Goal: Answer question/provide support: Answer question/provide support

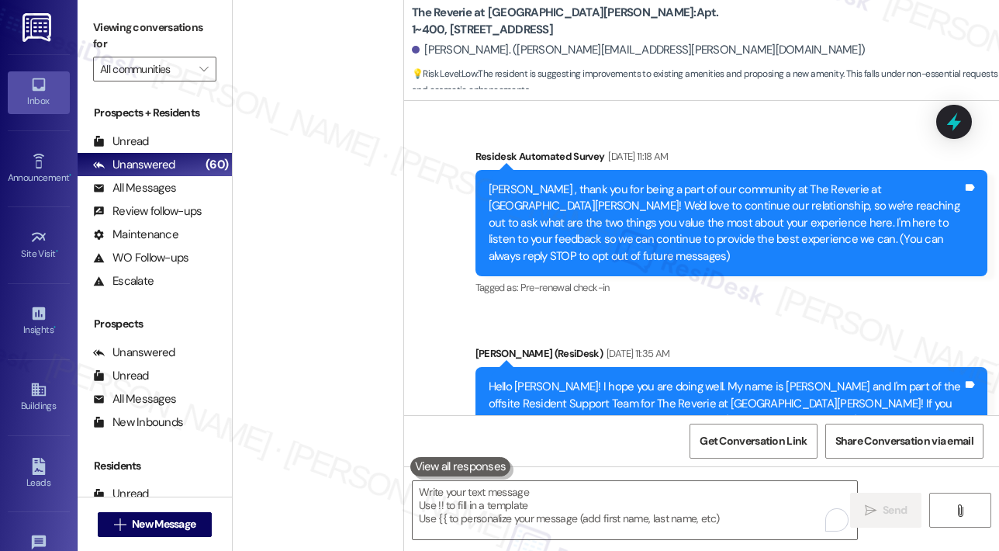
scroll to position [4091, 0]
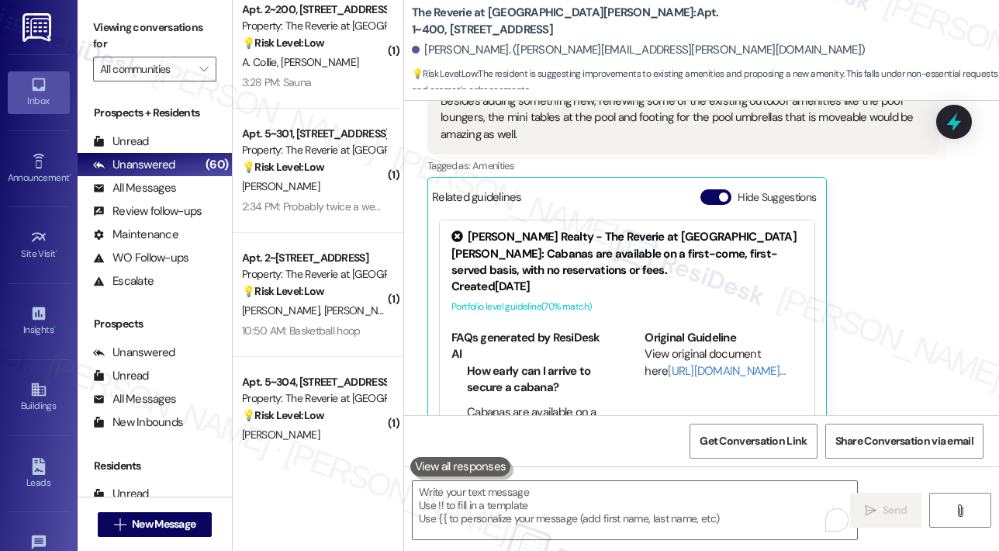
click at [906, 221] on div "Moritz Gruen Yesterday at 1:24 PM I would definitely add a bike storage with a …" at bounding box center [683, 231] width 512 height 411
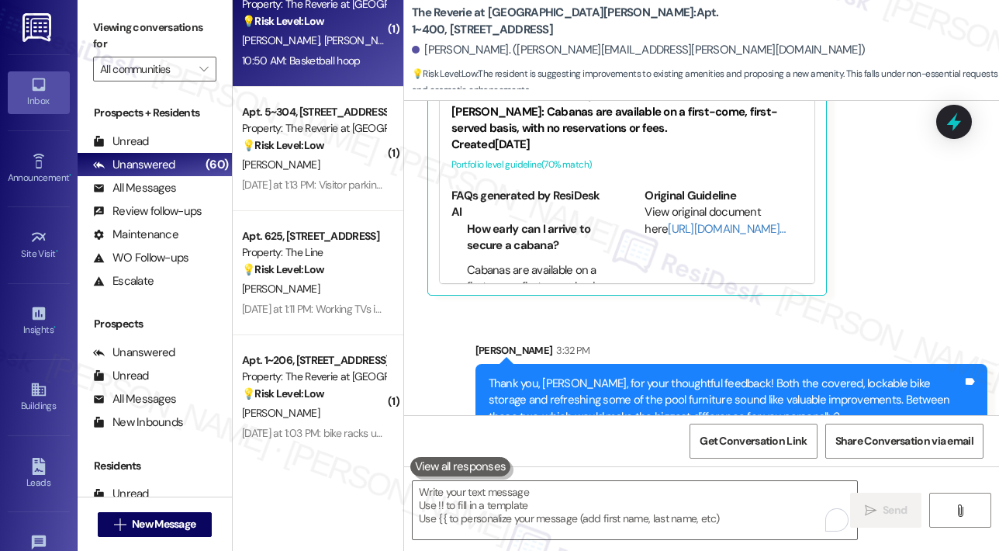
scroll to position [1939, 0]
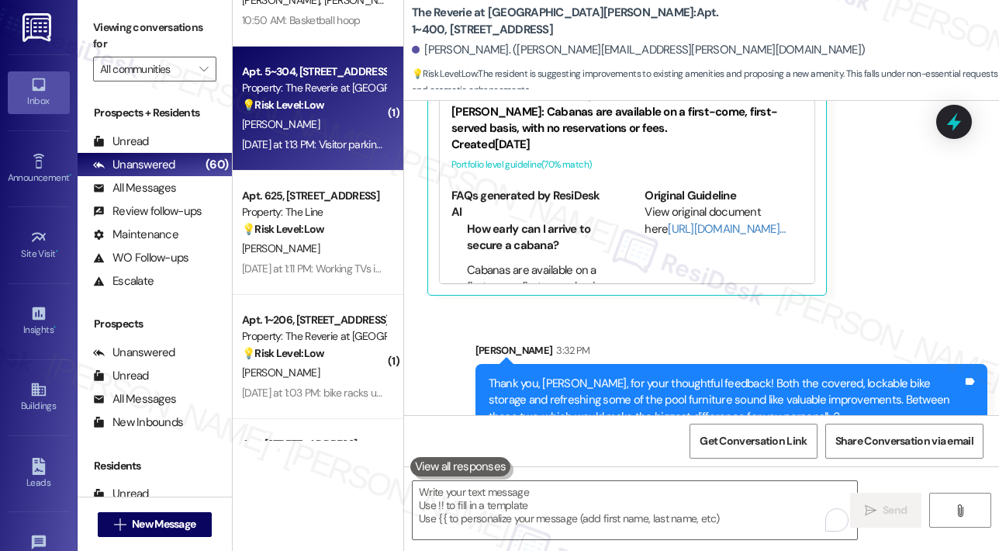
click at [352, 145] on div "Yesterday at 1:13 PM: Visitor parking pass Yesterday at 1:13 PM: Visitor parkin…" at bounding box center [324, 144] width 164 height 14
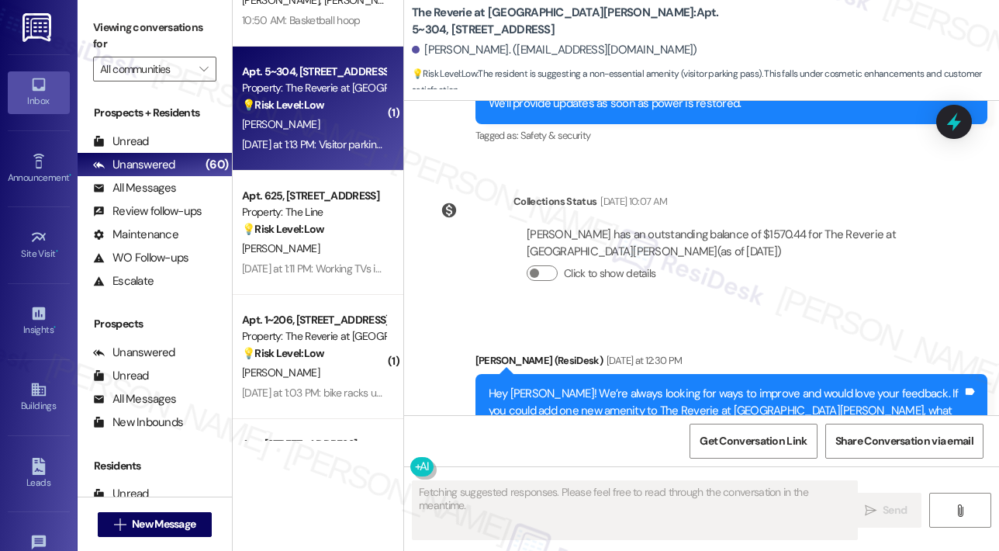
scroll to position [7796, 0]
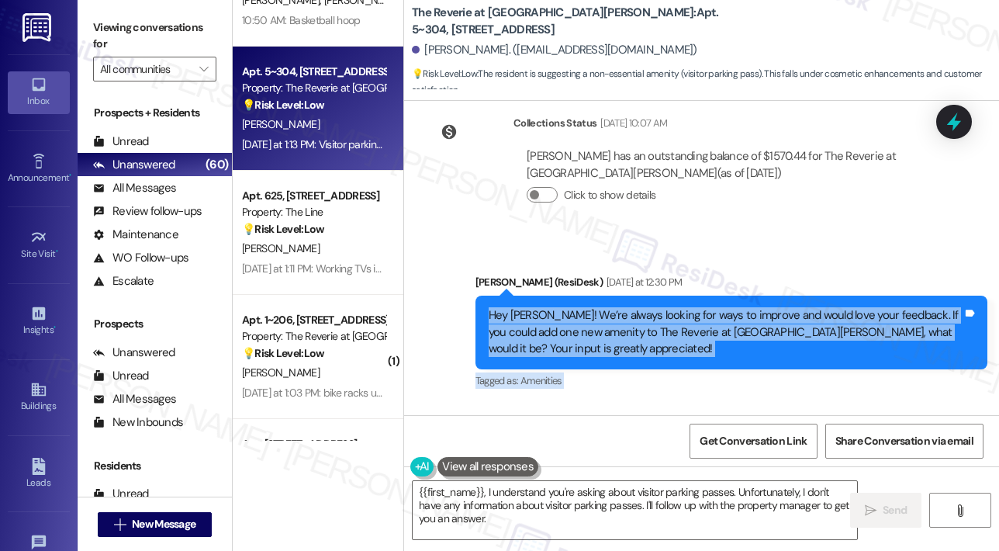
drag, startPoint x: 543, startPoint y: 365, endPoint x: 483, endPoint y: 195, distance: 180.1
click at [483, 195] on div "Survey, sent via SMS Residesk Automated Survey Aug 08, 2023 at 1:23 PM Hi Isabe…" at bounding box center [701, 258] width 595 height 314
copy div "Hey Isabella! We’re always looking for ways to improve and would love your feed…"
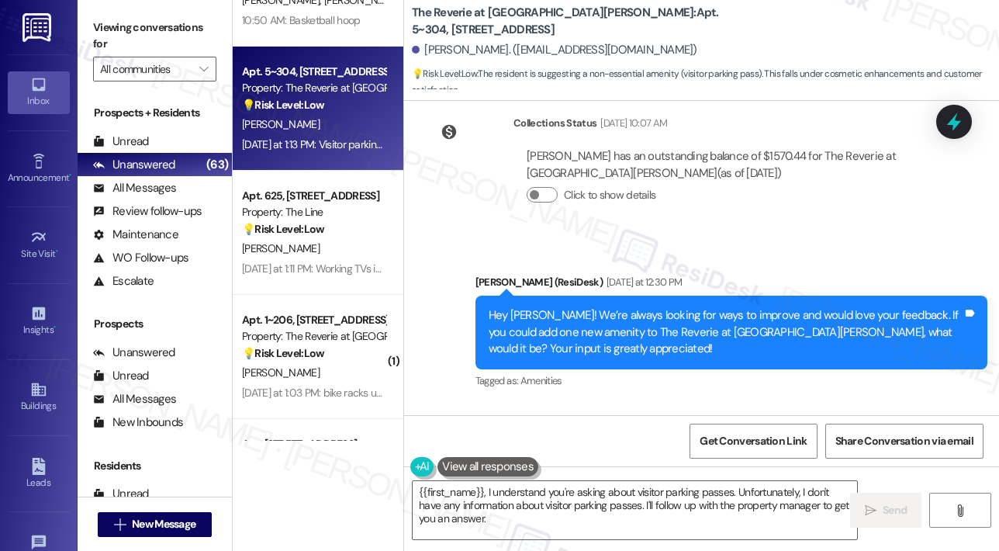
click at [772, 403] on div "Received via SMS Isabella Merletti Yesterday at 1:13 PM Visitor parking pass Ta…" at bounding box center [701, 468] width 595 height 131
click at [583, 534] on textarea "{{first_name}}, I understand you're asking about visitor parking passes. Unfort…" at bounding box center [635, 510] width 444 height 58
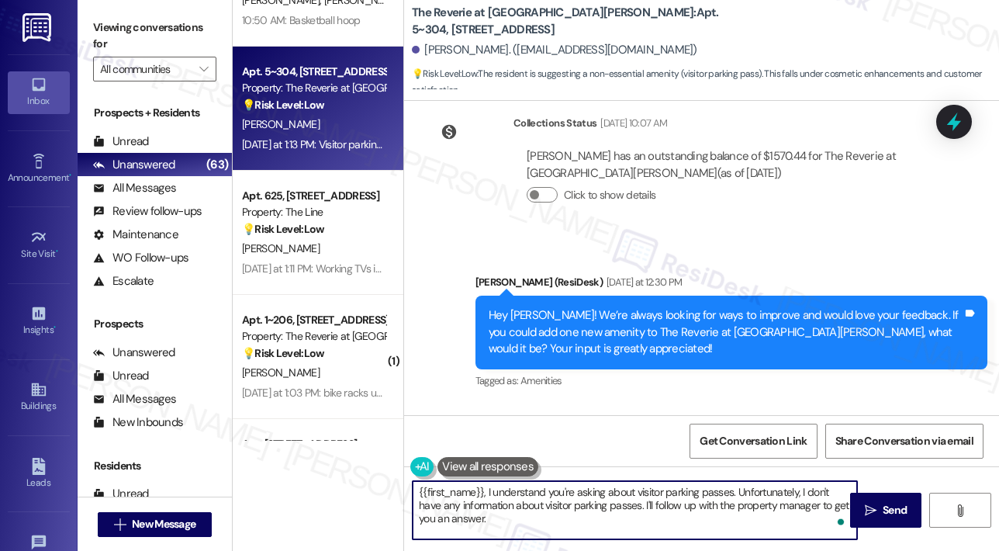
paste textarea "Thank you, Isabella, for your suggestion! Visitor parking passes would definite…"
click at [703, 514] on textarea "Thank you, Isabella, for your suggestion! Visitor parking passes would definite…" at bounding box center [635, 510] width 444 height 58
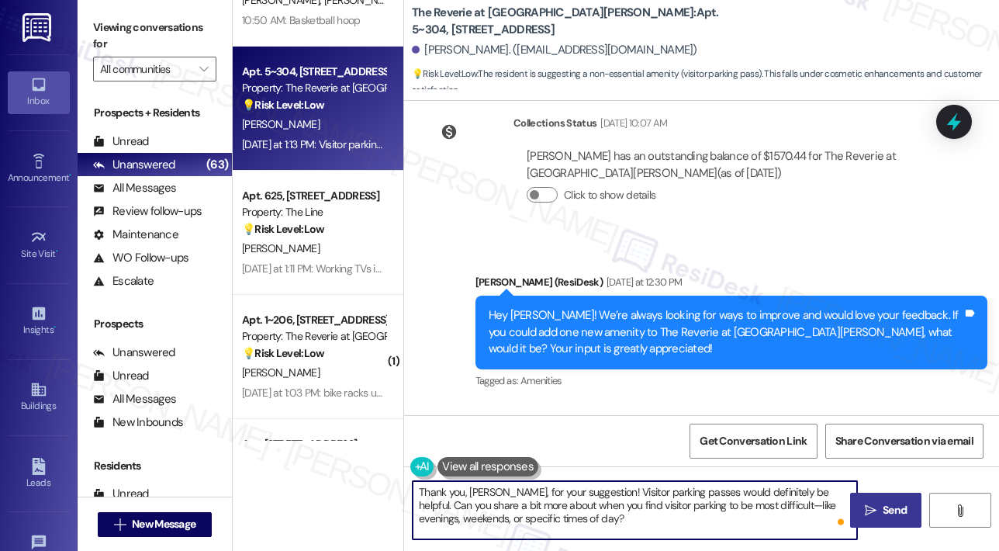
type textarea "Thank you, Isabella, for your suggestion! Visitor parking passes would definite…"
click at [877, 502] on span " Send" at bounding box center [886, 510] width 49 height 16
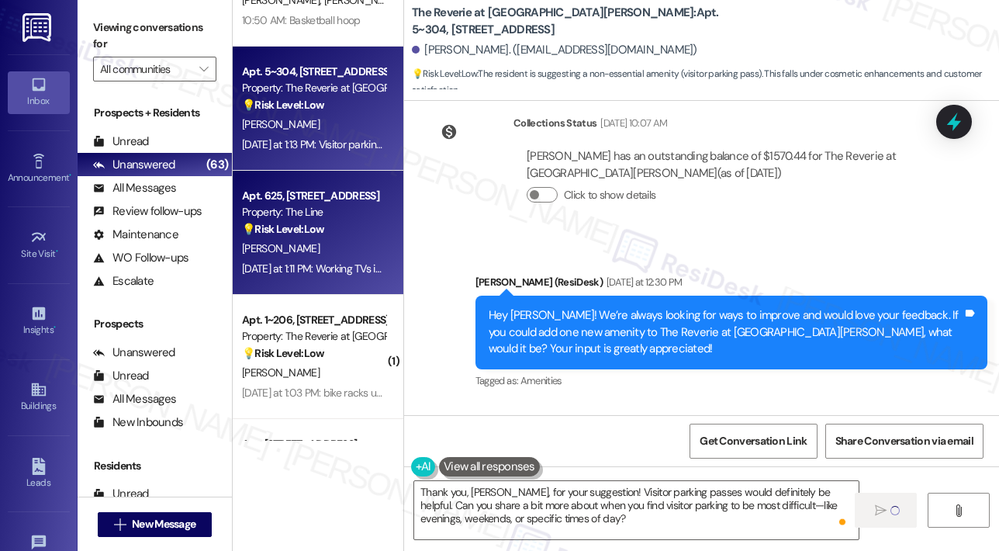
click at [342, 252] on div "C. Curtis" at bounding box center [313, 248] width 147 height 19
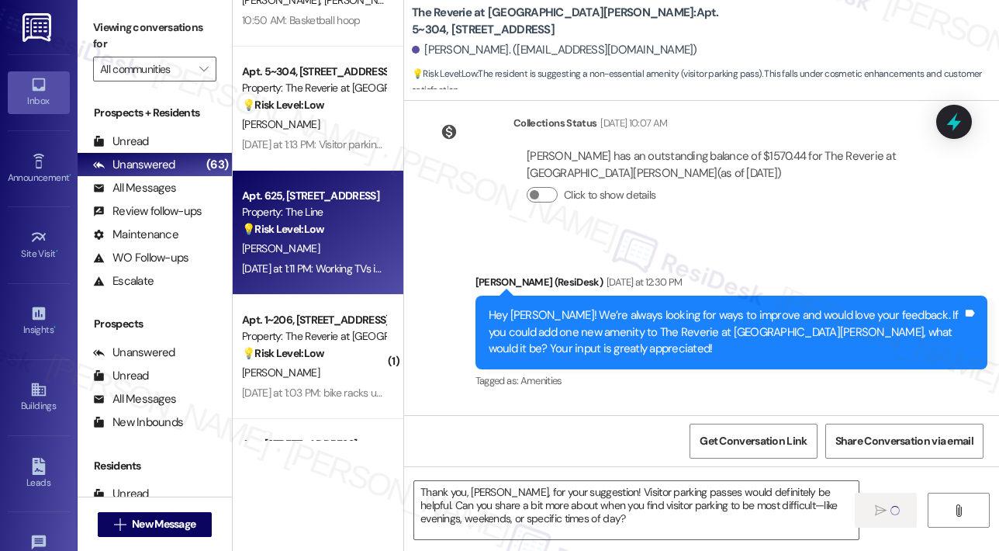
type textarea "Fetching suggested responses. Please feel free to read through the conversation…"
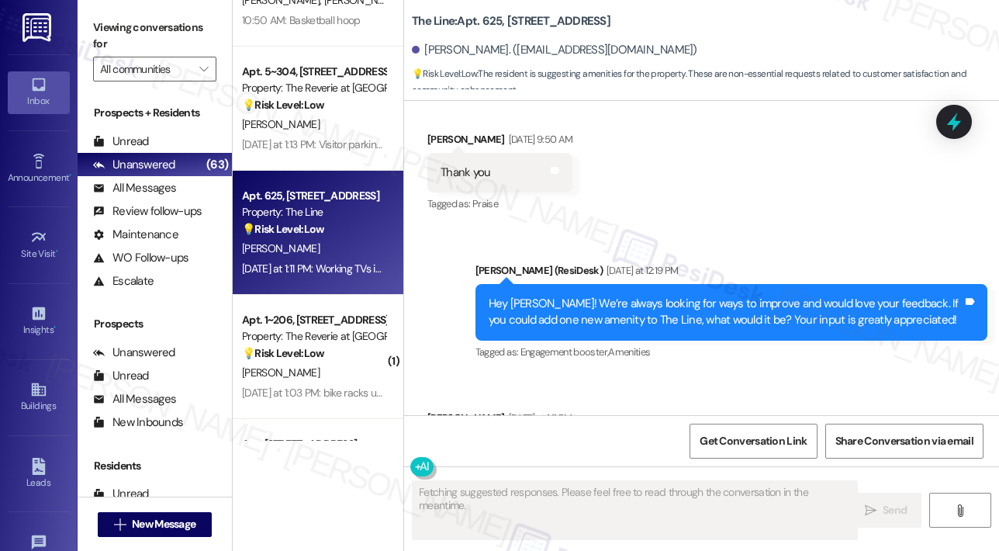
scroll to position [18808, 0]
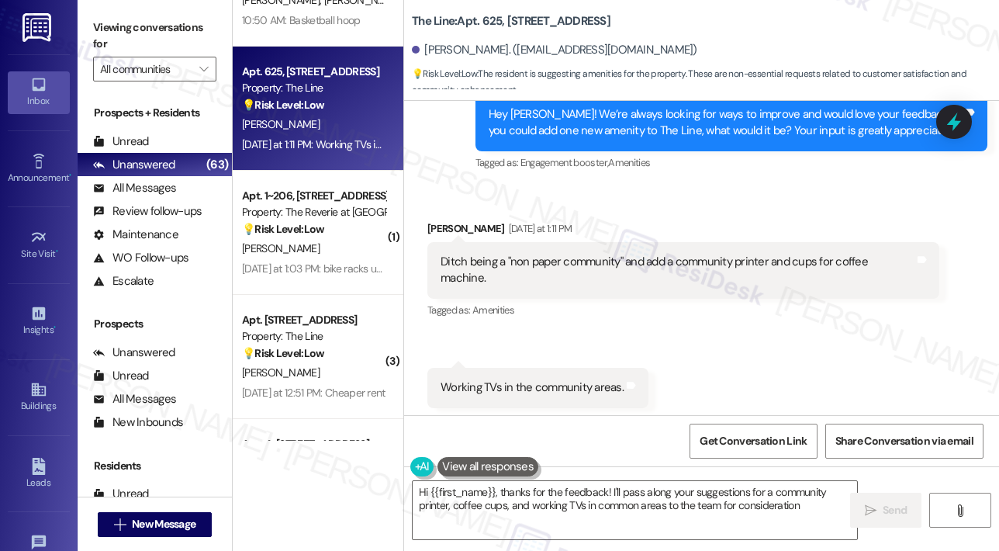
type textarea "Hi {{first_name}}, thanks for the feedback! I'll pass along your suggestions fo…"
click at [325, 136] on div "Yesterday at 1:11 PM: Working TVs in the community areas. Yesterday at 1:11 PM:…" at bounding box center [313, 144] width 147 height 19
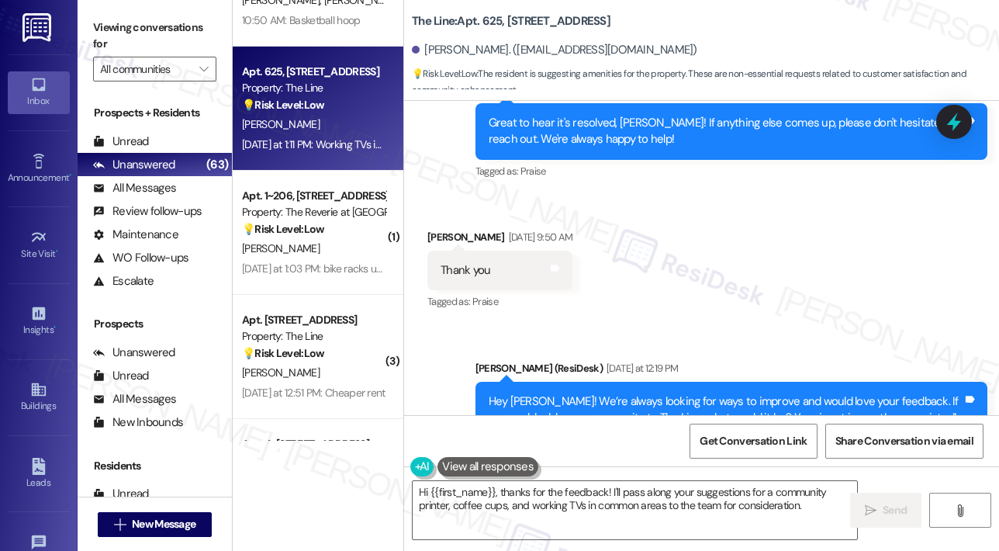
scroll to position [18498, 0]
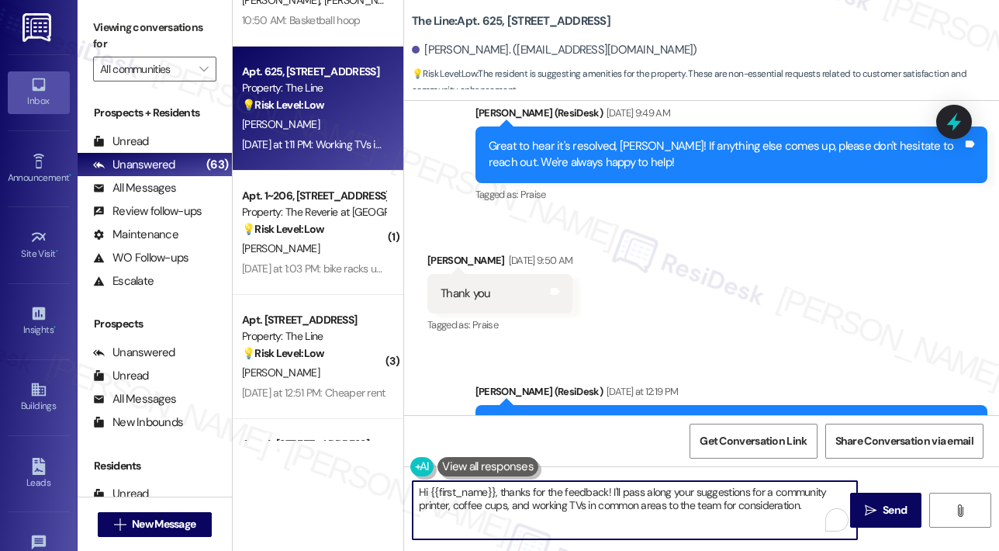
click at [760, 508] on textarea "Hi {{first_name}}, thanks for the feedback! I'll pass along your suggestions fo…" at bounding box center [635, 510] width 444 height 58
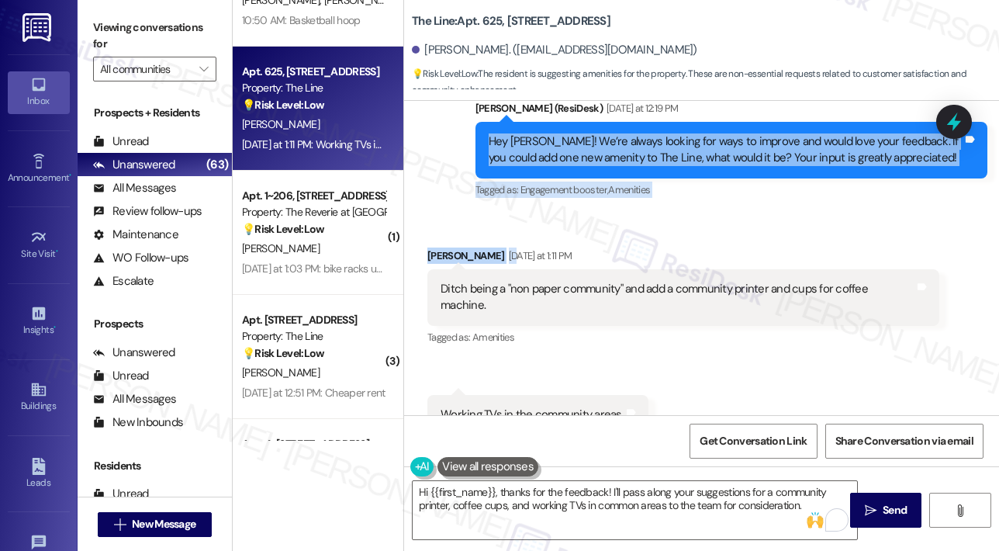
scroll to position [18809, 0]
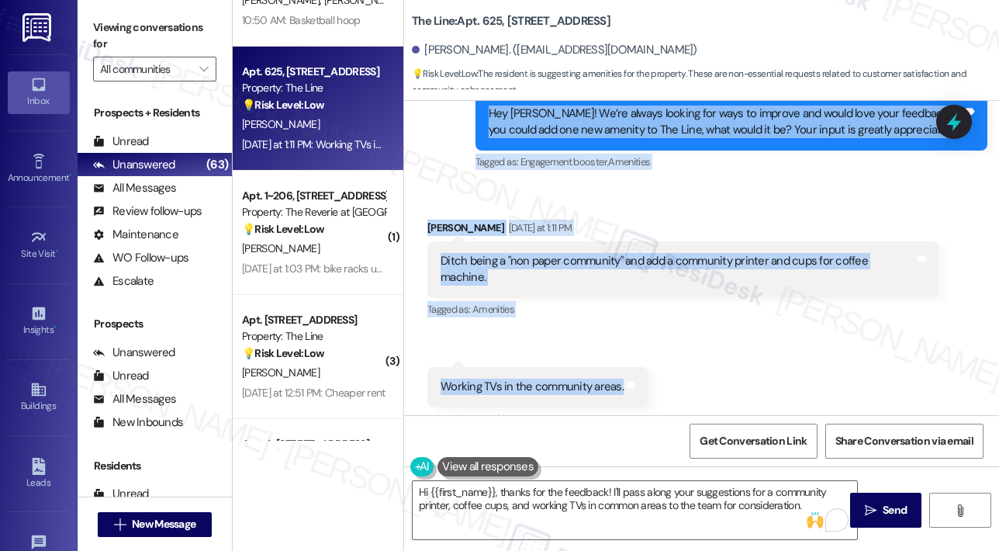
drag, startPoint x: 486, startPoint y: 182, endPoint x: 618, endPoint y: 375, distance: 233.9
click at [618, 375] on div "Announcement, sent via SMS Jane (ResiDesk) Jan 30, 2024 at 10:06 AM Hi Christop…" at bounding box center [701, 258] width 595 height 314
copy div "Hey Christopher! We’re always looking for ways to improve and would love your f…"
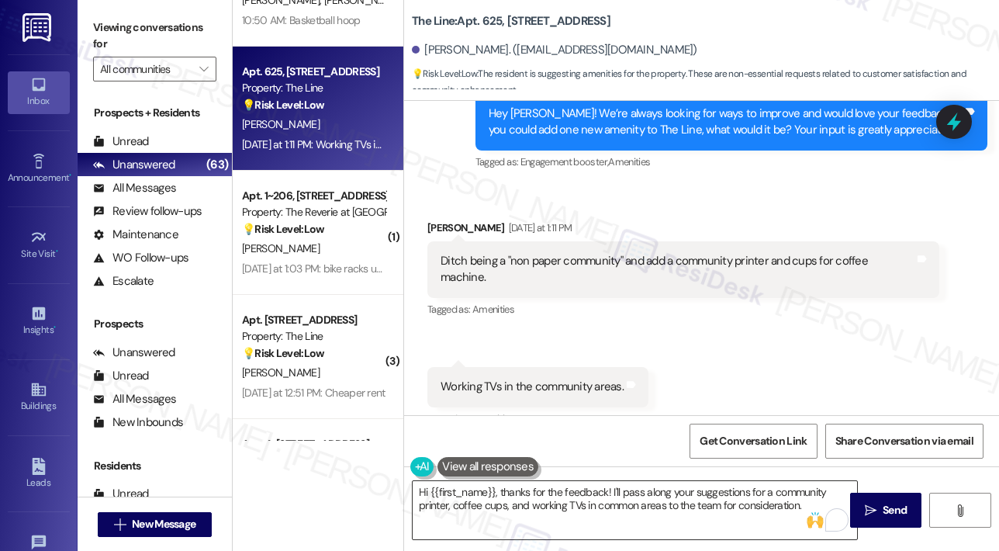
click at [637, 500] on textarea "Hi {{first_name}}, thanks for the feedback! I'll pass along your suggestions fo…" at bounding box center [635, 510] width 444 height 58
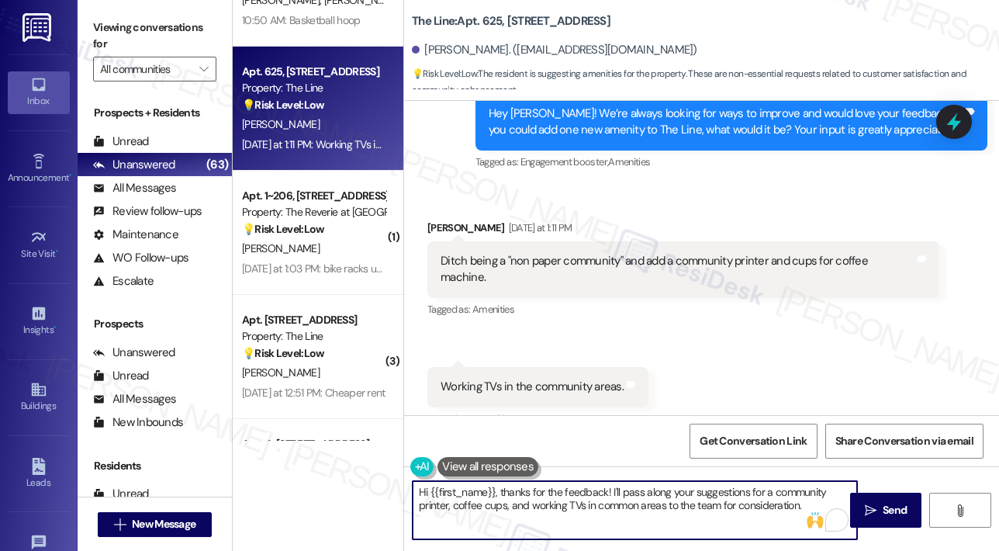
click at [637, 500] on textarea "Hi {{first_name}}, thanks for the feedback! I'll pass along your suggestions fo…" at bounding box center [635, 510] width 444 height 58
drag, startPoint x: 637, startPoint y: 500, endPoint x: 748, endPoint y: 493, distance: 111.1
click at [748, 493] on textarea "Hi {{first_name}}, thanks for the feedback! I'll pass along your suggestions fo…" at bounding box center [635, 510] width 444 height 58
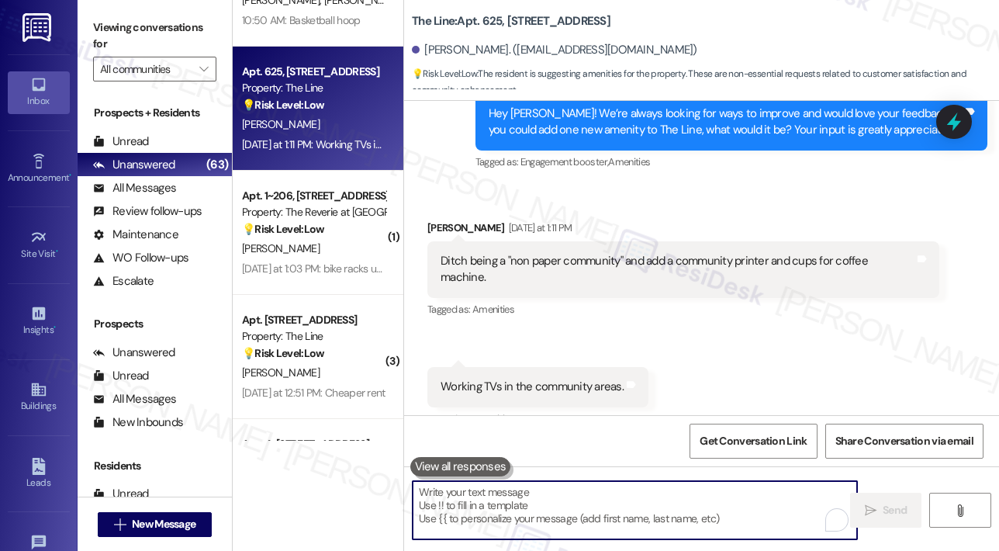
paste textarea "Thank you, Christopher, for sharing your ideas! Between having a community prin…"
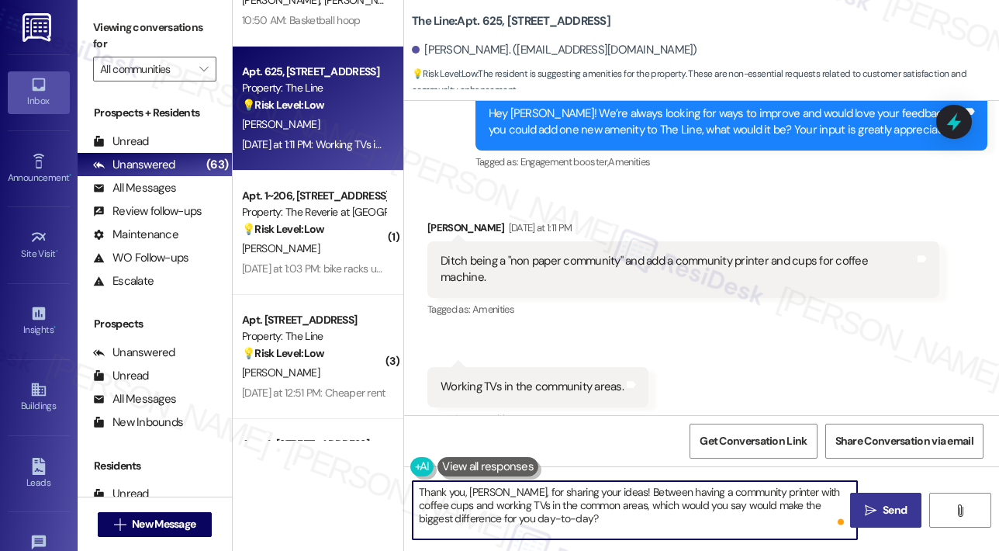
type textarea "Thank you, Christopher, for sharing your ideas! Between having a community prin…"
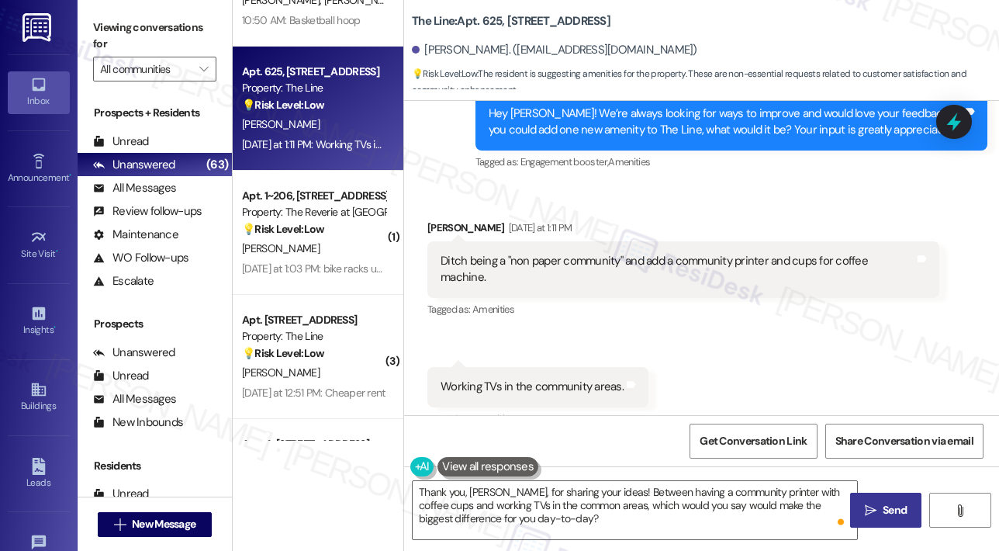
click at [884, 507] on span "Send" at bounding box center [895, 510] width 24 height 16
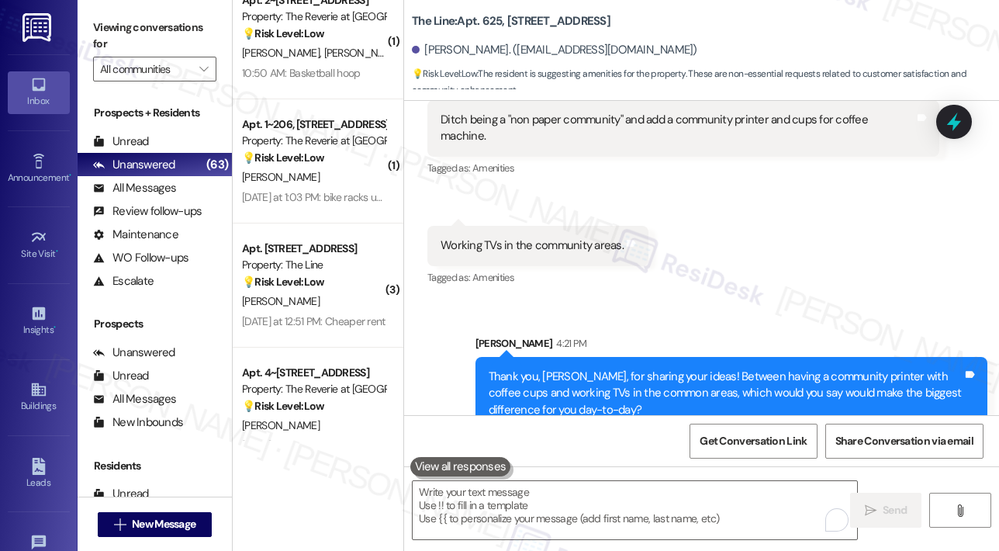
scroll to position [1784, 0]
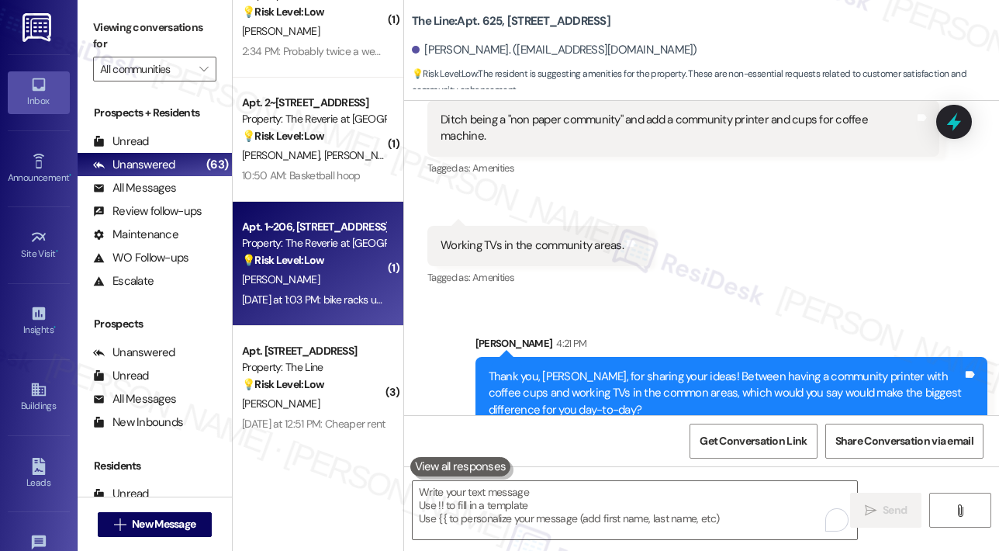
click at [333, 255] on div "💡 Risk Level: Low The resident is suggesting a non-essential amenity. This is a…" at bounding box center [314, 260] width 144 height 16
type textarea "Fetching suggested responses. Please feel free to read through the conversation…"
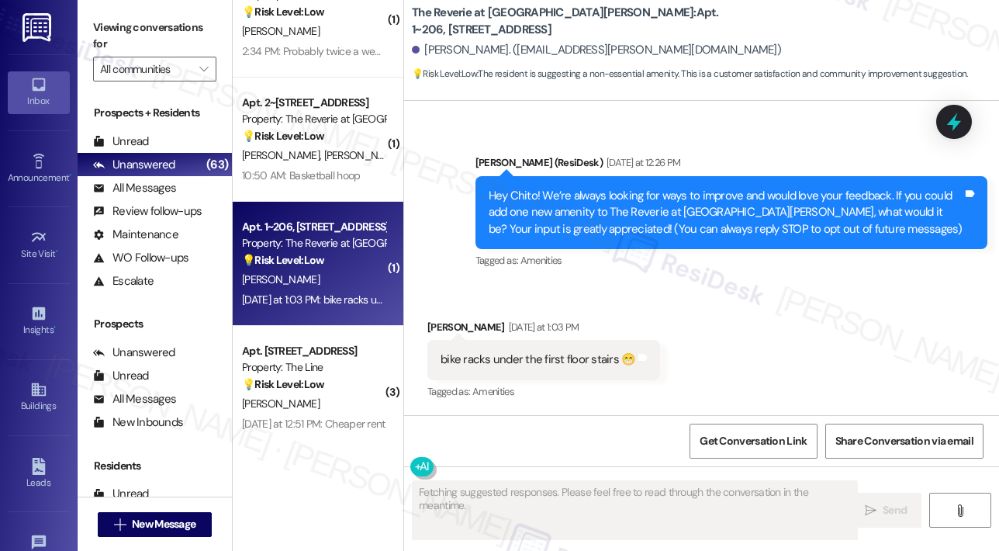
scroll to position [85, 0]
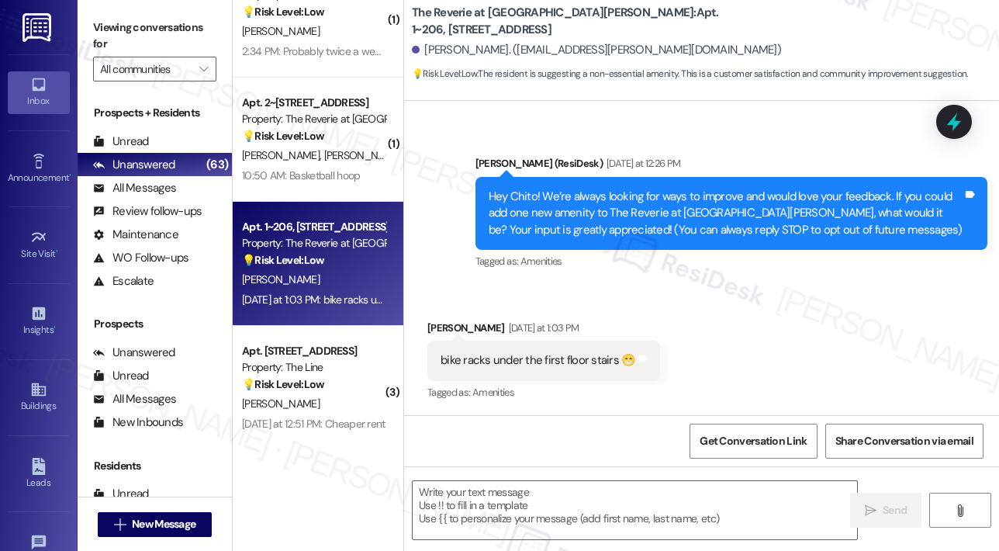
click at [807, 329] on div "Received via SMS Chito Dugan Yesterday at 1:03 PM bike racks under the first fl…" at bounding box center [701, 350] width 595 height 131
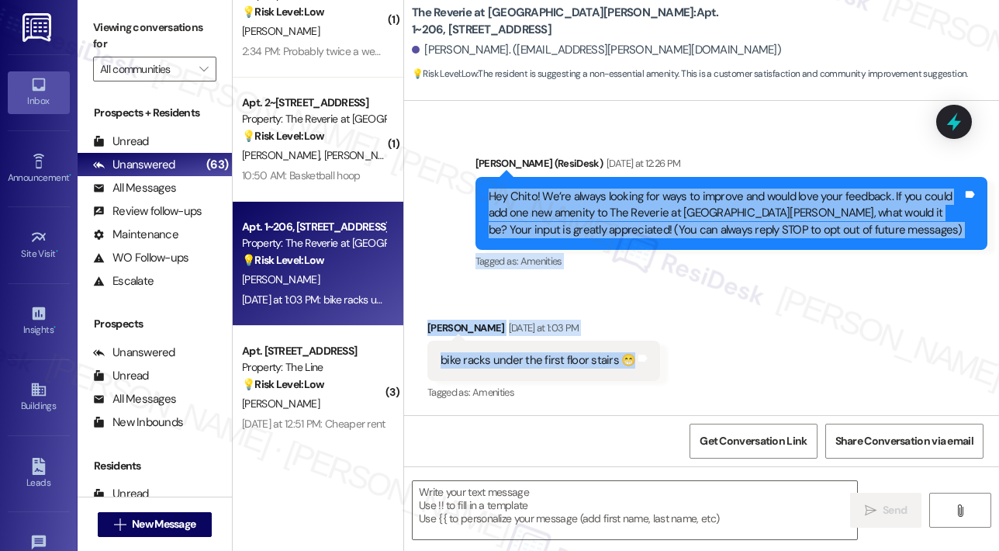
drag, startPoint x: 487, startPoint y: 195, endPoint x: 630, endPoint y: 370, distance: 226.1
click at [630, 372] on div "Lease started Mar 14, 2025 at 8:00 PM Announcement, sent via SMS Sarah (ResiDes…" at bounding box center [701, 258] width 595 height 314
copy div "Hey Chito! We’re always looking for ways to improve and would love your feedbac…"
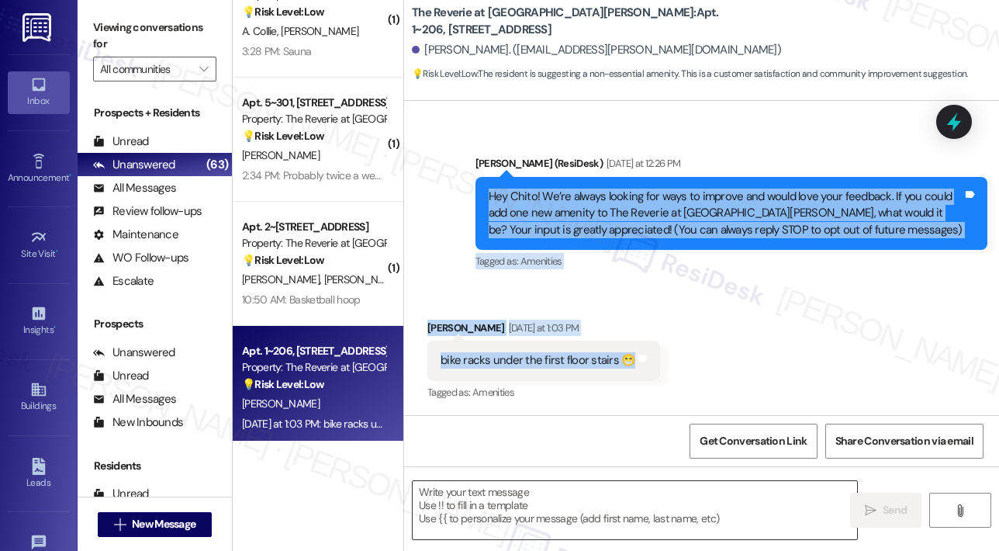
click at [574, 524] on textarea at bounding box center [635, 510] width 444 height 58
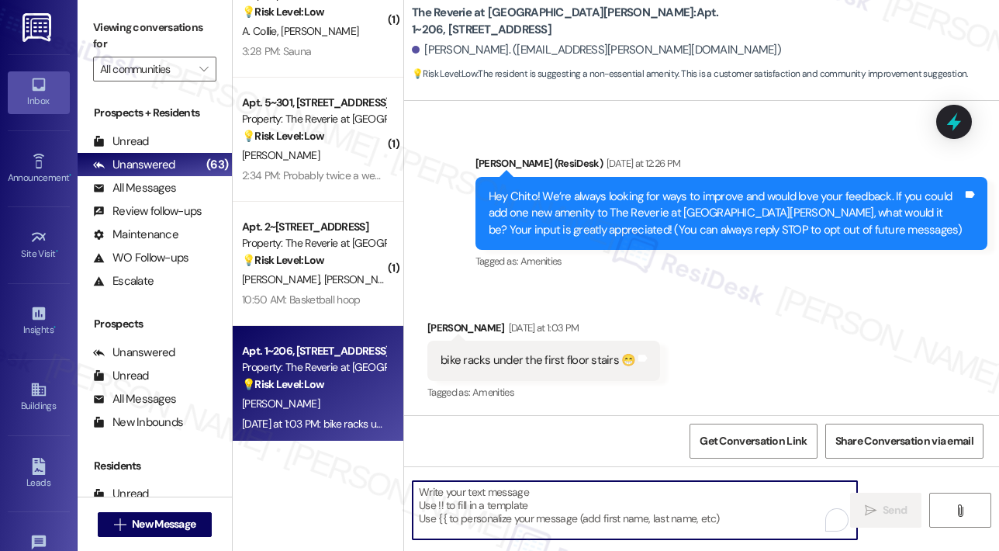
paste textarea "Thank you, Chito, for your suggestion! Bike racks under the first-floor stairs …"
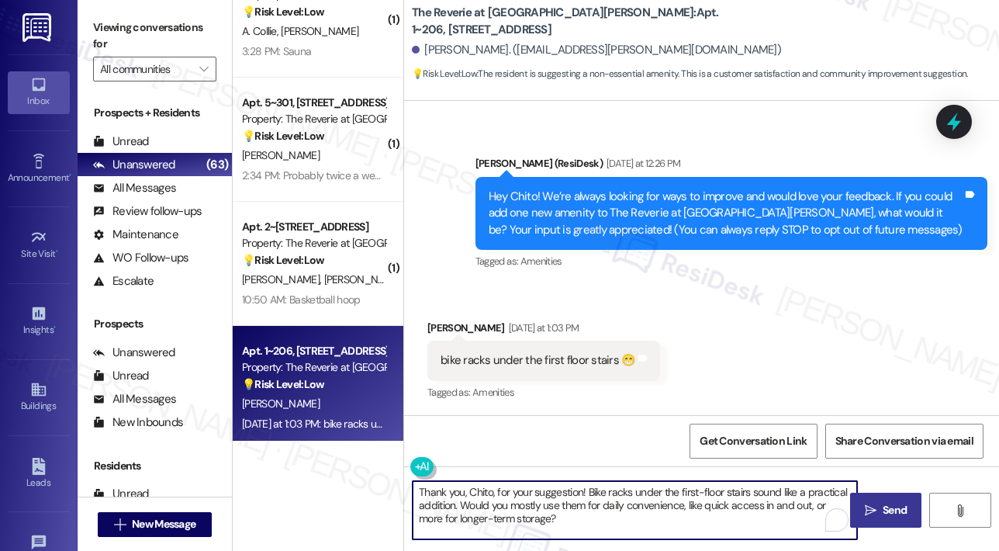
type textarea "Thank you, Chito, for your suggestion! Bike racks under the first-floor stairs …"
click at [880, 516] on span "Send" at bounding box center [895, 510] width 30 height 16
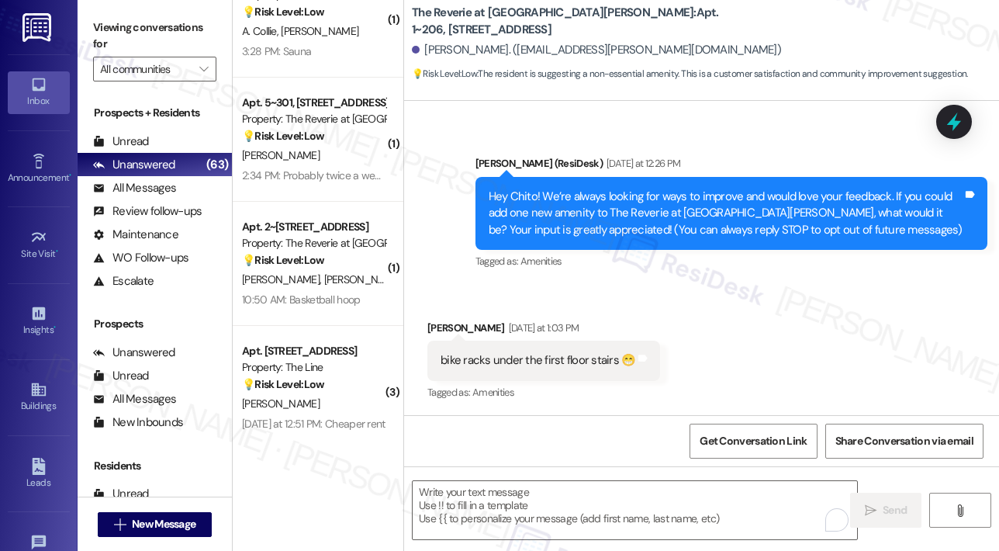
click at [744, 381] on div "Received via SMS Chito Dugan Yesterday at 1:03 PM bike racks under the first fl…" at bounding box center [701, 350] width 595 height 131
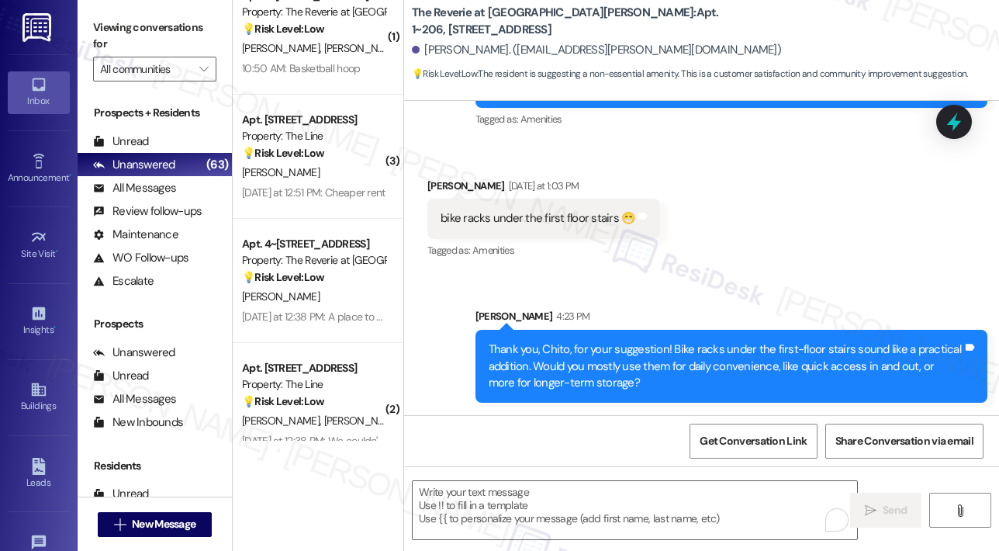
scroll to position [2017, 0]
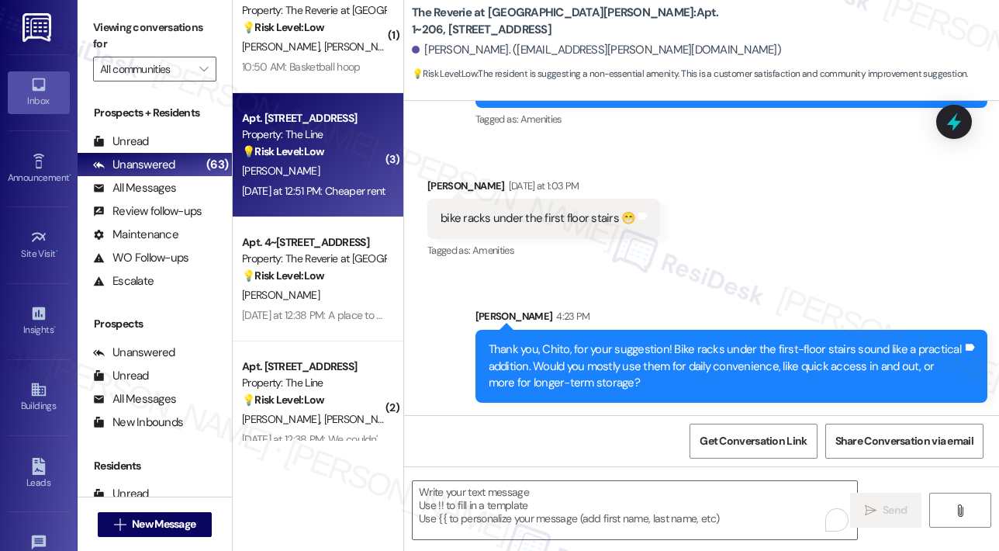
click at [354, 191] on div "Yesterday at 12:51 PM: Cheaper rent Yesterday at 12:51 PM: Cheaper rent" at bounding box center [314, 191] width 144 height 14
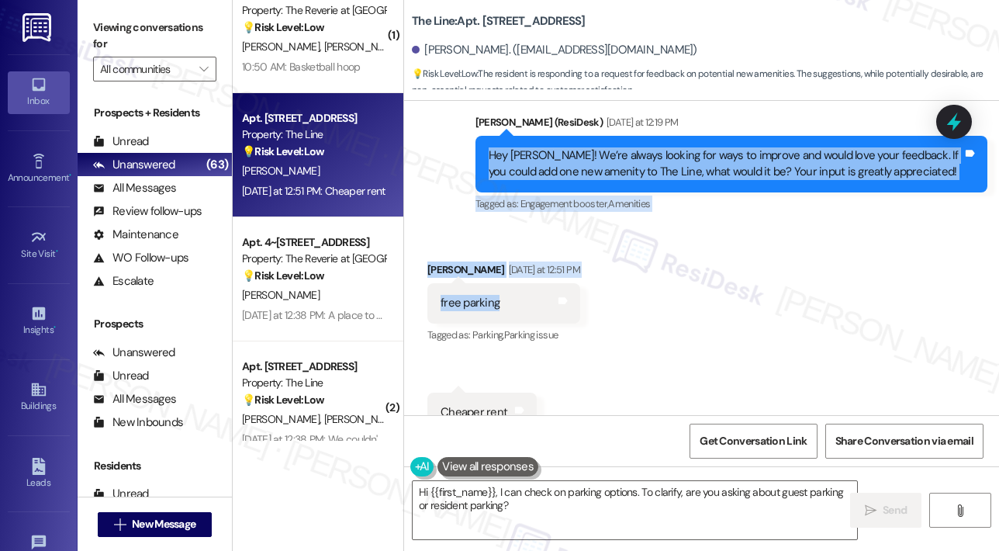
scroll to position [1255, 0]
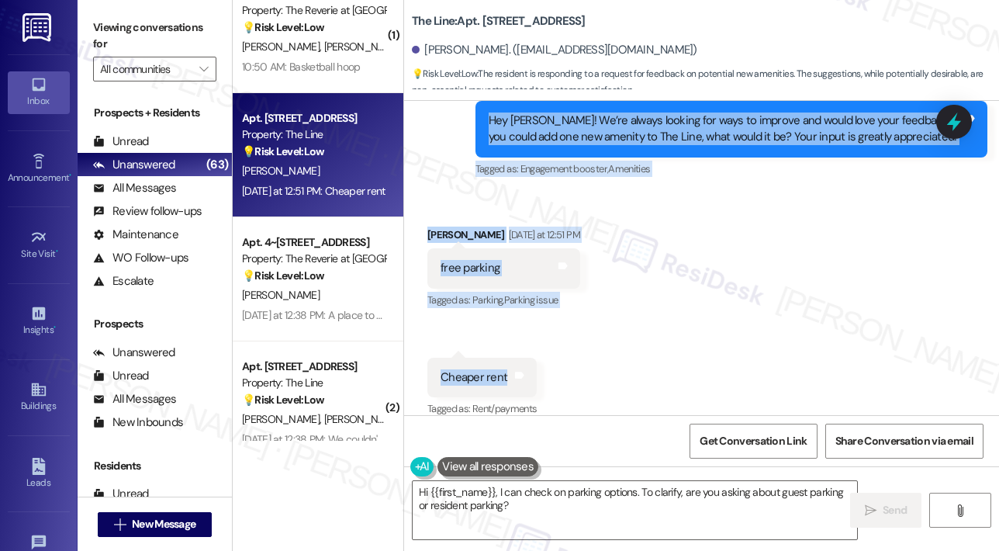
drag, startPoint x: 486, startPoint y: 178, endPoint x: 507, endPoint y: 368, distance: 190.5
click at [509, 359] on div "Lease started Oct 16, 2024 at 8:00 PM Survey, sent via SMS Residesk Automated S…" at bounding box center [701, 258] width 595 height 314
copy div "Hey Jonathan! We’re always looking for ways to improve and would love your feed…"
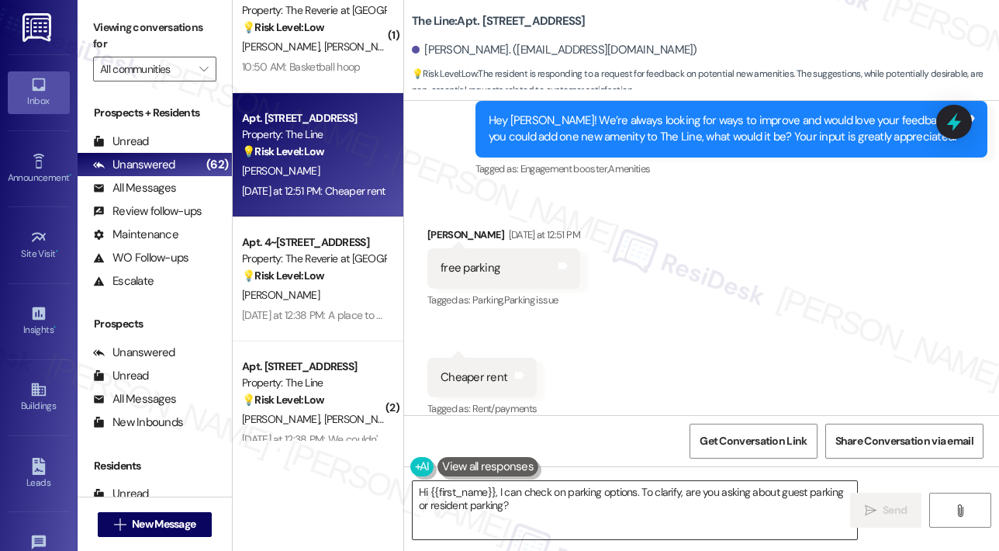
click at [536, 524] on textarea "Hi {{first_name}}, I can check on parking options. To clarify, are you asking a…" at bounding box center [635, 510] width 444 height 58
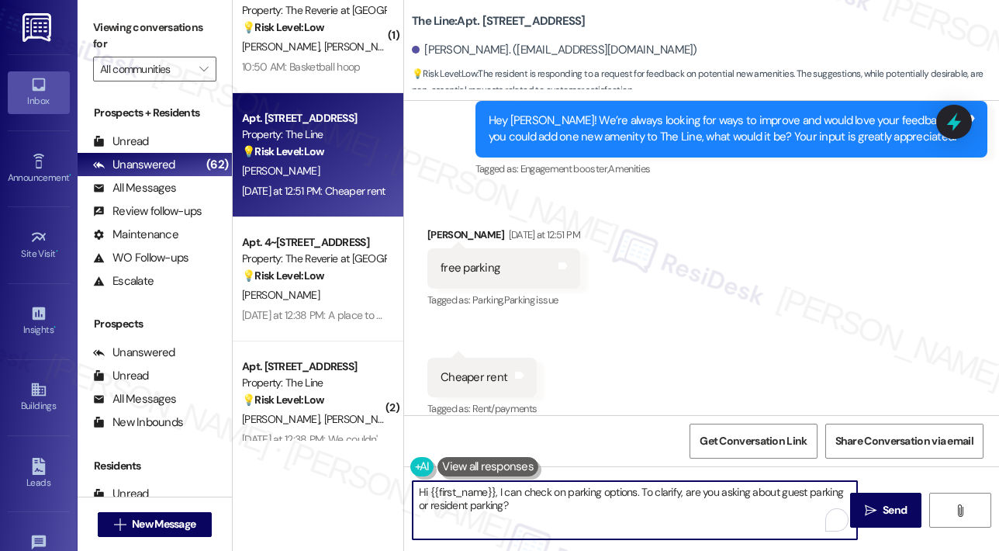
paste textarea "Thank you, Jonathan, for your feedback! We hear you on free parking and lower r…"
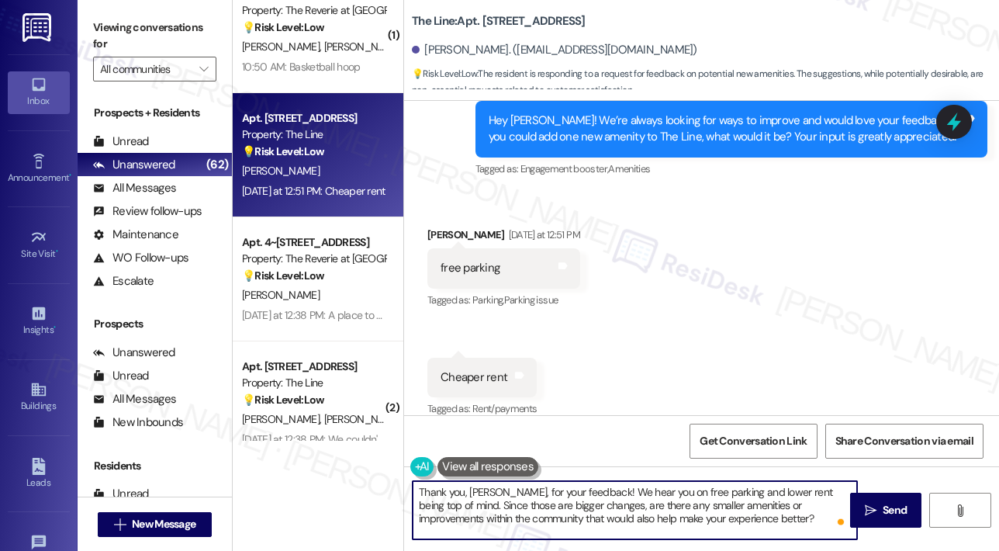
click at [793, 502] on textarea "Thank you, Jonathan, for your feedback! We hear you on free parking and lower r…" at bounding box center [635, 510] width 444 height 58
type textarea "Thank you, Jonathan, for your feedback! We hear you on free parking and lower r…"
click at [883, 500] on button " Send" at bounding box center [885, 510] width 71 height 35
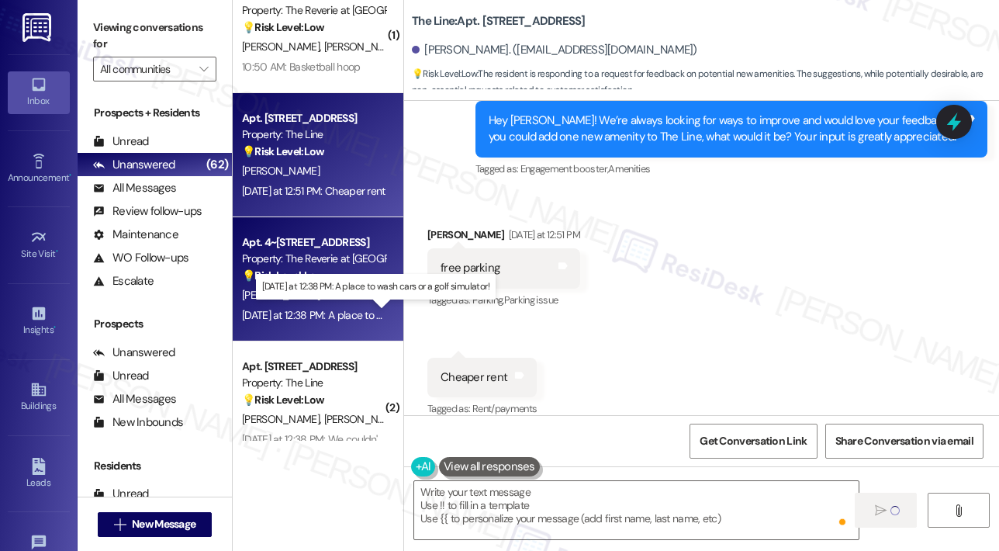
scroll to position [1254, 0]
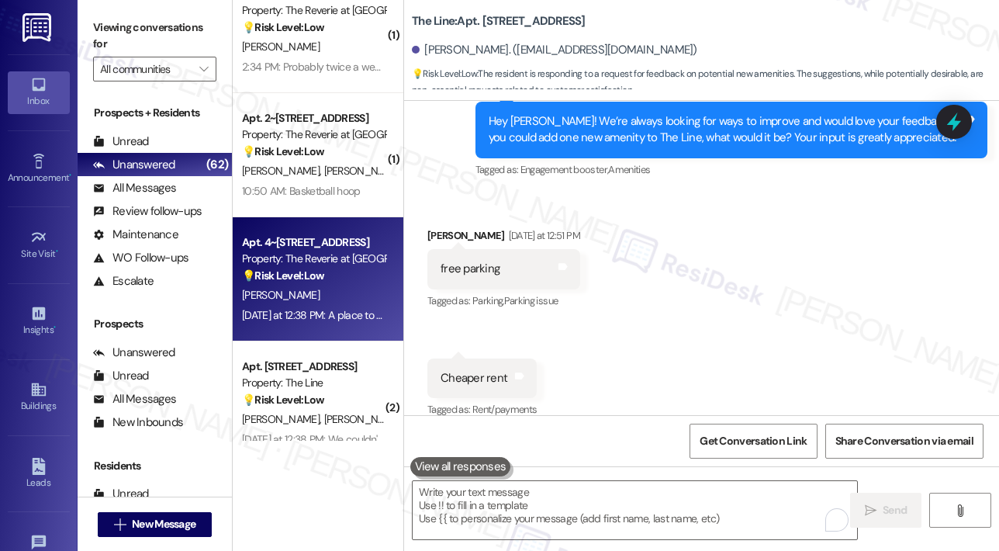
click at [350, 279] on div "💡 Risk Level: Low The resident is suggesting a non-essential amenity, which fal…" at bounding box center [314, 276] width 144 height 16
type textarea "Fetching suggested responses. Please feel free to read through the conversation…"
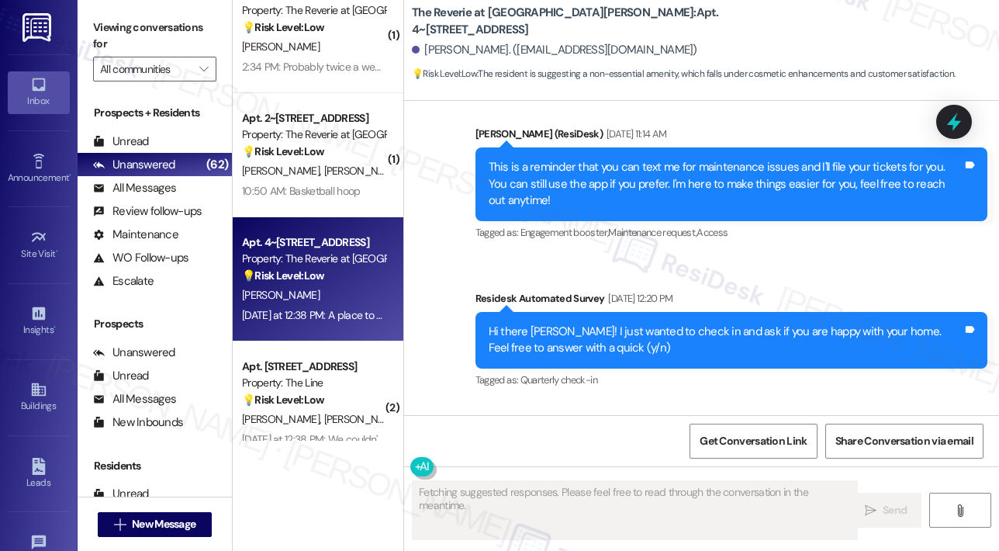
scroll to position [3792, 0]
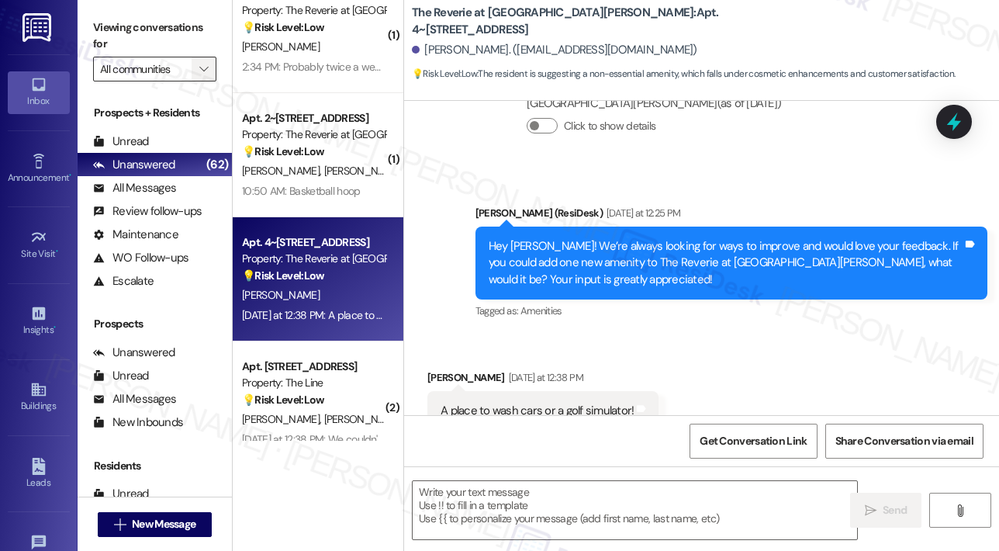
click at [199, 67] on icon "" at bounding box center [203, 69] width 9 height 12
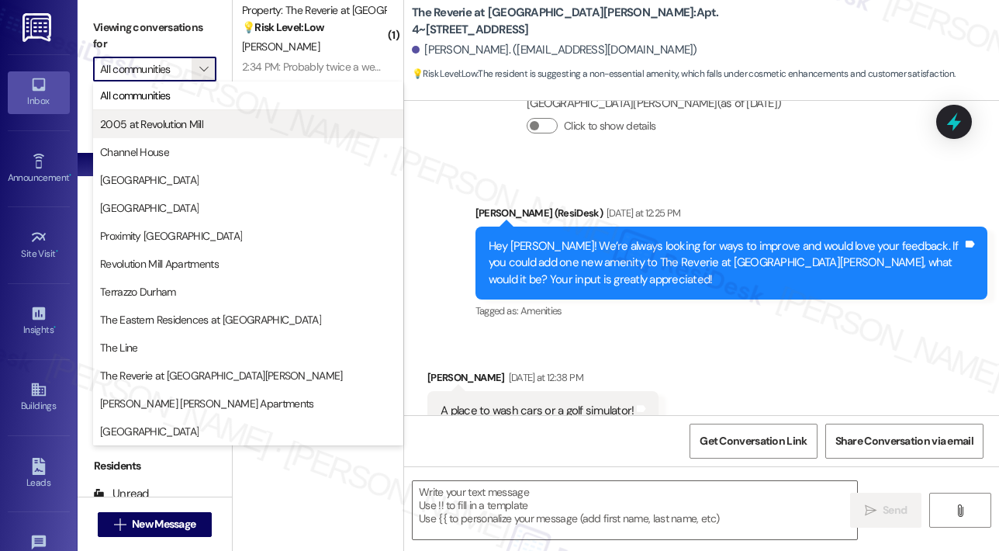
click at [182, 129] on span "2005 at Revolution Mill" at bounding box center [151, 124] width 103 height 16
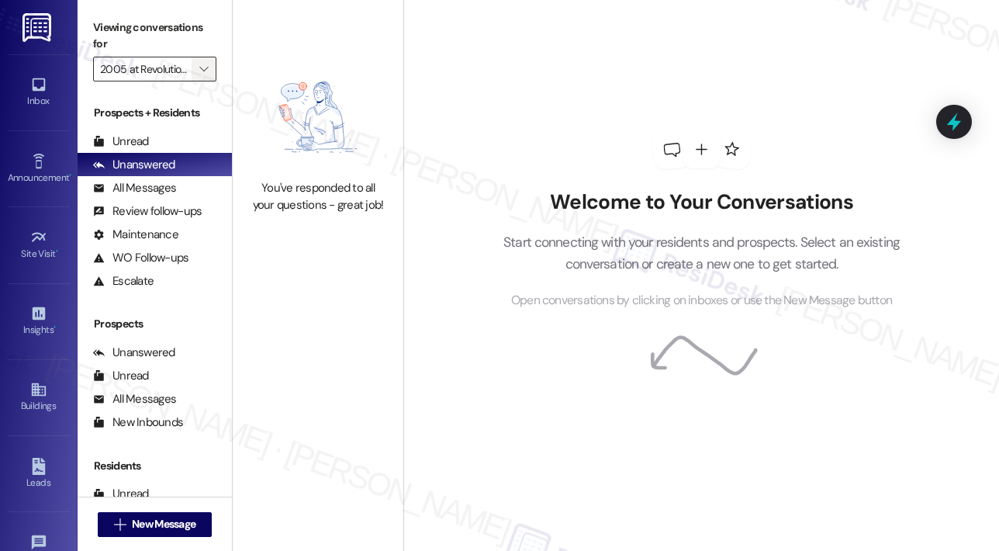
click at [204, 71] on icon "" at bounding box center [203, 69] width 9 height 12
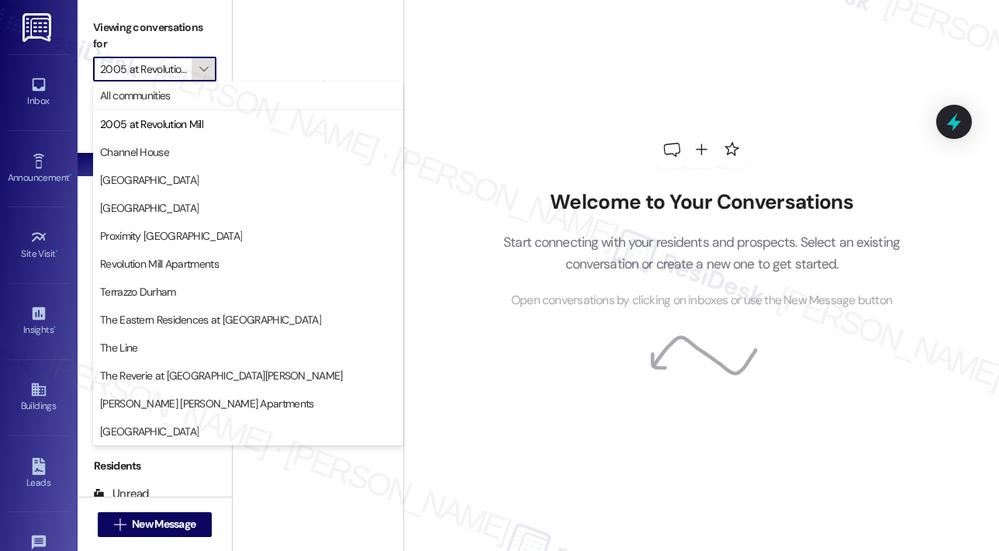
scroll to position [0, 10]
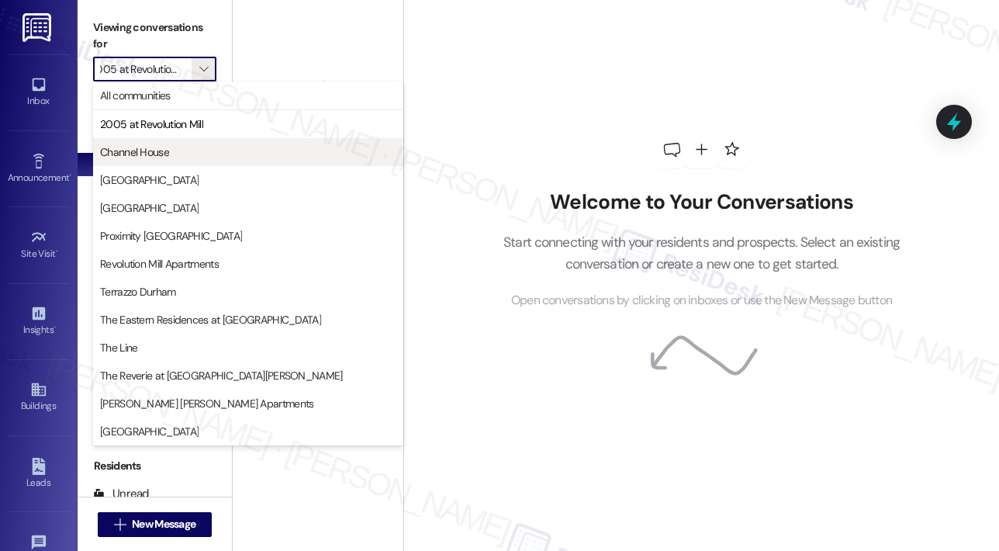
click at [168, 150] on span "Channel House" at bounding box center [134, 152] width 69 height 16
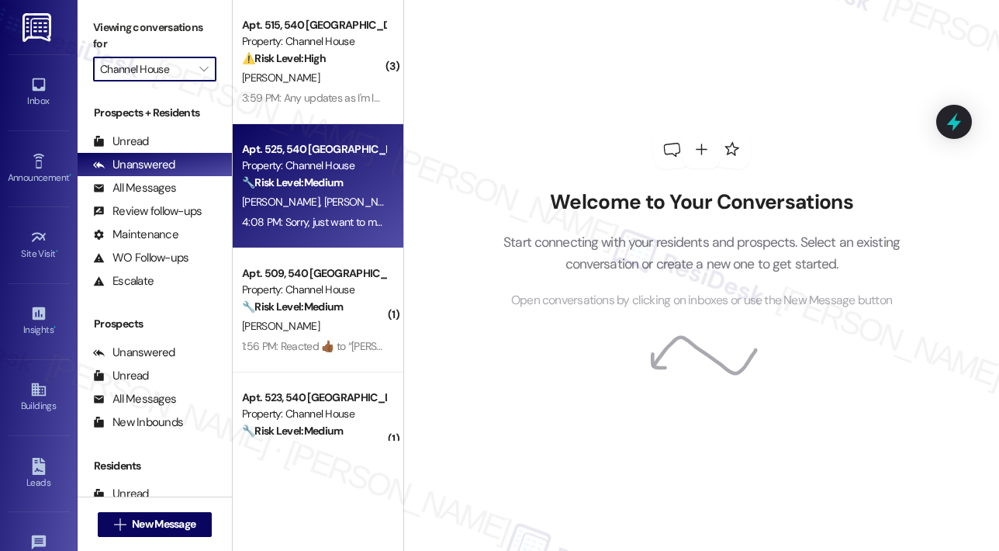
scroll to position [56, 0]
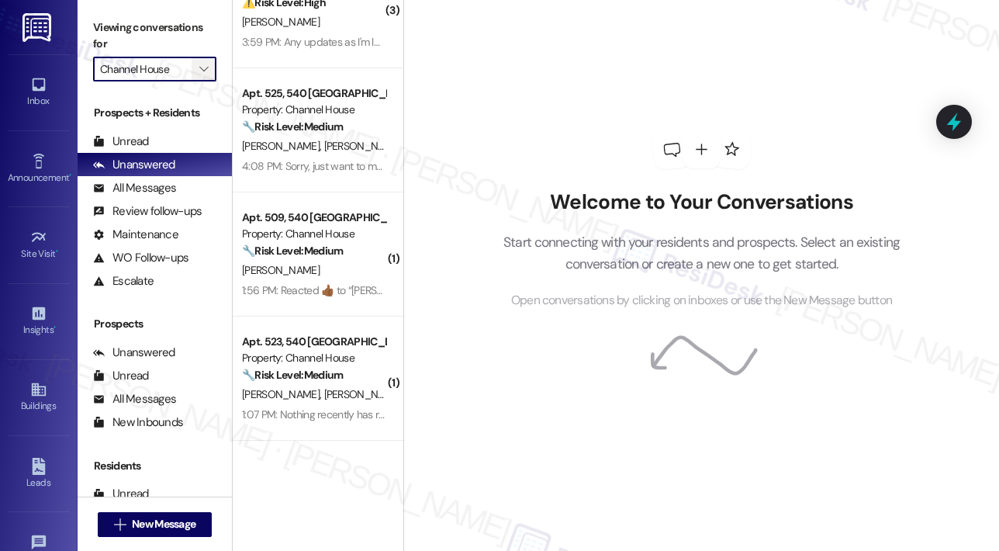
click at [211, 69] on span "" at bounding box center [203, 69] width 15 height 25
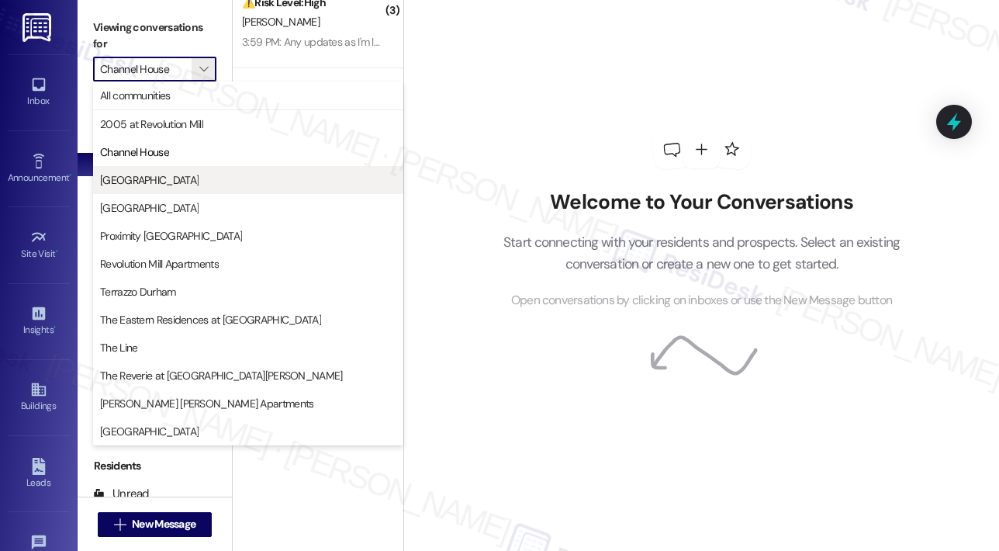
click at [157, 178] on span "[GEOGRAPHIC_DATA]" at bounding box center [149, 180] width 99 height 16
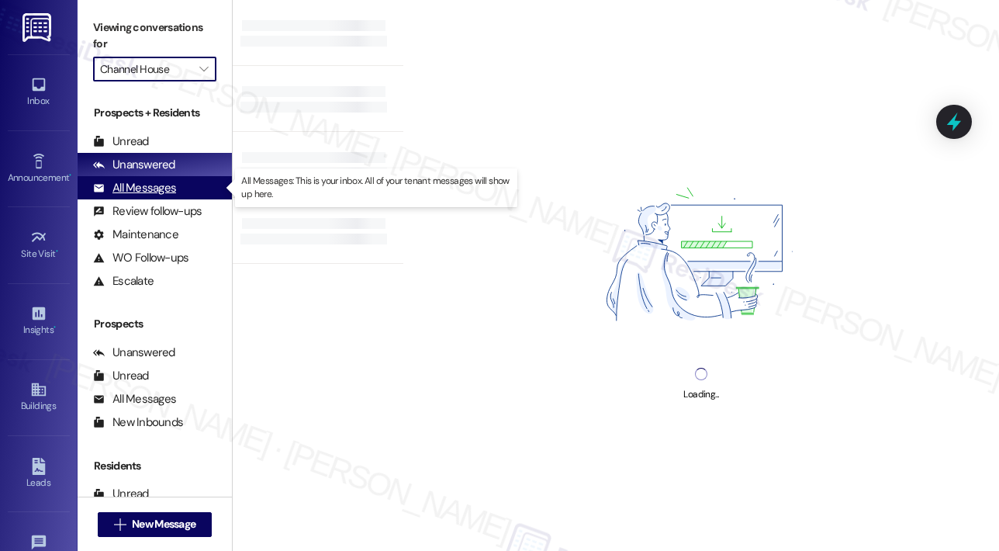
type input "[GEOGRAPHIC_DATA]"
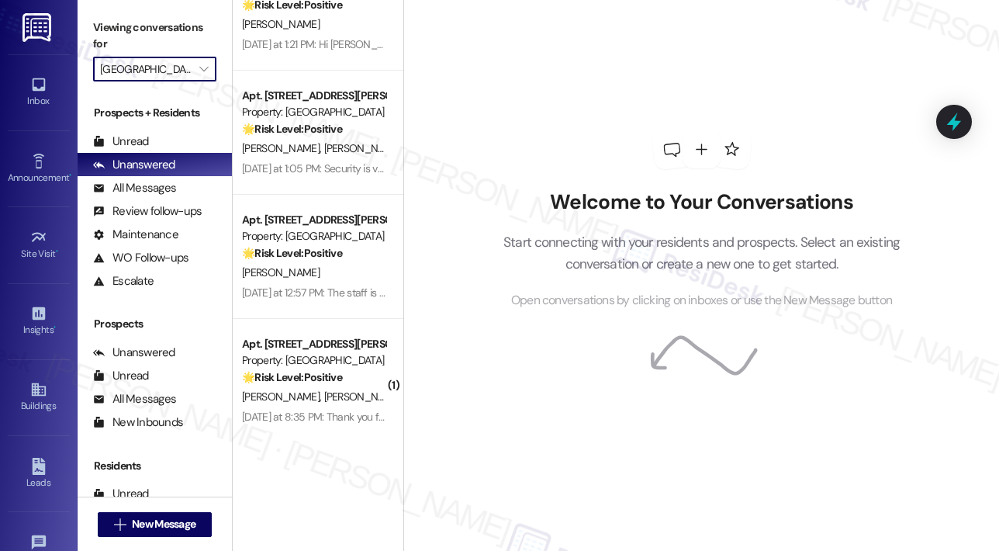
scroll to position [1173, 0]
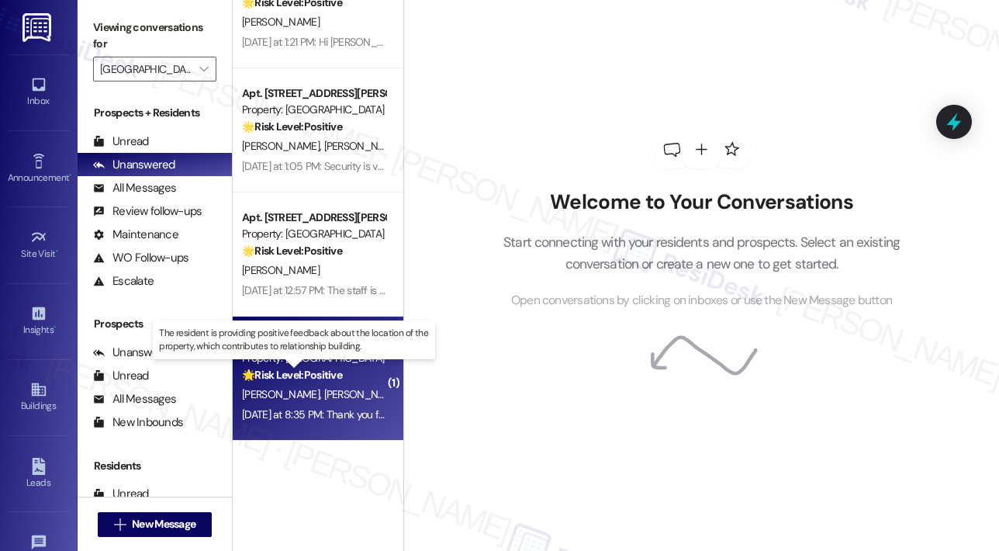
click at [340, 378] on strong "🌟 Risk Level: Positive" at bounding box center [292, 375] width 100 height 14
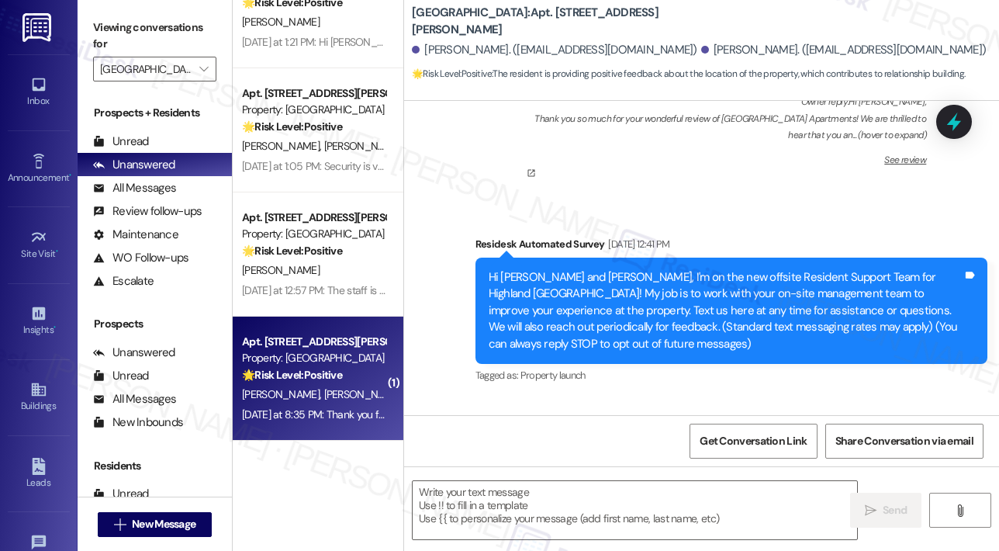
type textarea "Fetching suggested responses. Please feel free to read through the conversation…"
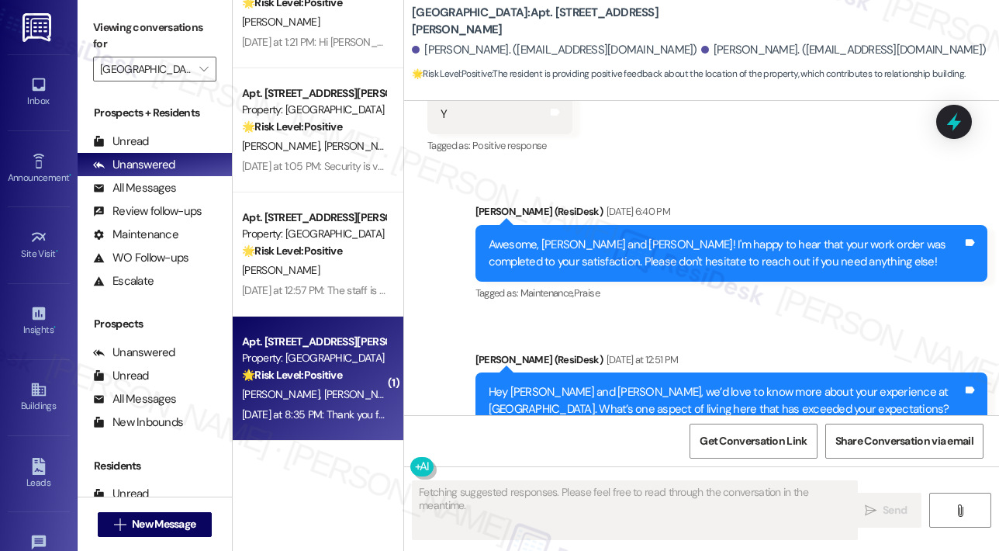
scroll to position [957, 0]
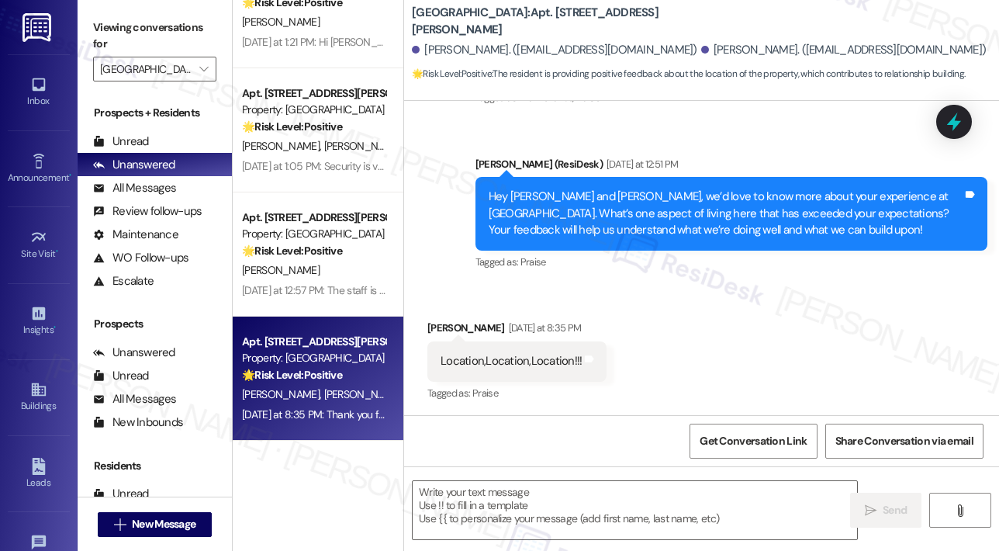
click at [816, 343] on div "Received via SMS John Pullen Yesterday at 8:35 PM Location,Location,Location!!!…" at bounding box center [701, 350] width 595 height 131
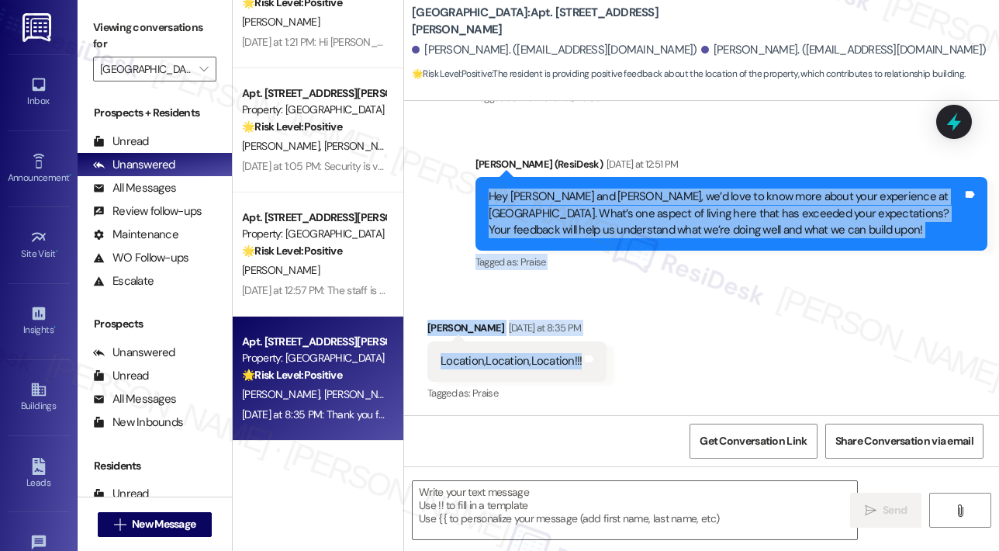
drag, startPoint x: 486, startPoint y: 194, endPoint x: 576, endPoint y: 361, distance: 189.9
click at [576, 361] on div "Lease started Nov 14, 2024 at 7:00 PM Review Stephanie Pullen Apr 03, 2025 at 1…" at bounding box center [701, 258] width 595 height 314
copy div "Hey John and Stephanie, we’d love to know more about your experience at Highlan…"
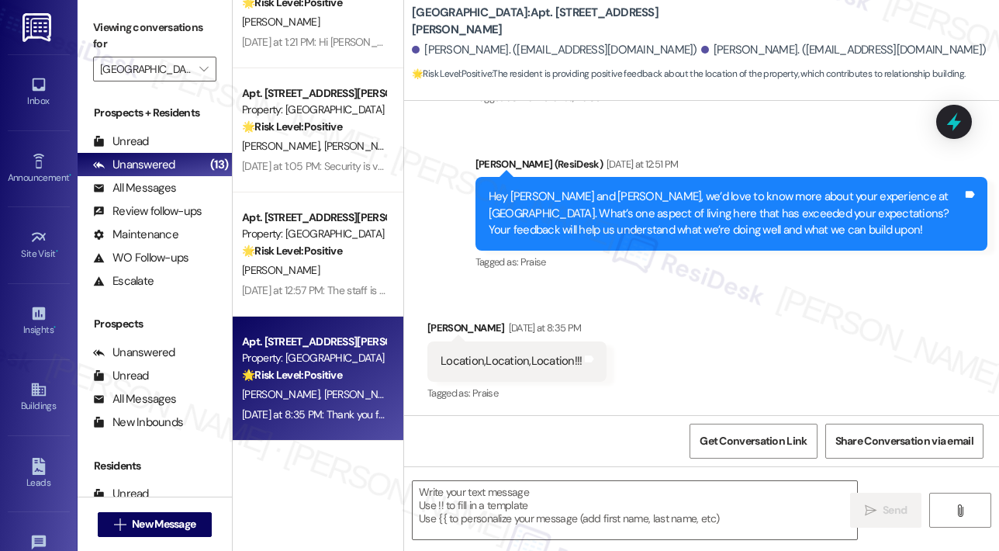
click at [659, 347] on div "Received via SMS John Pullen Yesterday at 8:35 PM Location,Location,Location!!!…" at bounding box center [701, 350] width 595 height 131
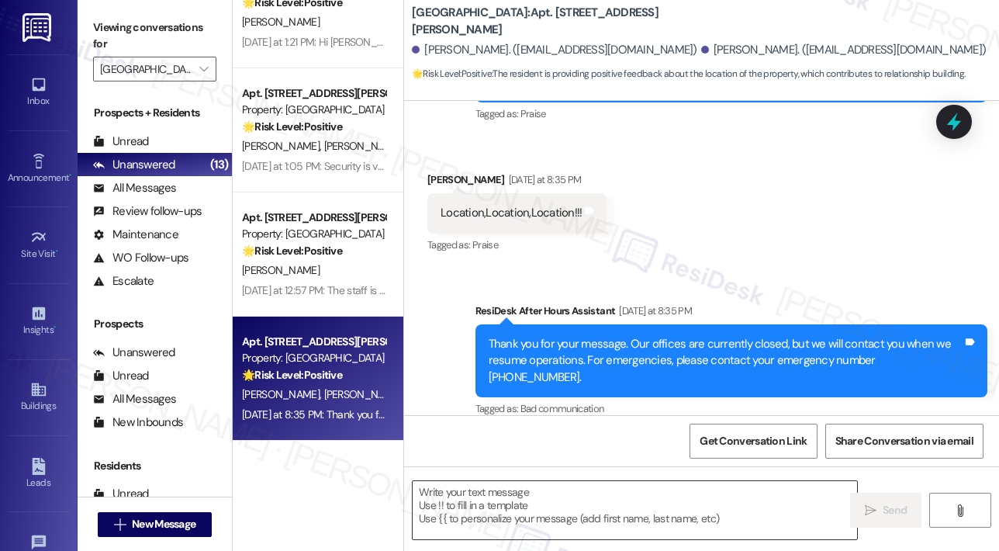
click at [603, 498] on textarea at bounding box center [635, 510] width 444 height 58
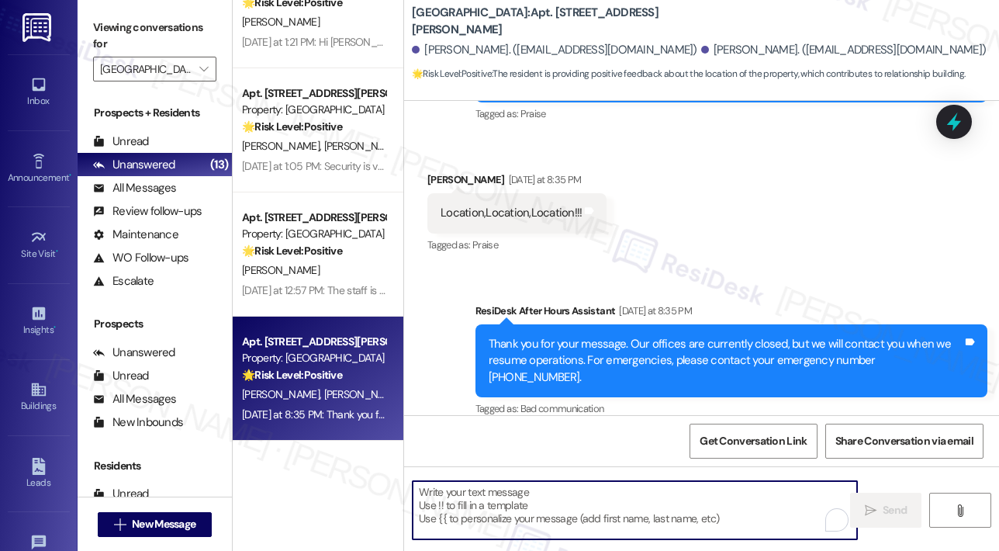
click at [531, 491] on textarea "To enrich screen reader interactions, please activate Accessibility in Grammarl…" at bounding box center [635, 510] width 444 height 58
paste textarea "Thank you, John and Stephanie! When you mention “Location, Location, Location”,…"
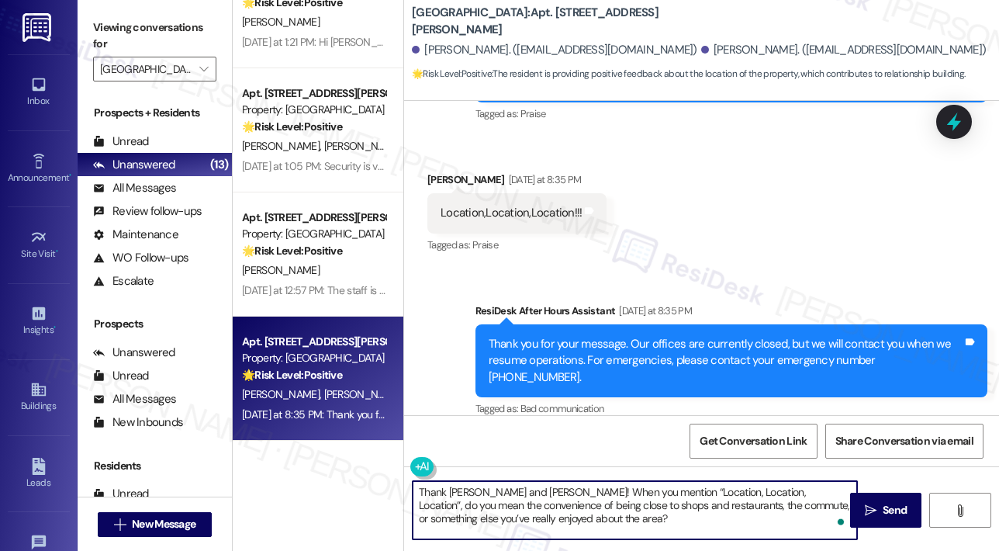
click at [555, 491] on textarea "Thank you, John and Stephanie! When you mention “Location, Location, Location”,…" at bounding box center [635, 510] width 444 height 58
type textarea "Thank you, John! When you mention “Location, Location, Location”, do you mean t…"
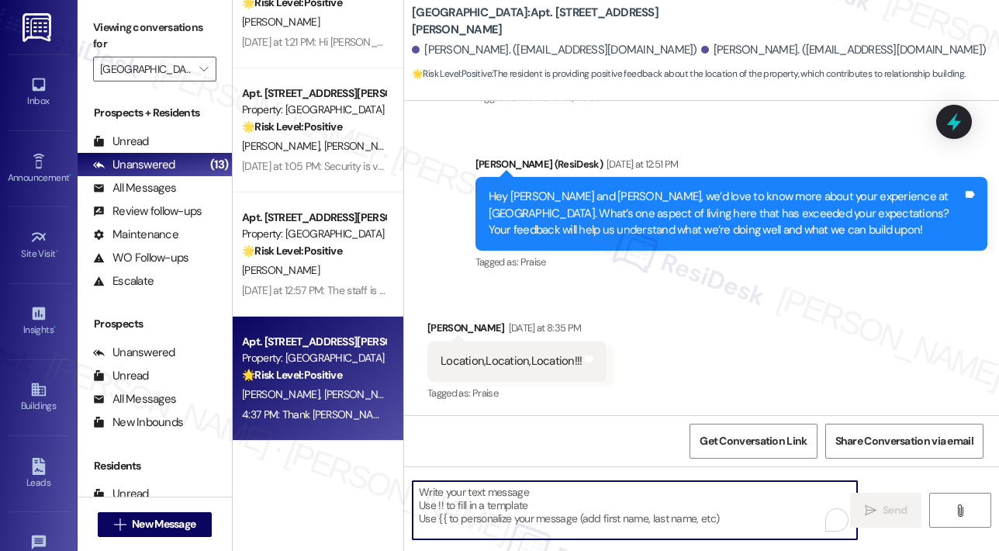
scroll to position [1247, 0]
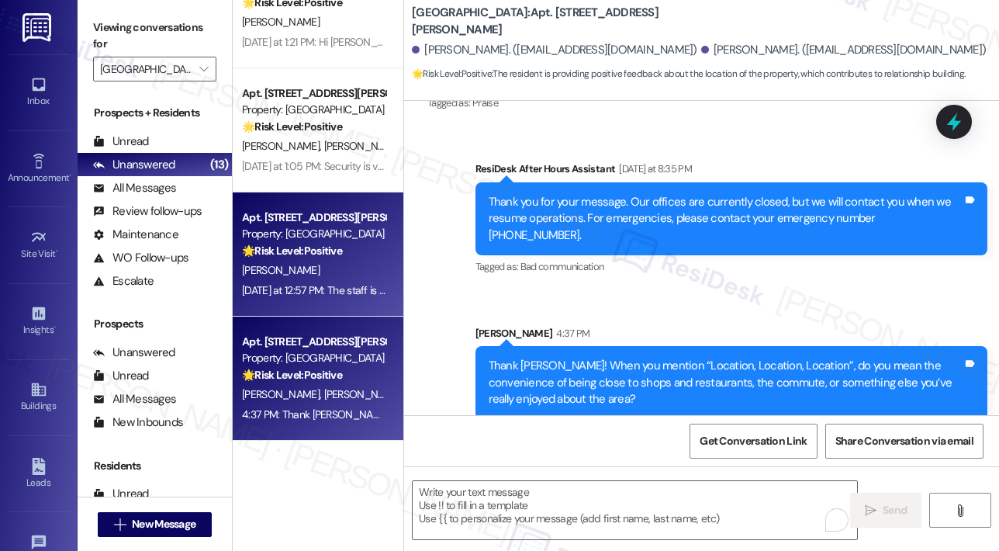
click at [357, 244] on div "🌟 Risk Level: Positive The resident is providing positive feedback about the st…" at bounding box center [314, 251] width 144 height 16
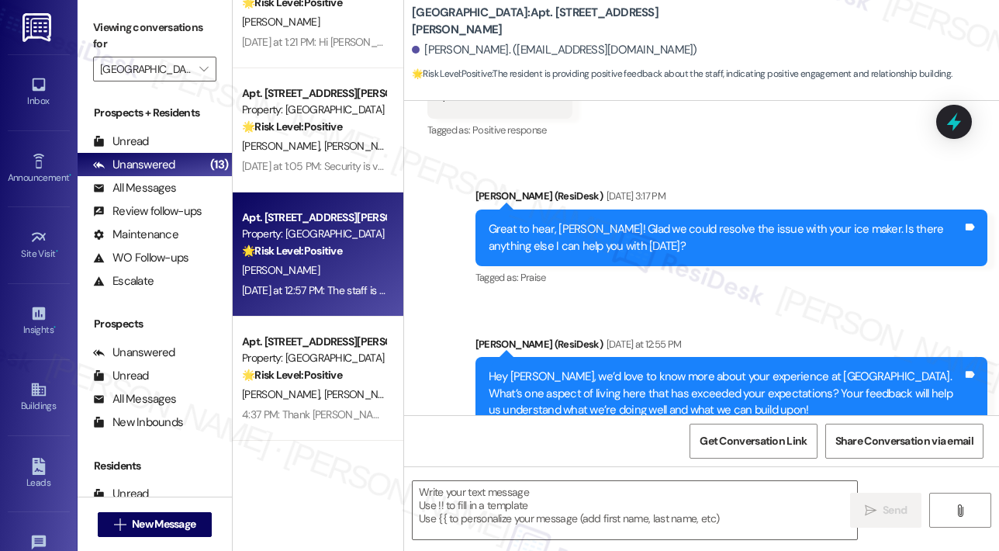
type textarea "Fetching suggested responses. Please feel free to read through the conversation…"
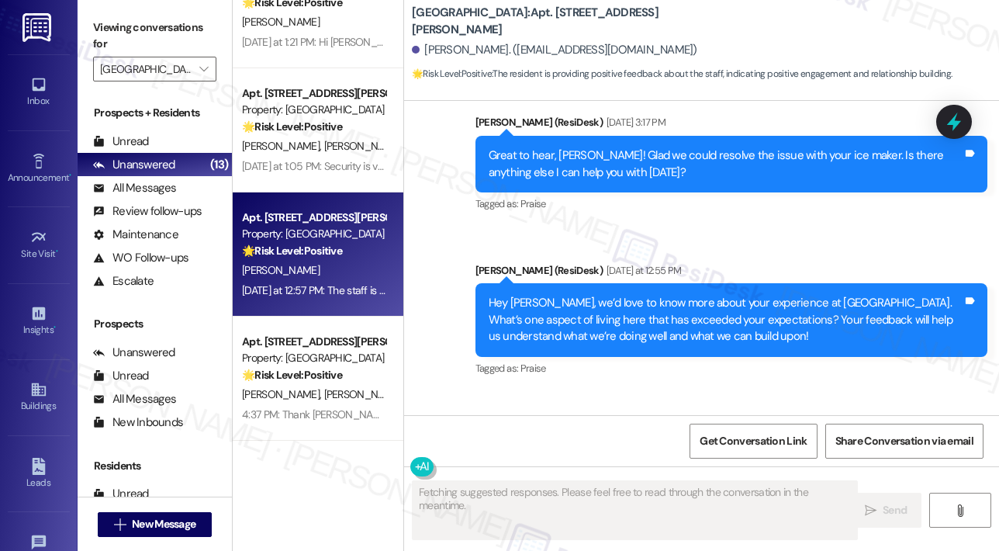
scroll to position [691, 0]
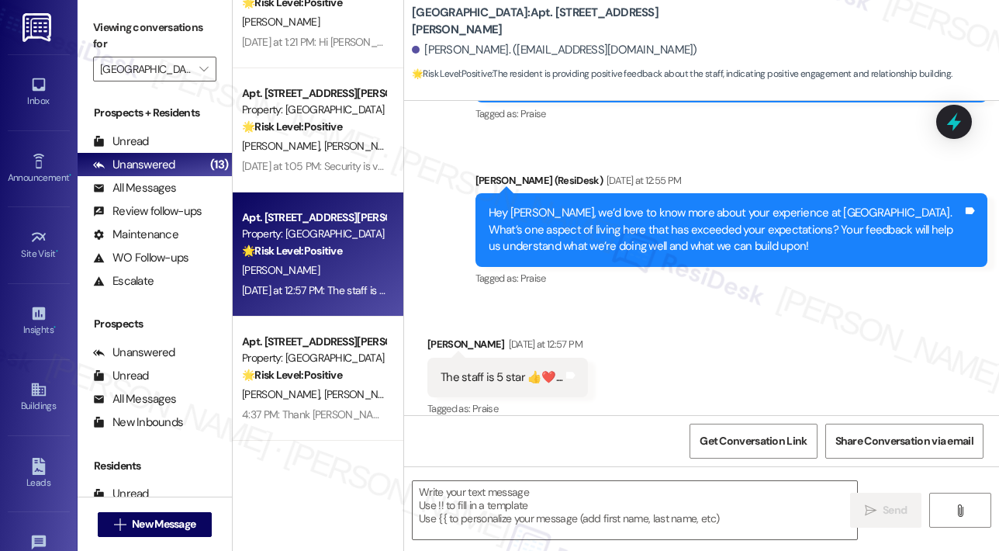
click at [578, 301] on div "Received via SMS Kirby Frazier Yesterday at 12:57 PM The staff is 5 star 👍❤️...…" at bounding box center [701, 366] width 595 height 131
click at [555, 494] on textarea at bounding box center [635, 510] width 444 height 58
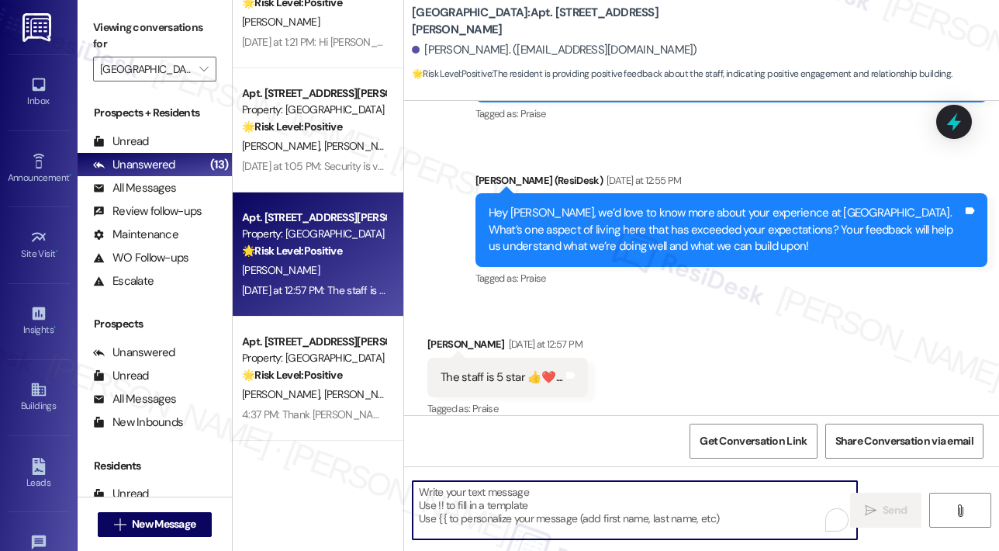
paste textarea "Awesome! ❤️ Can I ask a quick favor...would you mind writing us a Google review…"
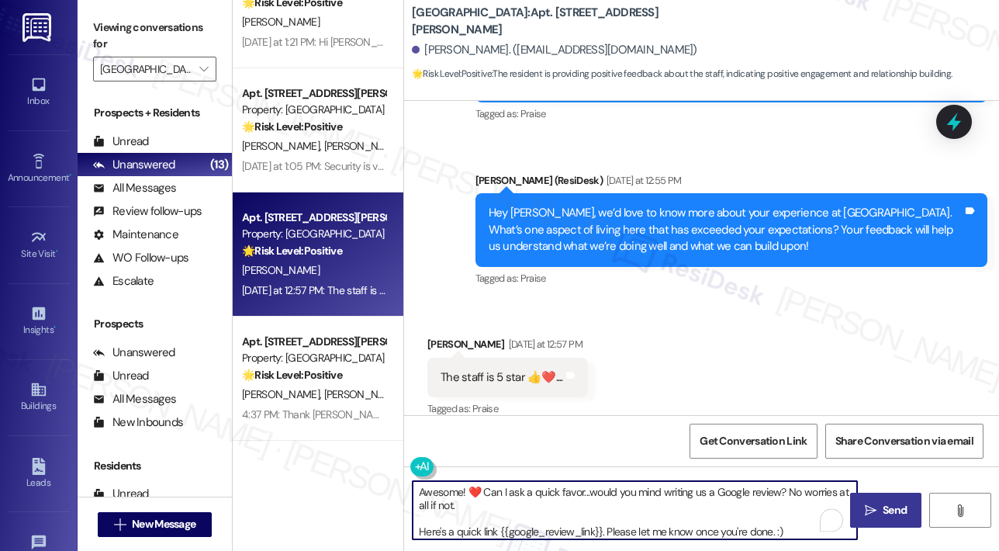
type textarea "Awesome! ❤️ Can I ask a quick favor...would you mind writing us a Google review…"
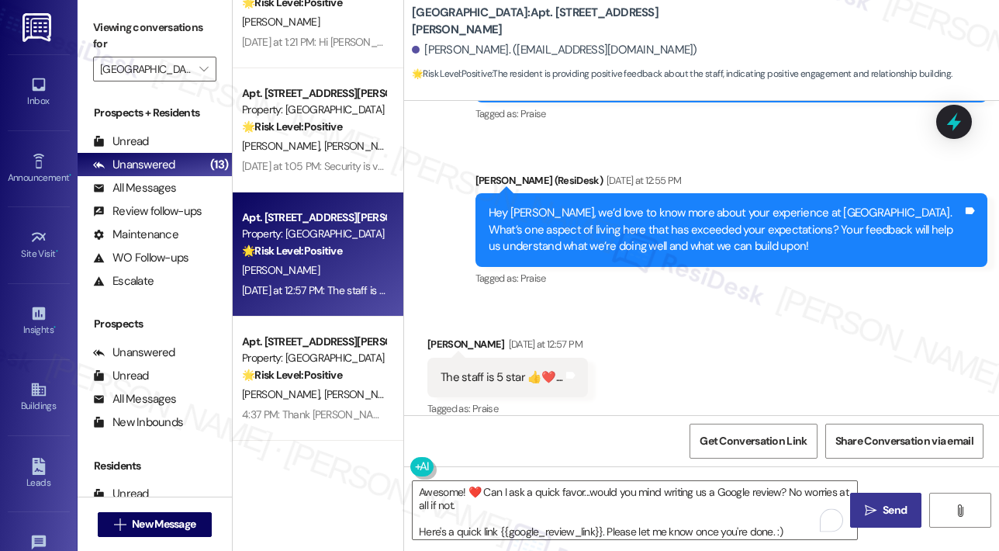
click at [873, 505] on icon "" at bounding box center [871, 510] width 12 height 12
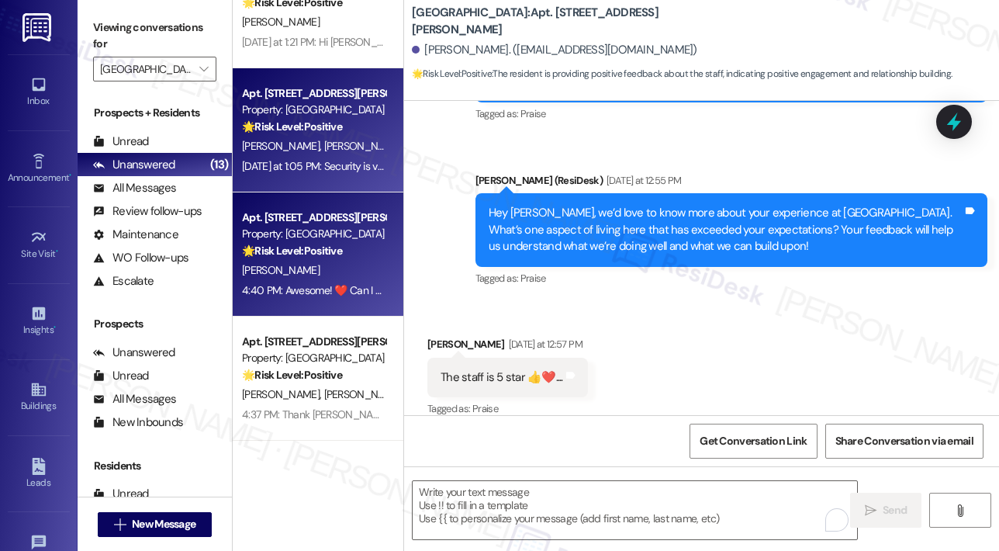
click at [337, 170] on div "Yesterday at 1:05 PM: Security is very important to us, so the security of the …" at bounding box center [532, 166] width 581 height 14
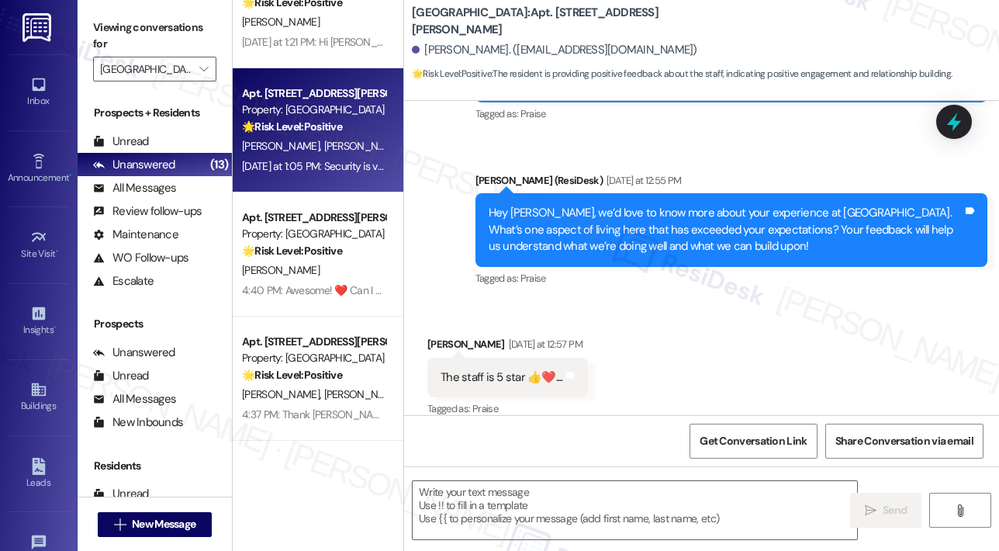
type textarea "Fetching suggested responses. Please feel free to read through the conversation…"
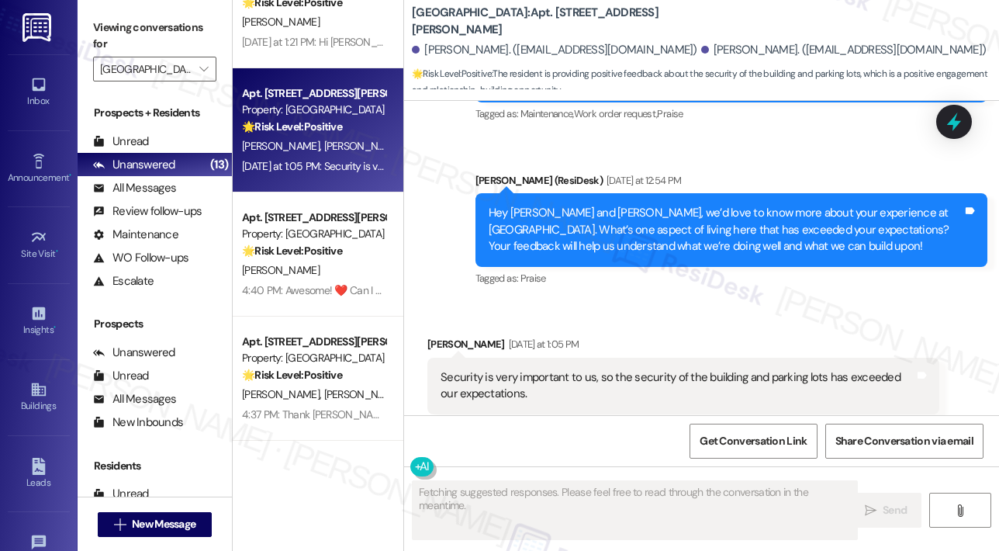
scroll to position [1347, 0]
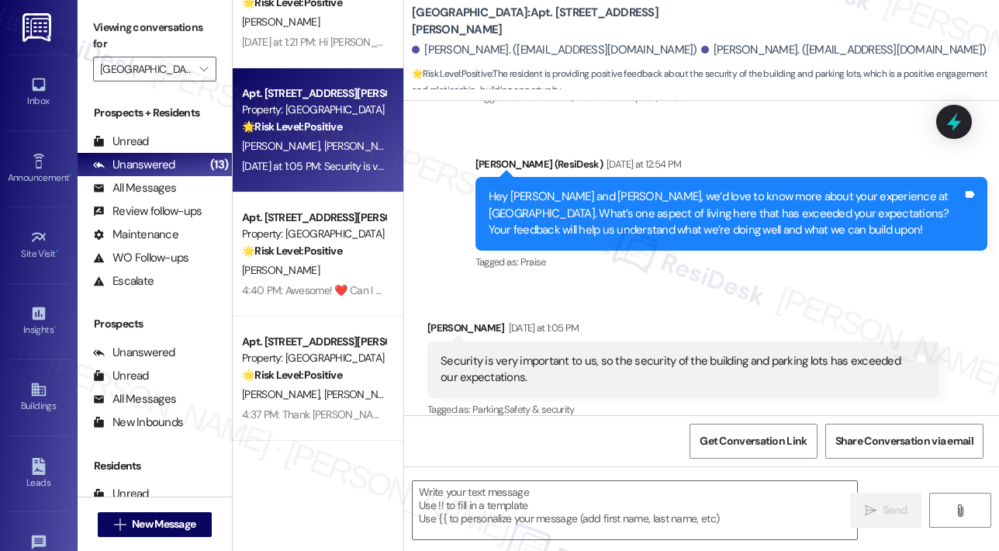
click at [706, 285] on div "Received via SMS Charles Fuller Yesterday at 1:05 PM Security is very important…" at bounding box center [701, 358] width 595 height 147
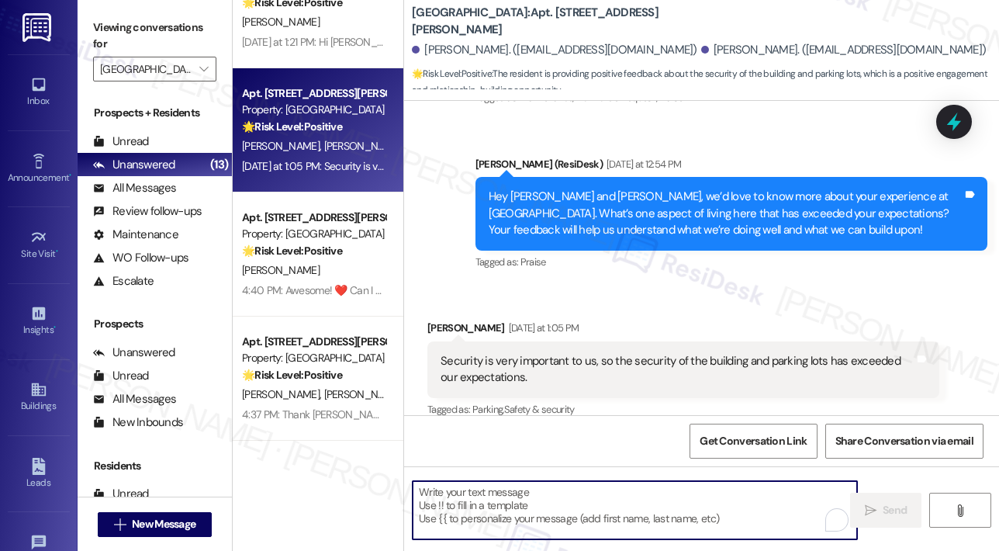
click at [534, 505] on textarea "To enrich screen reader interactions, please activate Accessibility in Grammarl…" at bounding box center [635, 510] width 444 height 58
paste textarea "Awesome! ❤️ Can I ask a quick favor...would you mind writing us a Google review…"
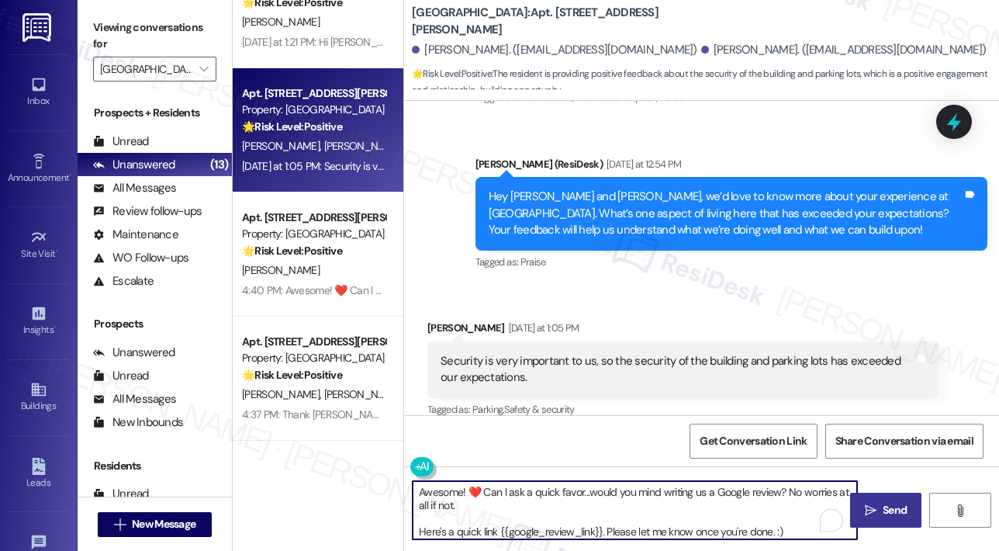
type textarea "Awesome! ❤️ Can I ask a quick favor...would you mind writing us a Google review…"
click at [899, 504] on span "Send" at bounding box center [895, 510] width 24 height 16
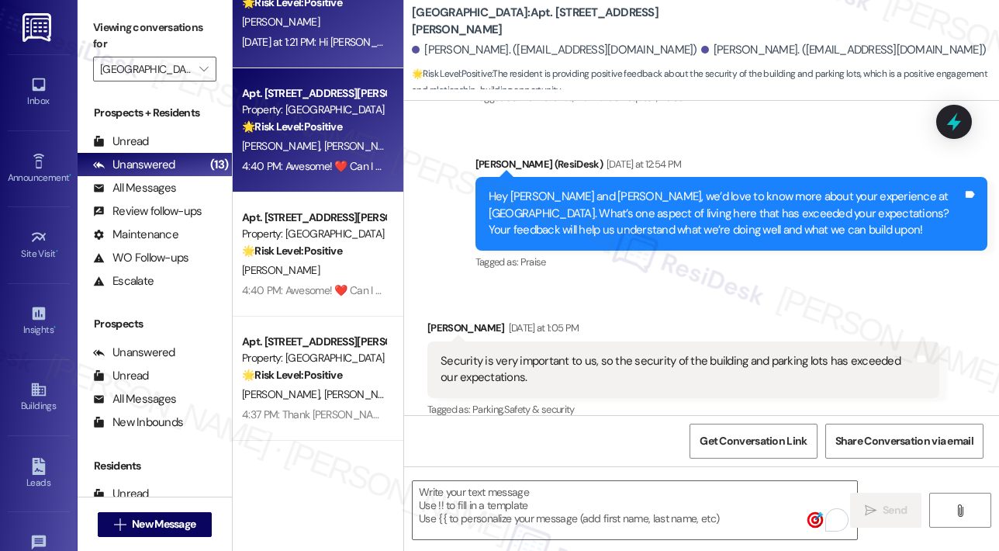
click at [342, 53] on div "Apt. 621, 4140 Lassiter Mill Road Property: Highland North Hills 🌟 Risk Level: …" at bounding box center [318, 6] width 171 height 124
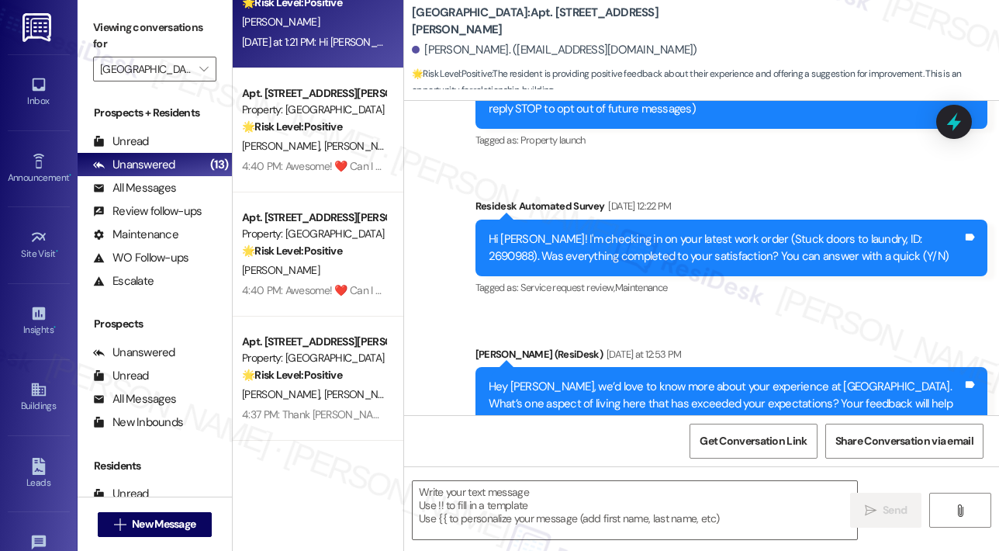
type textarea "Fetching suggested responses. Please feel free to read through the conversation…"
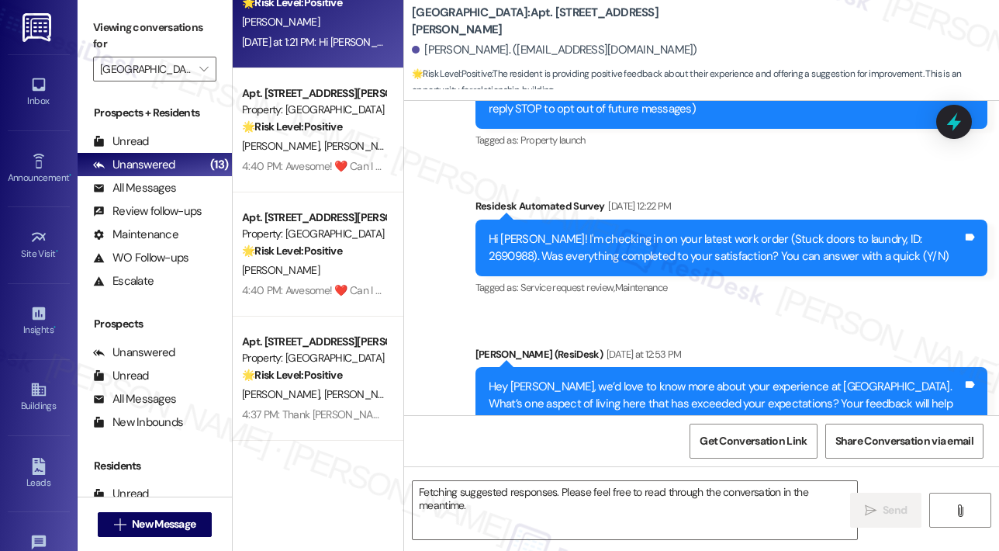
scroll to position [429, 0]
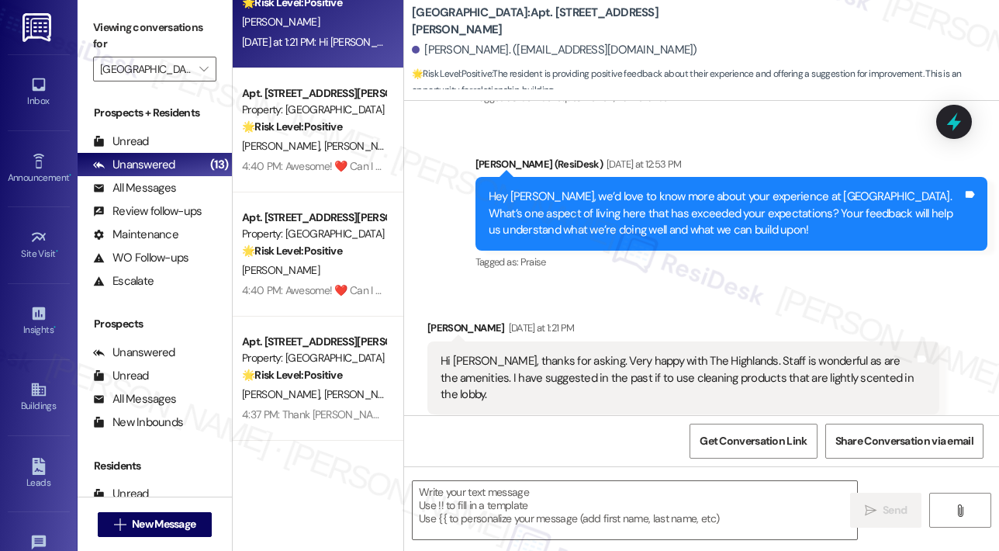
click at [759, 308] on div "Received via SMS Karen King Yesterday at 1:21 PM Hi Sarah, thanks for asking. V…" at bounding box center [683, 378] width 535 height 141
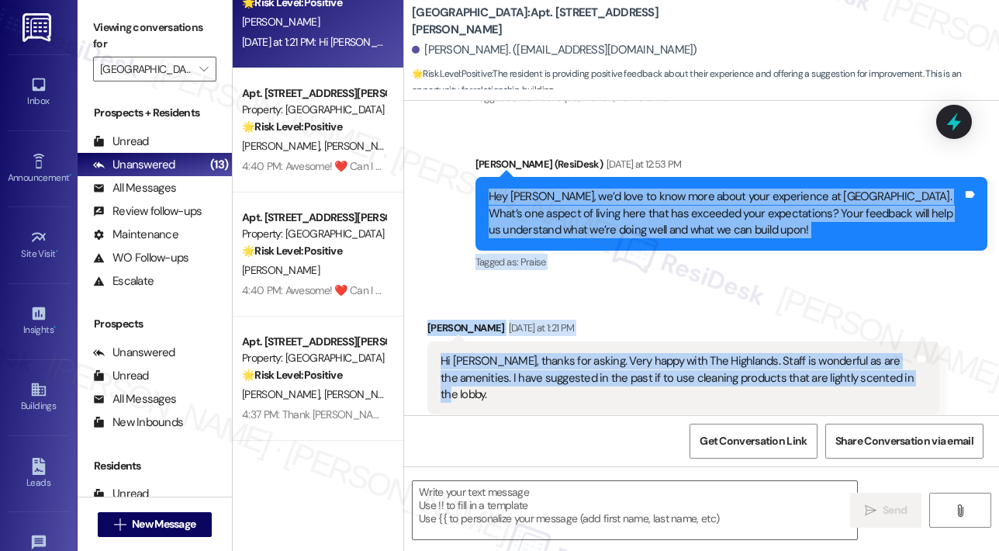
drag, startPoint x: 487, startPoint y: 178, endPoint x: 881, endPoint y: 365, distance: 436.1
click at [884, 373] on div "Lease started Oct 15, 2024 at 8:00 PM Survey, sent via SMS Residesk Automated S…" at bounding box center [701, 258] width 595 height 314
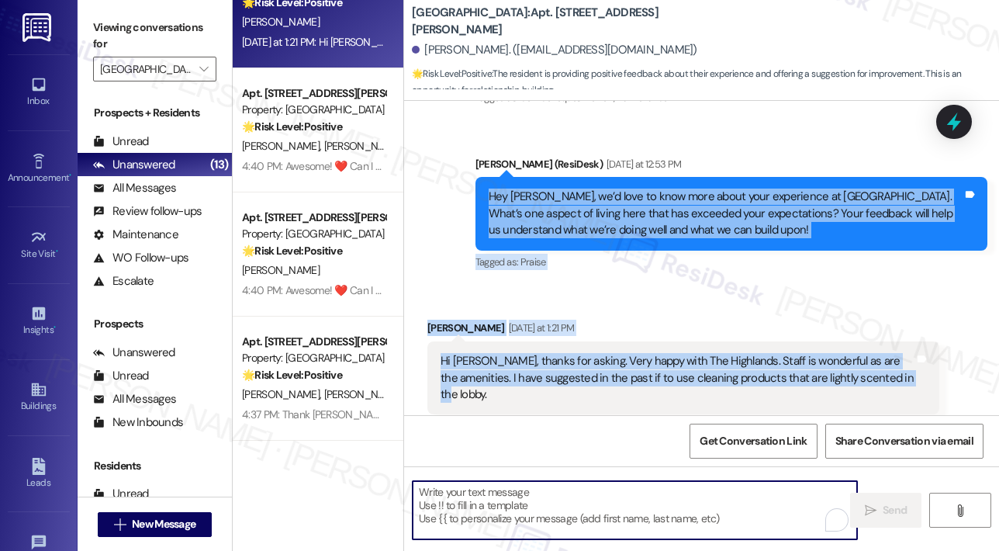
drag, startPoint x: 865, startPoint y: 356, endPoint x: 482, endPoint y: 517, distance: 415.1
click at [482, 517] on textarea "To enrich screen reader interactions, please activate Accessibility in Grammarl…" at bounding box center [635, 510] width 444 height 58
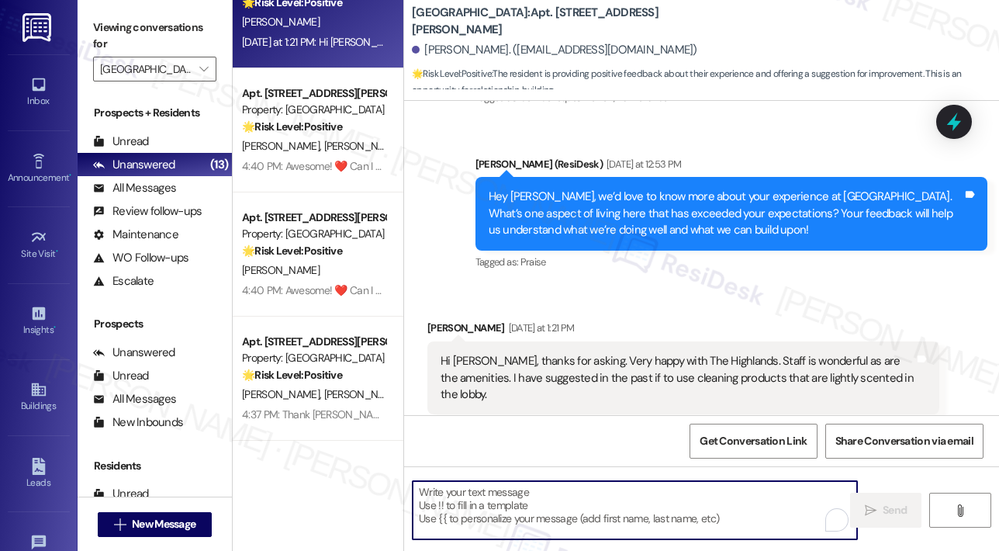
click at [650, 373] on div "Hi Sarah, thanks for asking. Very happy with The Highlands. Staff is wonderful …" at bounding box center [683, 377] width 512 height 73
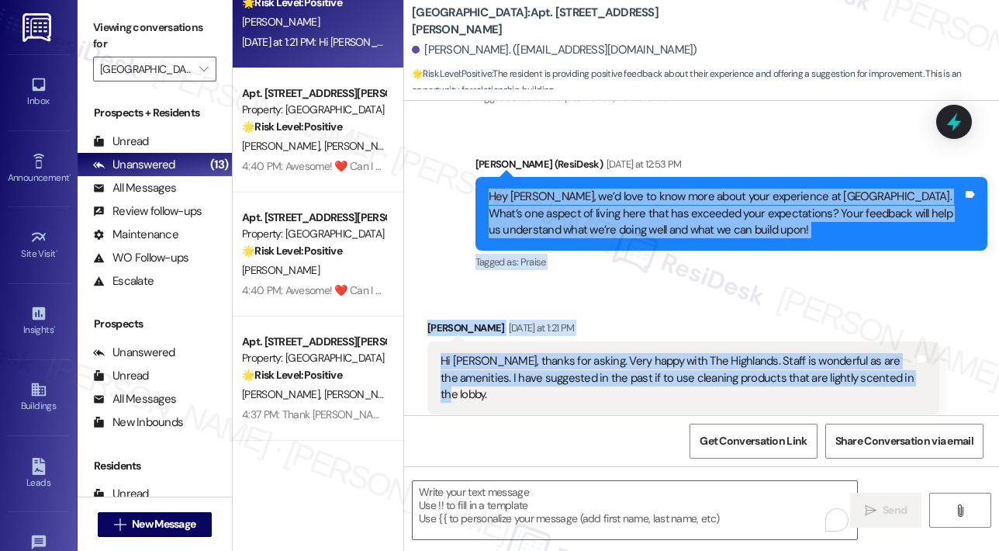
drag, startPoint x: 897, startPoint y: 364, endPoint x: 490, endPoint y: 186, distance: 444.3
click at [490, 186] on div "Lease started Oct 15, 2024 at 8:00 PM Survey, sent via SMS Residesk Automated S…" at bounding box center [701, 258] width 595 height 314
copy div "Hey Karen, we’d love to know more about your experience at Highland North Hills…"
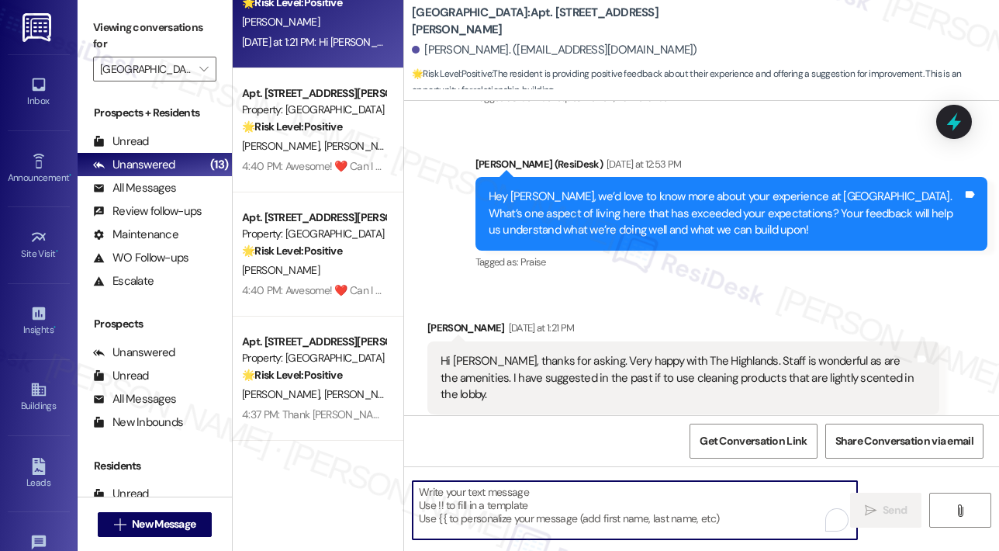
click at [615, 503] on textarea "To enrich screen reader interactions, please activate Accessibility in Grammarl…" at bounding box center [635, 510] width 444 height 58
paste textarea "Thank you, Karen, for your kind words—we’re so glad to hear you’re happy with t…"
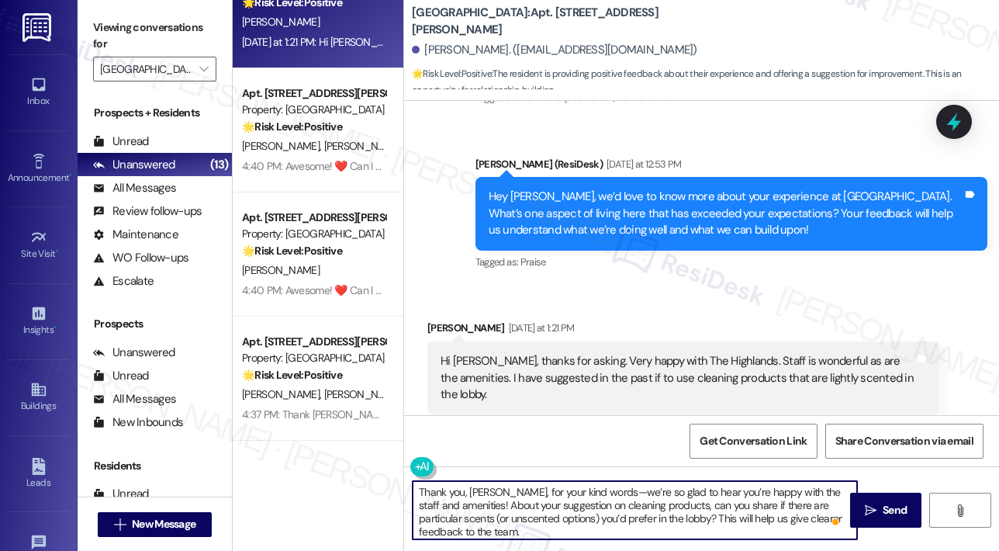
click at [720, 515] on textarea "Thank you, Karen, for your kind words—we’re so glad to hear you’re happy with t…" at bounding box center [635, 510] width 444 height 58
click at [720, 514] on textarea "Thank you, Karen, for your kind words—we’re so glad to hear you’re happy with t…" at bounding box center [635, 510] width 444 height 58
type textarea "Thank you, Karen, for your kind words—we’re so glad to hear you’re happy with t…"
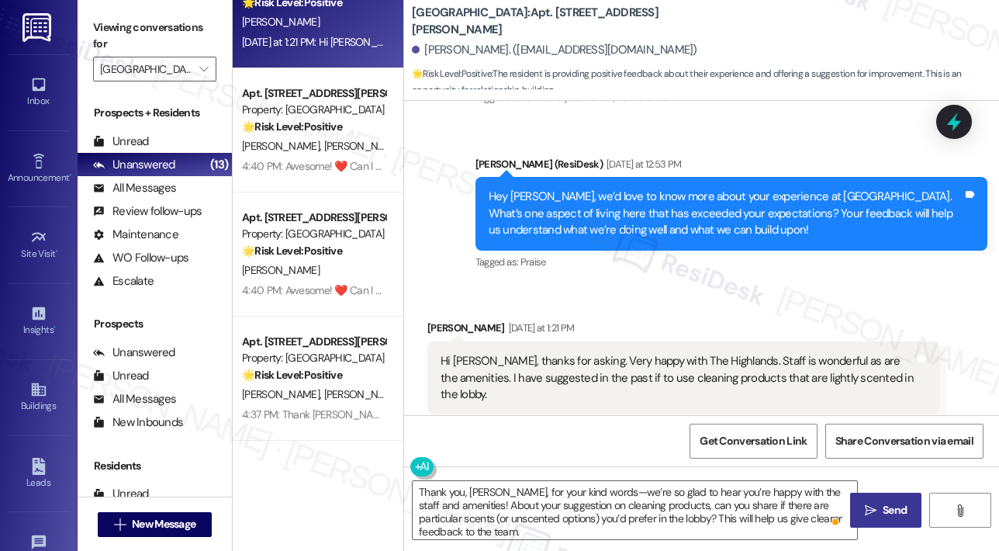
click at [889, 508] on span "Send" at bounding box center [895, 510] width 24 height 16
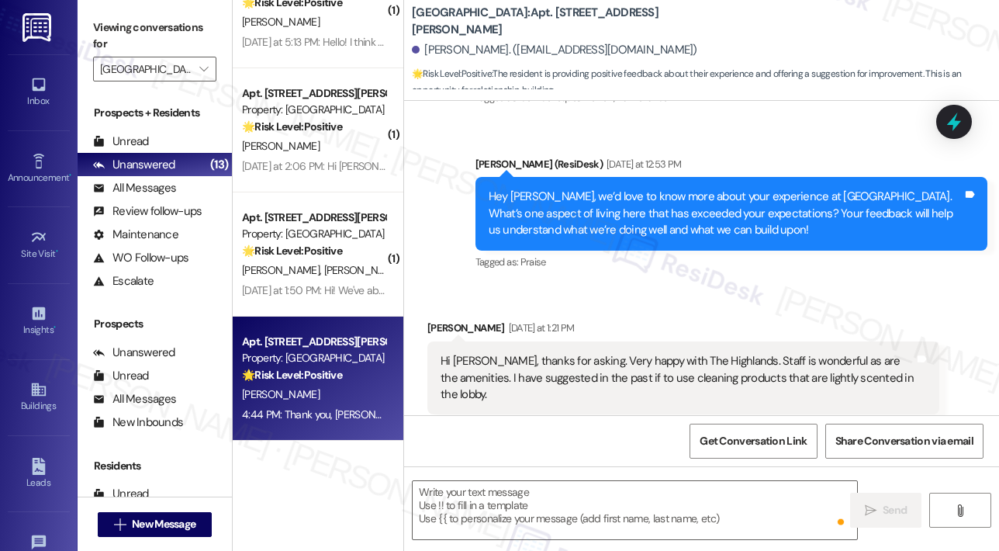
scroll to position [801, 0]
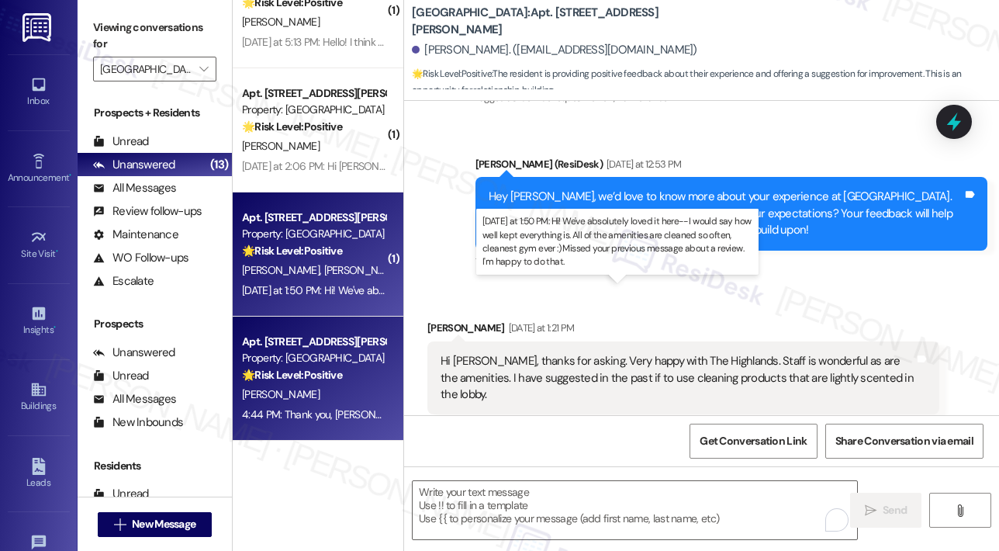
click at [339, 291] on div "Yesterday at 1:50 PM: Hi! We've absolutely loved it here-- I would say how well…" at bounding box center [743, 290] width 1003 height 14
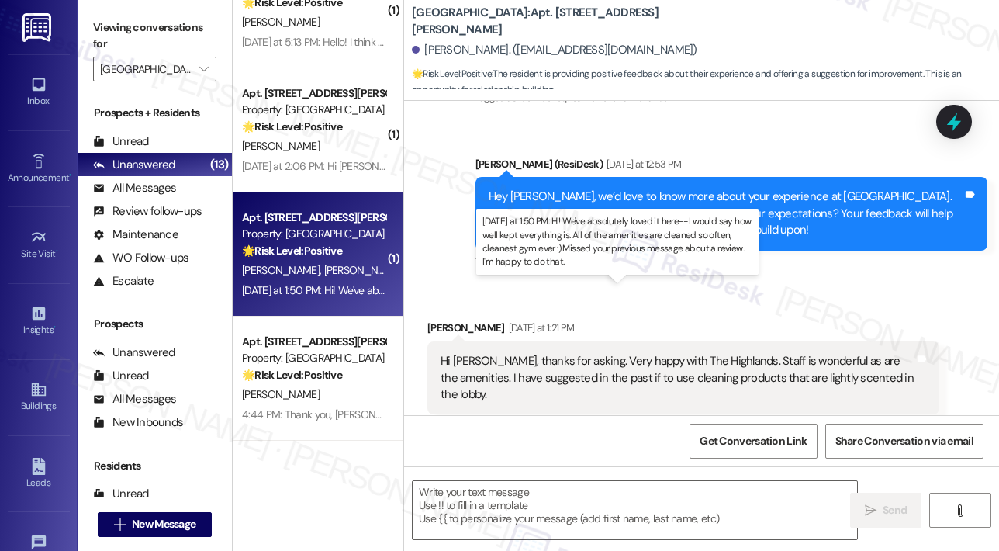
type textarea "Fetching suggested responses. Please feel free to read through the conversation…"
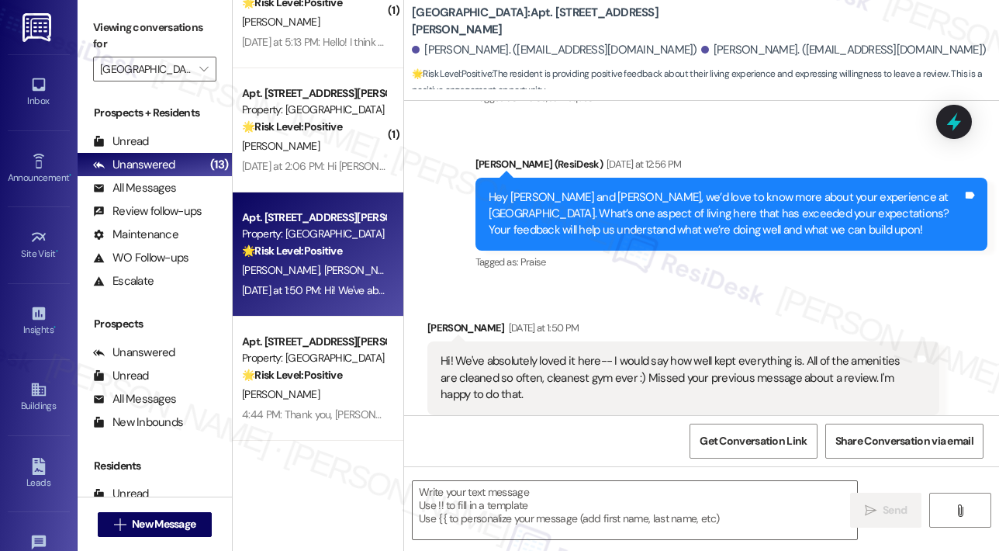
scroll to position [2031, 0]
click at [617, 307] on div "Received via SMS Kaili Jacobson Yesterday at 1:50 PM Hi! We've absolutely loved…" at bounding box center [683, 377] width 535 height 141
click at [586, 513] on textarea at bounding box center [635, 510] width 444 height 58
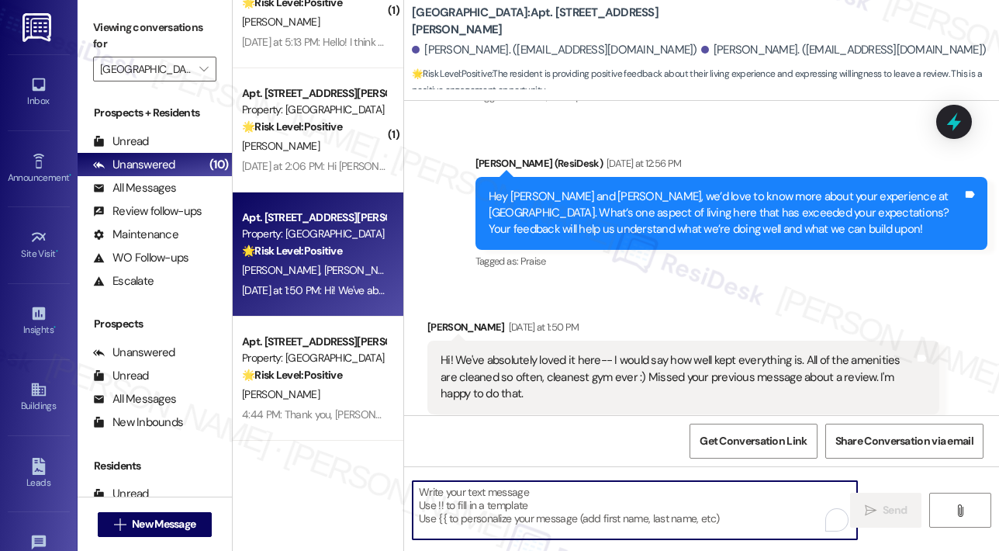
paste textarea "Awesome! ❤️ Can I ask a quick favor...would you mind writing us a Google review…"
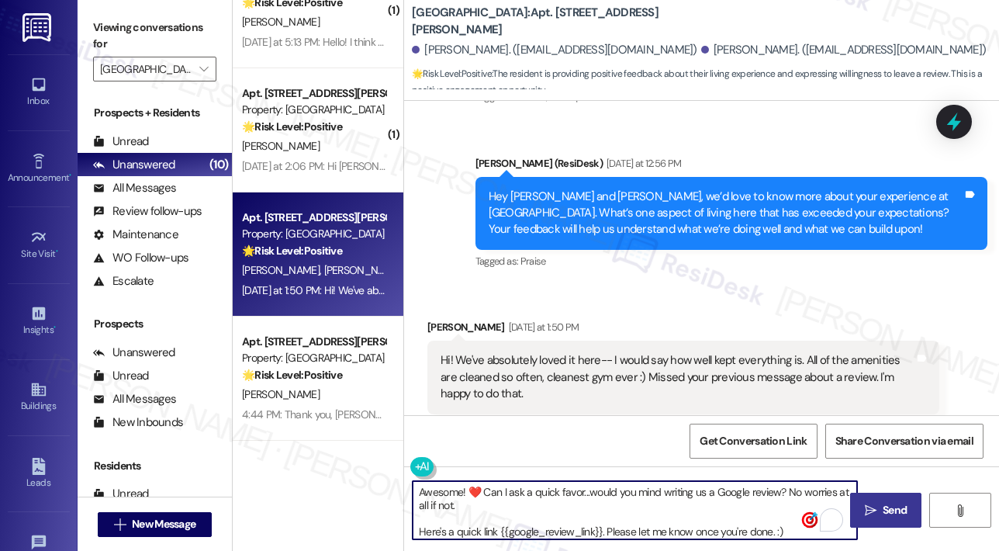
click at [580, 504] on textarea "Awesome! ❤️ Can I ask a quick favor...would you mind writing us a Google review…" at bounding box center [635, 510] width 444 height 58
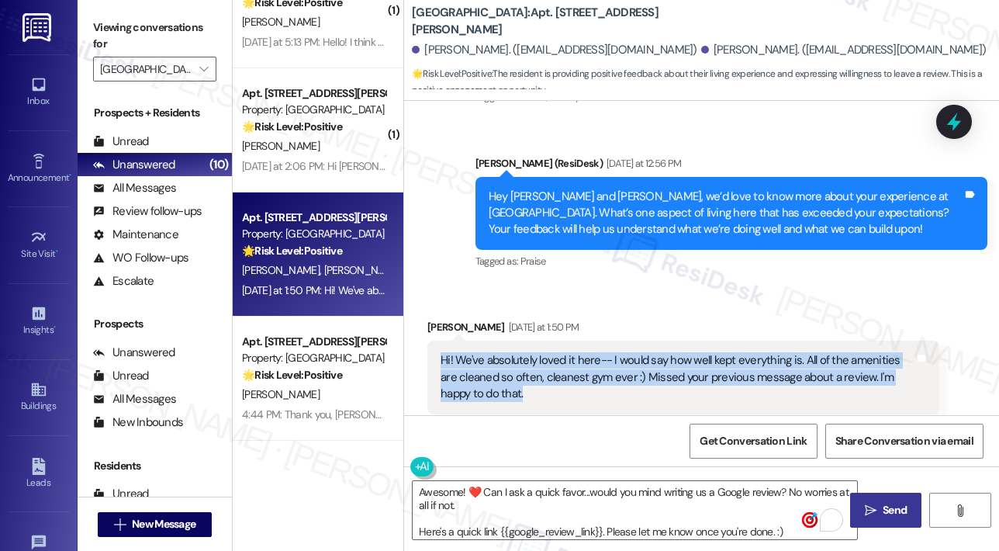
drag, startPoint x: 442, startPoint y: 323, endPoint x: 486, endPoint y: 363, distance: 59.8
click at [486, 364] on div "Hi! We've absolutely loved it here-- I would say how well kept everything is. A…" at bounding box center [678, 377] width 474 height 50
copy div "Hi! We've absolutely loved it here-- I would say how well kept everything is. A…"
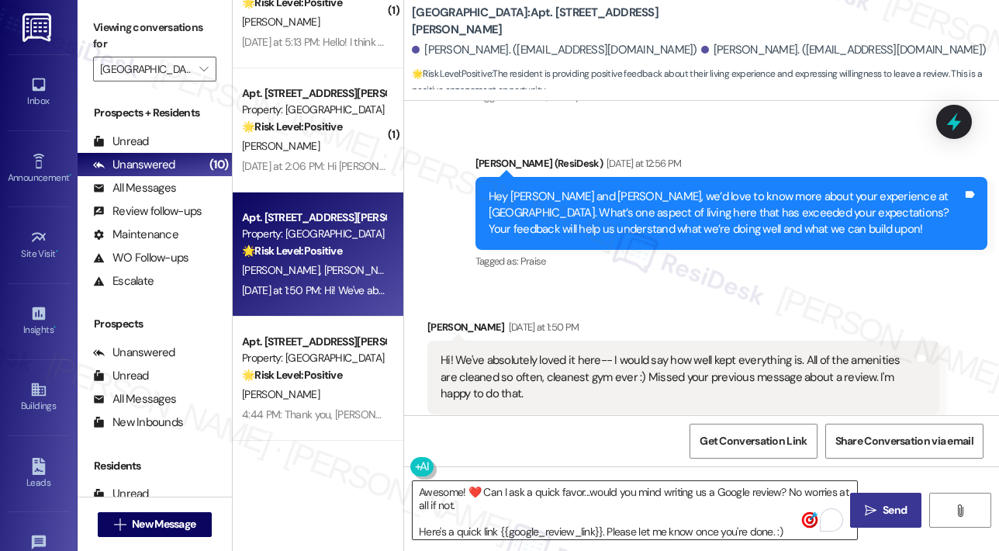
click at [532, 517] on textarea "Awesome! ❤️ Can I ask a quick favor...would you mind writing us a Google review…" at bounding box center [635, 510] width 444 height 58
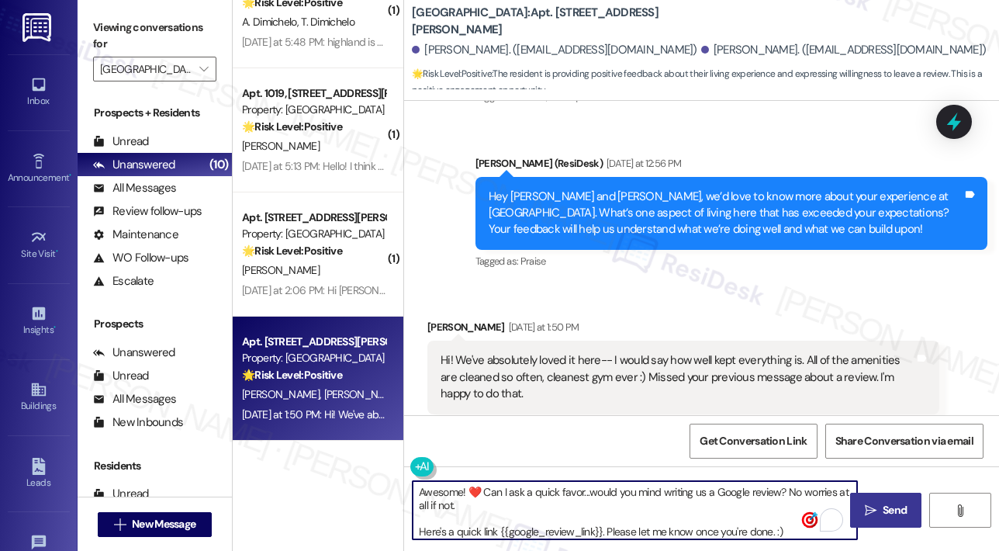
paste textarea "Thank you so much for being willing to leave us a review! Here’s a quick link: …"
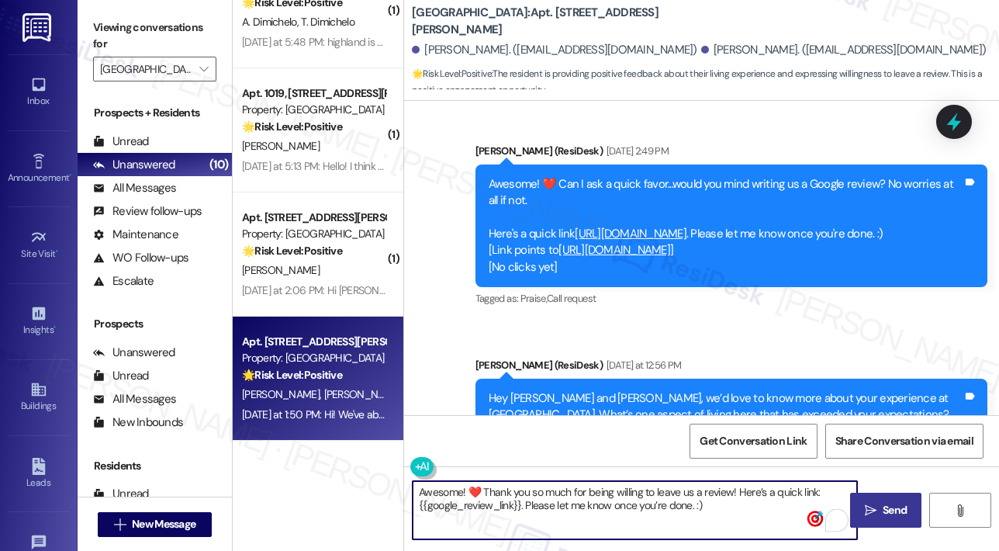
scroll to position [1798, 0]
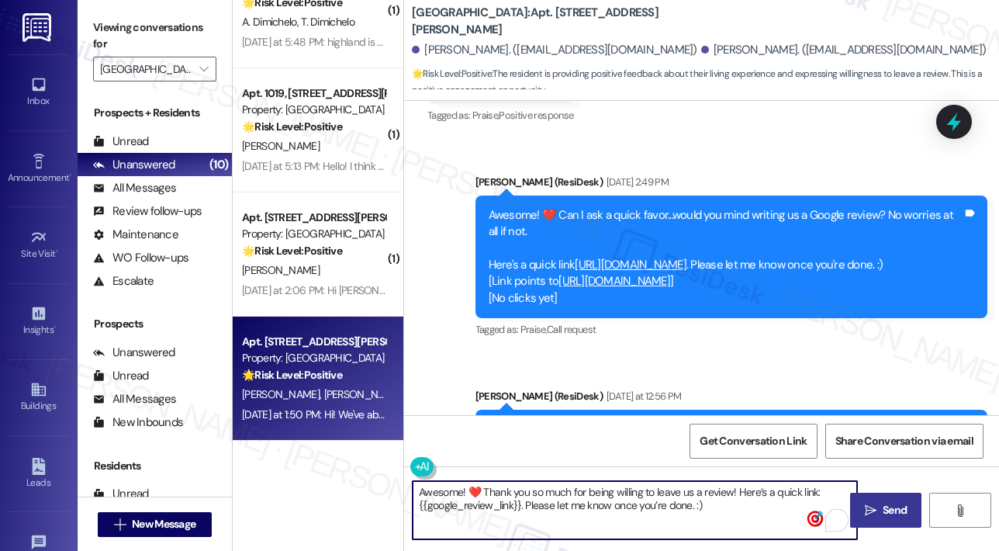
type textarea "Awesome! ❤️ Thank you so much for being willing to leave us a review! Here’s a …"
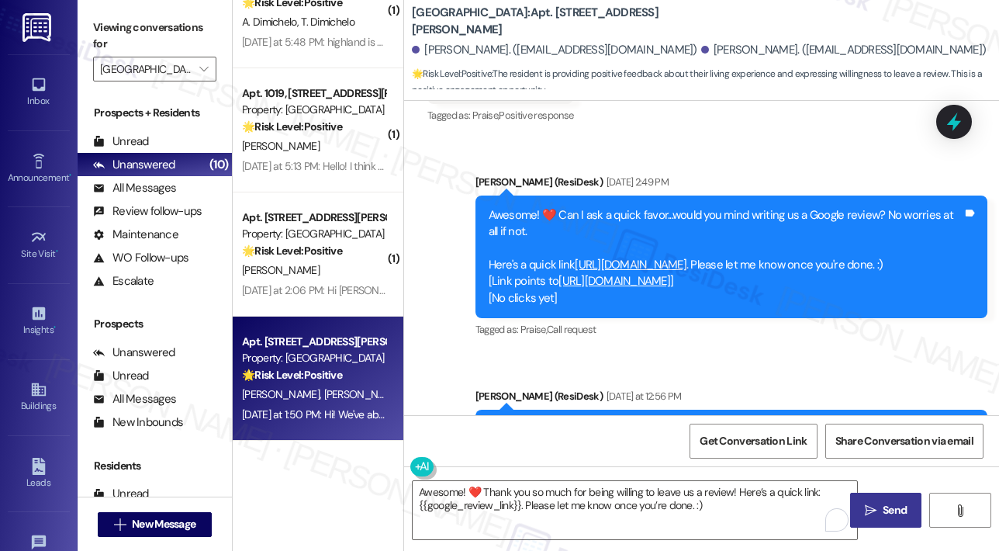
click at [515, 316] on div "Sent via SMS Sarah (ResiDesk) Jul 25, 2025 at 2:49 PM Awesome! ❤️ Can I ask a q…" at bounding box center [731, 257] width 535 height 191
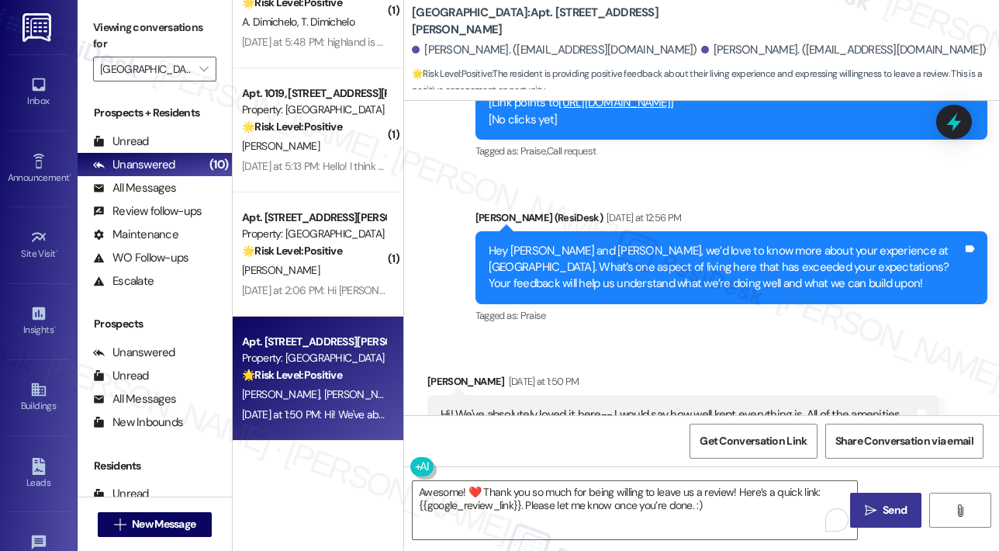
scroll to position [2031, 0]
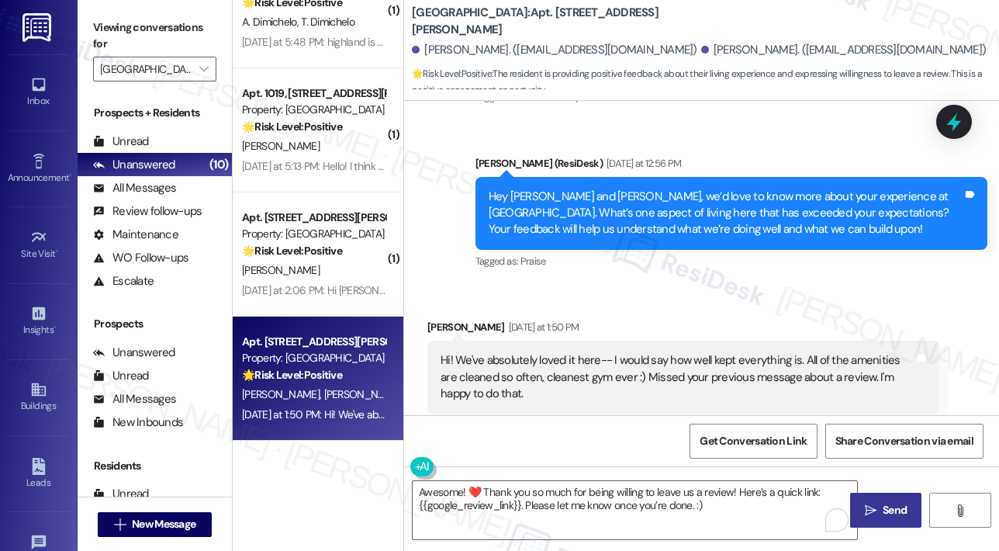
click at [876, 499] on button " Send" at bounding box center [885, 510] width 71 height 35
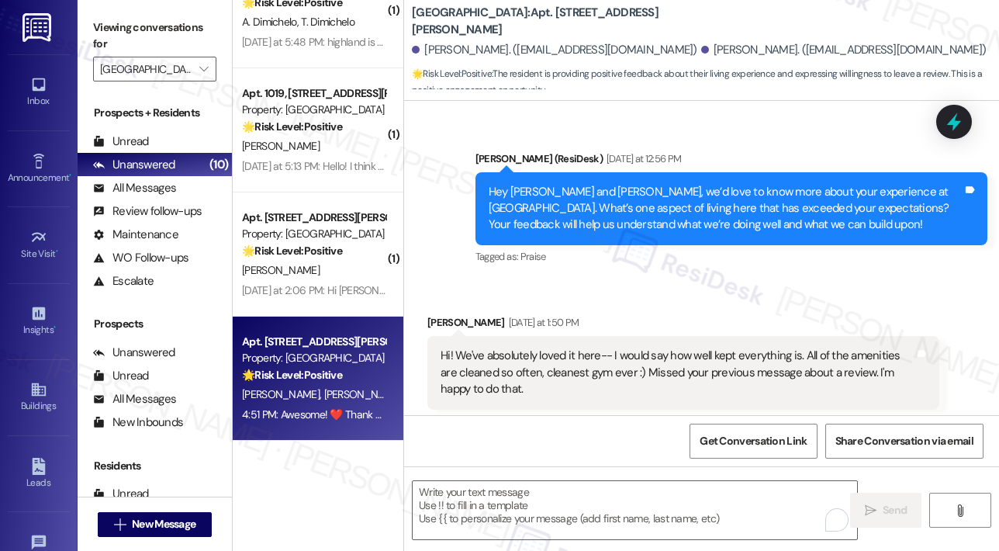
scroll to position [2156, 0]
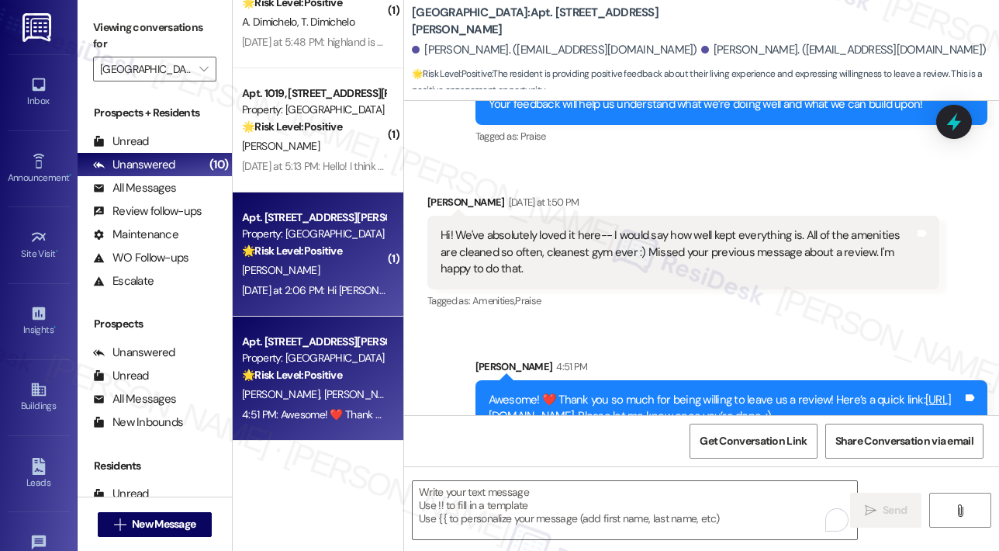
click at [298, 278] on div "L. Hayworth" at bounding box center [313, 270] width 147 height 19
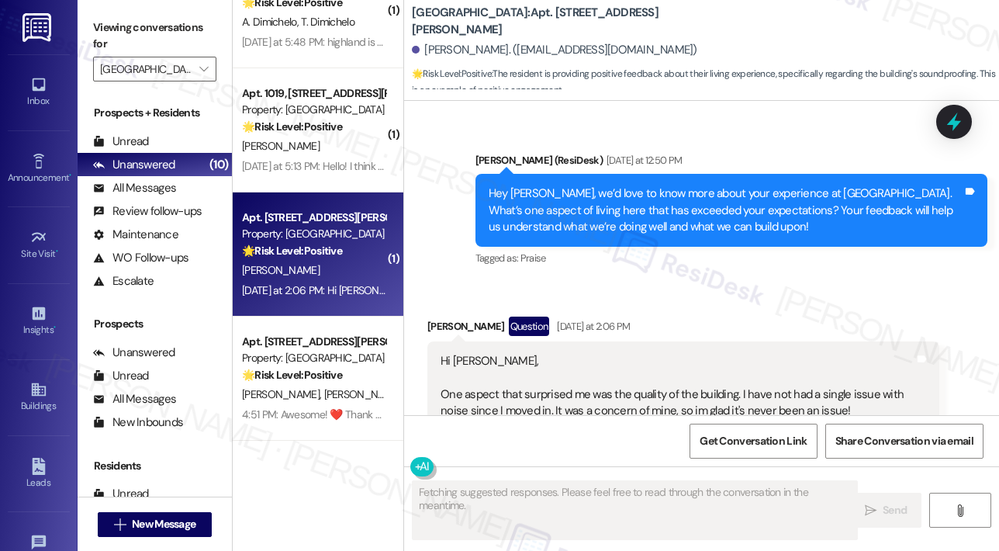
scroll to position [1596, 0]
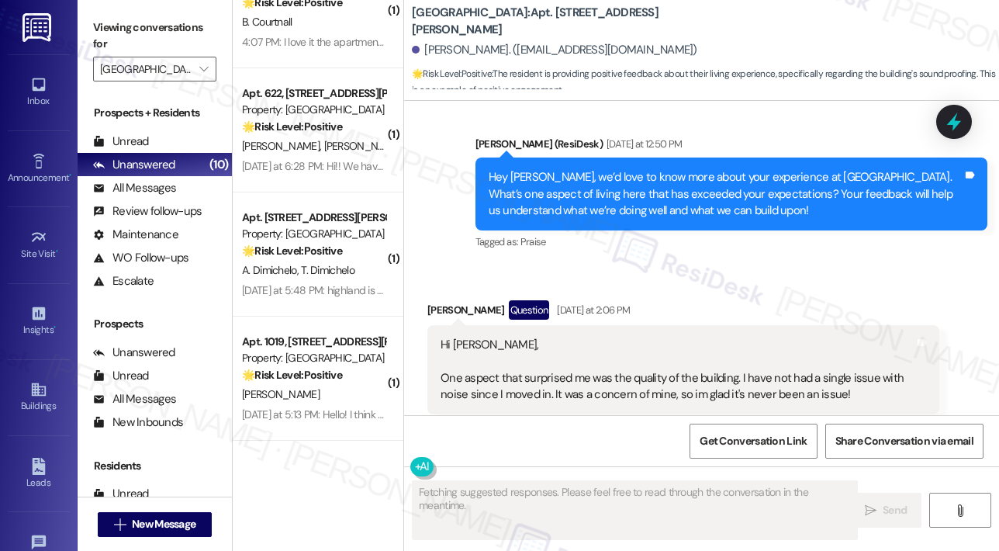
click at [681, 265] on div "Received via SMS Lucas Hayworth Question Yesterday at 2:06 PM Hi Sarah, One asp…" at bounding box center [701, 357] width 595 height 184
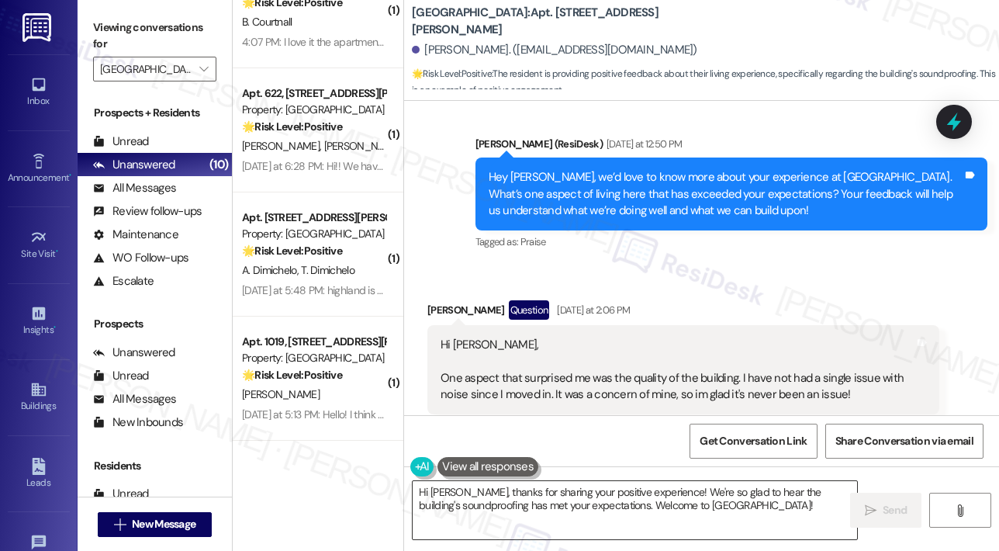
click at [602, 500] on textarea "Hi Lucas, thanks for sharing your positive experience! We're so glad to hear th…" at bounding box center [635, 510] width 444 height 58
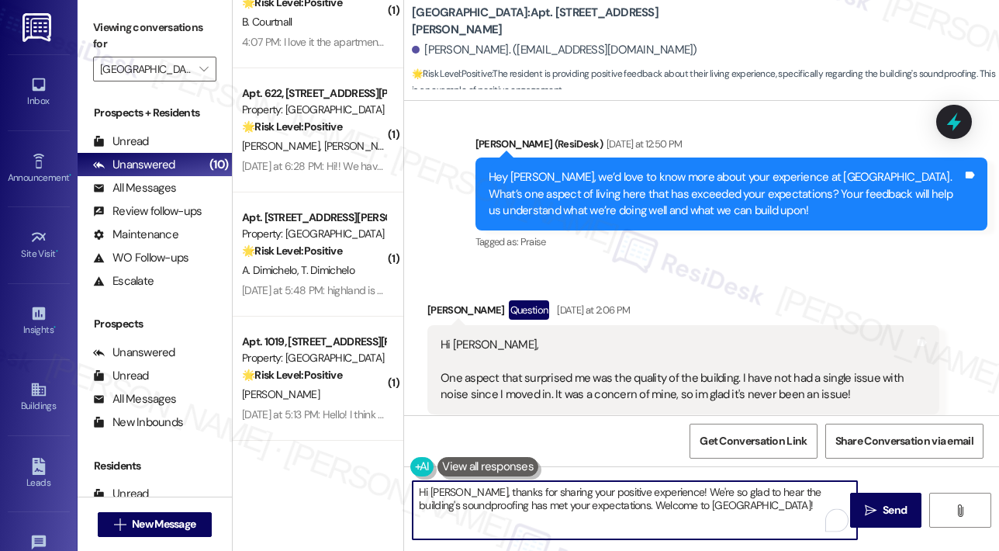
click at [601, 499] on textarea "Hi Lucas, thanks for sharing your positive experience! We're so glad to hear th…" at bounding box center [635, 510] width 444 height 58
click at [779, 507] on textarea "Hi Lucas, thanks for sharing your positive experience! We're so glad to hear th…" at bounding box center [635, 510] width 444 height 58
drag, startPoint x: 779, startPoint y: 507, endPoint x: 614, endPoint y: 506, distance: 164.5
click at [614, 506] on textarea "Hi Lucas, thanks for sharing your positive experience! We're so glad to hear th…" at bounding box center [635, 510] width 444 height 58
paste textarea "Awesome! ❤️ Can I ask a quick favor...would you mind writing us a Google review…"
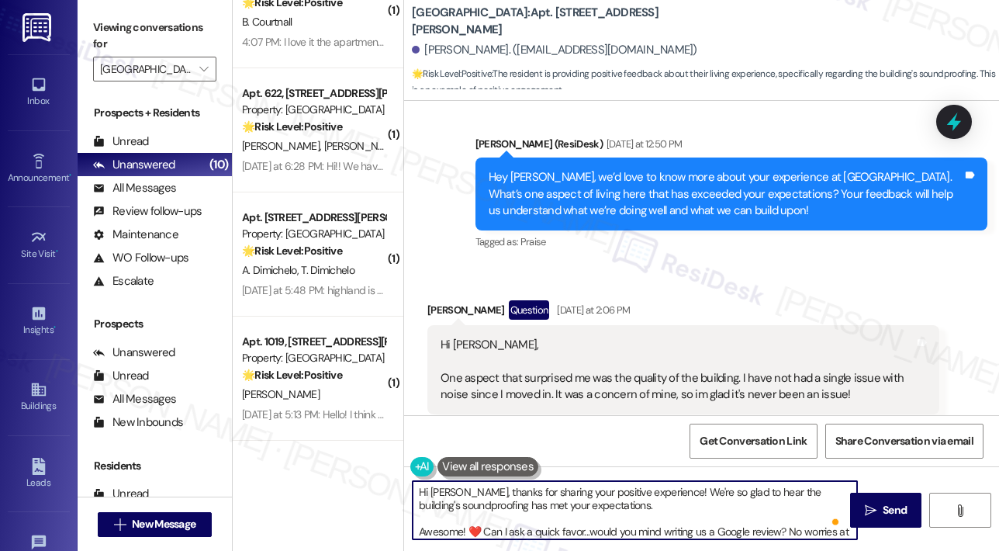
scroll to position [39, 0]
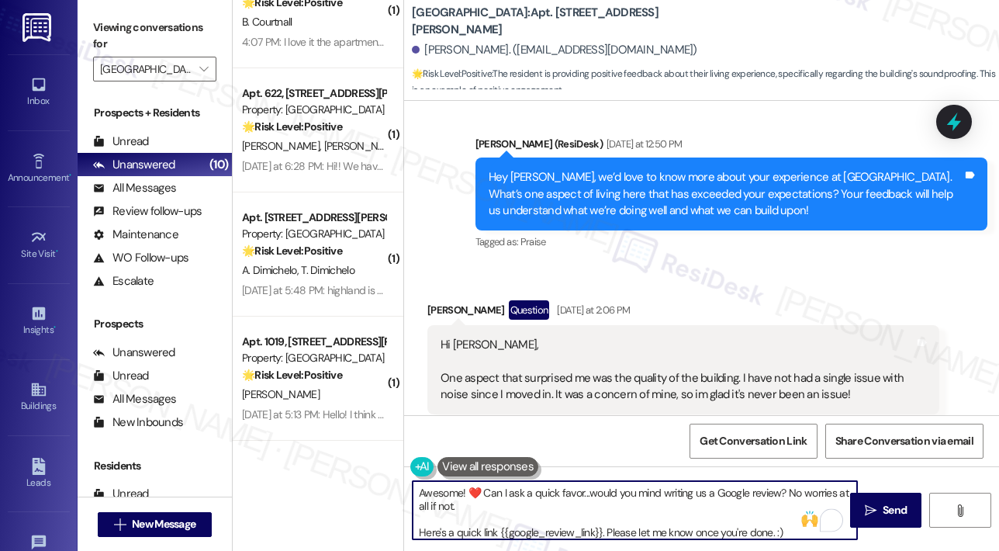
click at [484, 492] on textarea "Hi Lucas, thanks for sharing your positive experience! We're so glad to hear th…" at bounding box center [635, 510] width 444 height 58
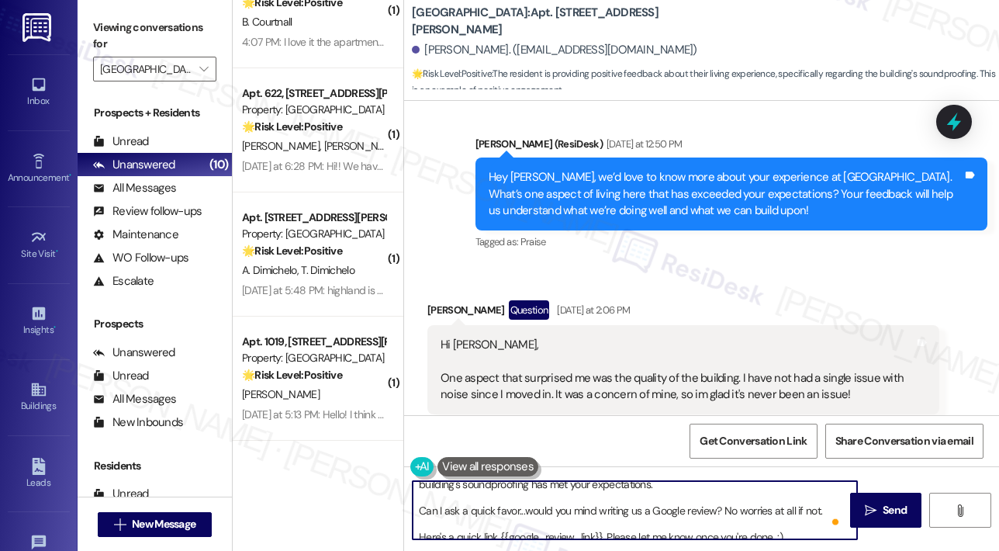
scroll to position [30, 0]
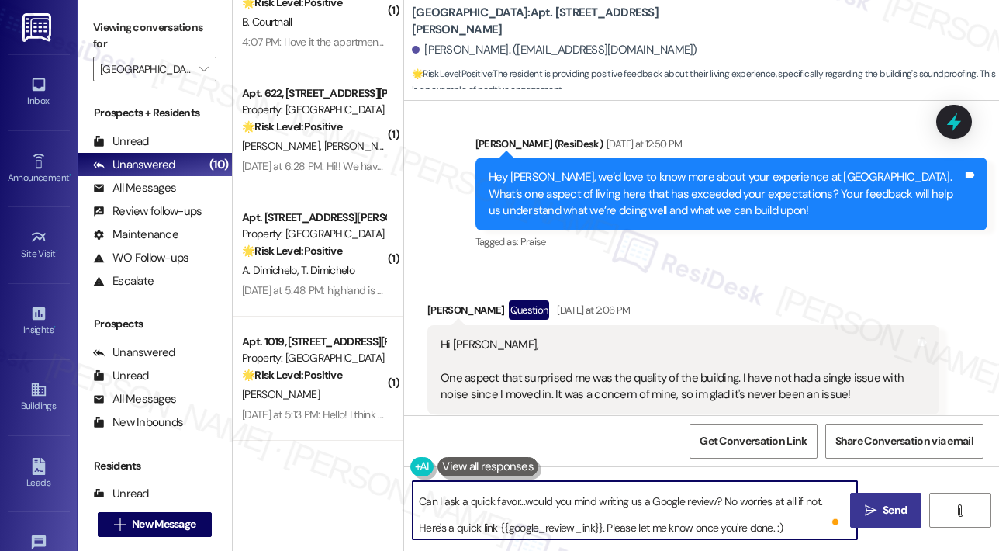
type textarea "Hi Lucas, thanks for sharing your positive experience! We're so glad to hear th…"
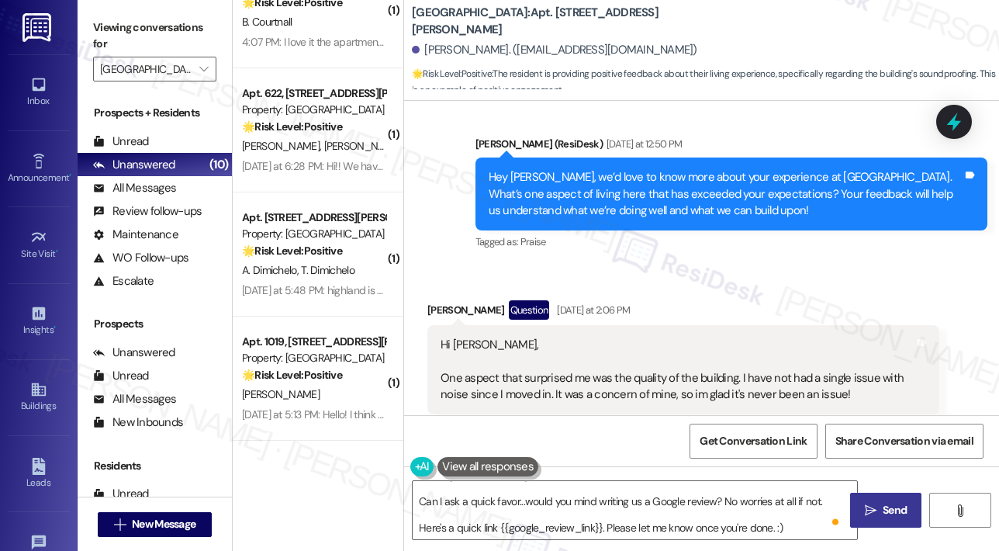
click at [881, 505] on span "Send" at bounding box center [895, 510] width 30 height 16
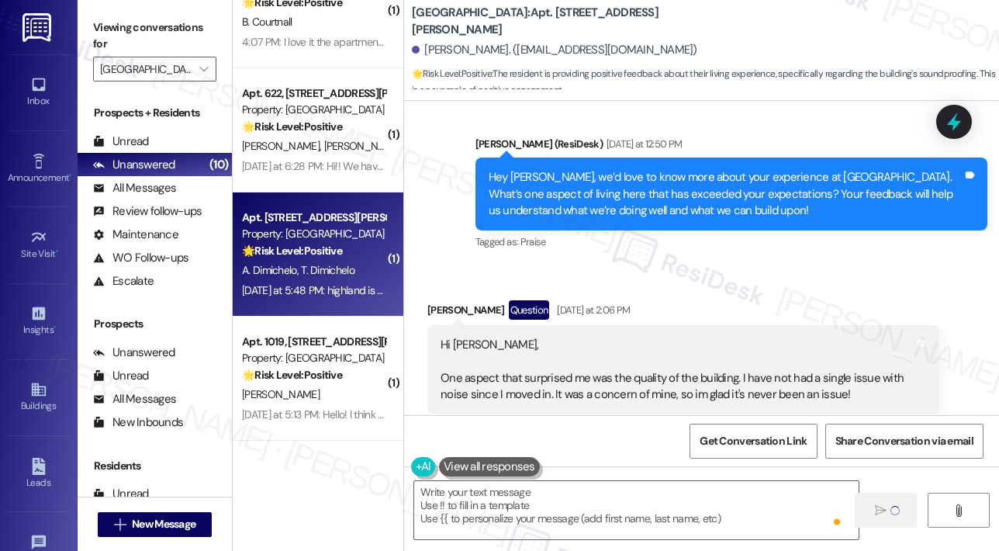
scroll to position [0, 0]
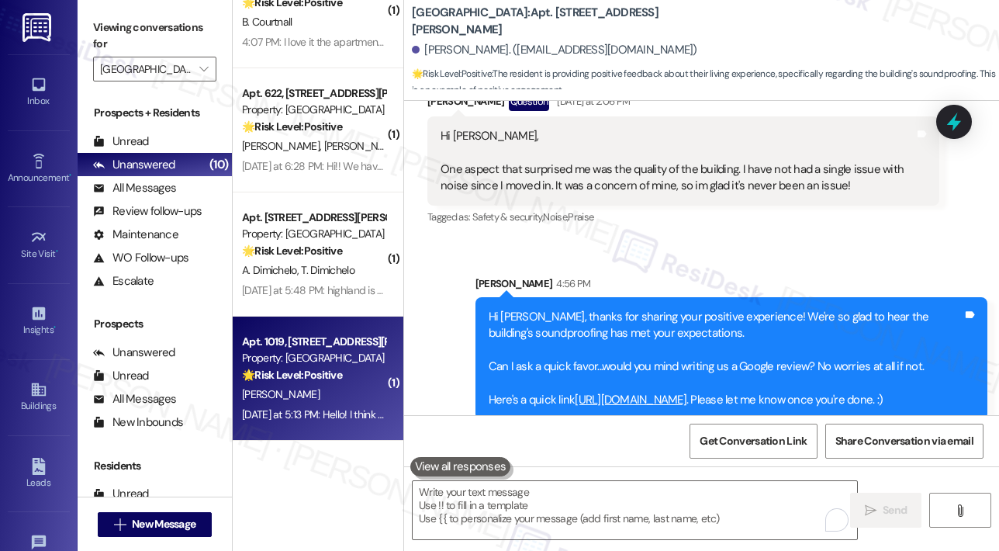
click at [330, 385] on div "K. Rackham" at bounding box center [313, 394] width 147 height 19
type textarea "Fetching suggested responses. Please feel free to read through the conversation…"
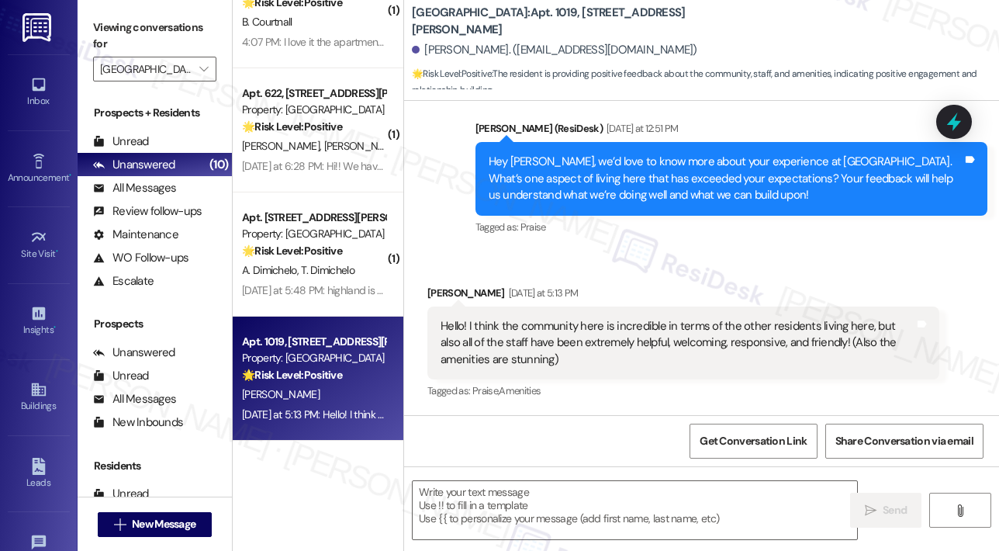
click at [705, 267] on div "Received via SMS Kelsea Rackham Yesterday at 5:13 PM Hello! I think the communi…" at bounding box center [701, 332] width 595 height 164
click at [574, 518] on textarea at bounding box center [635, 510] width 444 height 58
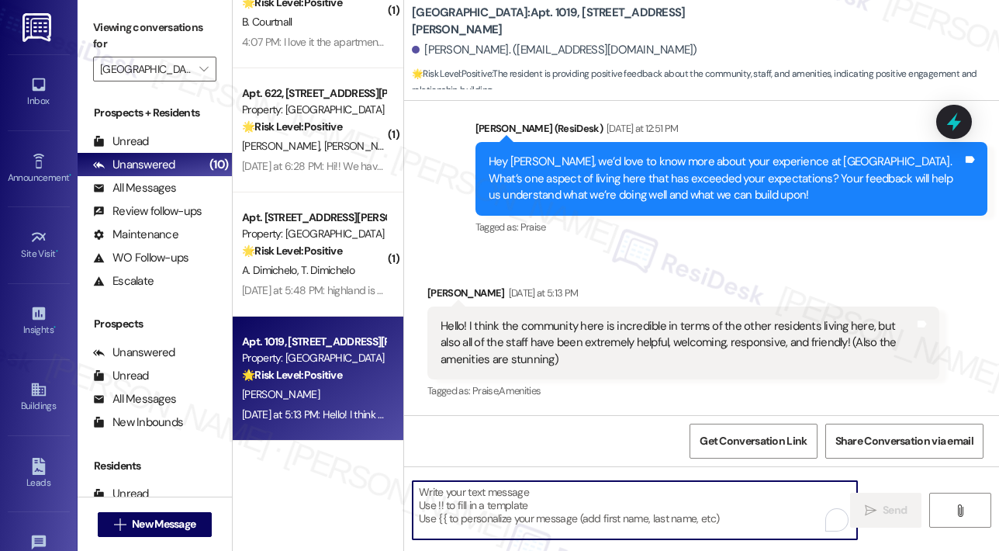
paste textarea "Awesome! ❤️ Can I ask a quick favor...would you mind writing us a Google review…"
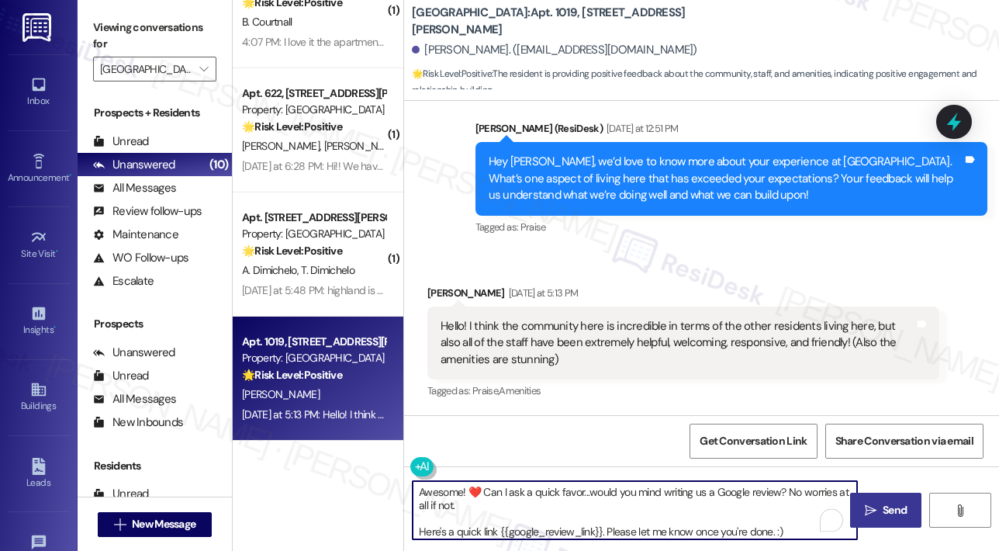
type textarea "Awesome! ❤️ Can I ask a quick favor...would you mind writing us a Google review…"
click at [881, 513] on span "Send" at bounding box center [895, 510] width 30 height 16
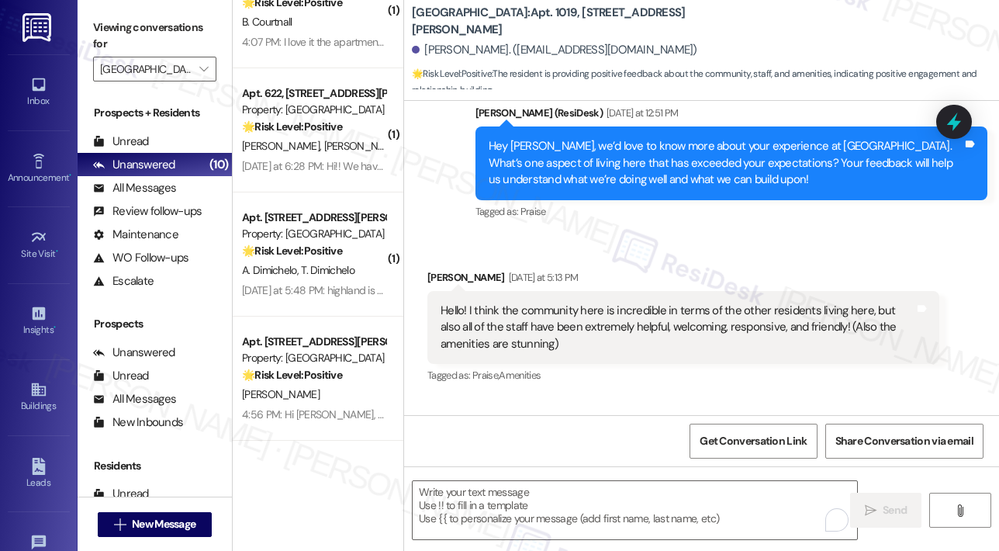
scroll to position [1670, 0]
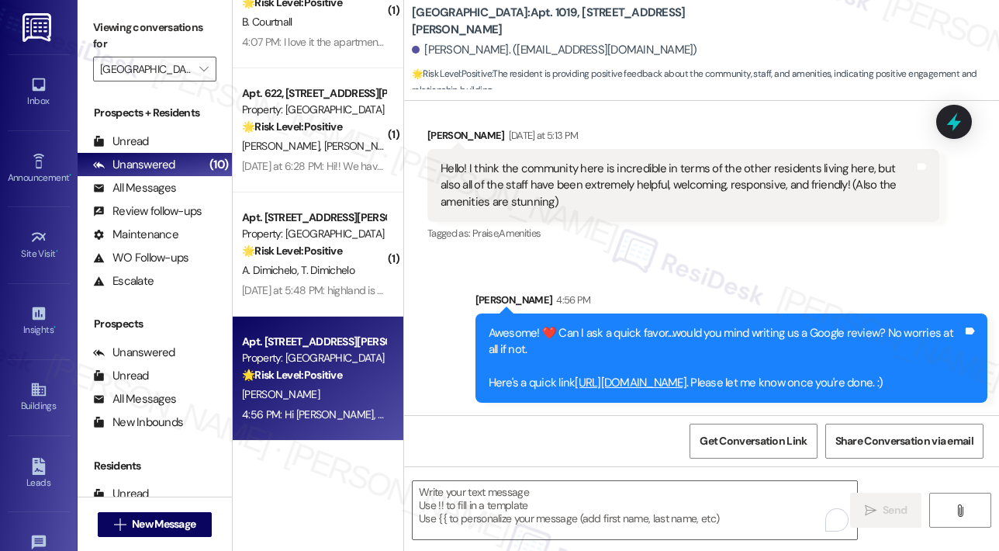
click at [330, 376] on strong "🌟 Risk Level: Positive" at bounding box center [292, 375] width 100 height 14
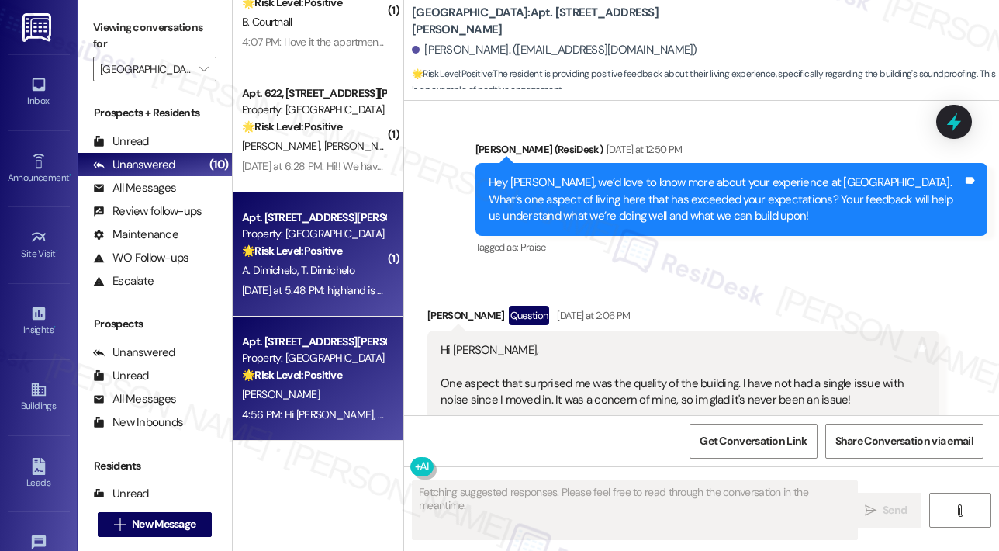
scroll to position [1496, 0]
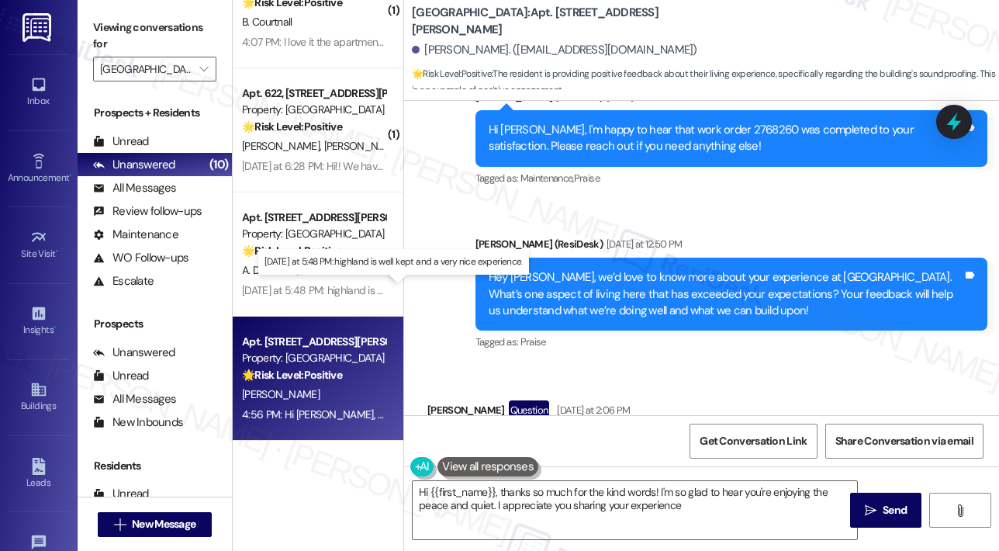
type textarea "Hi {{first_name}}, thanks so much for the kind words! I'm so glad to hear you'r…"
click at [334, 295] on div "Yesterday at 5:48 PM: highland is well kept and a very nice experience. Yesterd…" at bounding box center [392, 290] width 301 height 14
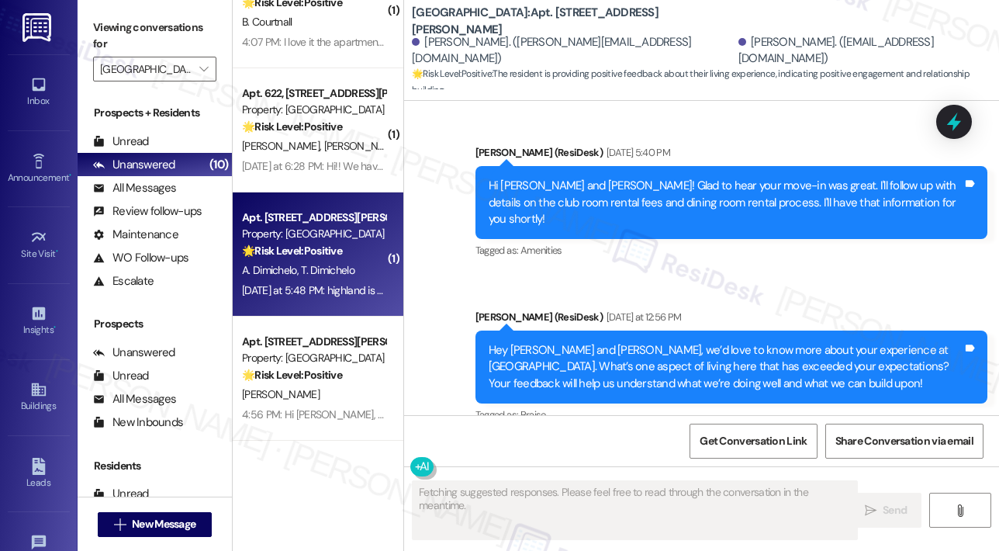
scroll to position [1047, 0]
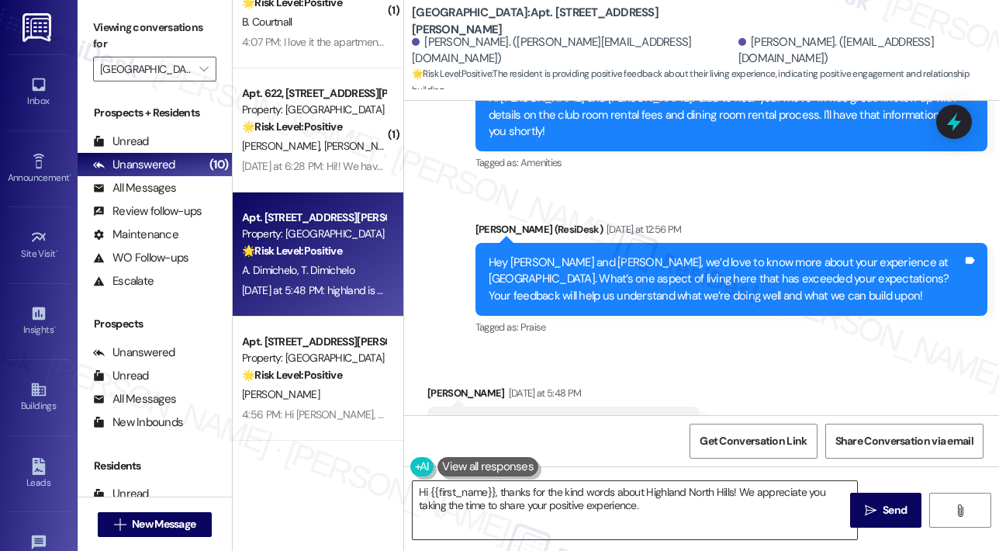
click at [561, 504] on textarea "Hi {{first_name}}, thanks for the kind words about Highland North Hills! We app…" at bounding box center [635, 510] width 444 height 58
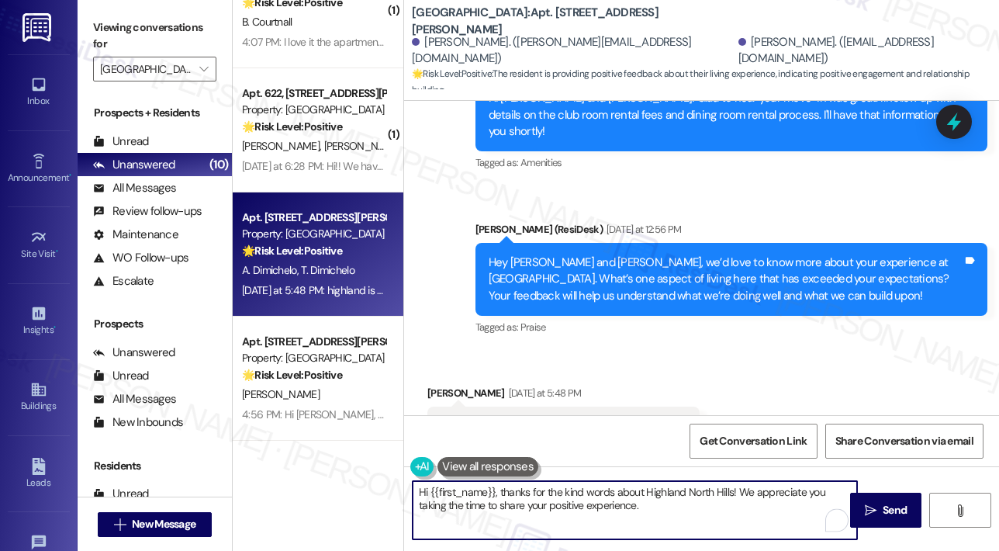
paste textarea "Awesome! ❤️ Can I ask a quick favor...would you mind writing us a Google review…"
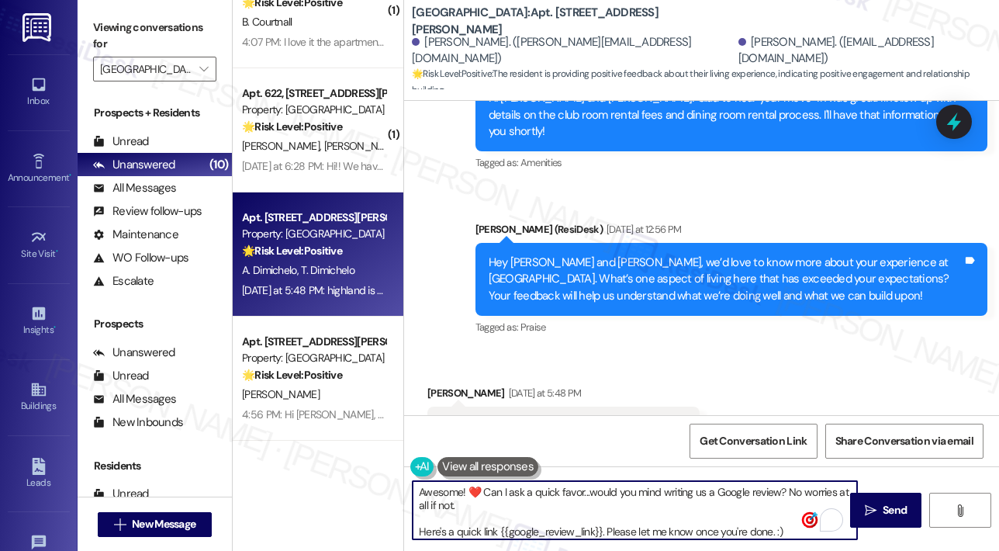
click at [698, 496] on textarea "Awesome! ❤️ Can I ask a quick favor...would you mind writing us a Google review…" at bounding box center [635, 510] width 444 height 58
type textarea "Awesome! ❤️ Can I ask a quick favor...would you mind writing us a Google review…"
click at [883, 514] on span "Send" at bounding box center [895, 510] width 24 height 16
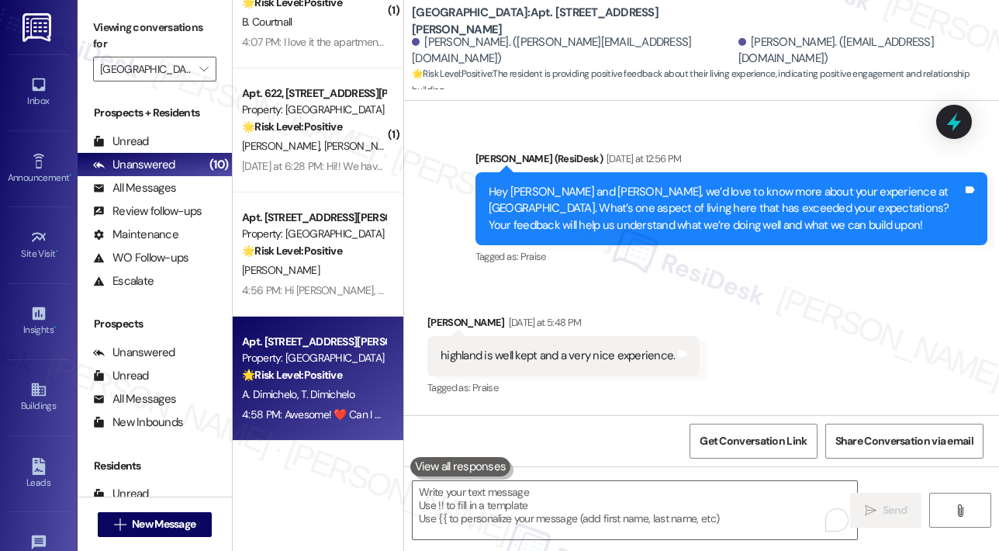
scroll to position [1222, 0]
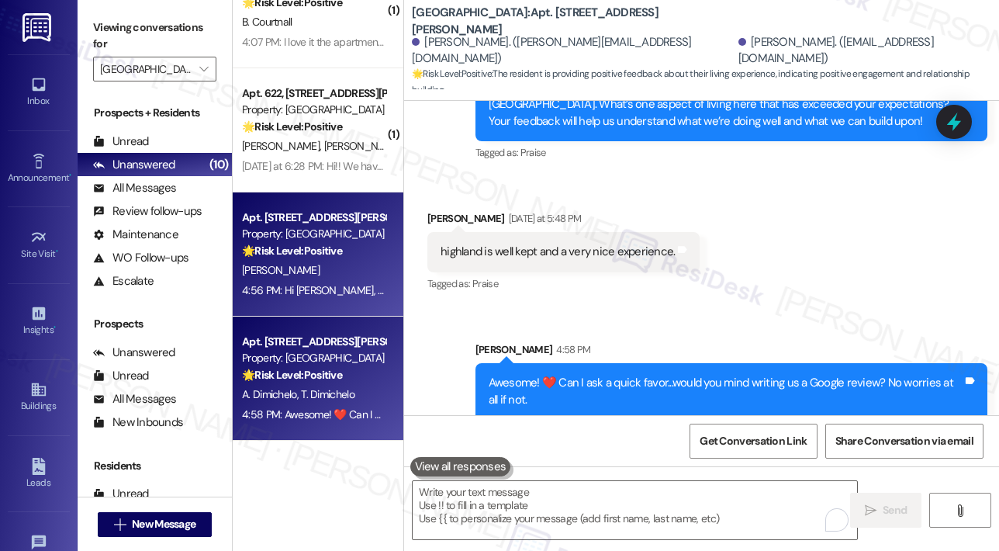
click at [325, 195] on div "Apt. 1118, 4140 Lassiter Mill Road Property: Highland North Hills 🌟 Risk Level:…" at bounding box center [318, 254] width 171 height 124
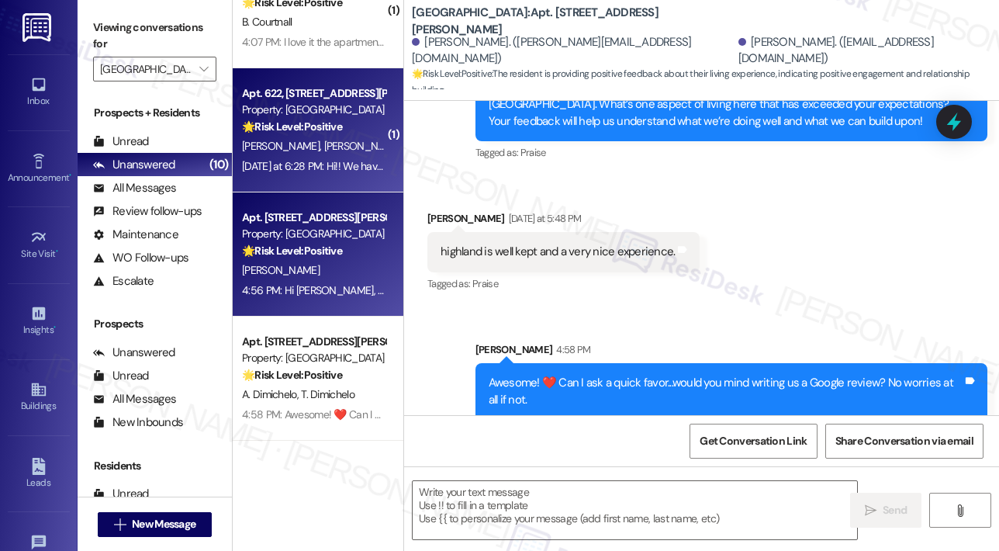
type textarea "Fetching suggested responses. Please feel free to read through the conversation…"
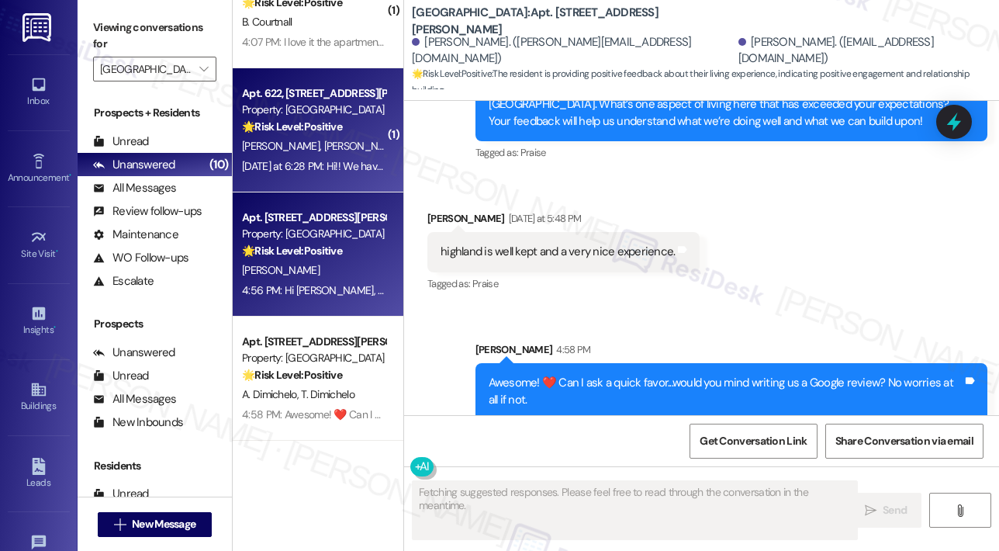
click at [325, 173] on div "Yesterday at 6:28 PM: Hi!! We have been so appreciative of random times when fr…" at bounding box center [786, 166] width 1088 height 14
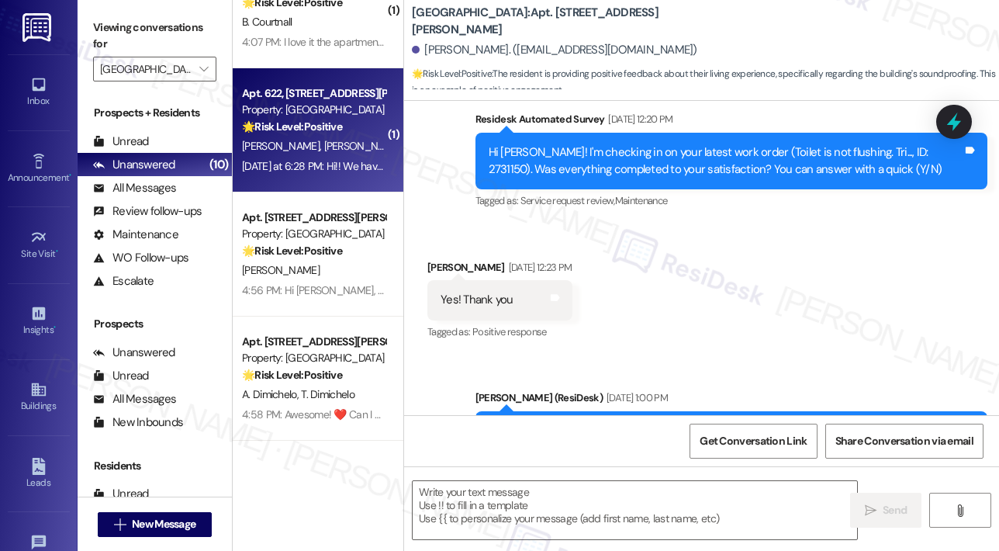
scroll to position [0, 0]
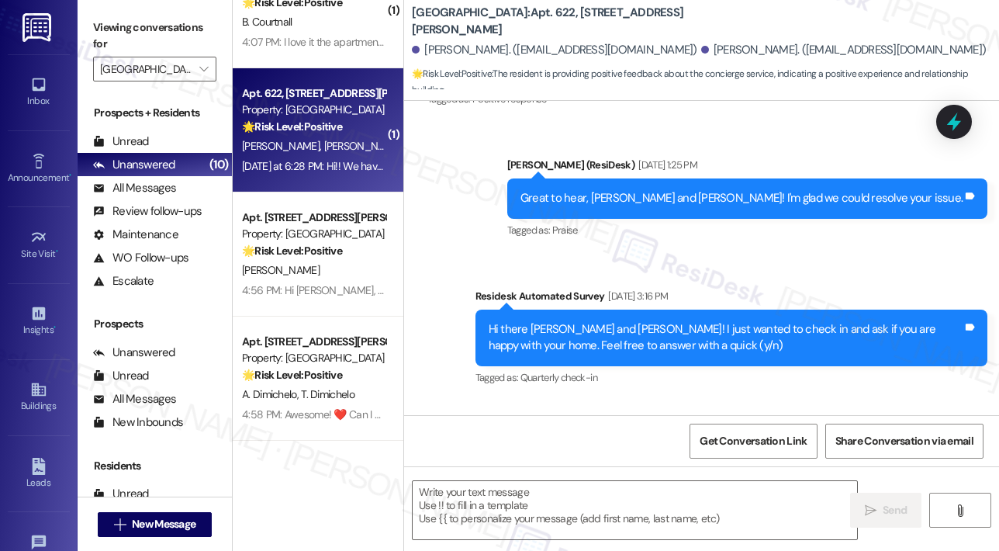
type textarea "Fetching suggested responses. Please feel free to read through the conversation…"
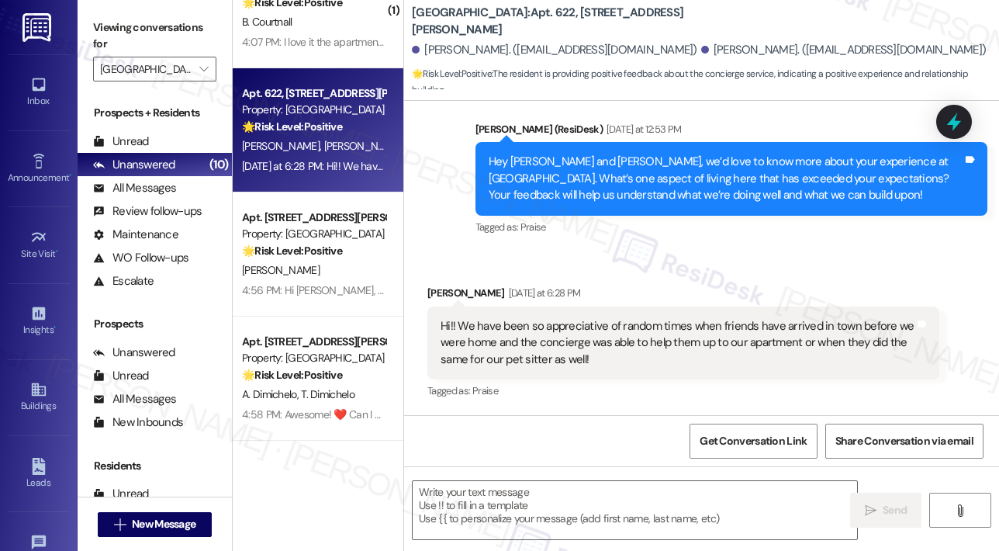
scroll to position [1217, 0]
click at [769, 280] on div "Received via SMS Addison Lindberg Yesterday at 6:28 PM Hi!! We have been so app…" at bounding box center [683, 343] width 535 height 141
click at [586, 480] on div at bounding box center [635, 510] width 446 height 60
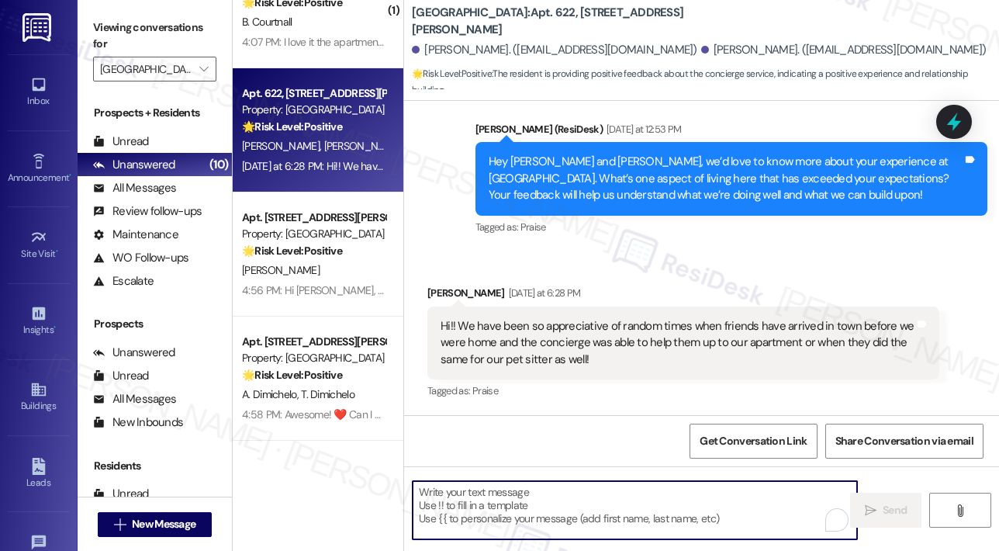
click at [588, 492] on textarea "To enrich screen reader interactions, please activate Accessibility in Grammarl…" at bounding box center [635, 510] width 444 height 58
paste textarea "Awesome! ❤️ Can I ask a quick favor...would you mind writing us a Google review…"
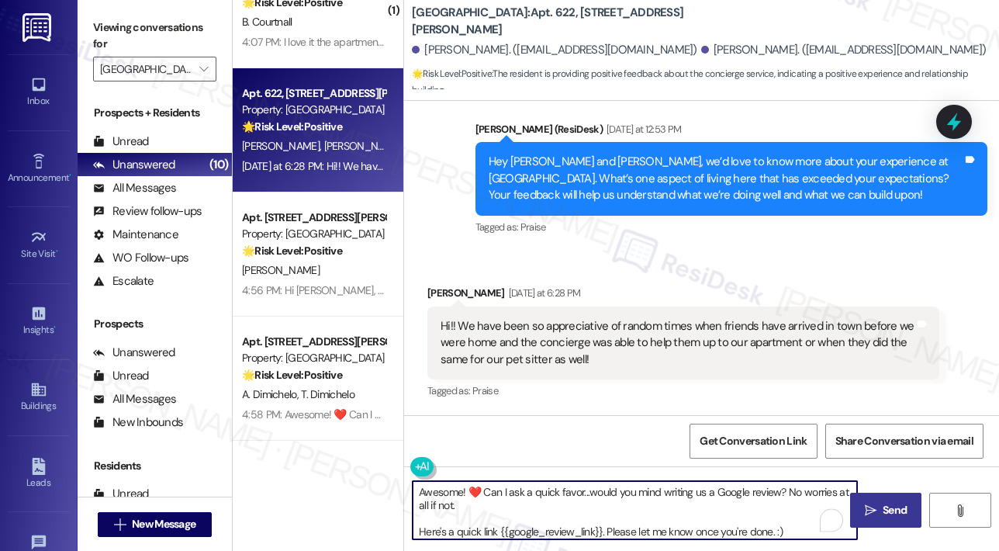
type textarea "Awesome! ❤️ Can I ask a quick favor...would you mind writing us a Google review…"
click at [890, 507] on span "Send" at bounding box center [895, 510] width 24 height 16
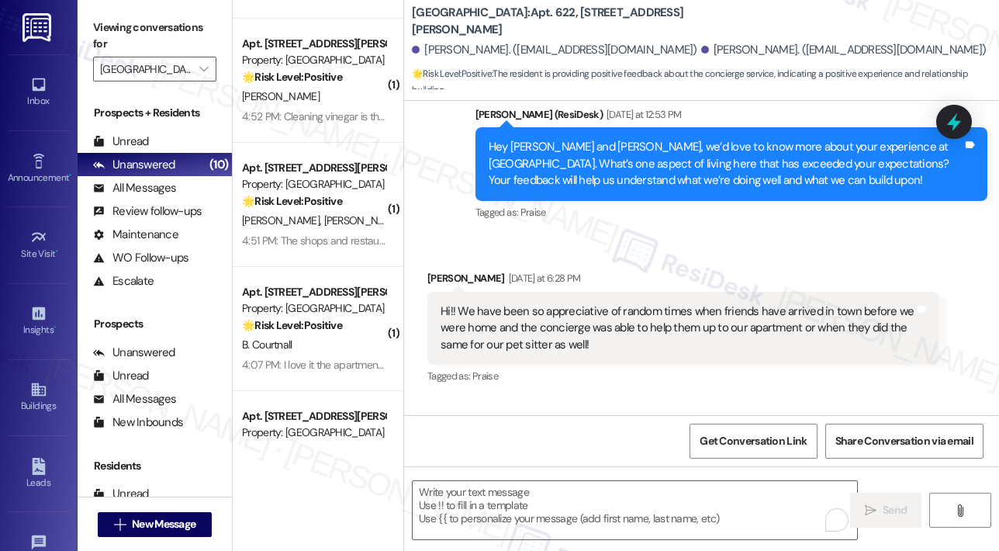
scroll to position [444, 0]
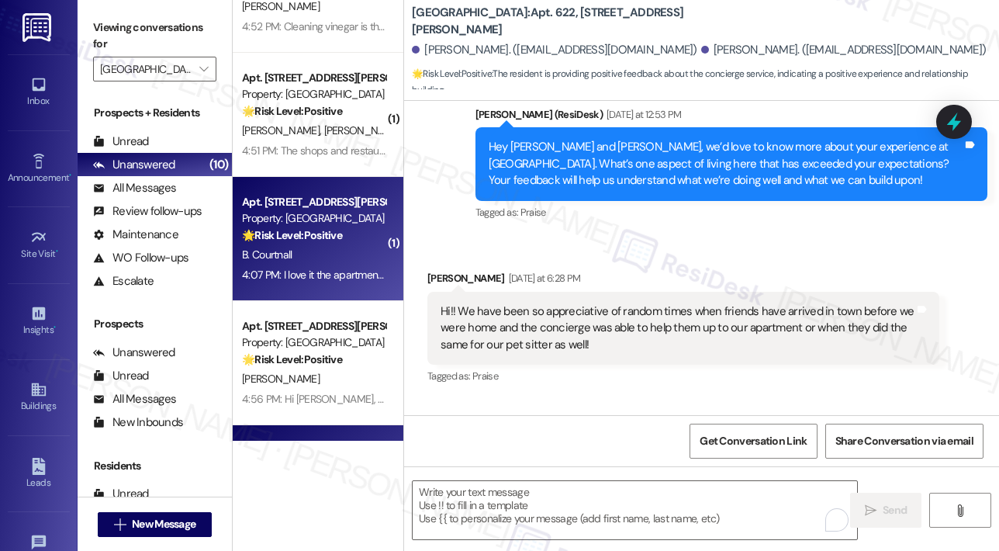
click at [307, 258] on div "B. Courtnall" at bounding box center [313, 254] width 147 height 19
type textarea "Fetching suggested responses. Please feel free to read through the conversation…"
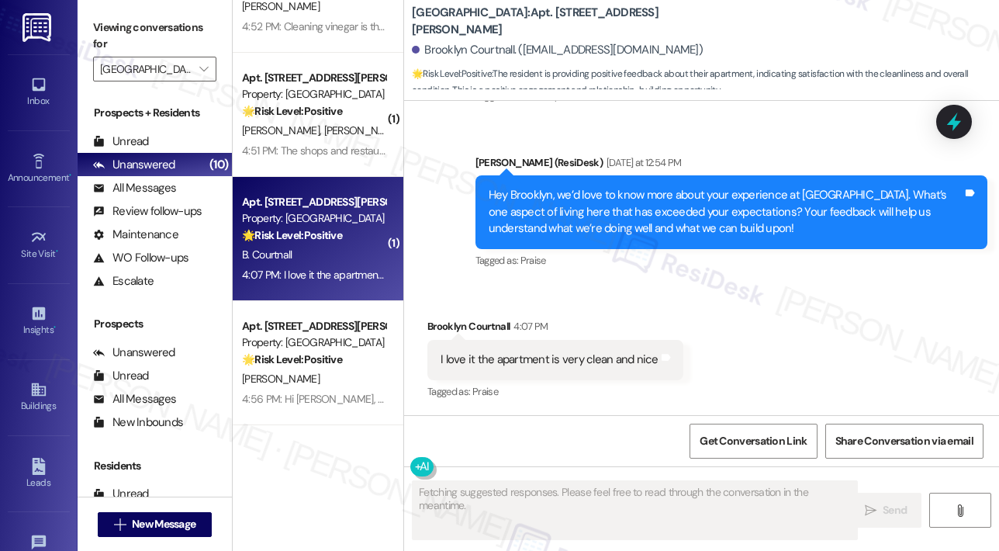
scroll to position [430, 0]
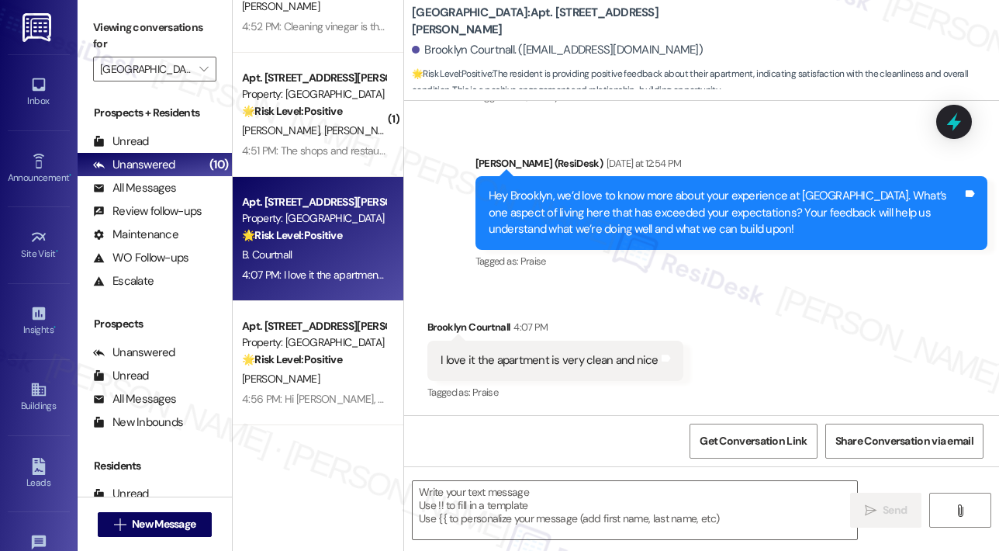
click at [794, 323] on div "Received via SMS Brooklyn Courtnall 4:07 PM I love it the apartment is very cle…" at bounding box center [701, 349] width 595 height 131
click at [546, 510] on textarea at bounding box center [635, 510] width 444 height 58
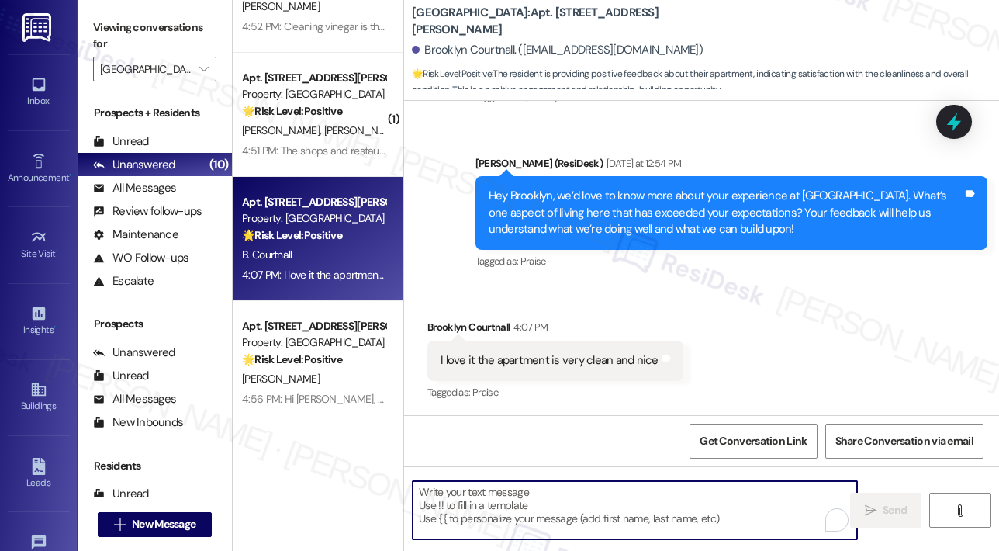
paste textarea "Awesome! ❤️ Can I ask a quick favor...would you mind writing us a Google review…"
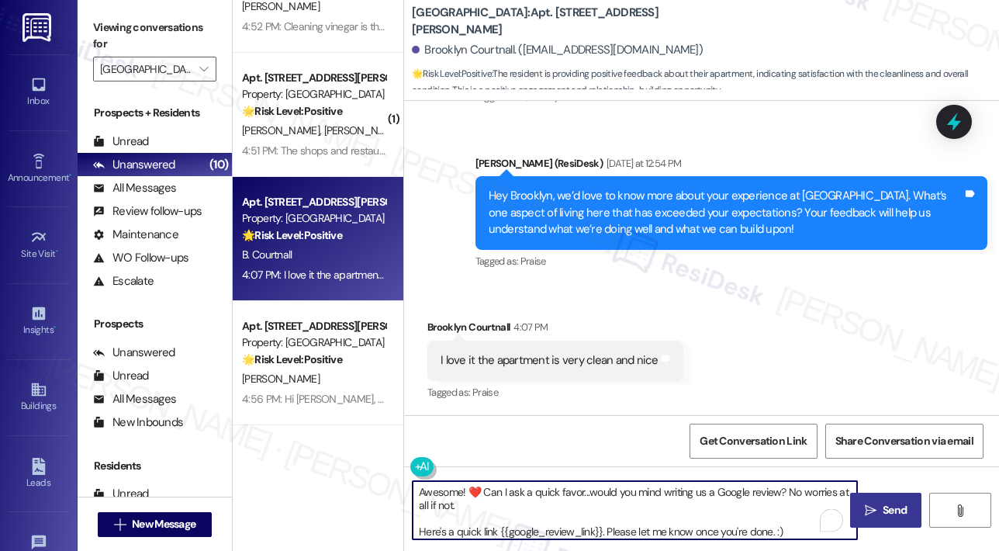
type textarea "Awesome! ❤️ Can I ask a quick favor...would you mind writing us a Google review…"
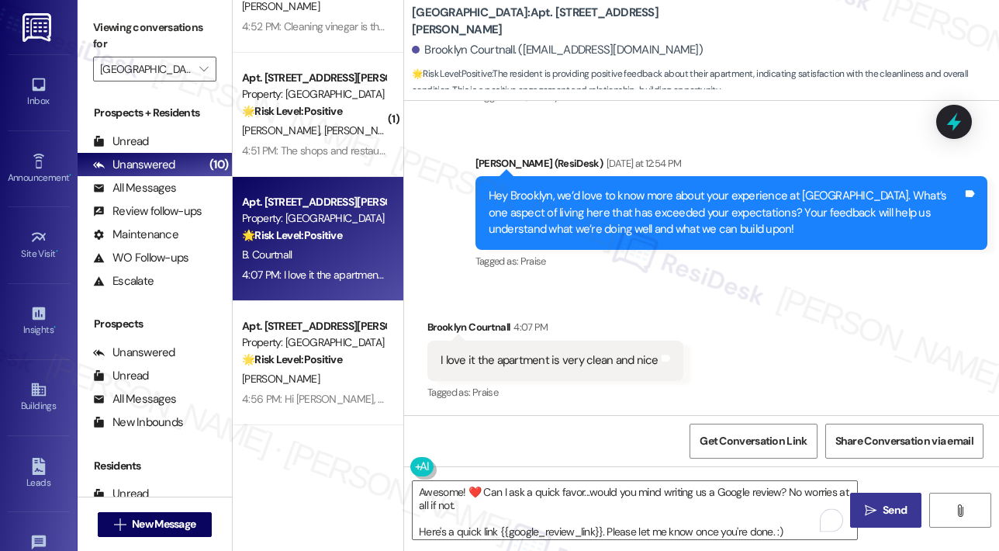
click at [878, 499] on button " Send" at bounding box center [885, 510] width 71 height 35
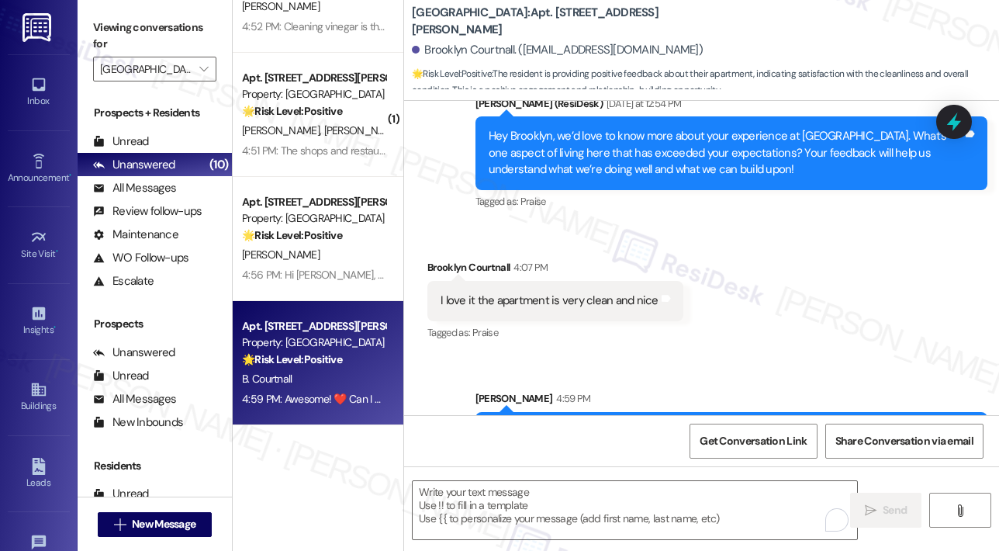
scroll to position [604, 0]
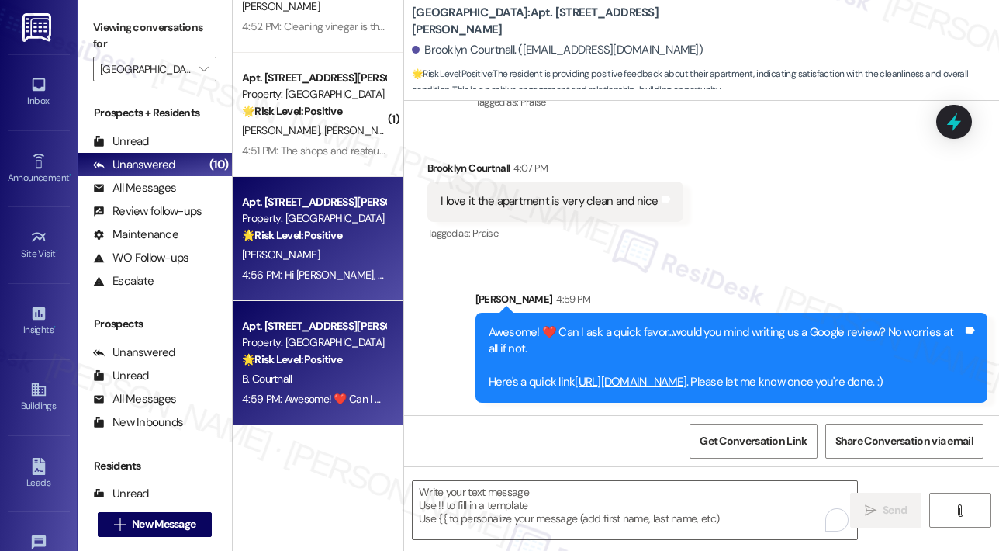
click at [344, 257] on div "L. Hayworth" at bounding box center [313, 254] width 147 height 19
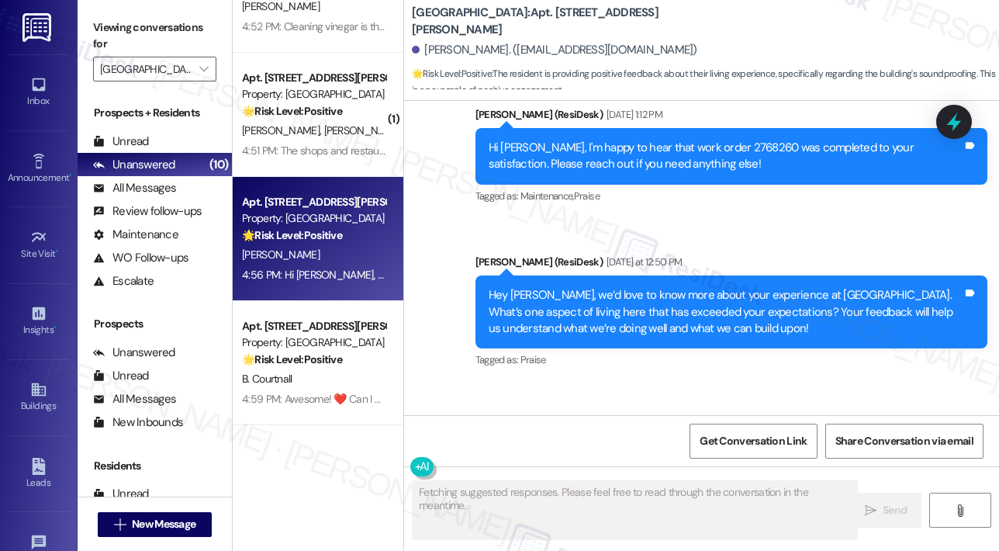
scroll to position [1596, 0]
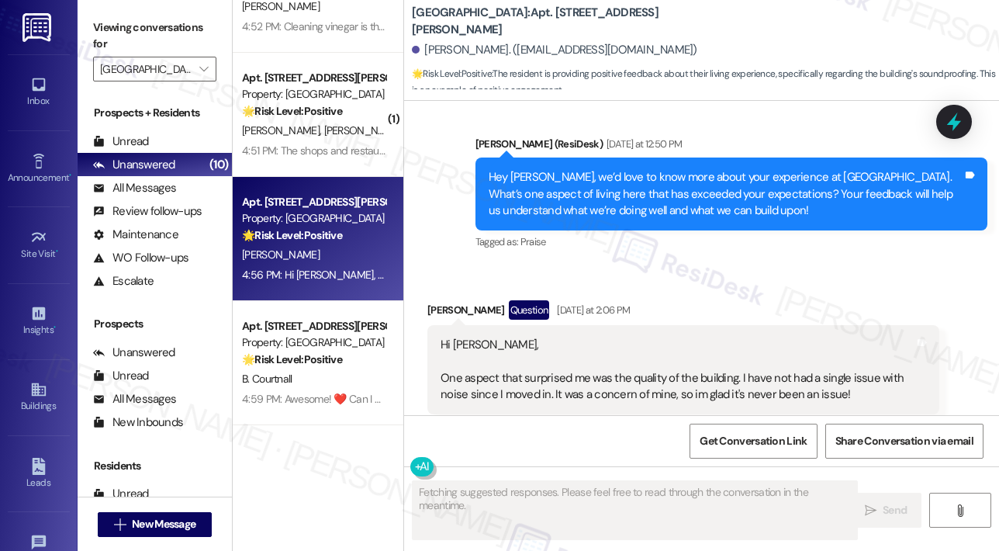
click at [735, 289] on div "Received via SMS Lucas Hayworth Question Yesterday at 2:06 PM Hi Sarah, One asp…" at bounding box center [683, 369] width 535 height 161
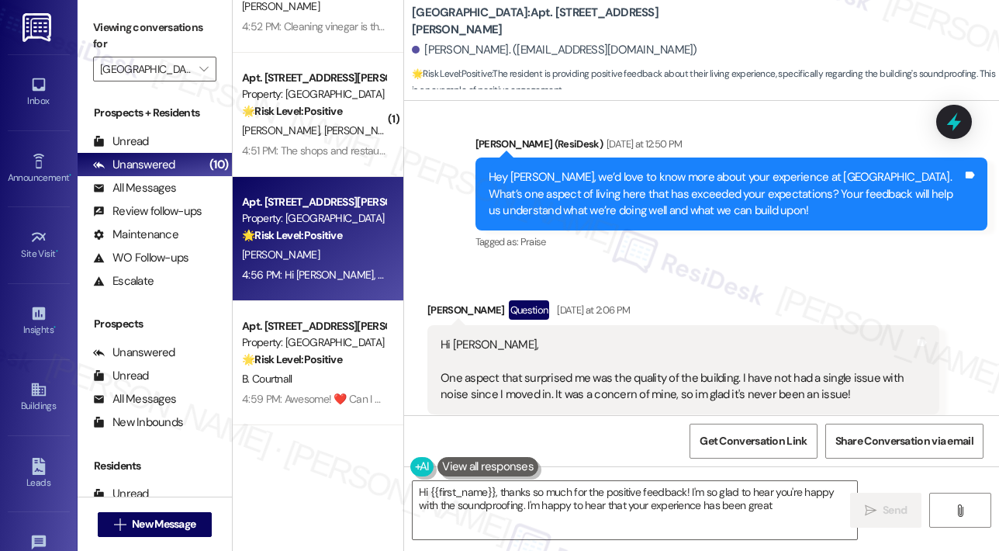
type textarea "Hi {{first_name}}, thanks so much for the positive feedback! I'm so glad to hea…"
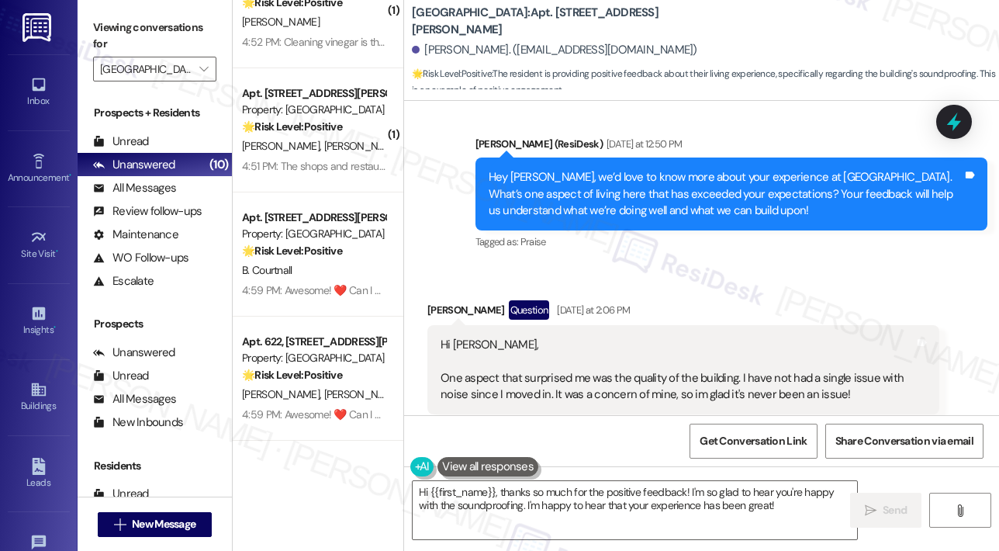
scroll to position [428, 0]
click at [753, 265] on div "Received via SMS Lucas Hayworth Question Yesterday at 2:06 PM Hi Sarah, One asp…" at bounding box center [701, 357] width 595 height 184
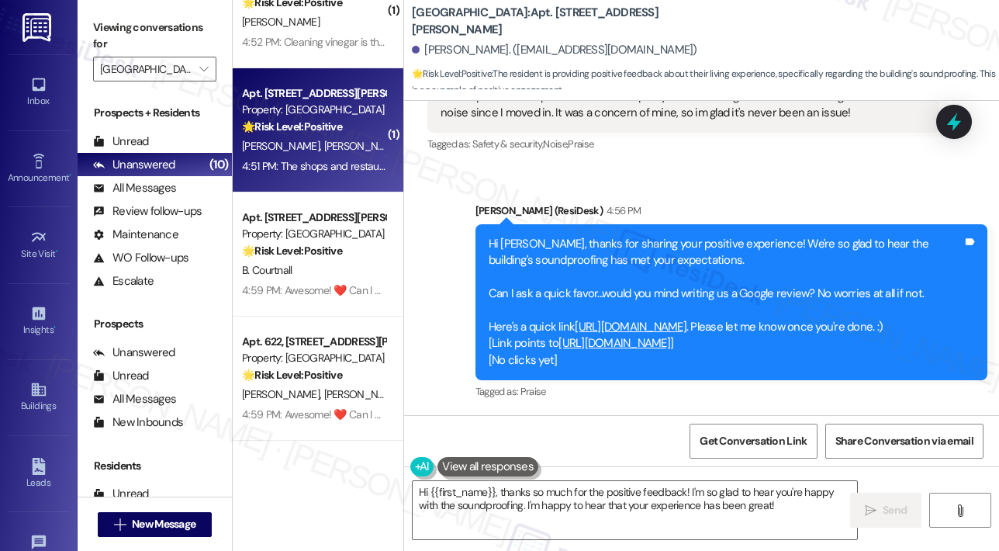
scroll to position [351, 0]
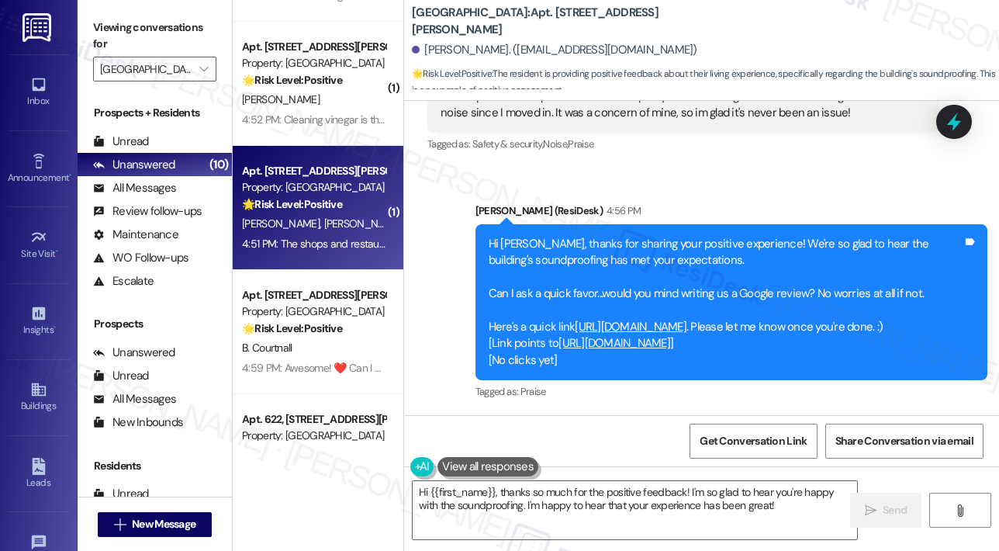
click at [343, 233] on div "Apt. 1104, 4140 Lassiter Mill Road Property: Highland North Hills 🌟 Risk Level:…" at bounding box center [318, 208] width 171 height 124
type textarea "Fetching suggested responses. Please feel free to read through the conversation…"
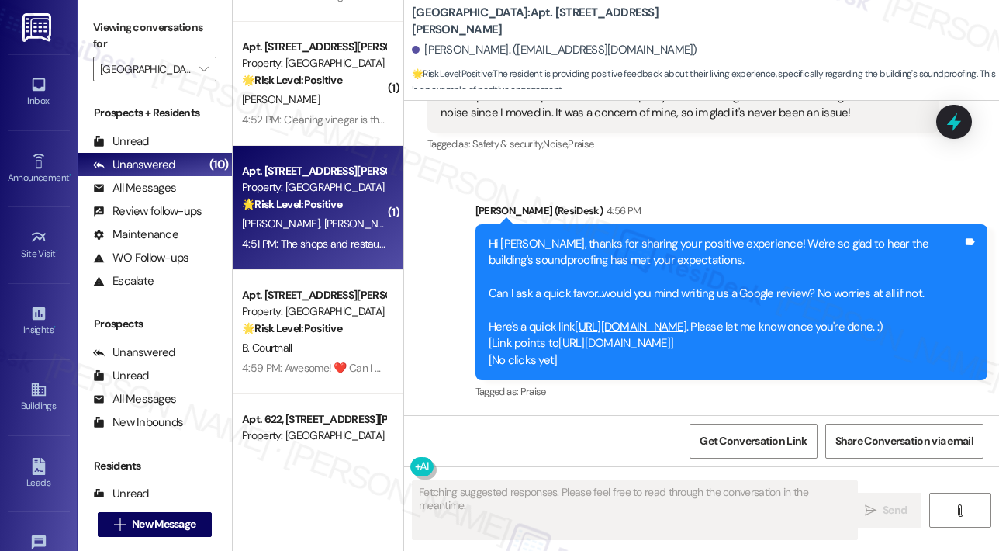
scroll to position [1417, 0]
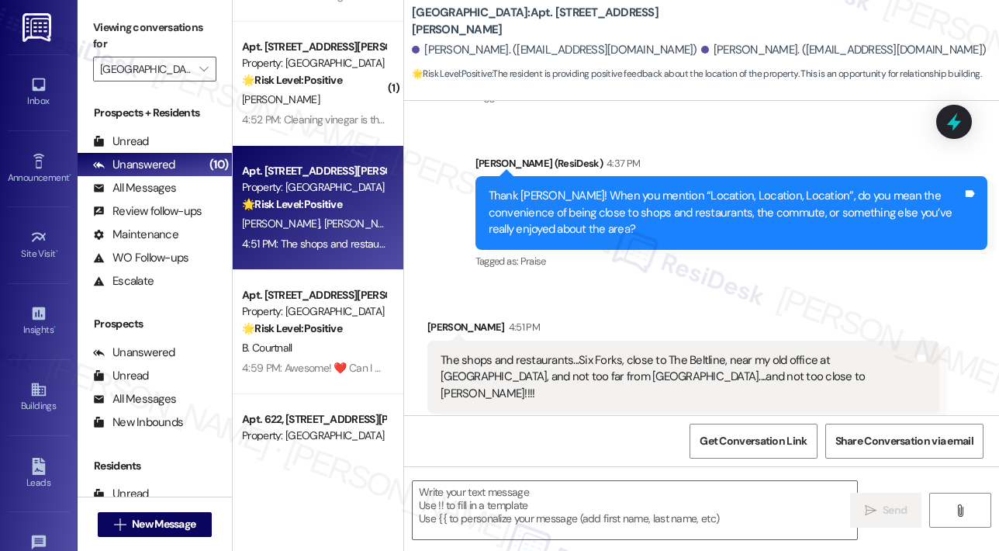
click at [733, 259] on div "Sent via SMS Sarah (ResiDesk) 4:37 PM Thank you, John! When you mention “Locati…" at bounding box center [731, 214] width 535 height 141
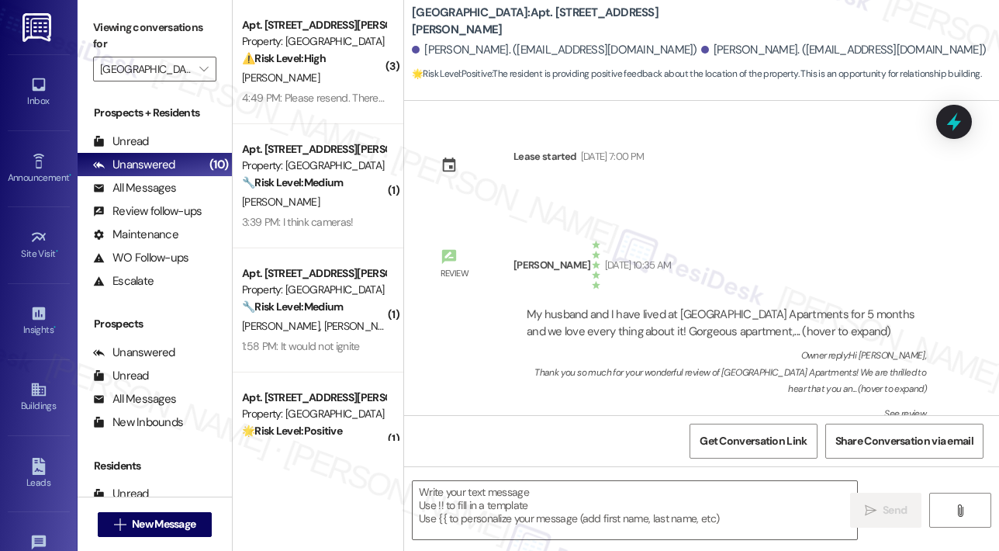
scroll to position [1417, 0]
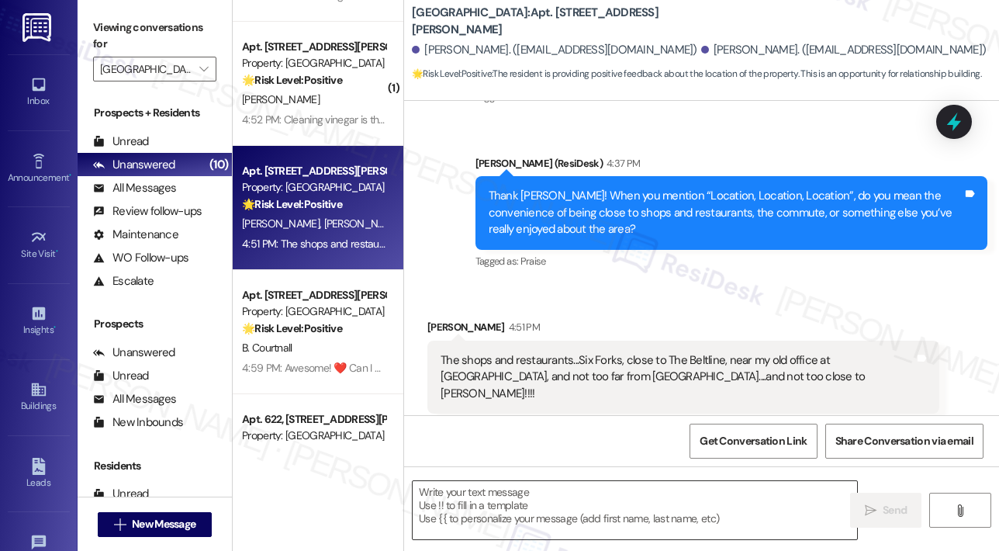
click at [561, 505] on textarea at bounding box center [635, 510] width 444 height 58
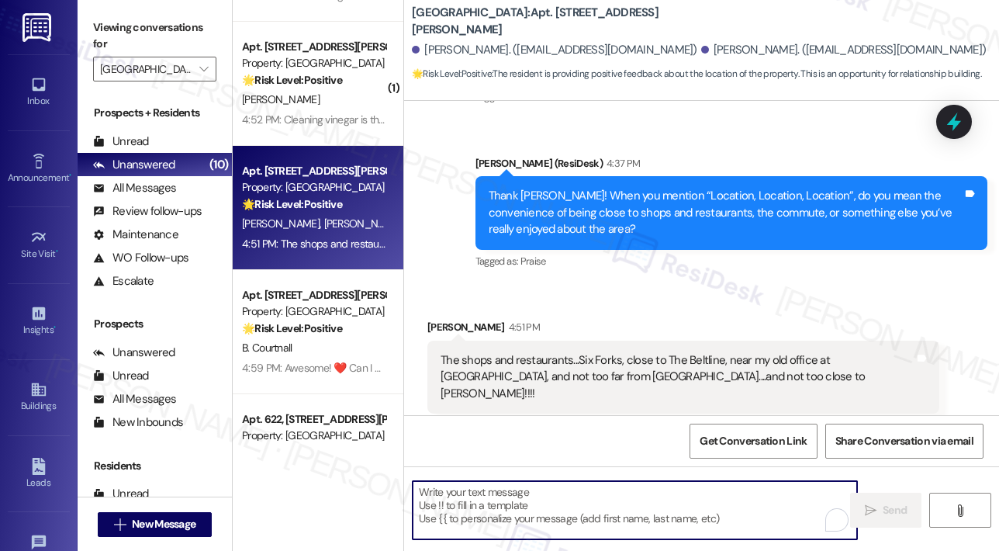
paste textarea "Awesome! ❤️ Can I ask a quick favor...would you mind writing us a Google review…"
type textarea "Awesome! ❤️ Can I ask a quick favor...would you mind writing us a Google review…"
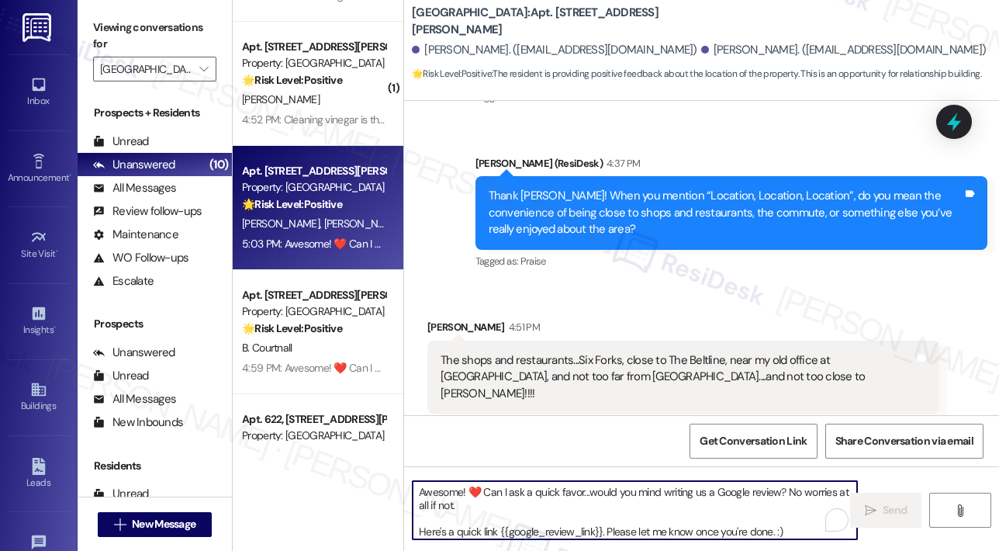
click at [642, 284] on div "Received via SMS John Pullen 4:51 PM The shops and restaurants...Six Forks, clo…" at bounding box center [701, 366] width 595 height 164
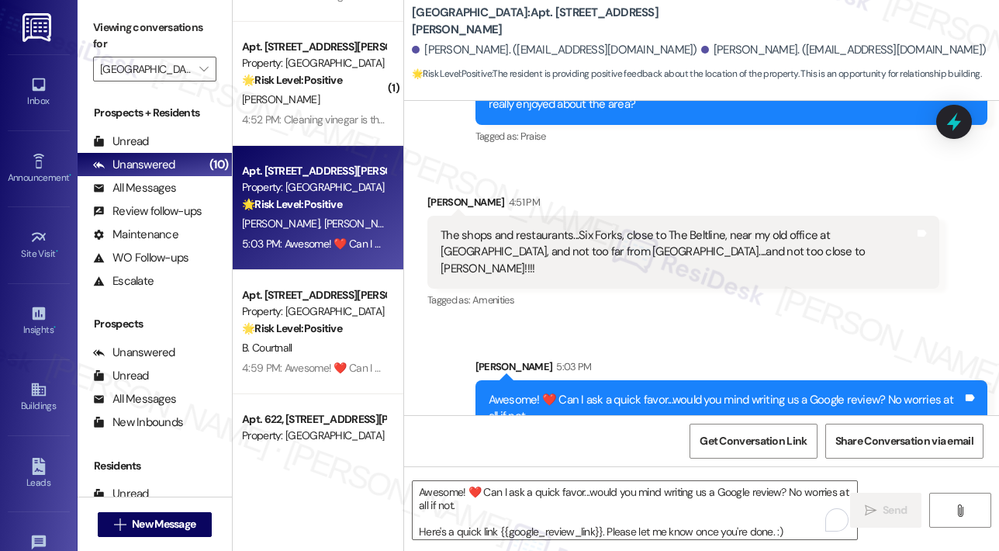
scroll to position [1592, 0]
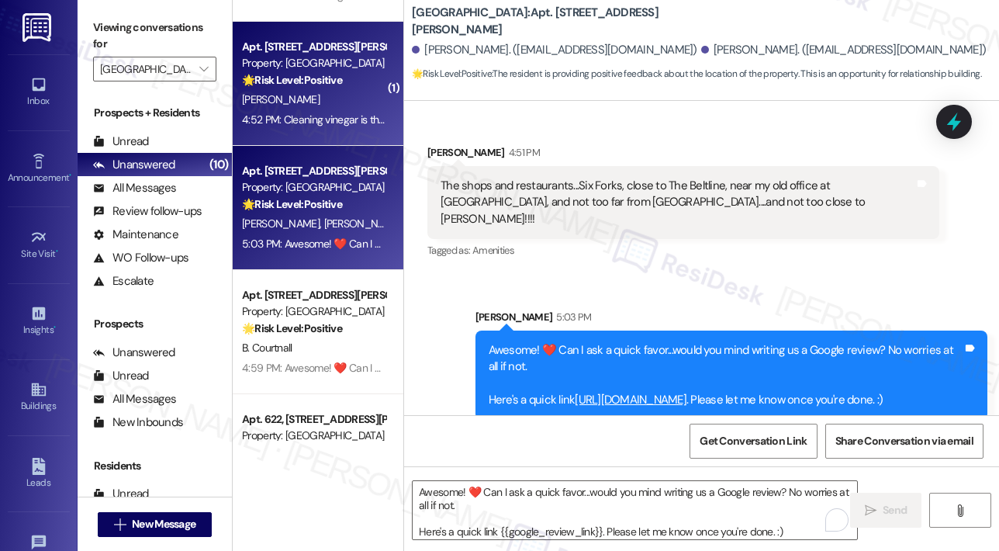
click at [312, 112] on div "4:52 PM: Cleaning vinegar is the best option and it's more affordable too. 4:52…" at bounding box center [404, 119] width 325 height 14
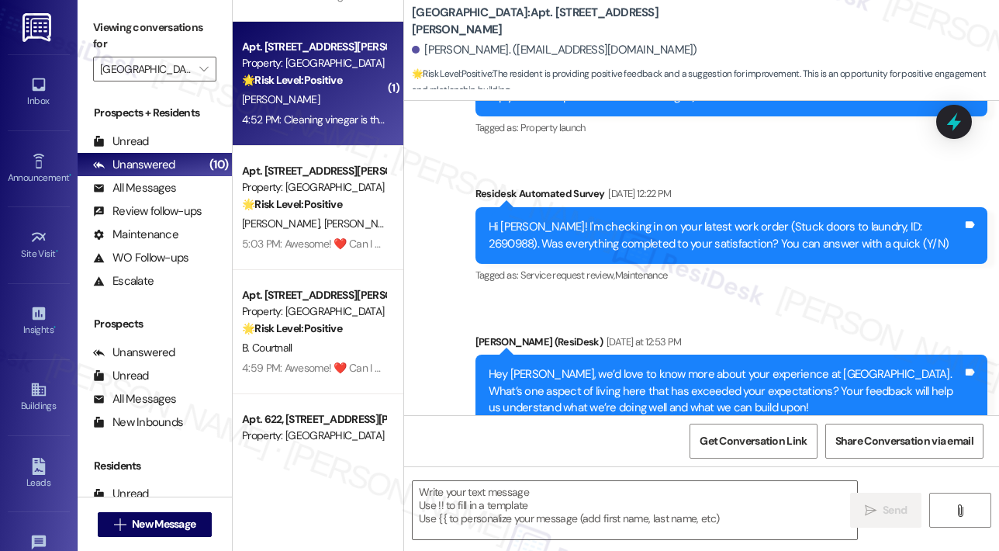
type textarea "Fetching suggested responses. Please feel free to read through the conversation…"
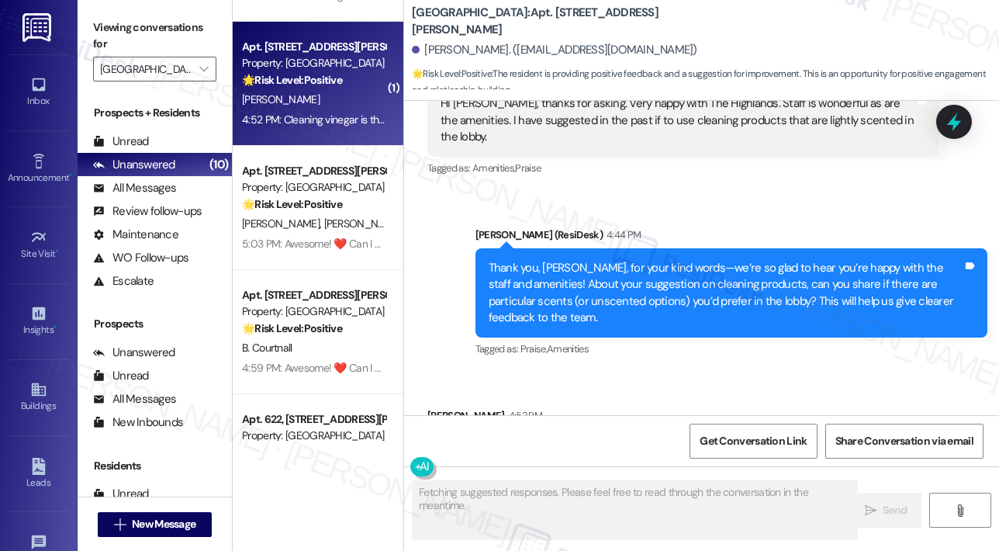
scroll to position [741, 0]
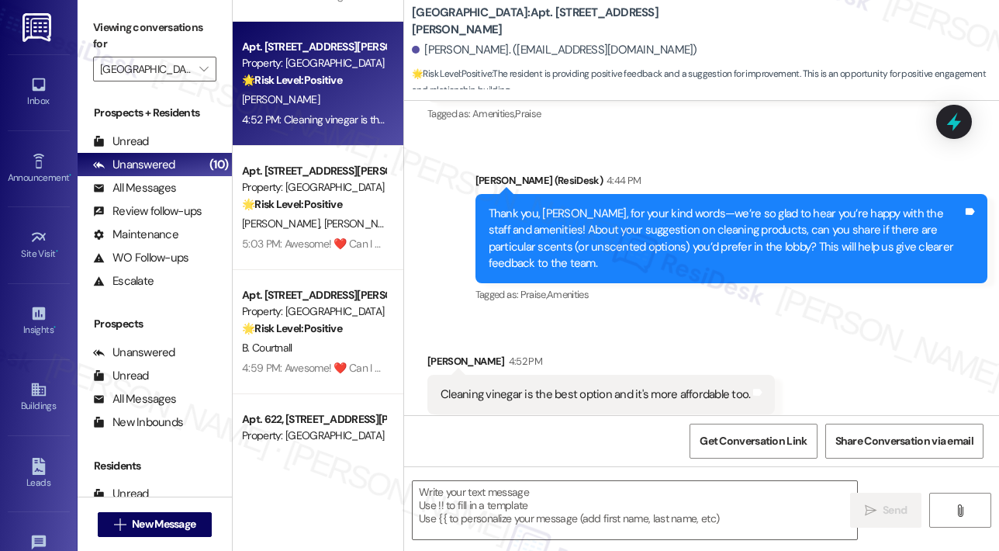
click at [776, 318] on div "Received via SMS Karen King 4:52 PM Cleaning vinegar is the best option and it'…" at bounding box center [701, 383] width 595 height 131
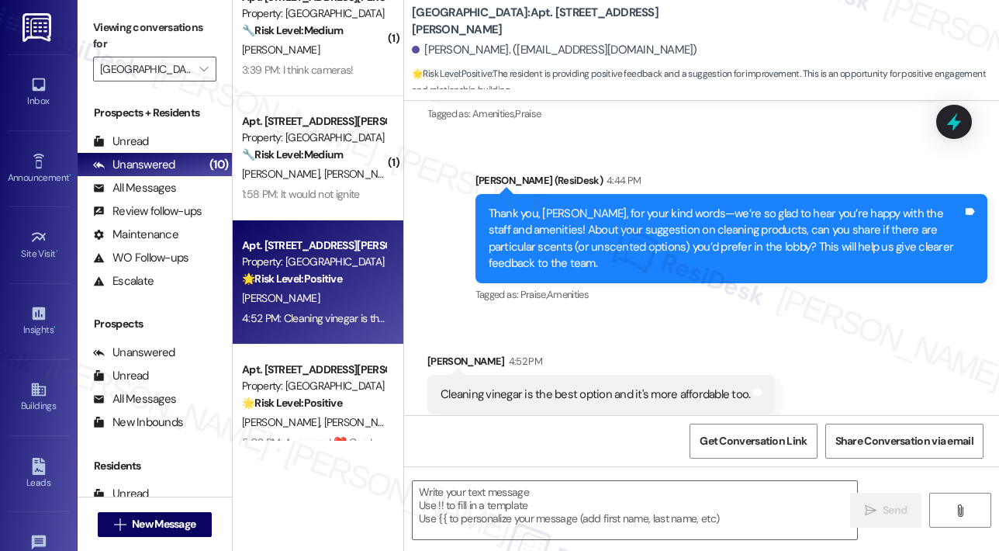
scroll to position [118, 0]
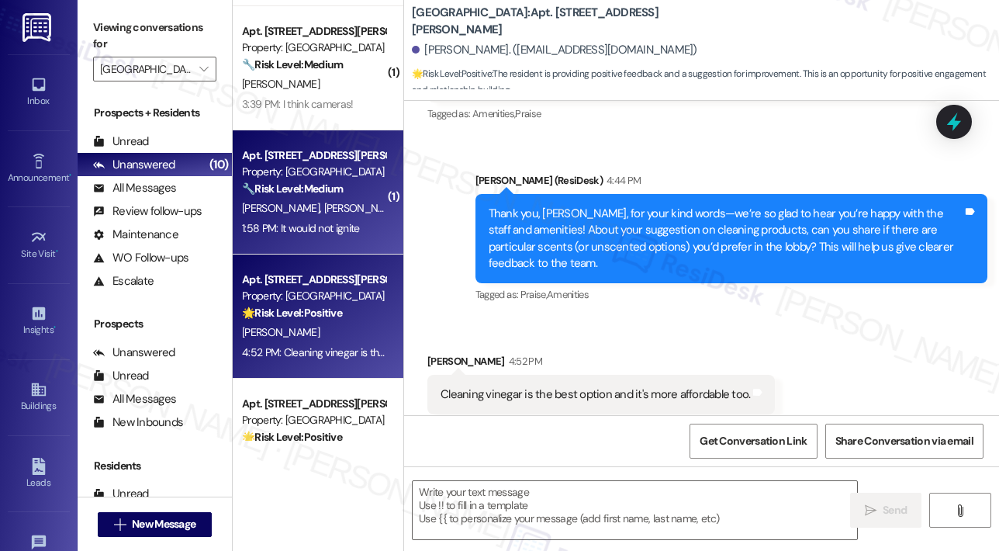
click at [324, 211] on span "T. Utsinger" at bounding box center [363, 208] width 78 height 14
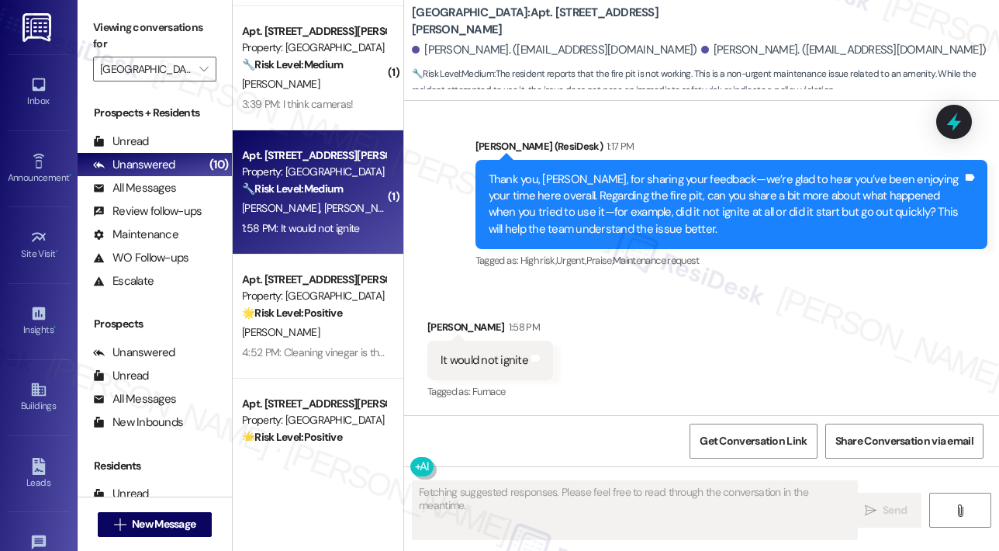
scroll to position [576, 0]
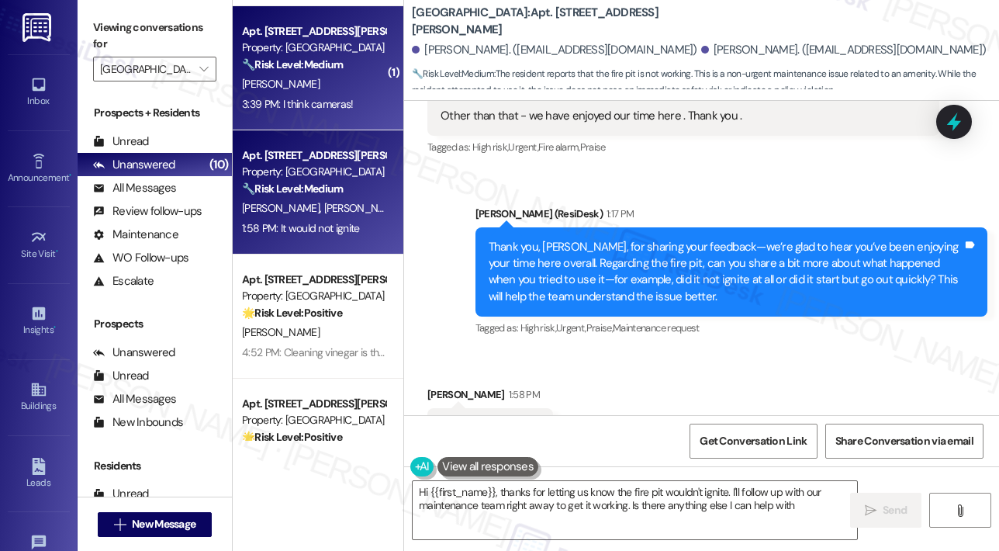
type textarea "Hi {{first_name}}, thanks for letting us know the fire pit wouldn't ignite. I'l…"
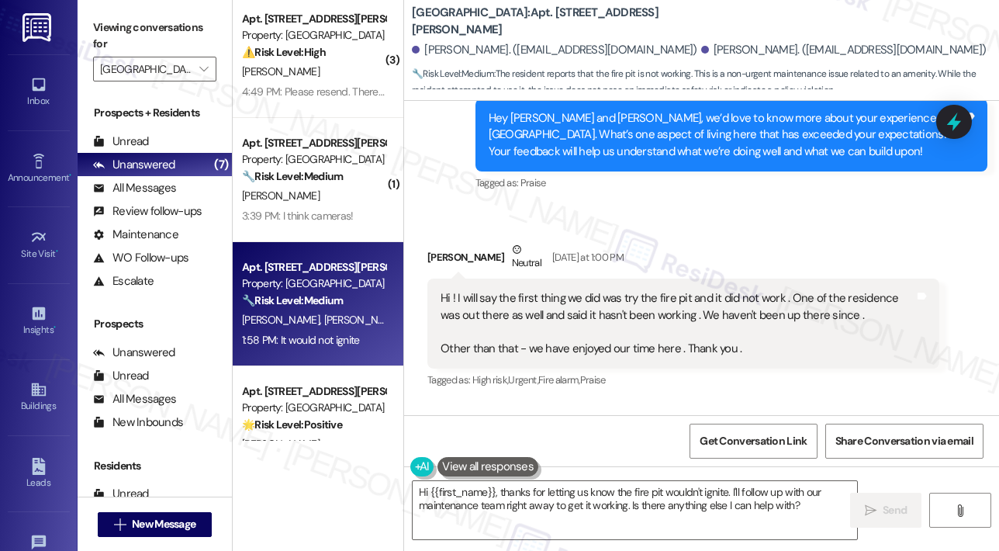
scroll to position [0, 0]
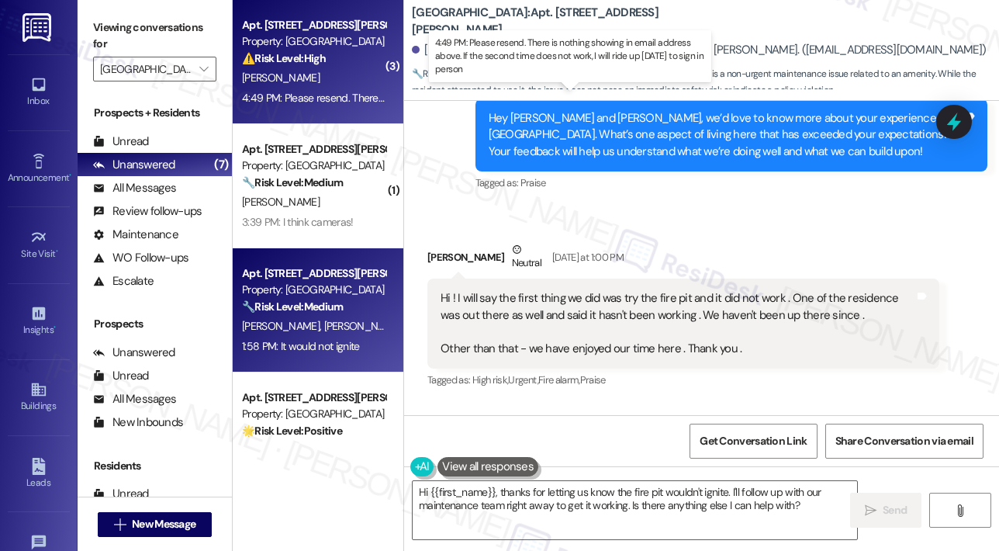
click at [354, 95] on div "4:49 PM: Please resend. There is nothing showing in email address above. If the…" at bounding box center [564, 98] width 645 height 14
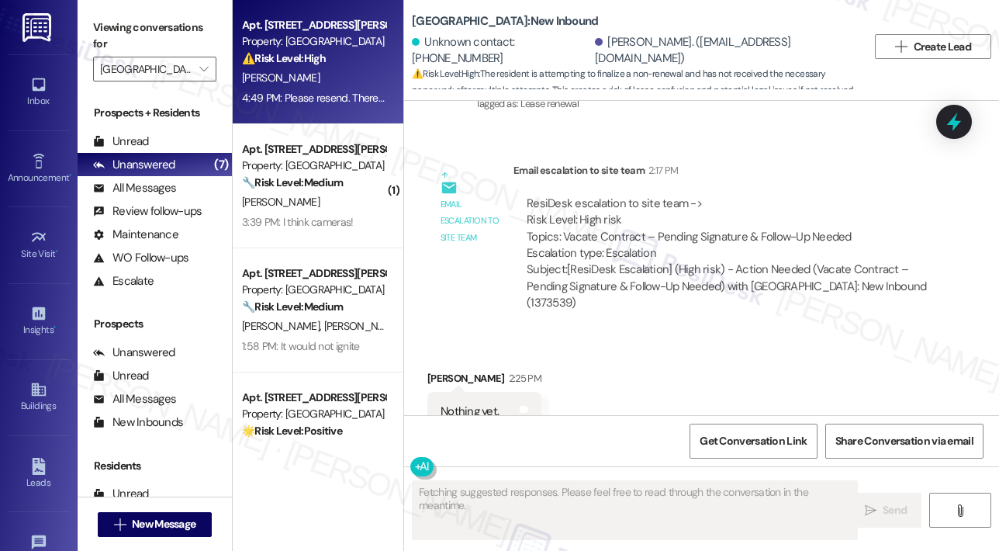
scroll to position [2216, 0]
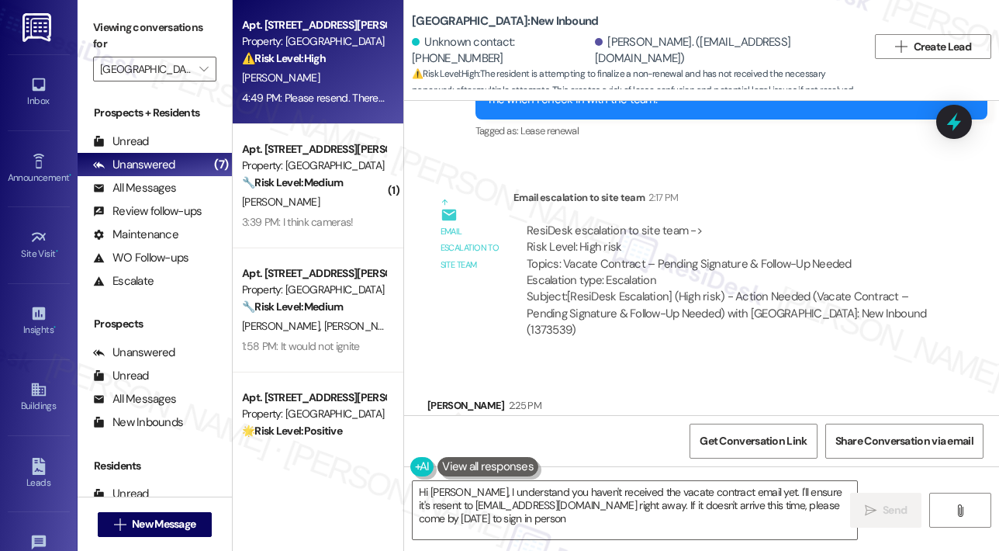
type textarea "Hi Kimberly, I understand you haven't received the vacate contract email yet. I…"
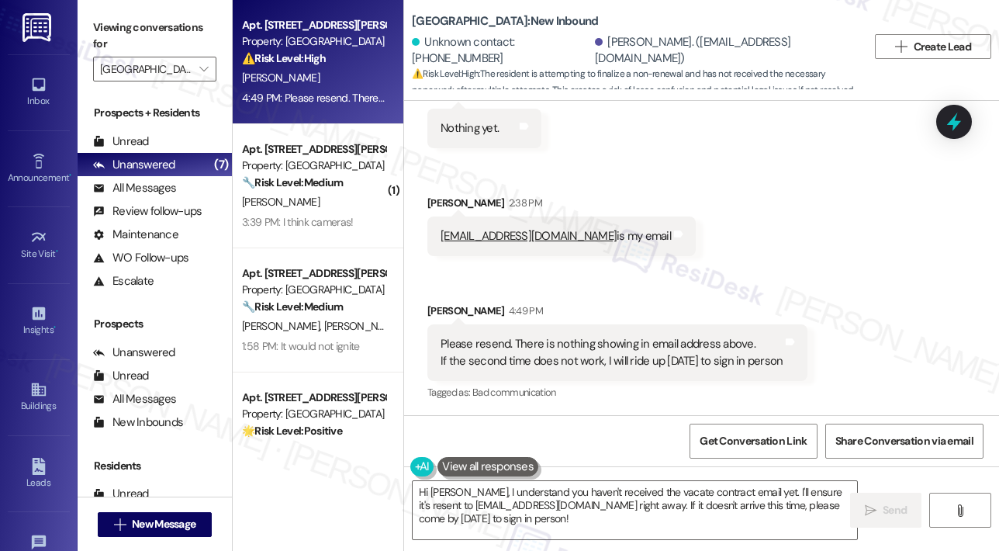
scroll to position [2527, 0]
click at [197, 75] on span "" at bounding box center [203, 69] width 15 height 25
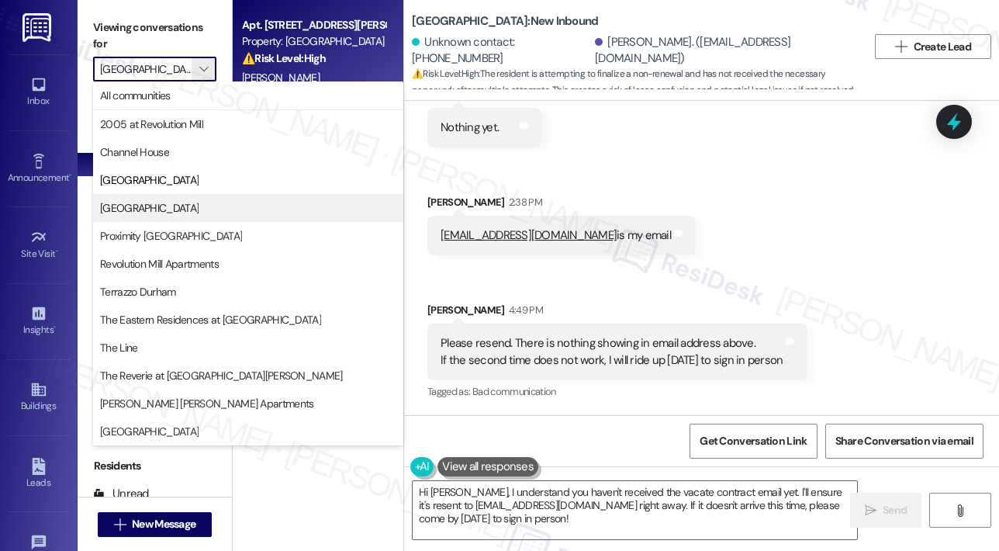
click at [162, 212] on span "[GEOGRAPHIC_DATA]" at bounding box center [248, 208] width 296 height 16
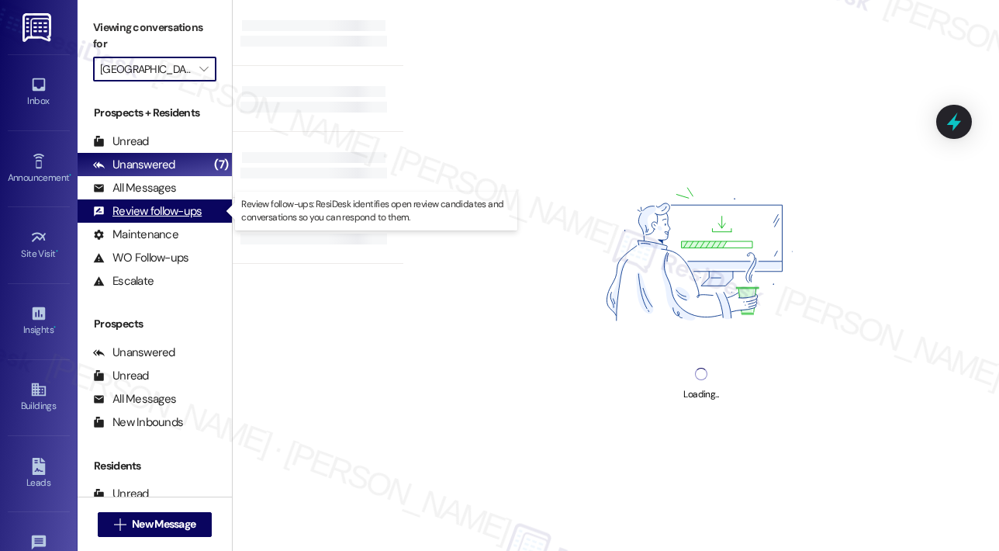
type input "[GEOGRAPHIC_DATA]"
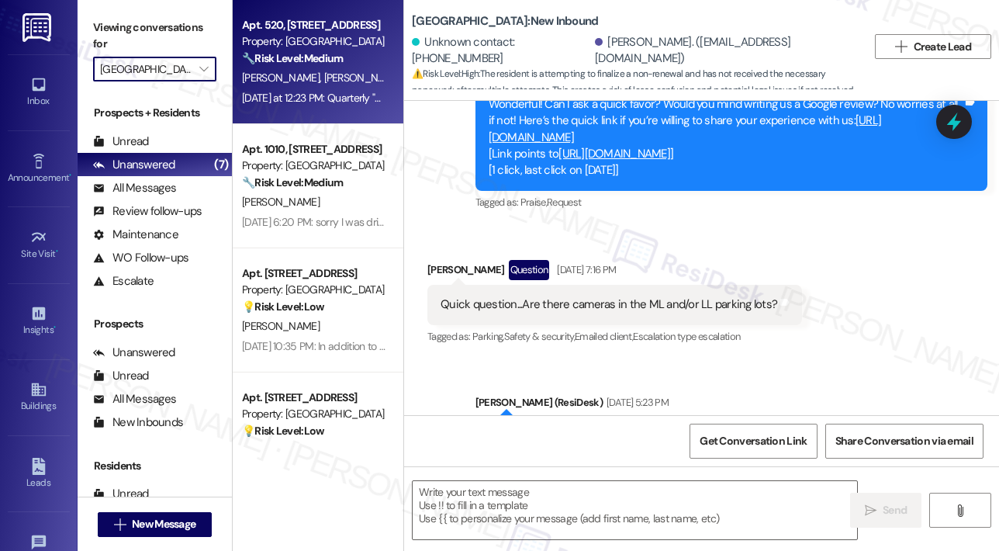
type textarea "Fetching suggested responses. Please feel free to read through the conversation…"
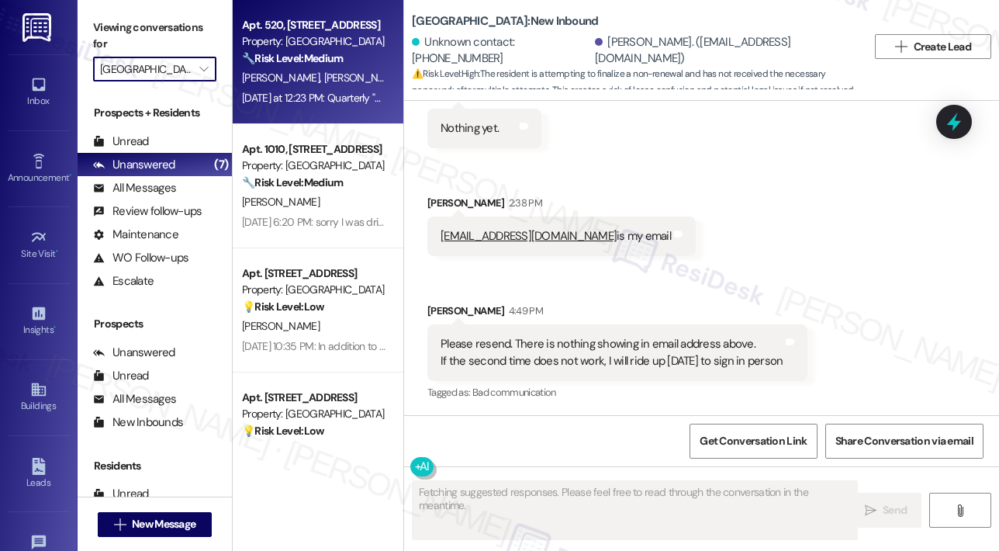
click at [338, 89] on div "Yesterday at 12:23 PM: Quarterly "Town Hall" meetings between residents and off…" at bounding box center [313, 97] width 147 height 19
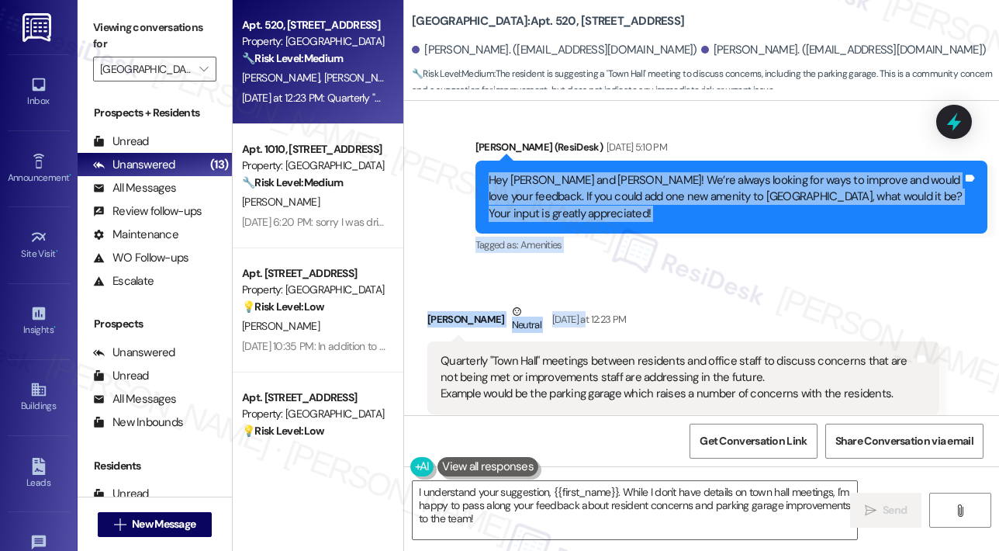
scroll to position [3740, 0]
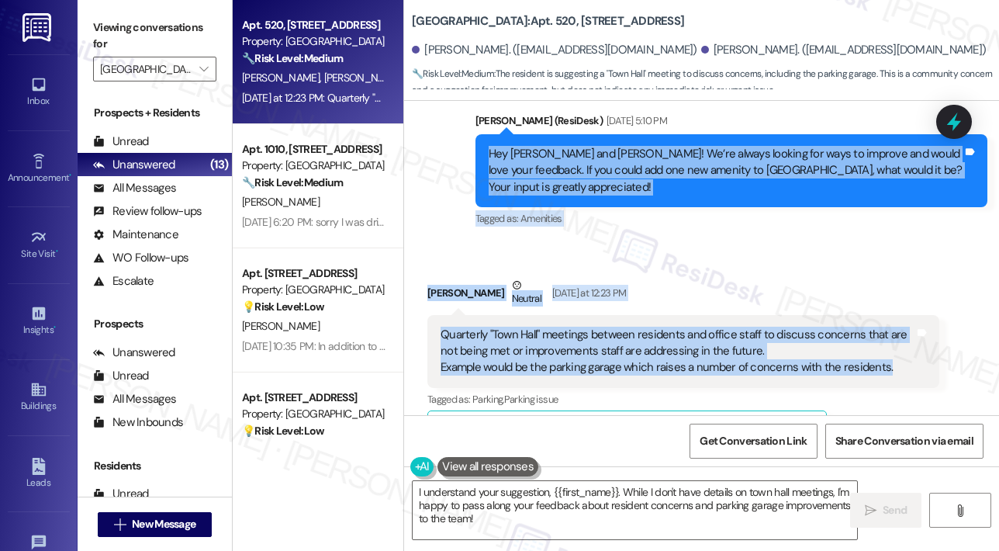
drag, startPoint x: 487, startPoint y: 193, endPoint x: 885, endPoint y: 337, distance: 423.3
click at [885, 337] on div "Lease started Oct 13, 2024 at 8:00 PM Survey, sent via SMS Residesk Automated S…" at bounding box center [701, 258] width 595 height 314
copy div "Hey Patricia and Charles! We’re always looking for ways to improve and would lo…"
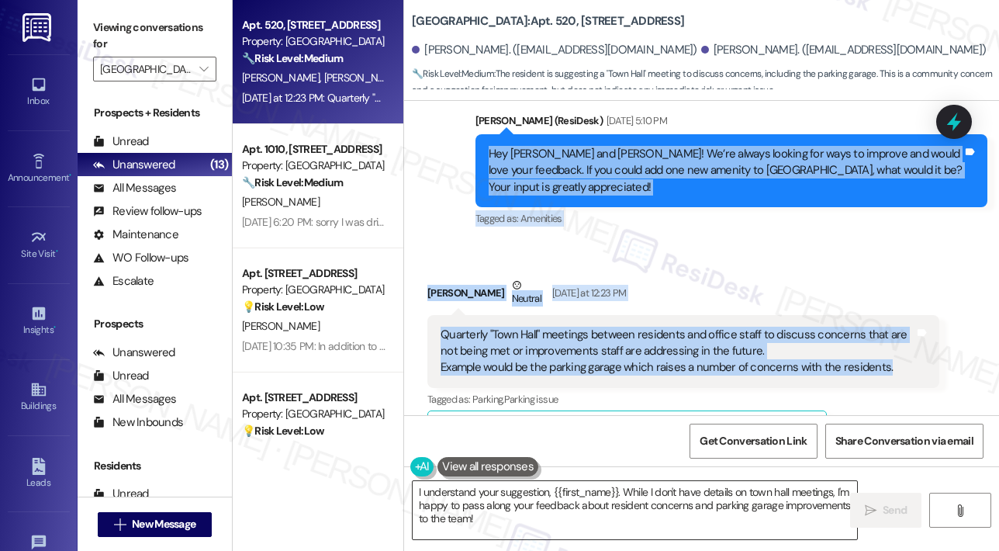
click at [589, 520] on textarea "I understand your suggestion, {{first_name}}. While I don't have details on tow…" at bounding box center [635, 510] width 444 height 58
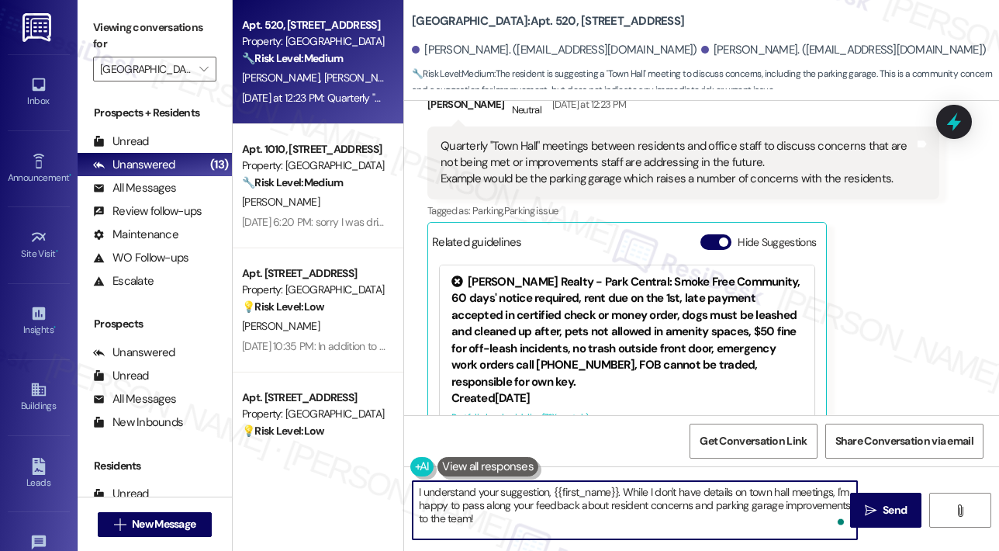
scroll to position [3973, 0]
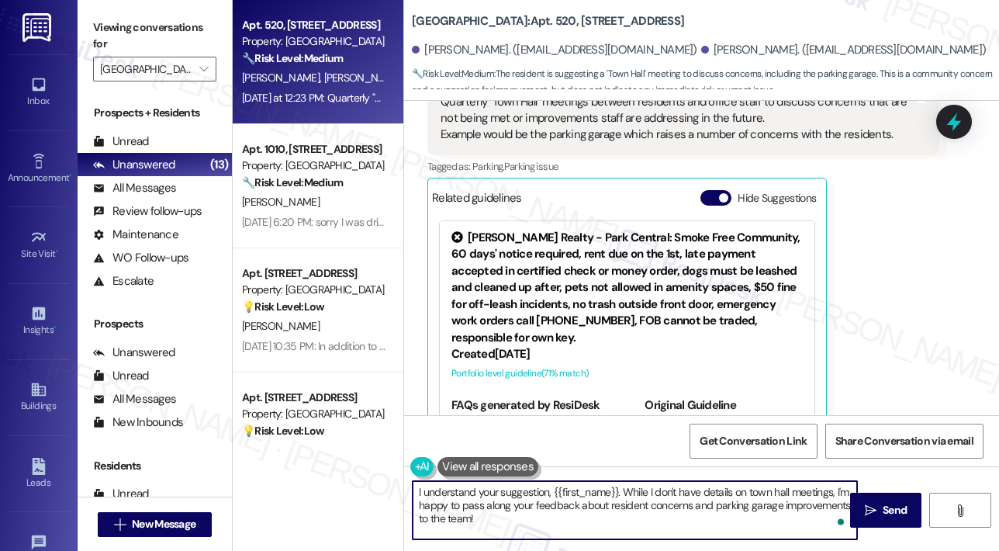
click at [616, 511] on textarea "I understand your suggestion, {{first_name}}. While I don't have details on tow…" at bounding box center [635, 510] width 444 height 58
paste textarea "Thank you, Patricia and Charles, for your thoughtful suggestion! A quarterly “T…"
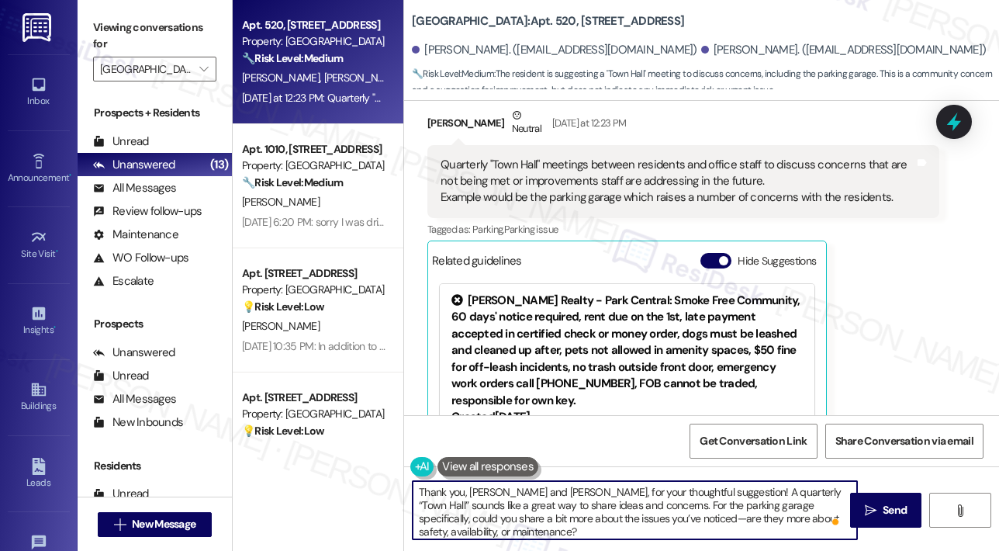
scroll to position [3740, 0]
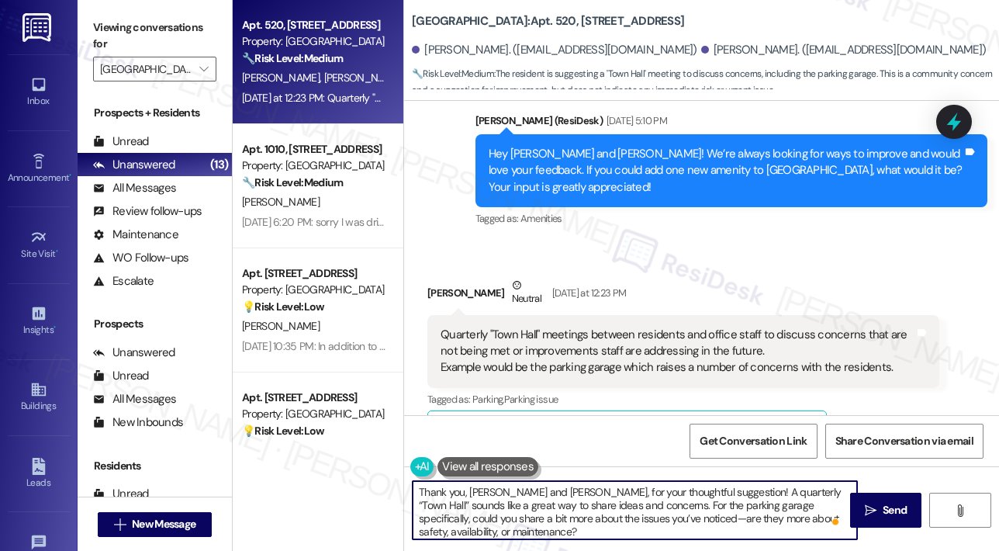
click at [554, 491] on textarea "Thank you, Patricia and Charles, for your thoughtful suggestion! A quarterly “T…" at bounding box center [635, 510] width 444 height 58
type textarea "Thank you, Patricia, for your thoughtful suggestion! A quarterly “Town Hall” so…"
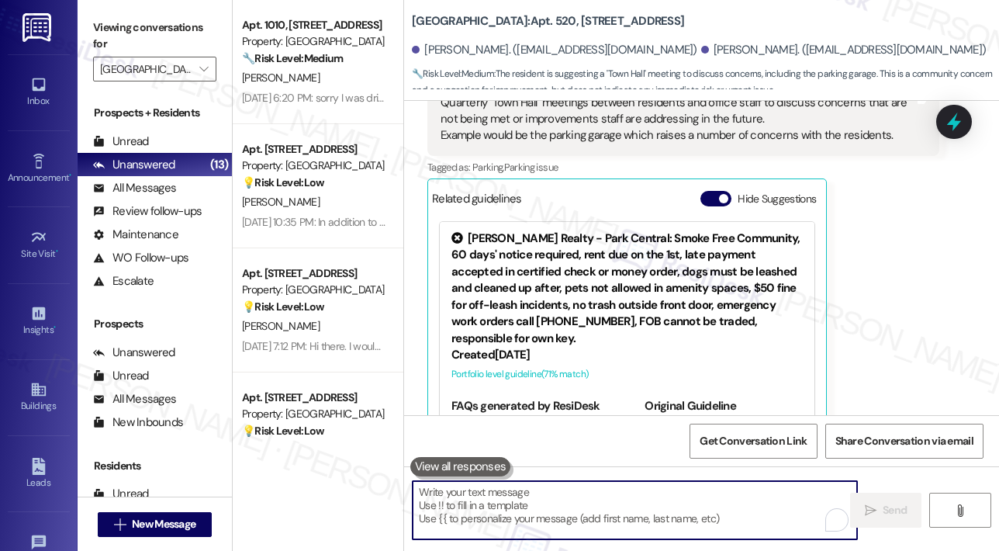
scroll to position [4114, 0]
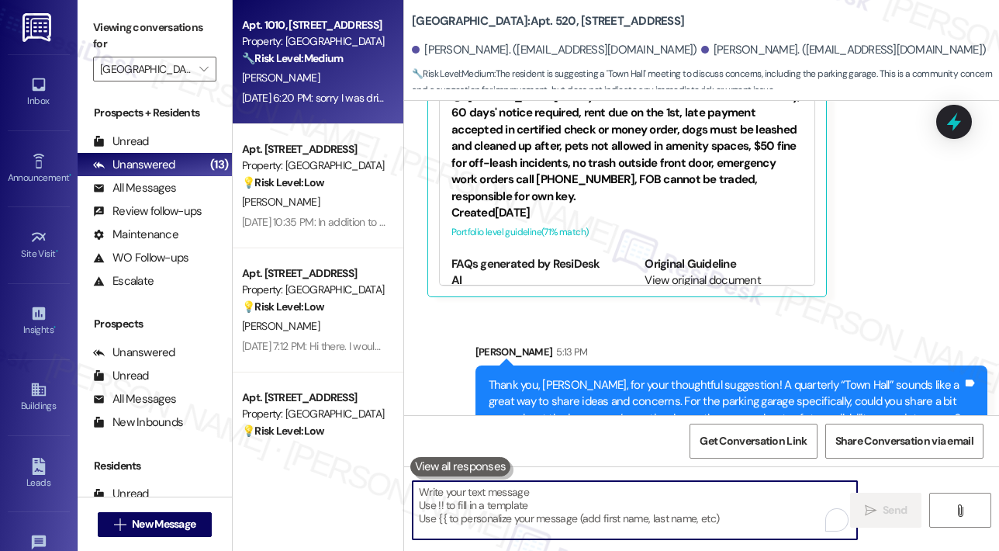
click at [341, 105] on div "Sep 16, 2025 at 6:20 PM: sorry I was driving. Didn't see that you wanted one am…" at bounding box center [710, 98] width 936 height 14
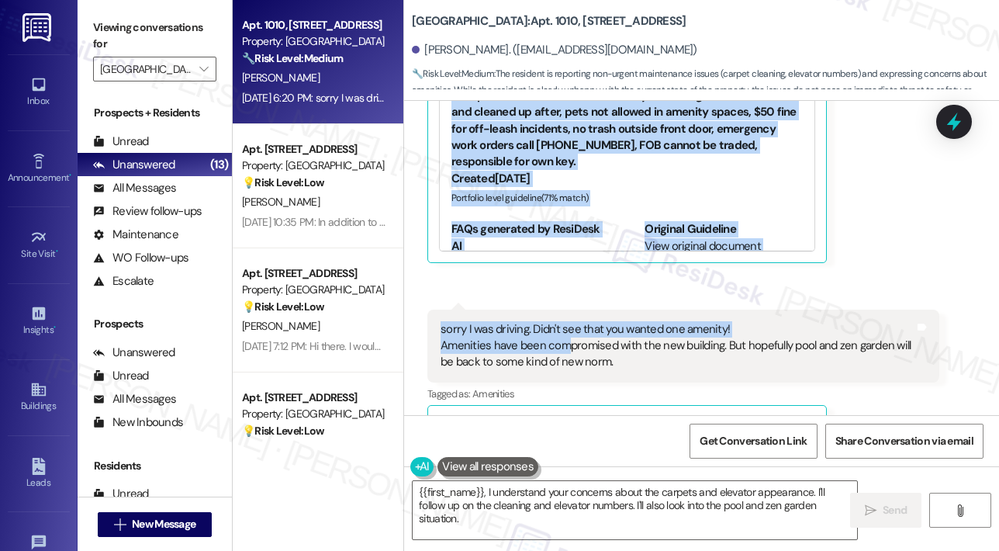
scroll to position [1635, 0]
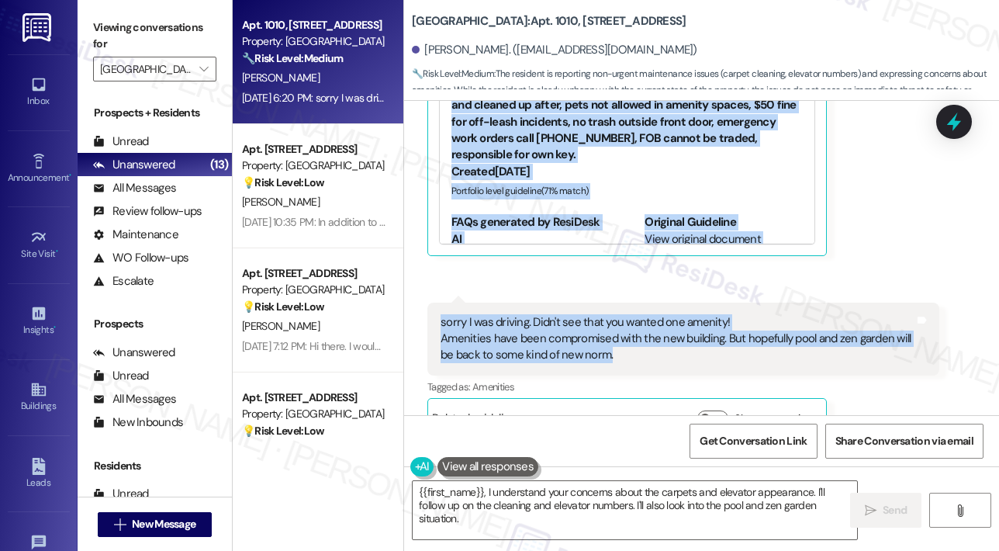
drag, startPoint x: 482, startPoint y: 244, endPoint x: 611, endPoint y: 325, distance: 152.6
click at [611, 325] on div "Received via SMS Laura Gronroos May 09, 2025 at 1:56 PM Hi, this is apartment 6…" at bounding box center [701, 258] width 595 height 314
copy div "Hey Laura! We’re always looking for ways to improve and would love your feedbac…"
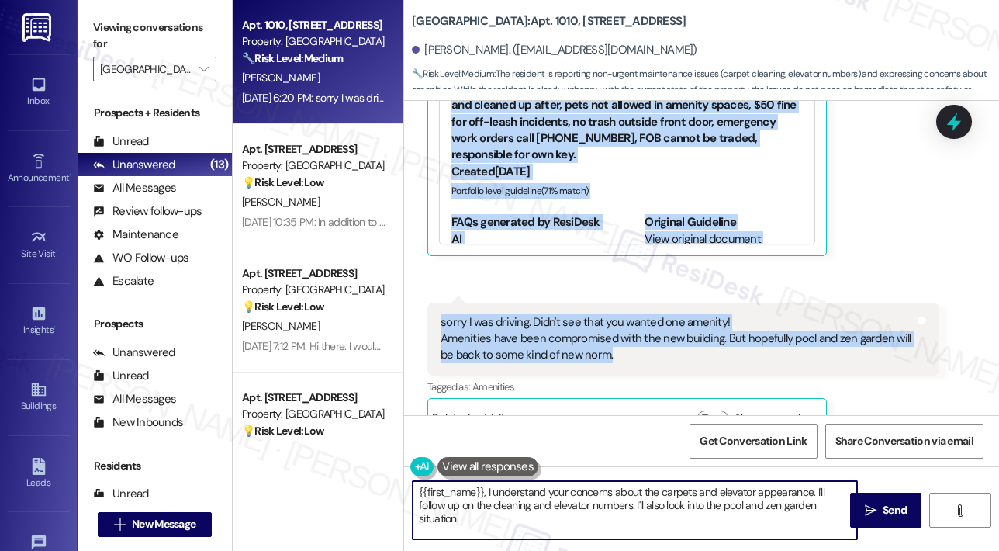
click at [478, 495] on textarea "{{first_name}}, I understand your concerns about the carpets and elevator appea…" at bounding box center [635, 510] width 444 height 58
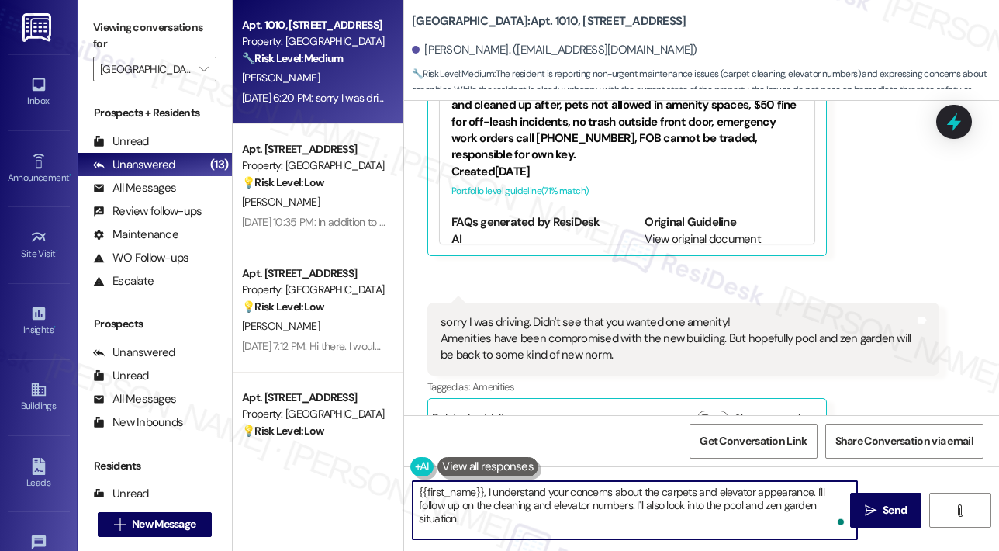
paste textarea "Thank you, Laura, for sharing your feedback. I understand you’ve noticed issues…"
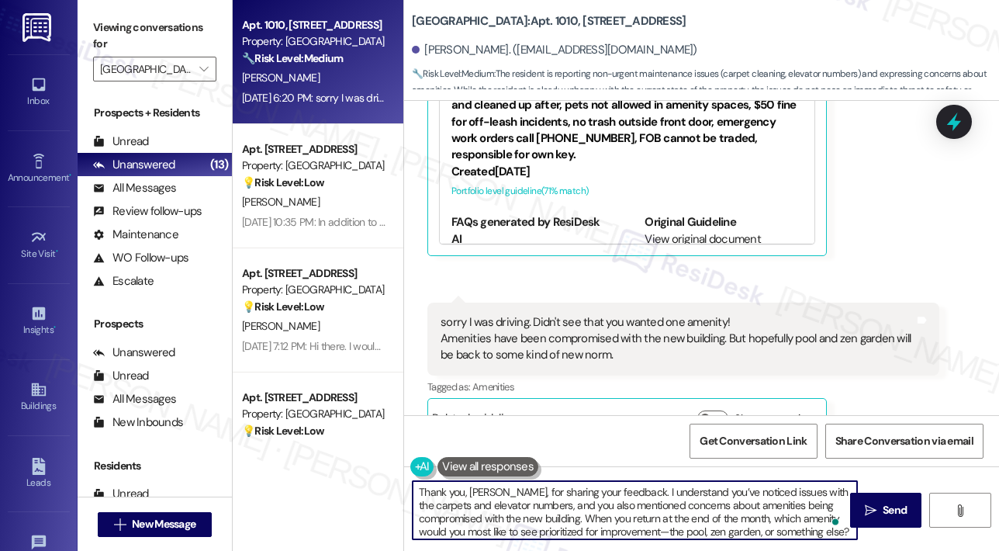
scroll to position [12, 0]
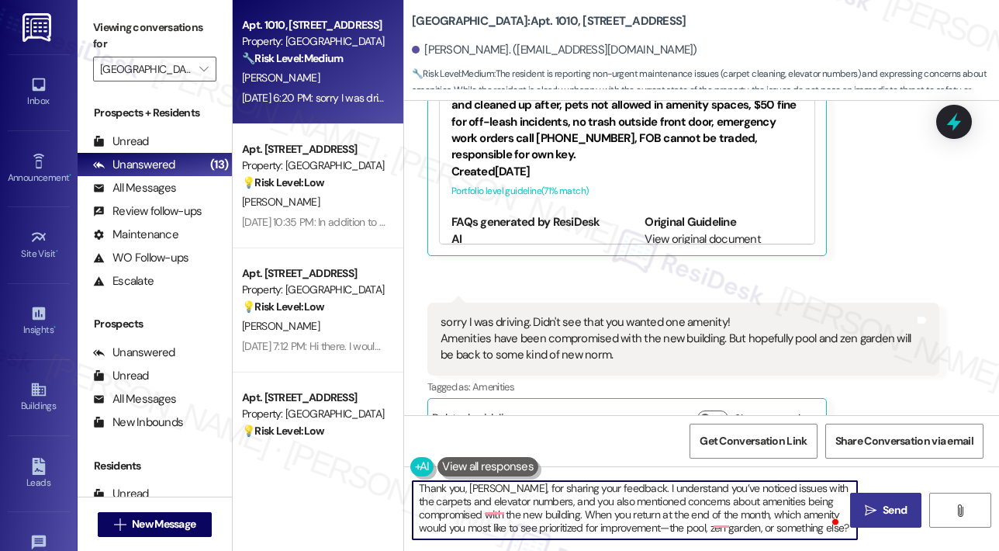
type textarea "Thank you, Laura, for sharing your feedback. I understand you’ve noticed issues…"
click at [892, 511] on span "Send" at bounding box center [895, 510] width 24 height 16
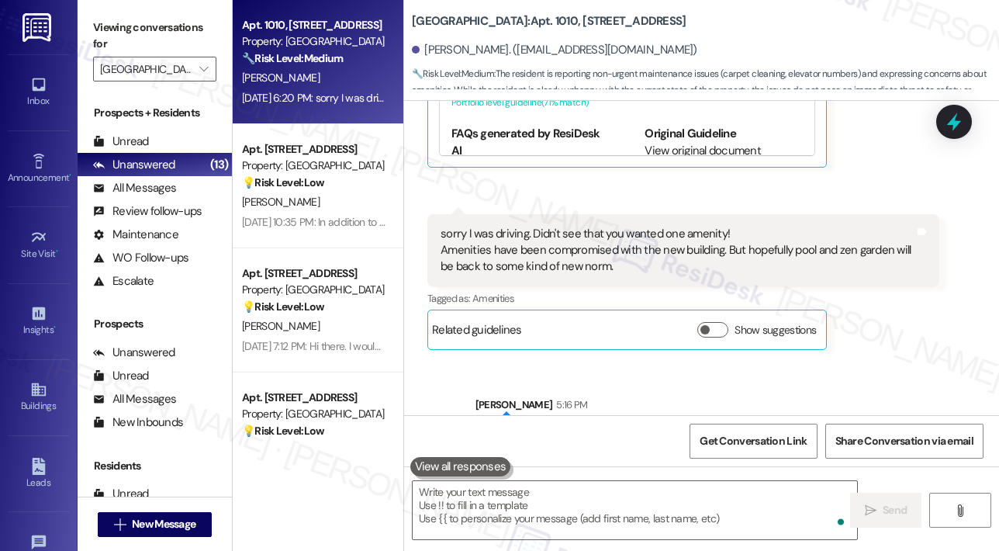
scroll to position [1793, 0]
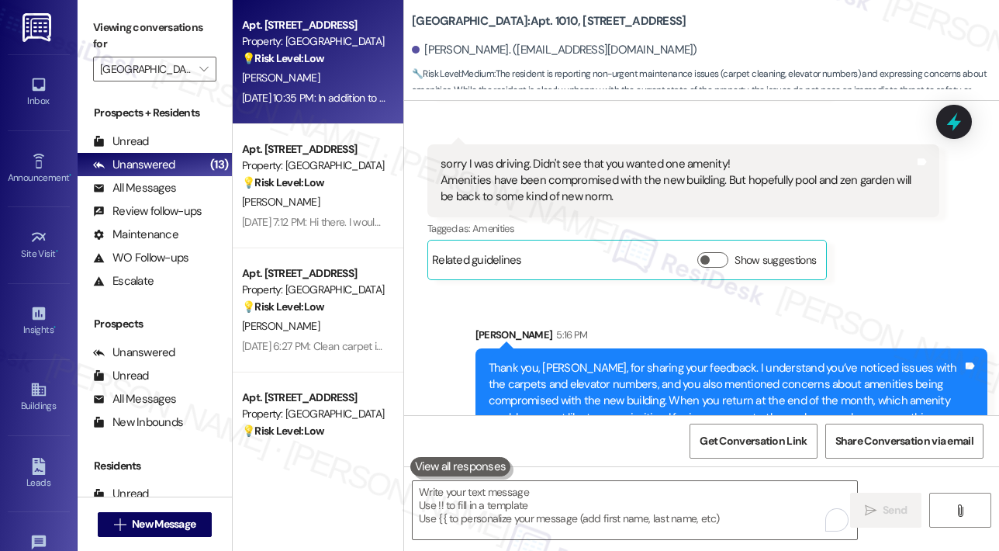
type textarea "Fetching suggested responses. Please feel free to read through the conversation…"
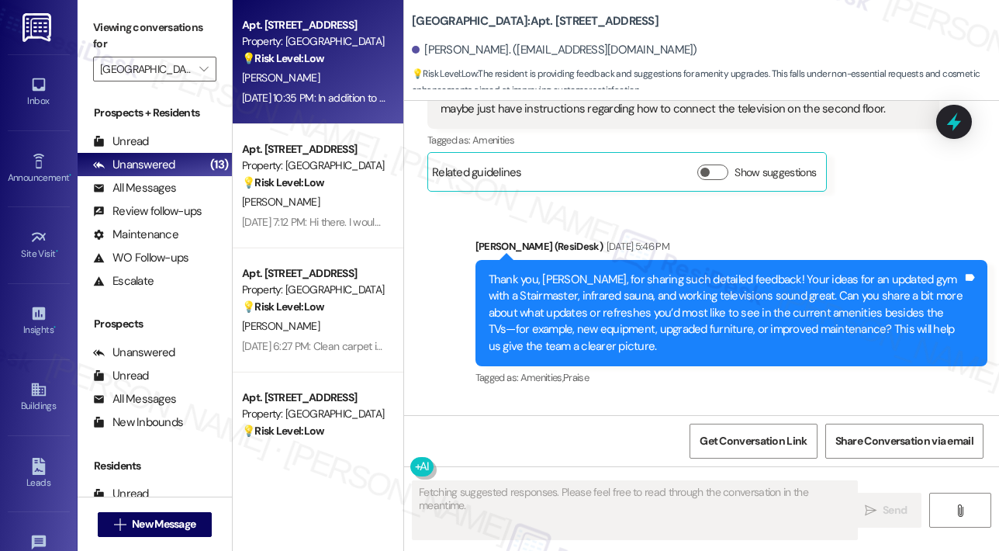
scroll to position [7459, 0]
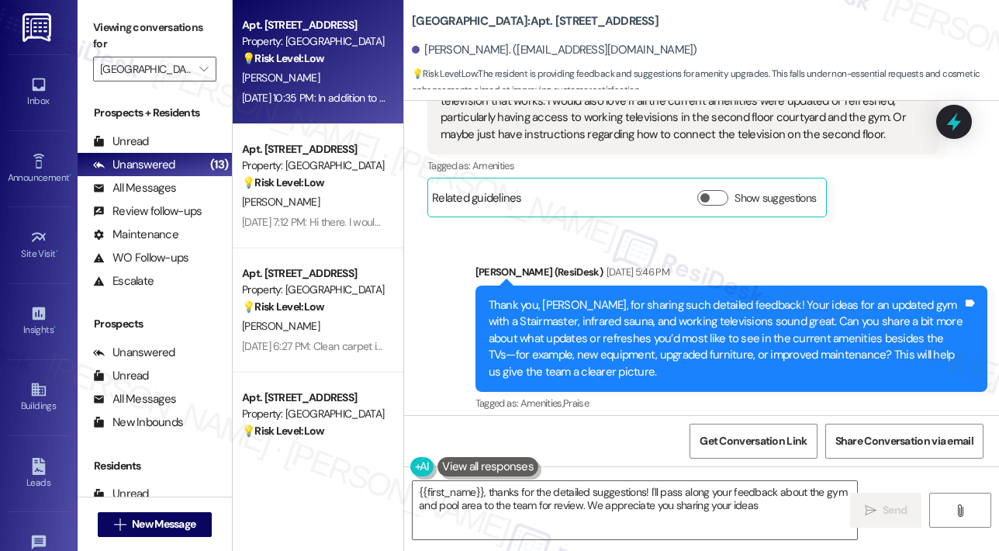
type textarea "{{first_name}}, thanks for the detailed suggestions! I'll pass along your feedb…"
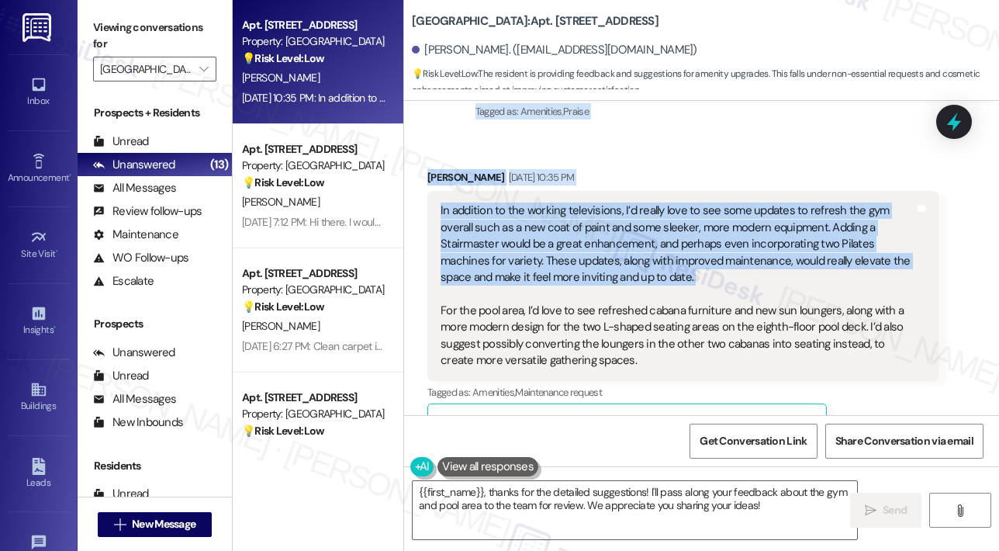
scroll to position [7769, 0]
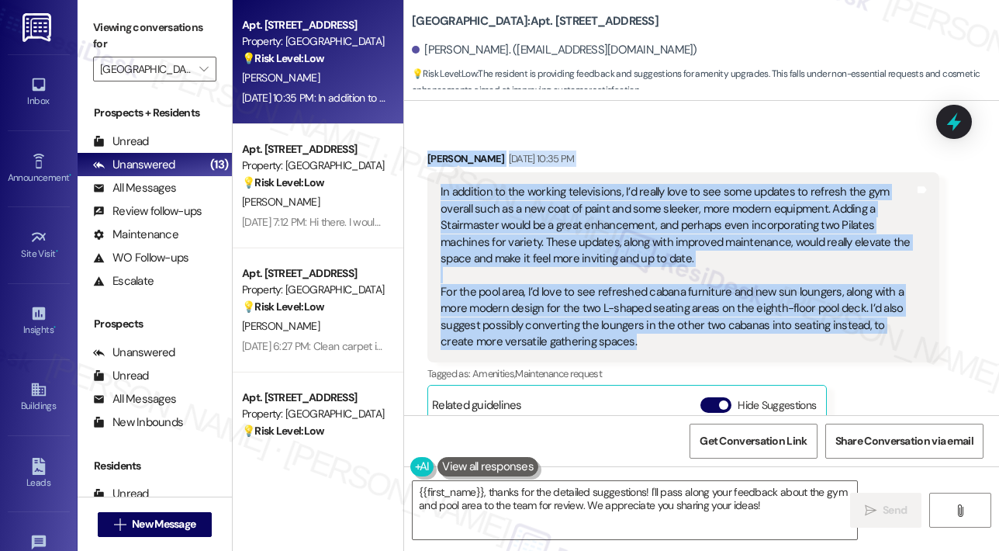
drag, startPoint x: 487, startPoint y: 154, endPoint x: 669, endPoint y: 247, distance: 204.7
click at [669, 248] on div "Survey, sent via SMS Residesk Automated Survey Jan 30, 2024 at 11:25 AM Hi Lato…" at bounding box center [701, 258] width 595 height 314
copy div "Hey Latosha! We’re always looking for ways to improve and would love your feedb…"
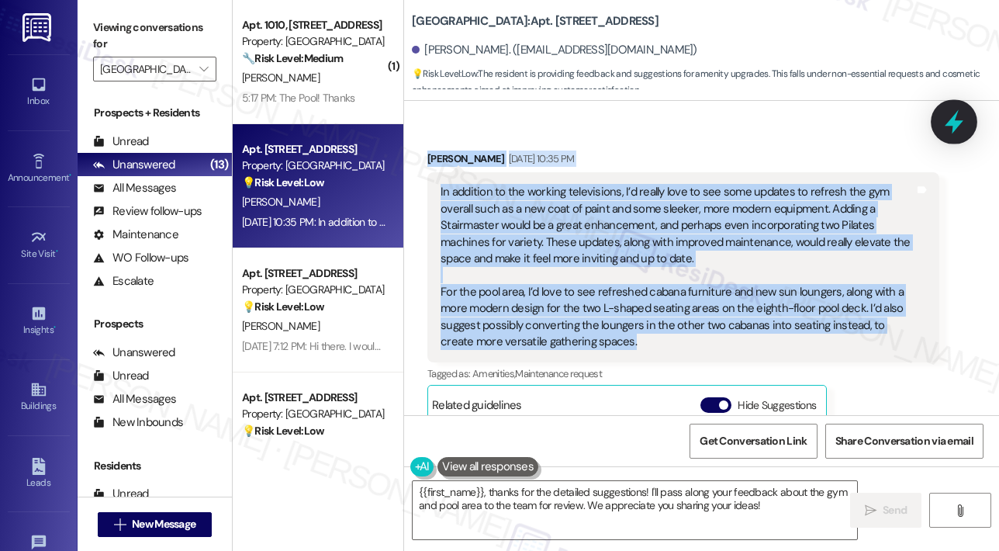
click at [945, 124] on icon at bounding box center [954, 122] width 26 height 26
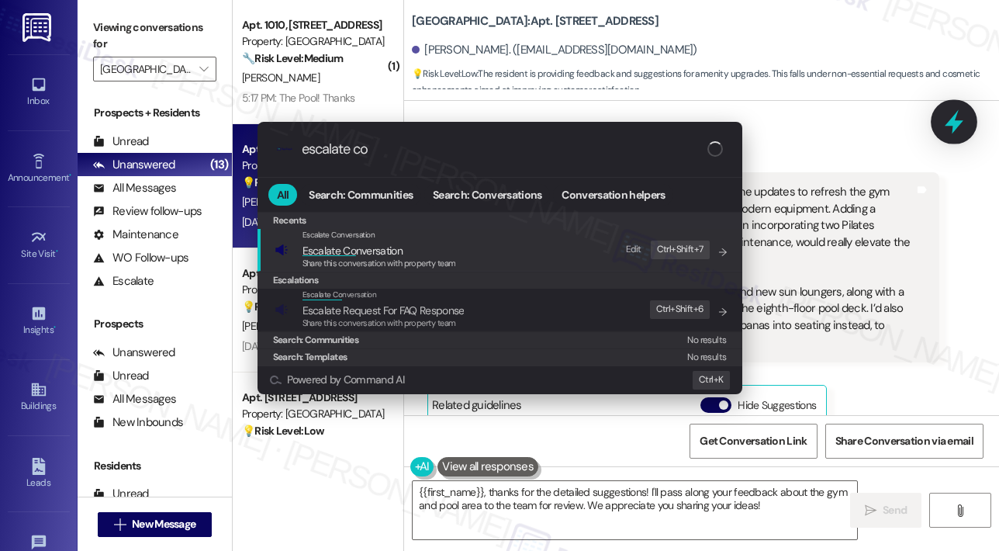
type input "escalate con"
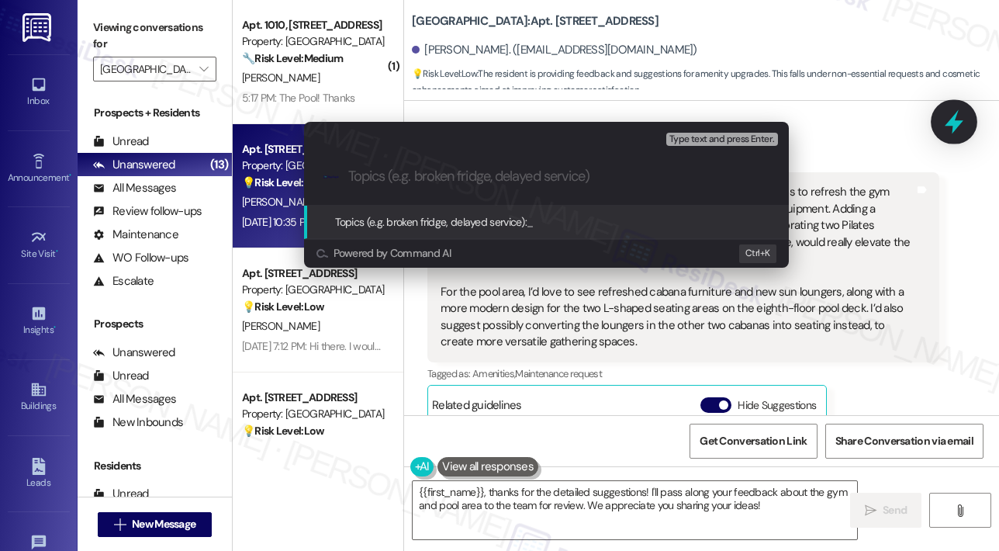
type input "Resident Feedback – Amenity Upgrades & Refresh Suggestions"
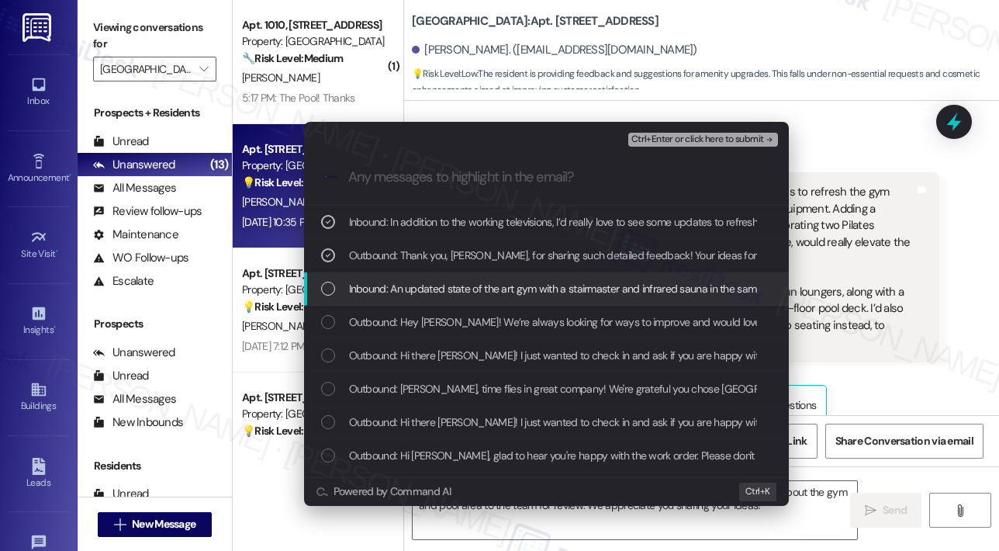
click at [493, 298] on div "Inbound: An updated state of the art gym with a stairmaster and infrared sauna …" at bounding box center [546, 288] width 485 height 33
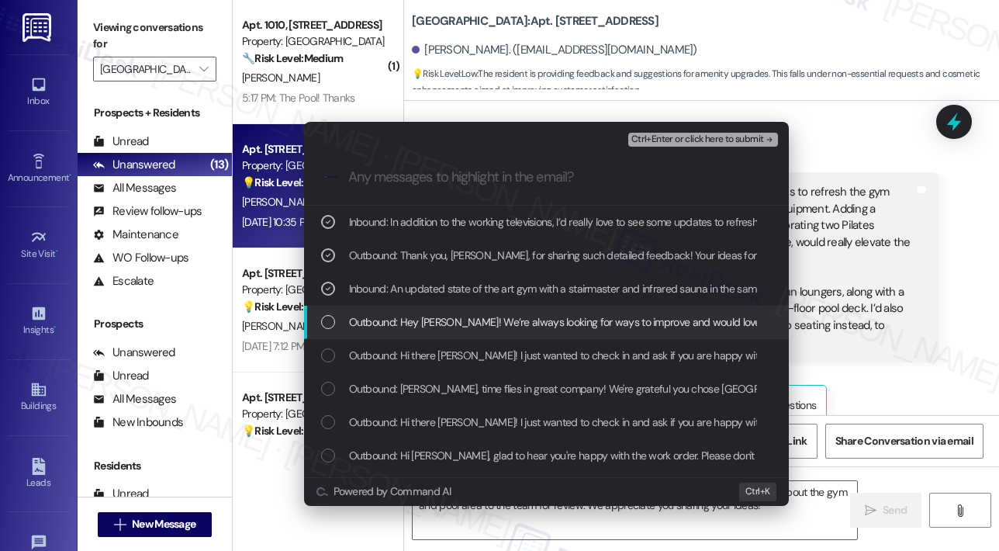
click at [497, 320] on span "Outbound: Hey Latosha! We’re always looking for ways to improve and would love …" at bounding box center [842, 321] width 987 height 17
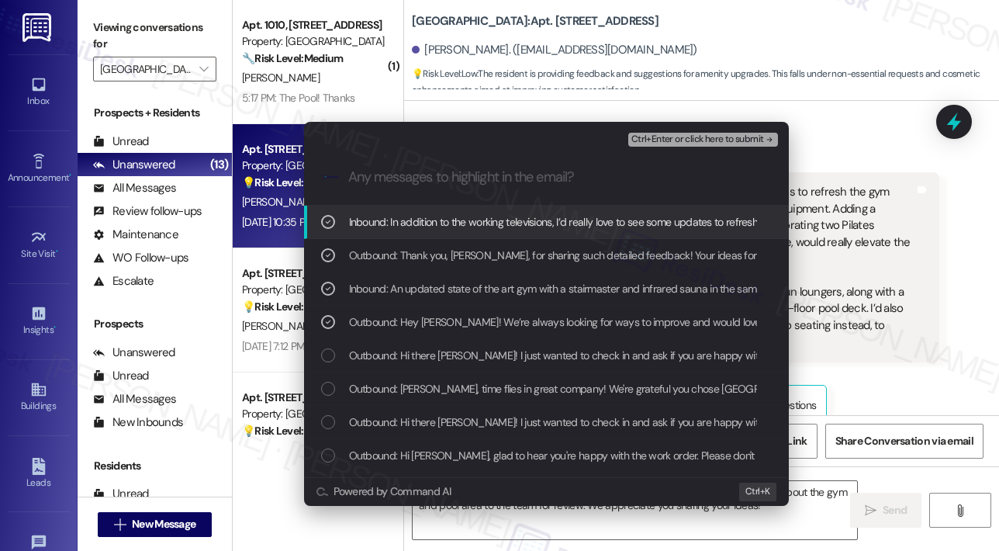
click at [696, 142] on span "Ctrl+Enter or click here to submit" at bounding box center [697, 139] width 133 height 11
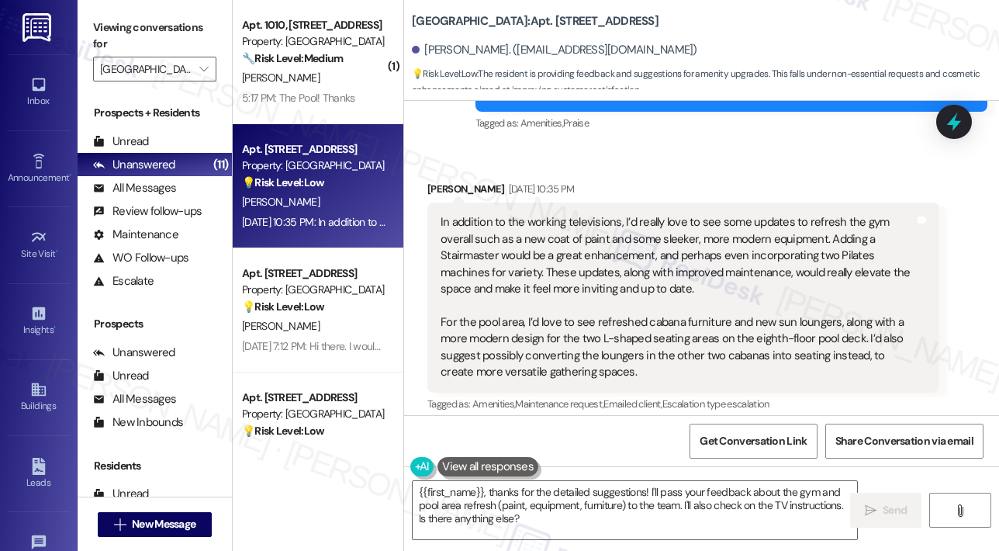
scroll to position [7924, 0]
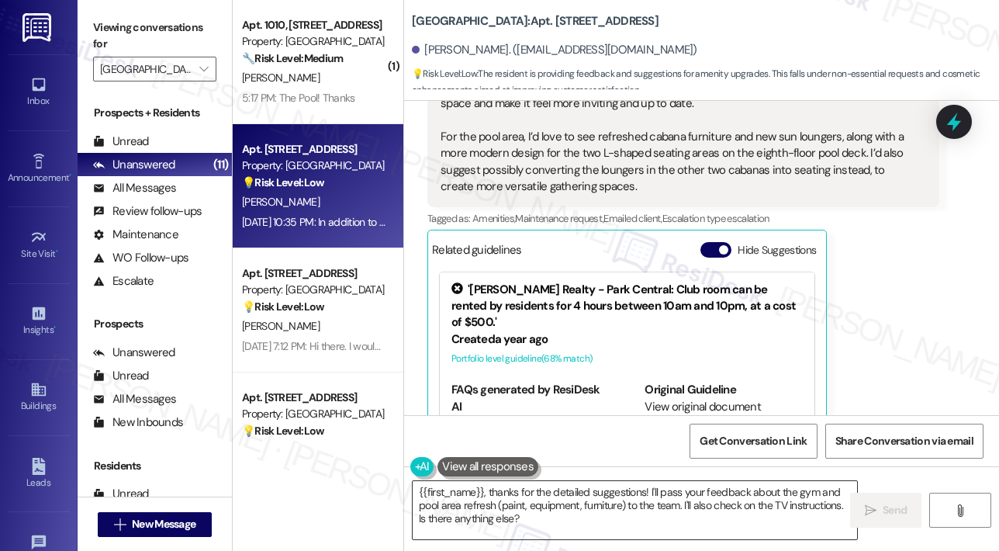
click at [617, 512] on textarea "{{first_name}}, thanks for the detailed suggestions! I'll pass your feedback ab…" at bounding box center [635, 510] width 444 height 58
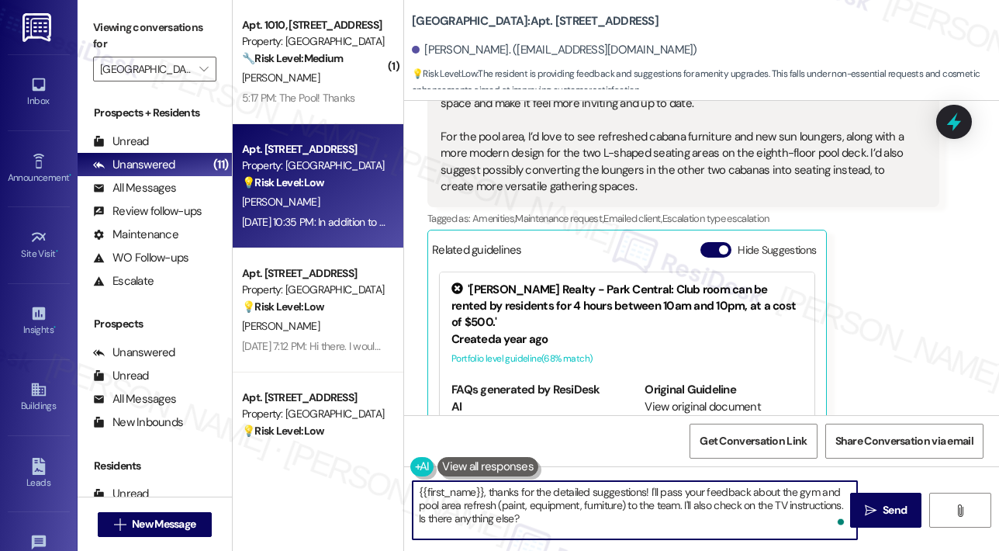
click at [618, 520] on textarea "{{first_name}}, thanks for the detailed suggestions! I'll pass your feedback ab…" at bounding box center [635, 510] width 444 height 58
click at [745, 510] on textarea "{{first_name}}, thanks for the detailed suggestions! I'll pass your feedback ab…" at bounding box center [635, 510] width 444 height 58
drag, startPoint x: 546, startPoint y: 514, endPoint x: 407, endPoint y: 520, distance: 139.0
click at [407, 520] on div "{{first_name}}, thanks for the detailed suggestions! I'll pass your feedback ab…" at bounding box center [627, 510] width 446 height 60
type textarea "{{first_name}}, thanks for the detailed suggestions! I'll pass your feedback ab…"
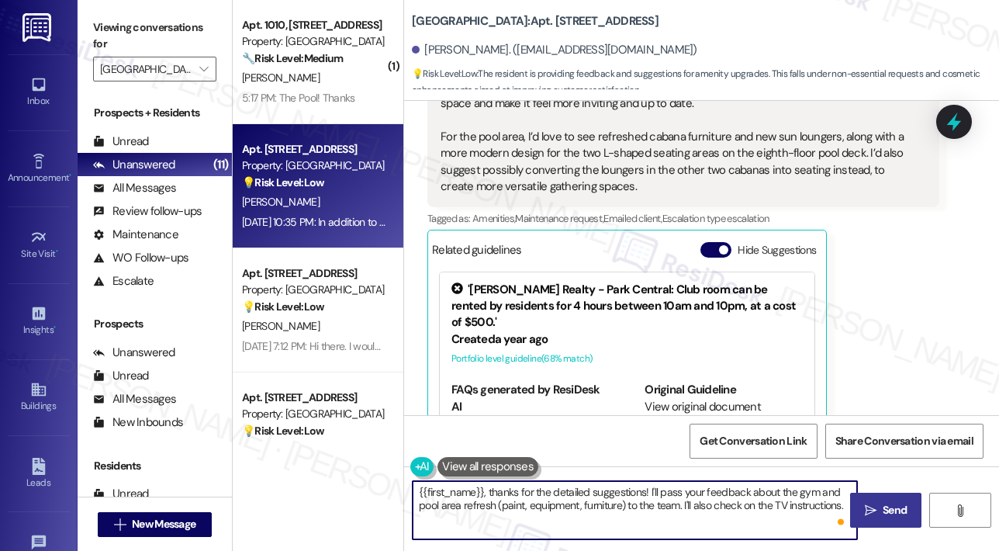
click at [883, 507] on span "Send" at bounding box center [895, 510] width 24 height 16
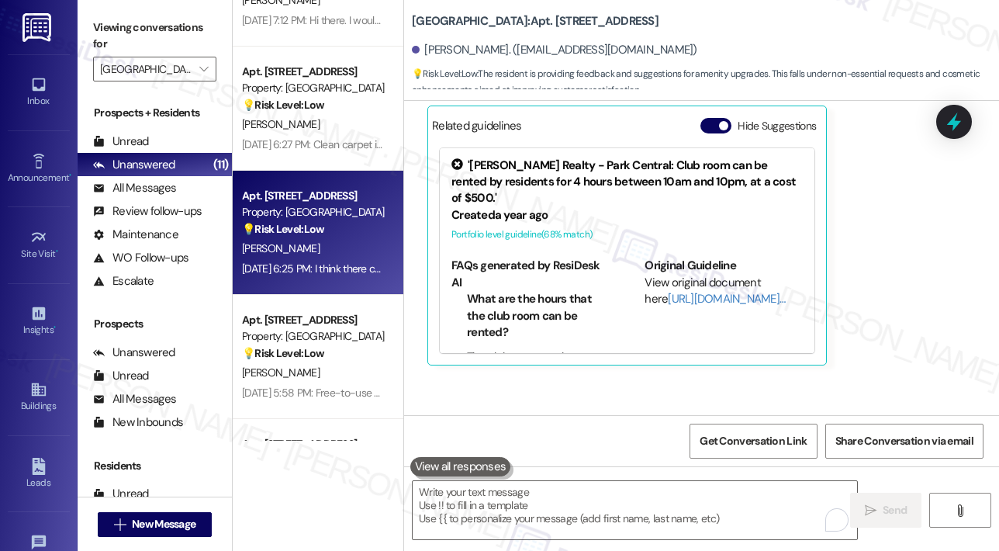
scroll to position [0, 0]
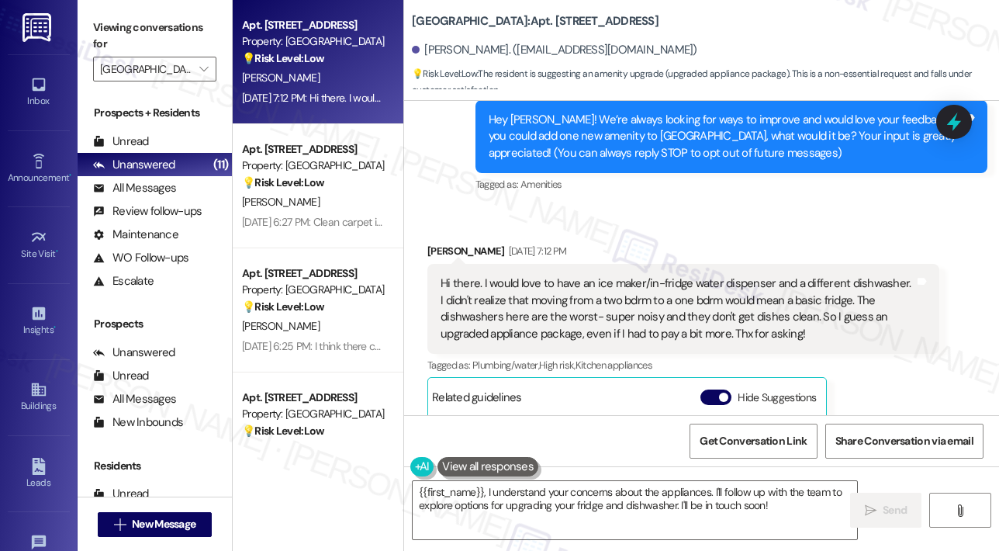
scroll to position [161, 0]
click at [690, 216] on div "Received via SMS Karen Dinan Sep 16, 2025 at 7:12 PM Hi there. I would love to …" at bounding box center [701, 428] width 595 height 441
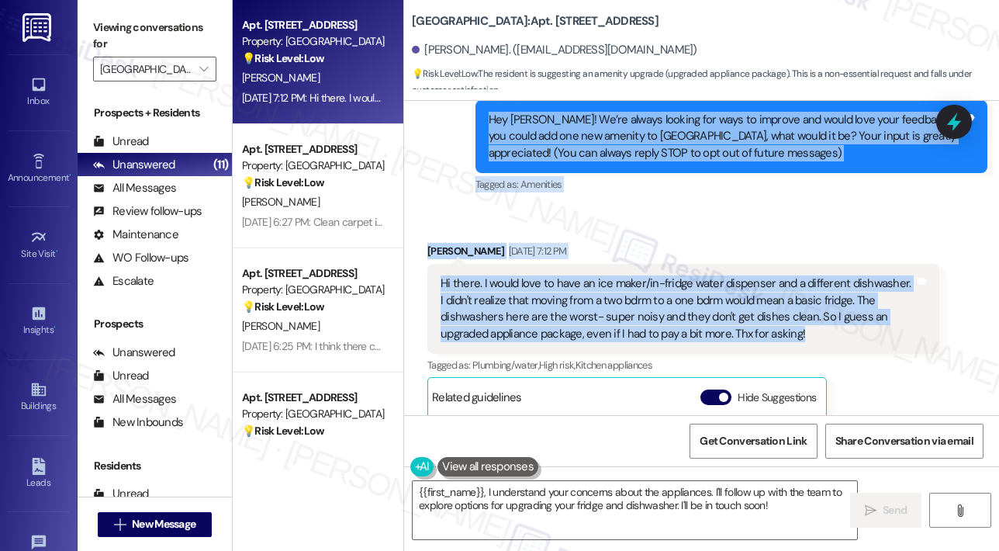
drag, startPoint x: 488, startPoint y: 200, endPoint x: 810, endPoint y: 327, distance: 346.1
click at [810, 327] on div "Lease started Dec 02, 2024 at 7:00 PM Announcement, sent via SMS Sarah (ResiDes…" at bounding box center [701, 258] width 595 height 314
copy div "Hey Karen! We’re always looking for ways to improve and would love your feedbac…"
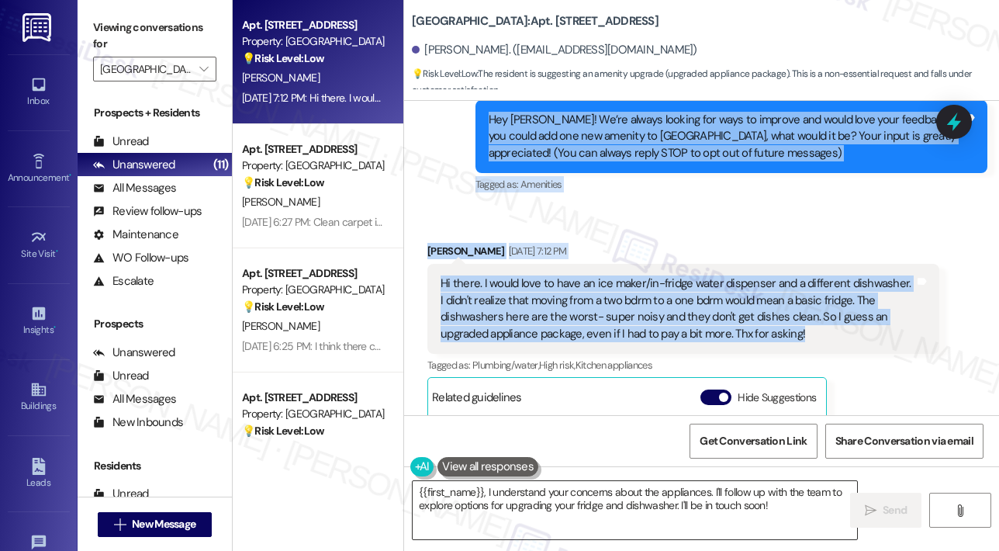
click at [555, 501] on textarea "{{first_name}}, I understand your concerns about the appliances. I'll follow up…" at bounding box center [635, 510] width 444 height 58
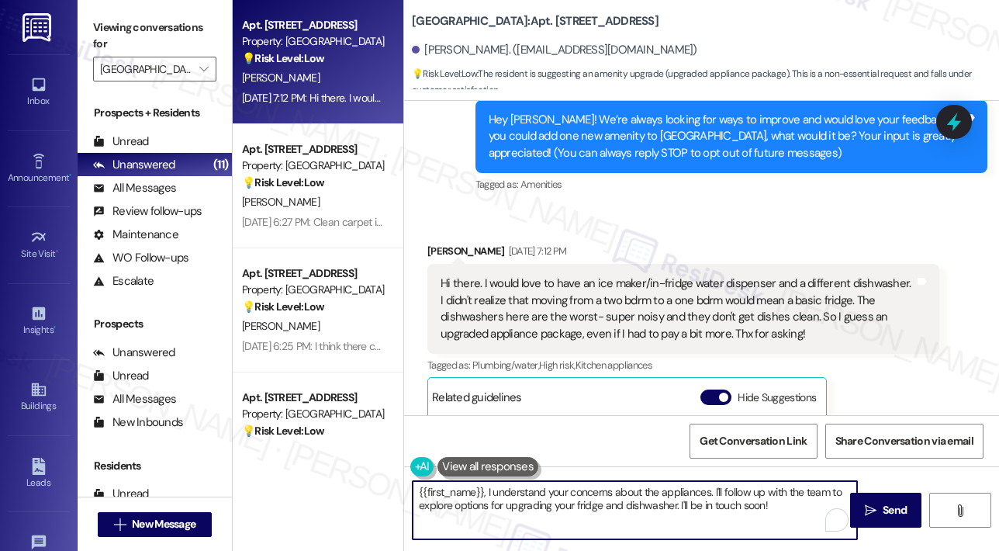
paste textarea "Thank you, Karen, for sharing your feedback! Upgraded appliances sound like the…"
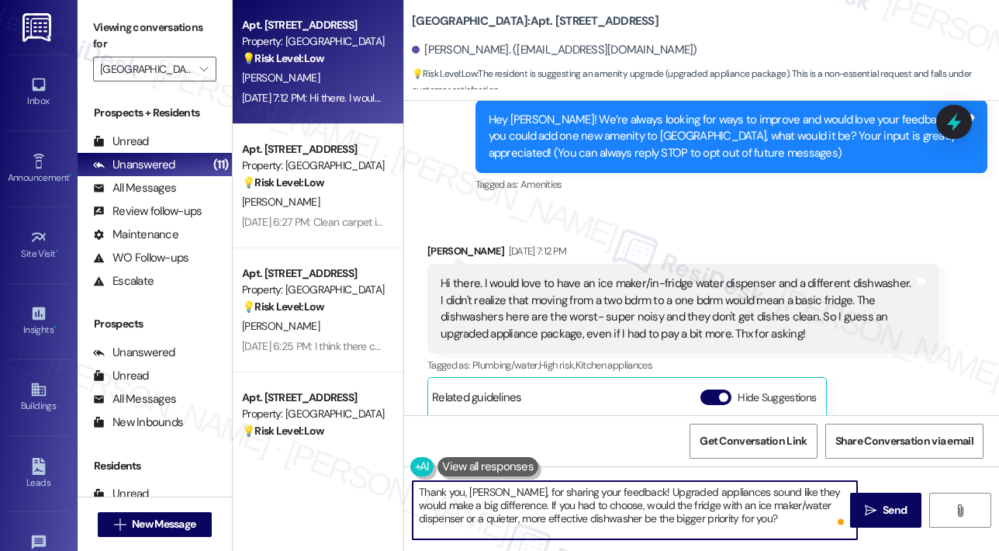
click at [575, 506] on textarea "Thank you, Karen, for sharing your feedback! Upgraded appliances sound like the…" at bounding box center [635, 510] width 444 height 58
click at [575, 505] on textarea "Thank you, Karen, for sharing your feedback! Upgraded appliances sound like the…" at bounding box center [635, 510] width 444 height 58
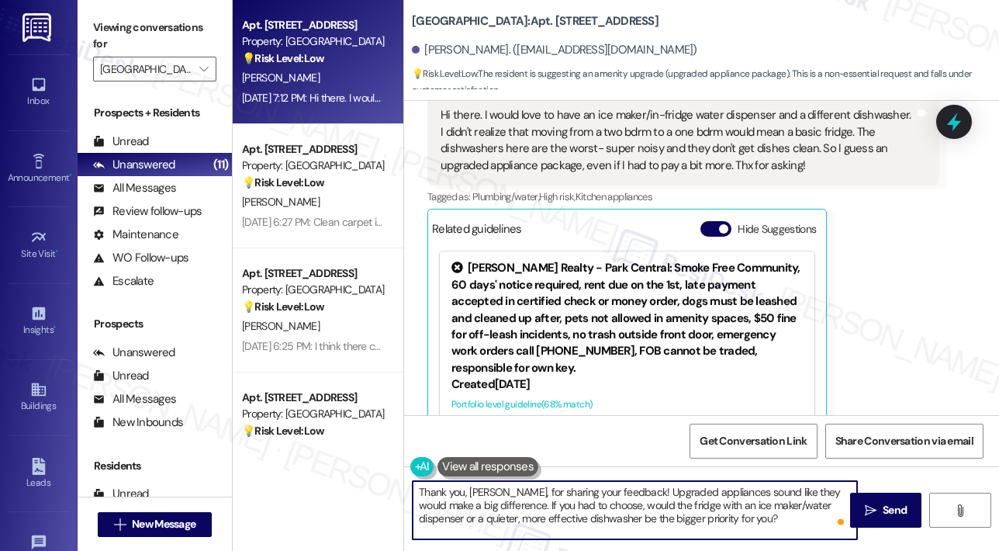
scroll to position [394, 0]
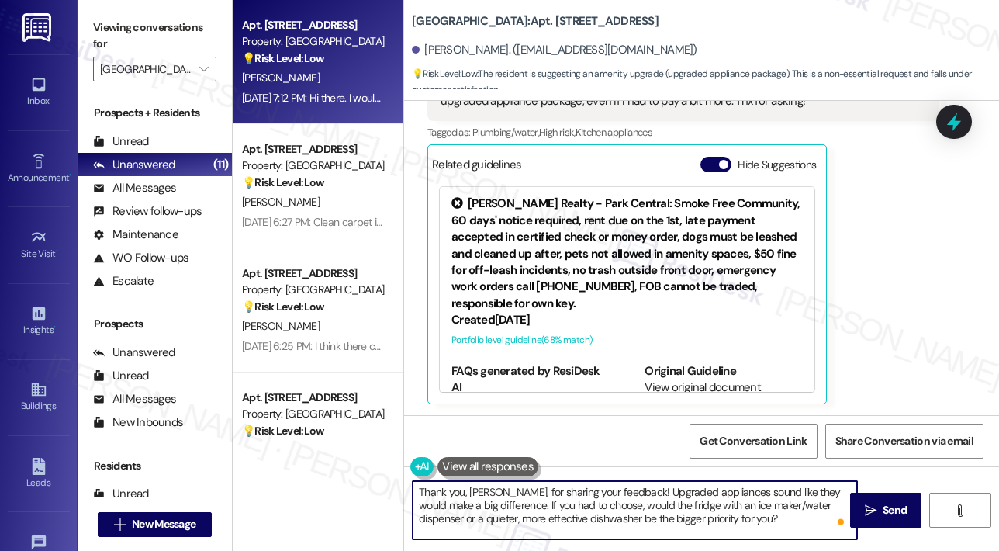
click at [735, 512] on textarea "Thank you, Karen, for sharing your feedback! Upgraded appliances sound like the…" at bounding box center [635, 510] width 444 height 58
type textarea "Thank you, Karen, for sharing your feedback! Upgraded appliances sound like the…"
click at [868, 510] on icon "" at bounding box center [871, 510] width 12 height 12
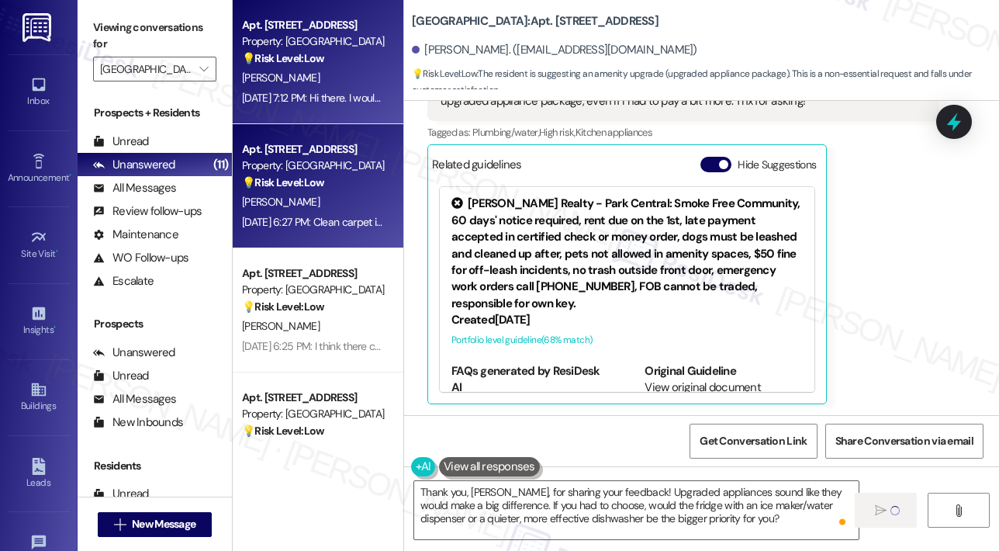
click at [337, 216] on div "Sep 16, 2025 at 6:27 PM: Clean carpet in the hallways Sep 16, 2025 at 6:27 PM: …" at bounding box center [341, 222] width 199 height 14
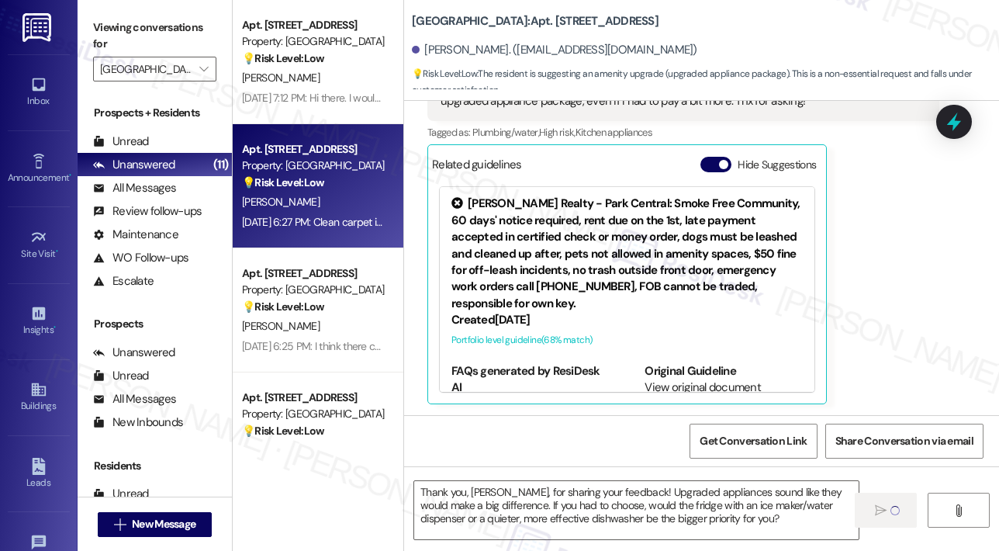
type textarea "Fetching suggested responses. Please feel free to read through the conversation…"
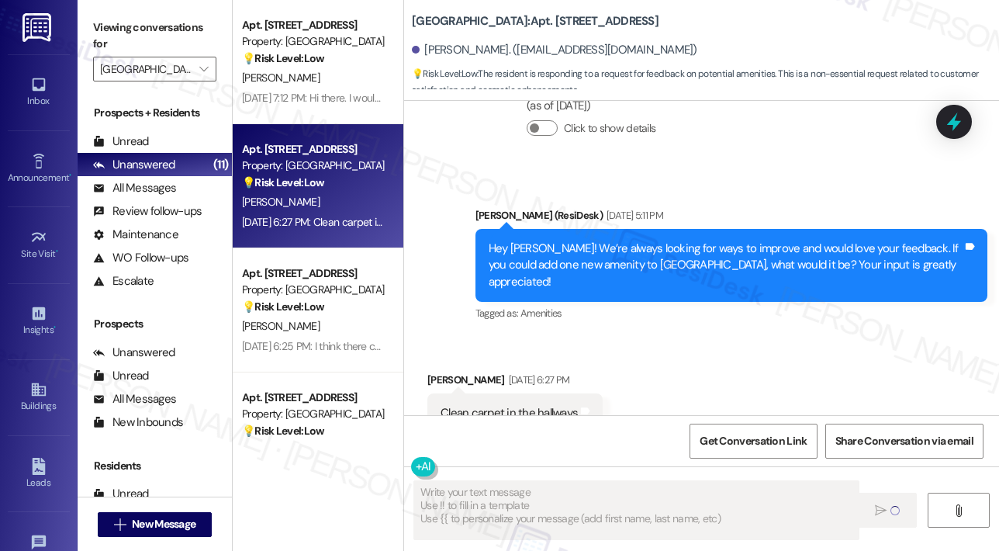
scroll to position [1862, 0]
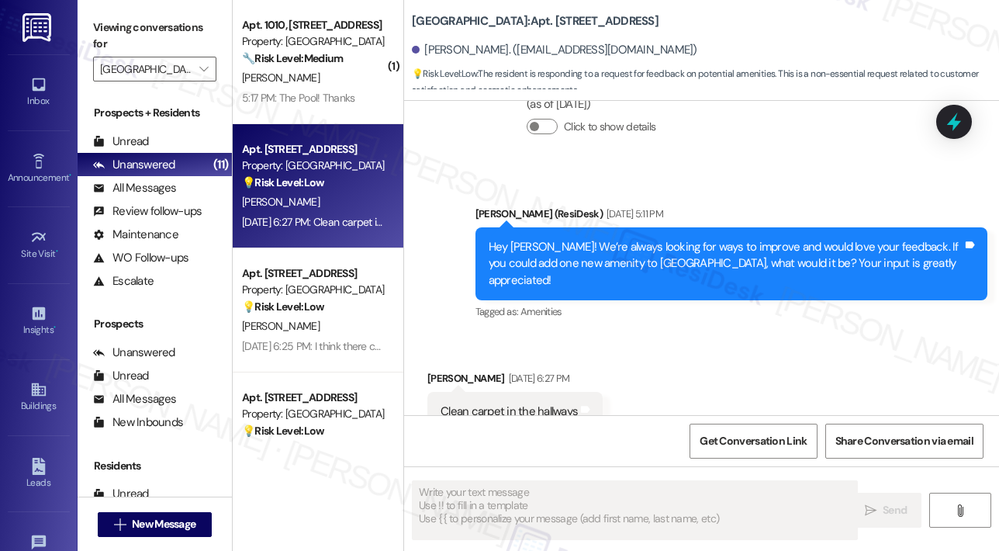
click at [802, 349] on div "Received via SMS Melanie Clark Sep 16, 2025 at 6:27 PM Clean carpet in the hall…" at bounding box center [701, 400] width 595 height 131
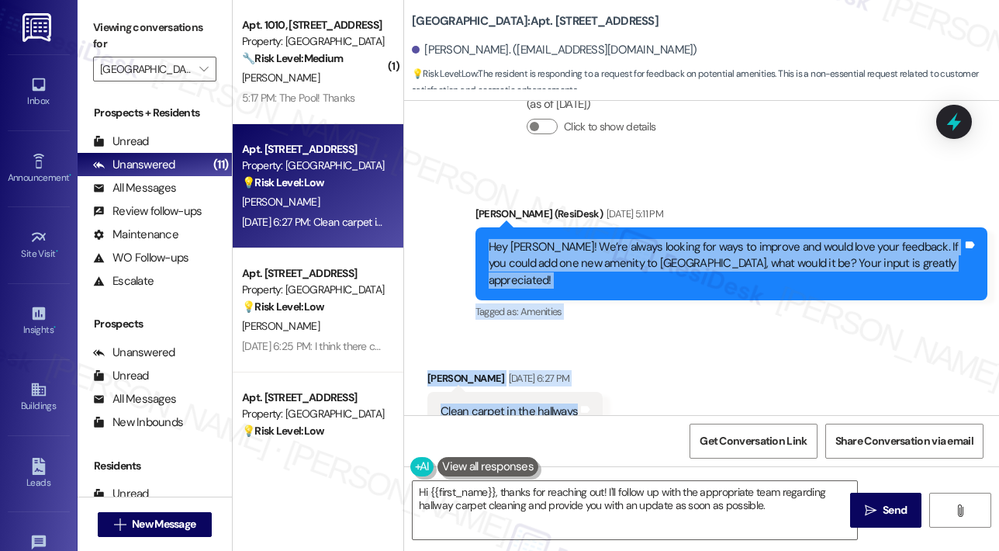
drag, startPoint x: 488, startPoint y: 213, endPoint x: 574, endPoint y: 362, distance: 172.0
click at [574, 362] on div "Survey, sent via SMS Residesk Automated Survey Jan 30, 2024 at 11:27 AM Hi Mela…" at bounding box center [701, 258] width 595 height 314
copy div "Hey Melanie! We’re always looking for ways to improve and would love your feedb…"
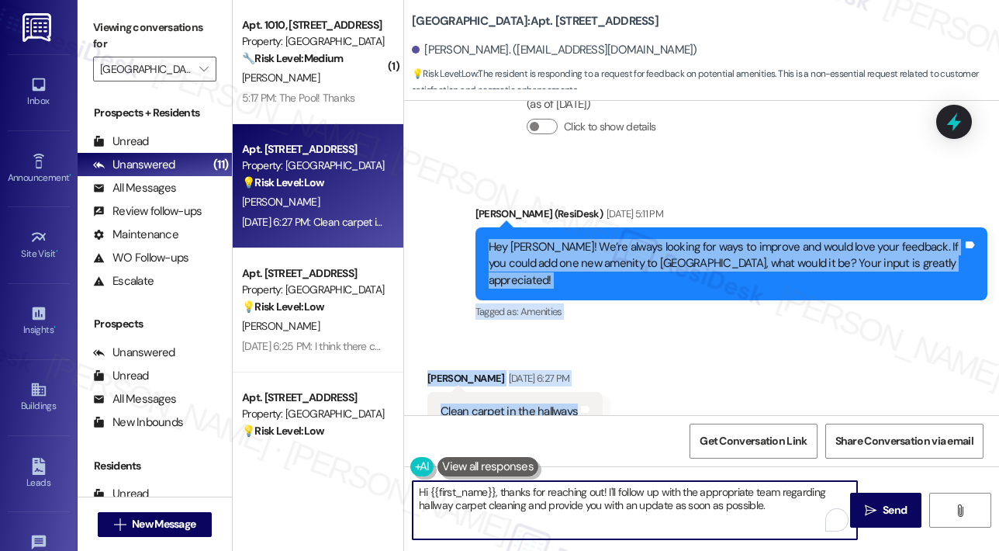
click at [484, 496] on textarea "Hi {{first_name}}, thanks for reaching out! I'll follow up with the appropriate…" at bounding box center [635, 510] width 444 height 58
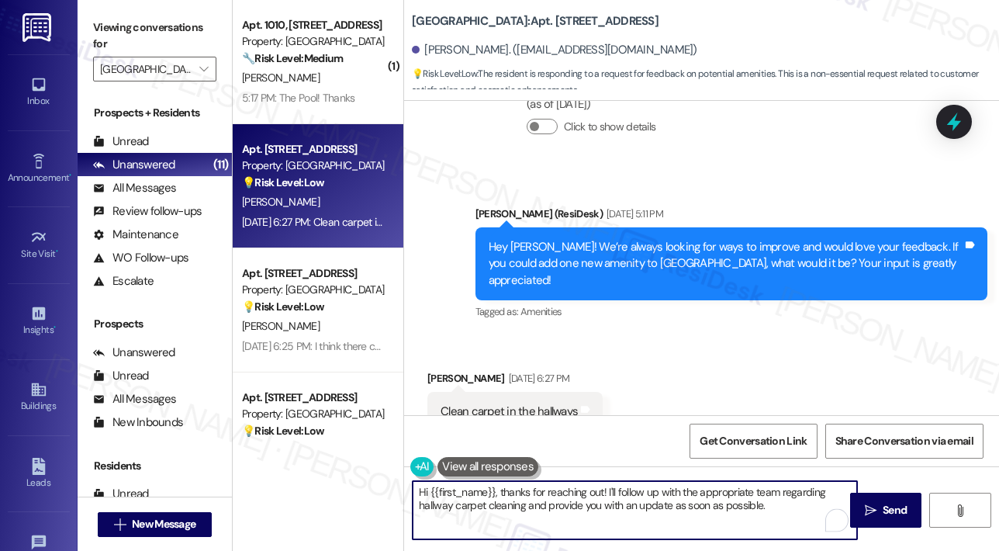
paste textarea "Thank you, Melanie, for your feedback! Can you share if there are particular ha…"
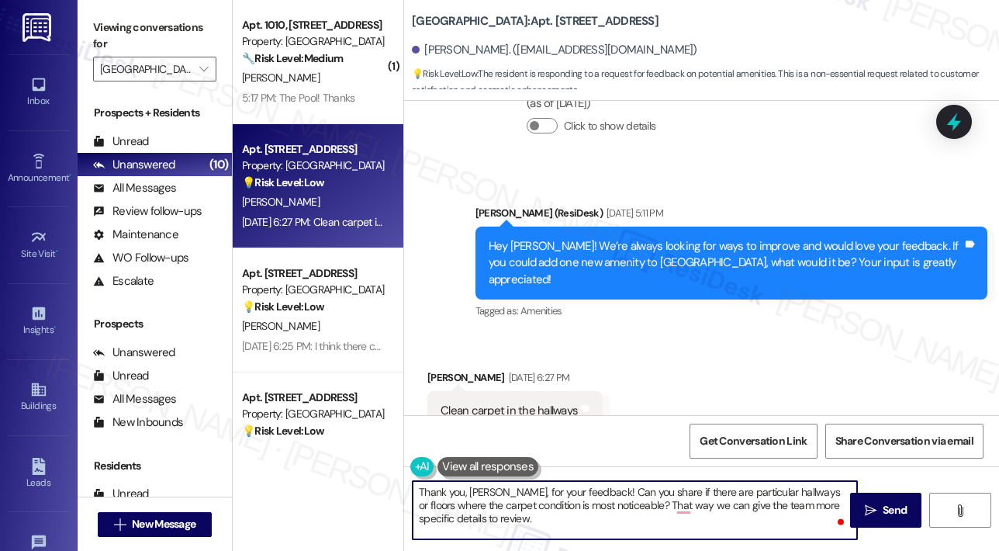
click at [592, 505] on textarea "Thank you, Melanie, for your feedback! Can you share if there are particular ha…" at bounding box center [635, 510] width 444 height 58
type textarea "Thank you, Melanie, for your feedback! Can you share if there are particular ha…"
click at [590, 506] on textarea "Thank you, Melanie, for your feedback! Can you share if there are particular ha…" at bounding box center [635, 510] width 444 height 58
click at [848, 508] on textarea "Thank you, Melanie, for your feedback! Can you share if there are particular ha…" at bounding box center [635, 510] width 444 height 58
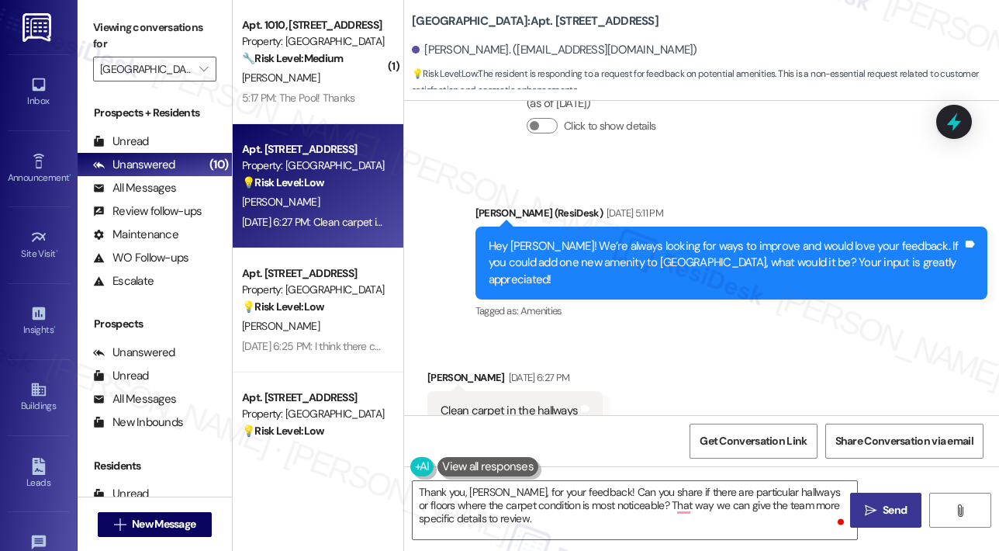
click at [875, 510] on icon "" at bounding box center [871, 510] width 12 height 12
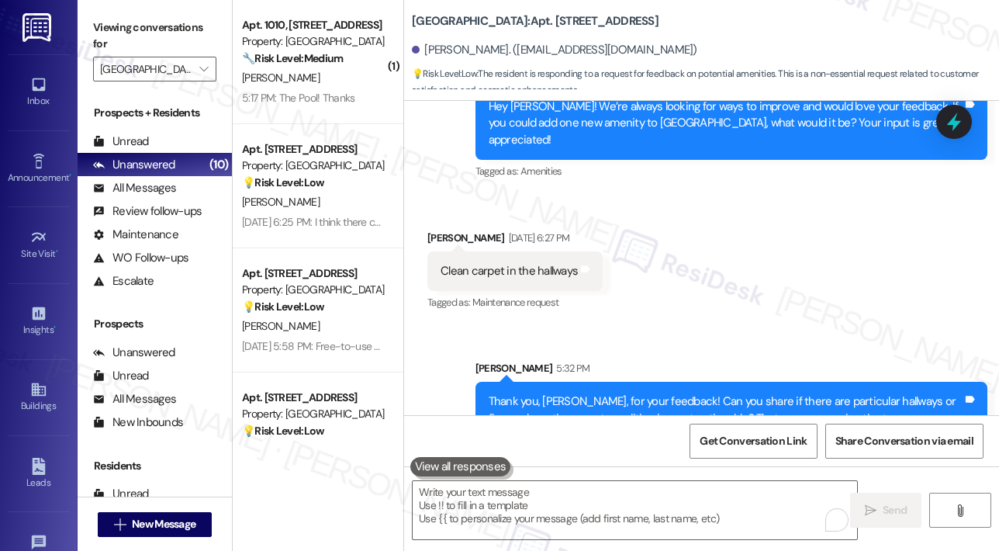
scroll to position [2004, 0]
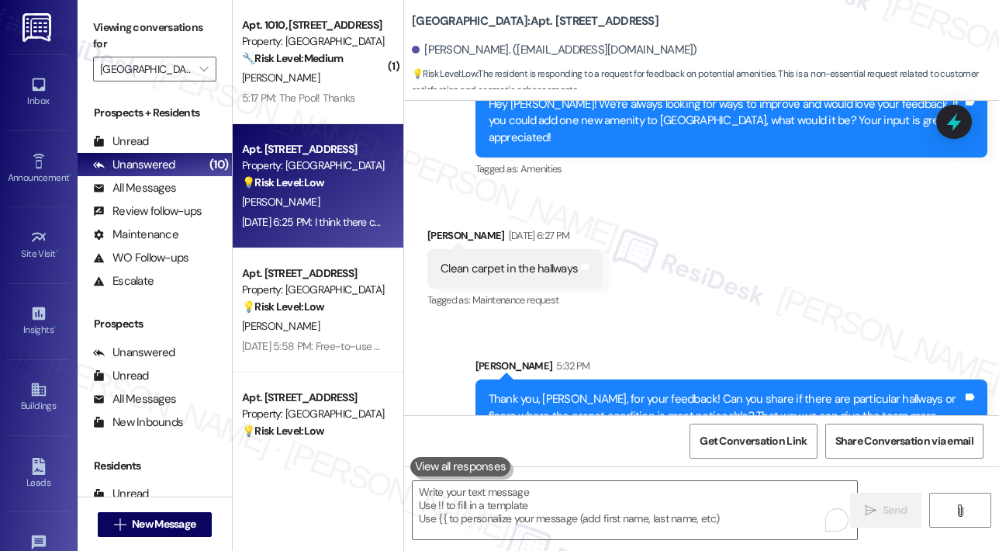
click at [338, 200] on div "B. Voignier" at bounding box center [313, 201] width 147 height 19
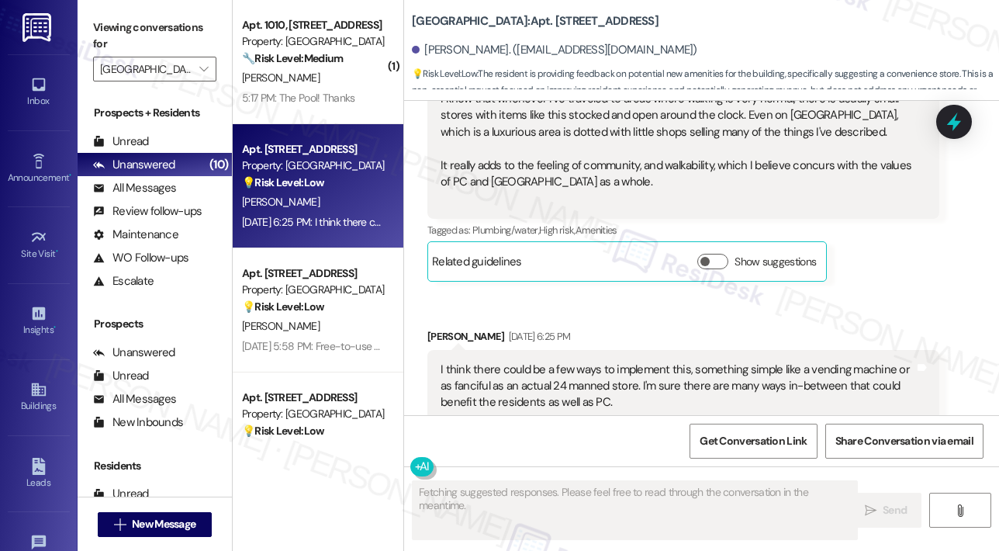
scroll to position [1646, 0]
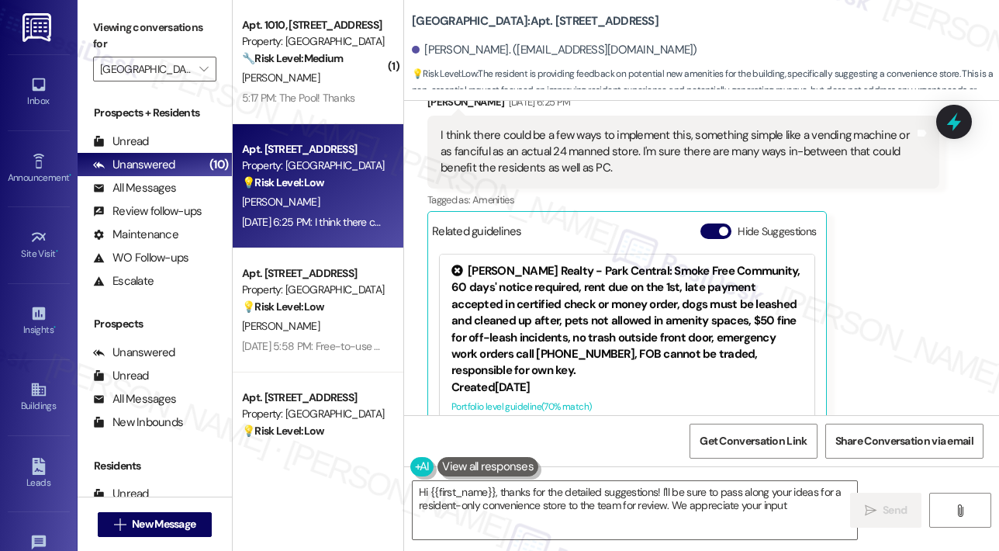
type textarea "Hi {{first_name}}, thanks for the detailed suggestions! I'll be sure to pass al…"
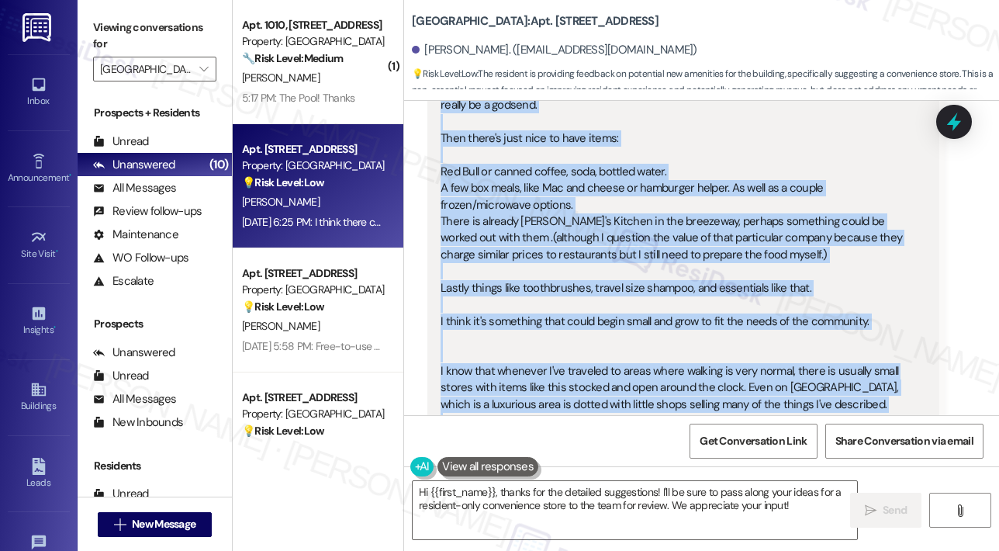
scroll to position [1259, 0]
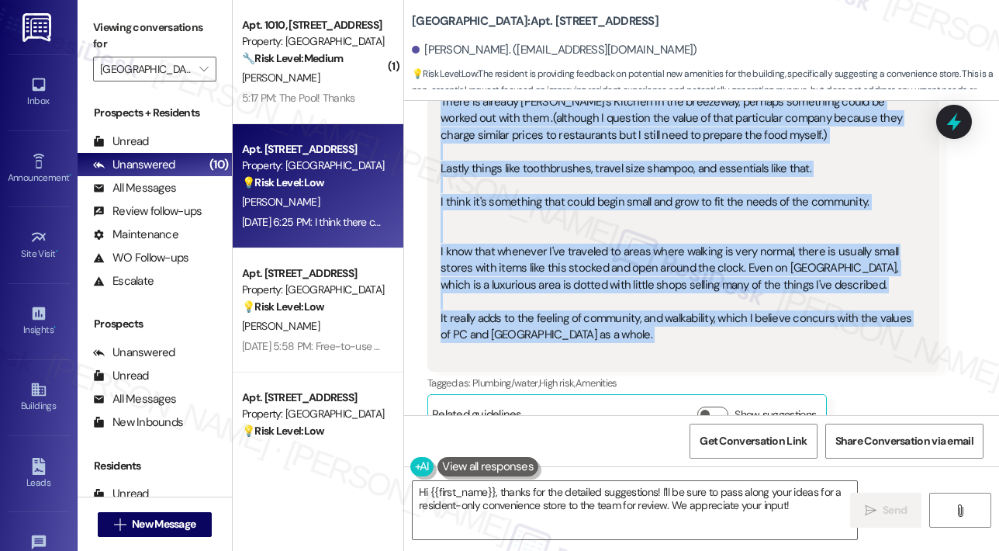
drag, startPoint x: 487, startPoint y: 259, endPoint x: 754, endPoint y: 294, distance: 269.1
click at [754, 294] on div "Lease started Feb 07, 2025 at 7:00 PM Announcement, sent via SMS Sarah (ResiDes…" at bounding box center [701, 258] width 595 height 314
click at [952, 131] on icon at bounding box center [954, 122] width 26 height 26
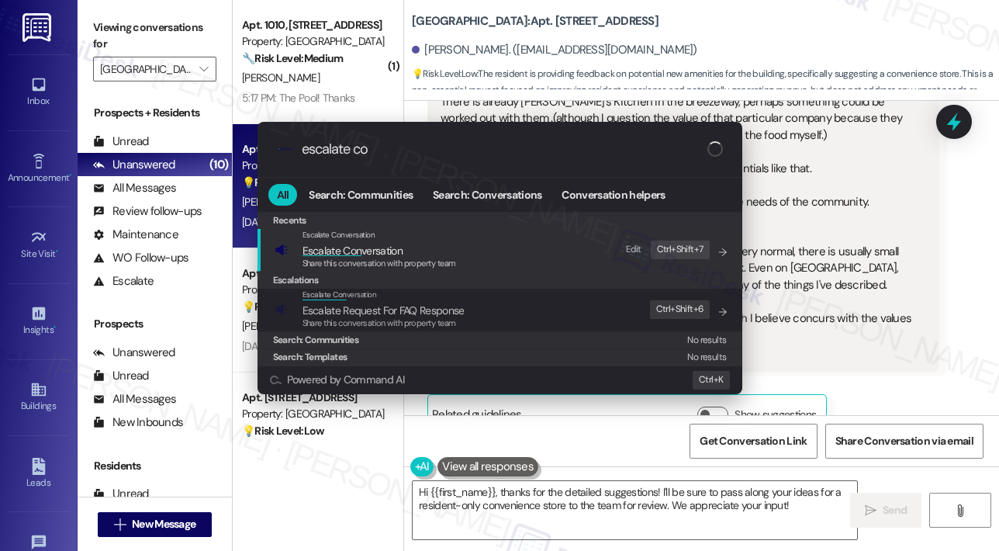
type input "escalate con"
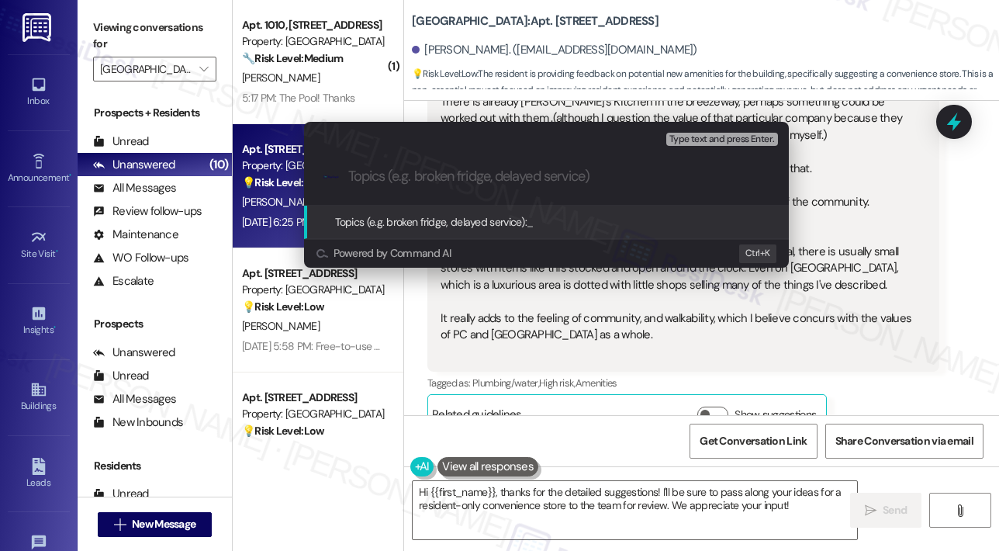
paste input "Resident Suggestion – 24/7 Convenience Store & Essentials"
type input "Resident Suggestion – 24/7 Convenience Store & Essentials"
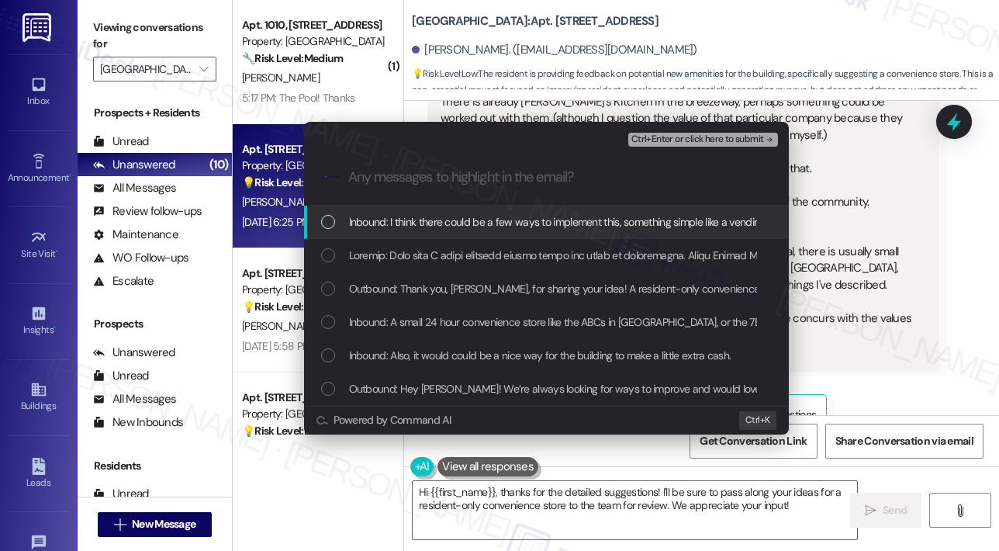
click at [441, 226] on span "Inbound: I think there could be a few ways to implement this, something simple …" at bounding box center [877, 221] width 1056 height 17
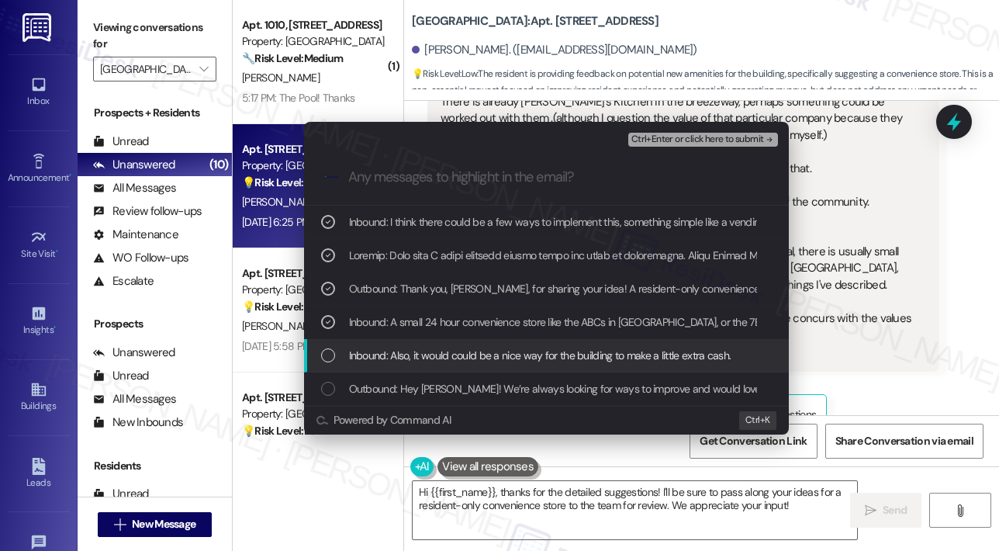
click at [447, 357] on span "Inbound: Also, it would could be a nice way for the building to make a little e…" at bounding box center [540, 355] width 382 height 17
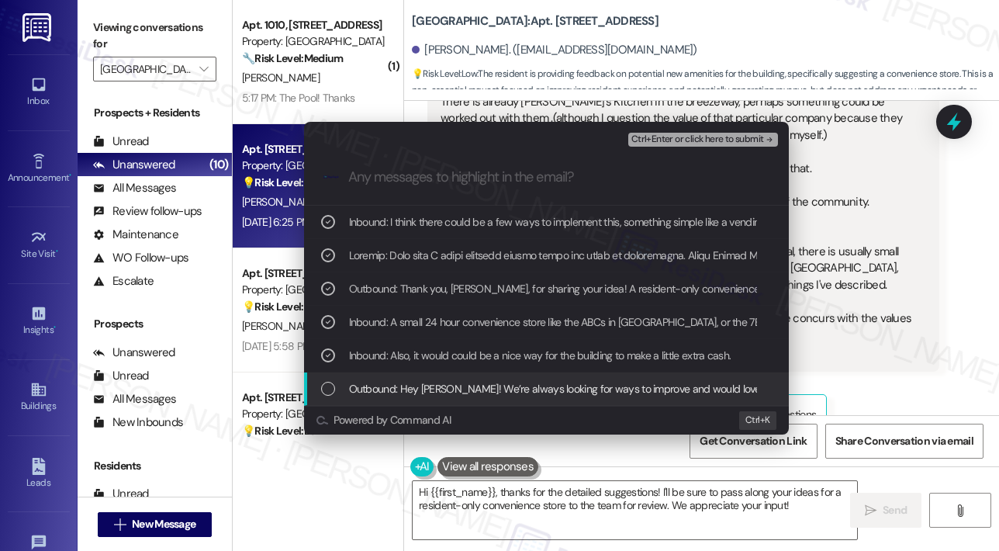
click at [449, 384] on span "Outbound: Hey Branden! We’re always looking for ways to improve and would love …" at bounding box center [976, 388] width 1255 height 17
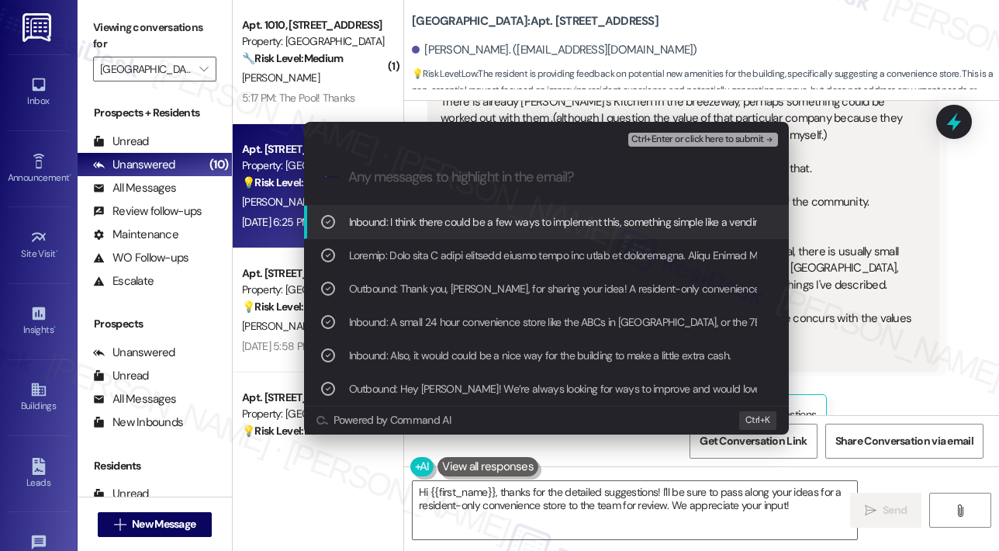
click at [677, 140] on span "Ctrl+Enter or click here to submit" at bounding box center [697, 139] width 133 height 11
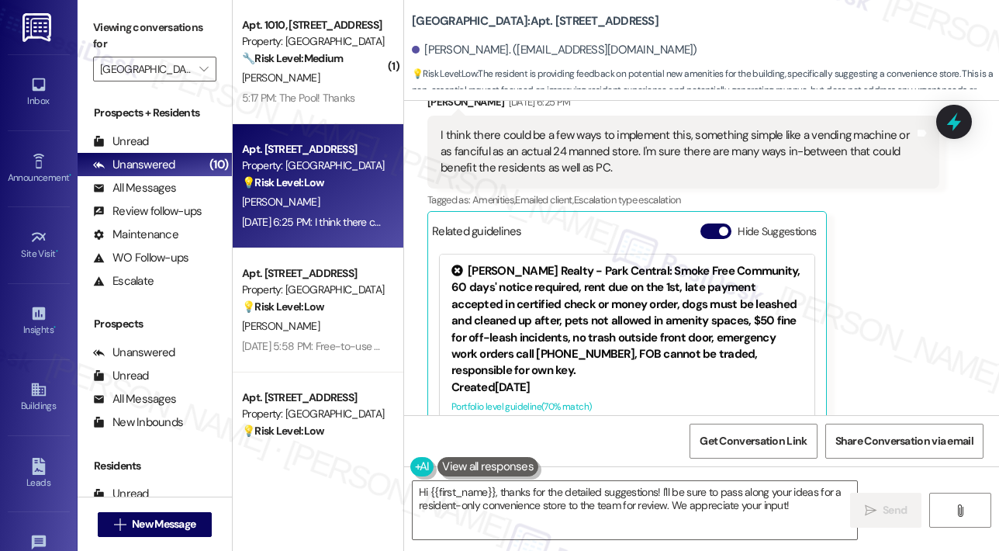
scroll to position [1647, 0]
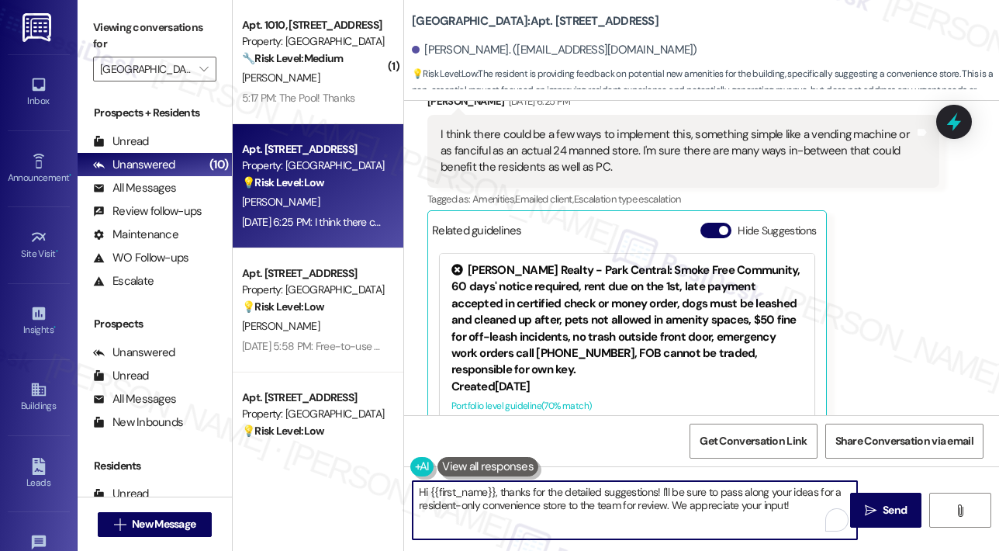
click at [710, 496] on textarea "Hi {{first_name}}, thanks for the detailed suggestions! I'll be sure to pass al…" at bounding box center [635, 510] width 444 height 58
click at [869, 505] on icon "" at bounding box center [871, 510] width 12 height 12
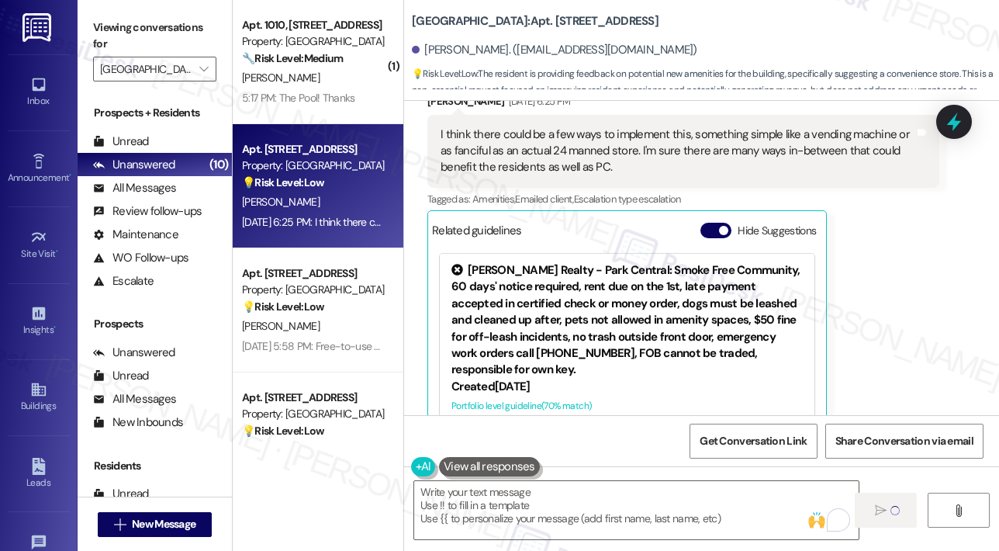
scroll to position [1646, 0]
click at [312, 198] on div "M. Gaillard" at bounding box center [313, 201] width 147 height 19
type textarea "Fetching suggested responses. Please feel free to read through the conversation…"
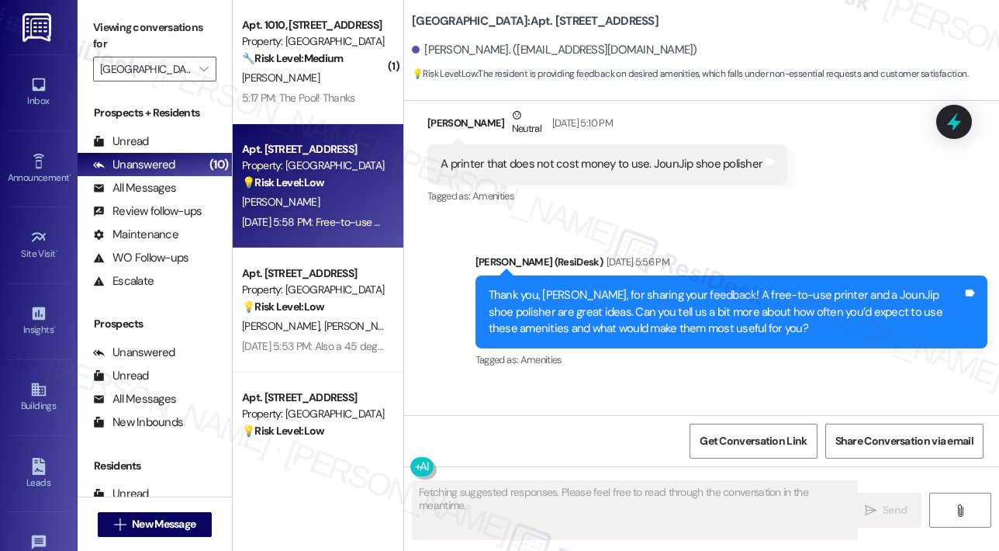
scroll to position [850, 0]
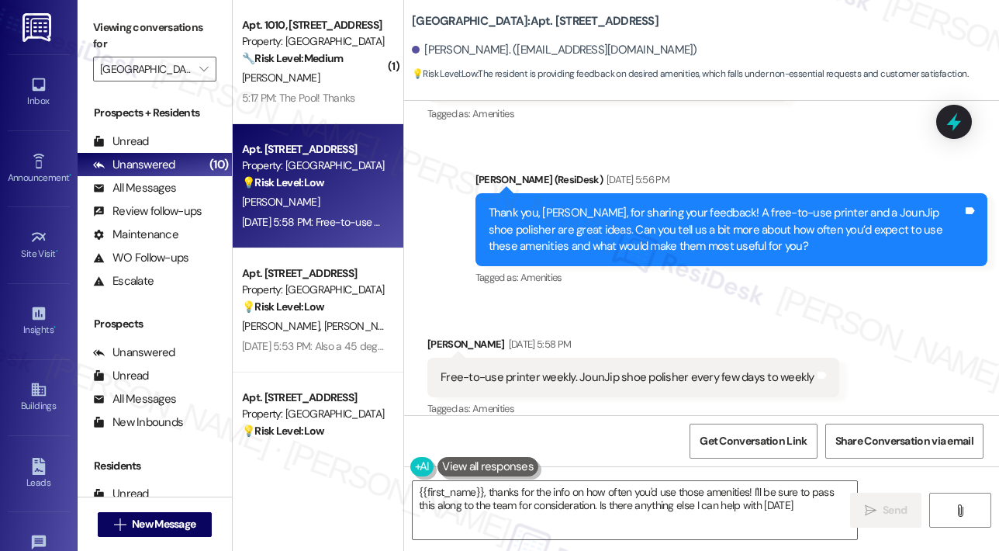
type textarea "{{first_name}}, thanks for the info on how often you'd use those amenities! I'l…"
click at [689, 301] on div "Received via SMS Marcus Gaillard Sep 16, 2025 at 5:58 PM Free-to-use printer we…" at bounding box center [701, 366] width 595 height 131
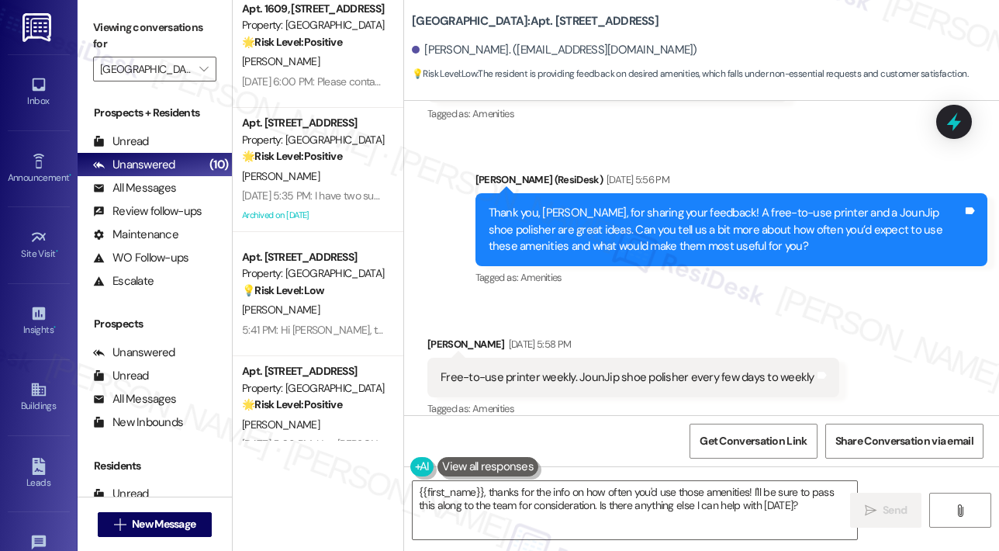
scroll to position [676, 0]
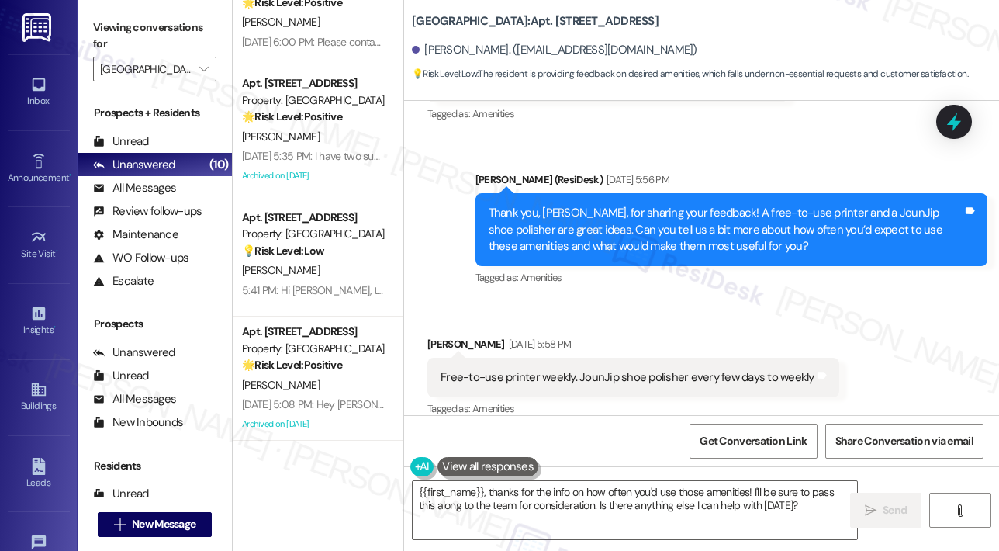
click at [660, 301] on div "Received via SMS Marcus Gaillard Sep 16, 2025 at 5:58 PM Free-to-use printer we…" at bounding box center [701, 366] width 595 height 131
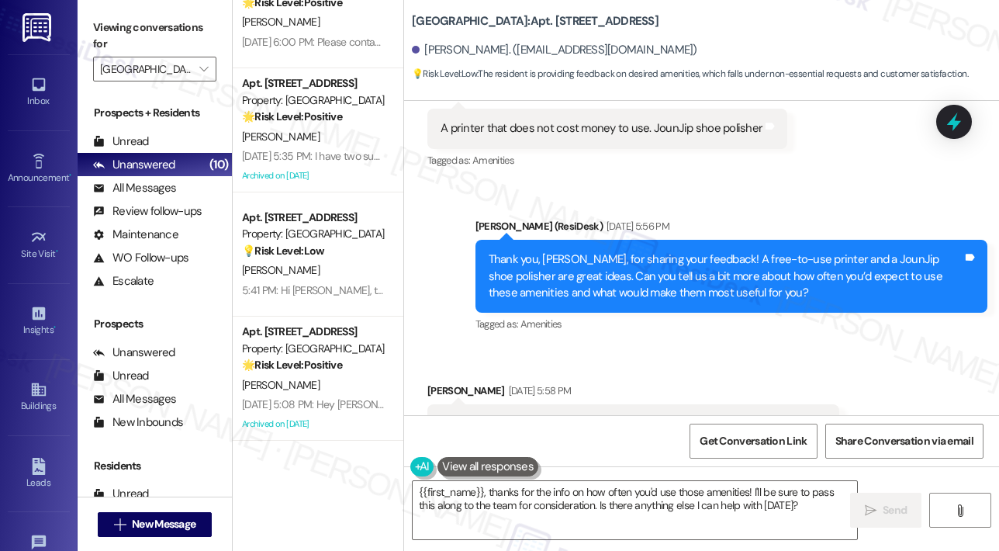
scroll to position [850, 0]
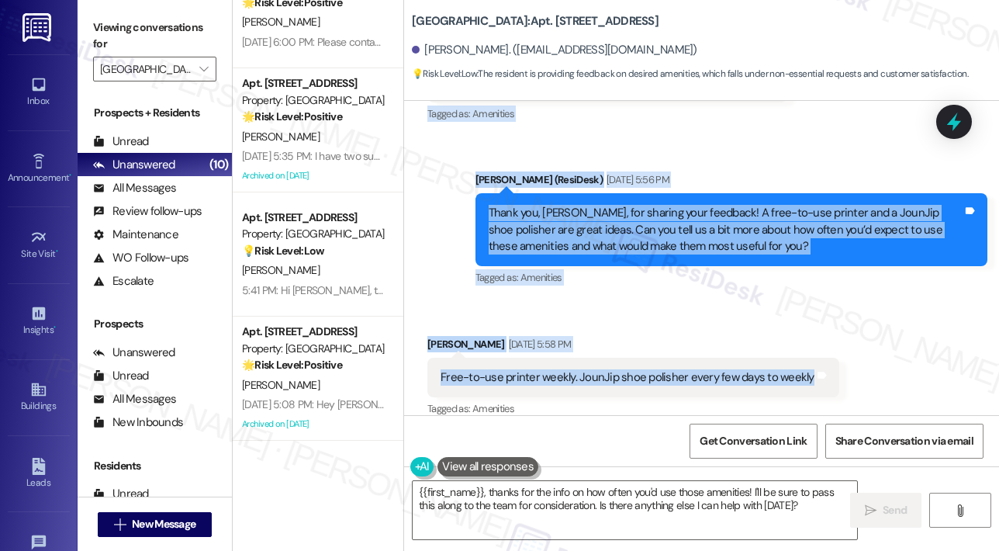
drag, startPoint x: 489, startPoint y: 282, endPoint x: 802, endPoint y: 369, distance: 324.7
click at [802, 369] on div "Lease started Jan 19, 2025 at 7:00 PM Survey, sent via SMS Residesk Automated S…" at bounding box center [701, 258] width 595 height 314
click at [944, 116] on icon at bounding box center [954, 122] width 26 height 26
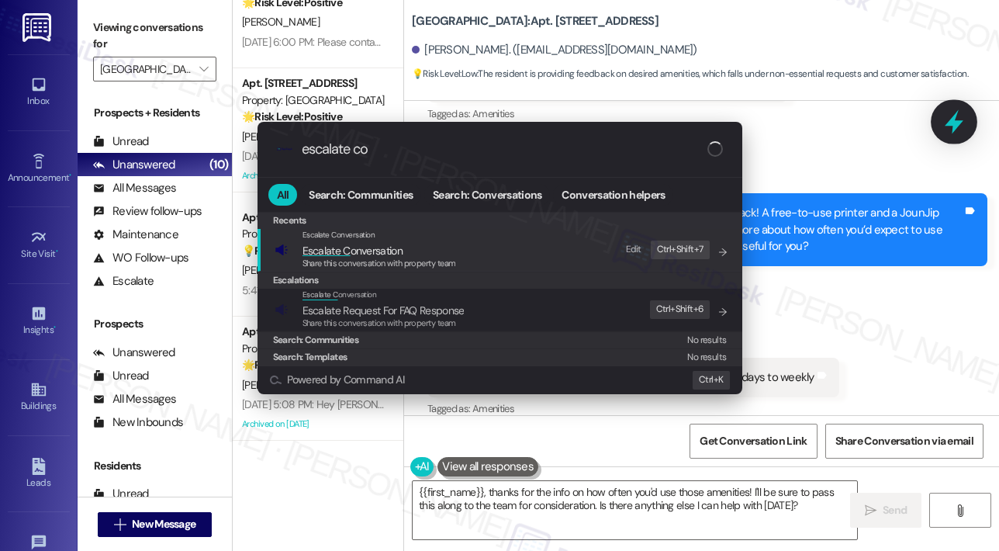
type input "escalate con"
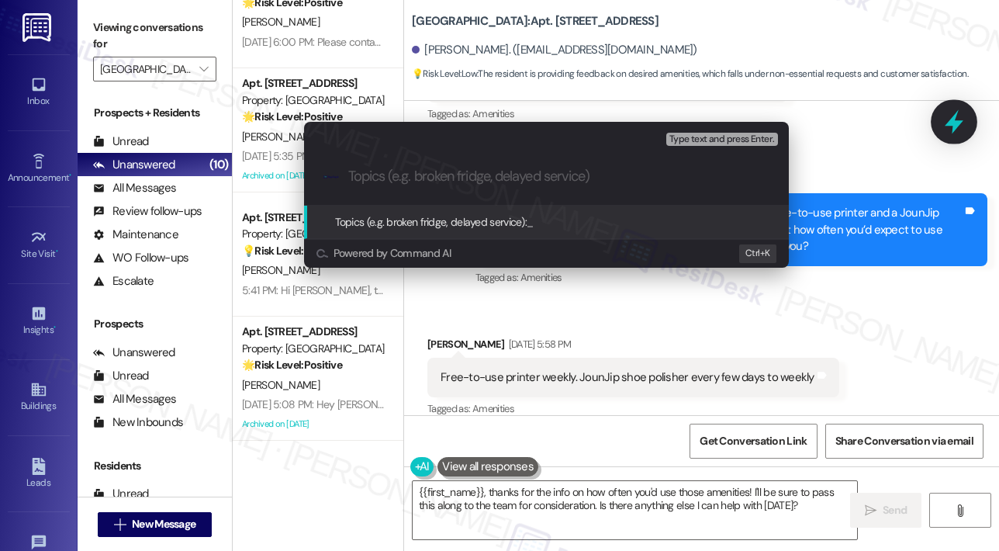
paste input "Hey Marcus! We’re always looking for ways to improve and would love your feedba…"
type input "Hey Marcus! We’re always looking for ways to improve and would love your feedba…"
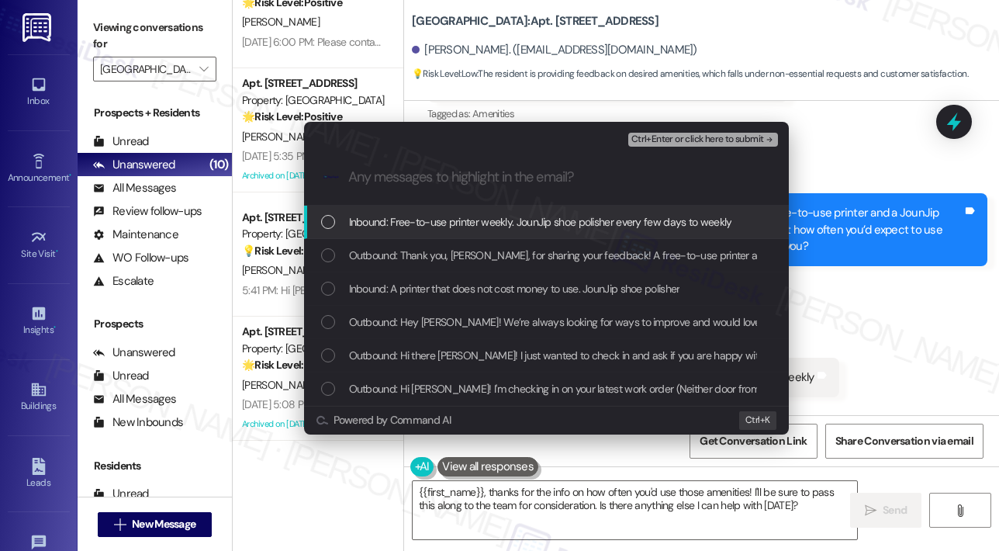
click at [493, 223] on span "Inbound: Free-to-use printer weekly. JounJip shoe polisher every few days to we…" at bounding box center [540, 221] width 383 height 17
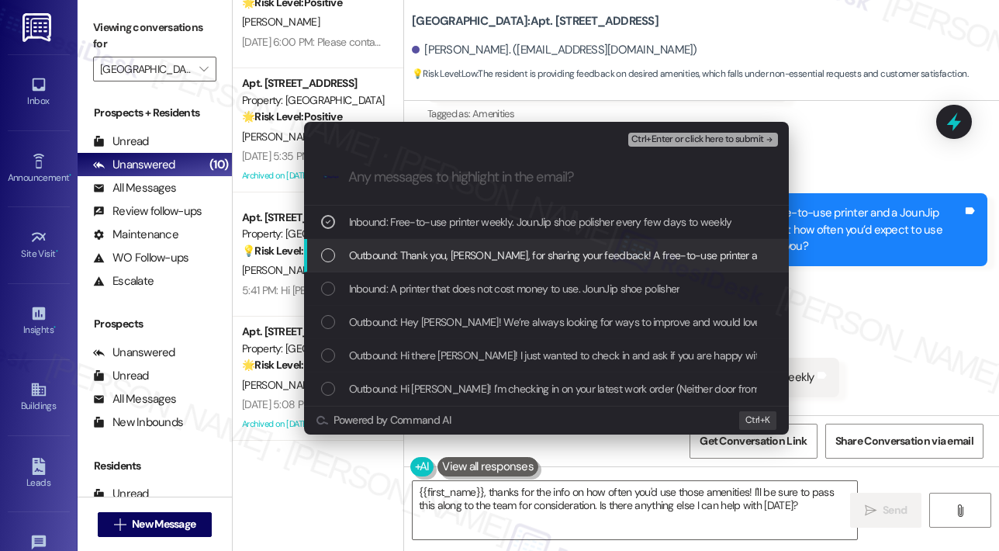
click at [492, 248] on span "Outbound: Thank you, Marcus, for sharing your feedback! A free-to-use printer a…" at bounding box center [939, 255] width 1181 height 17
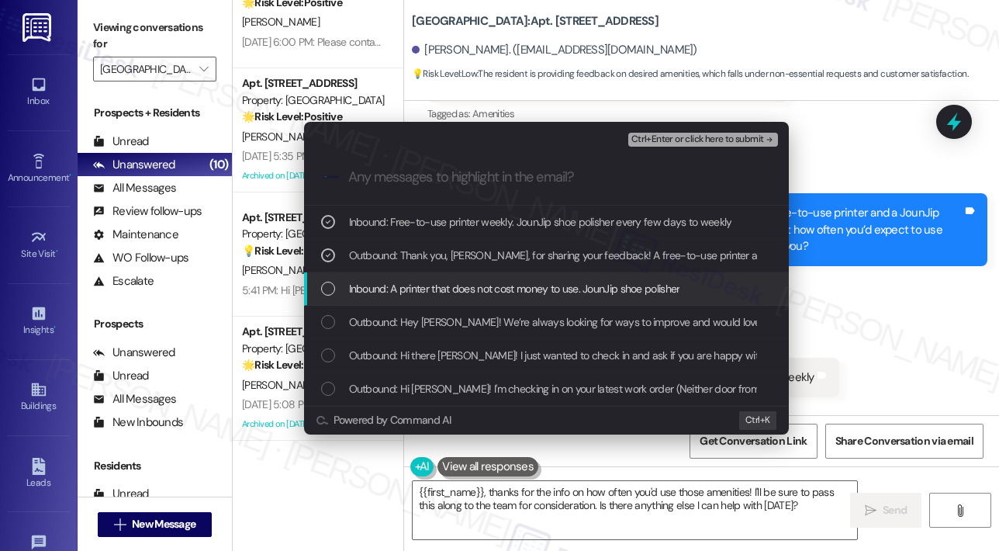
click at [492, 282] on span "Inbound: A printer that does not cost money to use. JounJip shoe polisher" at bounding box center [514, 288] width 331 height 17
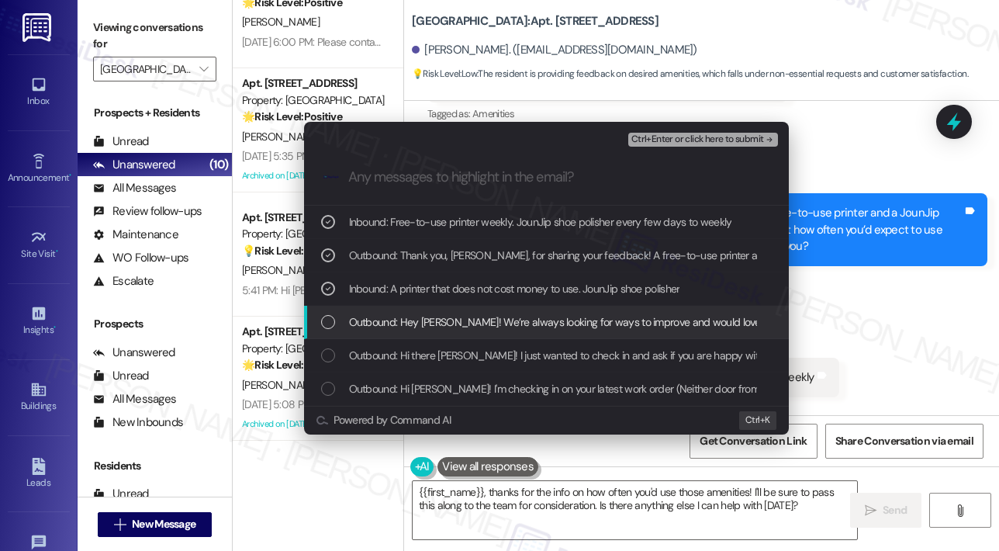
click at [493, 307] on div "Outbound: Hey Marcus! We’re always looking for ways to improve and would love y…" at bounding box center [546, 322] width 485 height 33
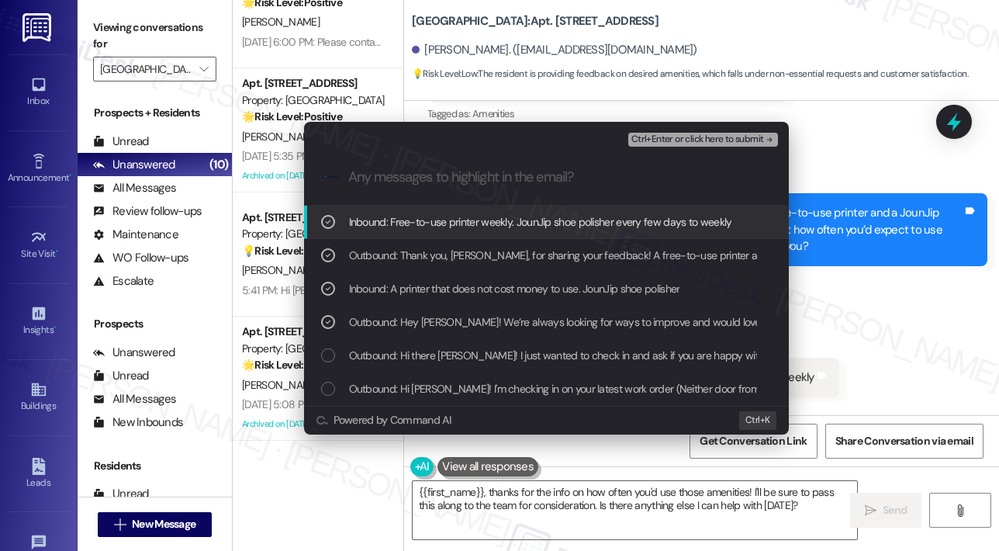
click at [647, 141] on span "Ctrl+Enter or click here to submit" at bounding box center [697, 139] width 133 height 11
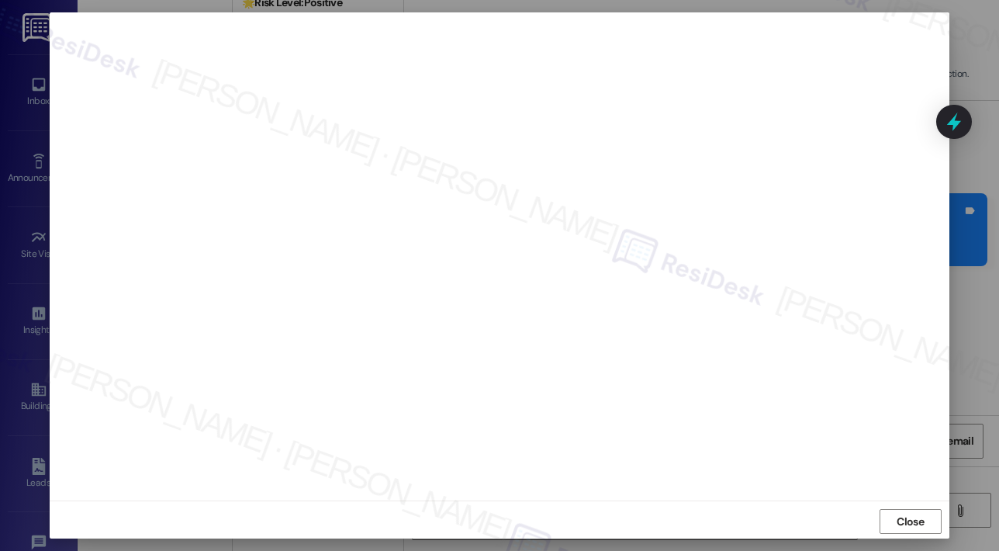
scroll to position [10, 0]
click at [915, 515] on span "Close" at bounding box center [910, 519] width 27 height 16
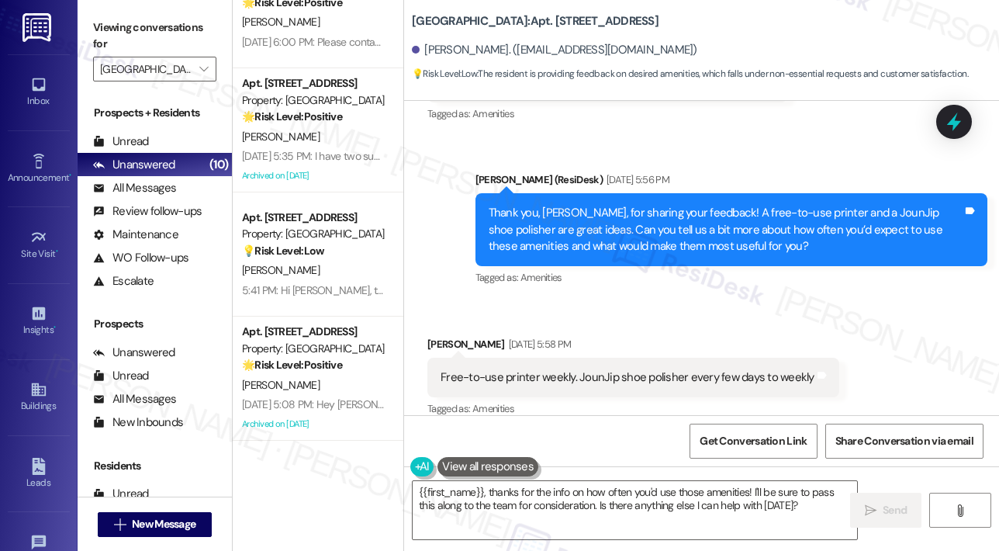
click at [691, 301] on div "Received via SMS Marcus Gaillard Sep 16, 2025 at 5:58 PM Free-to-use printer we…" at bounding box center [701, 366] width 595 height 131
click at [962, 120] on icon at bounding box center [954, 122] width 19 height 24
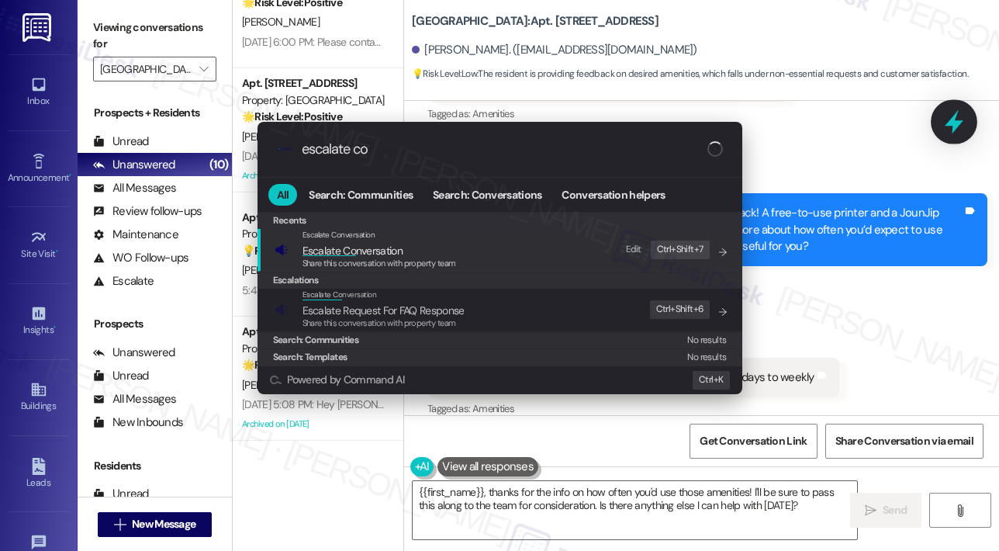
type input "escalate con"
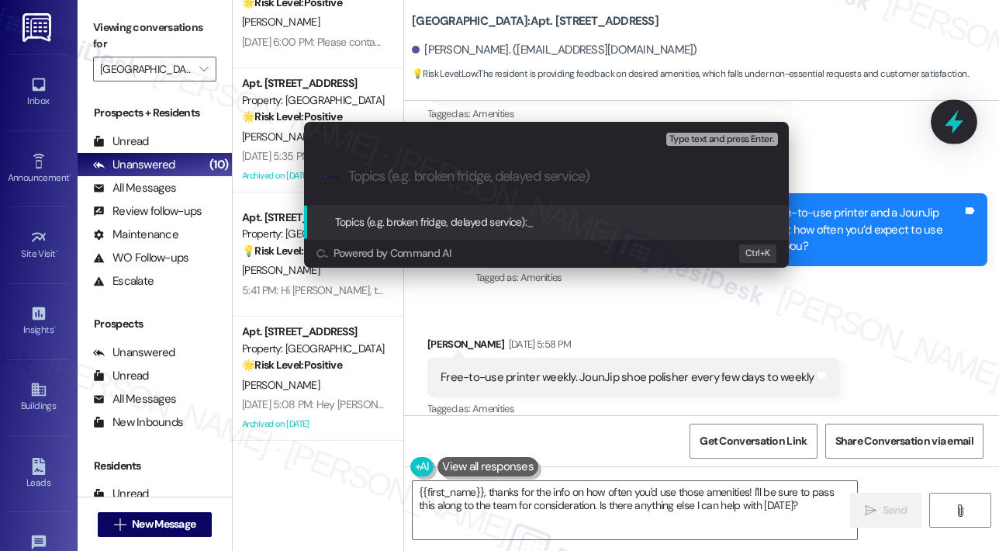
paste input "Resident Feedback – Free Printer & Shoe Polisher Request"
type input "Resident Feedback – Free Printer & Shoe Polisher Request"
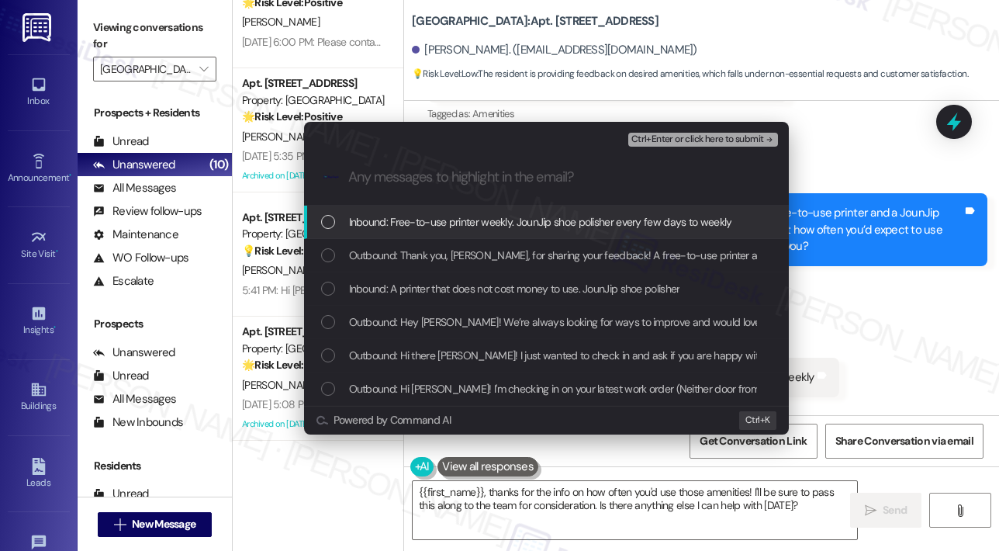
click at [520, 224] on span "Inbound: Free-to-use printer weekly. JounJip shoe polisher every few days to we…" at bounding box center [540, 221] width 383 height 17
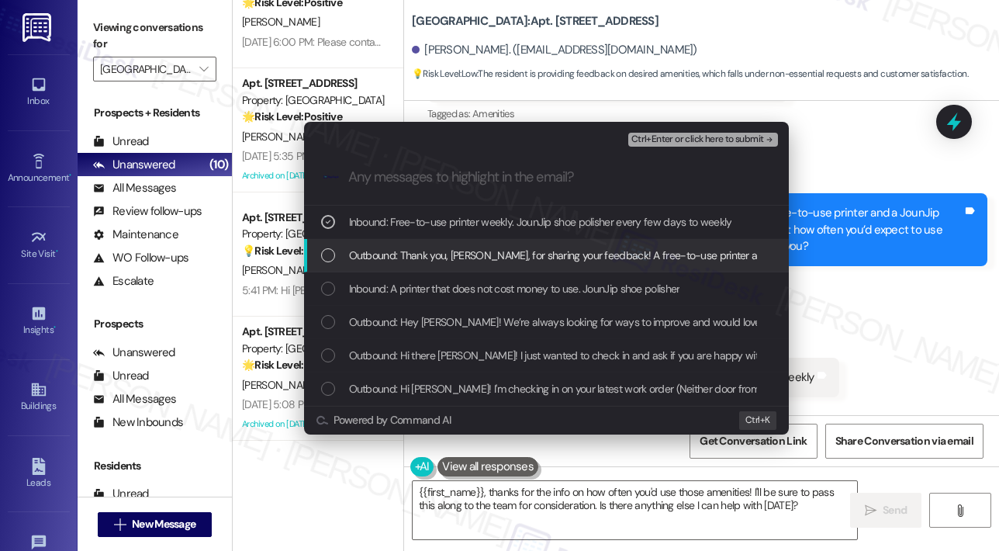
click at [517, 252] on span "Outbound: Thank you, Marcus, for sharing your feedback! A free-to-use printer a…" at bounding box center [939, 255] width 1181 height 17
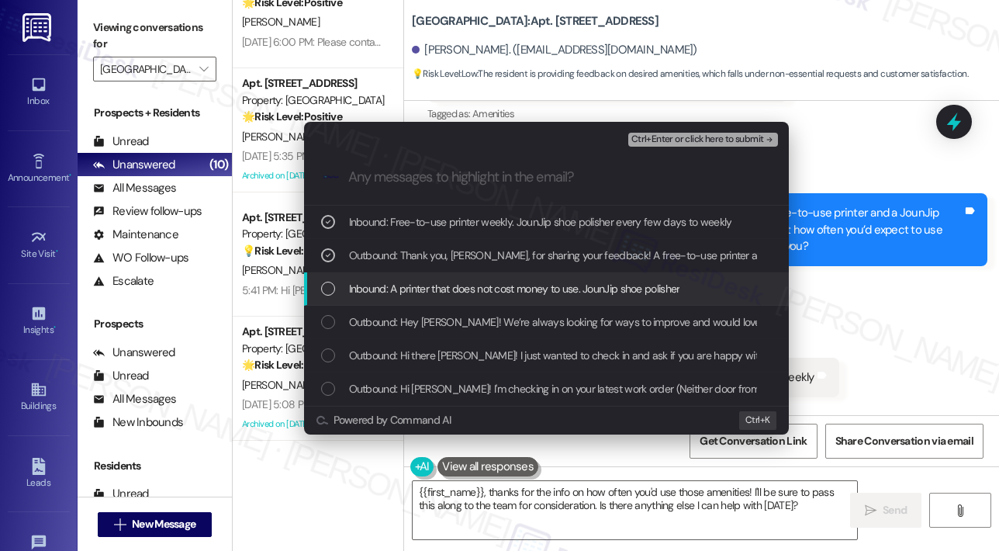
click at [521, 285] on span "Inbound: A printer that does not cost money to use. JounJip shoe polisher" at bounding box center [514, 288] width 331 height 17
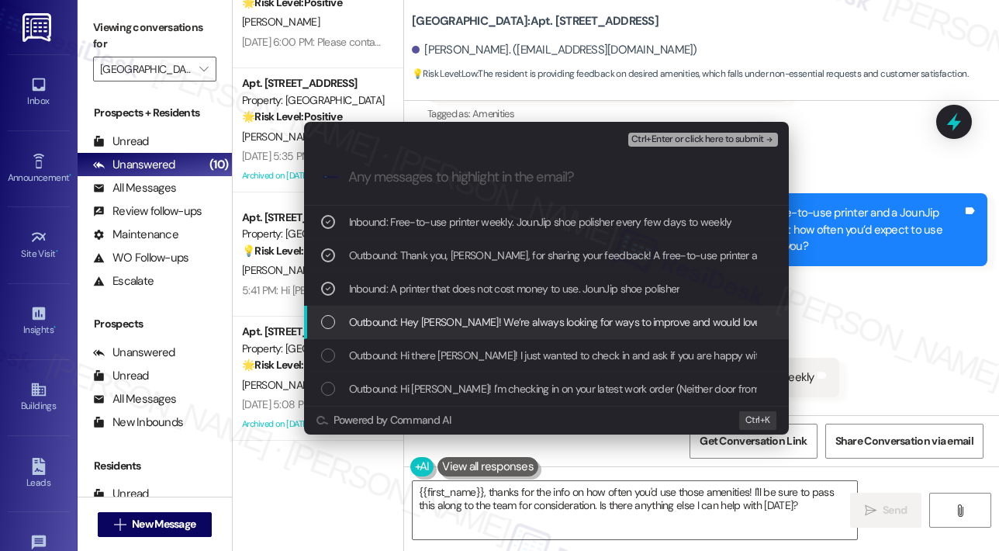
click at [523, 311] on div "Outbound: Hey Marcus! We’re always looking for ways to improve and would love y…" at bounding box center [546, 322] width 485 height 33
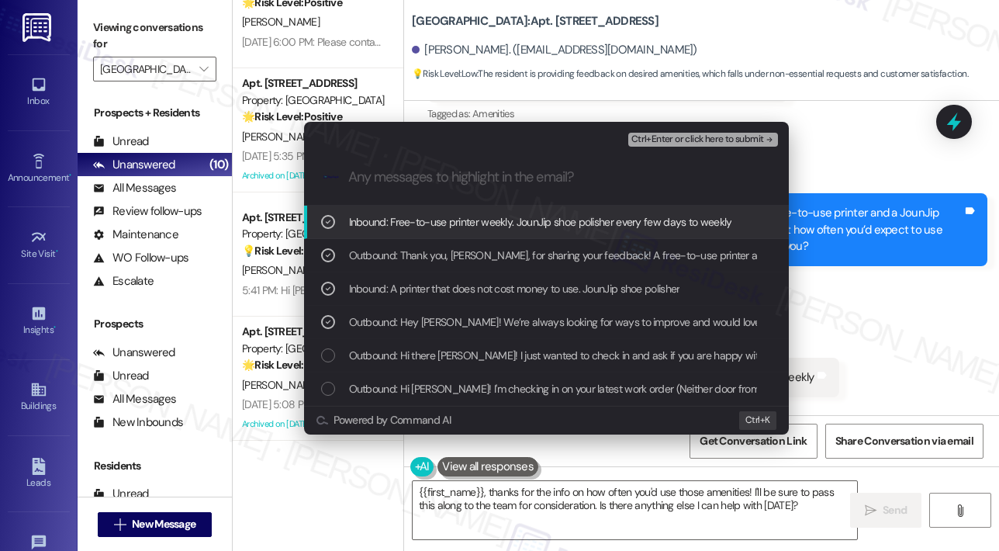
click at [676, 140] on span "Ctrl+Enter or click here to submit" at bounding box center [697, 139] width 133 height 11
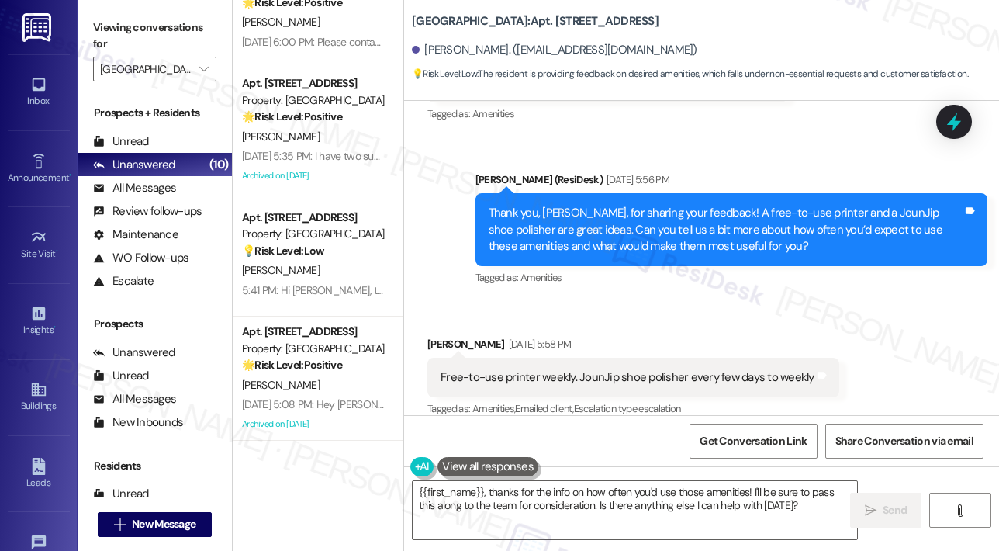
scroll to position [850, 0]
click at [645, 496] on textarea "{{first_name}}, thanks for the info on how often you'd use those amenities! I'l…" at bounding box center [635, 510] width 444 height 58
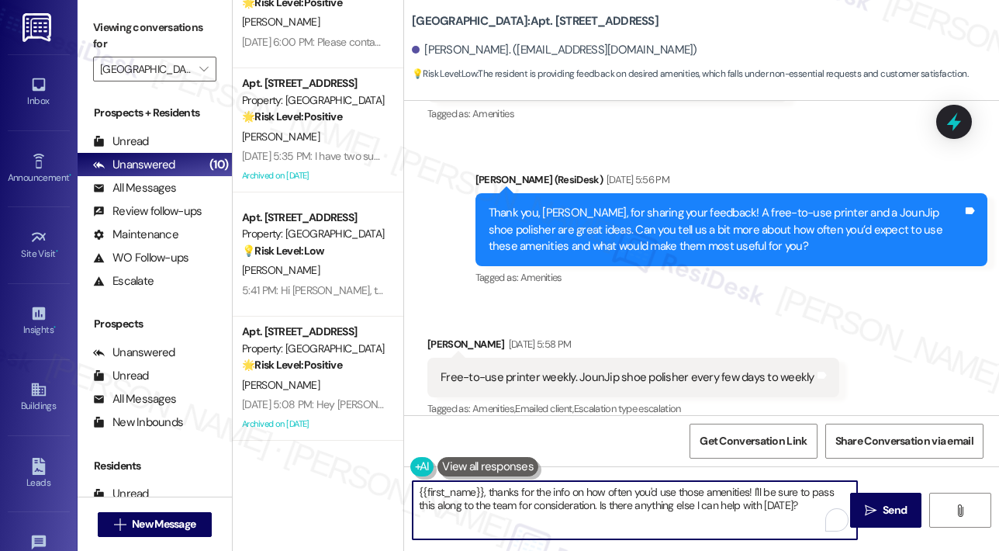
click at [716, 499] on textarea "{{first_name}}, thanks for the info on how often you'd use those amenities! I'l…" at bounding box center [635, 510] width 444 height 58
drag, startPoint x: 801, startPoint y: 503, endPoint x: 599, endPoint y: 506, distance: 201.7
click at [599, 506] on textarea "{{first_name}}, thanks for the info on how often you'd use those amenities! I'l…" at bounding box center [635, 510] width 444 height 58
type textarea "{{first_name}}, thanks for the info on how often you'd use those amenities! I'l…"
click at [870, 506] on icon "" at bounding box center [871, 510] width 12 height 12
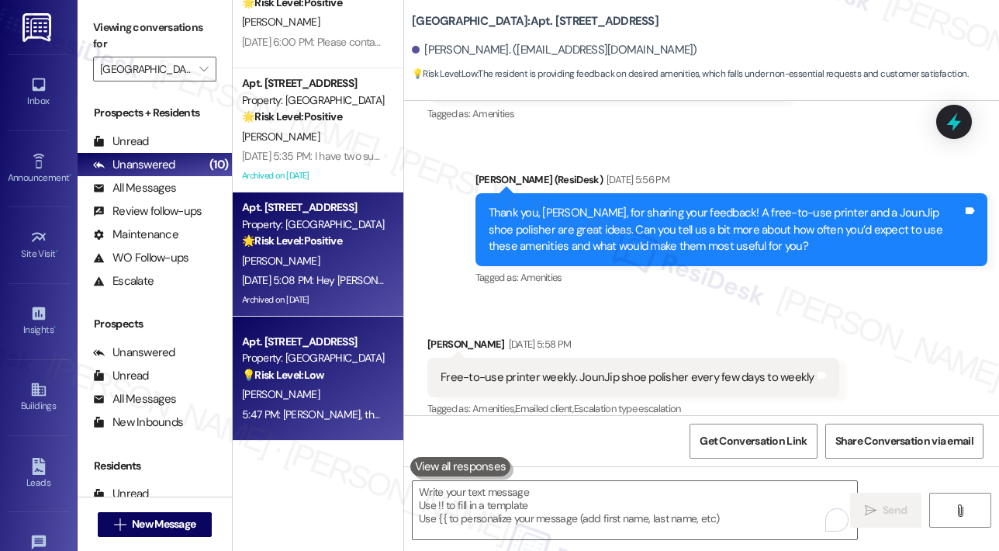
click at [348, 291] on div "Archived on 06/27/2024" at bounding box center [313, 299] width 147 height 19
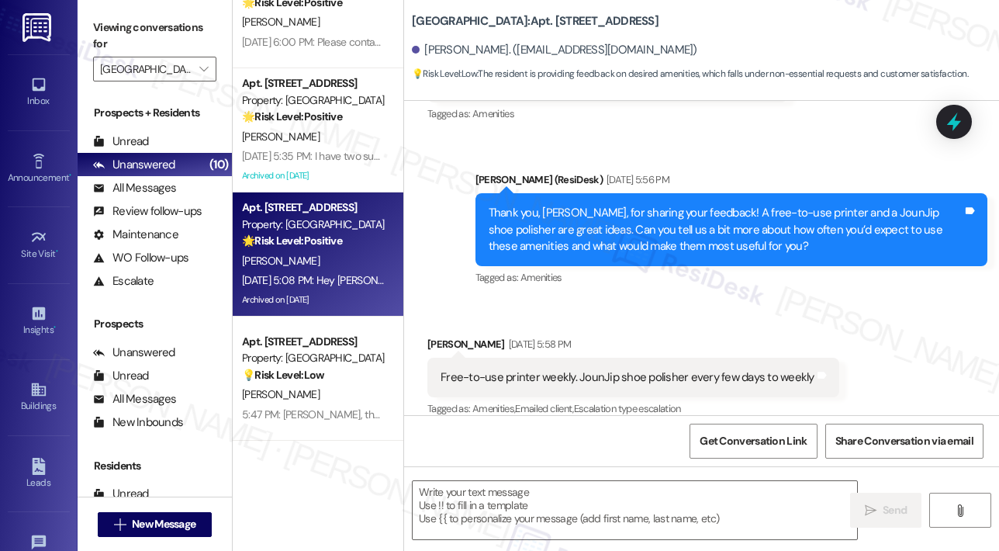
type textarea "Fetching suggested responses. Please feel free to read through the conversation…"
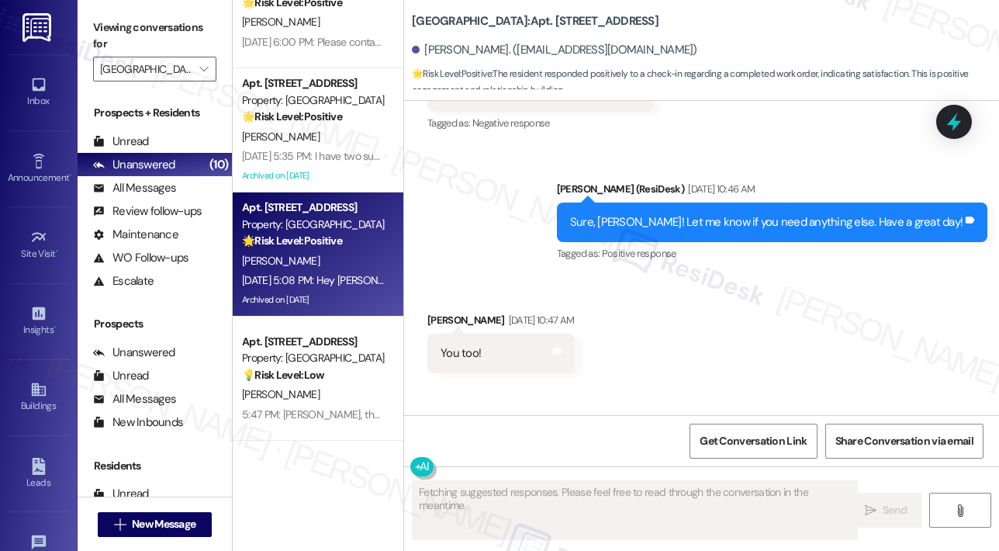
scroll to position [10546, 0]
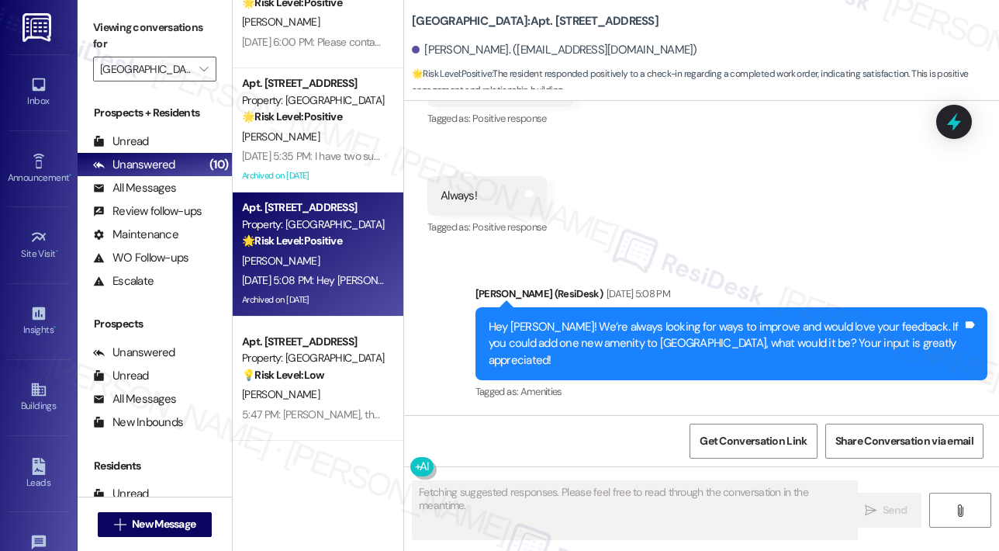
click at [739, 251] on div "Received via SMS Liz Fuller Sep 15, 2025 at 12:39 PM Y Tags and notes Tagged as…" at bounding box center [701, 130] width 595 height 240
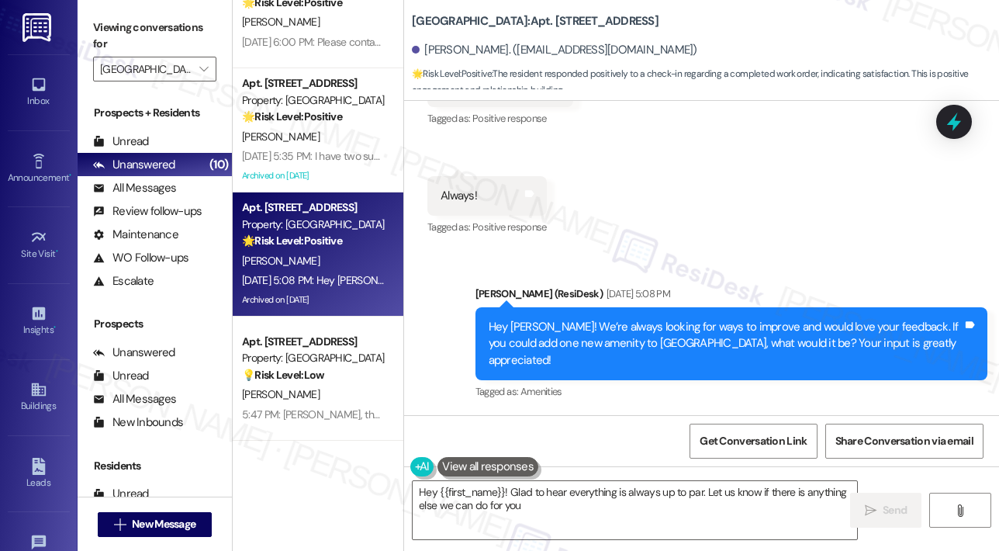
type textarea "Hey {{first_name}}! Glad to hear everything is always up to par. Let us know if…"
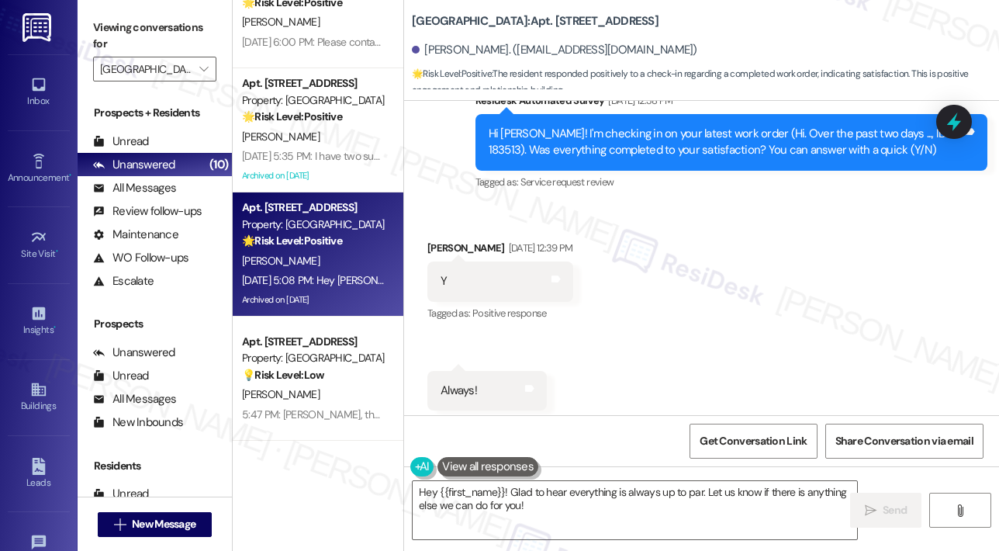
scroll to position [10313, 0]
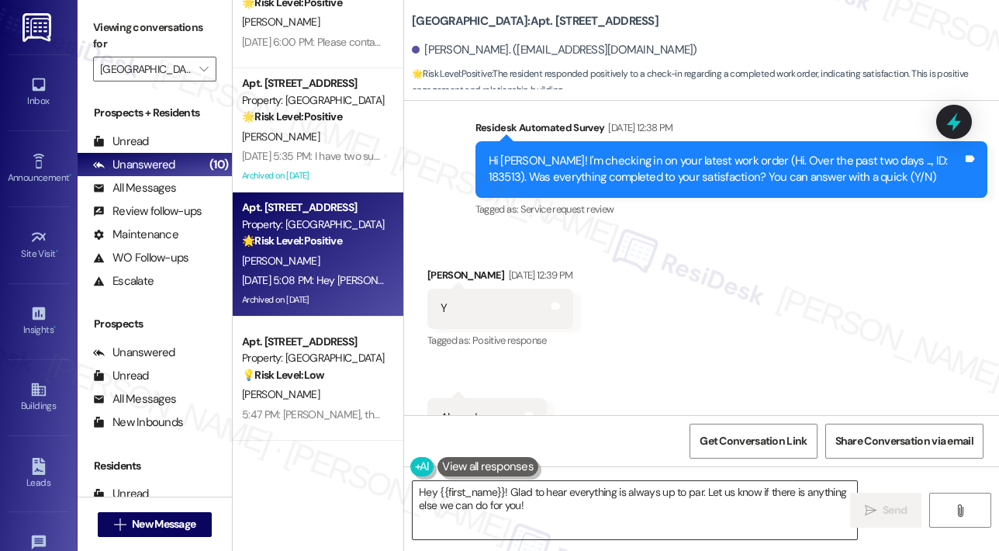
click at [569, 499] on textarea "Hey {{first_name}}! Glad to hear everything is always up to par. Let us know if…" at bounding box center [635, 510] width 444 height 58
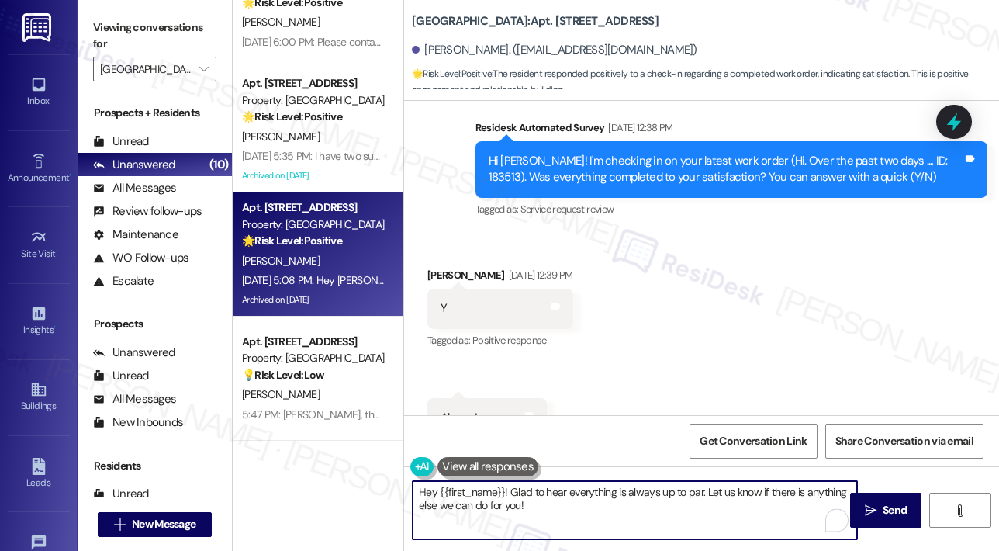
click at [664, 508] on textarea "Hey {{first_name}}! Glad to hear everything is always up to par. Let us know if…" at bounding box center [635, 510] width 444 height 58
click at [884, 510] on span "Send" at bounding box center [895, 510] width 24 height 16
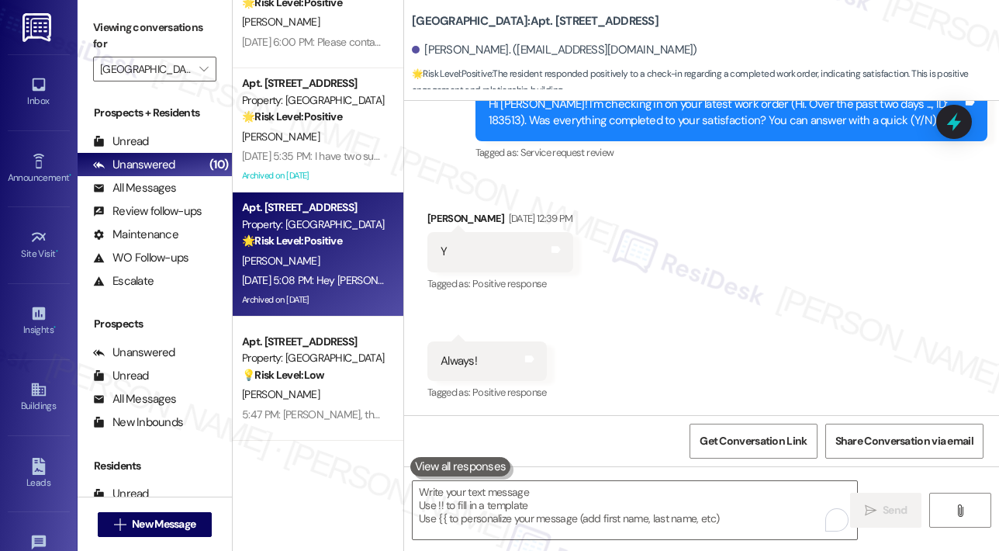
scroll to position [10398, 0]
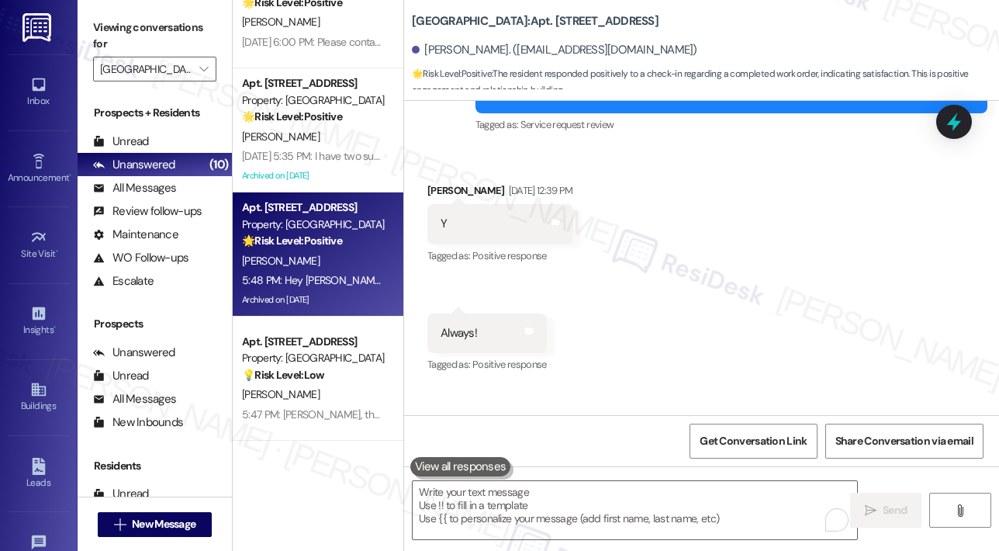
click at [751, 340] on div "Received via SMS Liz Fuller Sep 15, 2025 at 12:39 PM Y Tags and notes Tagged as…" at bounding box center [701, 267] width 595 height 240
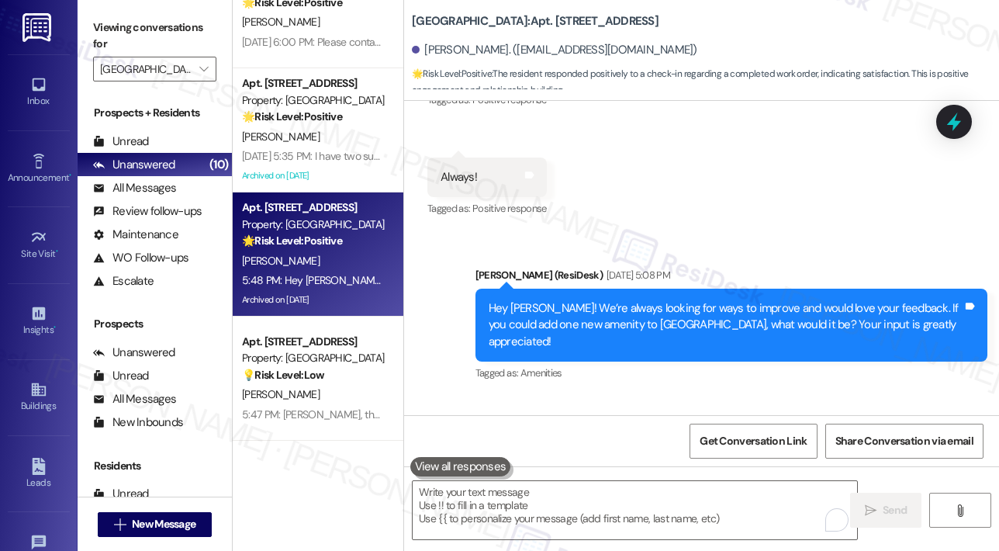
scroll to position [10671, 0]
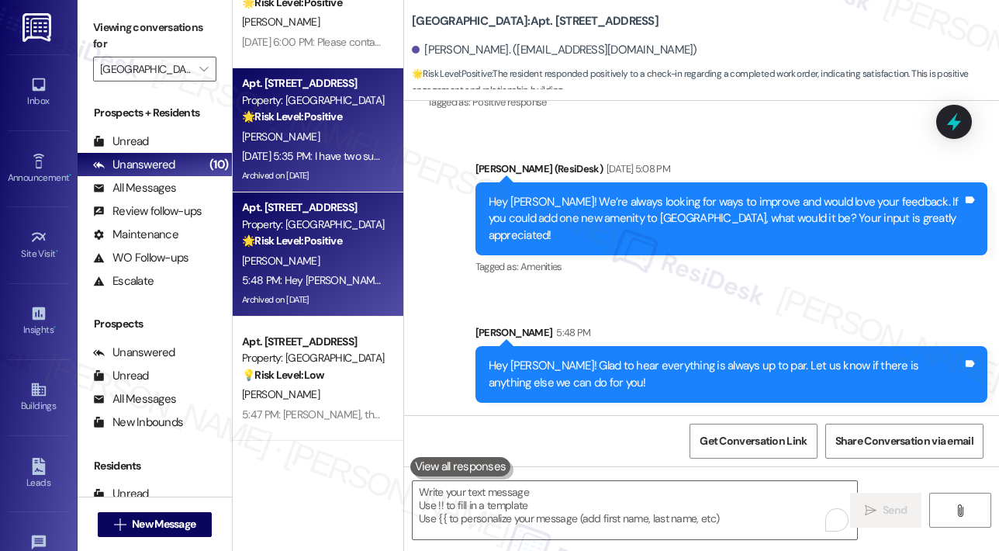
click at [319, 165] on div "Sep 16, 2025 at 5:35 PM: I have two suggestions....1. Open the pool for longer …" at bounding box center [313, 156] width 147 height 19
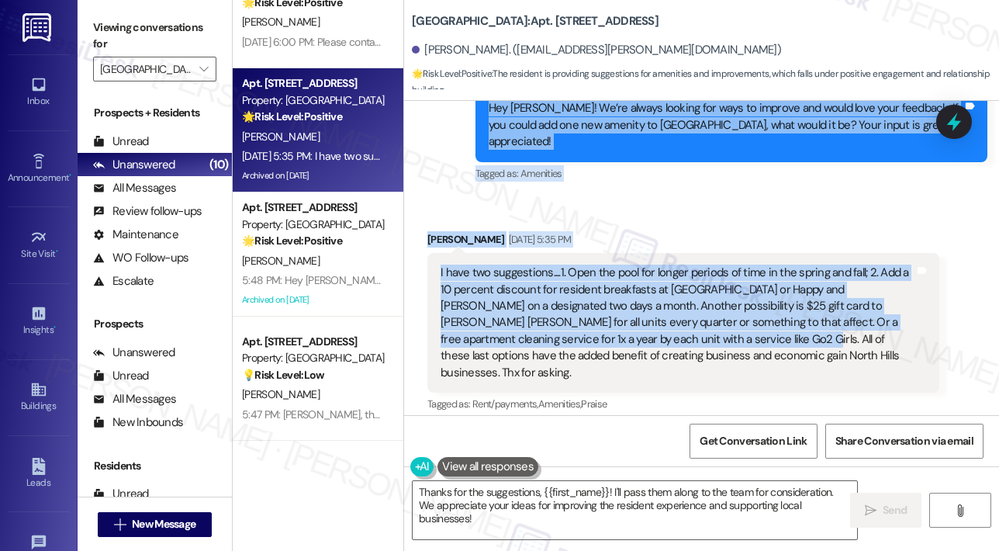
scroll to position [5209, 0]
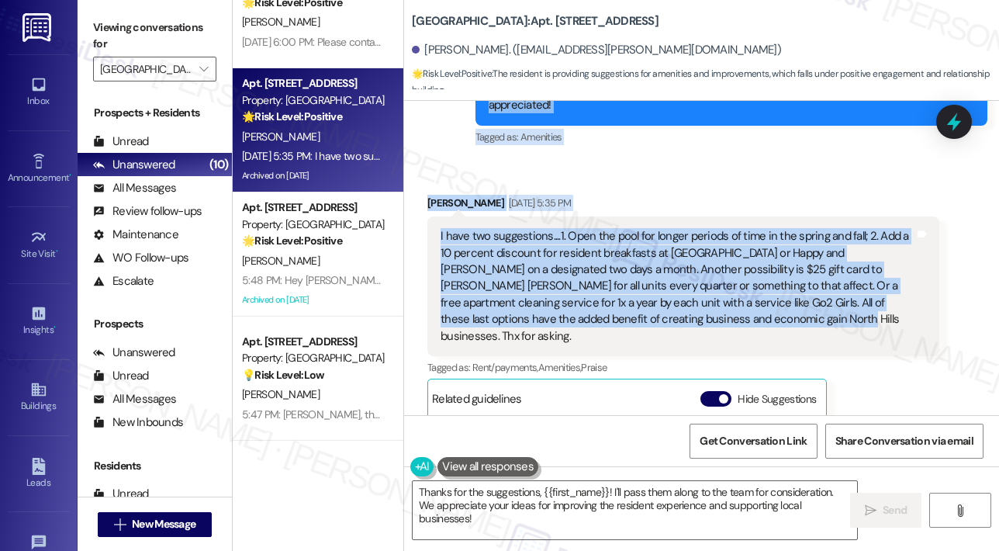
drag, startPoint x: 487, startPoint y: 254, endPoint x: 714, endPoint y: 348, distance: 245.2
click at [714, 348] on div "Survey, sent via SMS Residesk Automated Survey Jan 30, 2024 at 11:27 AM Hi Rich…" at bounding box center [701, 258] width 595 height 314
click at [536, 507] on textarea "Thanks for the suggestions, {{first_name}}! I'll pass them along to the team fo…" at bounding box center [635, 510] width 444 height 58
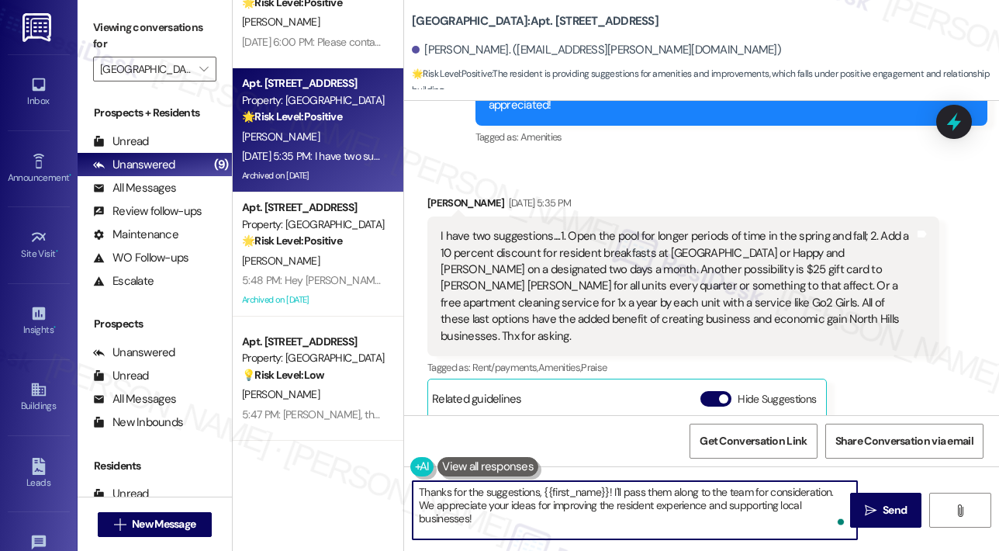
paste textarea "you, Richard, for sharing such thoughtful suggestions! Out of the ideas you men…"
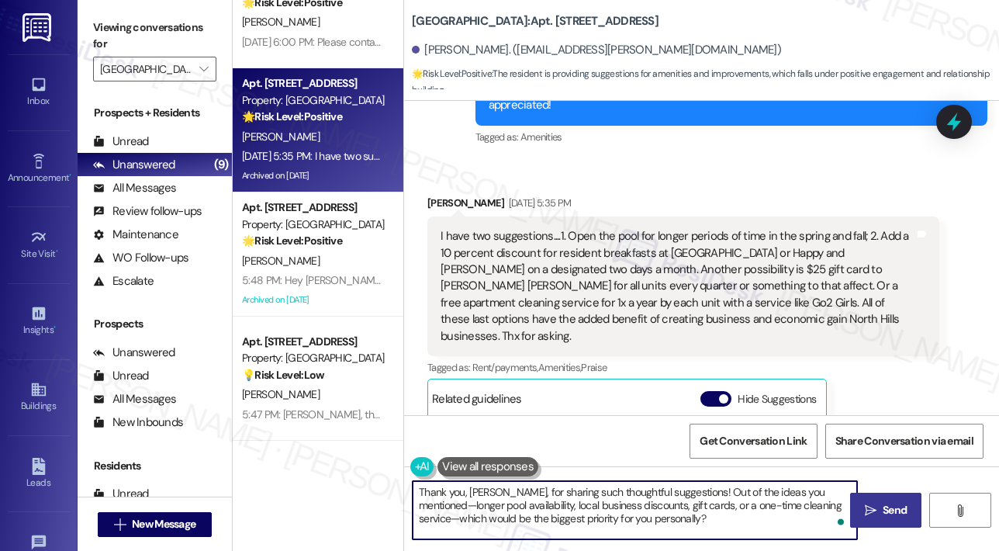
type textarea "Thank you, Richard, for sharing such thoughtful suggestions! Out of the ideas y…"
click at [878, 507] on span " Send" at bounding box center [886, 510] width 49 height 16
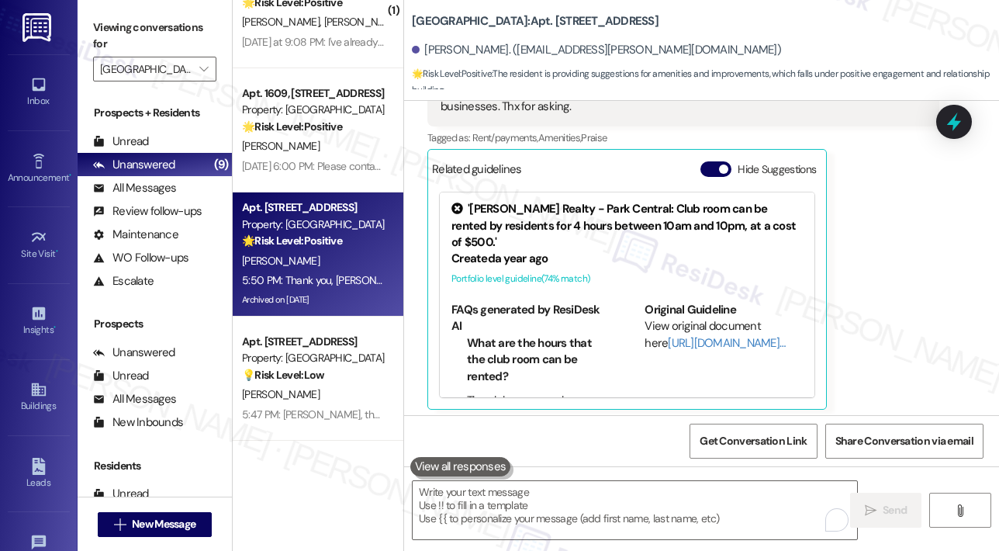
scroll to position [5430, 0]
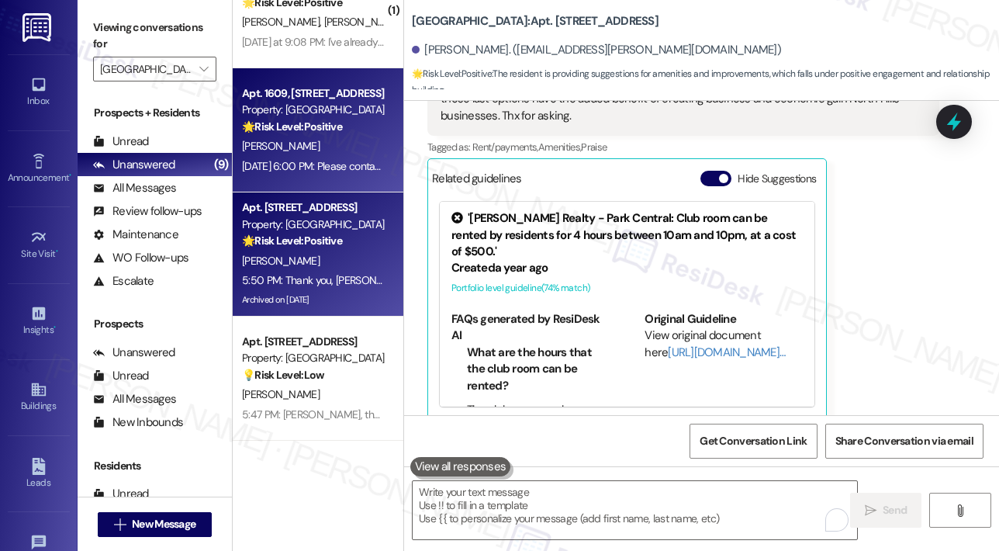
click at [339, 165] on div "Sep 16, 2025 at 6:00 PM: Please contact me 919-594-1495 If you get VM Leave a m…" at bounding box center [467, 166] width 451 height 14
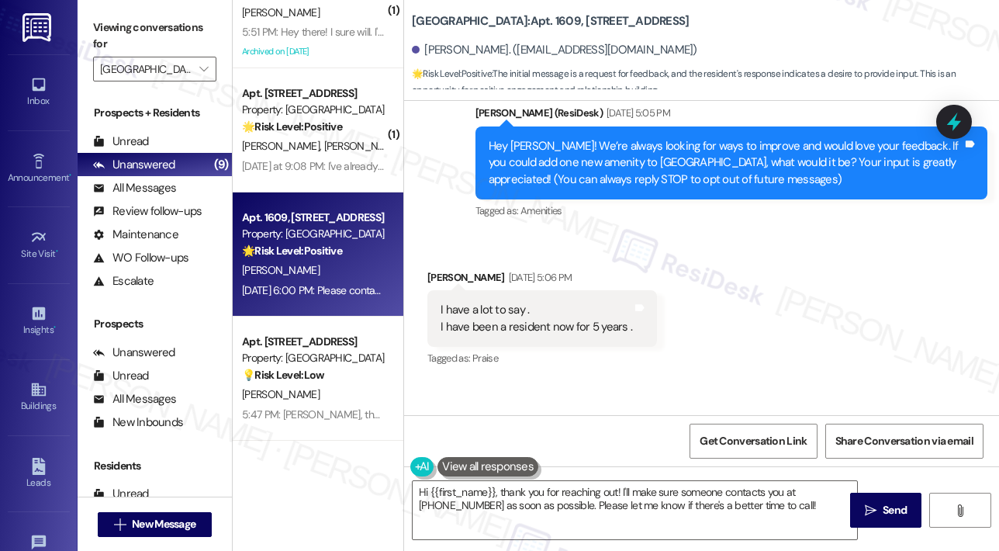
scroll to position [127, 0]
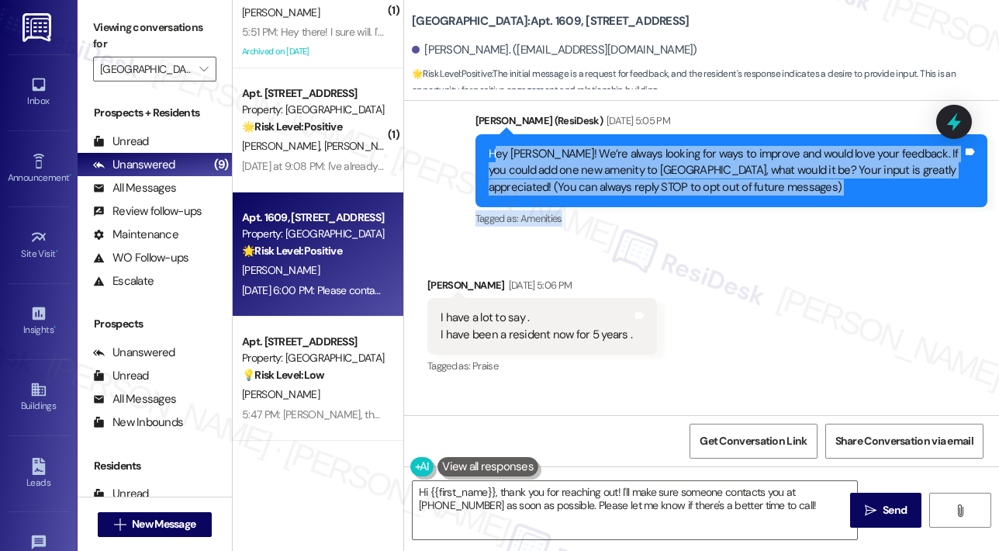
drag, startPoint x: 493, startPoint y: 153, endPoint x: 562, endPoint y: 207, distance: 87.2
click at [562, 207] on div "Sarah (ResiDesk) Sep 16, 2025 at 5:05 PM Hey Janet! We’re always looking for wa…" at bounding box center [731, 171] width 512 height 118
click at [491, 154] on div "Hey Janet! We’re always looking for ways to improve and would love your feedbac…" at bounding box center [726, 171] width 474 height 50
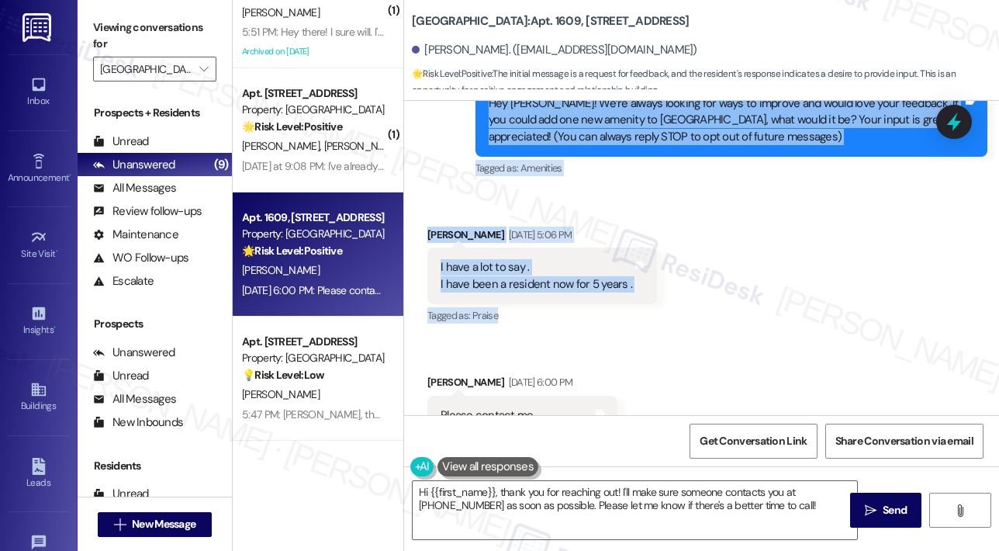
scroll to position [282, 0]
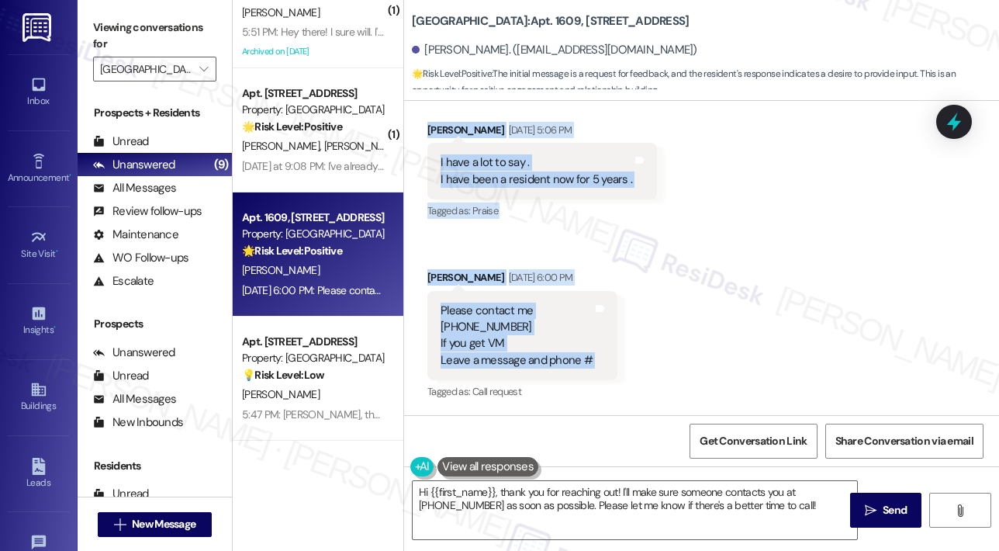
drag, startPoint x: 486, startPoint y: 154, endPoint x: 618, endPoint y: 340, distance: 228.0
click at [618, 340] on div "Lease started Jan 19, 2025 at 7:00 PM Announcement, sent via SMS Sarah (ResiDes…" at bounding box center [701, 258] width 595 height 314
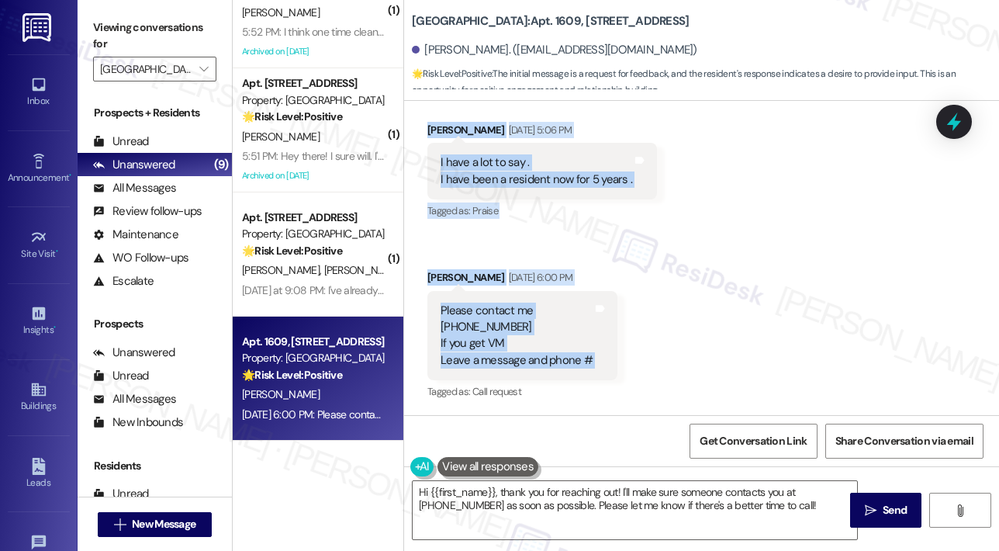
click at [802, 345] on div "Received via SMS Janet Woolard Sep 16, 2025 at 5:06 PM I have a lot to say . I …" at bounding box center [701, 251] width 595 height 328
click at [568, 506] on textarea "Hi {{first_name}}, thank you for reaching out! I'll make sure someone contacts …" at bounding box center [635, 510] width 444 height 58
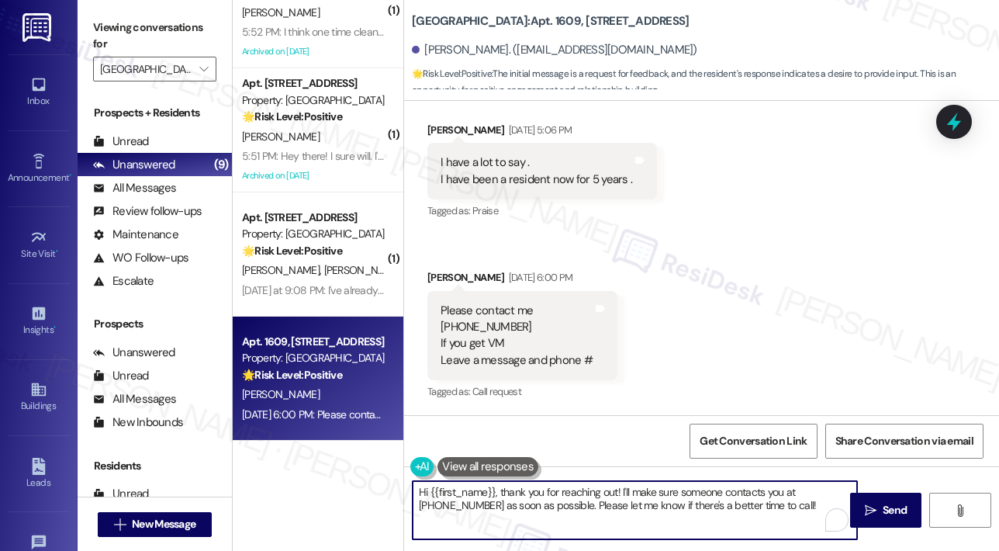
paste textarea "Janet, thank you for your message and for being a resident for 5 years—that’s w…"
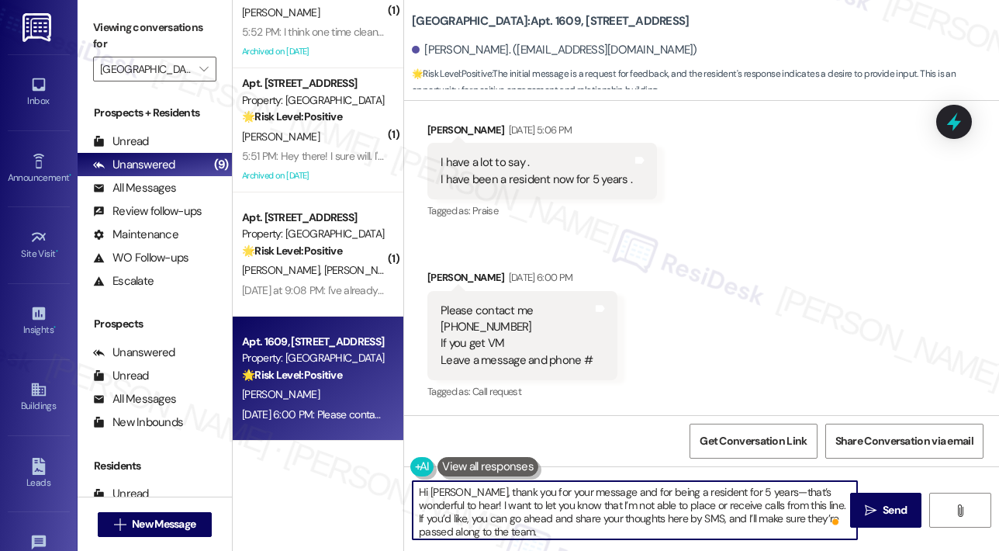
click at [566, 504] on textarea "Hi Janet, thank you for your message and for being a resident for 5 years—that’…" at bounding box center [635, 510] width 444 height 58
click at [603, 507] on textarea "Hi Janet, thank you for your message and for being a resident for 5 years—that’…" at bounding box center [635, 510] width 444 height 58
click at [594, 527] on textarea "Hi Janet, thank you for your message and for being a resident for 5 years—that’…" at bounding box center [635, 510] width 444 height 58
type textarea "Hi Janet, thank you for your message and for being a resident for 5 years—that’…"
click at [884, 511] on span "Send" at bounding box center [895, 510] width 24 height 16
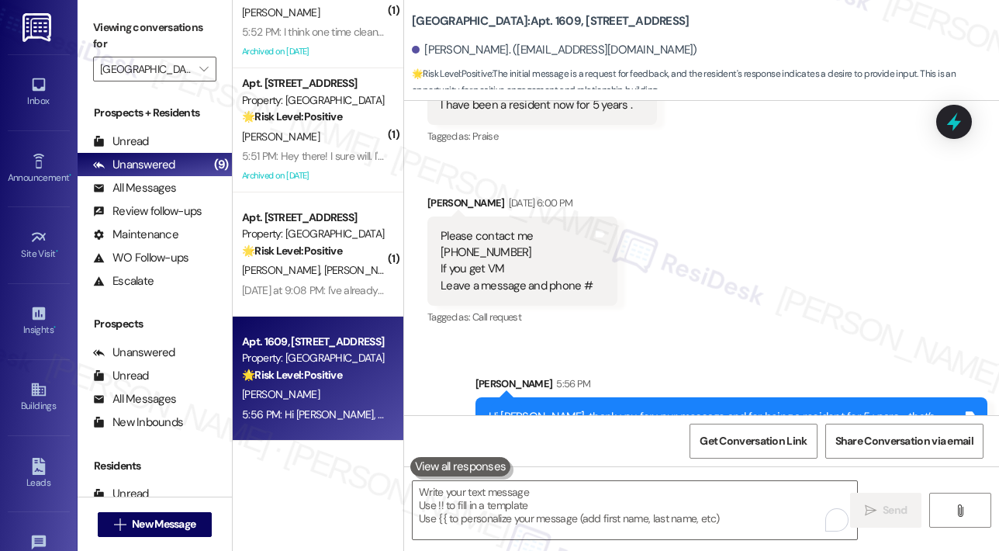
scroll to position [441, 0]
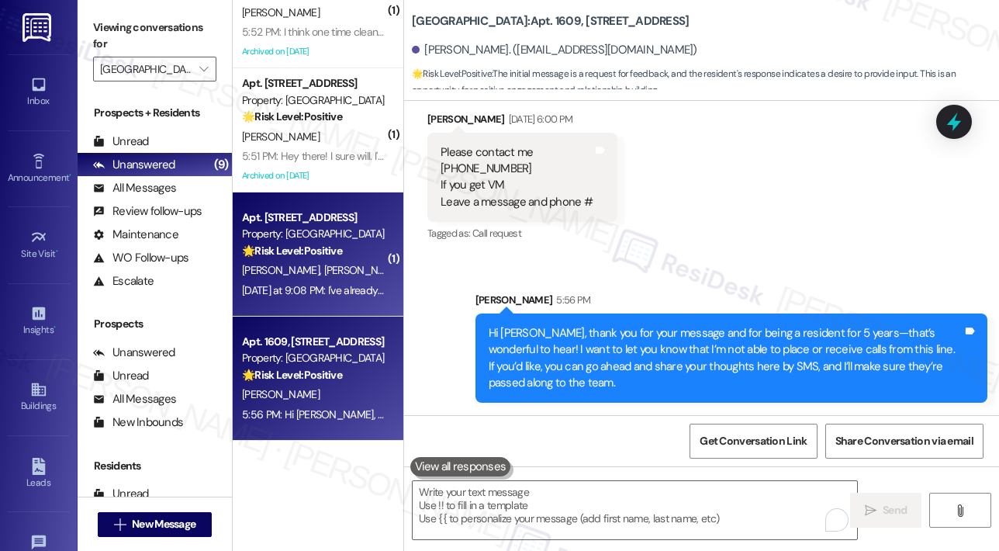
click at [338, 277] on div "C. Spencer R. Corlett" at bounding box center [313, 270] width 147 height 19
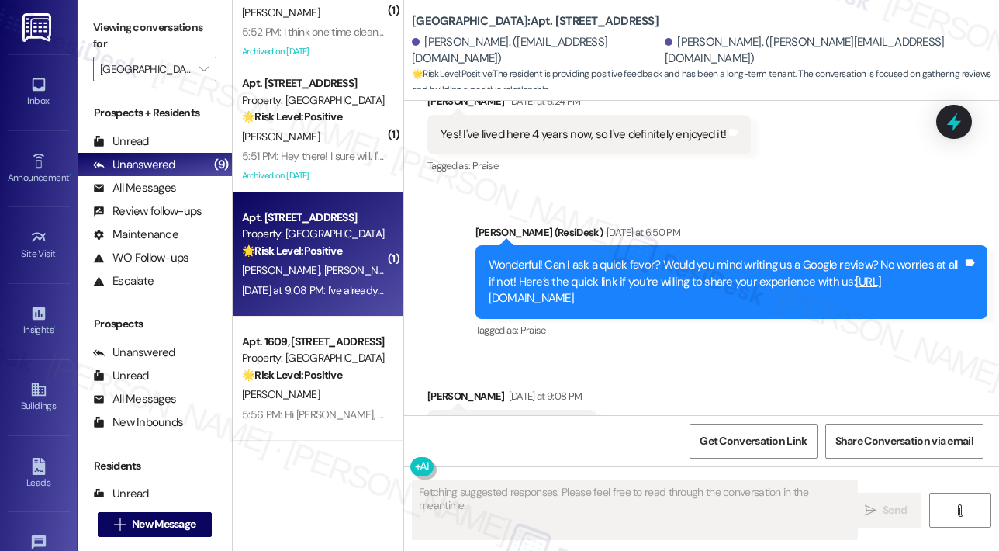
scroll to position [731, 0]
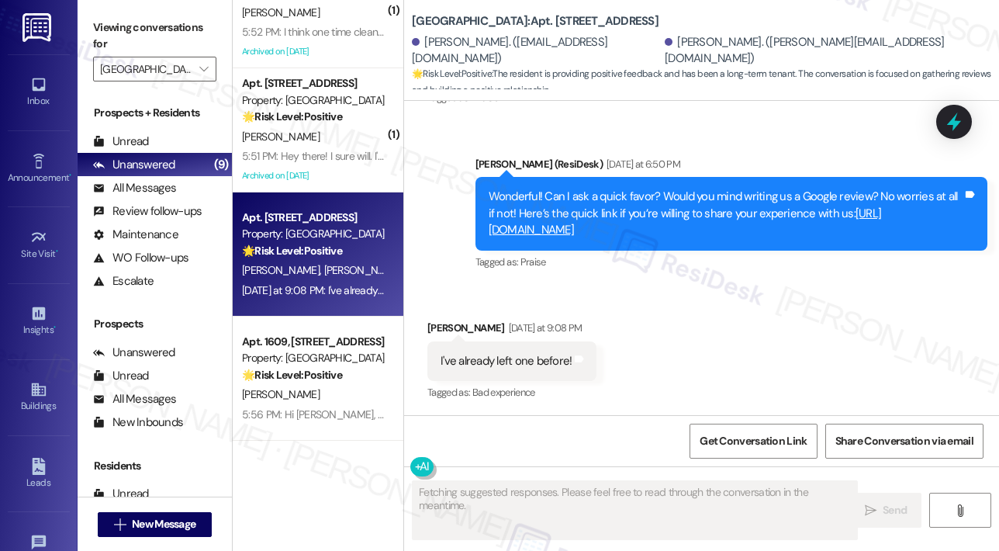
click at [746, 303] on div "Received via SMS Carlie Spencer Yesterday at 9:08 PM I've already left one befo…" at bounding box center [701, 350] width 595 height 131
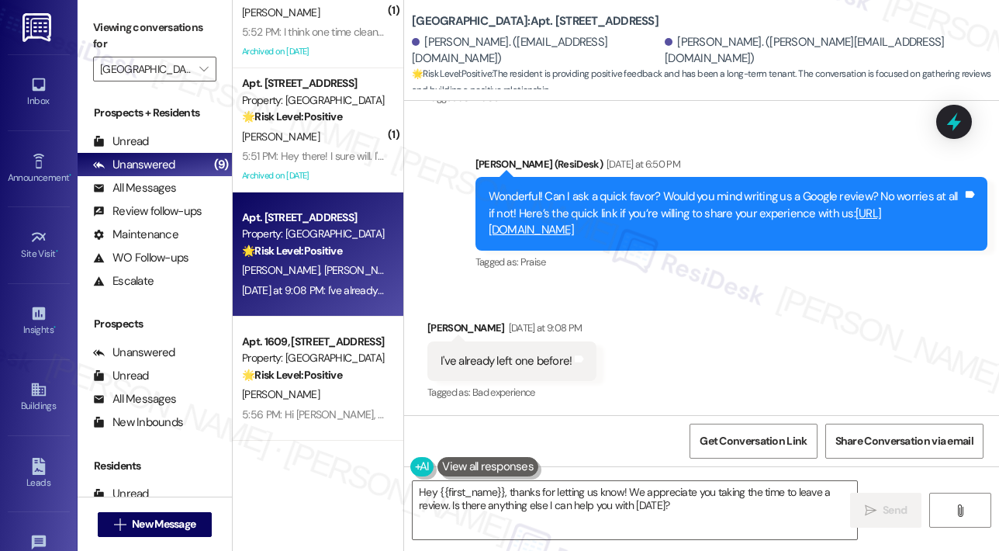
click at [746, 303] on div "Received via SMS Carlie Spencer Yesterday at 9:08 PM I've already left one befo…" at bounding box center [701, 350] width 595 height 131
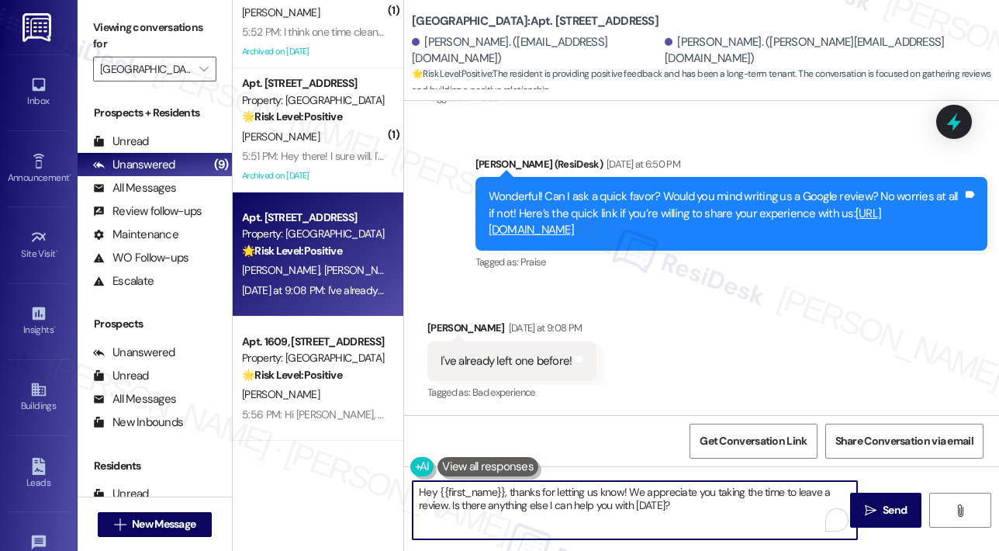
click at [709, 512] on textarea "Hey {{first_name}}, thanks for letting us know! We appreciate you taking the ti…" at bounding box center [635, 510] width 444 height 58
click at [709, 511] on textarea "Hey {{first_name}}, thanks for letting us know! We appreciate you taking the ti…" at bounding box center [635, 510] width 444 height 58
drag, startPoint x: 691, startPoint y: 506, endPoint x: 626, endPoint y: 493, distance: 66.5
click at [626, 493] on textarea "Hey {{first_name}}, thanks for letting us know! We appreciate you taking the ti…" at bounding box center [635, 510] width 444 height 58
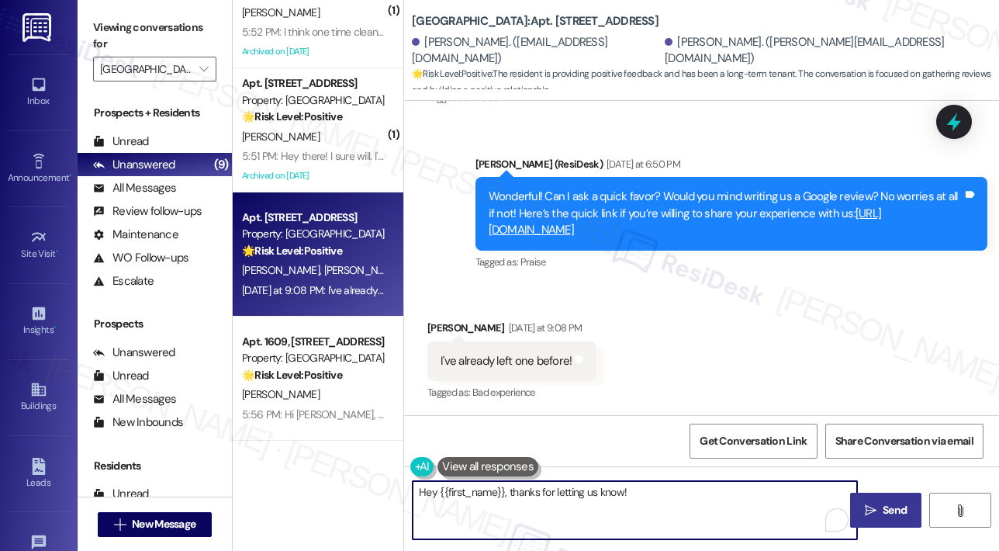
type textarea "Hey {{first_name}}, thanks for letting us know!"
click at [880, 509] on span "Send" at bounding box center [895, 510] width 30 height 16
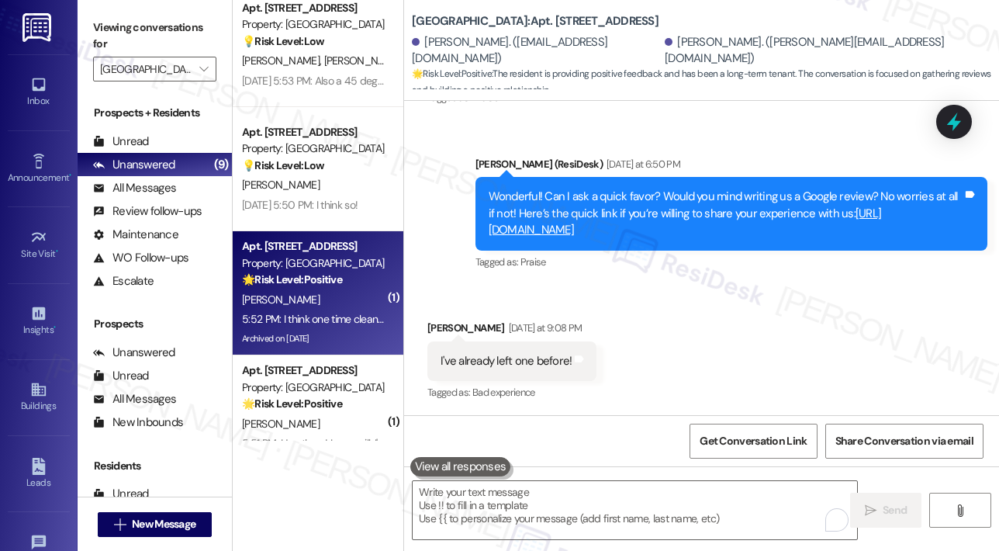
scroll to position [366, 0]
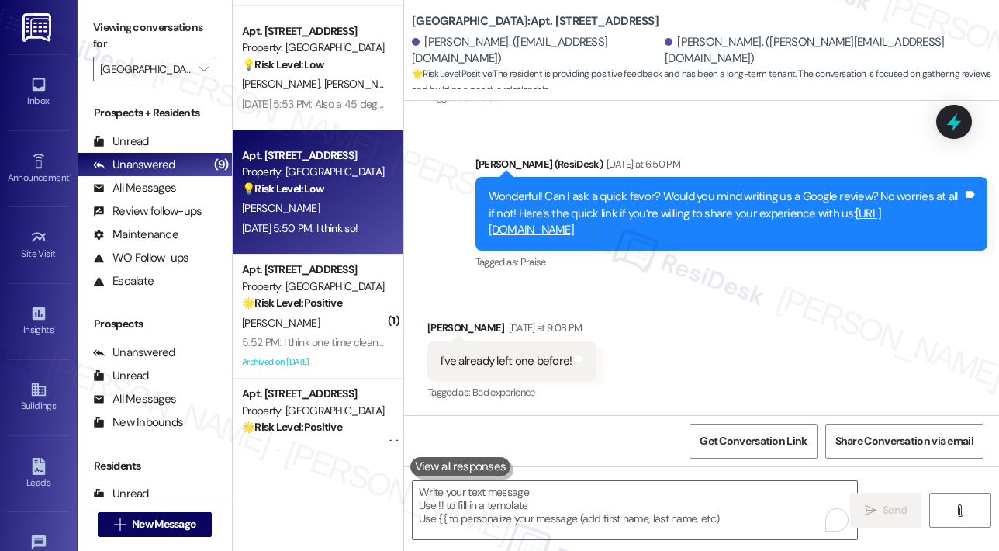
click at [310, 213] on div "H. Pak" at bounding box center [313, 208] width 147 height 19
type textarea "Fetching suggested responses. Please feel free to read through the conversation…"
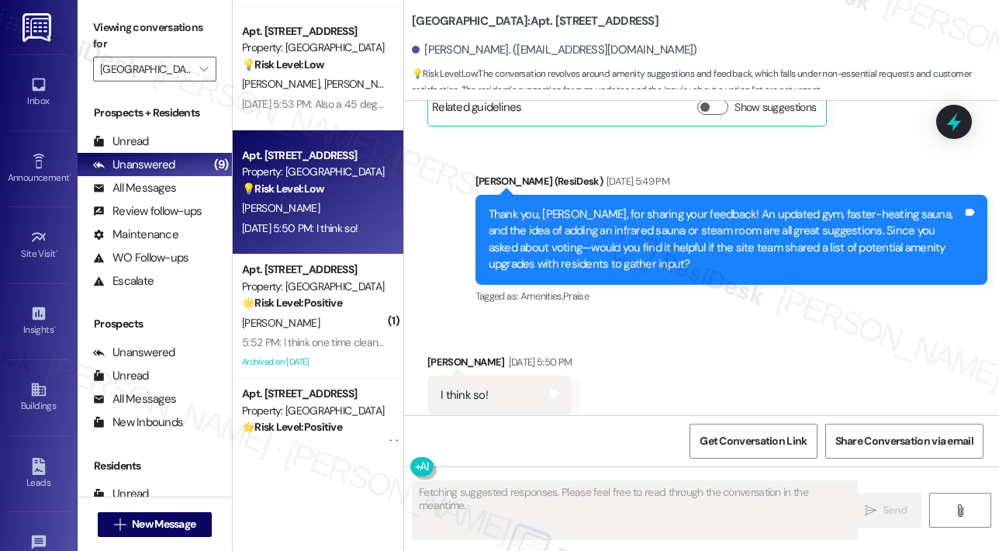
scroll to position [7923, 0]
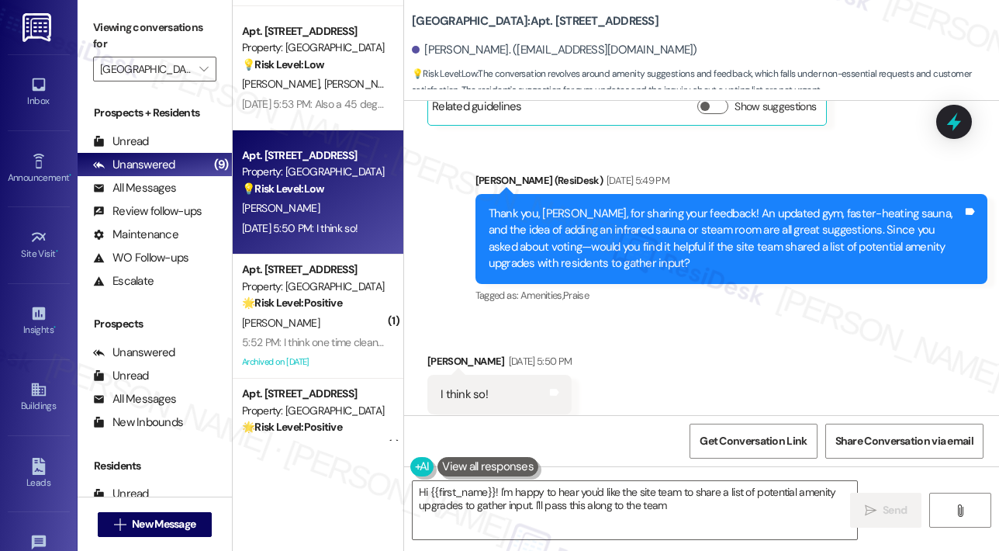
type textarea "Hi {{first_name}}! I'm happy to hear you'd like the site team to share a list o…"
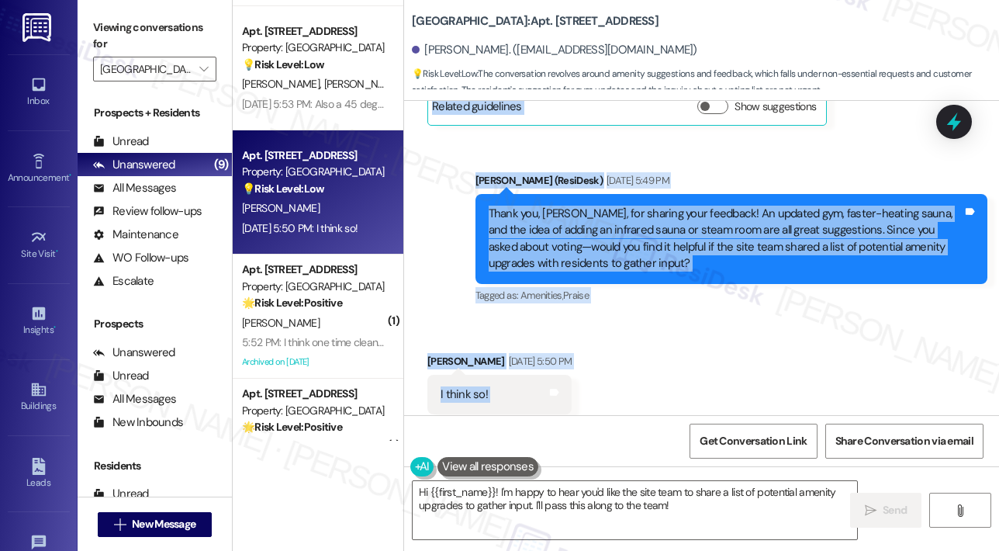
drag, startPoint x: 487, startPoint y: 134, endPoint x: 582, endPoint y: 361, distance: 245.5
click at [582, 361] on div "Survey, sent via SMS Residesk Automated Survey Jan 30, 2024 at 11:24 AM Hi Hyun…" at bounding box center [701, 258] width 595 height 314
click at [858, 161] on div "Sent via SMS Sarah (ResiDesk) Sep 16, 2025 at 5:49 PM Thank you, Hyun, for shar…" at bounding box center [731, 239] width 535 height 157
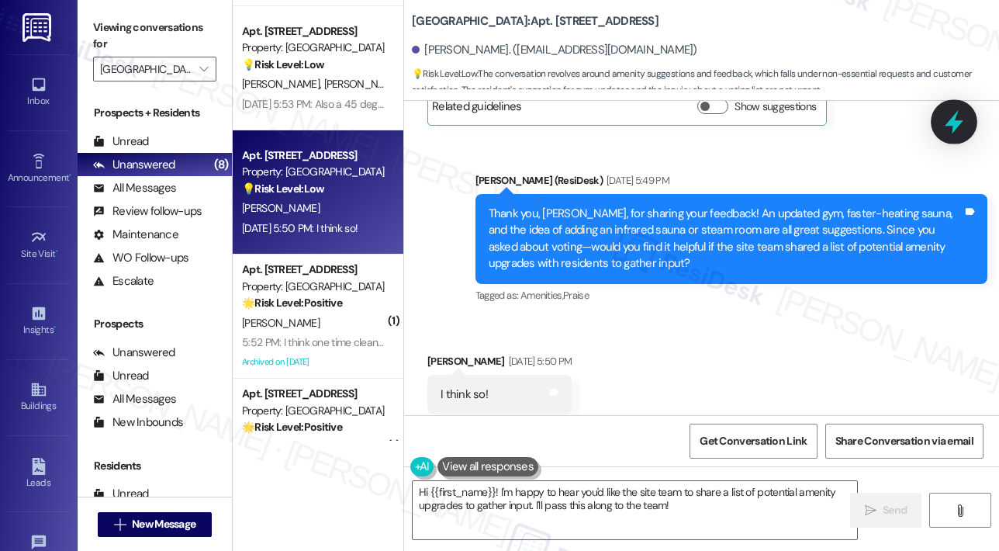
click at [959, 124] on icon at bounding box center [954, 122] width 19 height 24
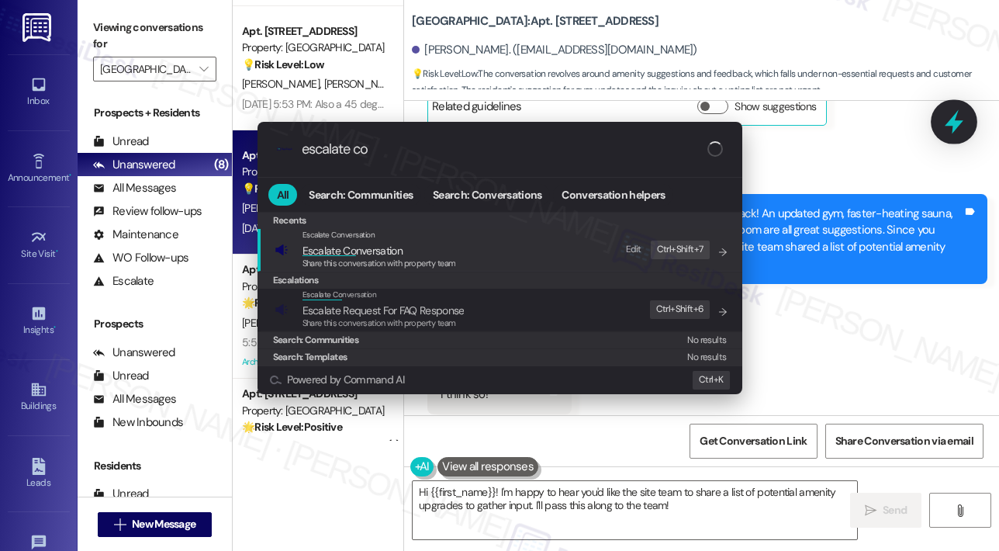
type input "escalate con"
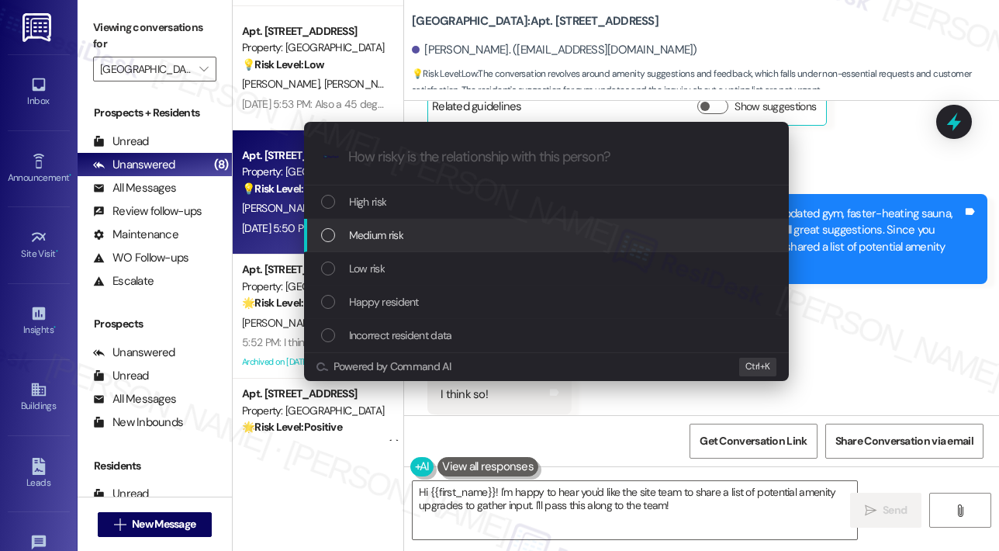
click at [388, 238] on span "Medium risk" at bounding box center [376, 234] width 54 height 17
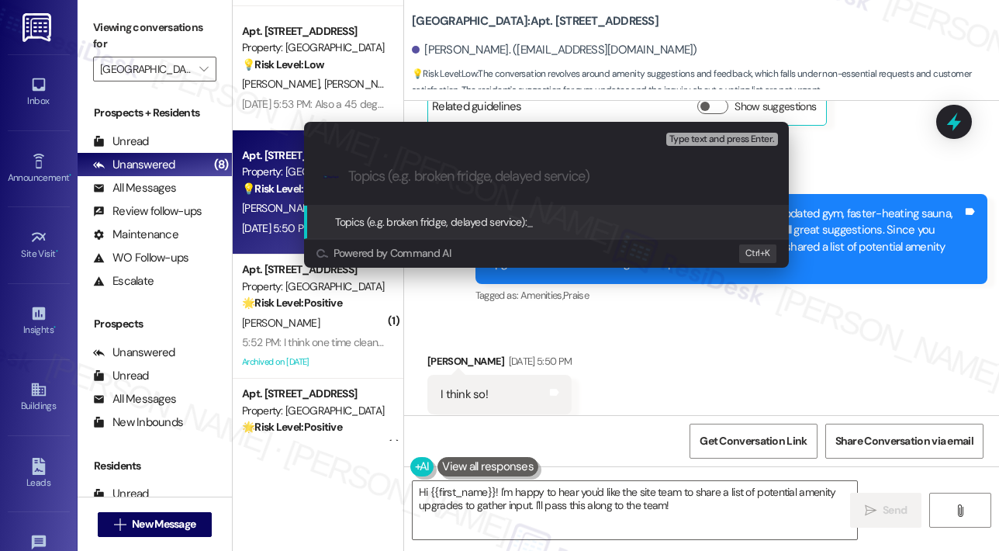
click at [407, 179] on input "Topics (e.g. broken fridge, delayed service)" at bounding box center [558, 176] width 421 height 16
paste input "Resident Feedback – Gym & Sauna Upgrade Suggestions"
type input "Resident Feedback – Gym & Sauna Upgrade Suggestions"
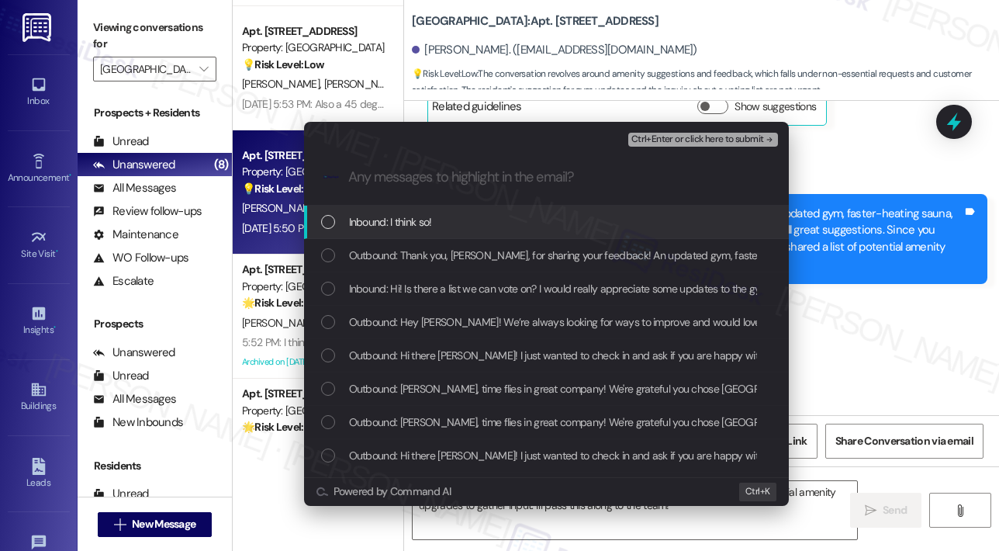
click at [382, 221] on span "Inbound: I think so!" at bounding box center [390, 221] width 83 height 17
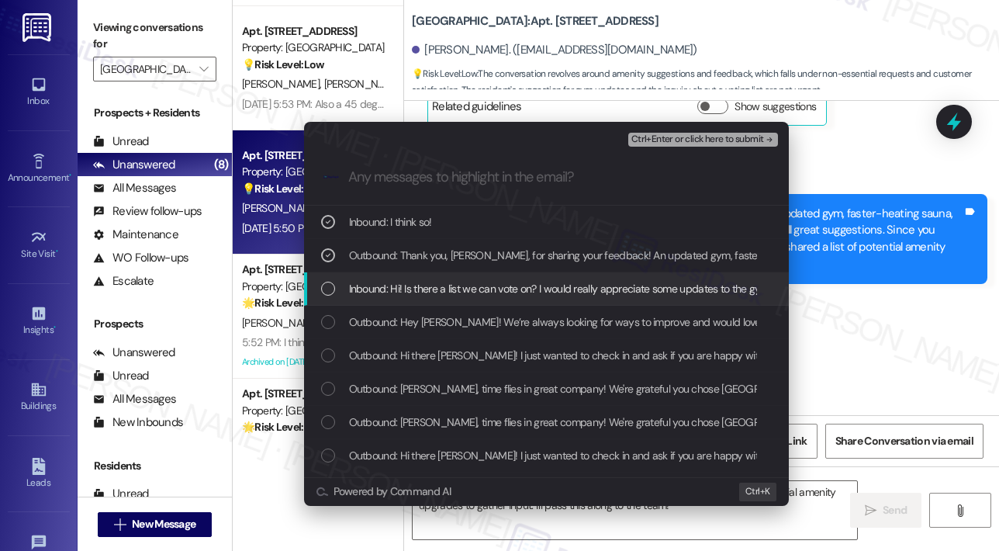
click at [384, 278] on div "Inbound: Hi! Is there a list we can vote on? I would really appreciate some upd…" at bounding box center [546, 288] width 485 height 33
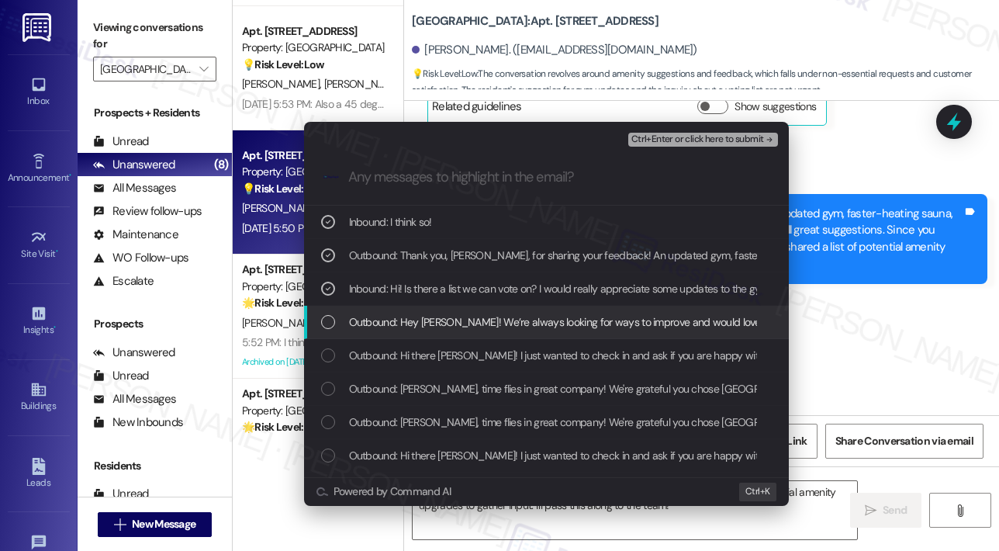
click at [403, 322] on span "Outbound: Hey Hyun! We’re always looking for ways to improve and would love you…" at bounding box center [842, 321] width 987 height 17
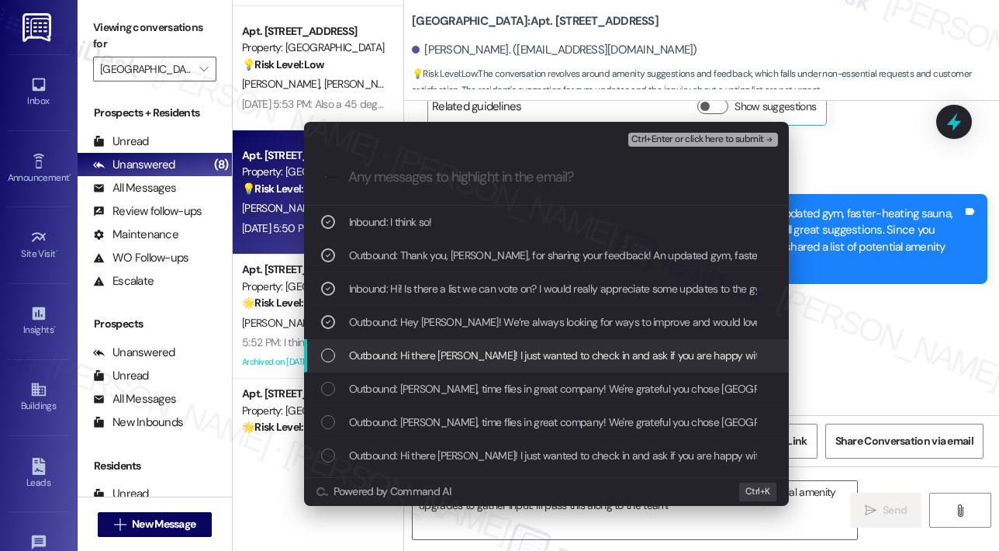
click at [406, 353] on span "Outbound: Hi there Hyun! I just wanted to check in and ask if you are happy wit…" at bounding box center [667, 355] width 636 height 17
click at [406, 354] on span "Outbound: Hi there Hyun! I just wanted to check in and ask if you are happy wit…" at bounding box center [667, 355] width 636 height 17
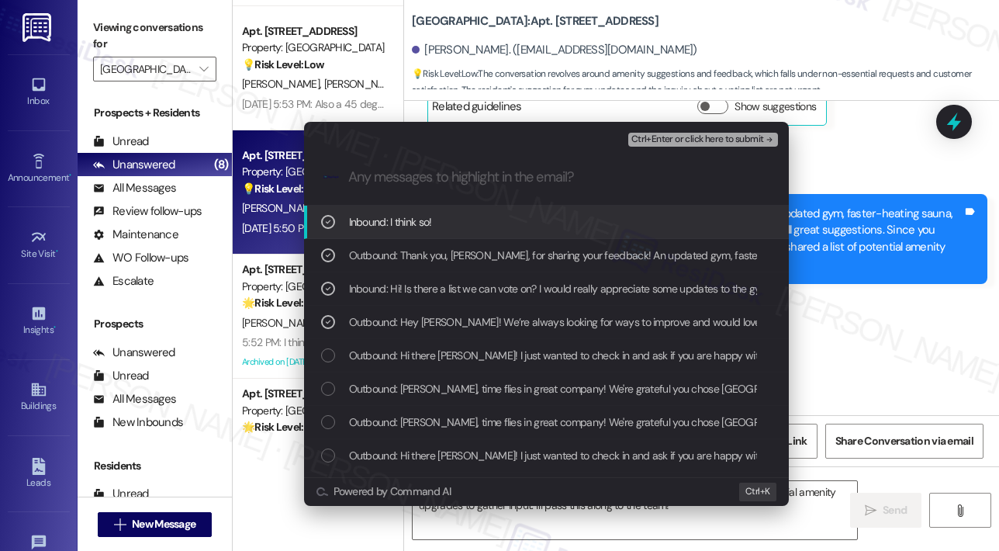
click at [717, 134] on span "Ctrl+Enter or click here to submit" at bounding box center [697, 139] width 133 height 11
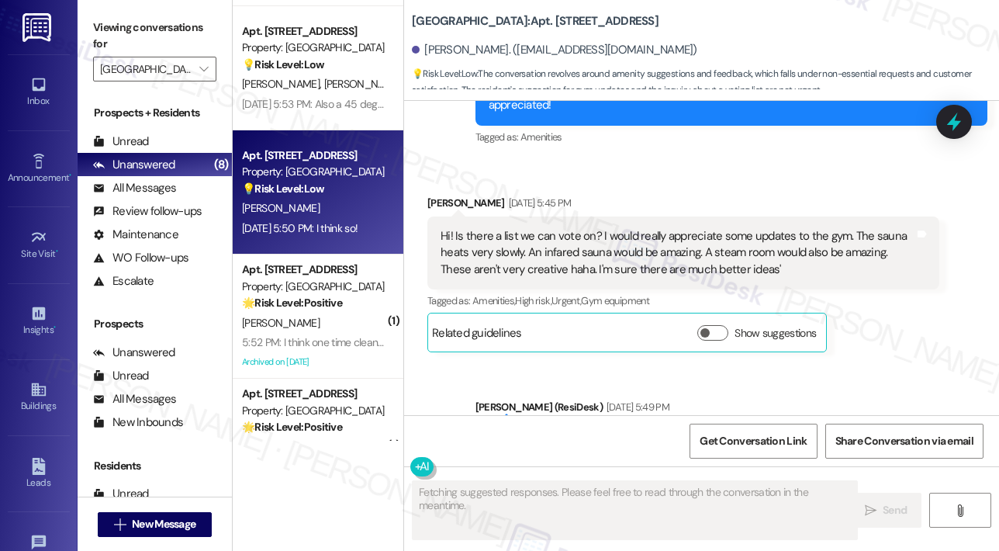
scroll to position [7922, 0]
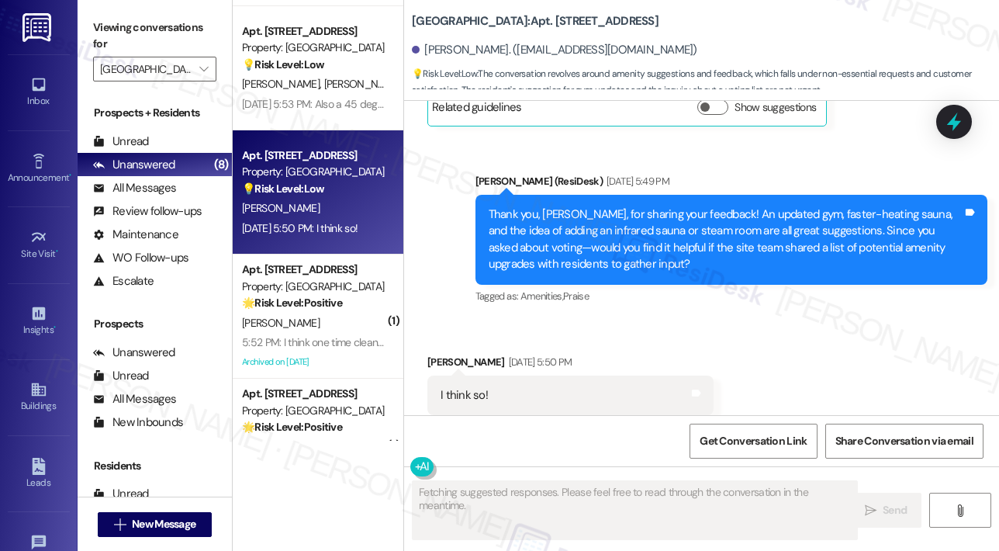
click at [770, 319] on div "Received via SMS Hyun Pak Sep 16, 2025 at 5:50 PM I think so! Tags and notes Ta…" at bounding box center [701, 384] width 595 height 131
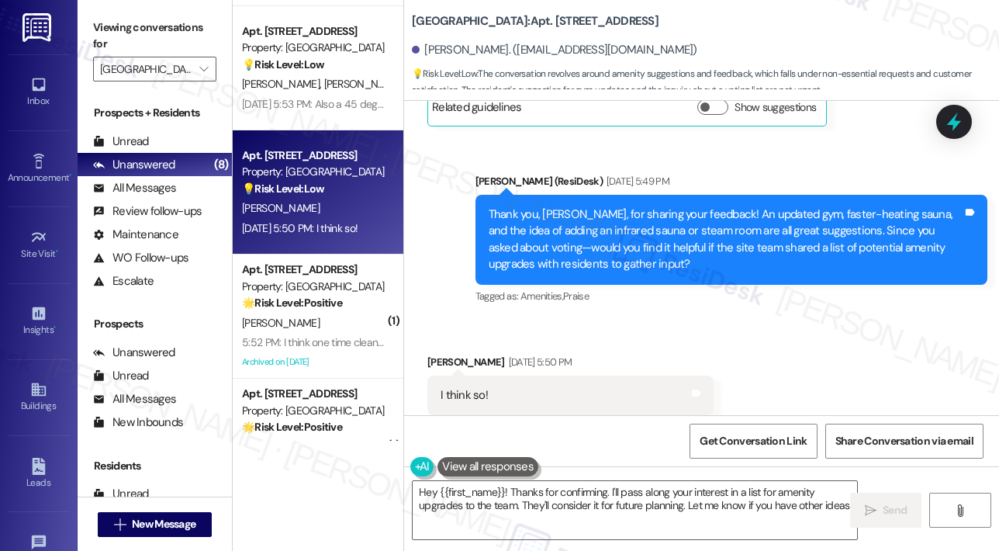
type textarea "Hey {{first_name}}! Thanks for confirming. I'll pass along your interest in a l…"
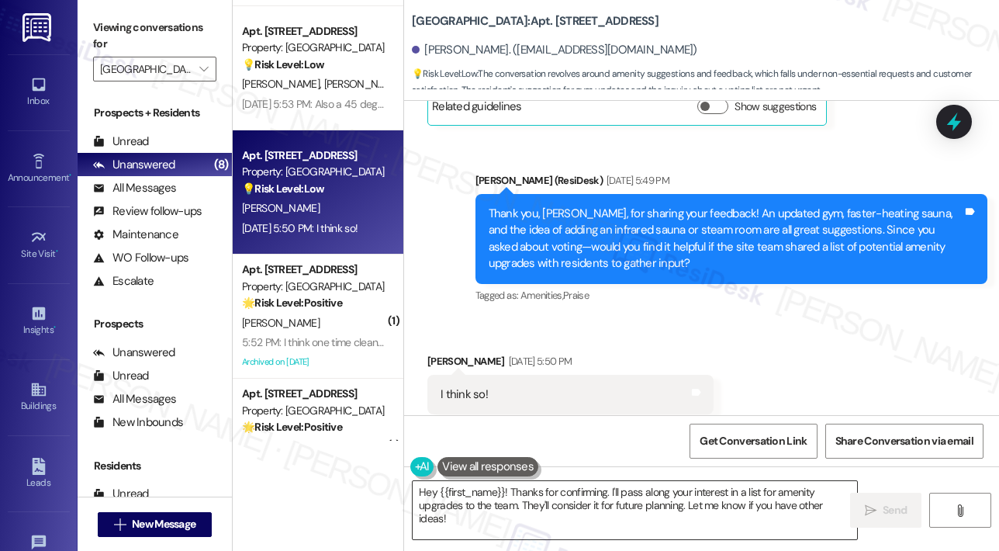
click at [636, 490] on textarea "Hey {{first_name}}! Thanks for confirming. I'll pass along your interest in a l…" at bounding box center [635, 510] width 444 height 58
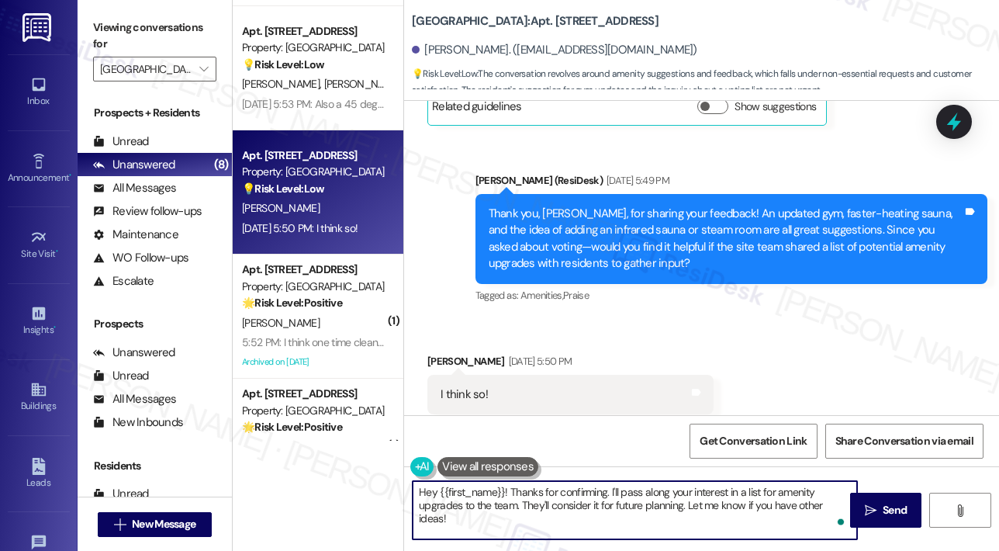
click at [735, 503] on textarea "Hey {{first_name}}! Thanks for confirming. I'll pass along your interest in a l…" at bounding box center [635, 510] width 444 height 58
click at [897, 505] on span "Send" at bounding box center [895, 510] width 24 height 16
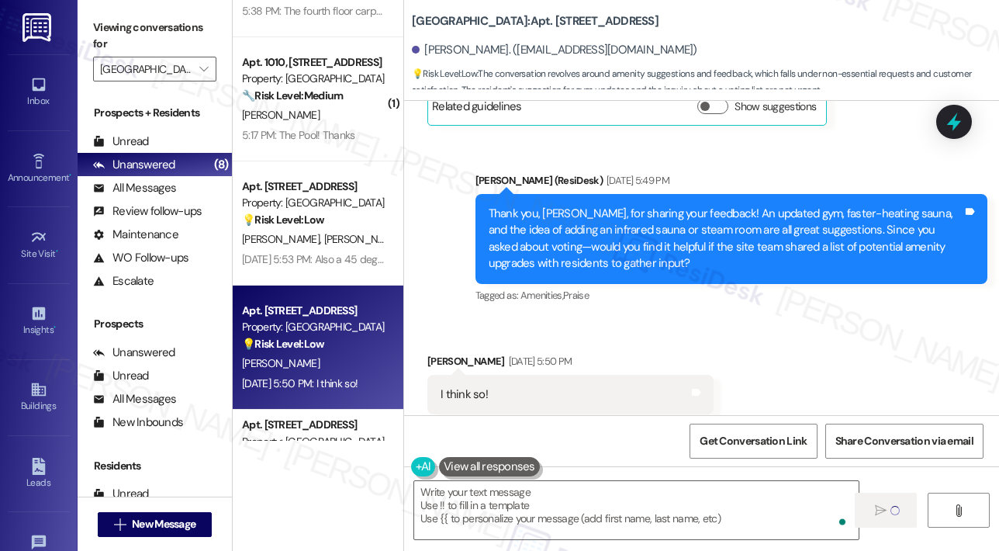
scroll to position [7922, 0]
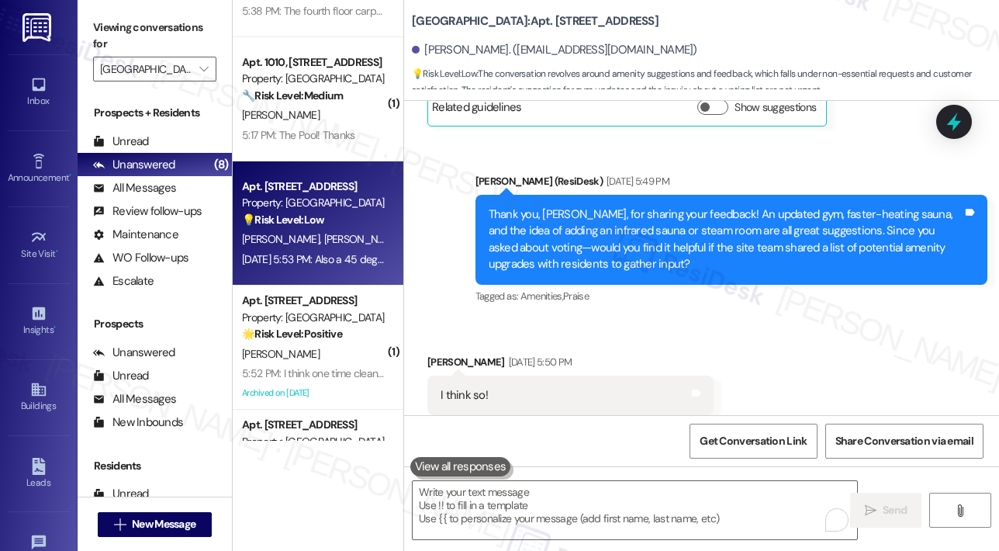
click at [353, 238] on div "I. Elsasser S. Orcutt" at bounding box center [313, 239] width 147 height 19
type textarea "Fetching suggested responses. Please feel free to read through the conversation…"
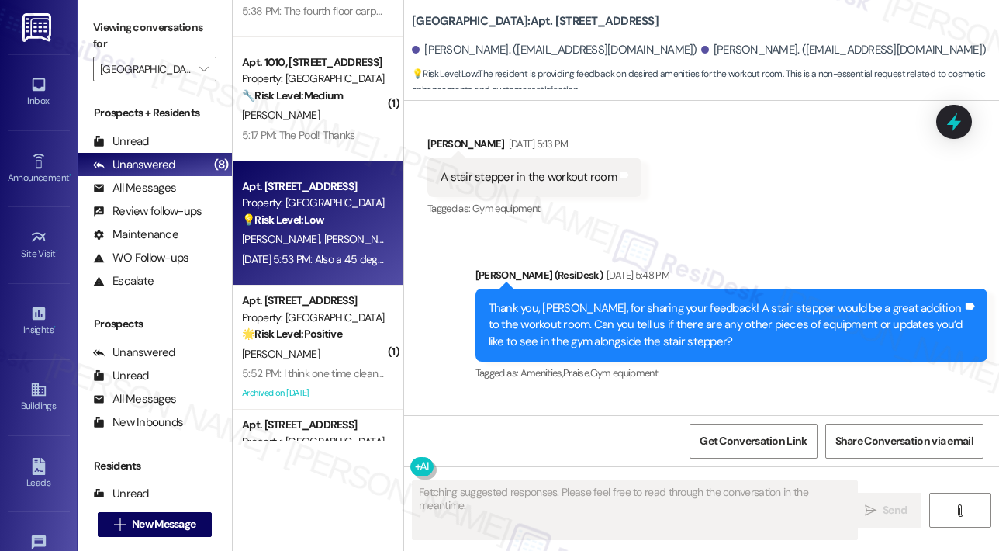
scroll to position [4137, 0]
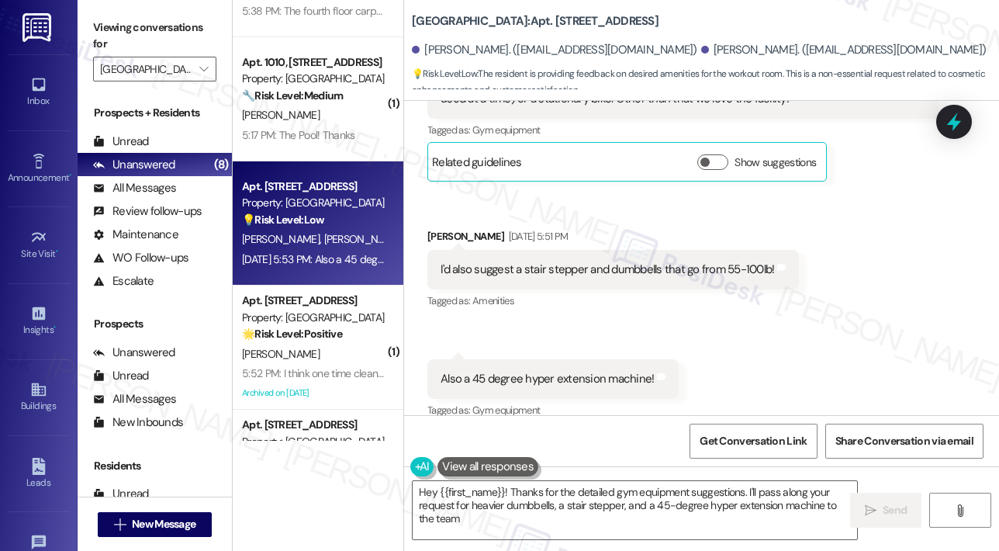
type textarea "Hey {{first_name}}! Thanks for the detailed gym equipment suggestions. I'll pas…"
click at [743, 337] on div "Received via SMS Isaac Elsasser Sep 16, 2025 at 5:50 PM Heavier set of dumbbell…" at bounding box center [701, 218] width 595 height 427
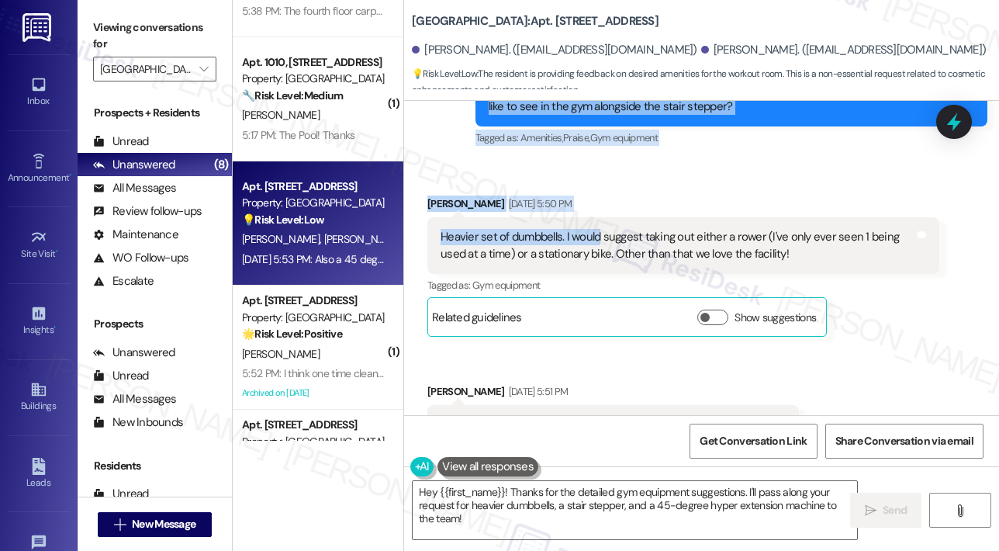
scroll to position [4137, 0]
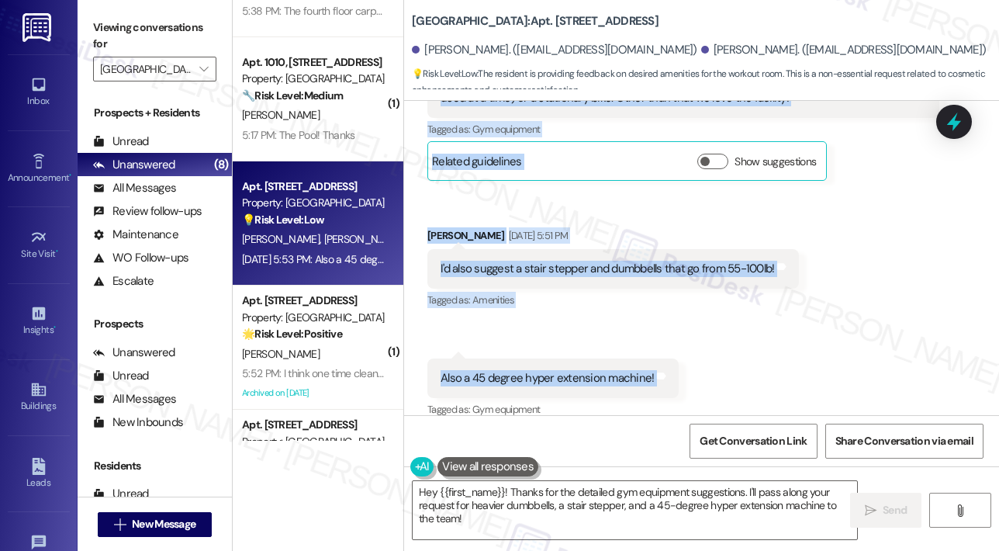
drag, startPoint x: 487, startPoint y: 148, endPoint x: 652, endPoint y: 368, distance: 275.4
click at [652, 369] on div "Announcement, sent via SMS Sarah (ResiDesk) May 22, 2024 at 10:29 AM Hello Isaa…" at bounding box center [701, 258] width 595 height 314
click at [871, 199] on div "Received via SMS Isaac Elsasser Sep 16, 2025 at 5:50 PM Heavier set of dumbbell…" at bounding box center [701, 218] width 595 height 427
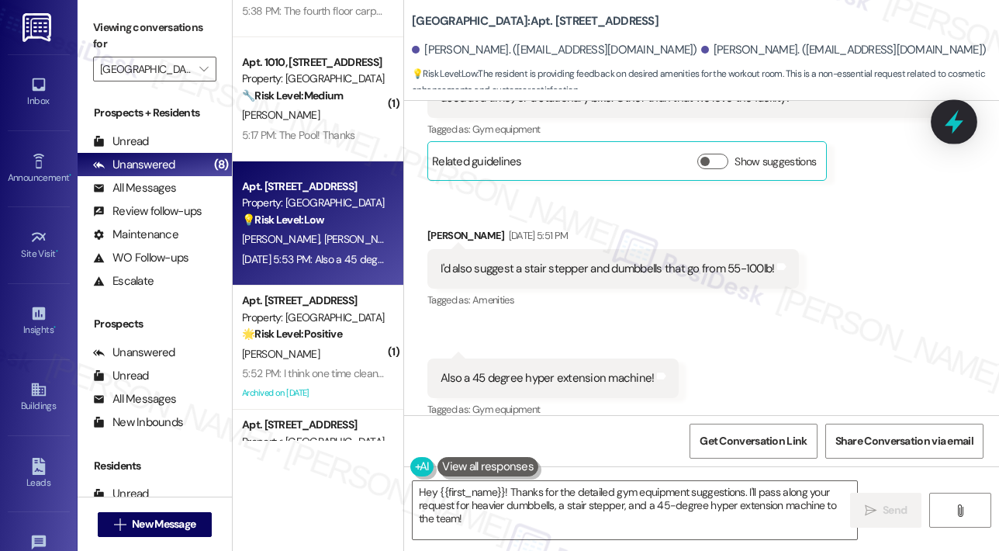
click at [960, 122] on icon at bounding box center [954, 122] width 19 height 24
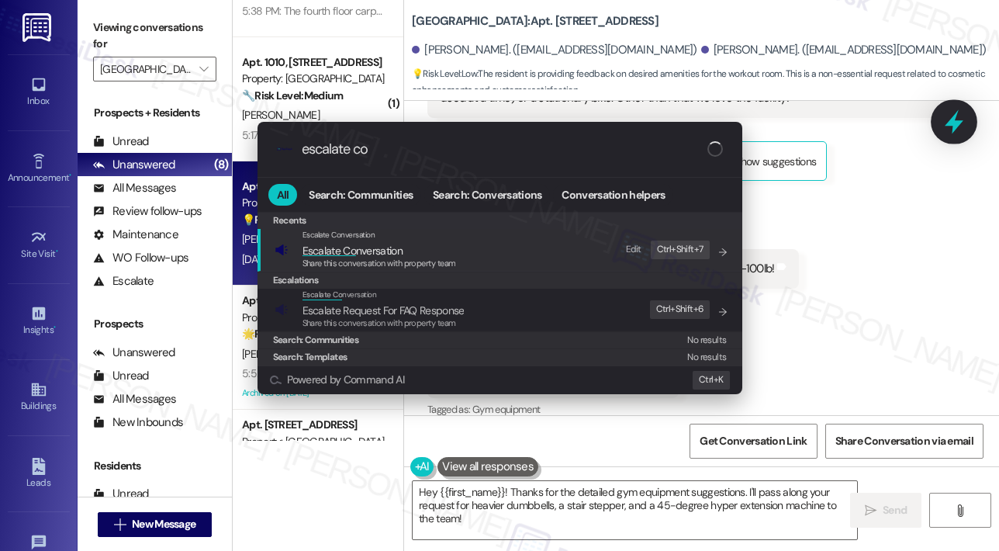
type input "escalate con"
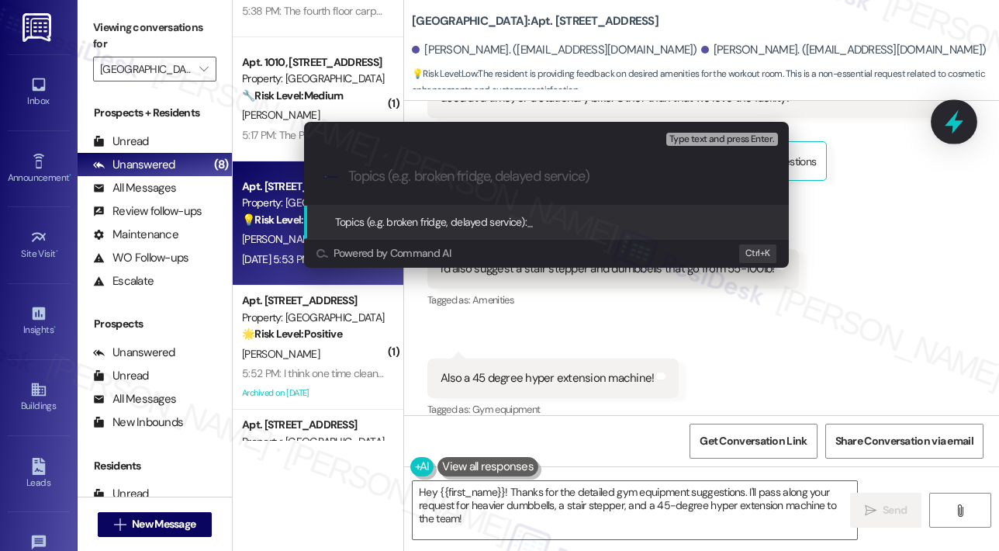
paste input "Resident Feedback – Gym Equipment Additions"
type input "Resident Feedback – Gym Equipment Additions"
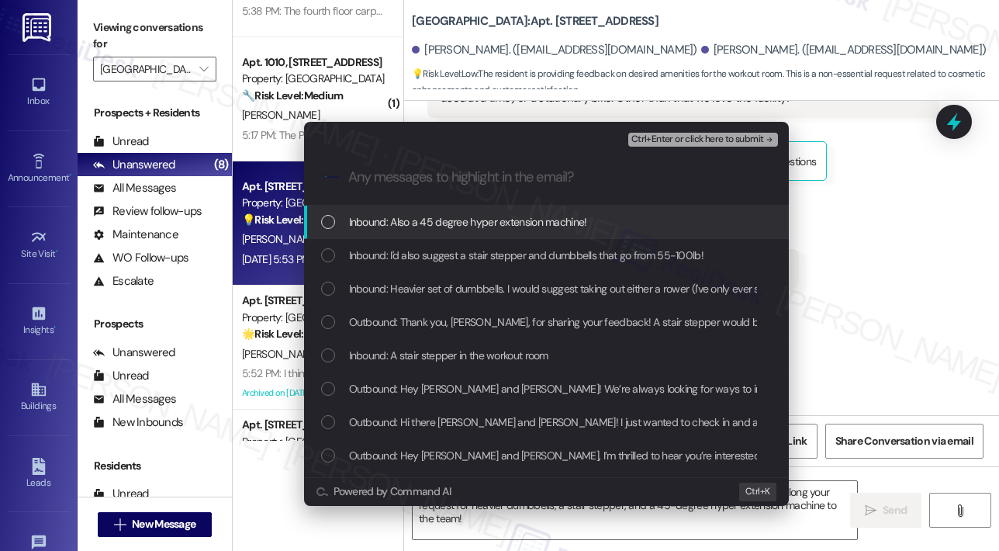
click at [538, 219] on span "Inbound: Also a 45 degree hyper extension machine!" at bounding box center [468, 221] width 238 height 17
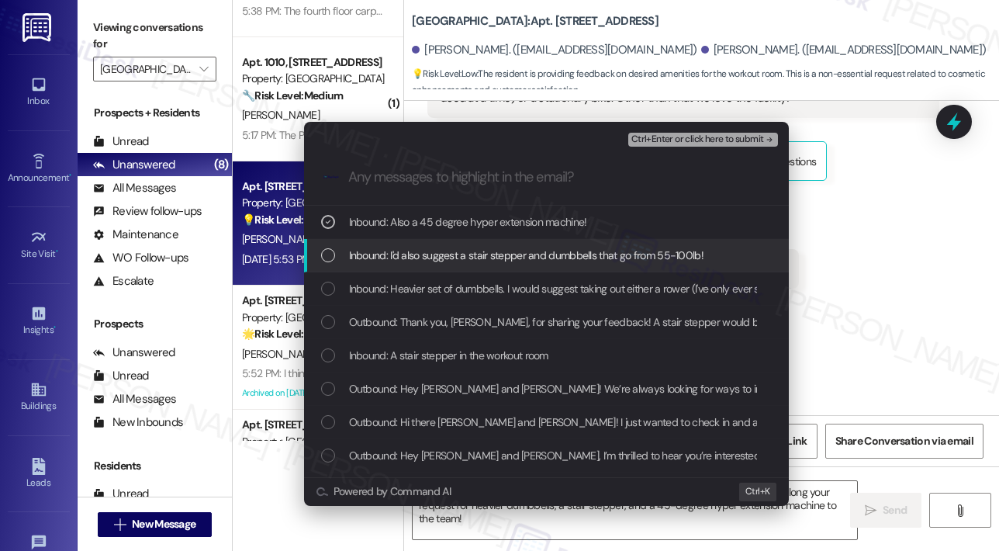
click at [530, 249] on span "Inbound: I'd also suggest a stair stepper and dumbbells that go from 55-100lb!" at bounding box center [526, 255] width 354 height 17
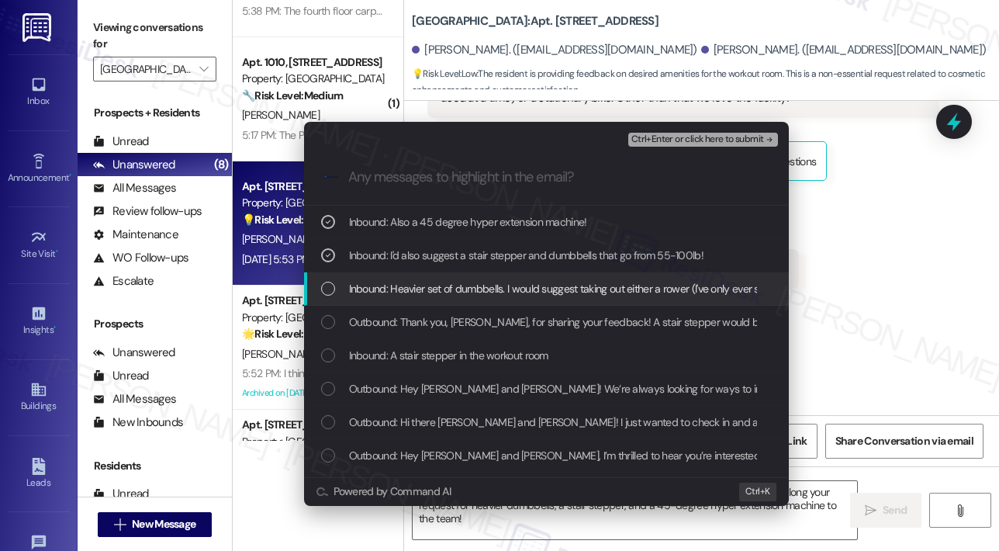
click at [531, 284] on span "Inbound: Heavier set of dumbbells. I would suggest taking out either a rower (I…" at bounding box center [739, 288] width 780 height 17
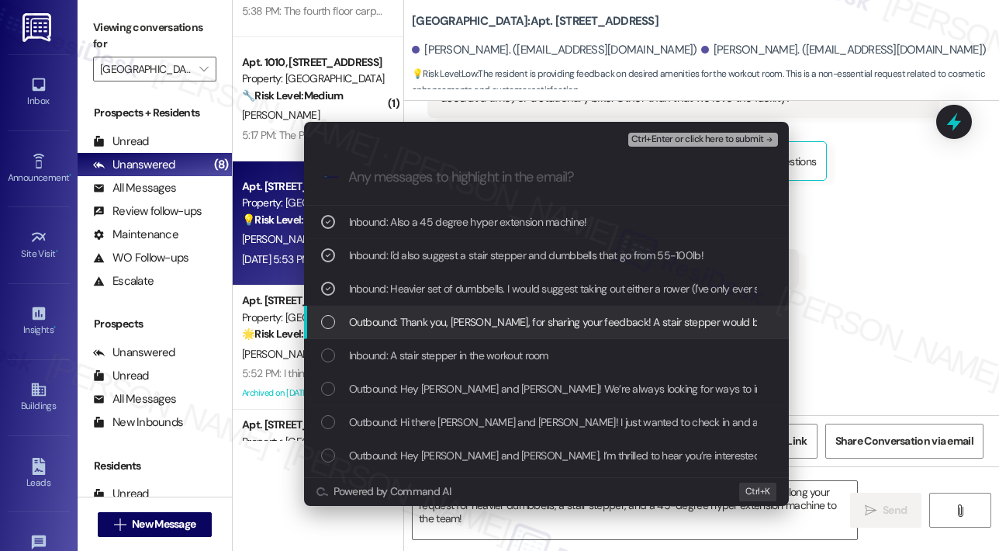
click at [530, 315] on span "Outbound: Thank you, Isaac, for sharing your feedback! A stair stepper would be…" at bounding box center [923, 321] width 1149 height 17
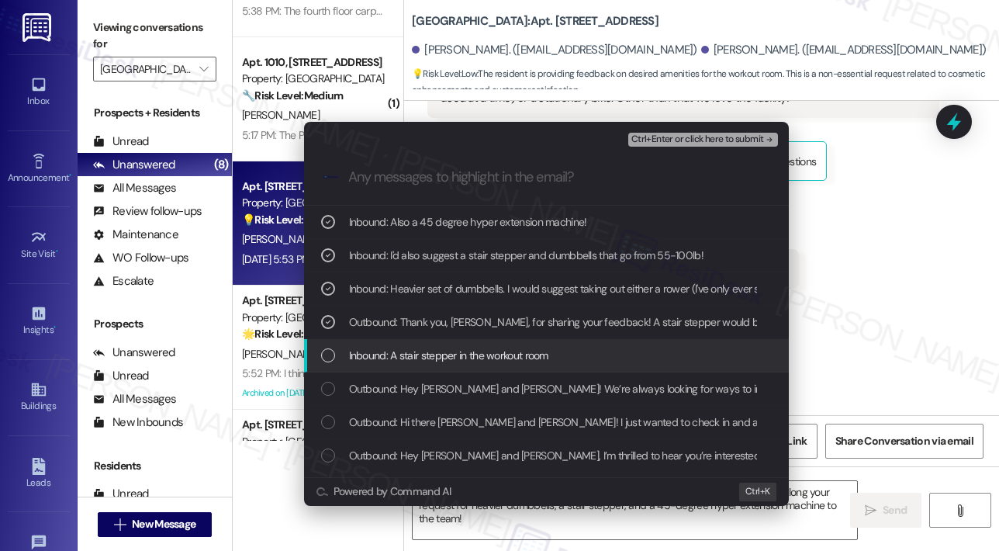
click at [530, 347] on span "Inbound: A stair stepper in the workout room" at bounding box center [448, 355] width 199 height 17
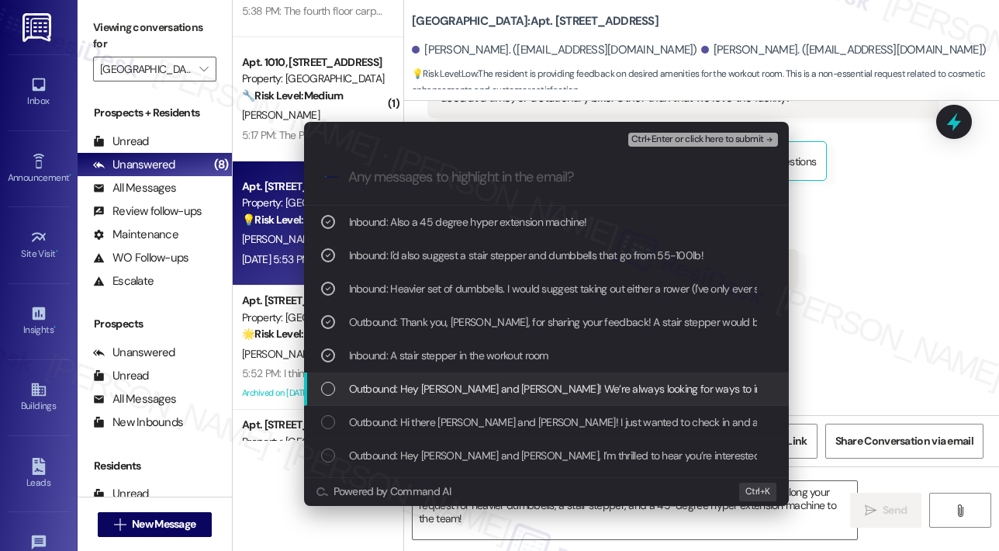
click at [531, 380] on span "Outbound: Hey Isaac and Samantha! We’re always looking for ways to improve and …" at bounding box center [893, 388] width 1088 height 17
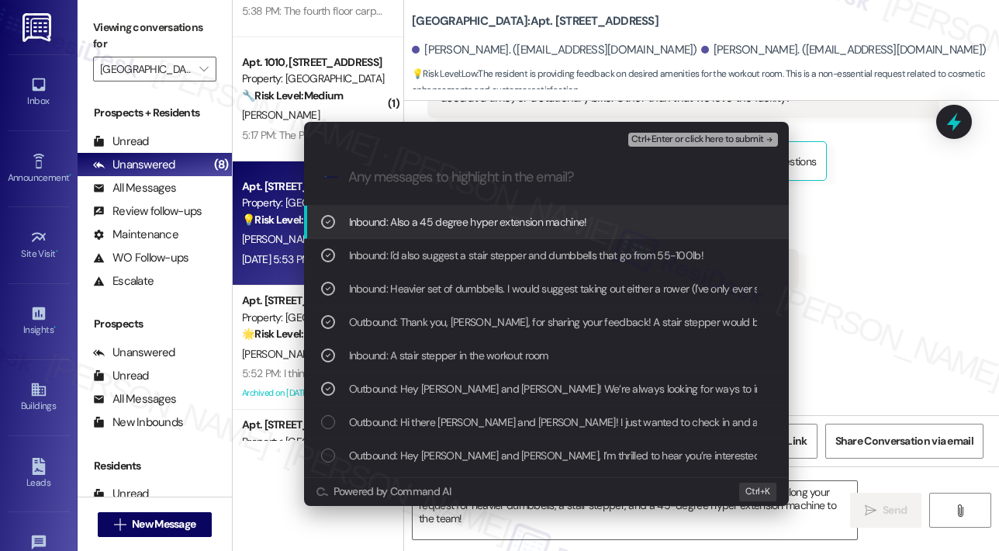
click at [695, 140] on span "Ctrl+Enter or click here to submit" at bounding box center [697, 139] width 133 height 11
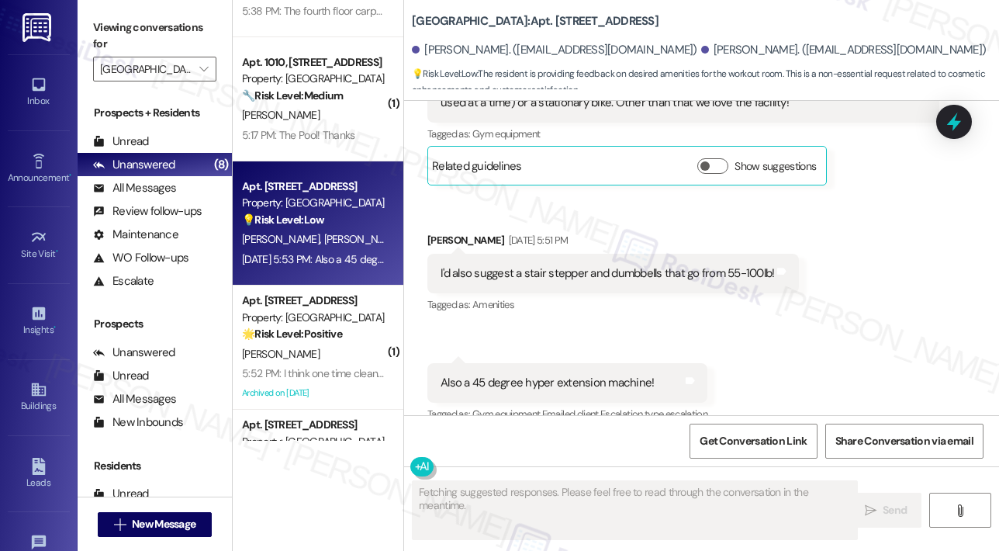
scroll to position [4137, 0]
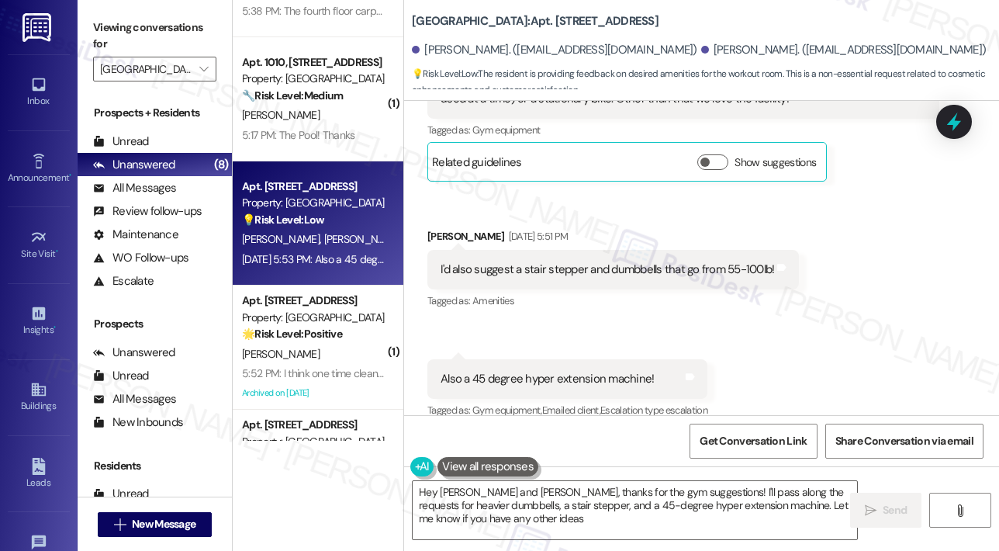
type textarea "Hey Isaac and Samantha, thanks for the gym suggestions! I'll pass along the req…"
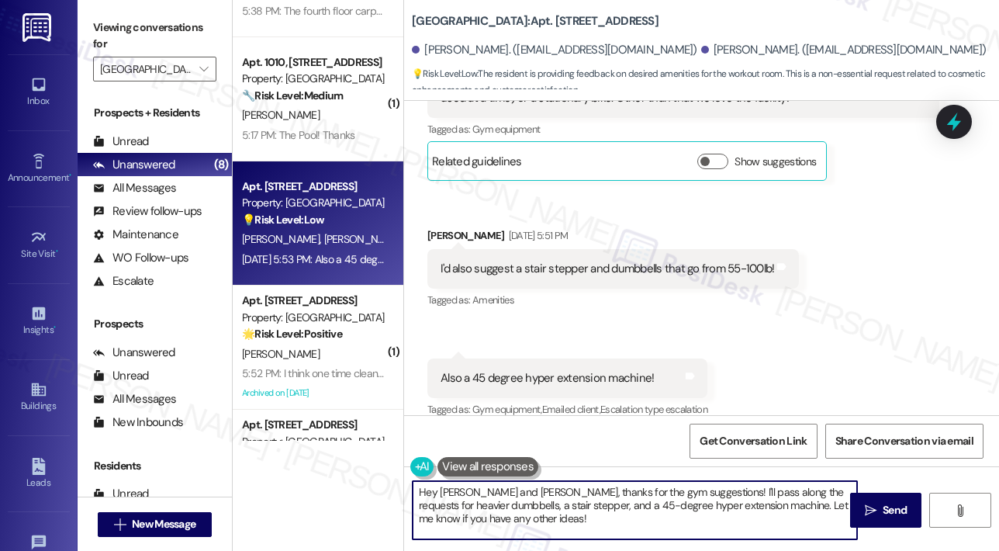
click at [625, 505] on textarea "Hey Isaac and Samantha, thanks for the gym suggestions! I'll pass along the req…" at bounding box center [635, 510] width 444 height 58
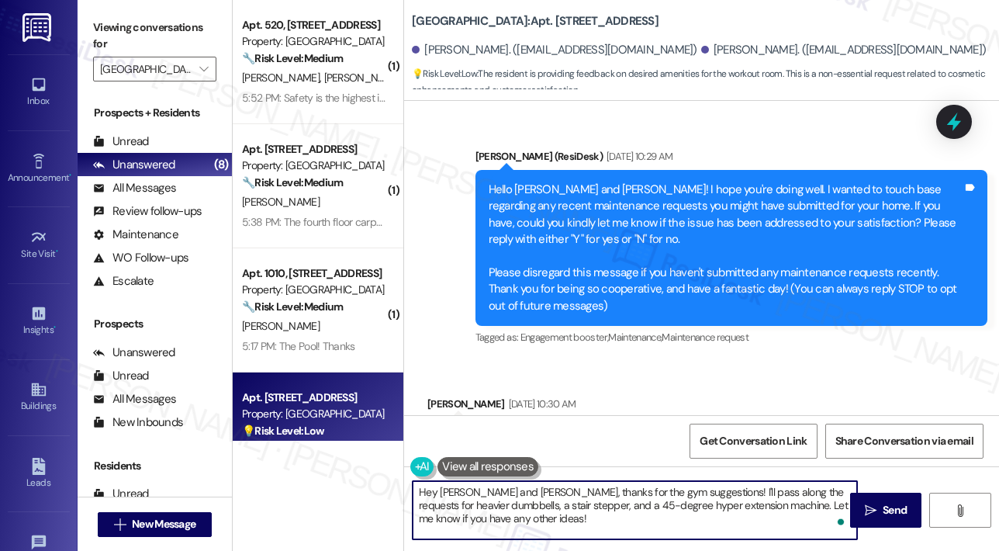
scroll to position [4137, 0]
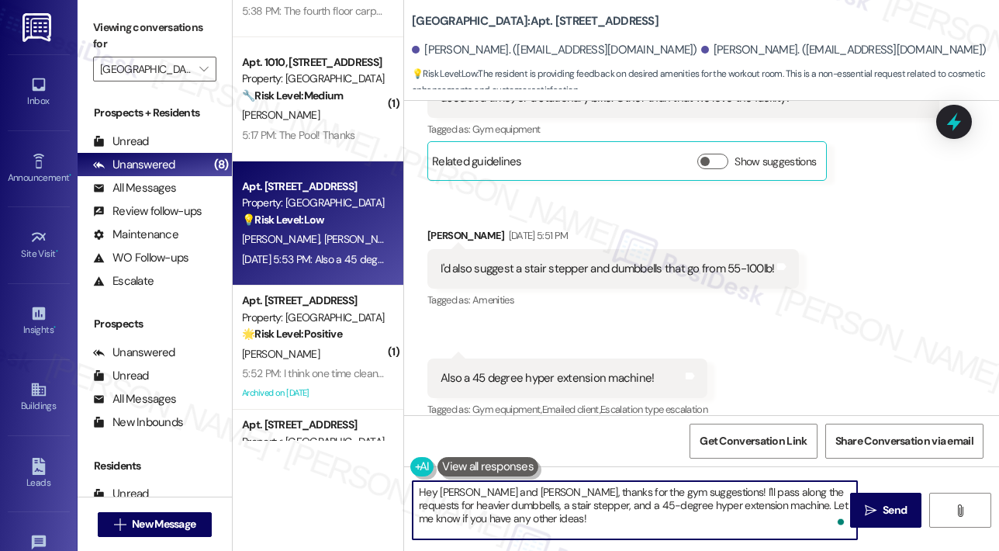
click at [853, 280] on div "Received via SMS [PERSON_NAME] [DATE] 5:50 PM Heavier set of dumbbells. I would…" at bounding box center [701, 218] width 595 height 427
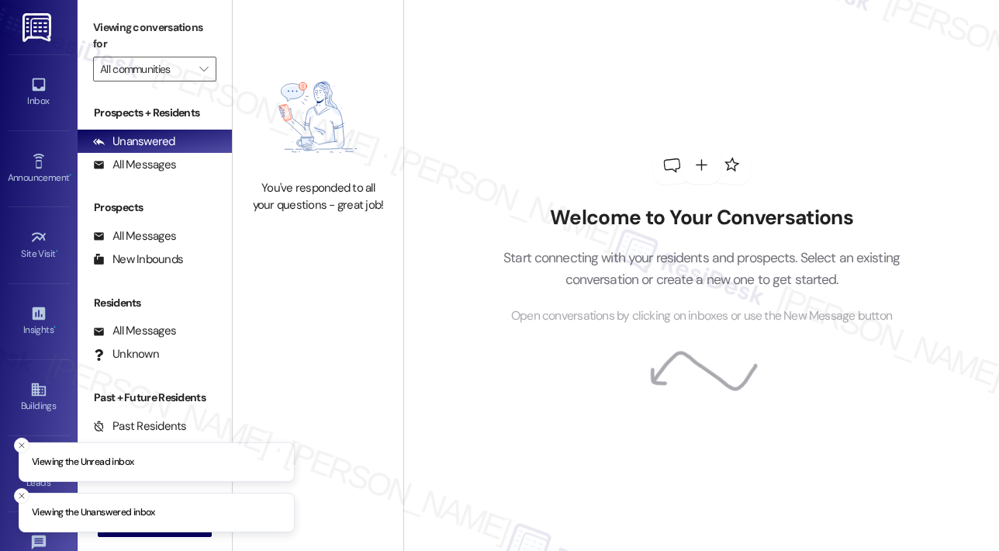
type input "[GEOGRAPHIC_DATA]"
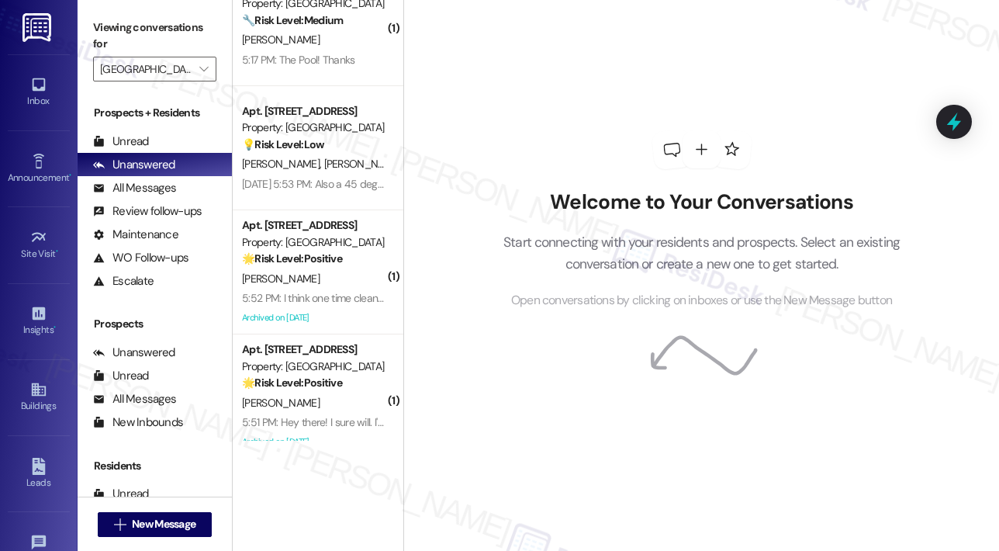
scroll to position [304, 0]
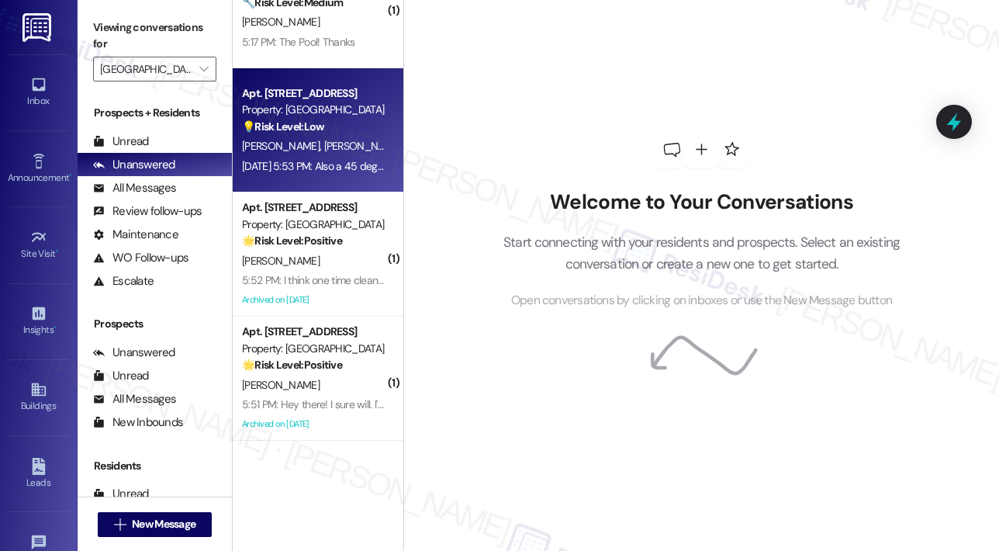
click at [340, 161] on div "[DATE] 5:53 PM: Also a 45 degree hyper extension machine! [DATE] 5:53 PM: Also …" at bounding box center [376, 166] width 269 height 14
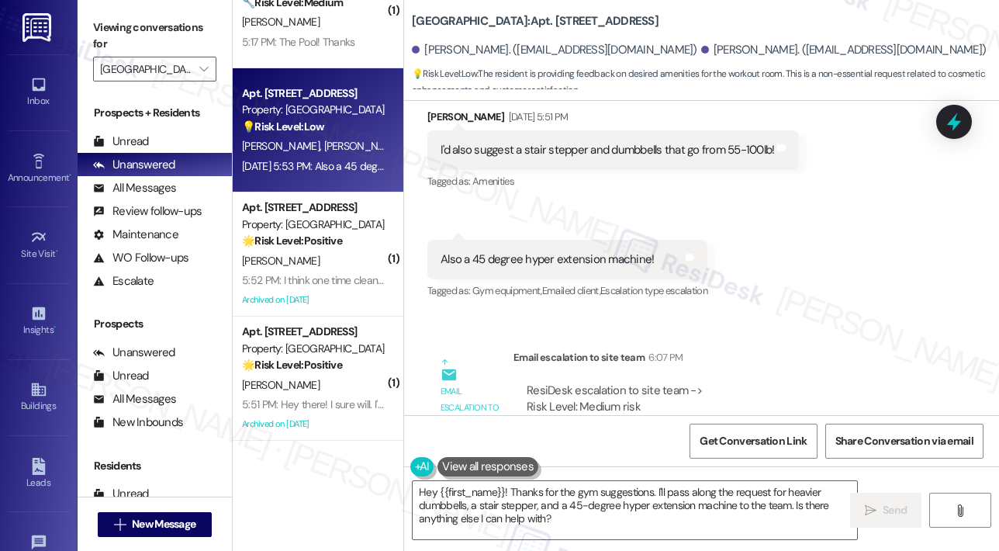
scroll to position [4345, 0]
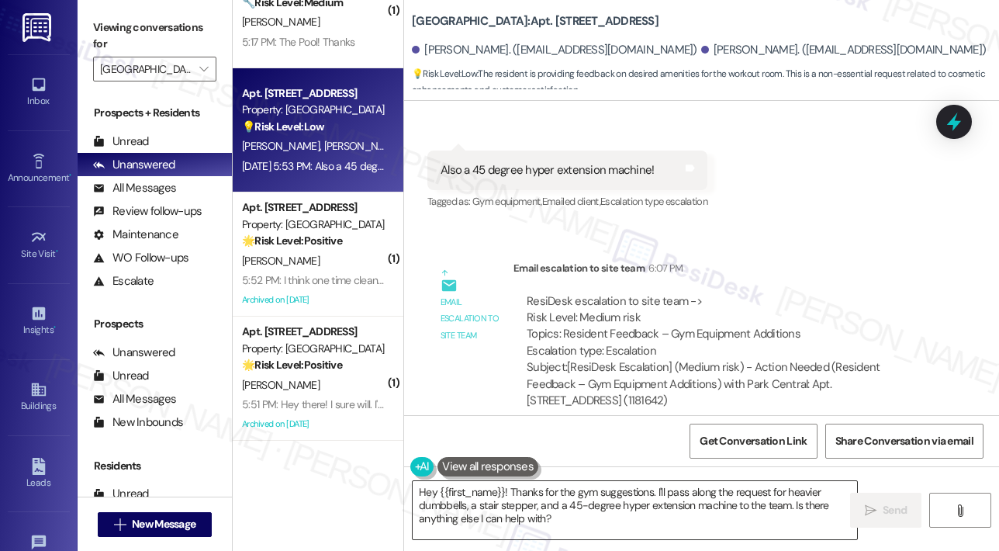
click at [533, 499] on textarea "Hey {{first_name}}! Thanks for the gym suggestions. I'll pass along the request…" at bounding box center [635, 510] width 444 height 58
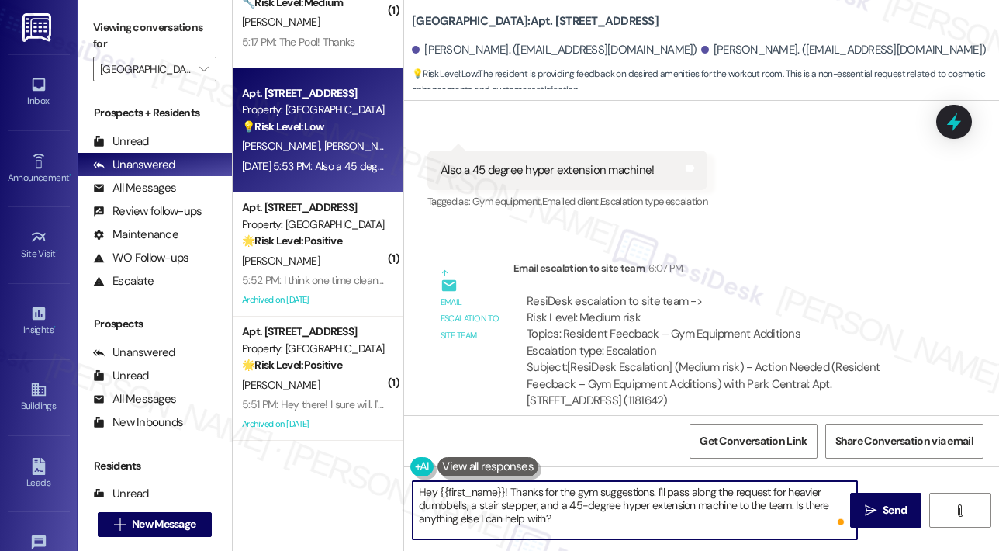
click at [622, 520] on textarea "Hey {{first_name}}! Thanks for the gym suggestions. I'll pass along the request…" at bounding box center [635, 510] width 444 height 58
drag, startPoint x: 792, startPoint y: 505, endPoint x: 792, endPoint y: 520, distance: 15.5
click at [792, 520] on textarea "Hey {{first_name}}! Thanks for the gym suggestions. I'll pass along the request…" at bounding box center [635, 510] width 444 height 58
type textarea "Hey {{first_name}}! Thanks for the gym suggestions. I'll pass along the request…"
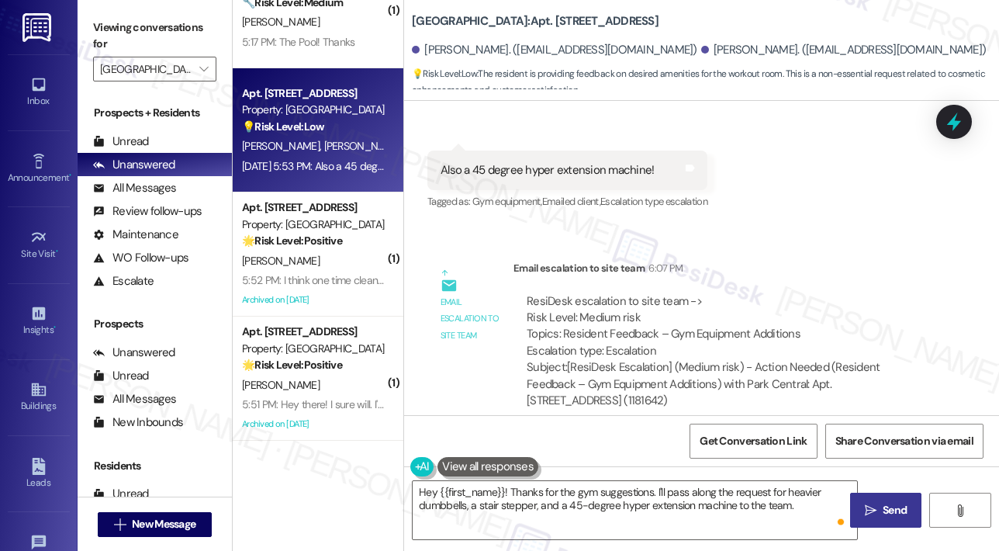
click at [877, 511] on span " Send" at bounding box center [886, 510] width 49 height 16
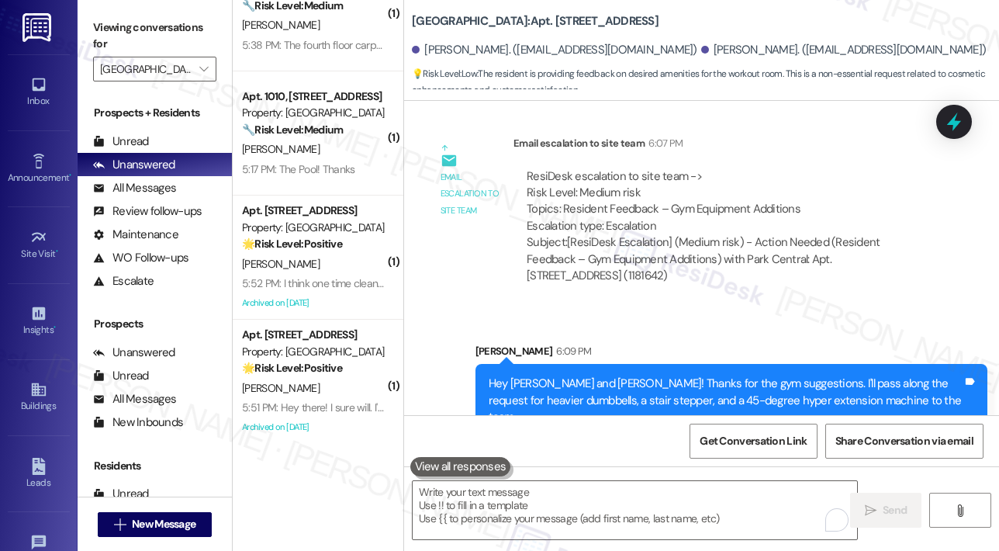
scroll to position [0, 0]
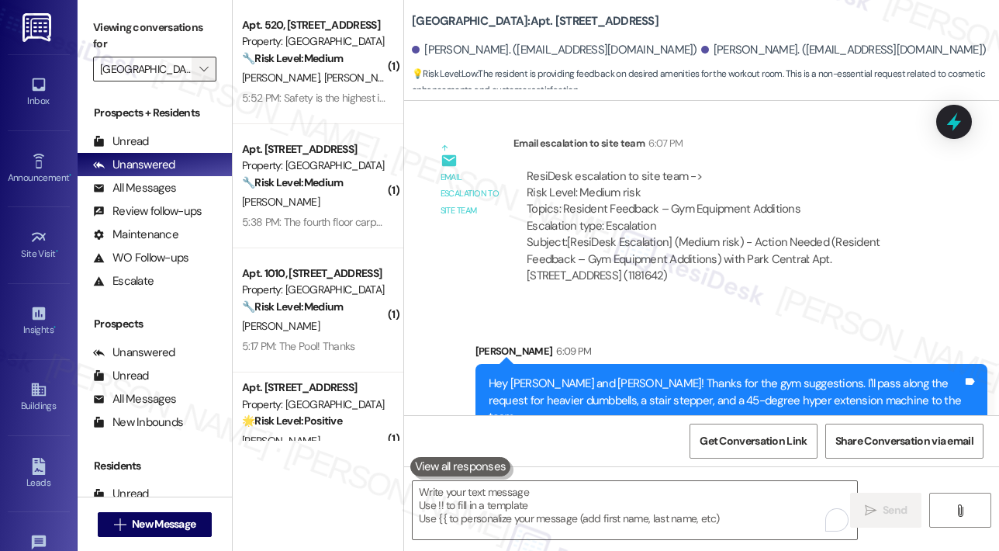
click at [205, 71] on icon "" at bounding box center [203, 69] width 9 height 12
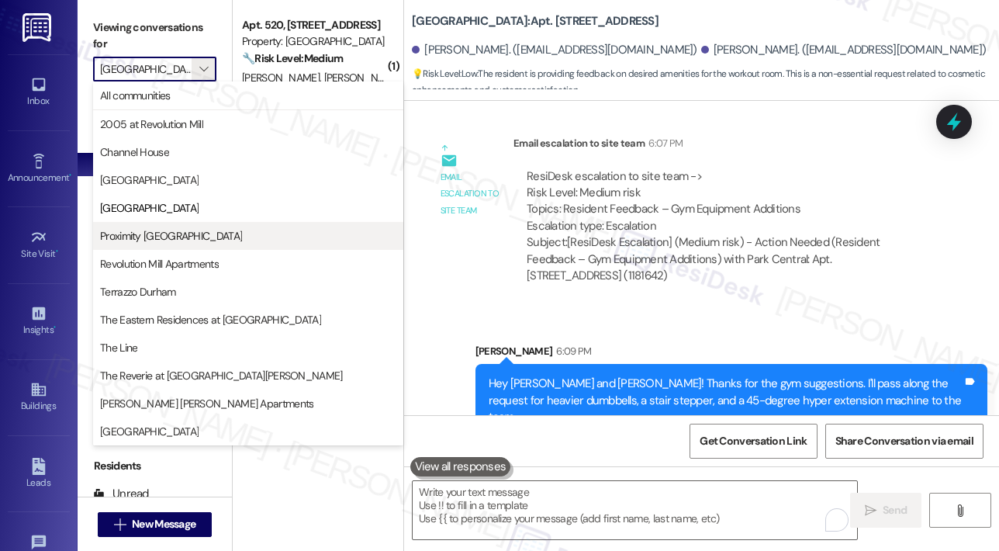
click at [177, 228] on span "Proximity [GEOGRAPHIC_DATA]" at bounding box center [171, 236] width 142 height 16
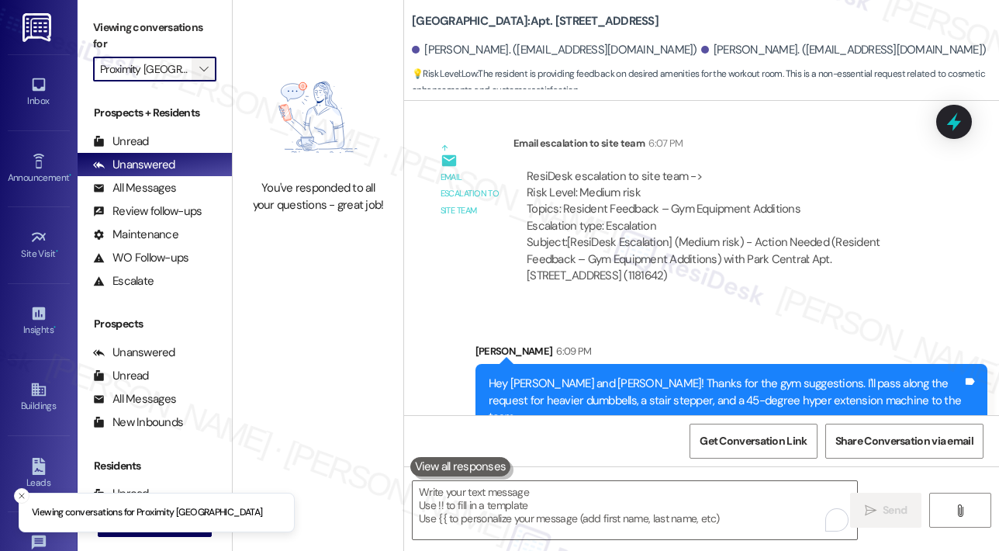
click at [206, 69] on icon "" at bounding box center [203, 69] width 9 height 12
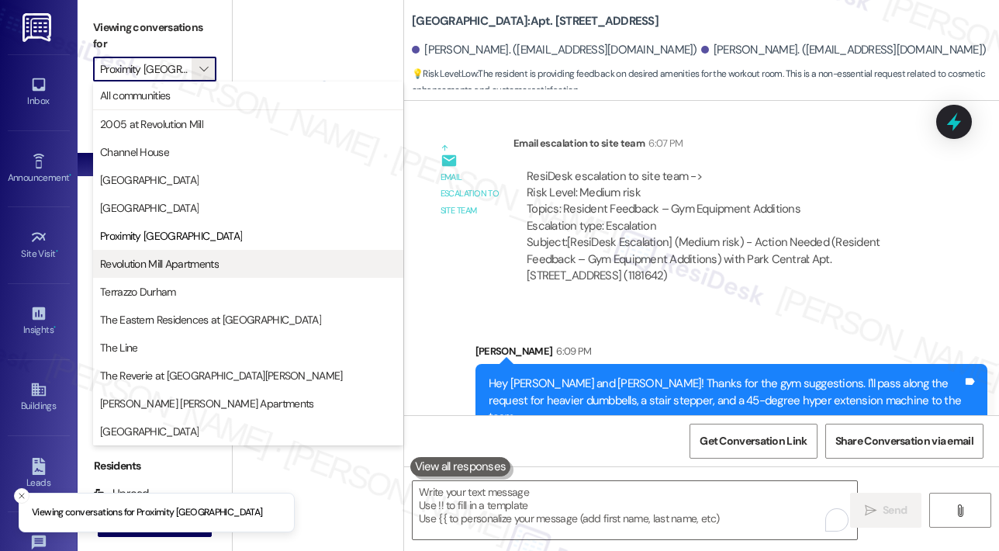
click at [188, 256] on span "Revolution Mill Apartments" at bounding box center [159, 264] width 119 height 16
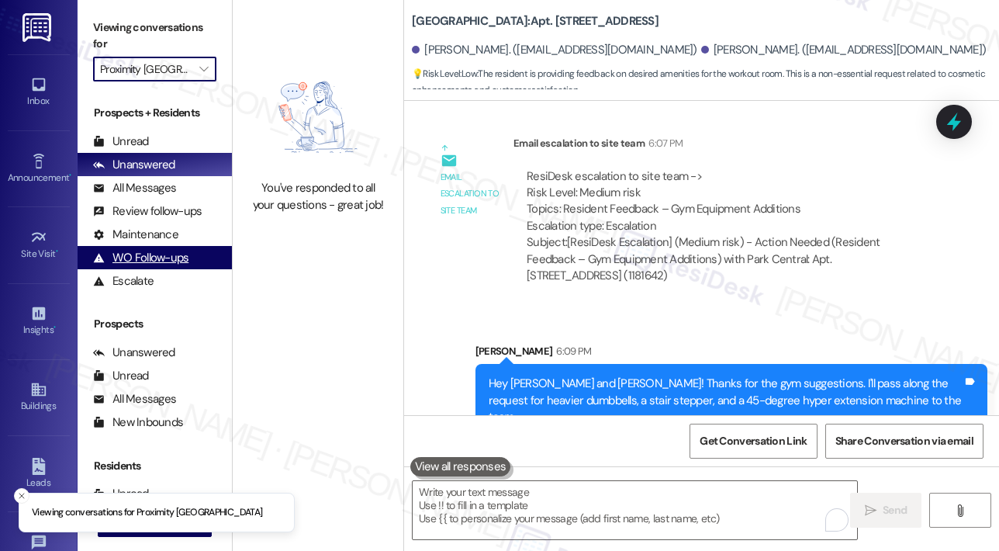
type input "Revolution Mill Apartments"
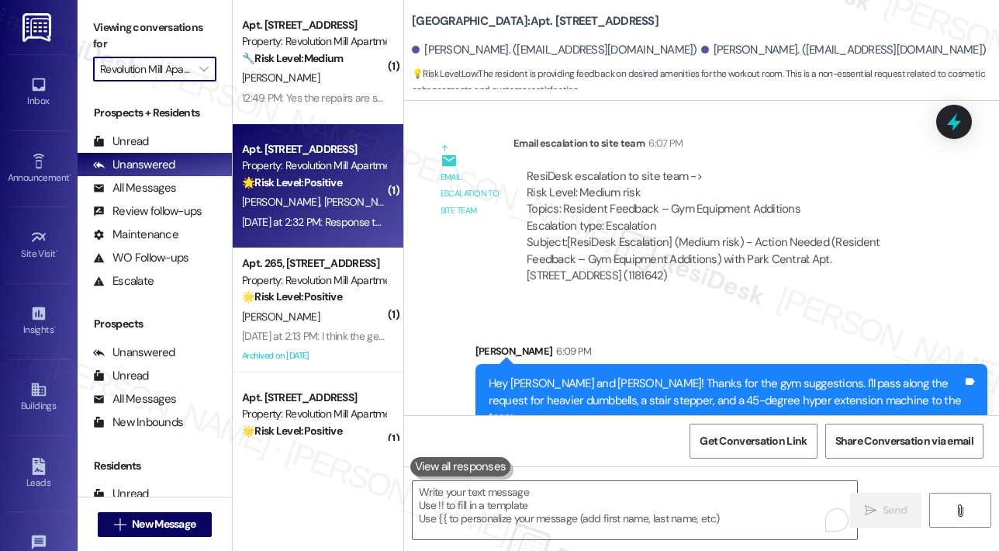
scroll to position [180, 0]
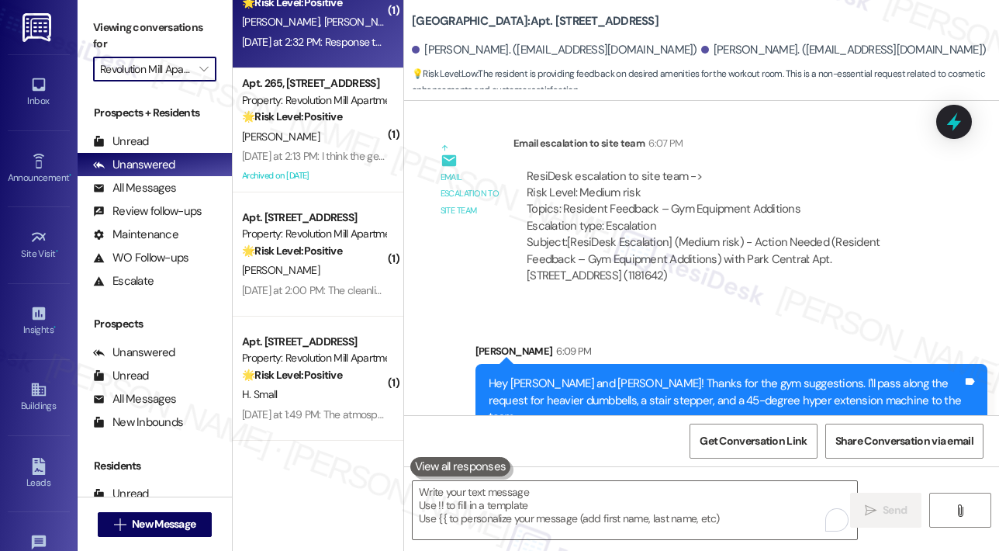
type textarea "Fetching suggested responses. Please feel free to read through the conversation…"
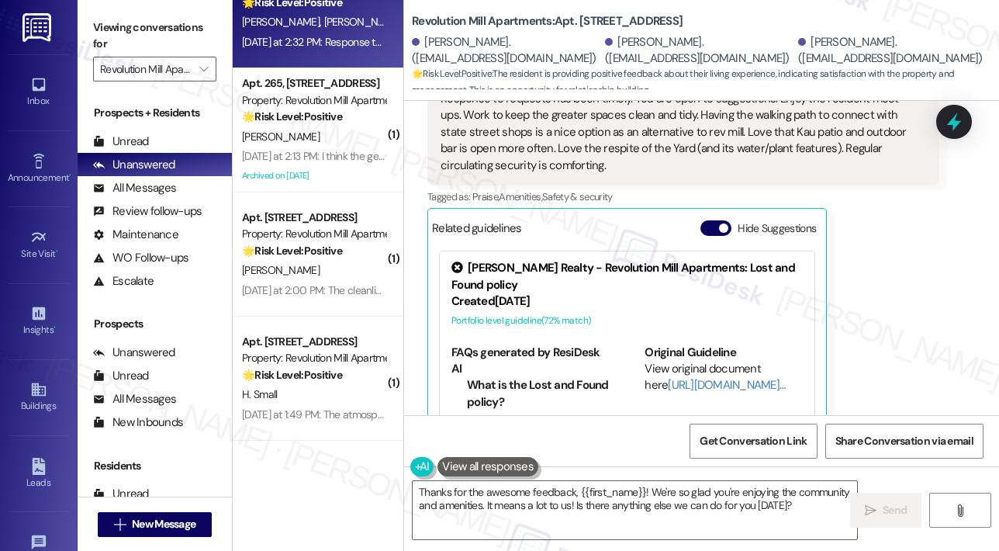
scroll to position [272, 0]
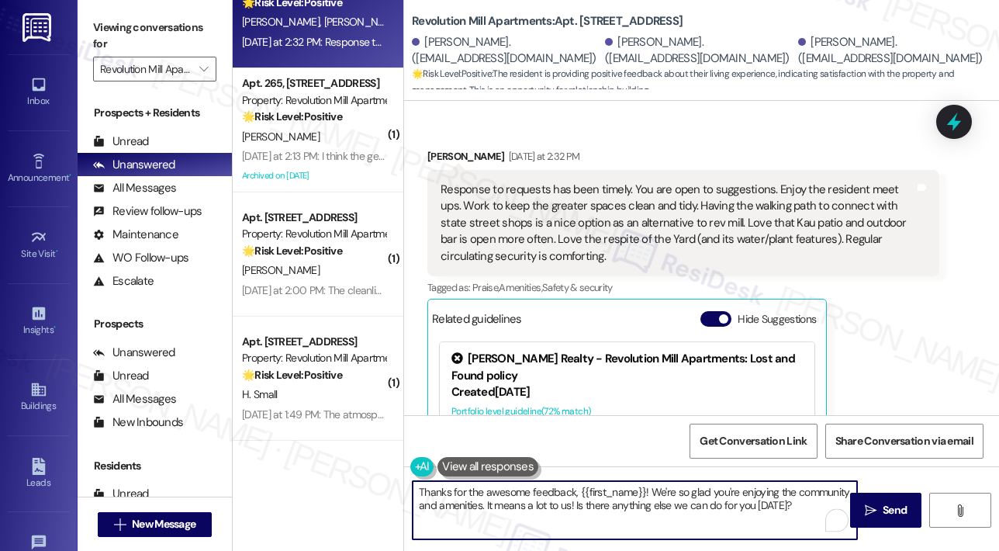
drag, startPoint x: 797, startPoint y: 508, endPoint x: 575, endPoint y: 508, distance: 222.6
click at [575, 508] on textarea "Thanks for the awesome feedback, {{first_name}}! We're so glad you're enjoying …" at bounding box center [635, 510] width 444 height 58
click at [642, 493] on textarea "Thanks for the awesome feedback, {{first_name}}! We're so glad you're enjoying …" at bounding box center [635, 510] width 444 height 58
click at [664, 498] on textarea "Thanks for the awesome feedback, Pamela! We're so glad you're enjoying the comm…" at bounding box center [635, 510] width 444 height 58
type textarea "Thanks for the awesome feedback, Pamela! We're so glad you're enjoying the comm…"
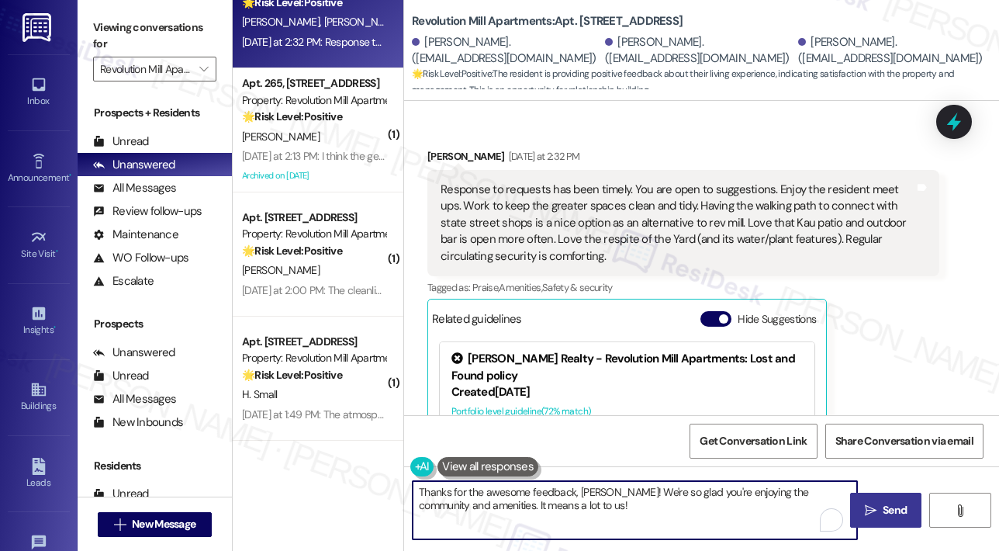
click at [867, 507] on icon "" at bounding box center [871, 510] width 12 height 12
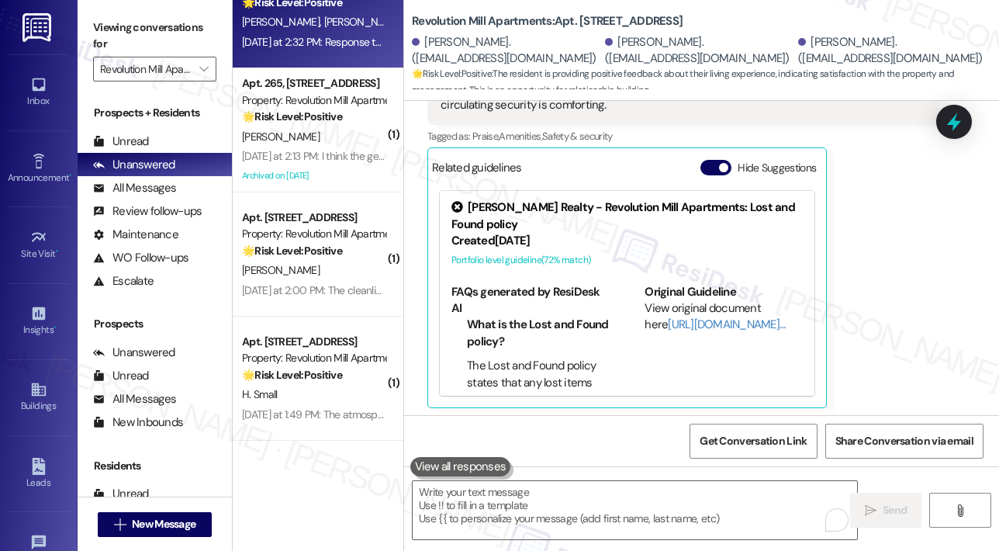
scroll to position [427, 0]
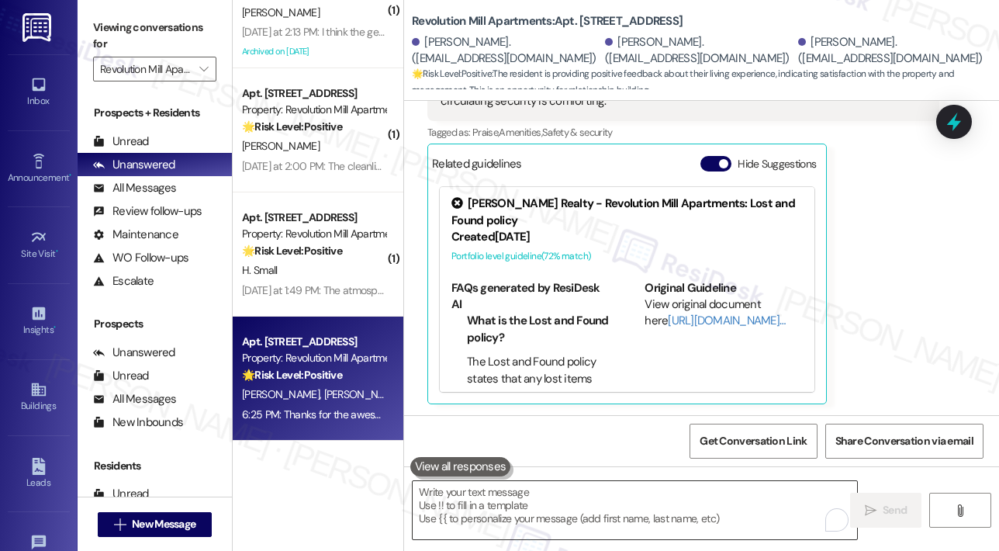
click at [599, 514] on textarea "To enrich screen reader interactions, please activate Accessibility in Grammarl…" at bounding box center [635, 510] width 444 height 58
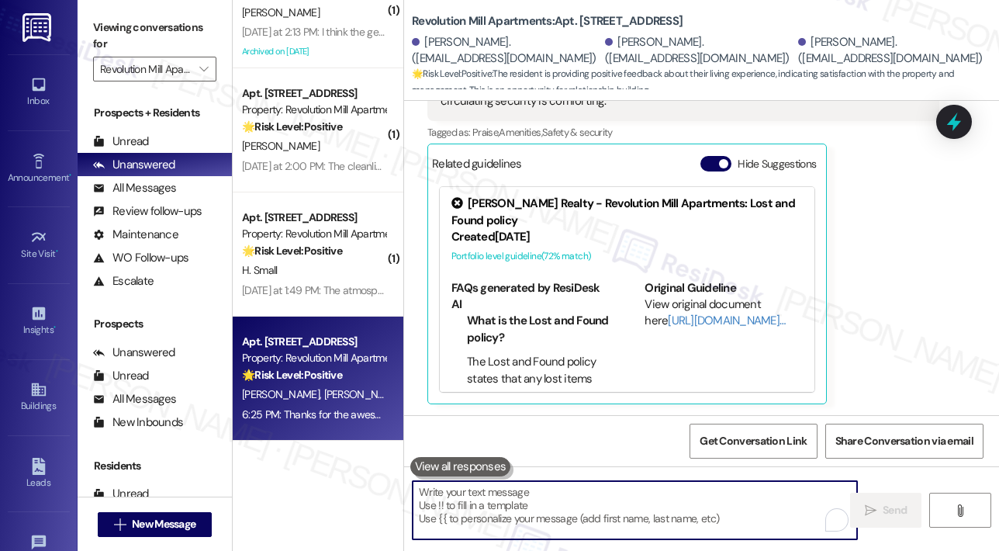
paste textarea "Can I ask a quick favor...would you mind writing us a Google review? No worries…"
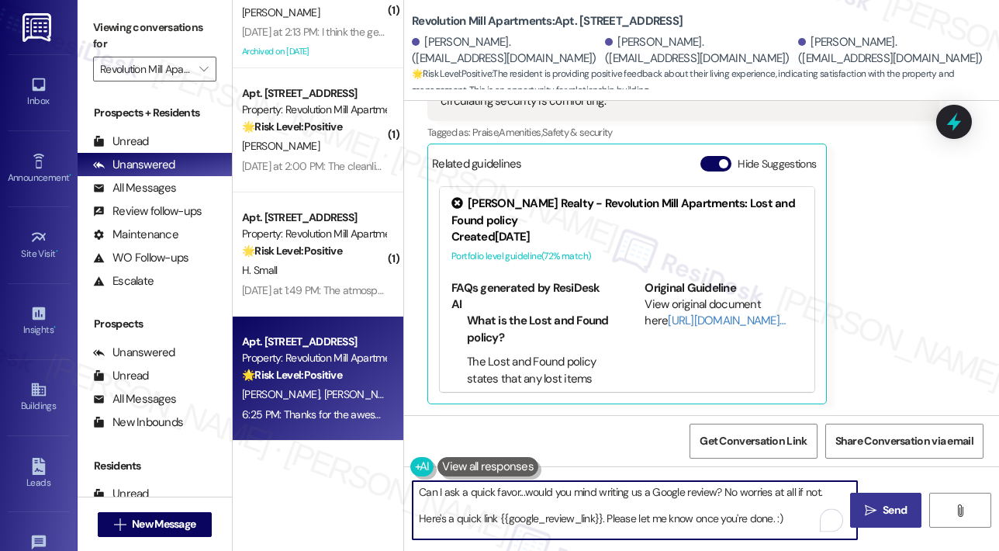
type textarea "Can I ask a quick favor...would you mind writing us a Google review? No worries…"
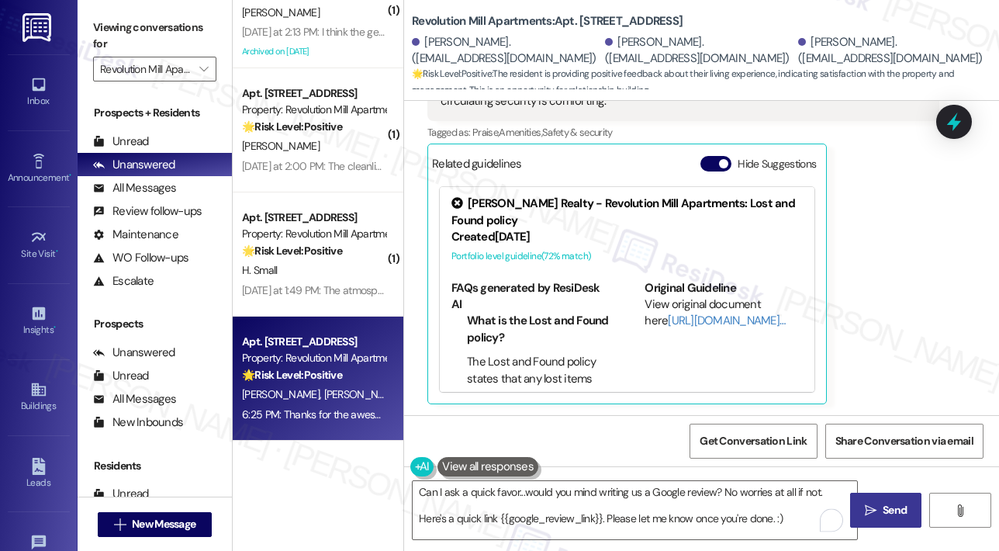
click at [887, 503] on span "Send" at bounding box center [895, 510] width 24 height 16
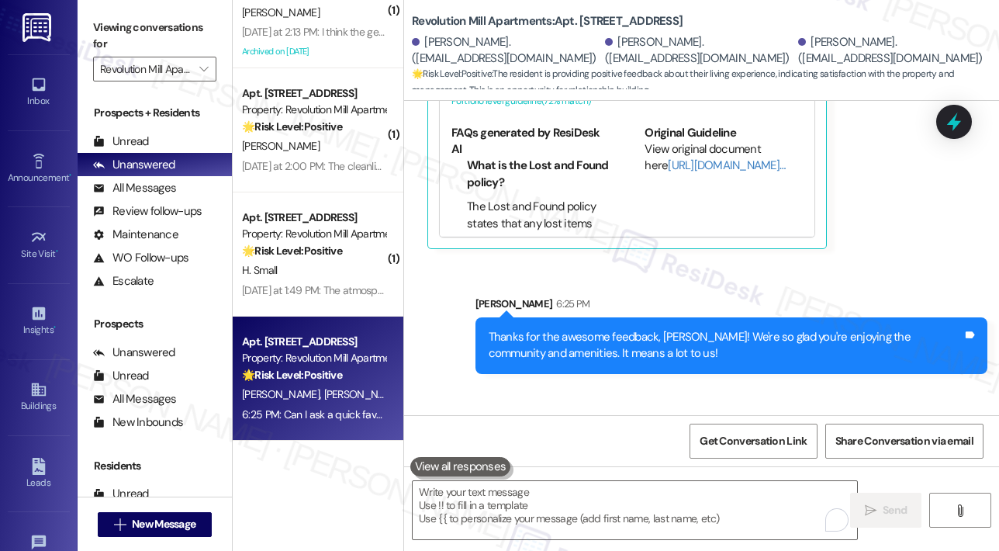
scroll to position [711, 0]
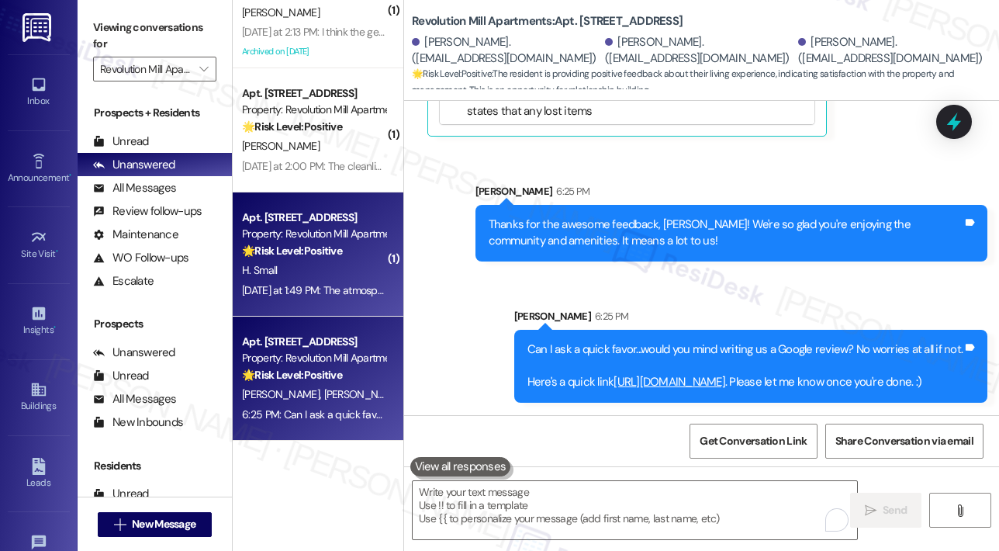
click at [354, 288] on div "Yesterday at 1:49 PM: The atmosphere is wonderful. You will not get that anywhe…" at bounding box center [429, 290] width 375 height 14
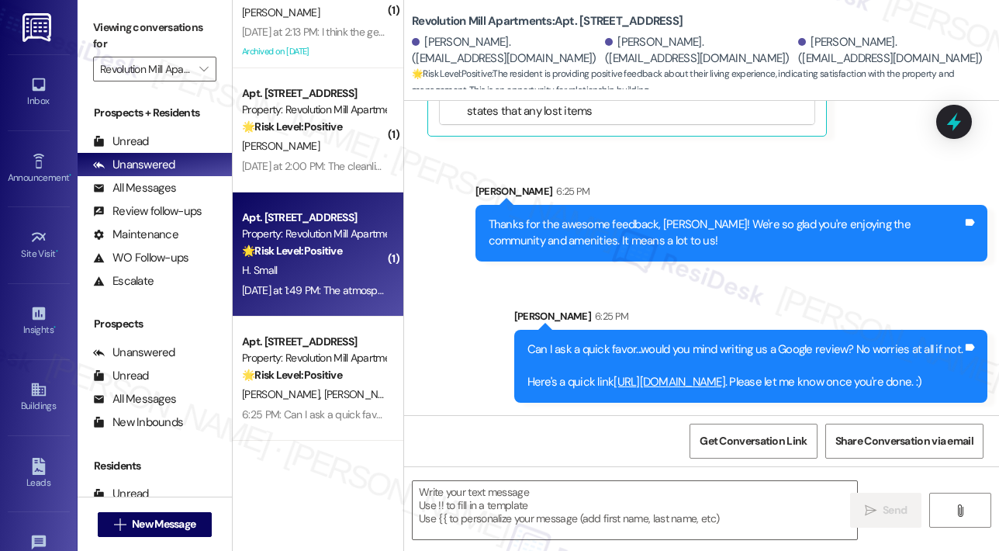
type textarea "Fetching suggested responses. Please feel free to read through the conversation…"
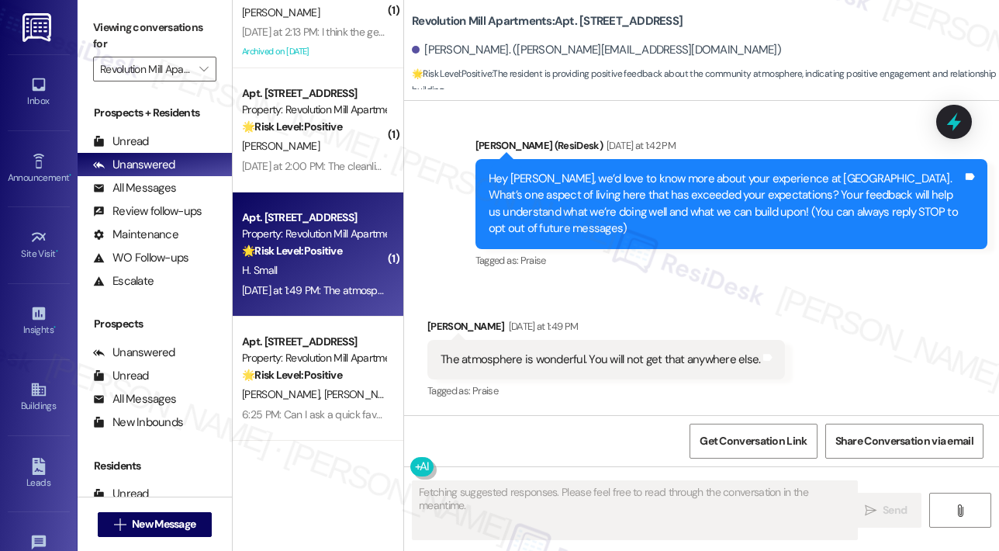
scroll to position [101, 0]
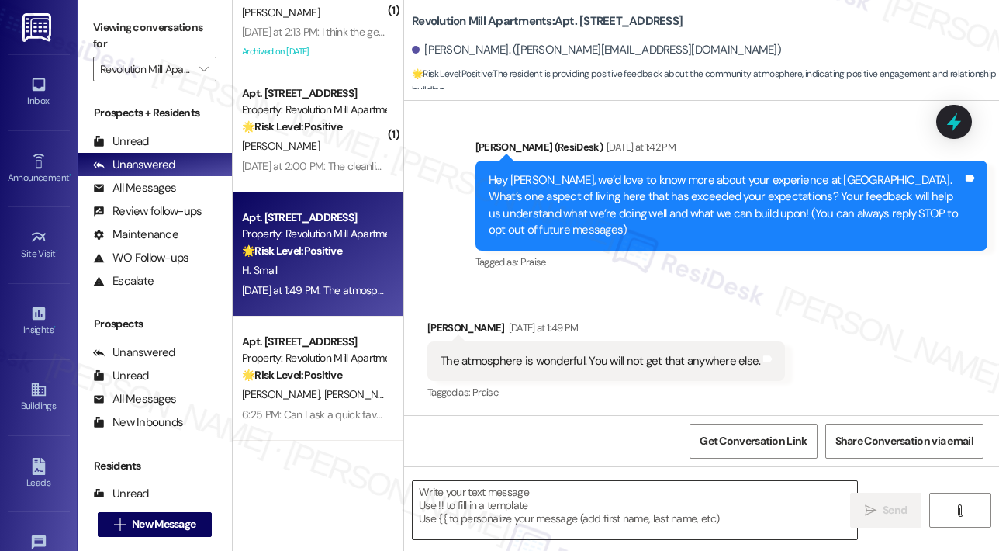
click at [603, 502] on textarea at bounding box center [635, 510] width 444 height 58
click at [537, 508] on textarea "To enrich screen reader interactions, please activate Accessibility in Grammarl…" at bounding box center [635, 510] width 444 height 58
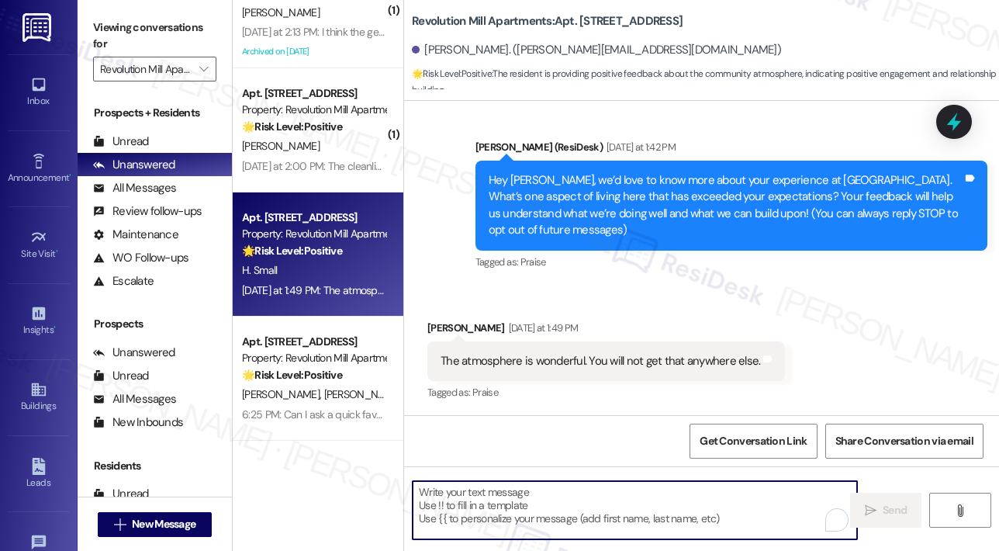
paste textarea "Awesome! ❤️ Can I ask a quick favor...would you mind writing us a Google review…"
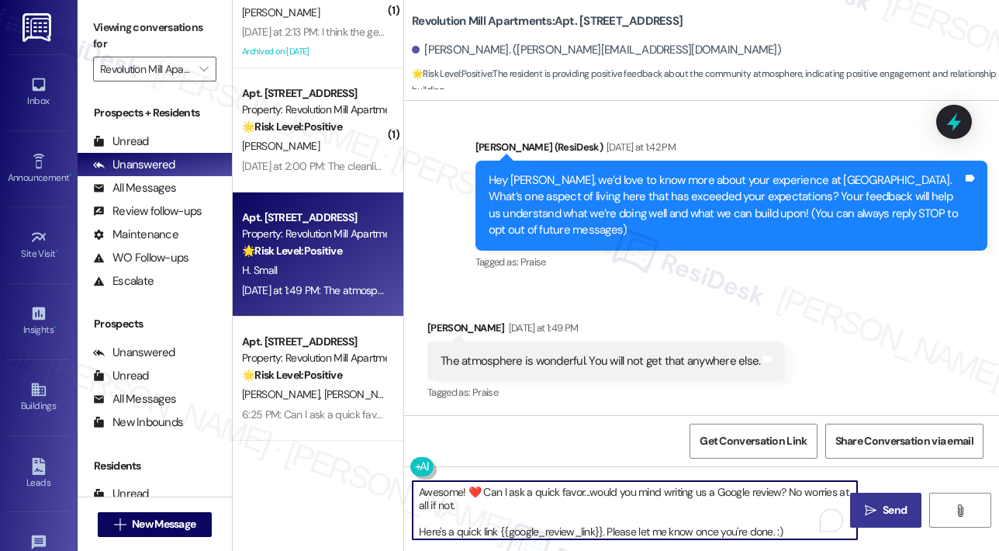
type textarea "Awesome! ❤️ Can I ask a quick favor...would you mind writing us a Google review…"
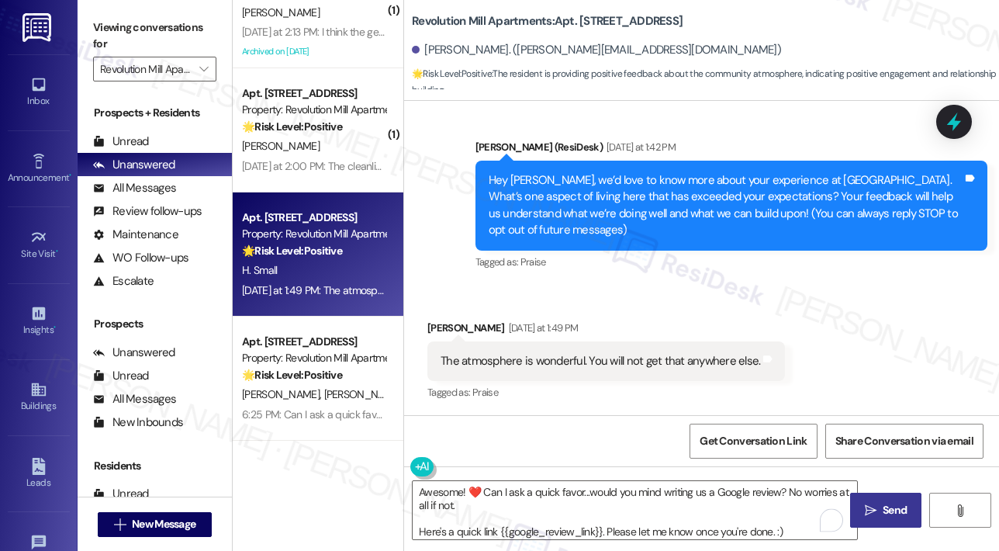
click at [887, 508] on span "Send" at bounding box center [895, 510] width 24 height 16
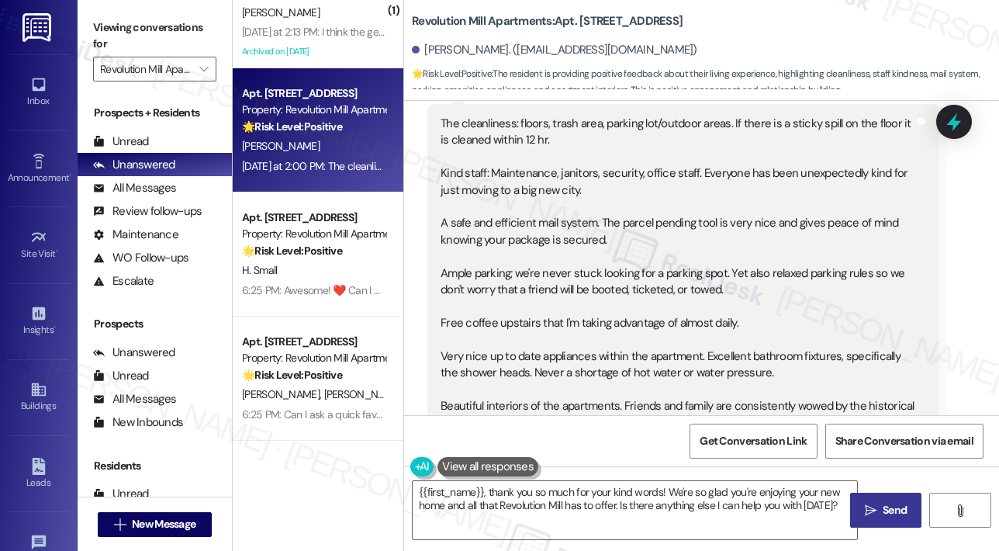
scroll to position [261, 0]
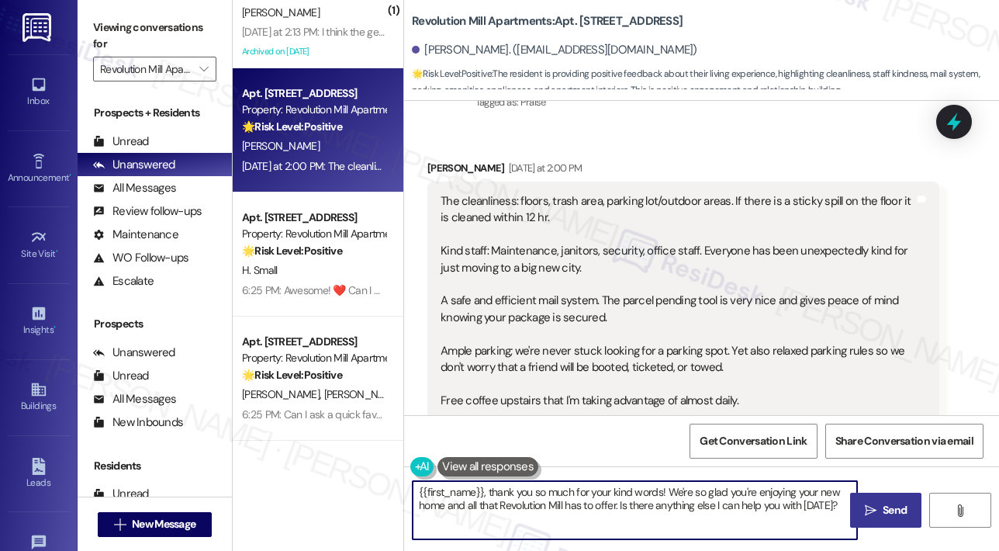
click at [756, 511] on textarea "{{first_name}}, thank you so much for your kind words! We're so glad you're enj…" at bounding box center [635, 510] width 444 height 58
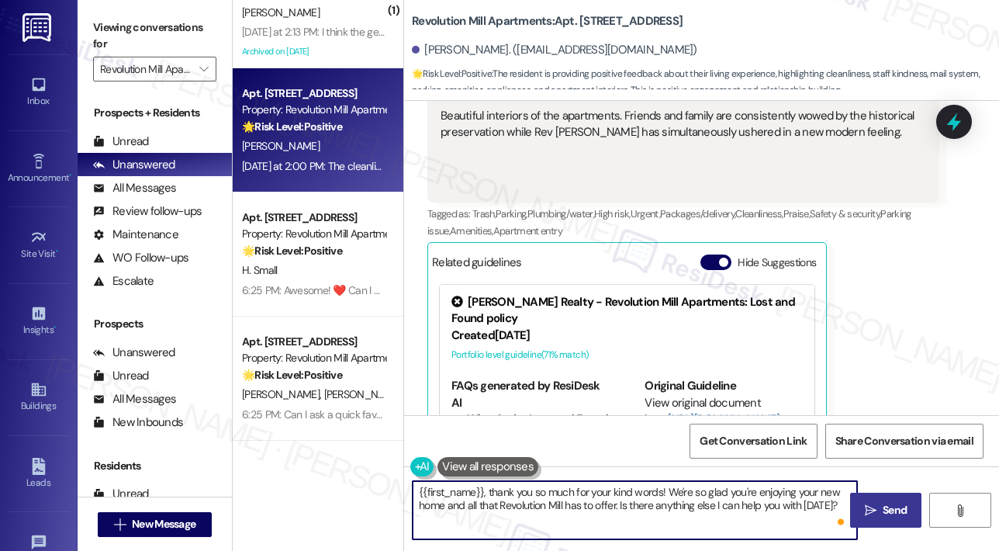
scroll to position [727, 0]
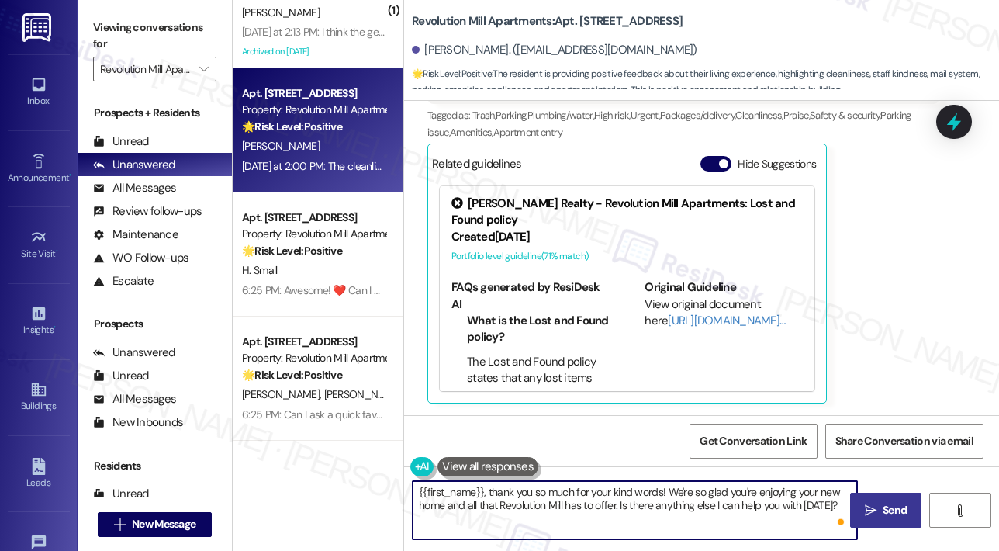
click at [695, 496] on textarea "{{first_name}}, thank you so much for your kind words! We're so glad you're enj…" at bounding box center [635, 510] width 444 height 58
drag, startPoint x: 619, startPoint y: 507, endPoint x: 833, endPoint y: 516, distance: 214.3
click at [833, 516] on textarea "{{first_name}}, thank you so much for your kind words! We're so glad you're enj…" at bounding box center [635, 510] width 444 height 58
paste textarea "Awesome! ❤️ Can I ask a quick favor...would you mind writing us a Google review…"
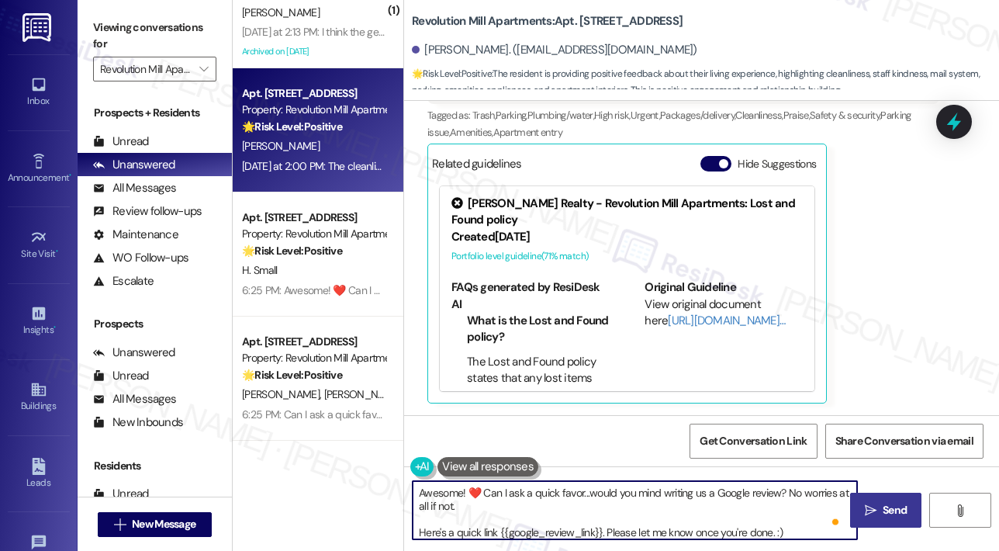
scroll to position [39, 0]
click at [486, 493] on textarea "{{first_name}}, thank you so much for your kind words! We're so glad you're enj…" at bounding box center [635, 510] width 444 height 58
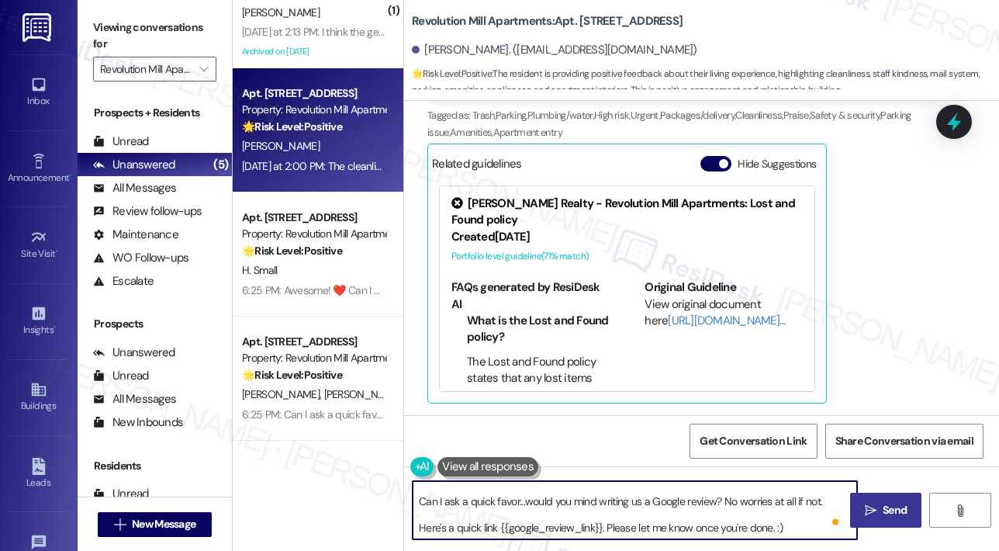
scroll to position [25, 0]
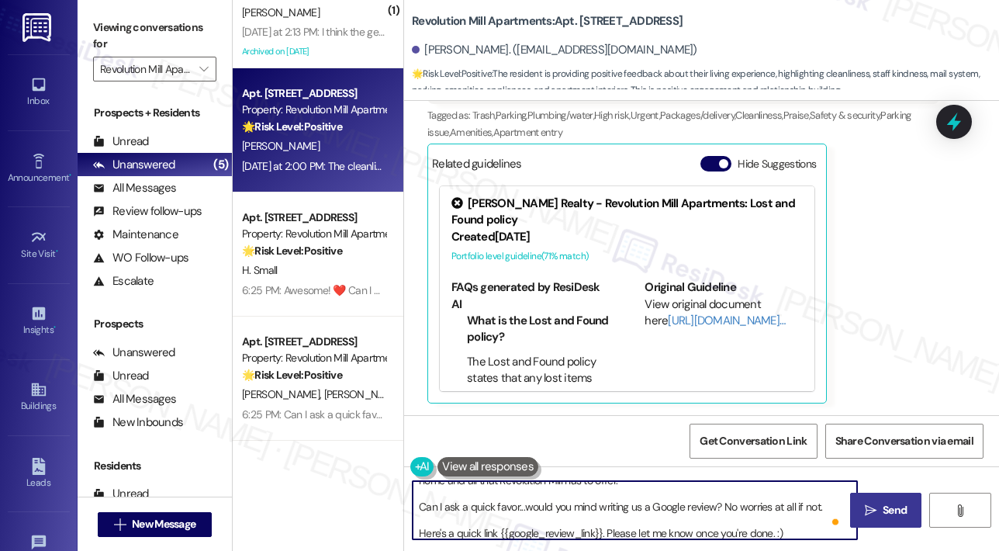
drag, startPoint x: 802, startPoint y: 533, endPoint x: 461, endPoint y: 493, distance: 343.6
click at [461, 493] on textarea "{{first_name}}, thank you so much for your kind words! We're so glad you're enj…" at bounding box center [635, 510] width 444 height 58
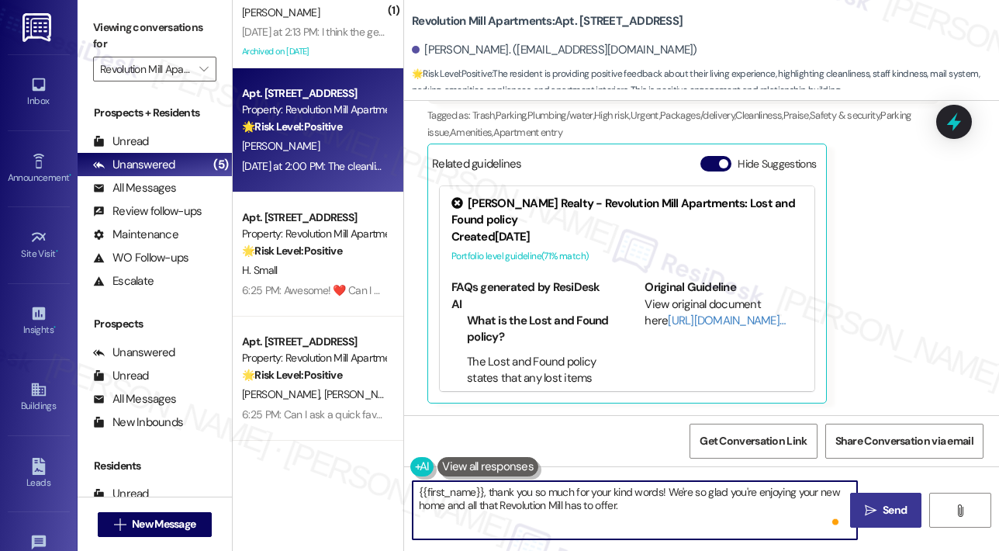
scroll to position [0, 0]
type textarea "{{first_name}}, thank you so much for your kind words! We're so glad you're enj…"
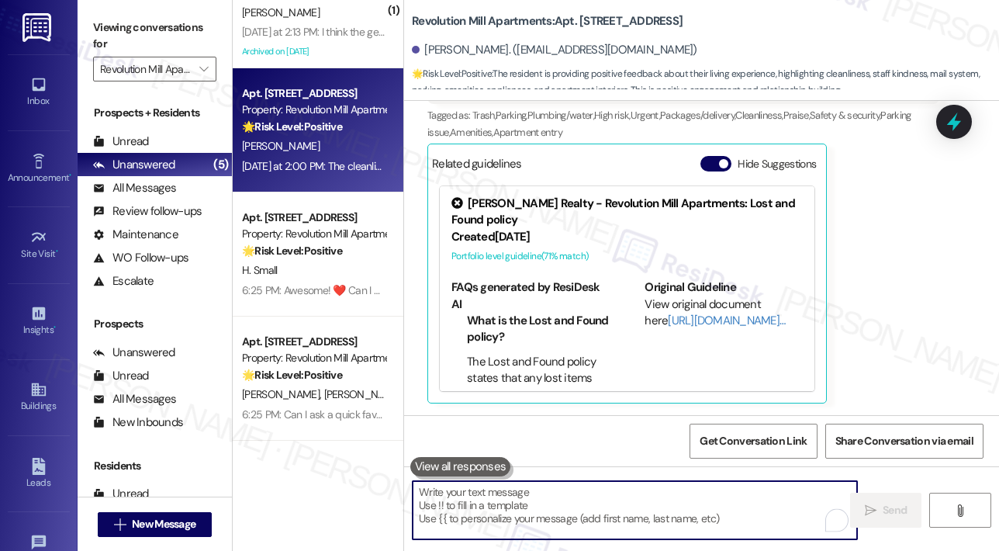
scroll to position [726, 0]
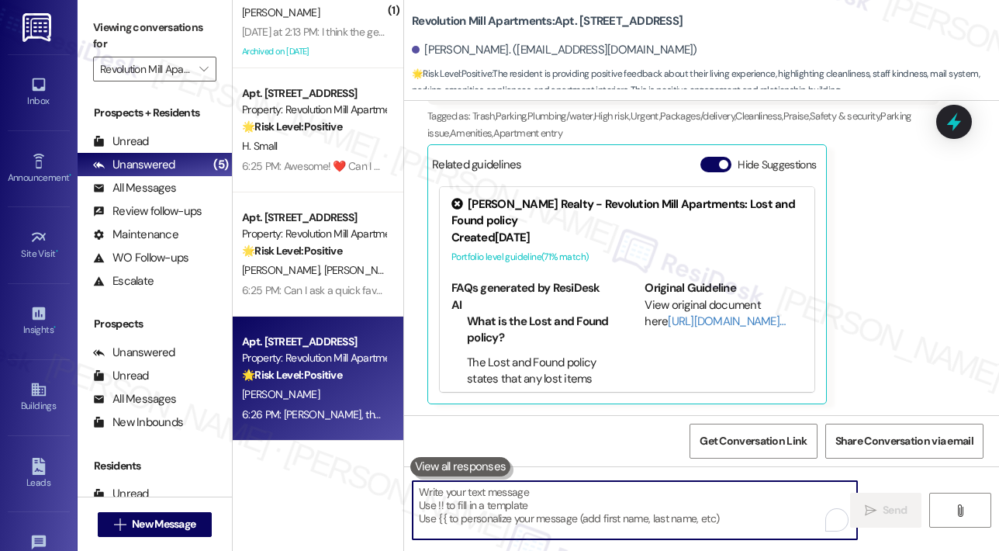
click at [609, 508] on textarea "To enrich screen reader interactions, please activate Accessibility in Grammarl…" at bounding box center [635, 510] width 444 height 58
paste textarea "Can I ask a quick favor...would you mind writing us a Google review? No worries…"
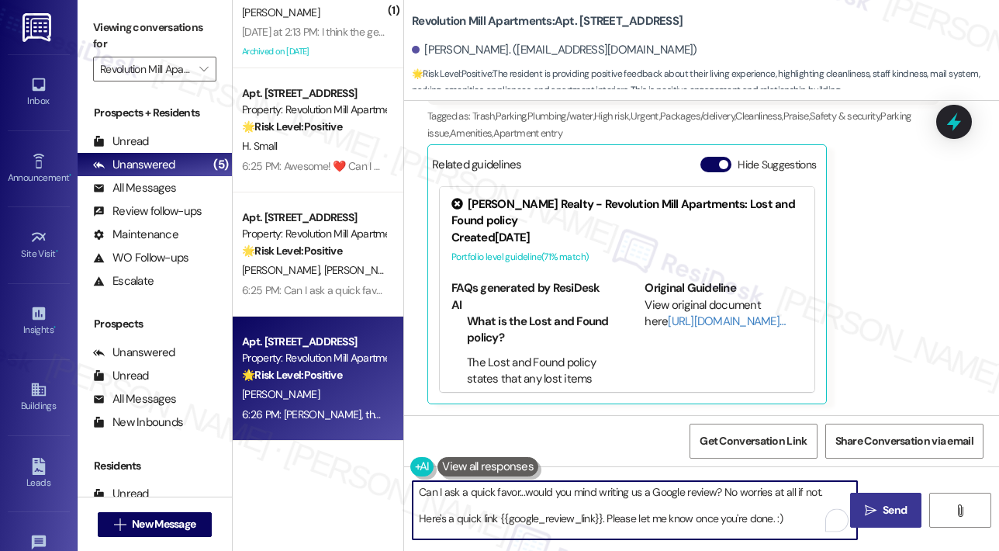
type textarea "Can I ask a quick favor...would you mind writing us a Google review? No worries…"
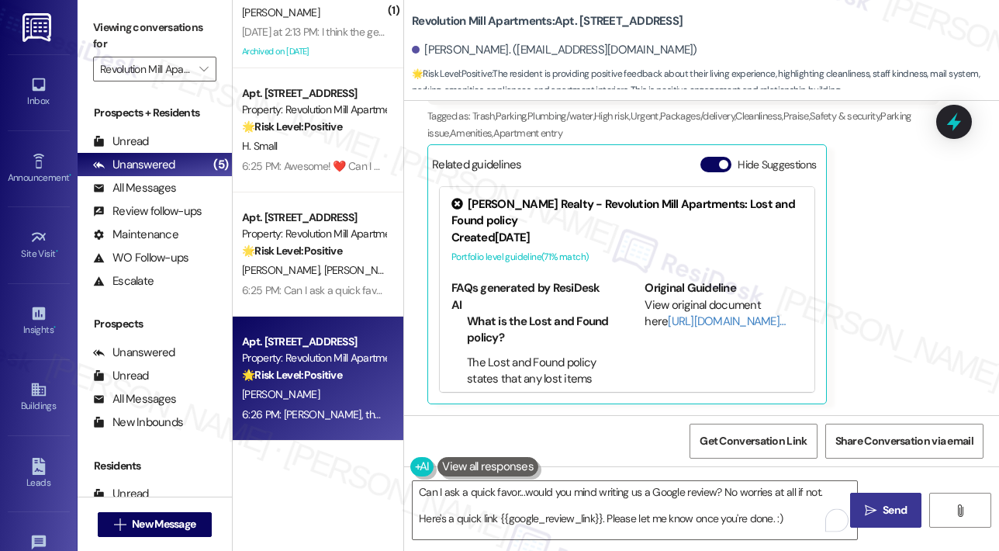
click at [878, 503] on span " Send" at bounding box center [886, 510] width 49 height 16
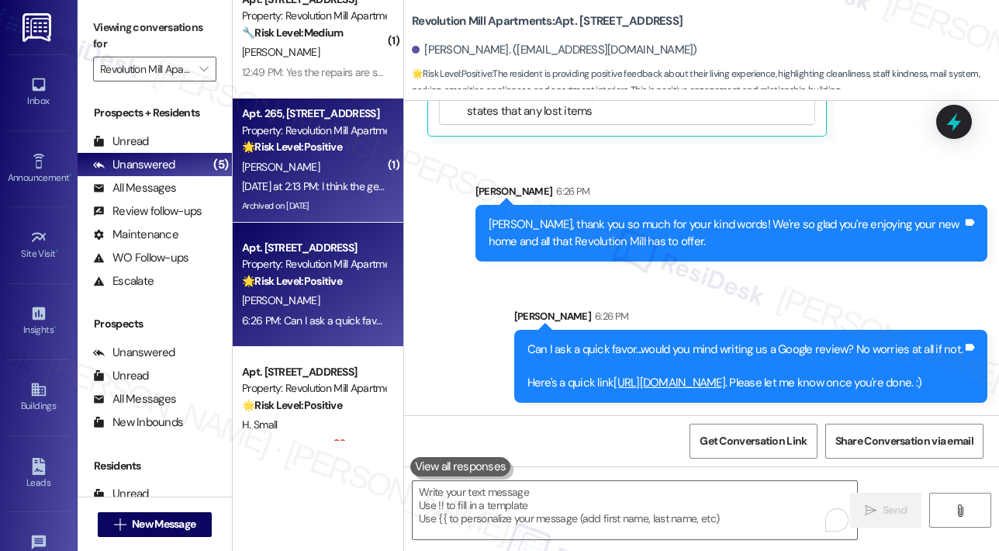
scroll to position [25, 0]
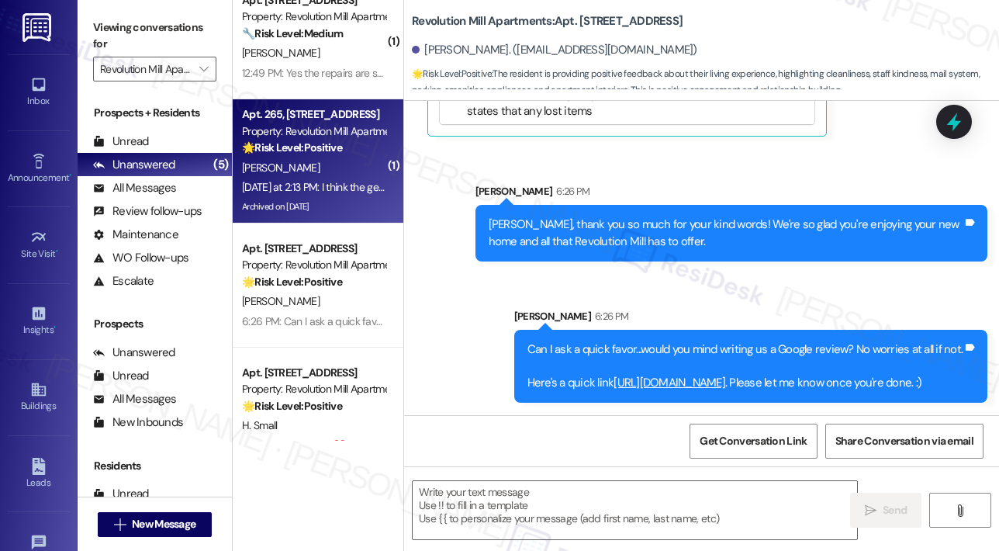
type textarea "Fetching suggested responses. Please feel free to read through the conversation…"
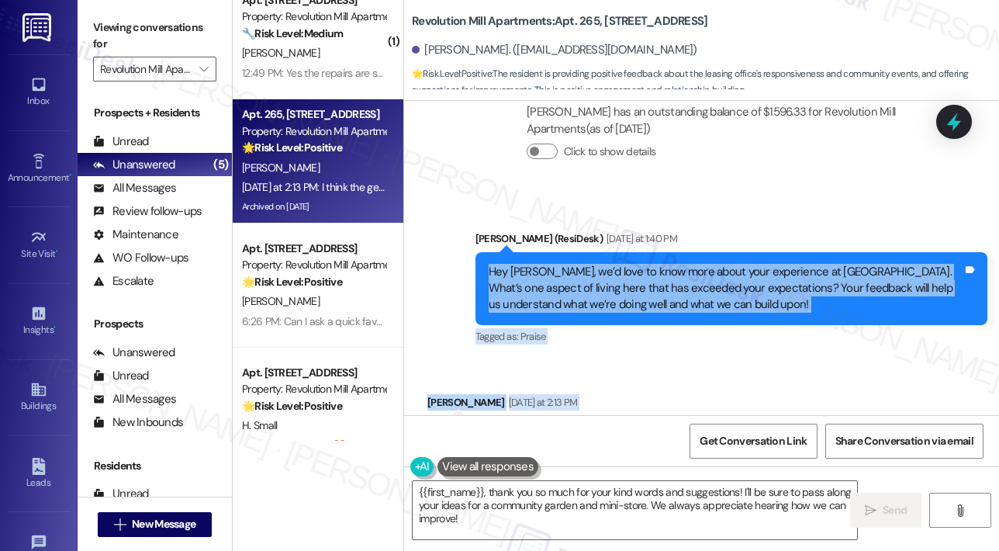
scroll to position [12698, 0]
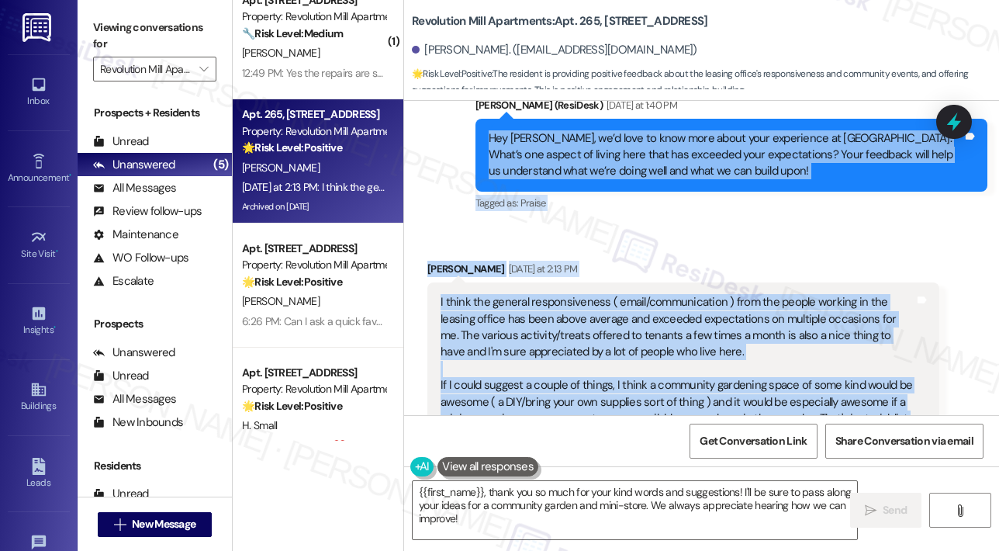
drag, startPoint x: 487, startPoint y: 263, endPoint x: 702, endPoint y: 327, distance: 224.1
click at [702, 327] on div "Announcement, sent via SMS Sarah (ResiDesk) Aug 07, 2023 at 3:44 PM Hi Lauren, …" at bounding box center [701, 258] width 595 height 314
copy div "Hey Lauren, we’d love to know more about your experience at Revolution Mill Apa…"
click at [484, 487] on textarea "{{first_name}}, thank you so much for your kind words and suggestions! I'll be …" at bounding box center [635, 510] width 444 height 58
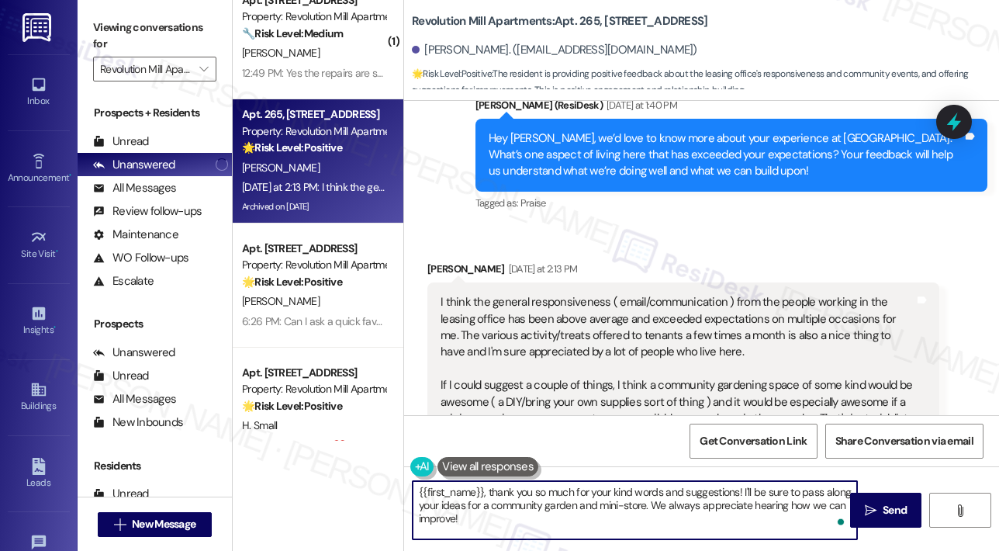
paste textarea "Thank you, Lauren, for your thoughtful feedback—we’re so glad to hear the leasi…"
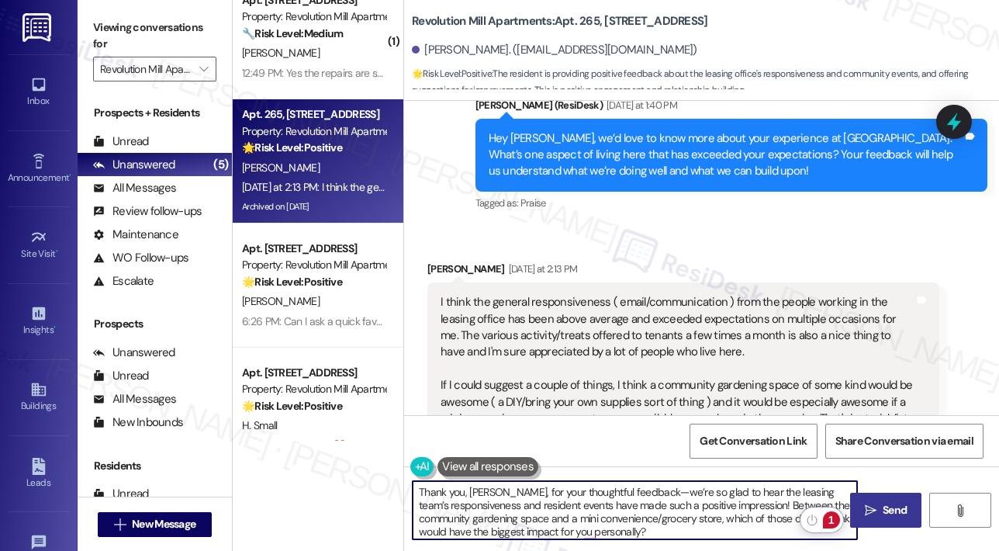
type textarea "Thank you, Lauren, for your thoughtful feedback—we’re so glad to hear the leasi…"
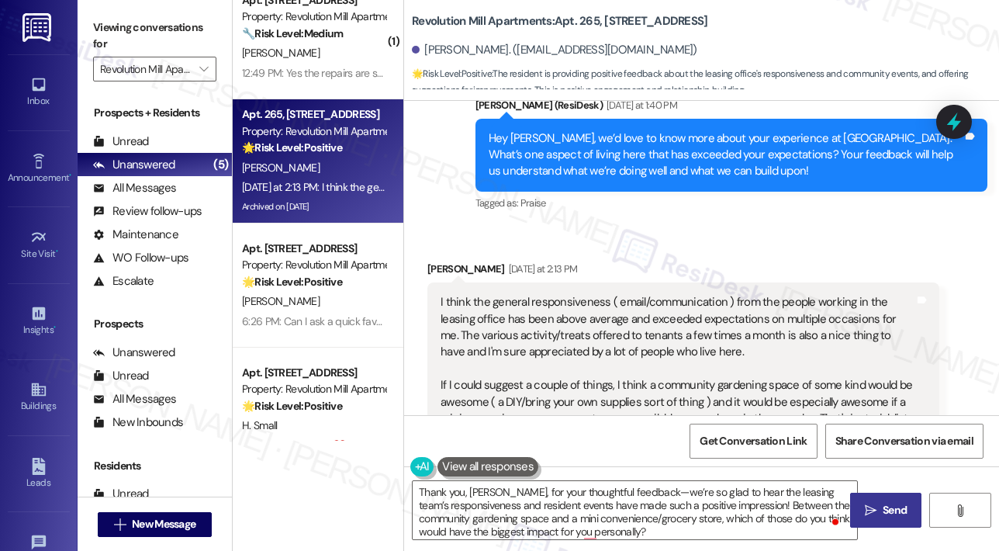
click at [894, 511] on span "Send" at bounding box center [895, 510] width 24 height 16
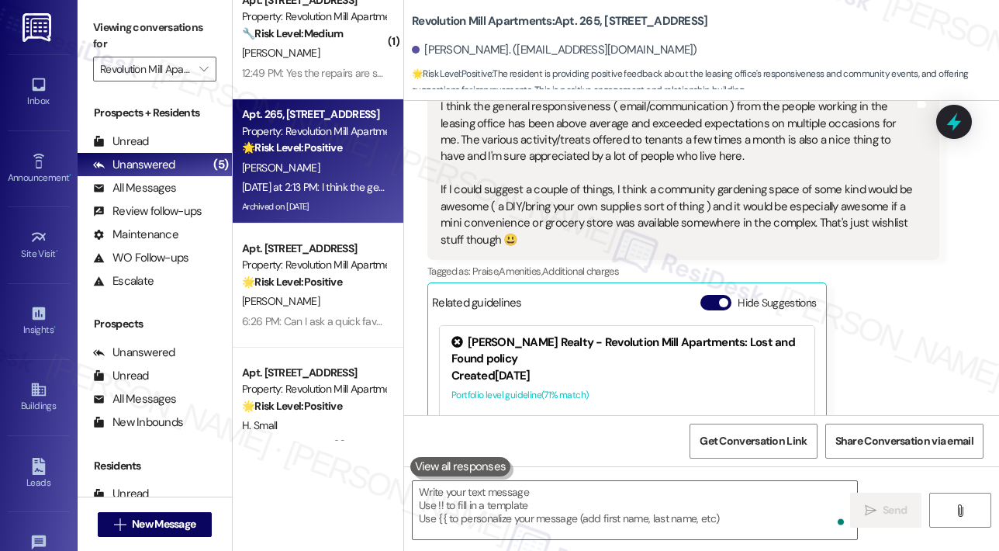
scroll to position [12930, 0]
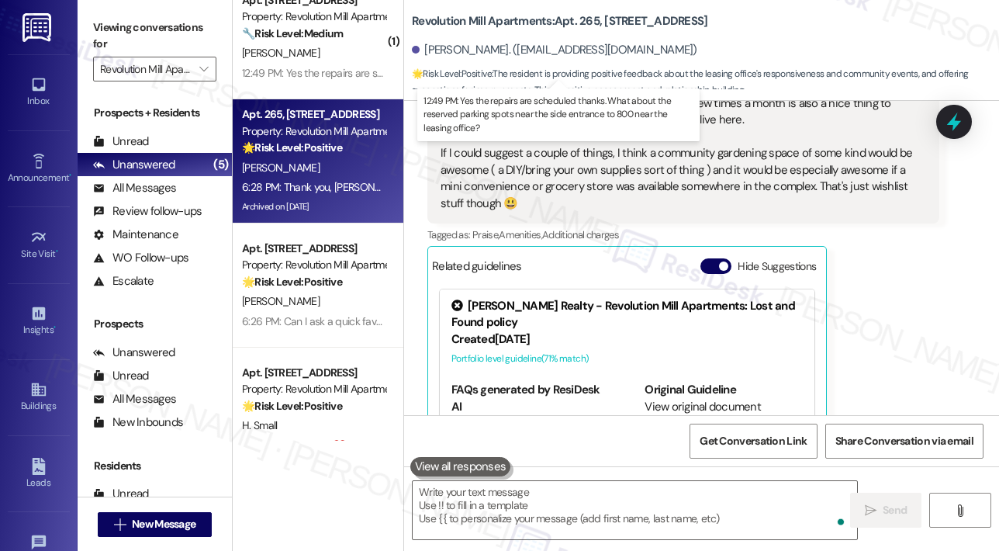
click at [338, 74] on div "12:49 PM: Yes the repairs are scheduled thanks. What about the reserved parking…" at bounding box center [561, 73] width 639 height 14
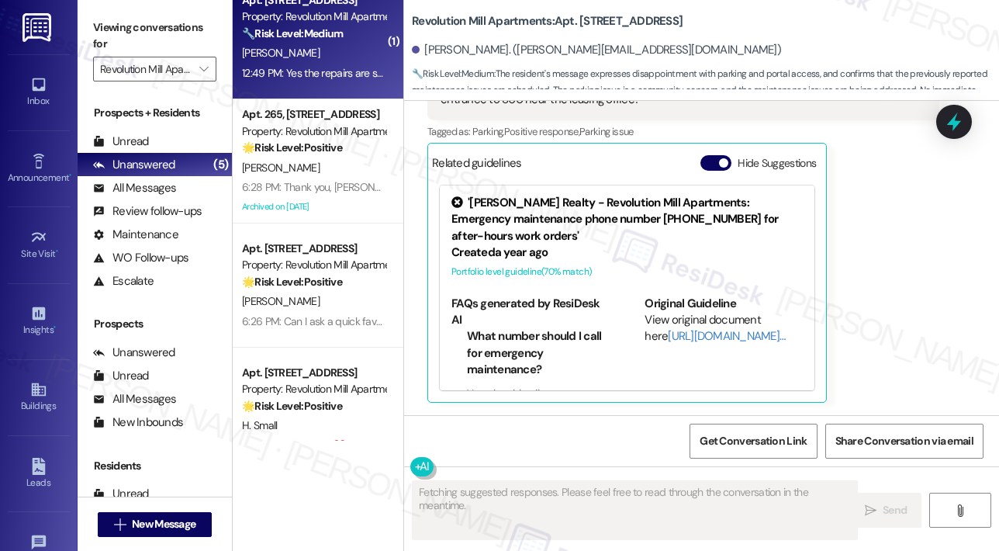
scroll to position [799, 0]
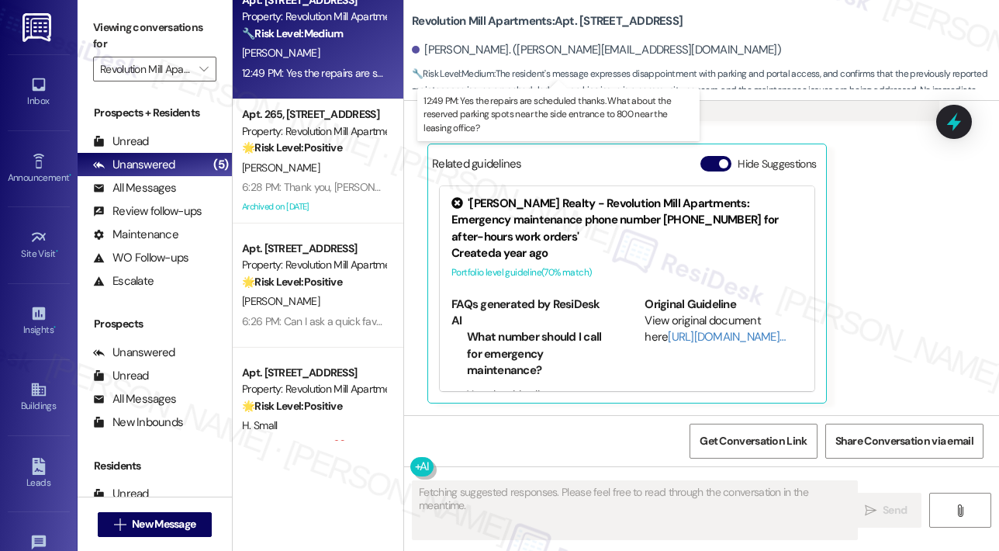
click at [338, 74] on div "12:49 PM: Yes the repairs are scheduled thanks. What about the reserved parking…" at bounding box center [561, 73] width 639 height 14
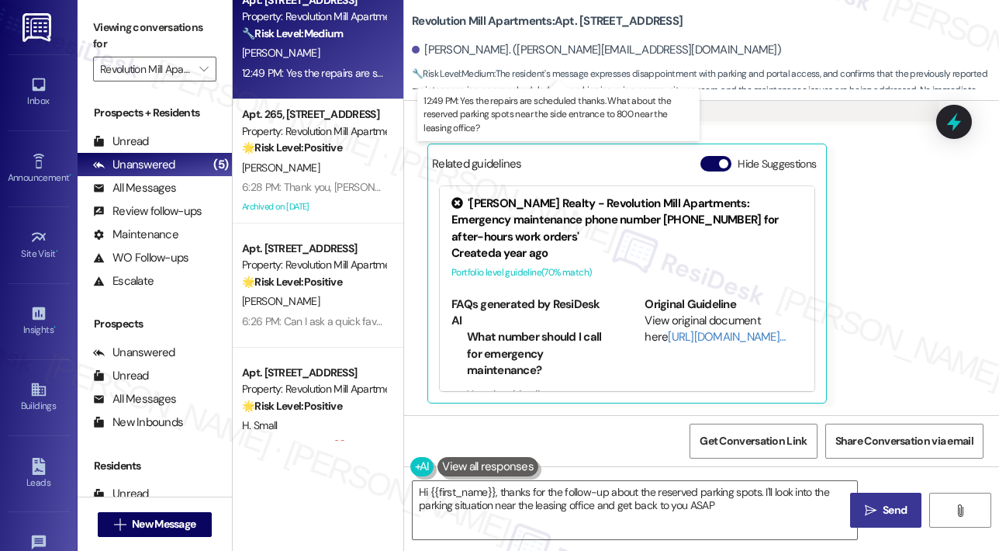
type textarea "Hi {{first_name}}, thanks for the follow-up about the reserved parking spots. I…"
click at [338, 74] on div "12:49 PM: Yes the repairs are scheduled thanks. What about the reserved parking…" at bounding box center [561, 73] width 639 height 14
click at [207, 69] on icon "" at bounding box center [203, 69] width 9 height 12
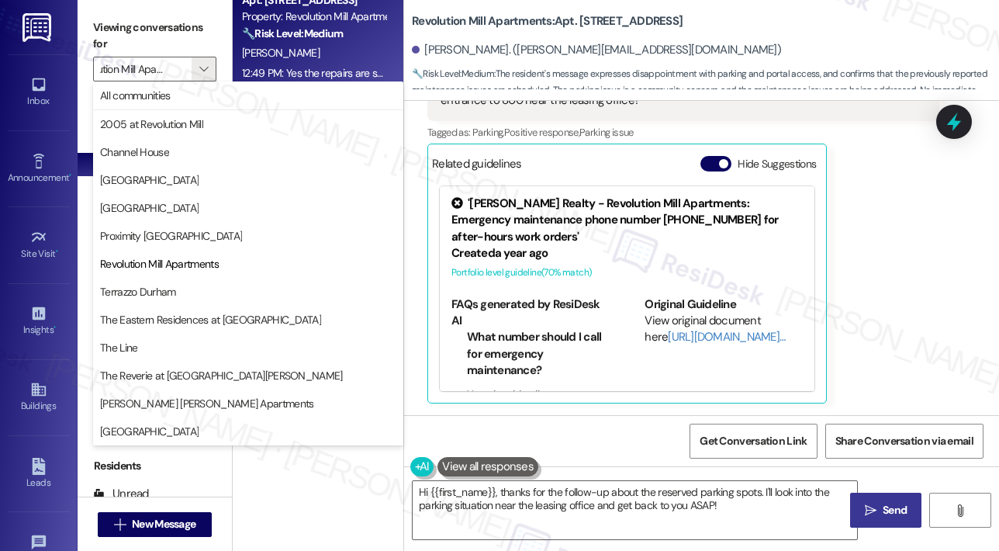
scroll to position [0, 0]
click at [878, 223] on div "James Lorenz Question 12:49 PM Yes the repairs are scheduled thanks. What about…" at bounding box center [683, 222] width 512 height 365
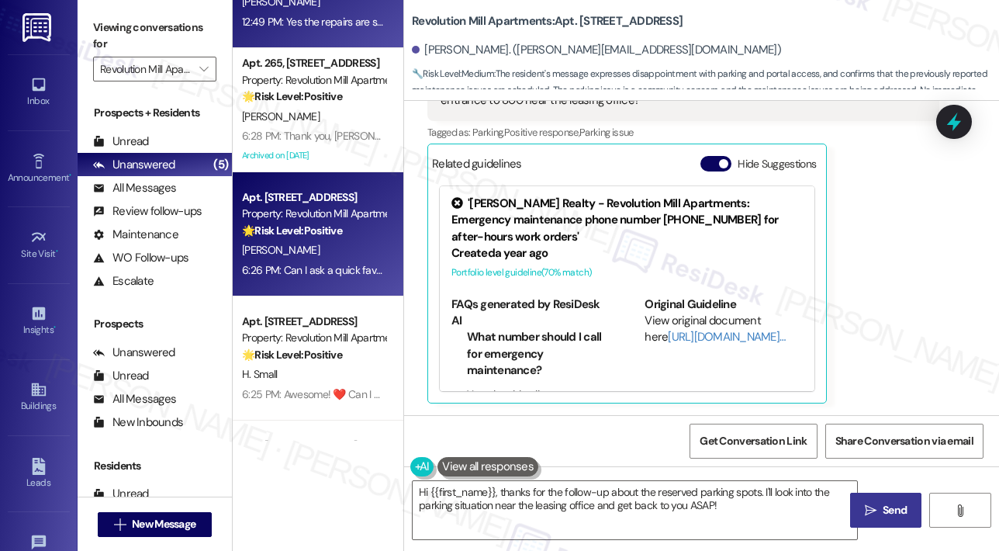
scroll to position [180, 0]
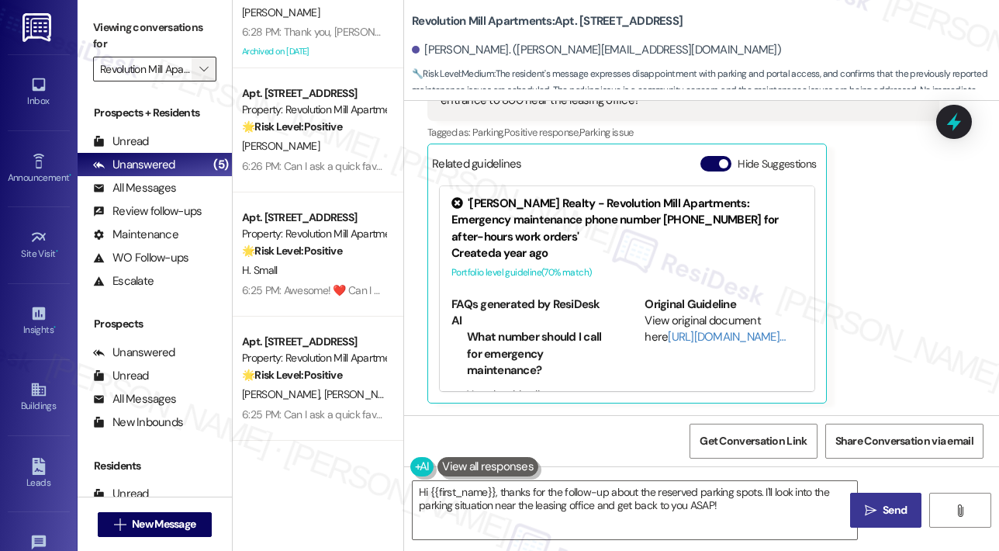
click at [208, 80] on span "" at bounding box center [203, 69] width 15 height 25
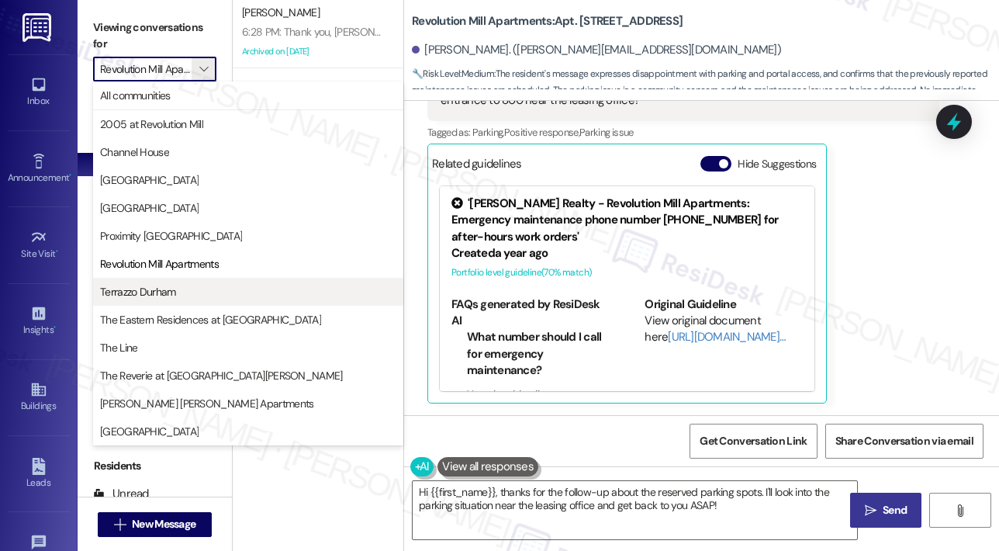
click at [171, 292] on span "Terrazzo Durham" at bounding box center [138, 292] width 76 height 16
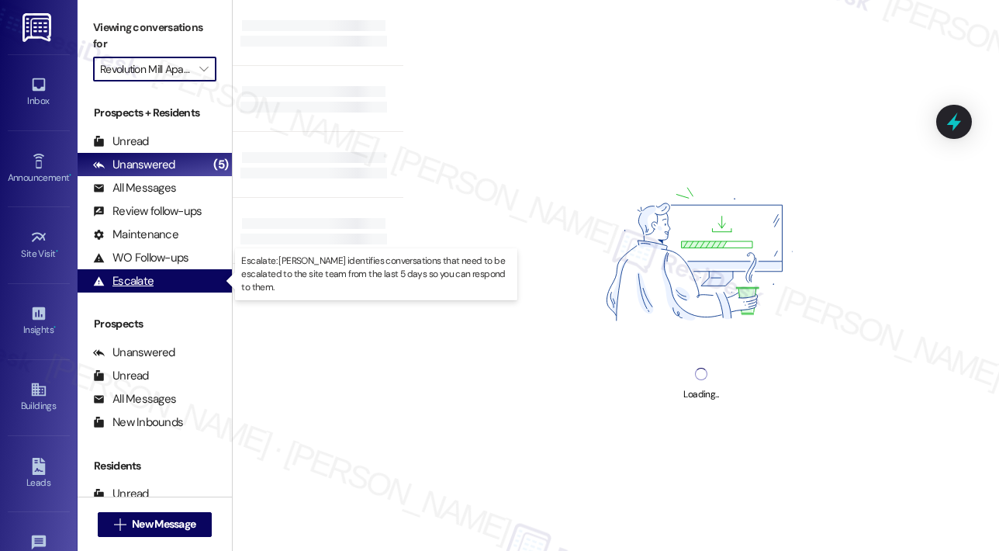
type input "Terrazzo Durham"
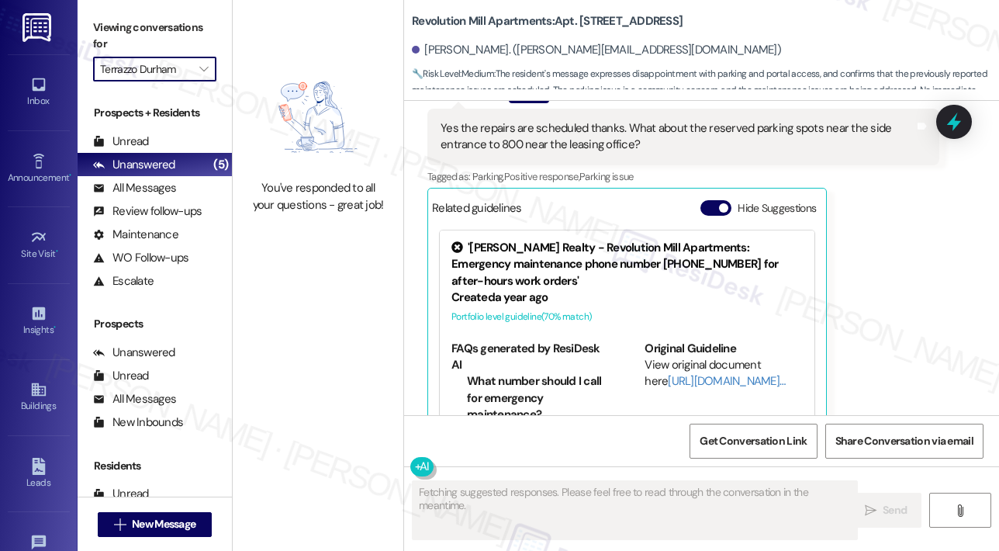
scroll to position [798, 0]
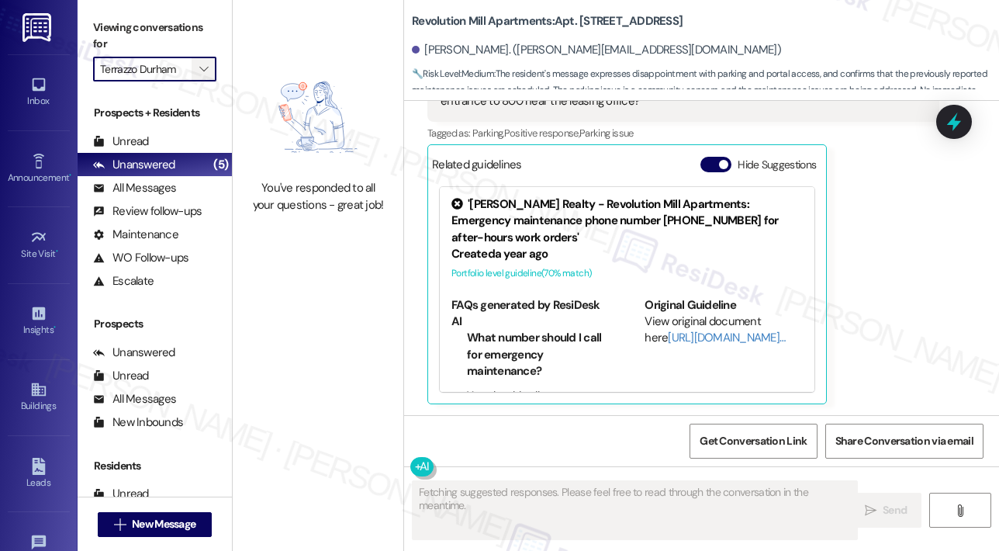
click at [205, 71] on icon "" at bounding box center [203, 69] width 9 height 12
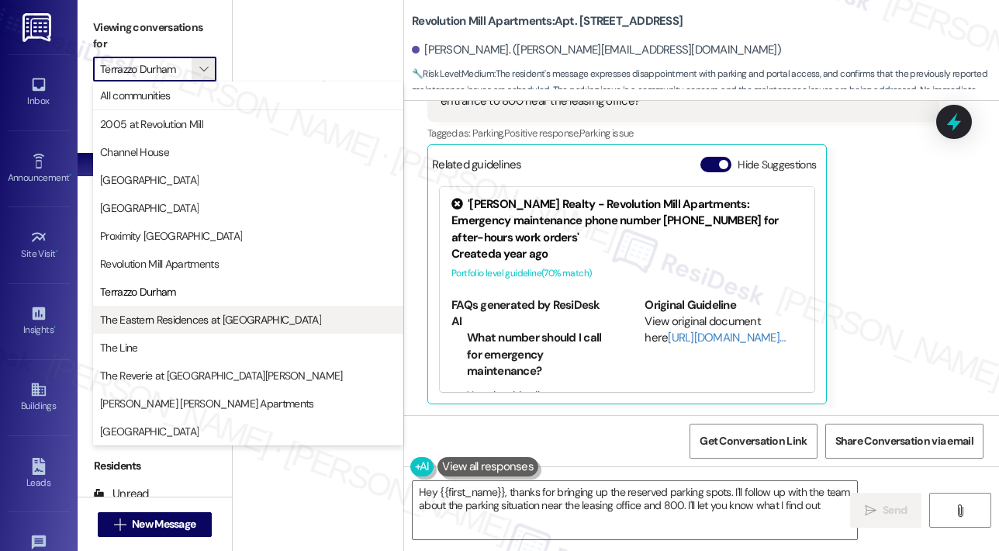
type textarea "Hey {{first_name}}, thanks for bringing up the reserved parking spots. I'll fol…"
click at [157, 313] on span "The Eastern Residences at [GEOGRAPHIC_DATA]" at bounding box center [210, 320] width 221 height 16
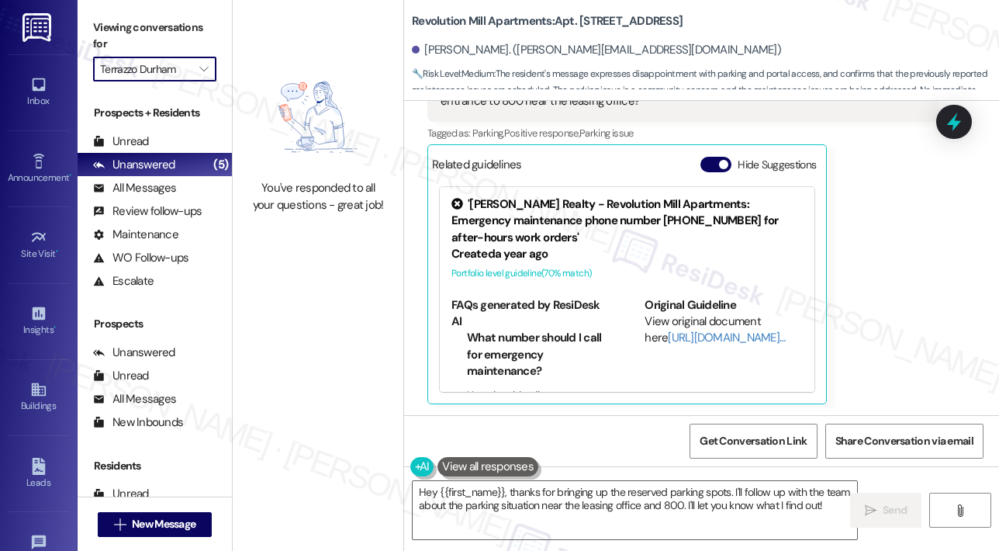
type input "The Eastern Residences at [GEOGRAPHIC_DATA]"
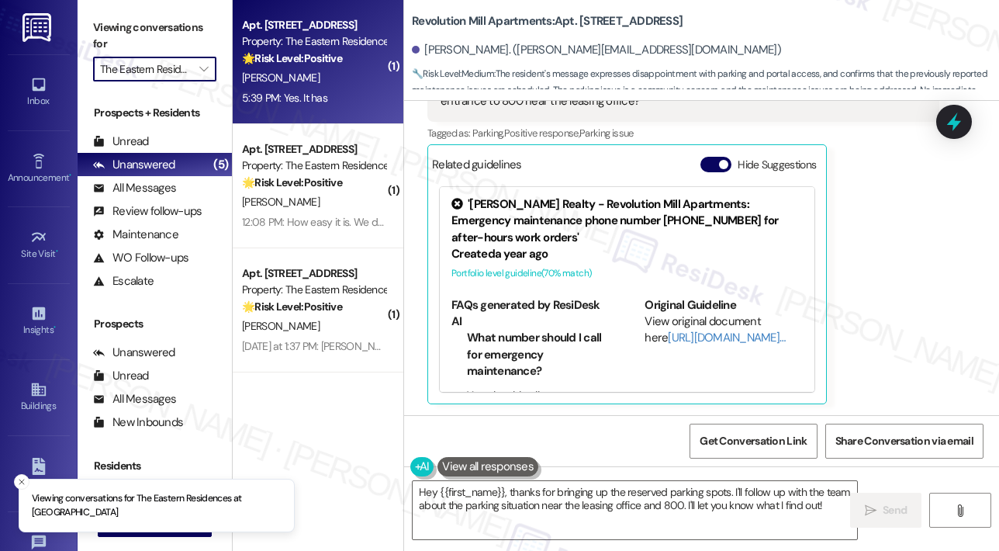
click at [309, 107] on div "5:39 PM: Yes. It has 5:39 PM: Yes. It has" at bounding box center [313, 97] width 147 height 19
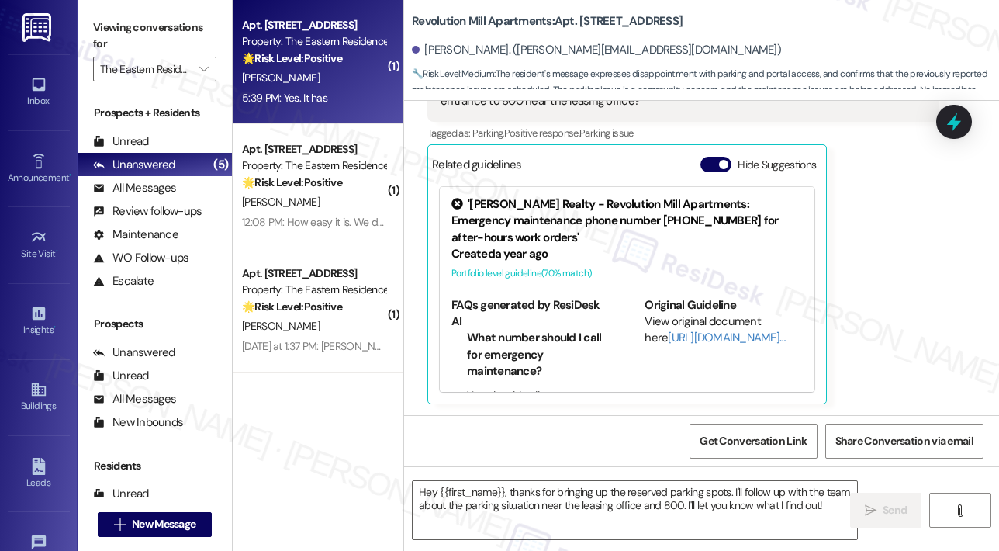
type textarea "Fetching suggested responses. Please feel free to read through the conversation…"
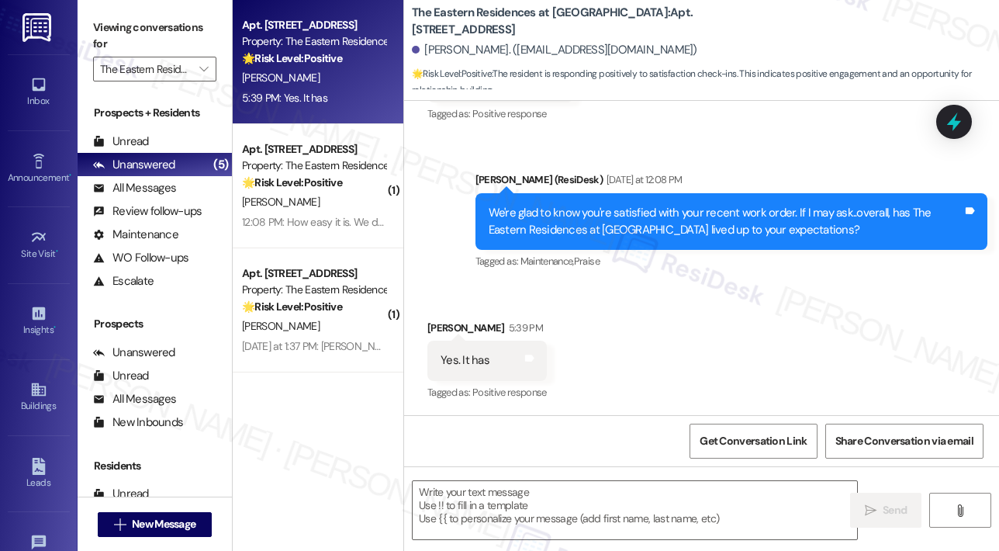
click at [768, 329] on div "Received via SMS Stacy George 5:39 PM Yes. It has Tags and notes Tagged as: Pos…" at bounding box center [701, 350] width 595 height 131
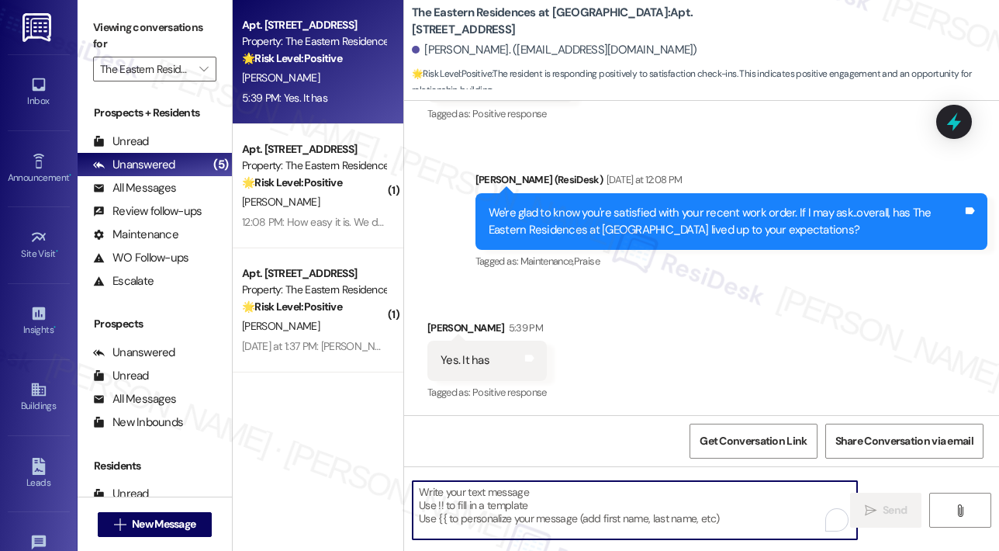
click at [503, 486] on textarea "To enrich screen reader interactions, please activate Accessibility in Grammarl…" at bounding box center [635, 510] width 444 height 58
paste textarea "Awesome! ❤️ Can I ask a quick favor...would you mind writing us a Google review…"
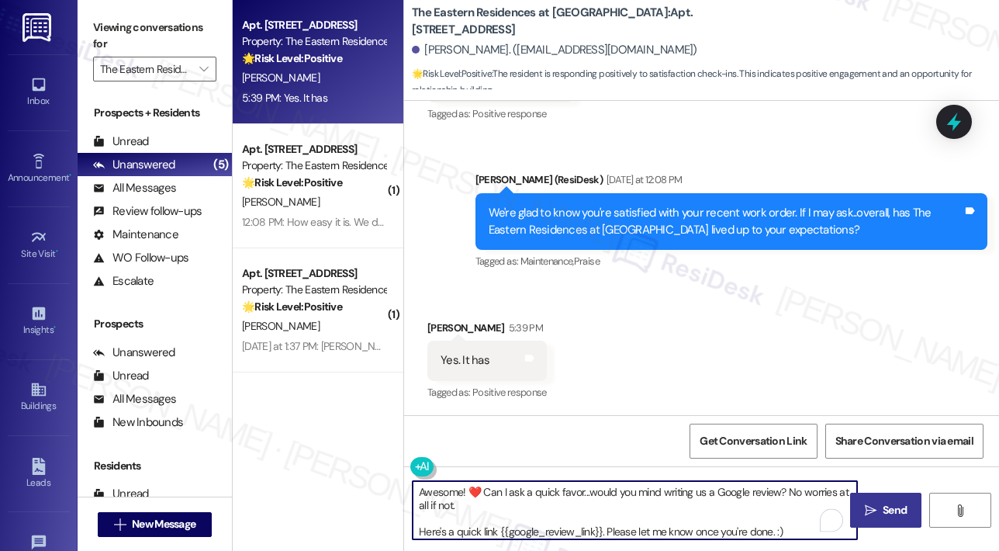
type textarea "Awesome! ❤️ Can I ask a quick favor...would you mind writing us a Google review…"
click at [873, 503] on span " Send" at bounding box center [886, 510] width 49 height 16
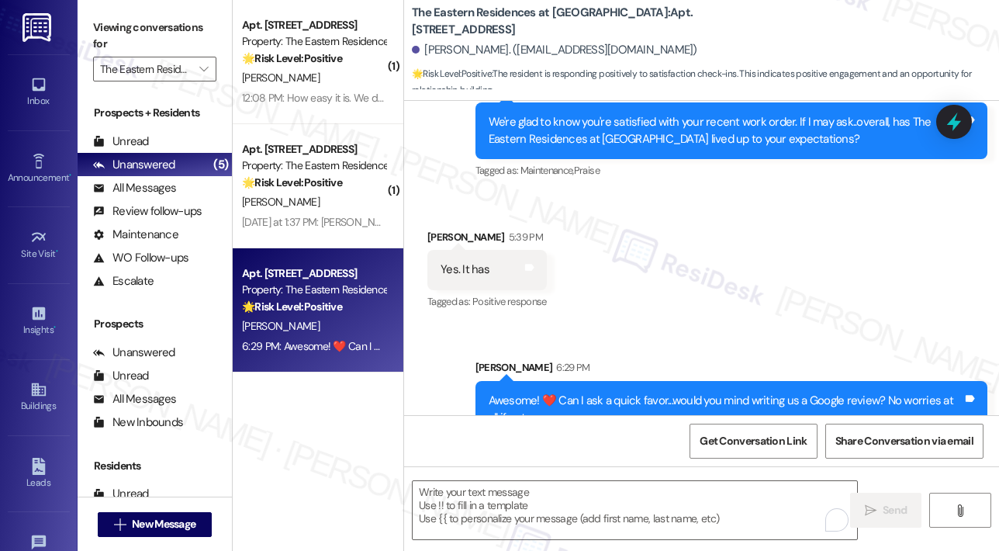
scroll to position [1818, 0]
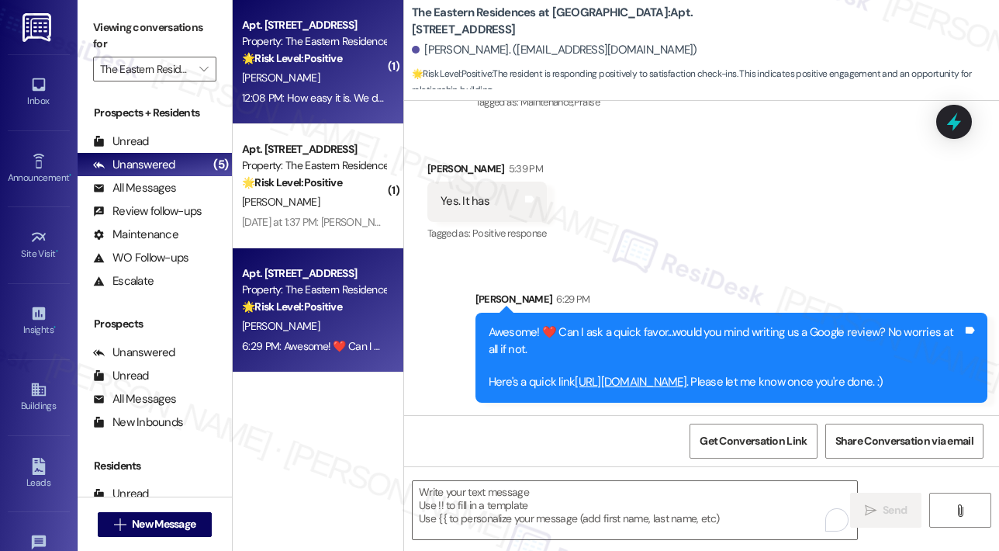
click at [315, 91] on div "12:08 PM: How easy it is. We don't have to worry about anything and if somethin…" at bounding box center [894, 98] width 1305 height 14
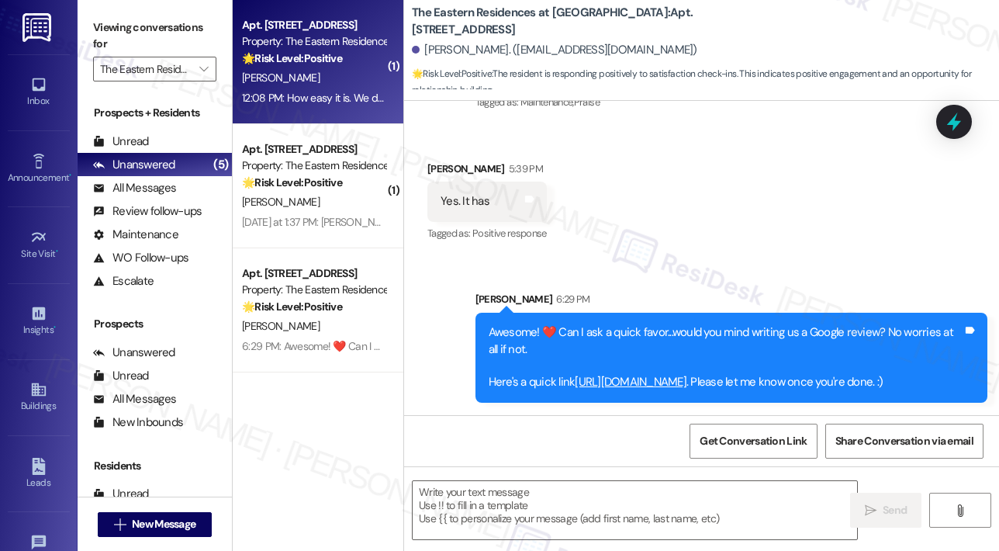
type textarea "Fetching suggested responses. Please feel free to read through the conversation…"
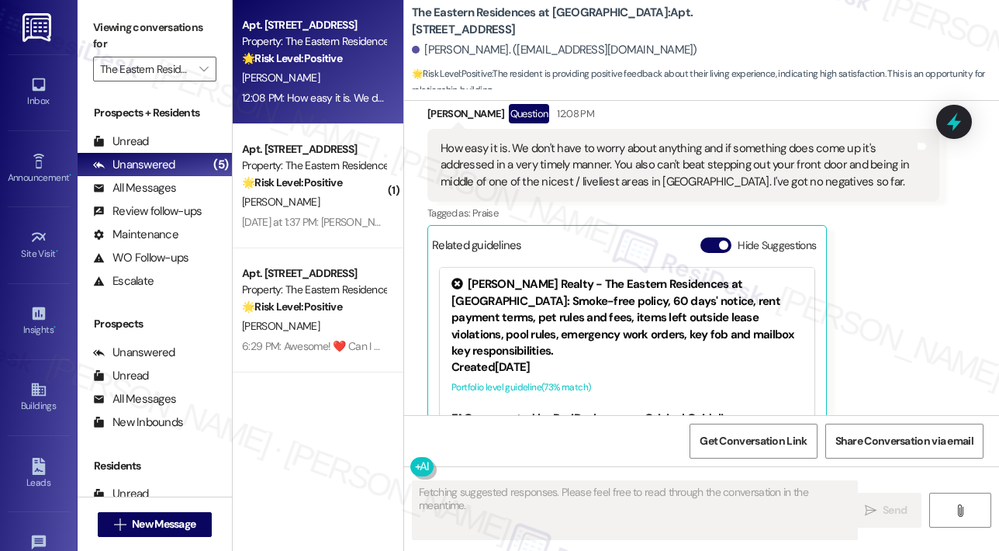
scroll to position [164, 0]
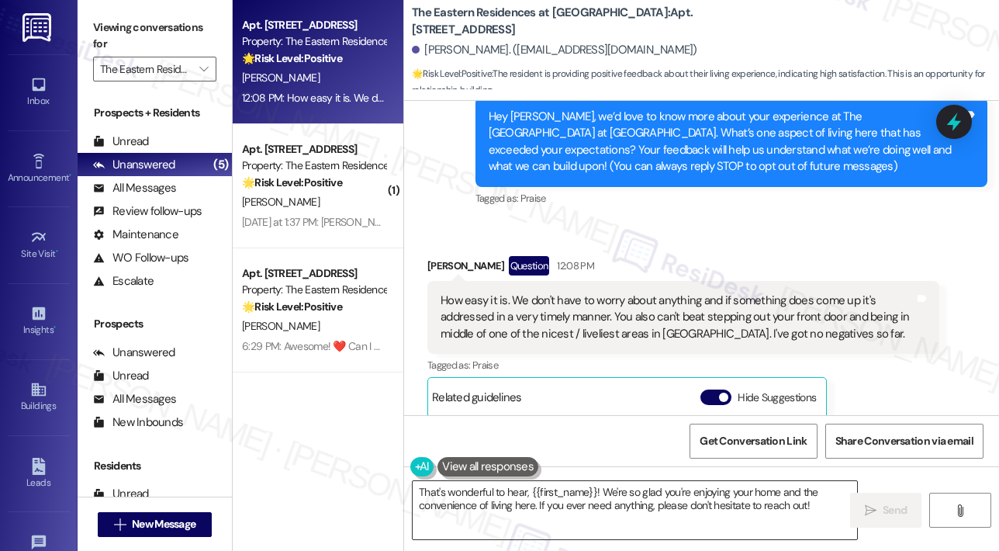
click at [548, 506] on textarea "That's wonderful to hear, {{first_name}}! We're so glad you're enjoying your ho…" at bounding box center [635, 510] width 444 height 58
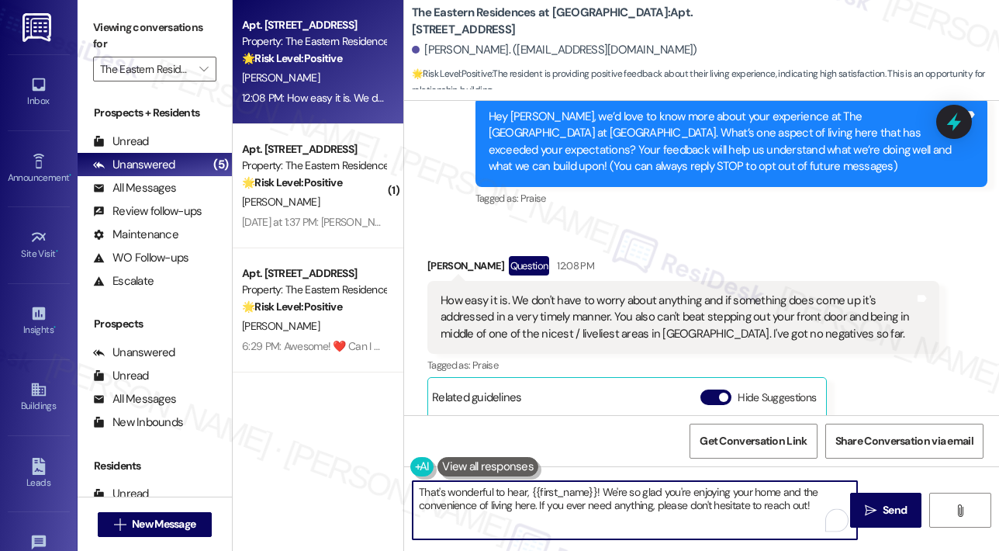
paste textarea "Awesome! ❤️ Can I ask a quick favor...would you mind writing us a Google review…"
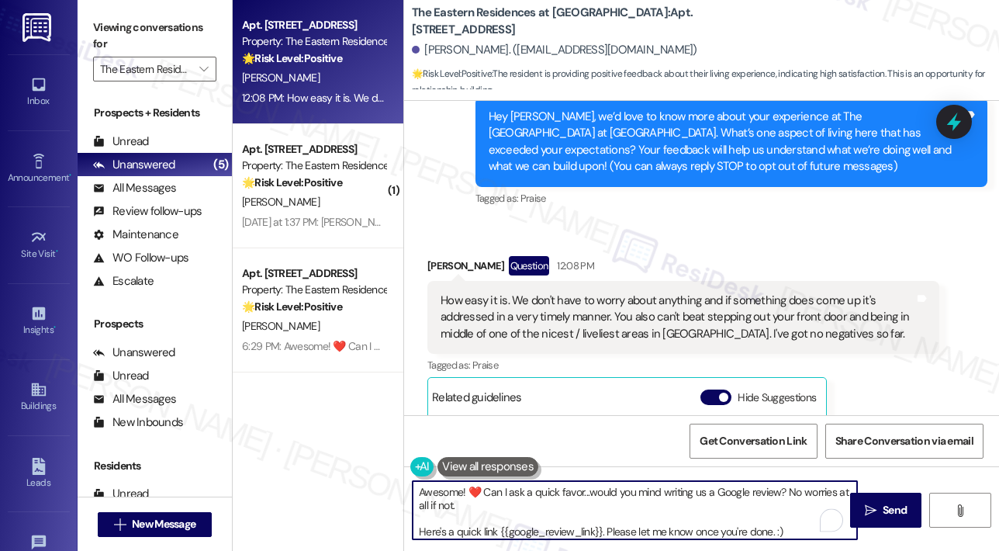
type textarea "That's wonderful to hear, {{first_name}}! We're so glad you're enjoying your ho…"
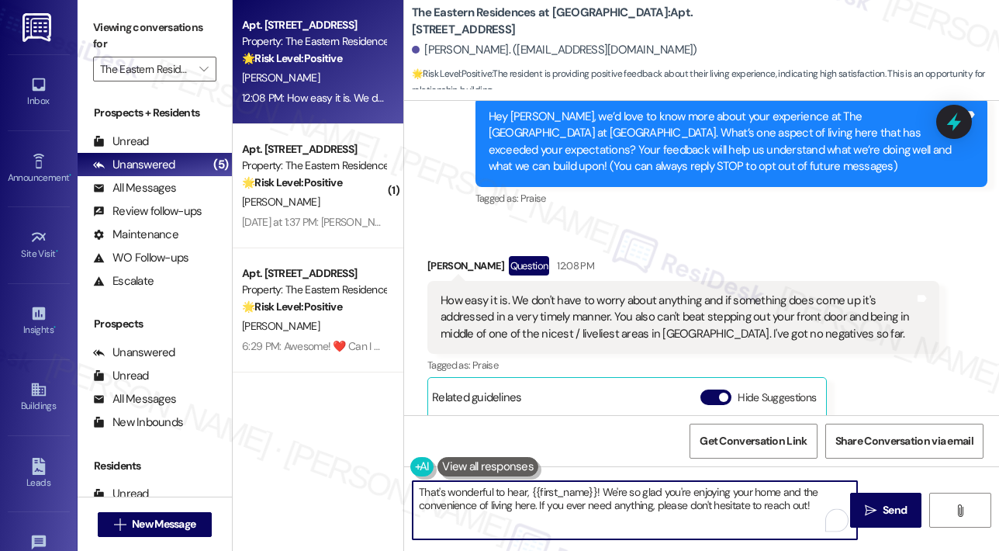
click at [548, 506] on textarea "That's wonderful to hear, {{first_name}}! We're so glad you're enjoying your ho…" at bounding box center [635, 510] width 444 height 58
click at [627, 511] on textarea "That's wonderful to hear, {{first_name}}! We're so glad you're enjoying your ho…" at bounding box center [635, 510] width 444 height 58
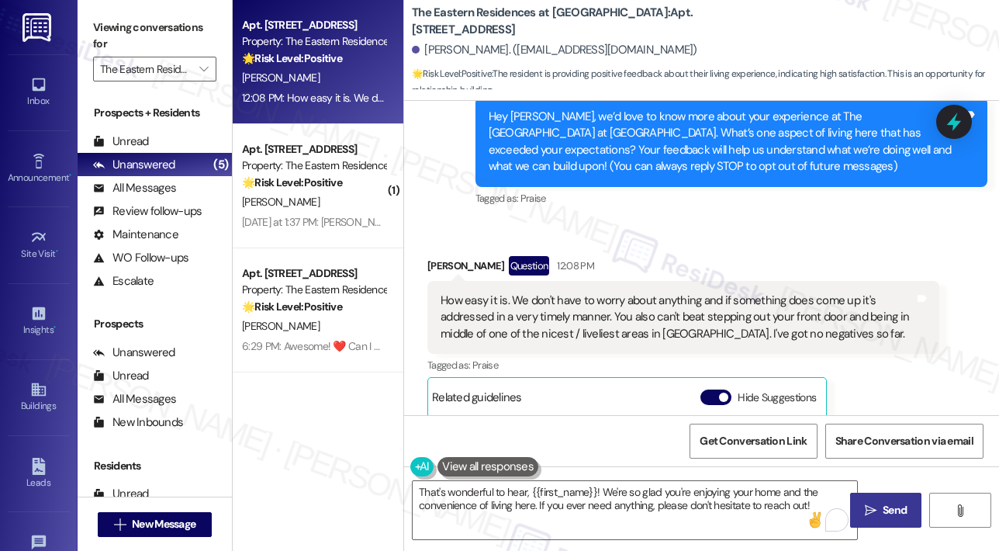
click at [889, 513] on span "Send" at bounding box center [895, 510] width 24 height 16
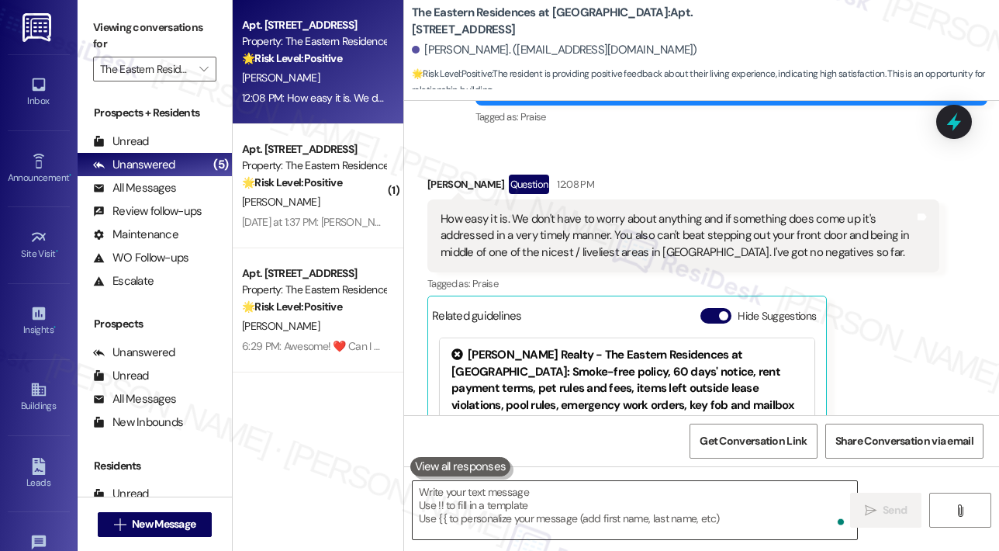
scroll to position [397, 0]
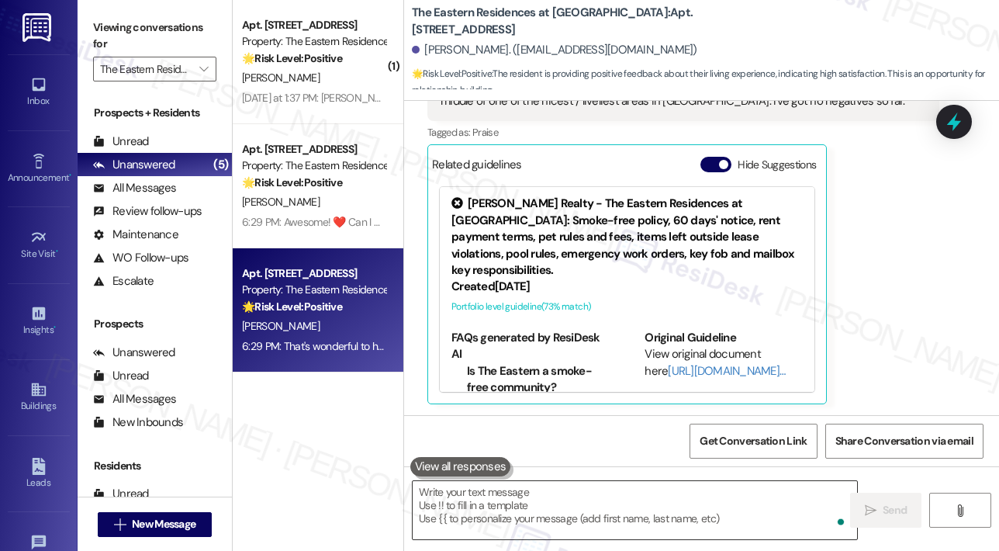
click at [583, 502] on textarea "To enrich screen reader interactions, please activate Accessibility in Grammarl…" at bounding box center [635, 510] width 444 height 58
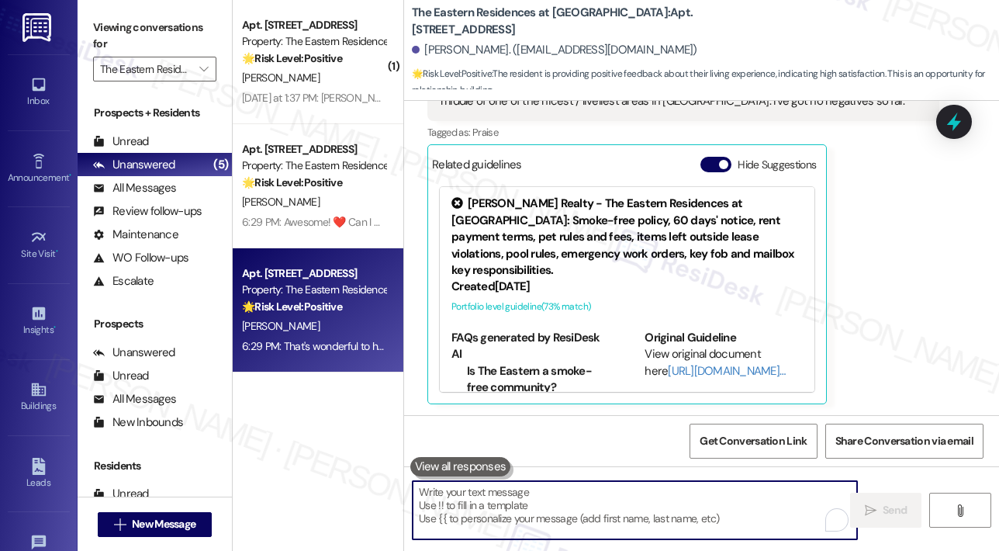
paste textarea "Awesome! ❤️ Can I ask a quick favor...would you mind writing us a Google review…"
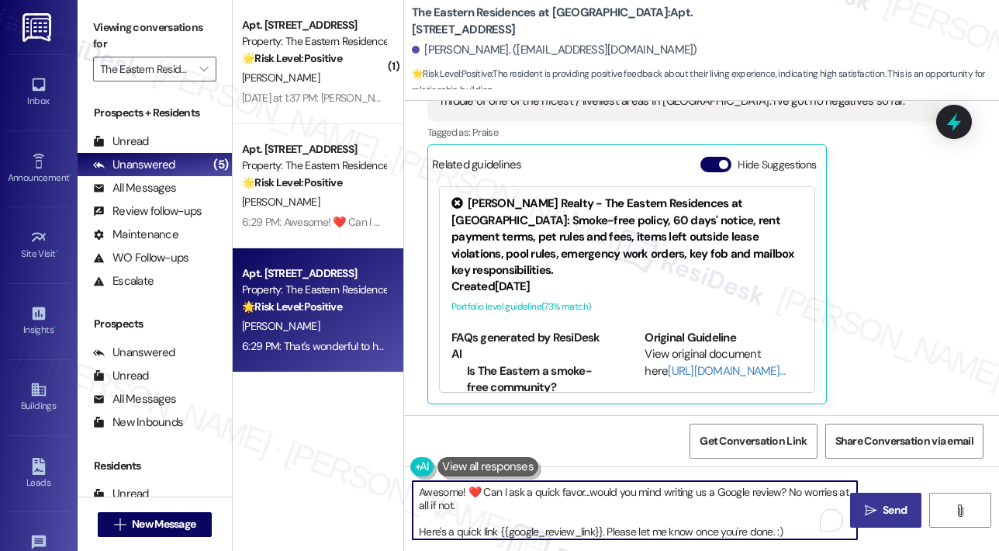
click at [486, 489] on textarea "Awesome! ❤️ Can I ask a quick favor...would you mind writing us a Google review…" at bounding box center [635, 510] width 444 height 58
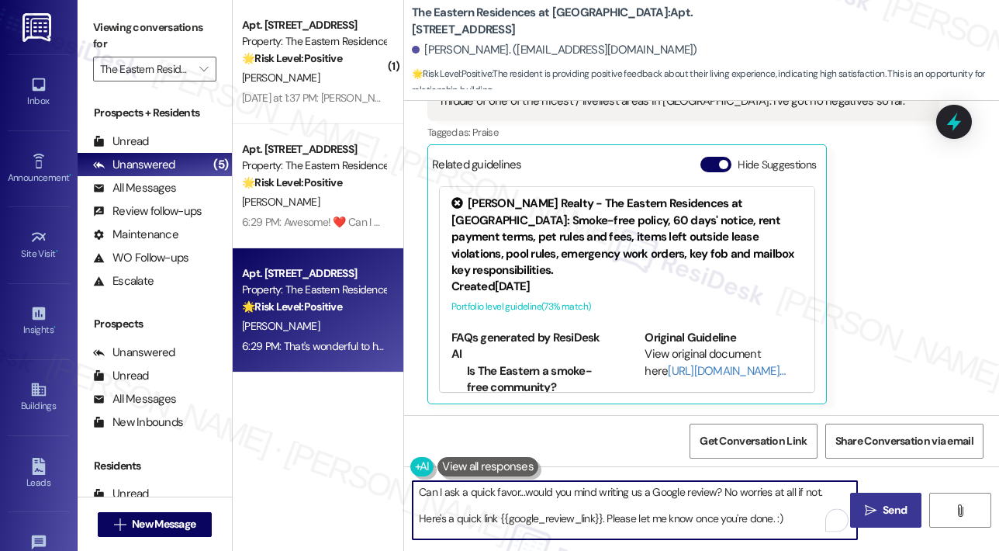
type textarea "Can I ask a quick favor...would you mind writing us a Google review? No worries…"
click at [859, 511] on button " Send" at bounding box center [885, 510] width 71 height 35
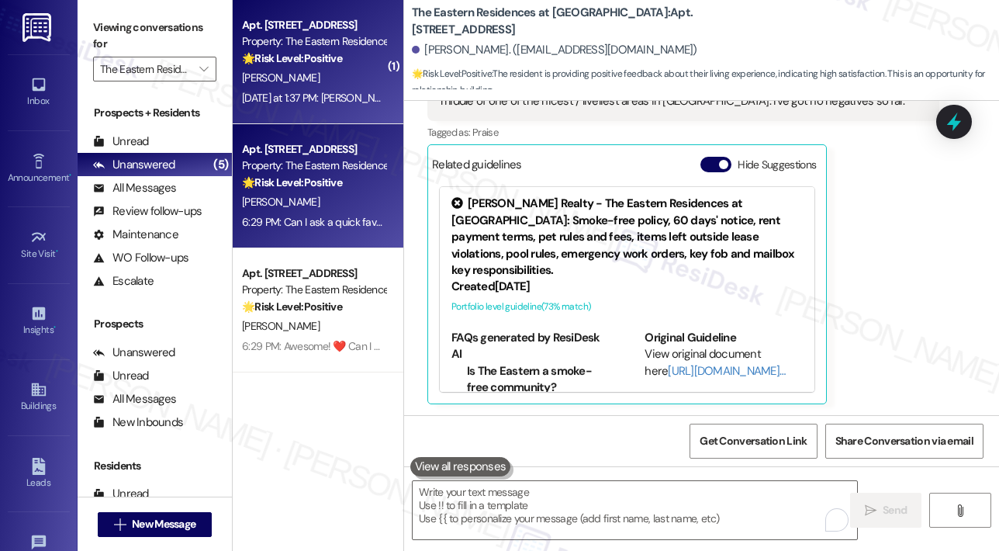
click at [330, 74] on div "A. Shook" at bounding box center [313, 77] width 147 height 19
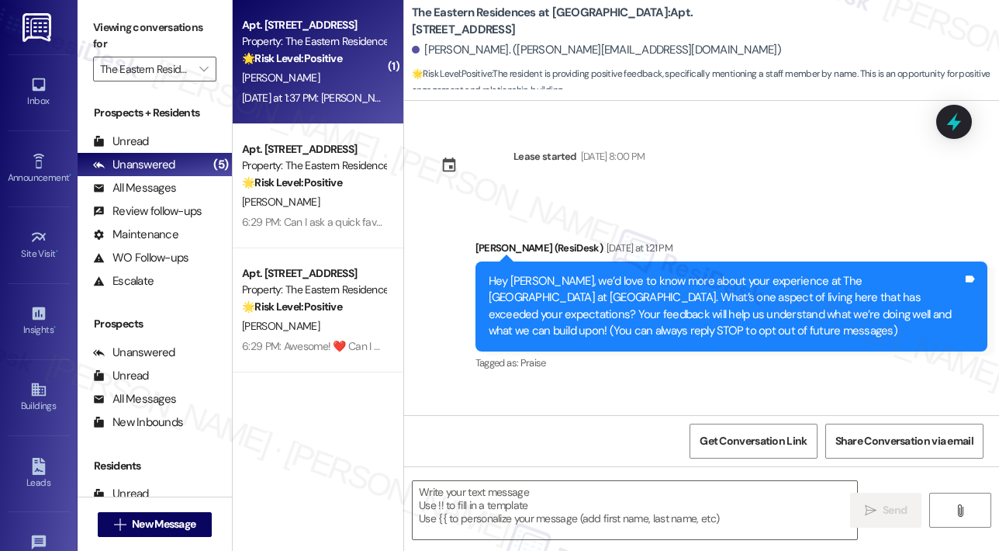
scroll to position [101, 0]
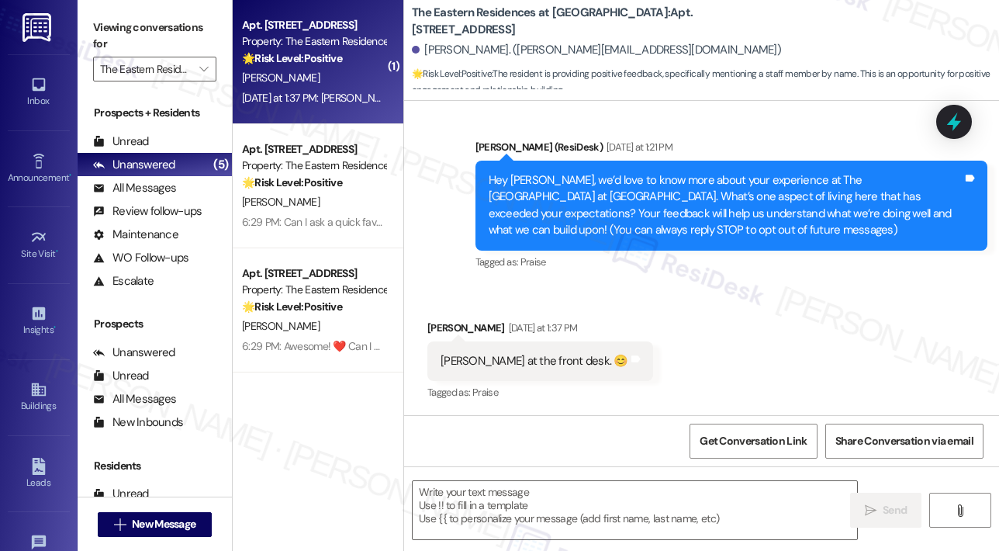
type textarea "Fetching suggested responses. Please feel free to read through the conversation…"
click at [795, 313] on div "Received via SMS Aaron Shook Yesterday at 1:37 PM Robert at the front desk. 😊 T…" at bounding box center [701, 350] width 595 height 131
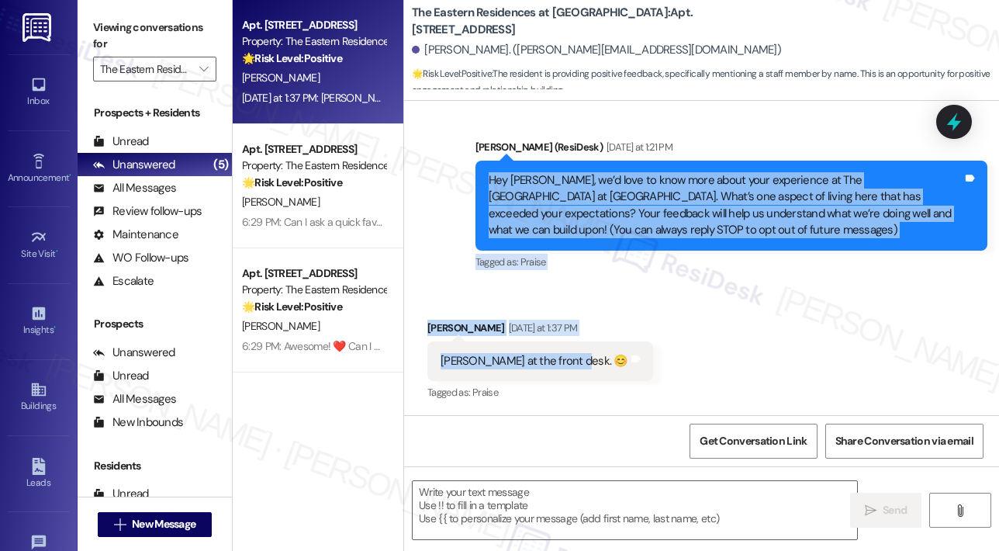
drag, startPoint x: 484, startPoint y: 173, endPoint x: 574, endPoint y: 369, distance: 215.9
click at [574, 369] on div "Lease started Jun 20, 2024 at 8:00 PM Announcement, sent via SMS Sarah (ResiDes…" at bounding box center [701, 258] width 595 height 314
copy div "Hey Aaron, we’d love to know more about your experience at The Eastern Residenc…"
click at [484, 501] on textarea at bounding box center [635, 510] width 444 height 58
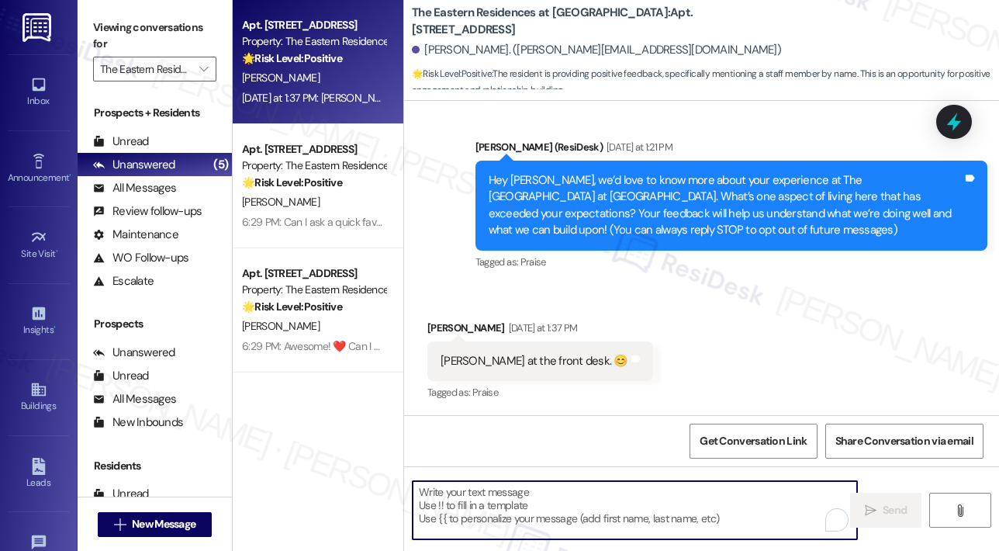
paste textarea "Thank you, Aaron! We’re so glad to hear Robert at the front desk has made such …"
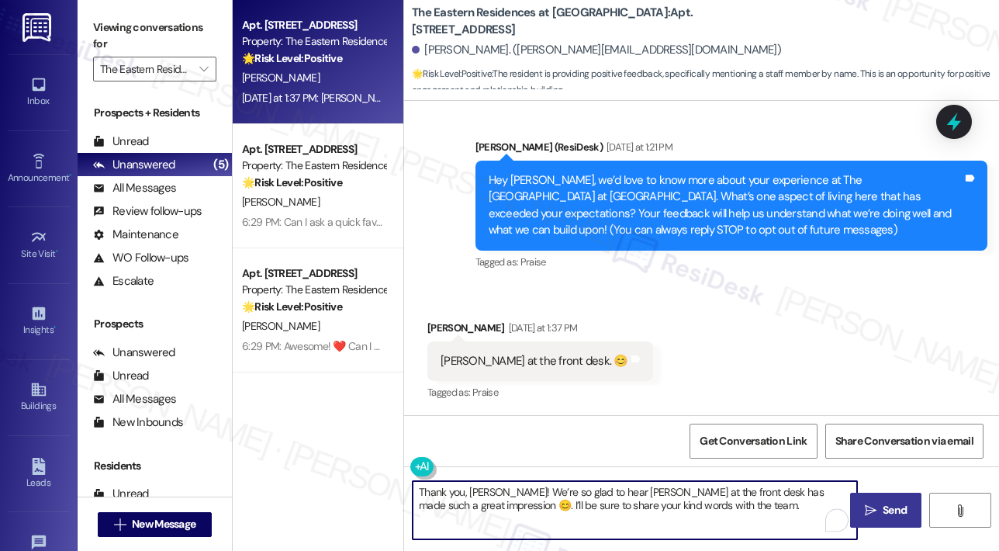
type textarea "Thank you, Aaron! We’re so glad to hear Robert at the front desk has made such …"
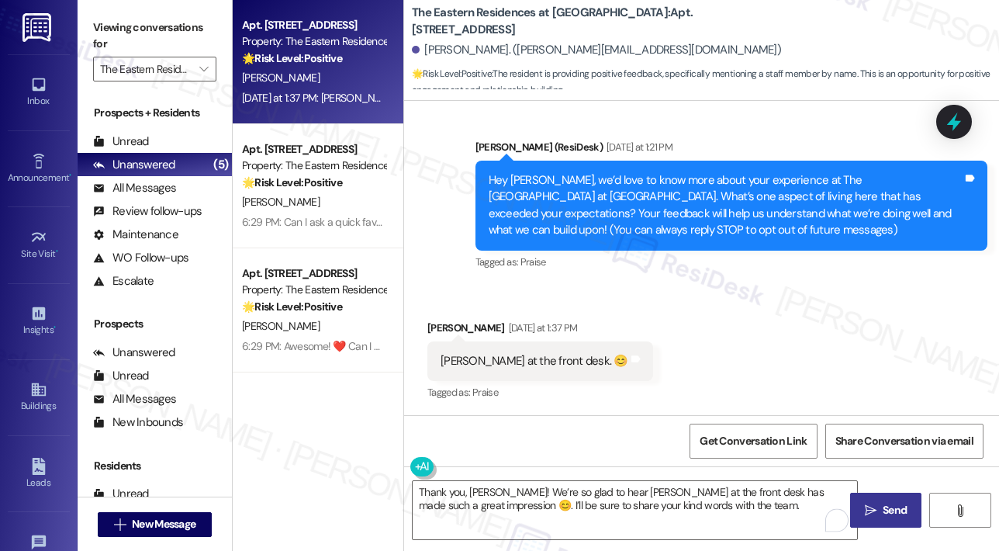
click at [898, 508] on span "Send" at bounding box center [895, 510] width 24 height 16
click at [841, 260] on div "Tagged as: Praise Click to highlight conversations about Praise" at bounding box center [731, 262] width 512 height 22
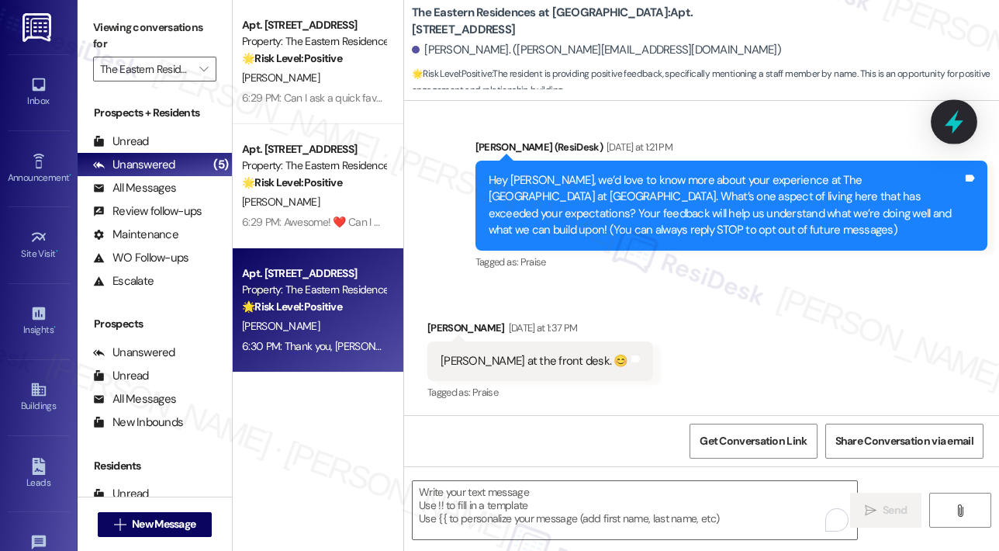
click at [949, 133] on icon at bounding box center [954, 122] width 26 height 26
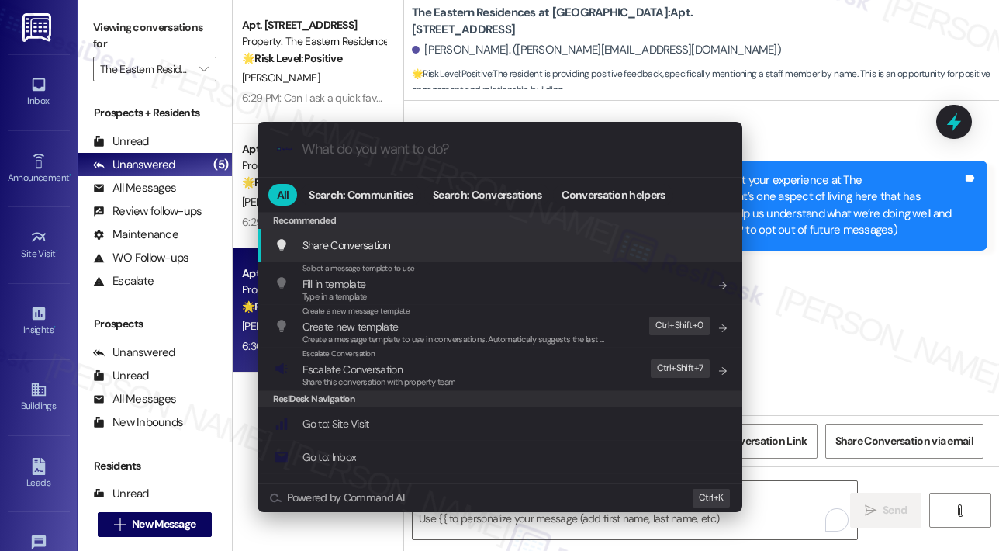
click at [408, 147] on input "What do you want to do?" at bounding box center [512, 149] width 421 height 16
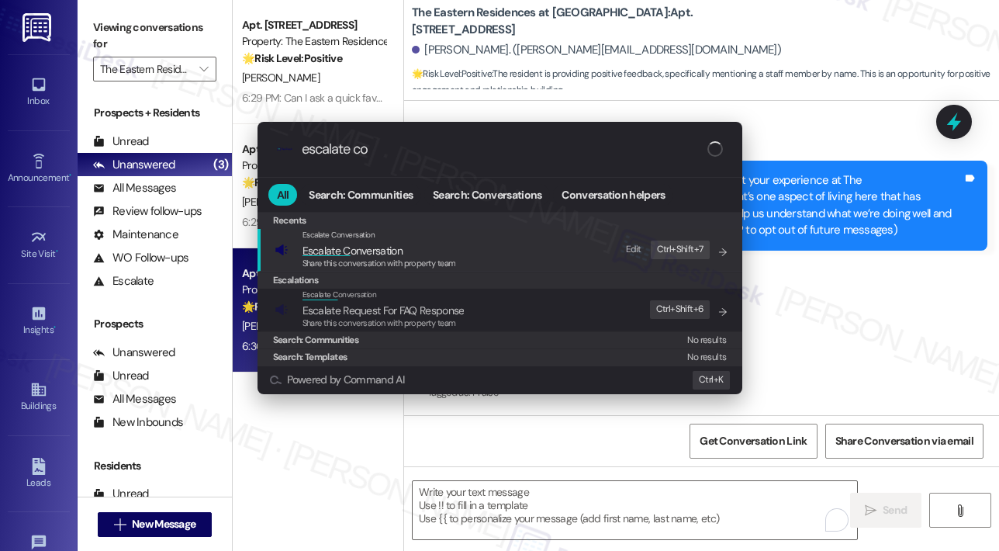
type input "escalate con"
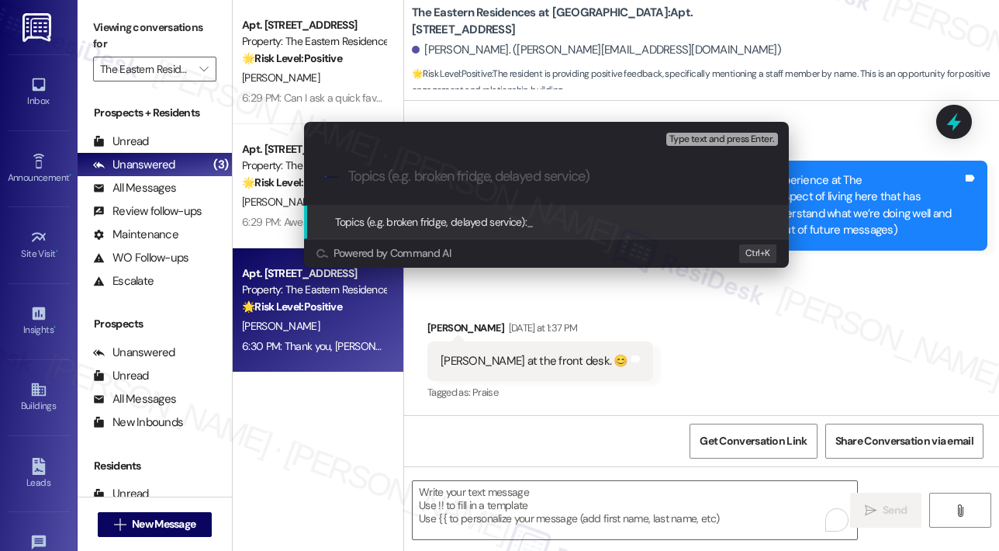
type input "Thank you, Aaron! We’re so glad to hear Robert at the front desk has made such …"
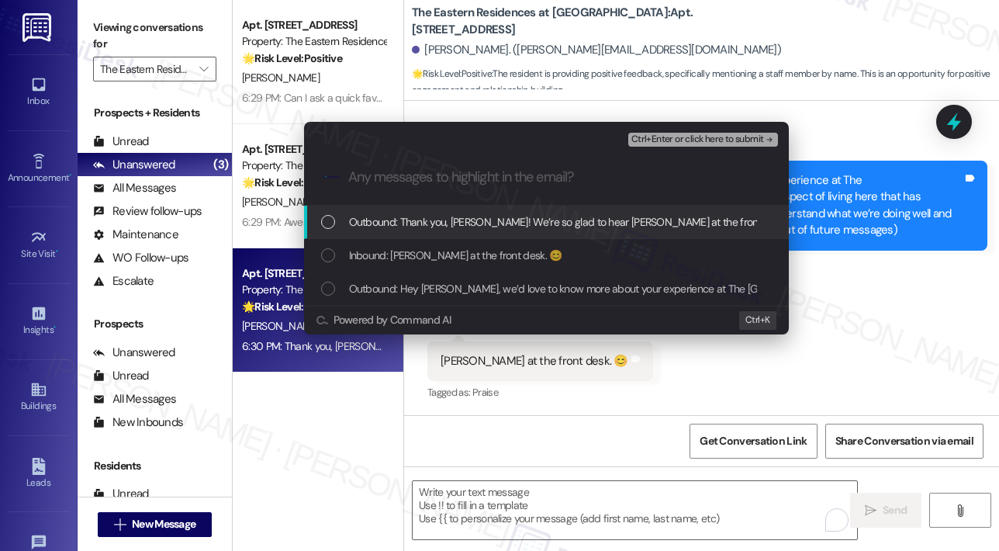
scroll to position [0, 0]
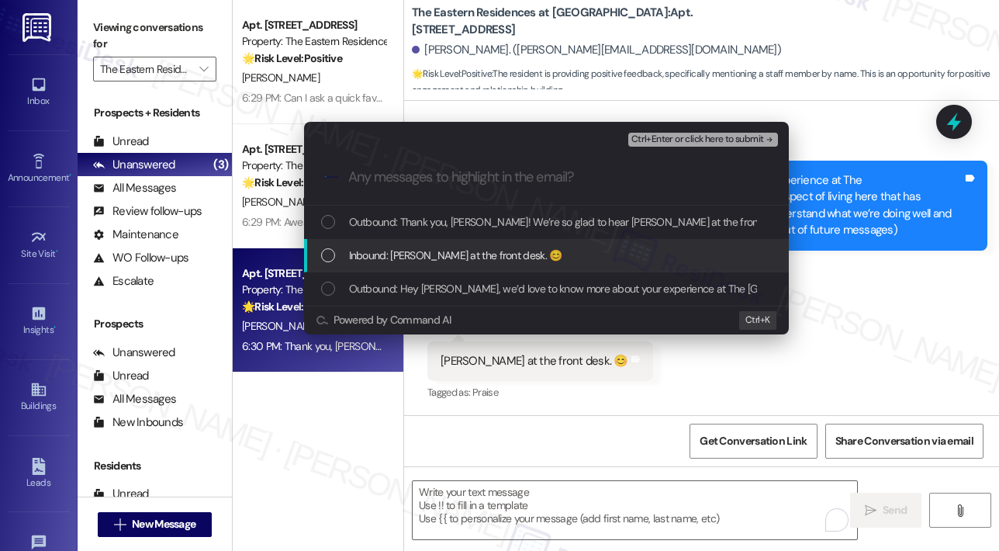
drag, startPoint x: 922, startPoint y: 365, endPoint x: 933, endPoint y: 239, distance: 126.1
click at [922, 362] on div "Escalate Conversation Happy resident Thank you, Aaron! We’re so glad to hear Ro…" at bounding box center [499, 275] width 999 height 551
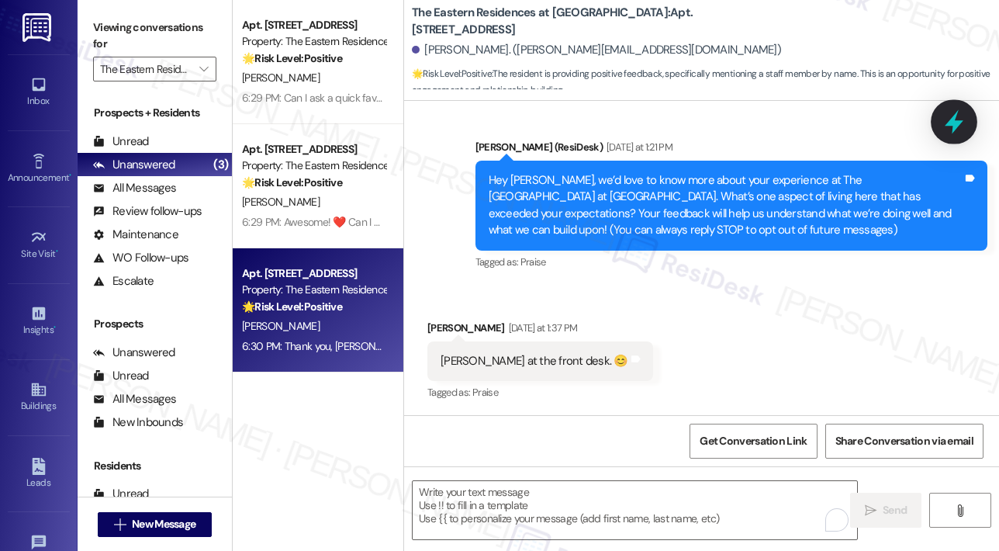
click at [949, 123] on icon at bounding box center [954, 122] width 19 height 24
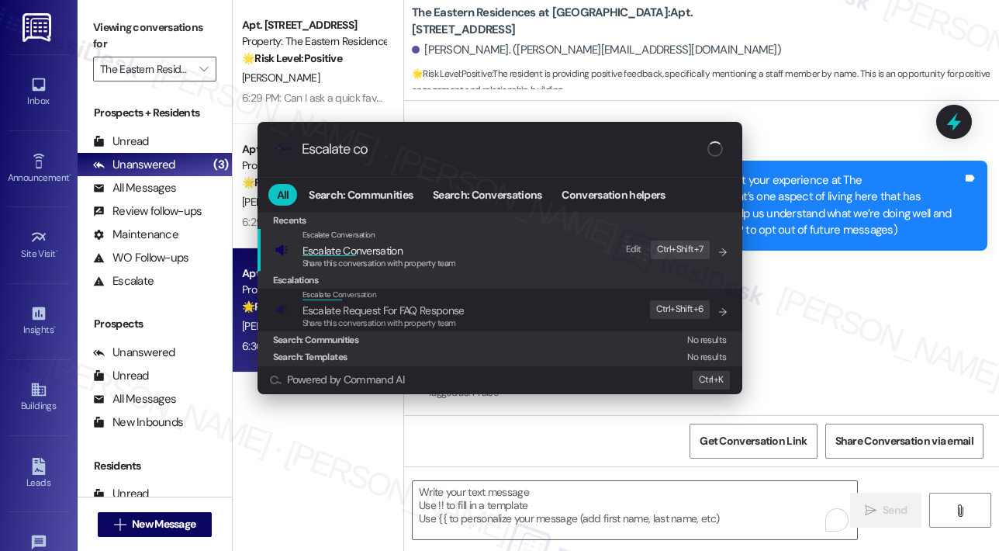
type input "Escalate con"
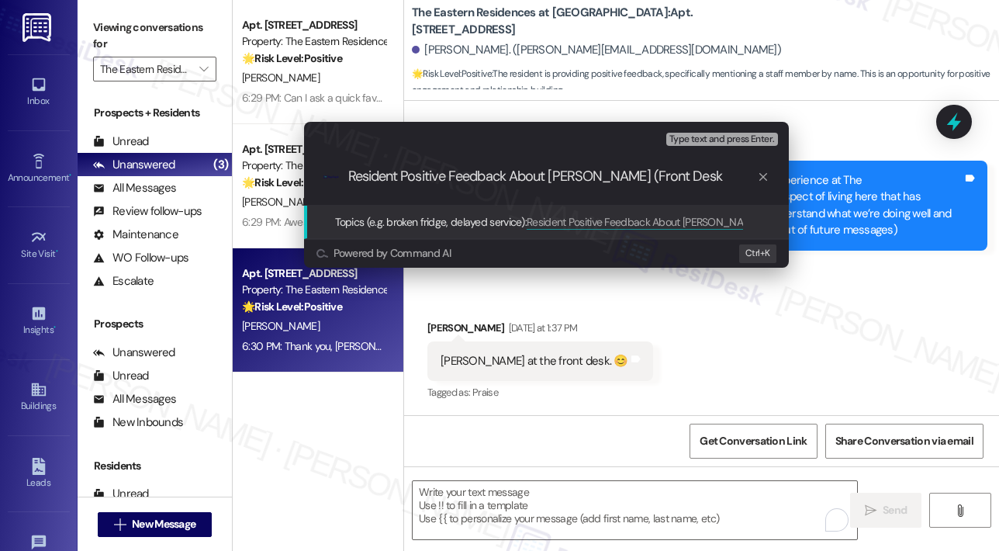
type input "Resident Positive Feedback About Robert (Front Desk)"
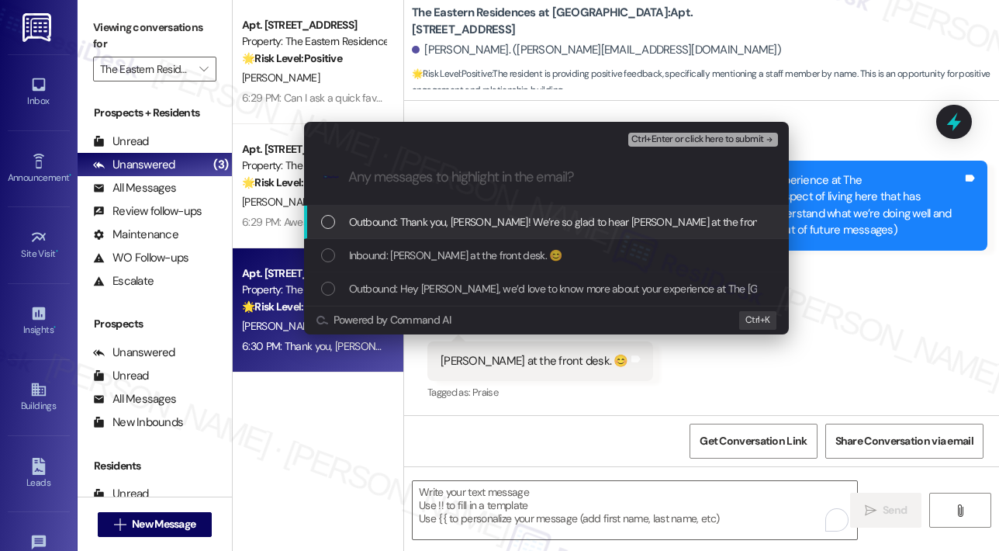
click at [592, 229] on span "Outbound: Thank you, Aaron! We’re so glad to hear Robert at the front desk has …" at bounding box center [768, 221] width 839 height 17
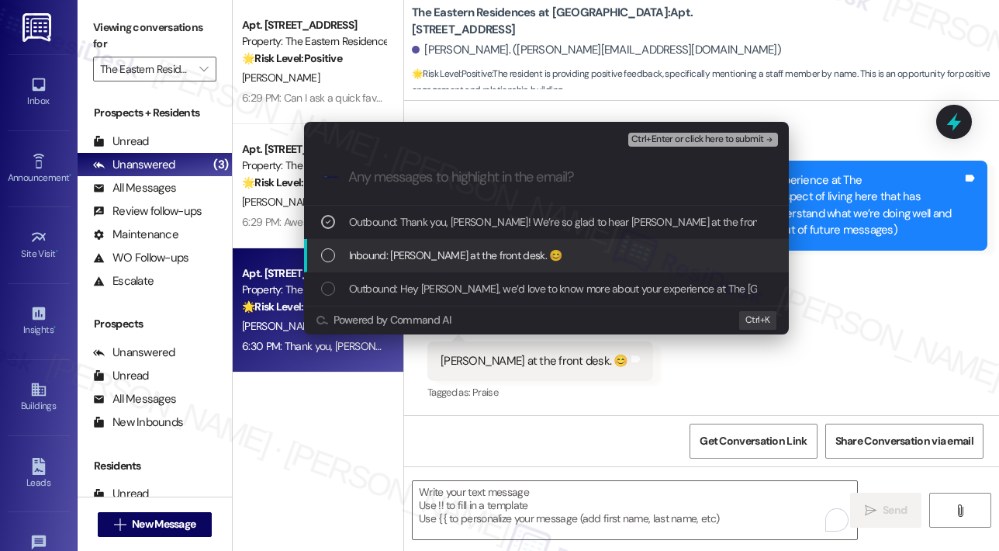
click at [591, 257] on div "Inbound: Robert at the front desk. 😊" at bounding box center [548, 255] width 454 height 17
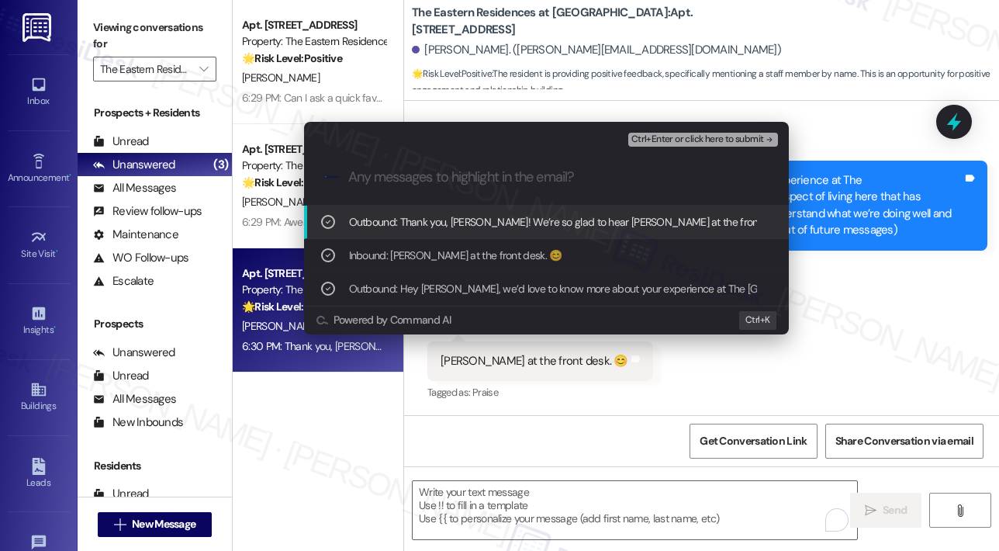
click at [716, 140] on span "Ctrl+Enter or click here to submit" at bounding box center [697, 139] width 133 height 11
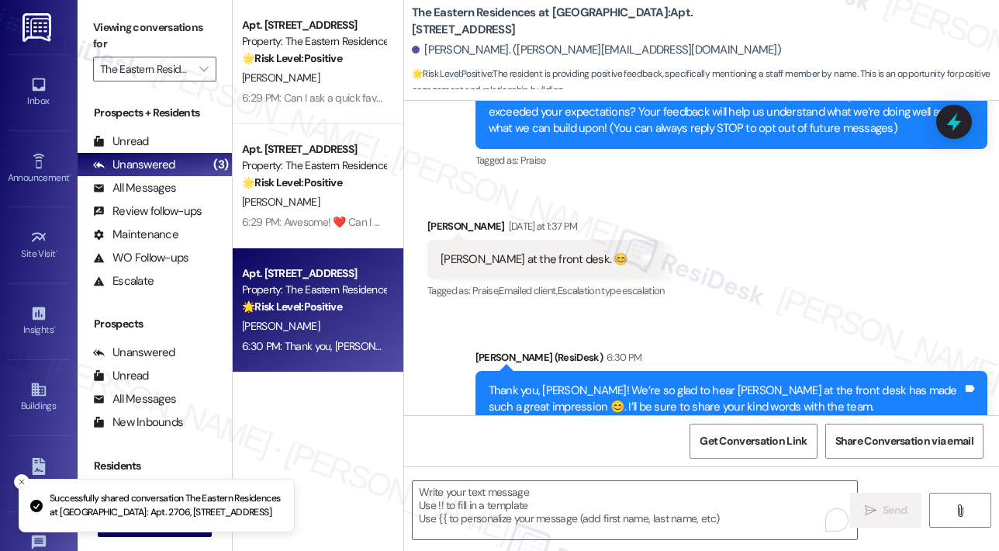
scroll to position [249, 0]
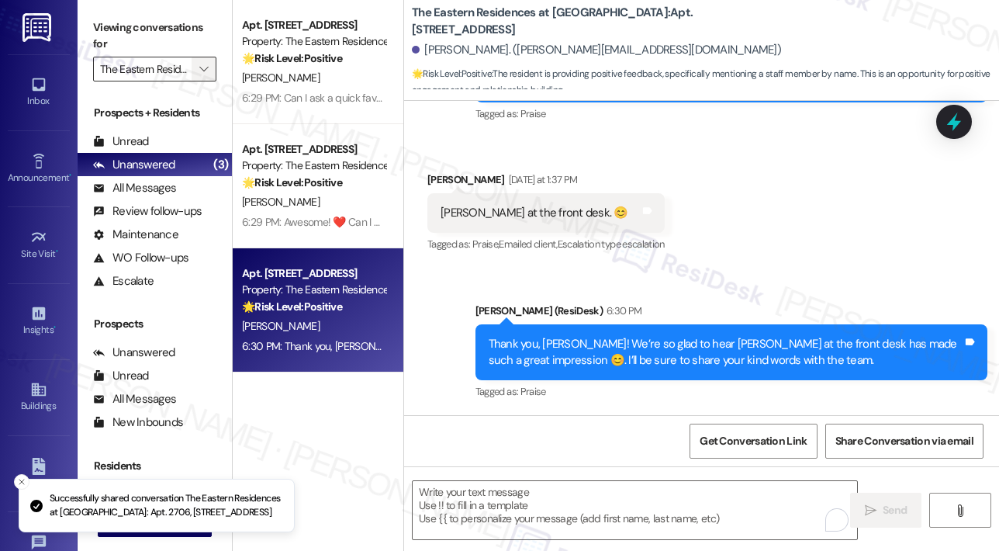
click at [211, 67] on span "" at bounding box center [203, 69] width 15 height 25
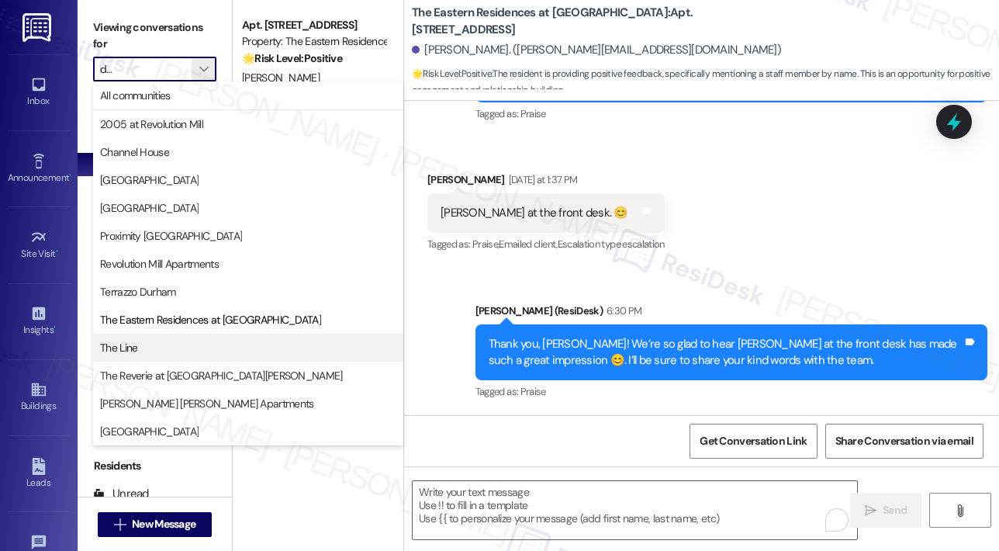
click at [135, 341] on span "The Line" at bounding box center [118, 348] width 37 height 16
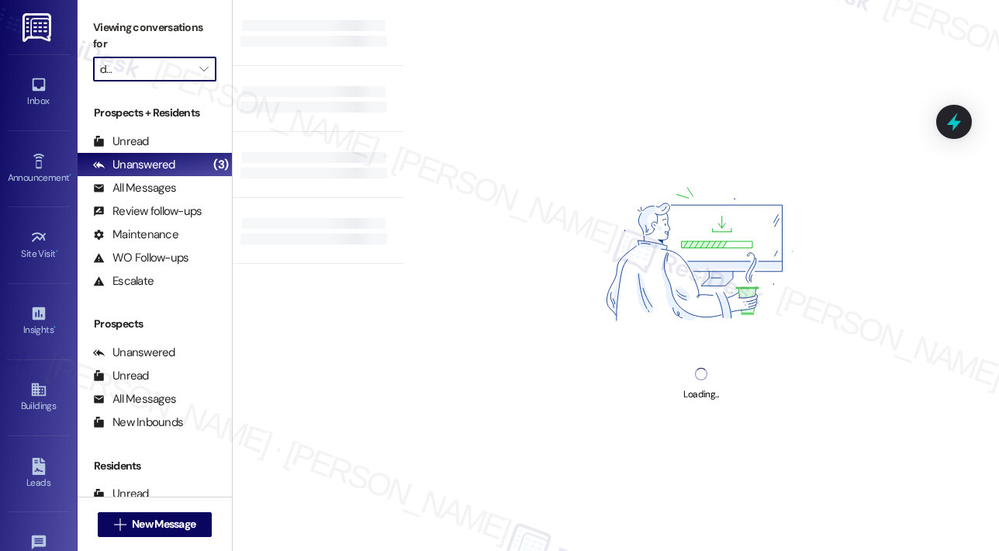
type input "The Line"
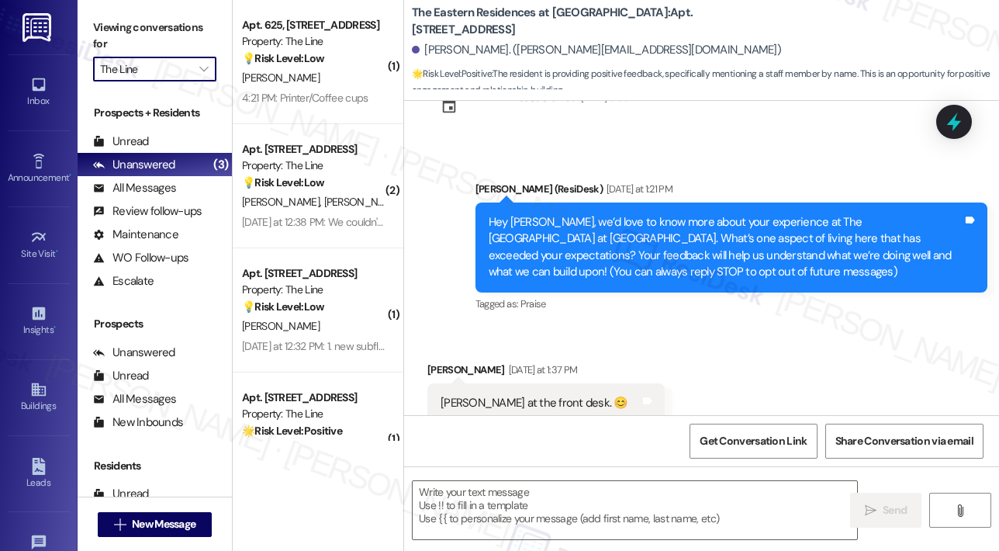
scroll to position [101, 0]
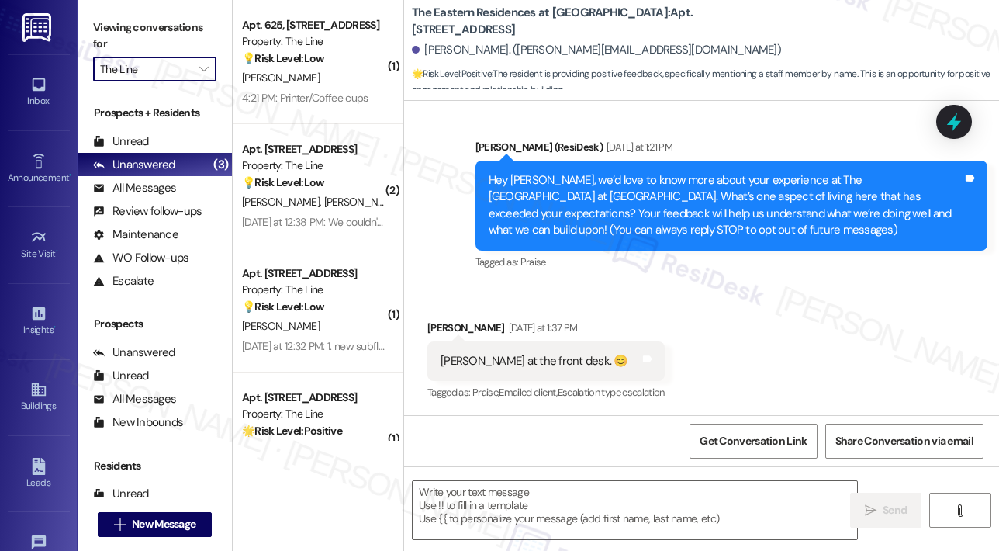
type textarea "Fetching suggested responses. Please feel free to read through the conversation…"
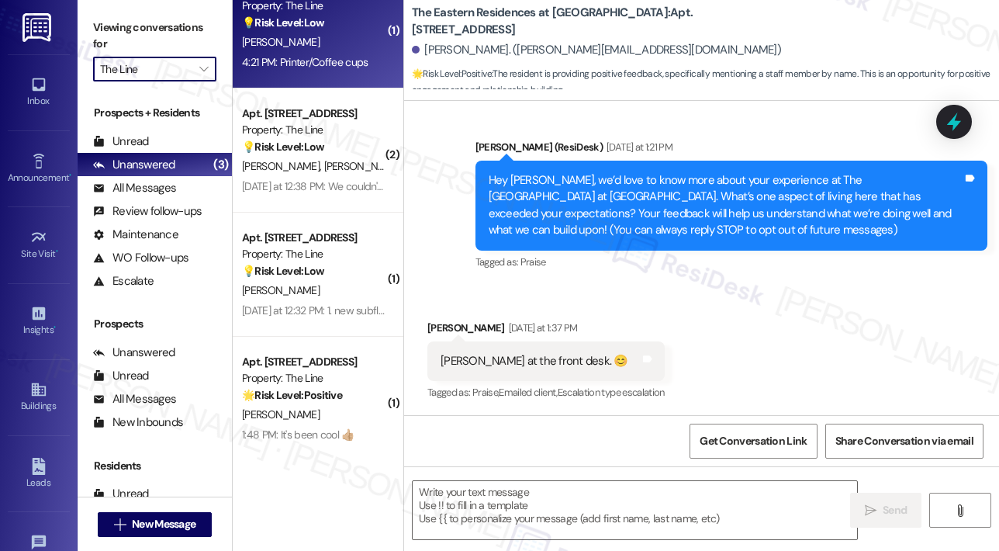
scroll to position [56, 0]
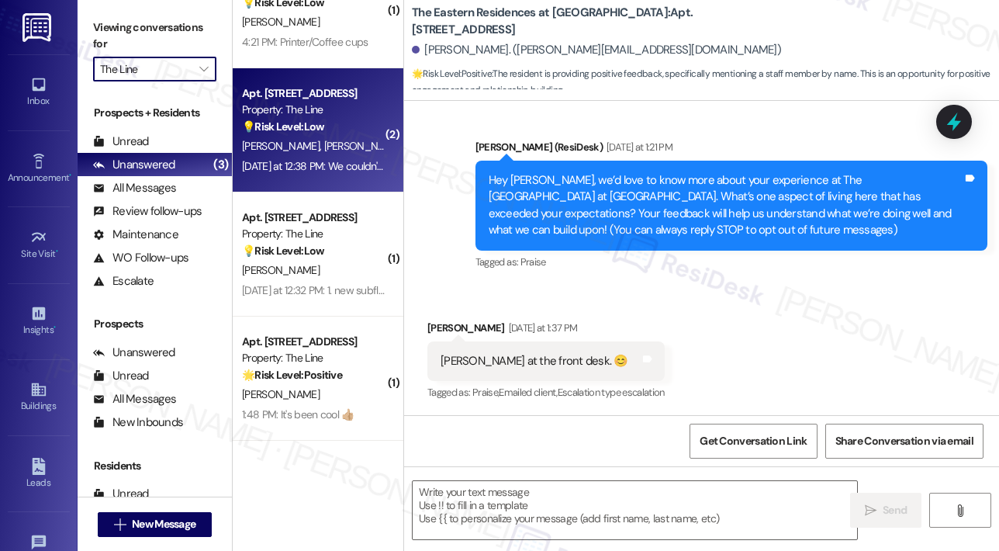
click at [330, 176] on div "Yesterday at 12:38 PM: We couldn't be happier. I did send an email last night r…" at bounding box center [313, 166] width 147 height 19
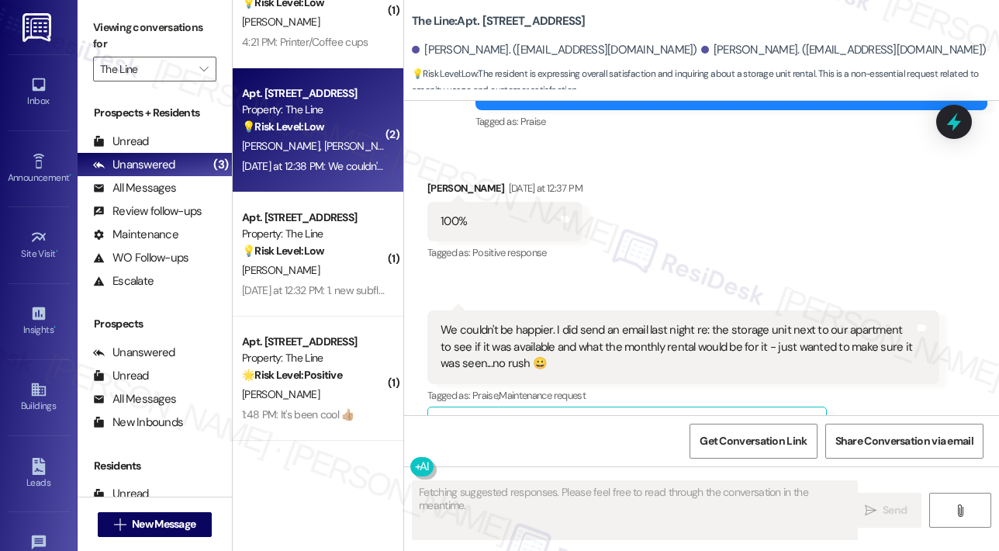
scroll to position [1935, 0]
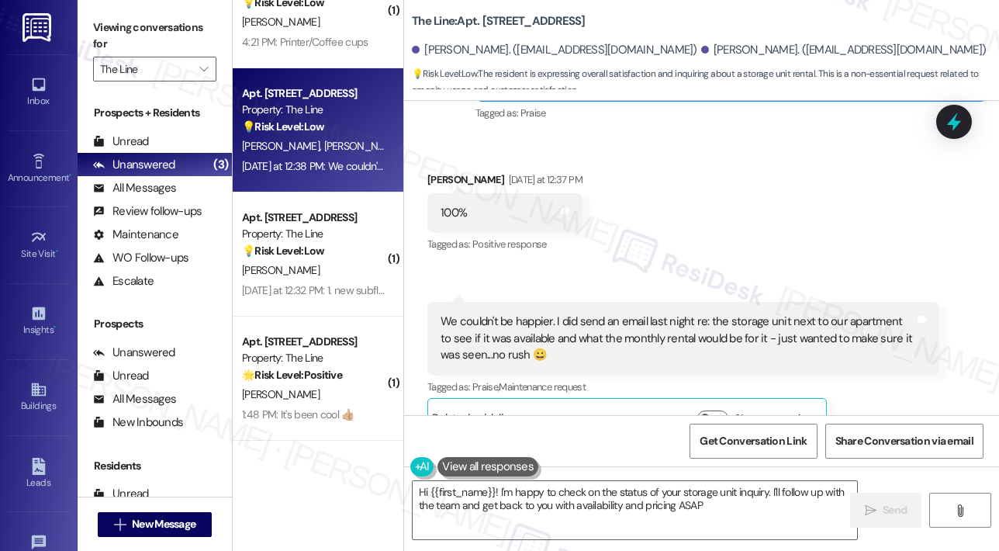
type textarea "Hi {{first_name}}! I'm happy to check on the status of your storage unit inquir…"
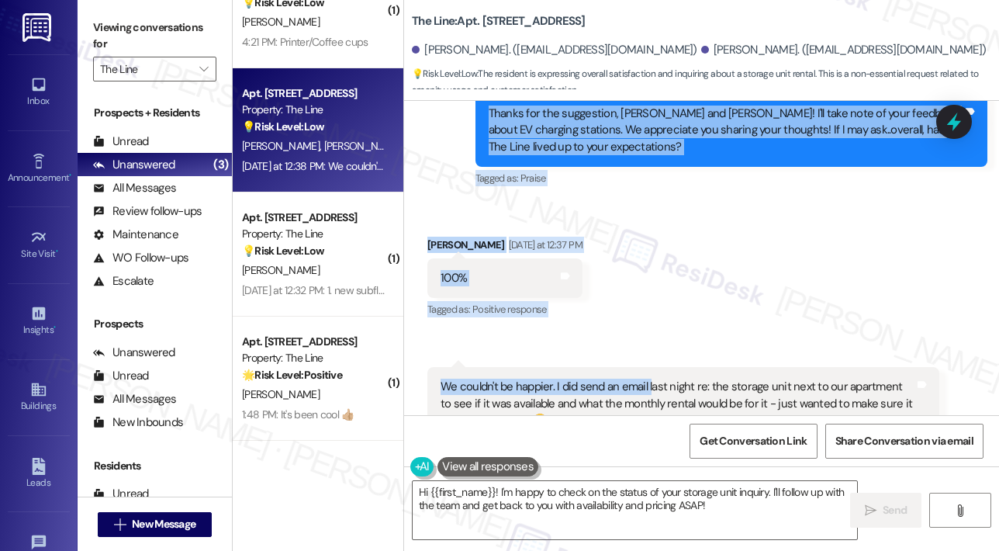
scroll to position [1936, 0]
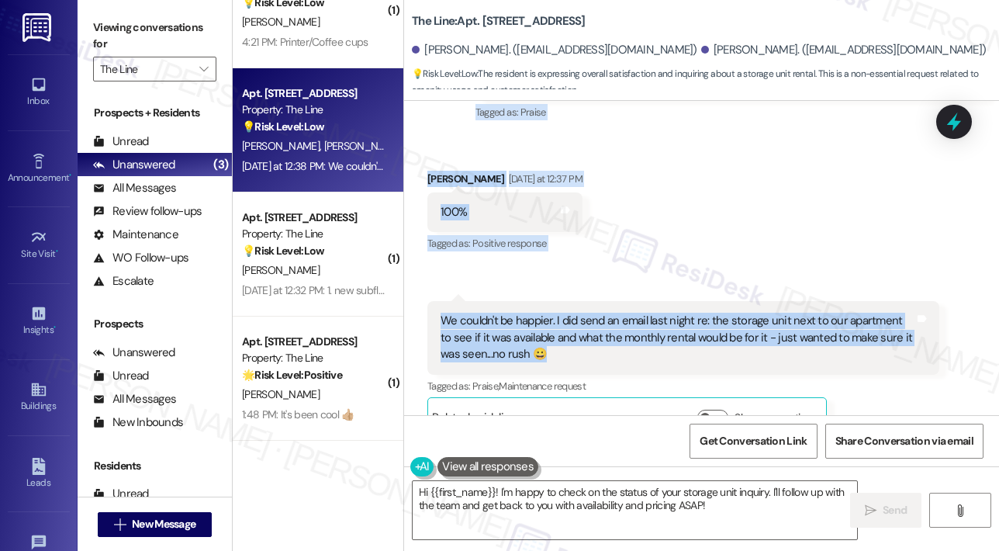
drag, startPoint x: 489, startPoint y: 185, endPoint x: 652, endPoint y: 324, distance: 214.0
click at [652, 324] on div "Lease started Apr 23, 2025 at 8:00 PM Survey, sent via SMS Residesk Automated S…" at bounding box center [701, 258] width 595 height 314
copy div "Hey Sophie and Dana! We’re always looking for ways to improve and would love yo…"
click at [794, 188] on div "Received via SMS Dana Carr Yesterday at 12:37 PM 100% Tags and notes Tagged as:…" at bounding box center [701, 292] width 595 height 313
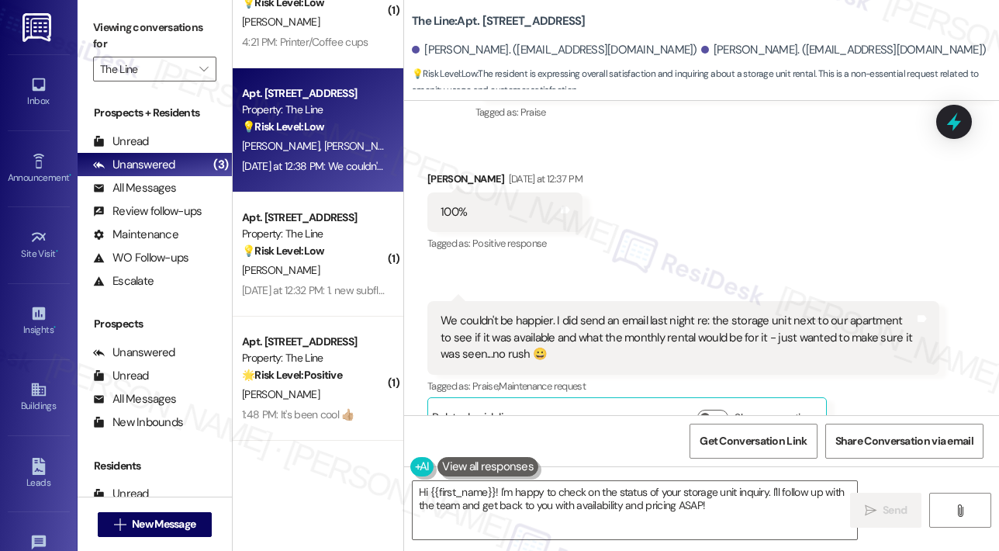
click at [958, 115] on icon at bounding box center [954, 122] width 20 height 20
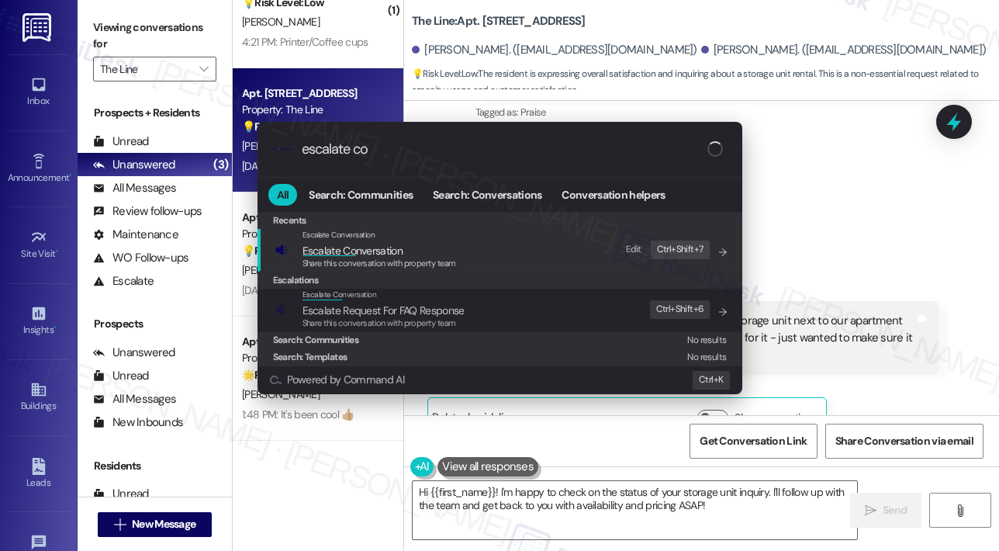
type input "escalate con"
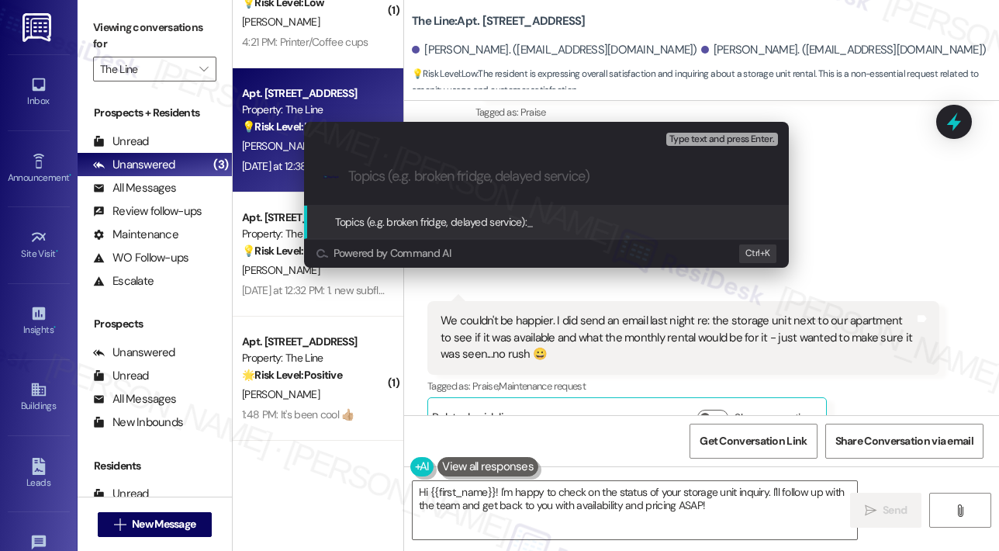
paste input "Resident Feedback – EV Charging Station Request & Storage Inquiry"
type input "Resident Feedback – EV Charging Station Request & Storage Inquiry"
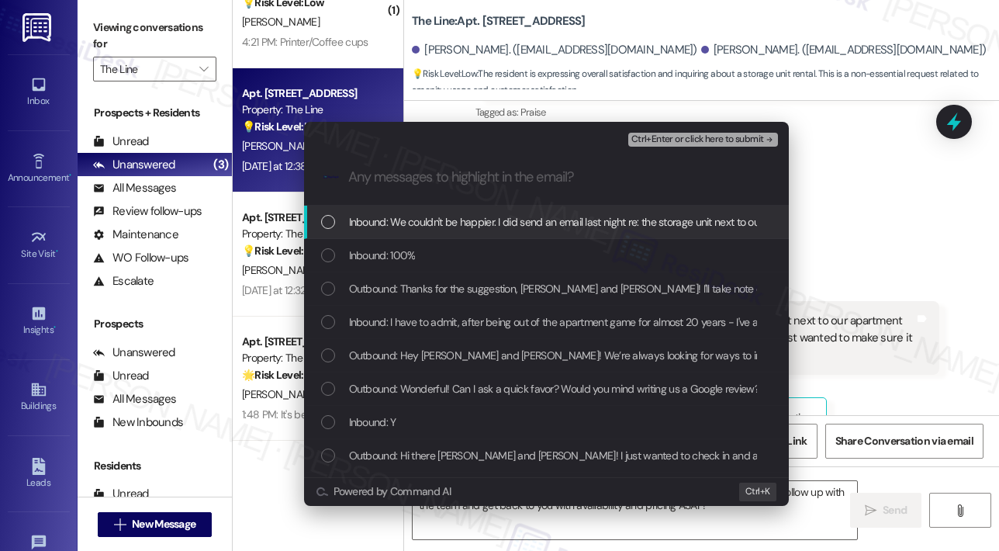
click at [583, 220] on span "Inbound: We couldn't be happier. I did send an email last night re: the storage…" at bounding box center [849, 221] width 1001 height 17
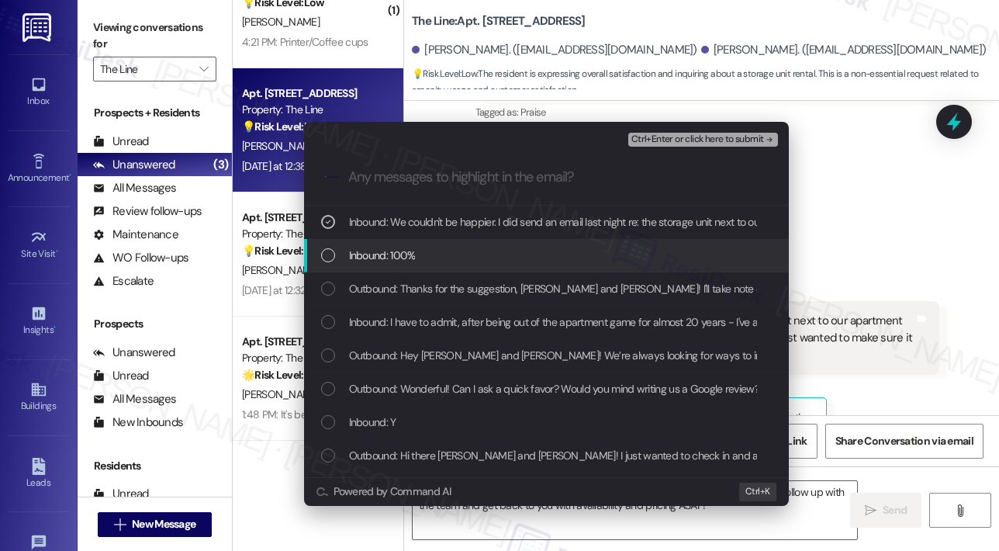
click at [569, 254] on div "Inbound: 100%" at bounding box center [548, 255] width 454 height 17
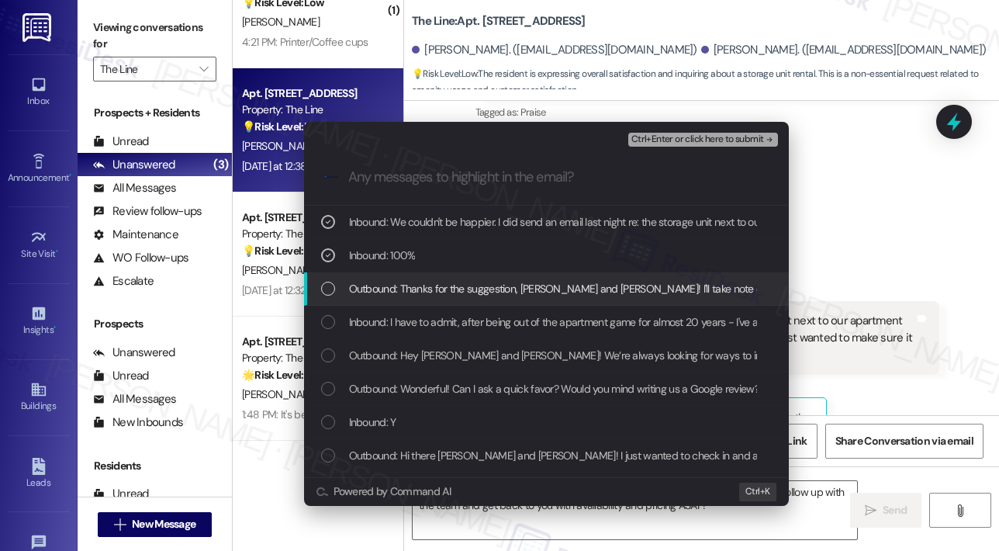
click at [575, 284] on span "Outbound: Thanks for the suggestion, Sophie and Dana! I'll take note of your fe…" at bounding box center [891, 288] width 1084 height 17
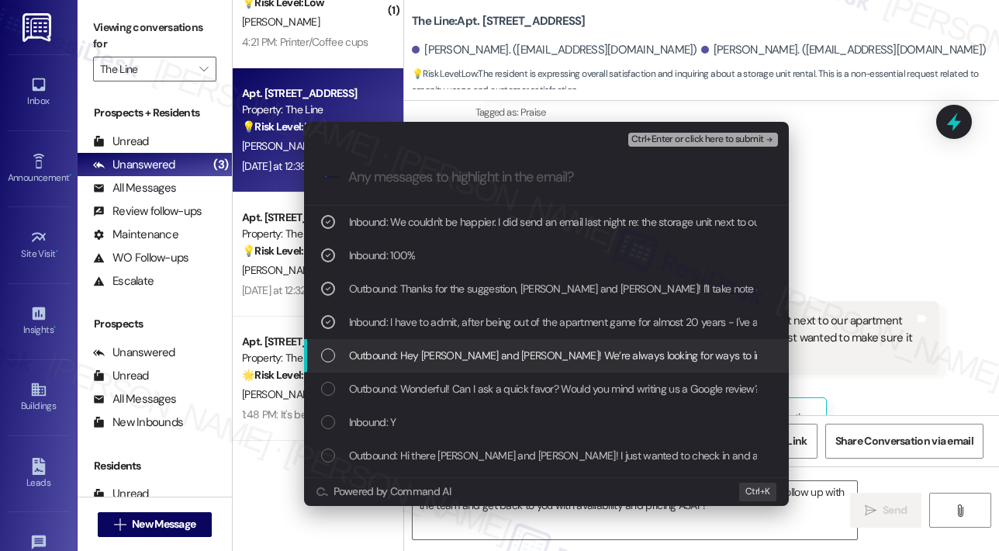
click at [575, 357] on span "Outbound: Hey Sophie and Dana! We’re always looking for ways to improve and wou…" at bounding box center [862, 355] width 1026 height 17
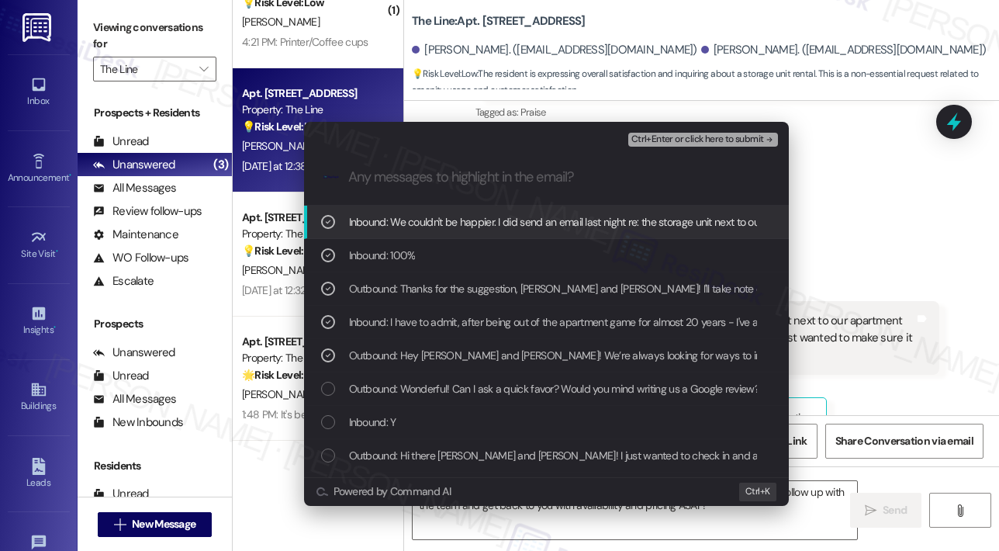
click at [666, 143] on span "Ctrl+Enter or click here to submit" at bounding box center [697, 139] width 133 height 11
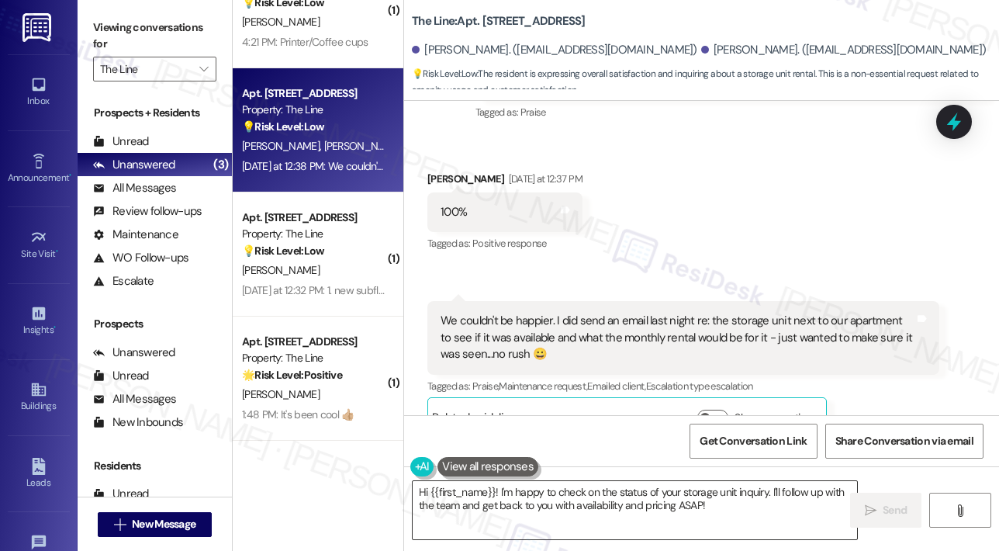
click at [661, 496] on textarea "Hi {{first_name}}! I'm happy to check on the status of your storage unit inquir…" at bounding box center [635, 510] width 444 height 58
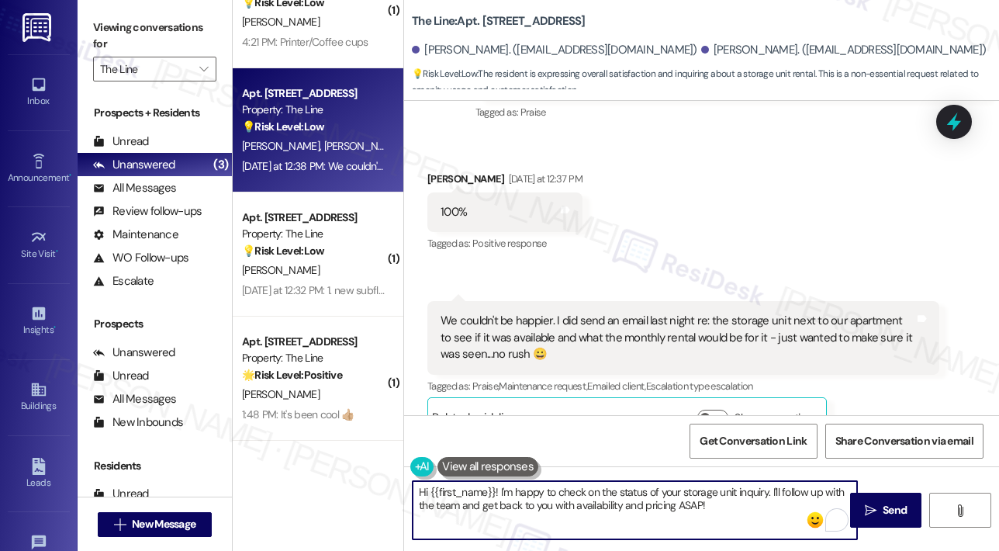
click at [655, 514] on textarea "Hi {{first_name}}! I'm happy to check on the status of your storage unit inquir…" at bounding box center [635, 510] width 444 height 58
click at [881, 514] on span "Send" at bounding box center [895, 510] width 30 height 16
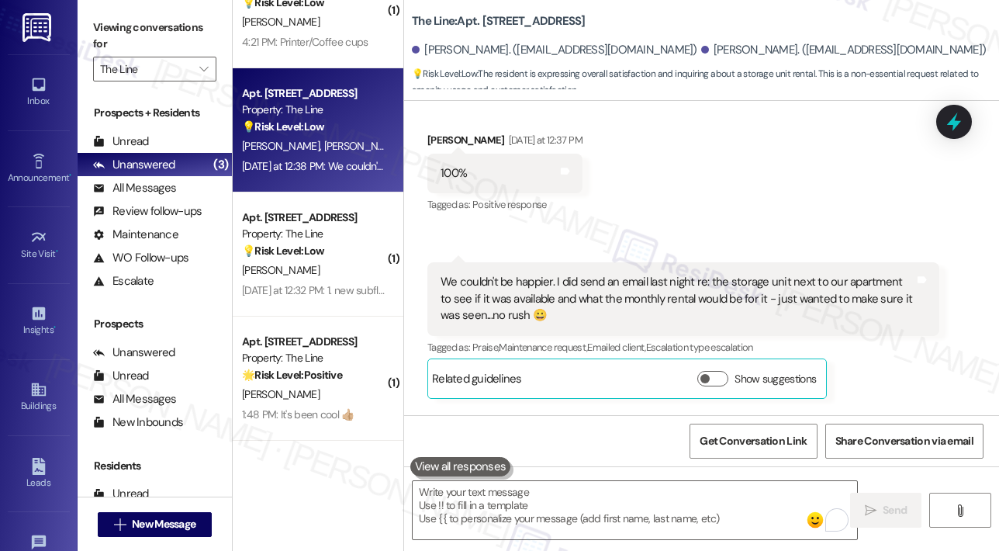
scroll to position [2060, 0]
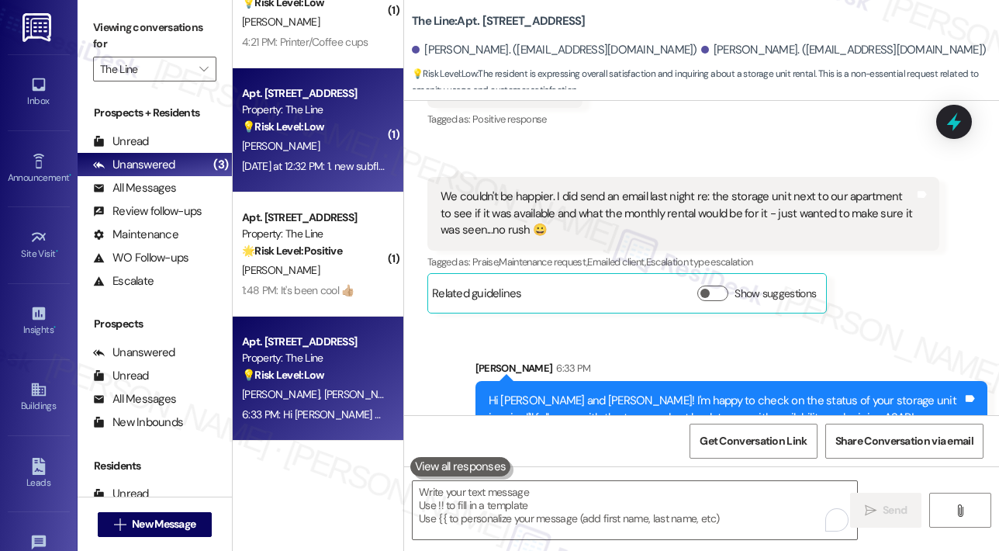
click at [334, 128] on div "💡 Risk Level: Low The resident is responding to a request for feedback on poten…" at bounding box center [314, 127] width 144 height 16
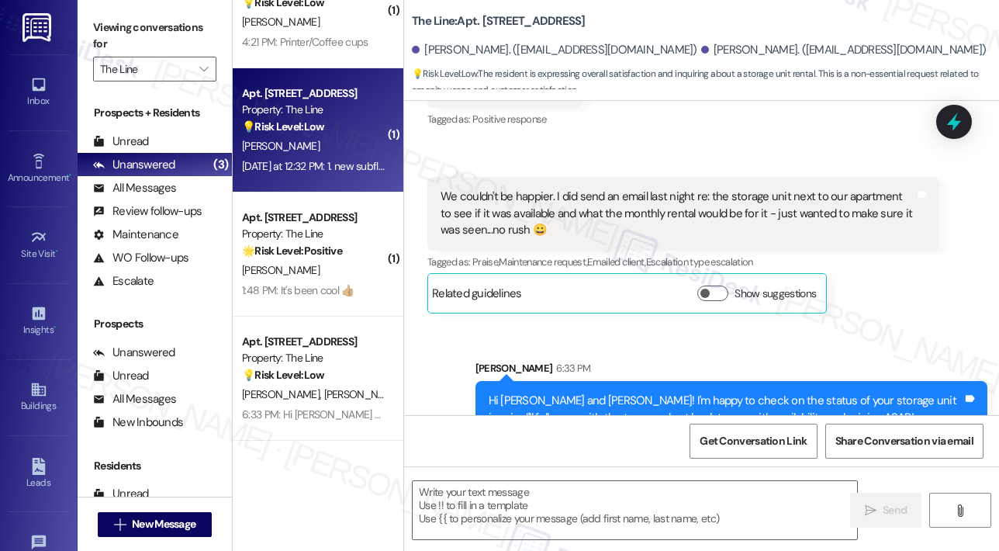
type textarea "Fetching suggested responses. Please feel free to read through the conversation…"
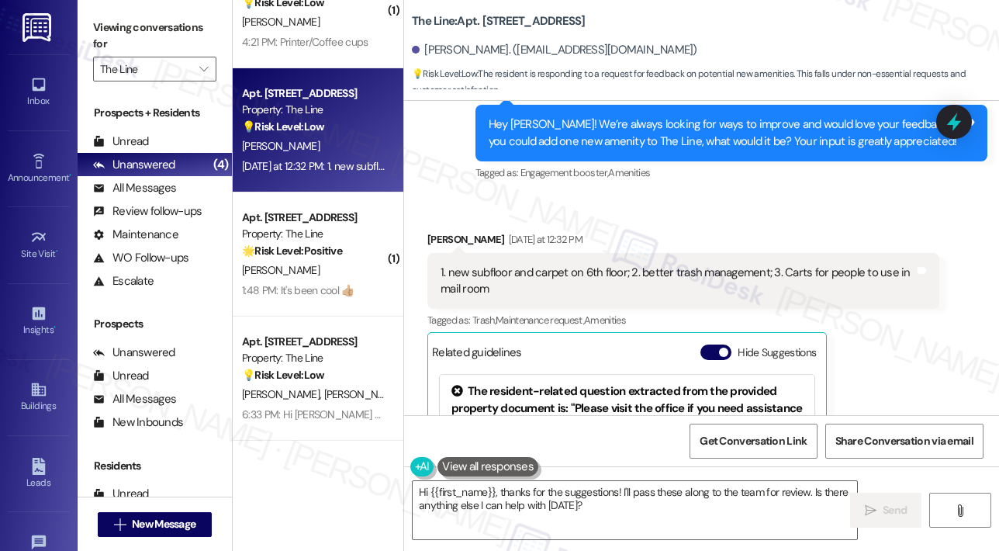
scroll to position [3591, 0]
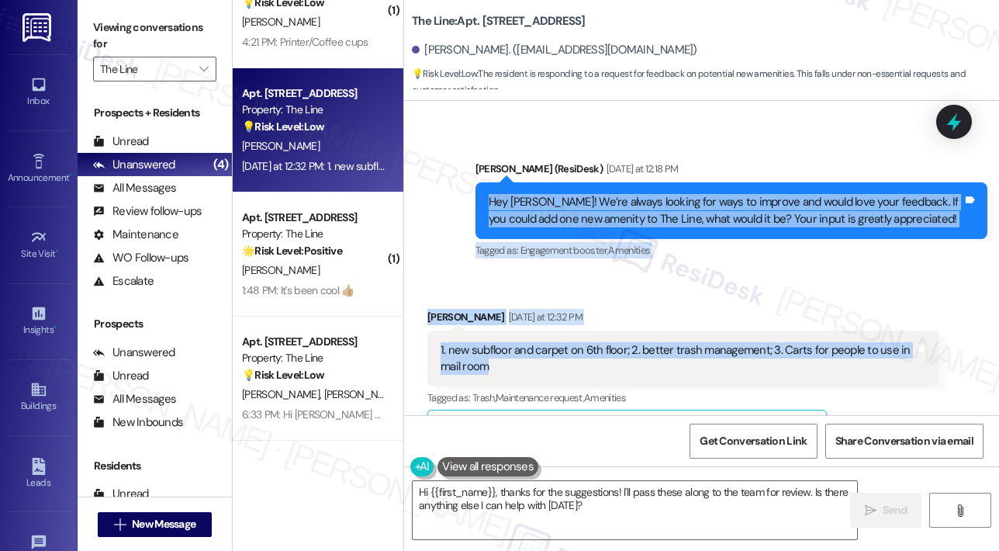
drag, startPoint x: 488, startPoint y: 168, endPoint x: 520, endPoint y: 332, distance: 167.5
click at [520, 332] on div "Announcement, sent via SMS Jane (ResiDesk) Jan 30, 2024 at 10:05 AM Hi Jacqueli…" at bounding box center [701, 258] width 595 height 314
copy div "Hey Jacqueline! We’re always looking for ways to improve and would love your fe…"
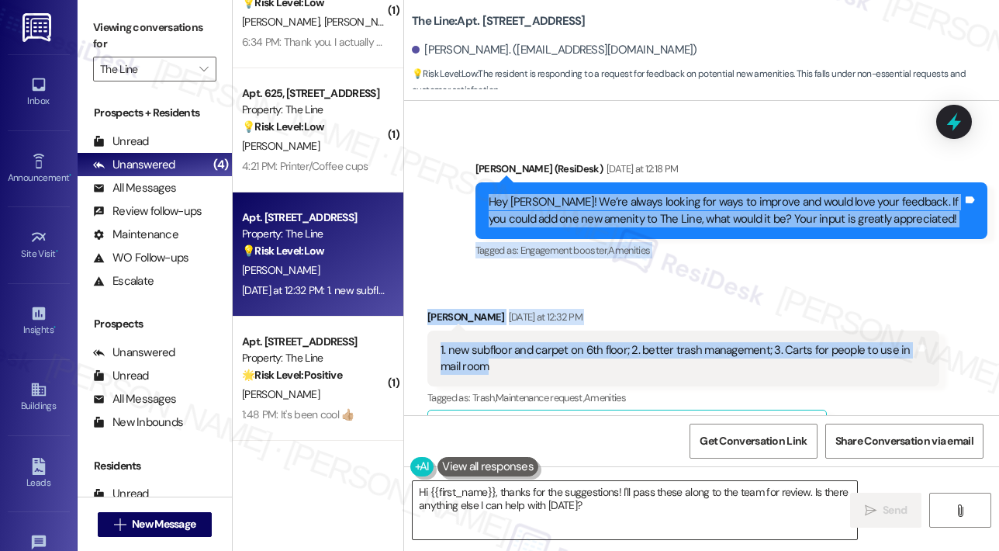
click at [527, 505] on textarea "Hi {{first_name}}, thanks for the suggestions! I'll pass these along to the tea…" at bounding box center [635, 510] width 444 height 58
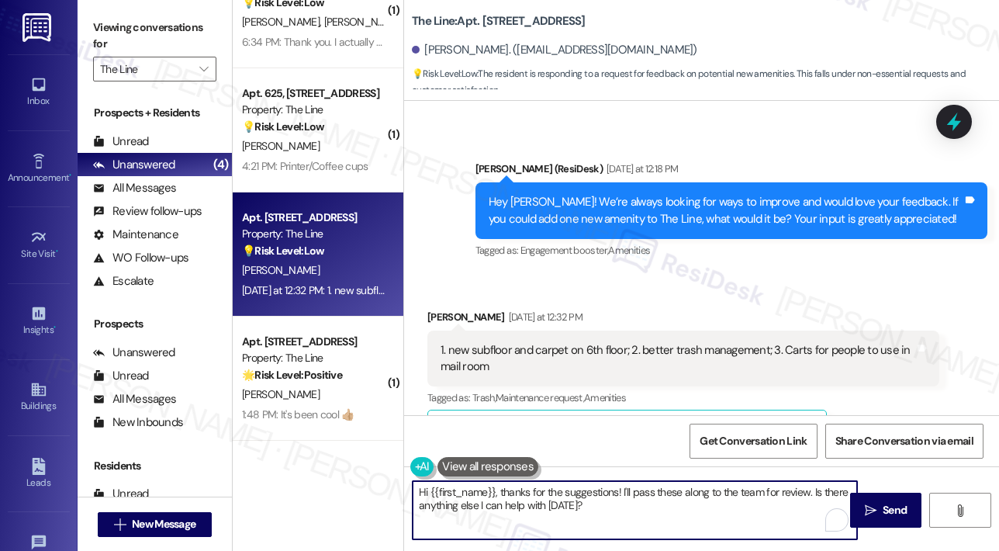
paste textarea "Thank you, Jacqueline, for sharing these suggestions! Out of the subfloor/carpe…"
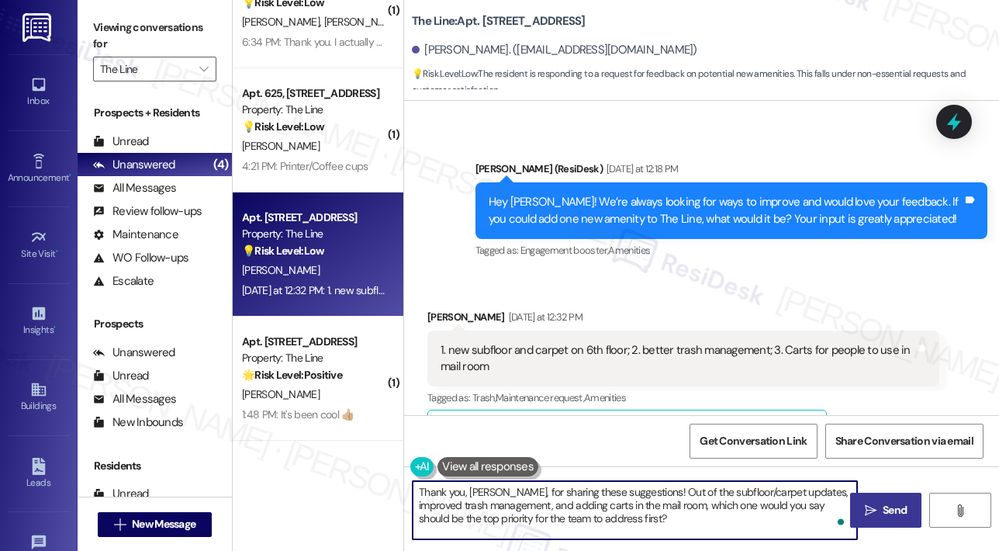
type textarea "Thank you, Jacqueline, for sharing these suggestions! Out of the subfloor/carpe…"
click at [870, 502] on span " Send" at bounding box center [886, 510] width 49 height 16
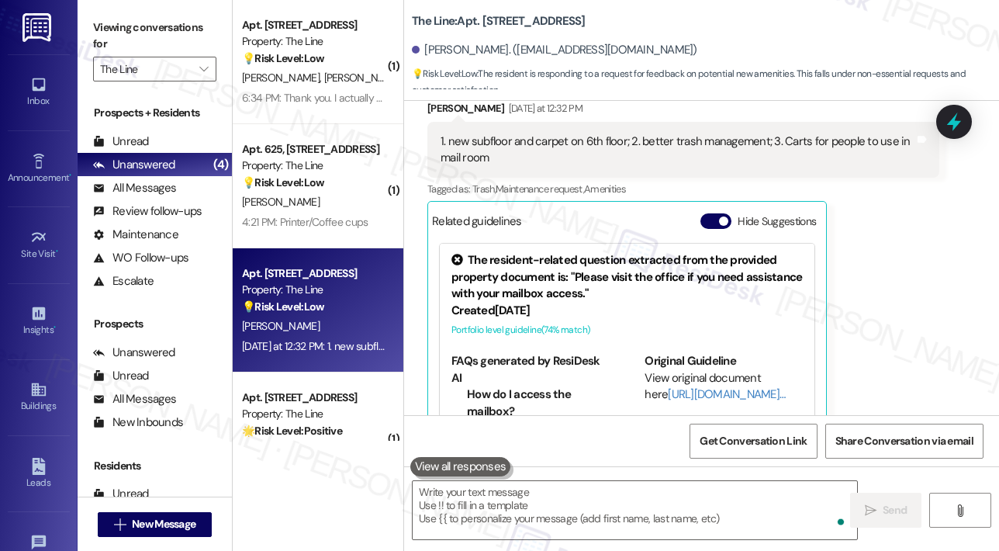
scroll to position [3824, 0]
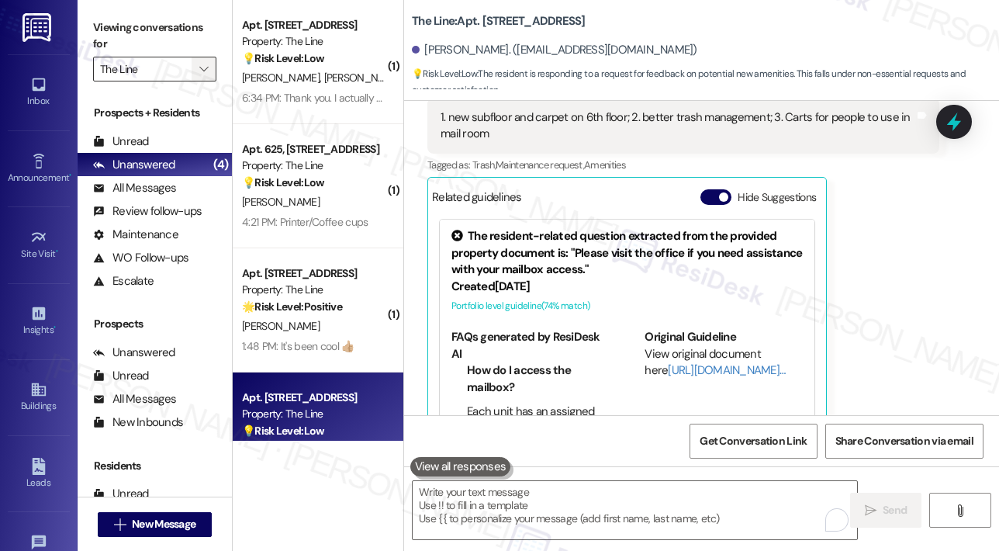
click at [202, 69] on icon "" at bounding box center [203, 69] width 9 height 12
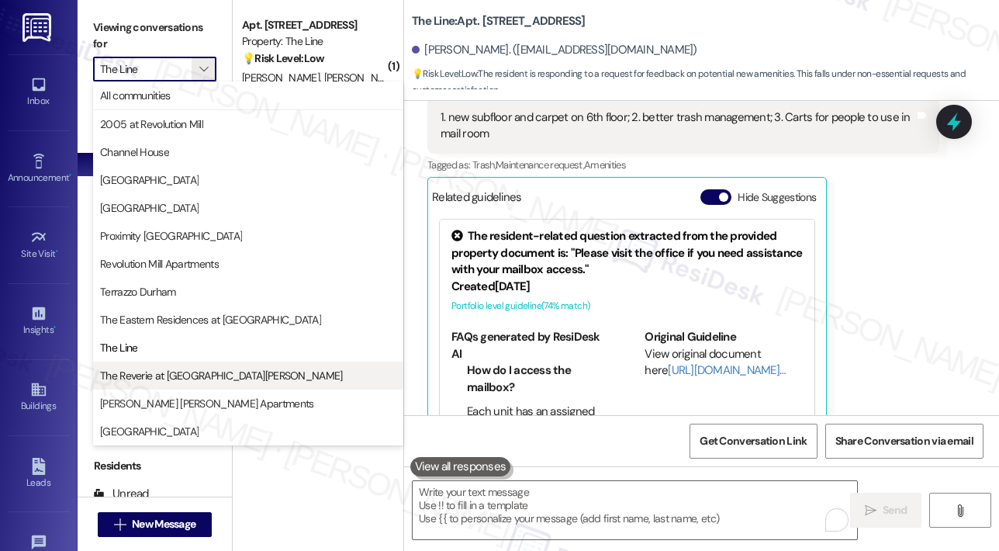
click at [145, 375] on span "The Reverie at [GEOGRAPHIC_DATA][PERSON_NAME]" at bounding box center [221, 376] width 243 height 16
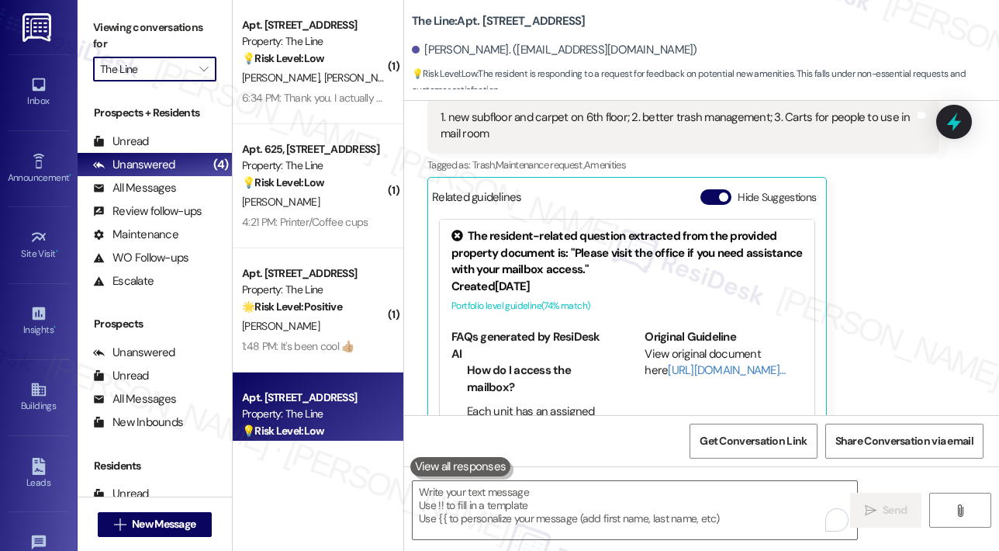
type input "The Reverie at [GEOGRAPHIC_DATA][PERSON_NAME]"
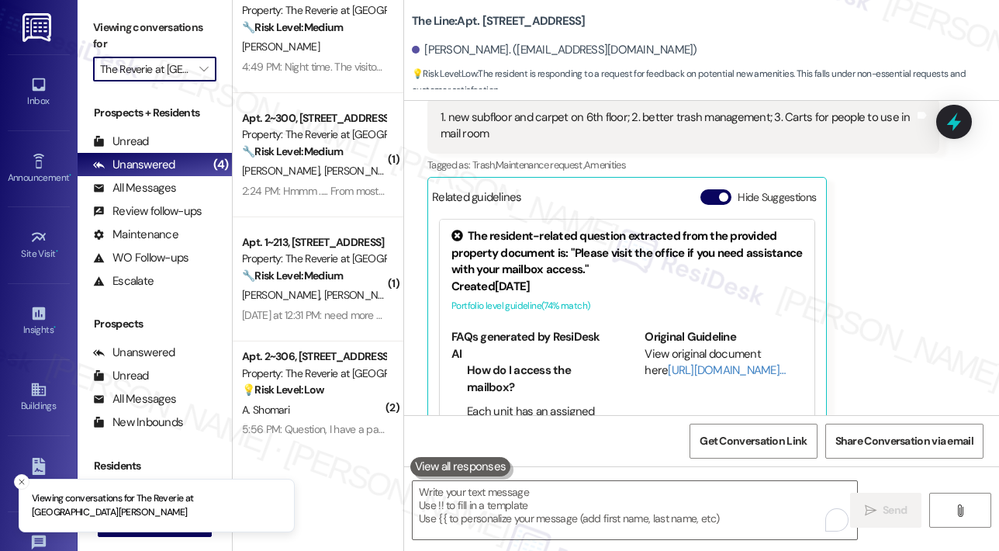
scroll to position [233, 0]
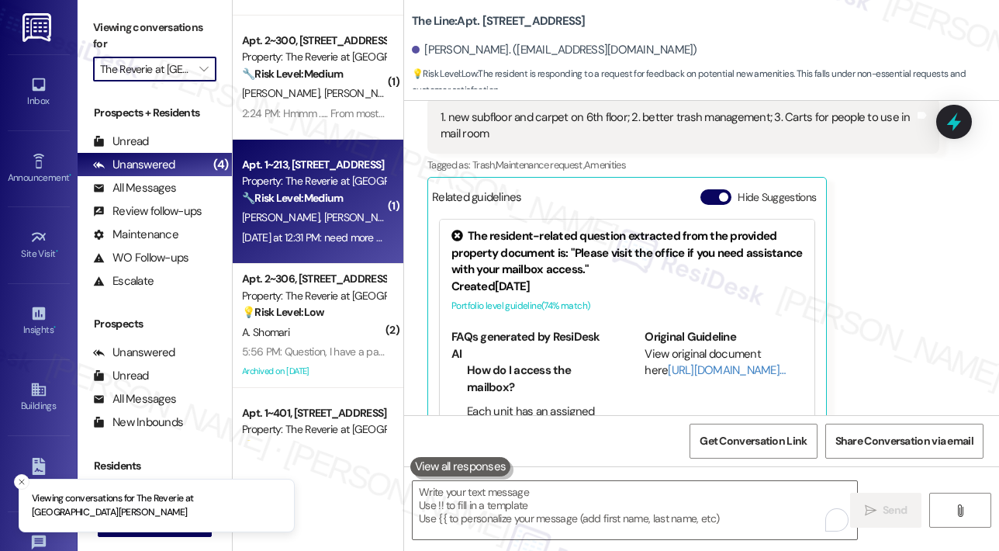
click at [324, 214] on div "S. Kahn S. Acker" at bounding box center [313, 217] width 147 height 19
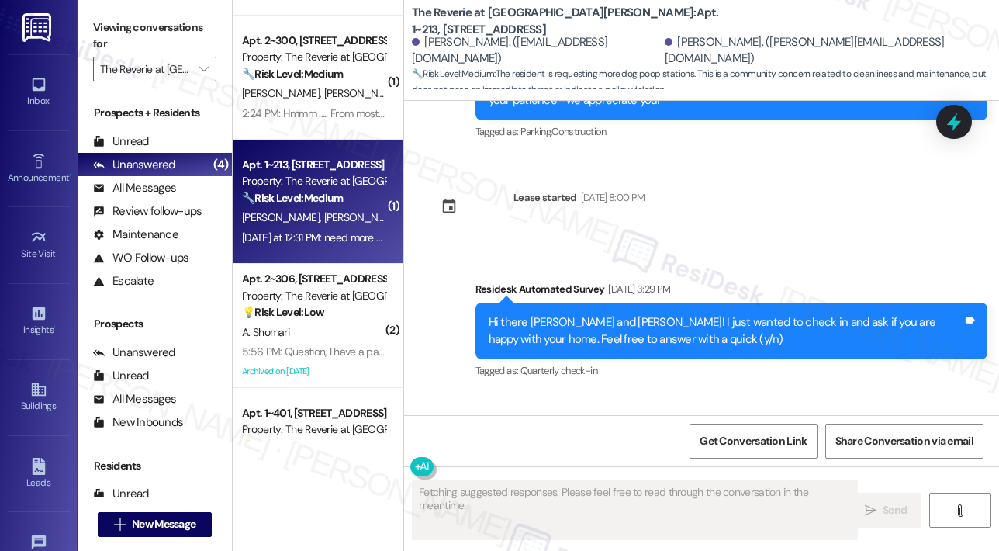
scroll to position [6345, 0]
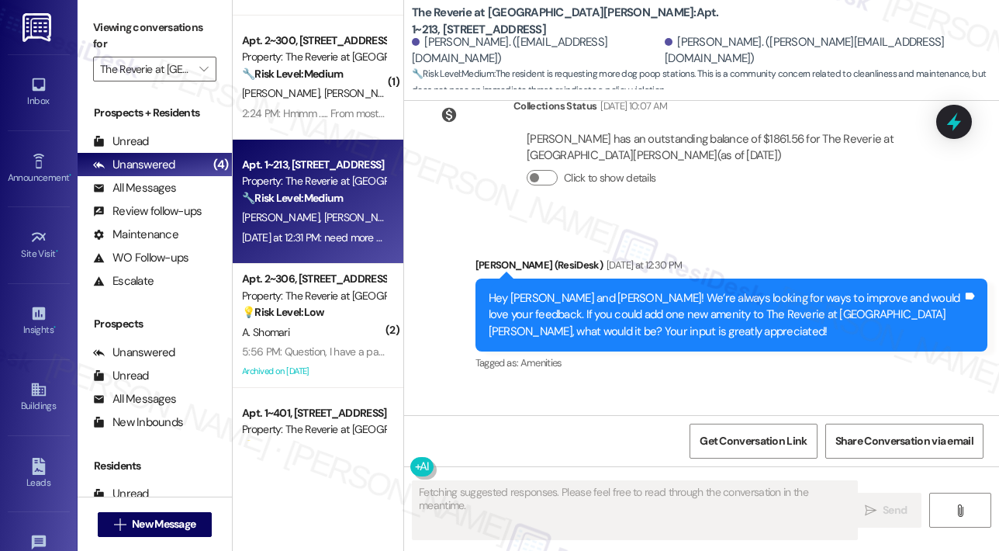
click at [679, 386] on div "Received via SMS Samantha Kahn Yesterday at 12:31 PM need more dog poop station…" at bounding box center [701, 451] width 595 height 131
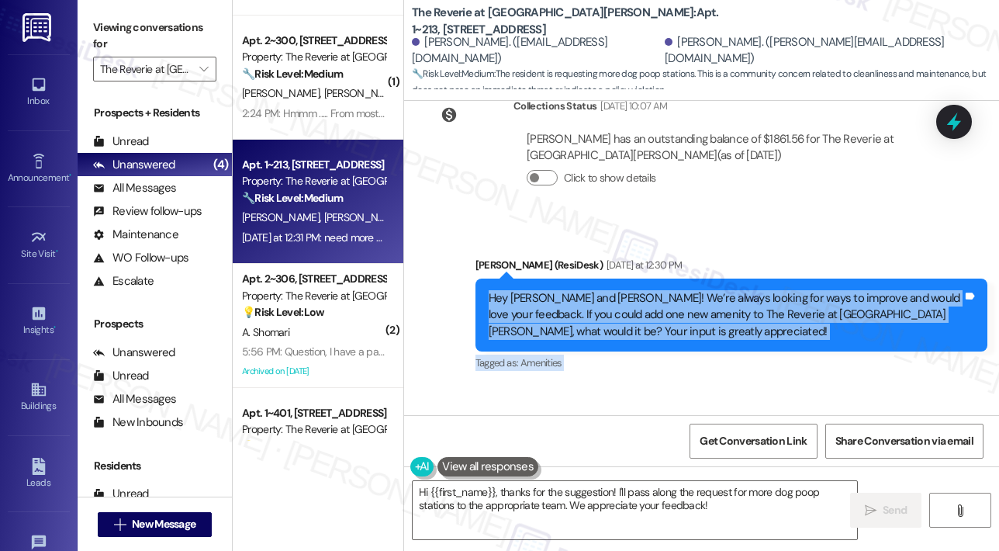
drag, startPoint x: 486, startPoint y: 191, endPoint x: 723, endPoint y: 372, distance: 297.7
click at [723, 372] on div "Announcement, sent via SMS Sarah (ResiDesk) Apr 19, 2024 at 11:33 AM Hello Sara…" at bounding box center [701, 258] width 595 height 314
copy div "Hey Sarah and Samantha! We’re always looking for ways to improve and would love…"
click at [494, 495] on textarea "Hi {{first_name}}, thanks for the suggestion! I'll pass along the request for m…" at bounding box center [635, 510] width 444 height 58
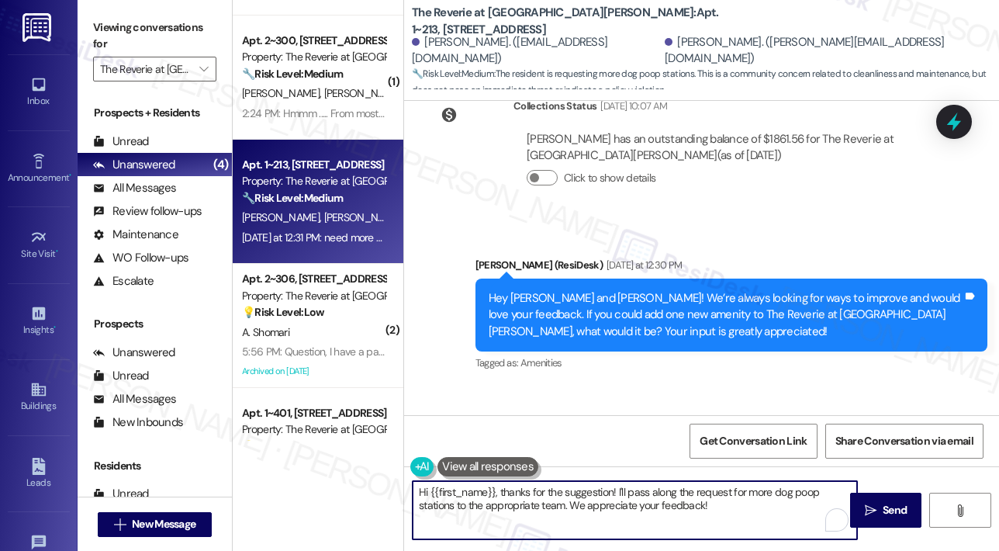
paste textarea "Thank you, Sarah and Samantha, for your feedback! More dog waste stations sound…"
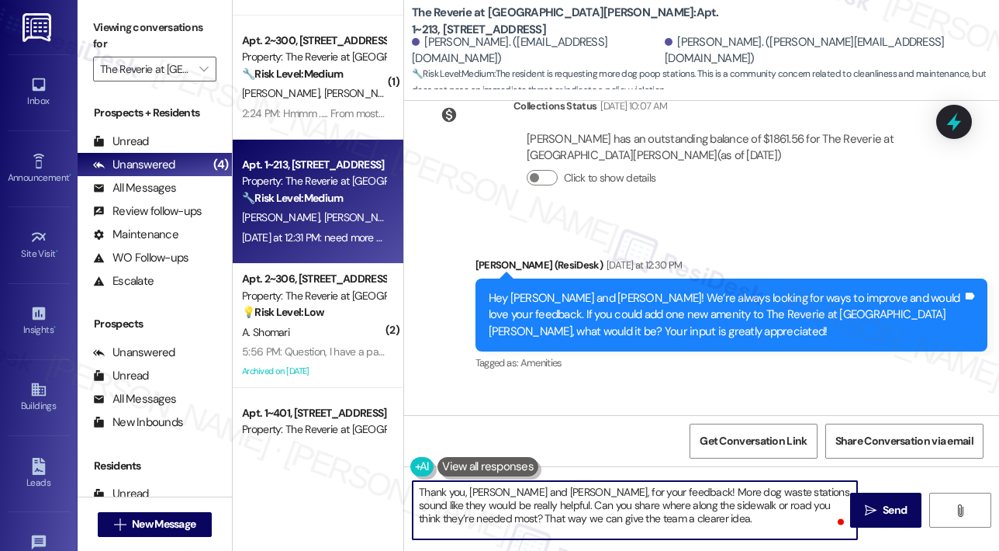
click at [517, 490] on textarea "Thank you, Sarah and Samantha, for your feedback! More dog waste stations sound…" at bounding box center [635, 510] width 444 height 58
click at [600, 499] on textarea "Thank you, Samantha, for your feedback! More dog waste stations sound like they…" at bounding box center [635, 510] width 444 height 58
type textarea "Thank you, Samantha, for your feedback! More dog waste stations sound like they…"
click at [872, 502] on span " Send" at bounding box center [886, 510] width 49 height 16
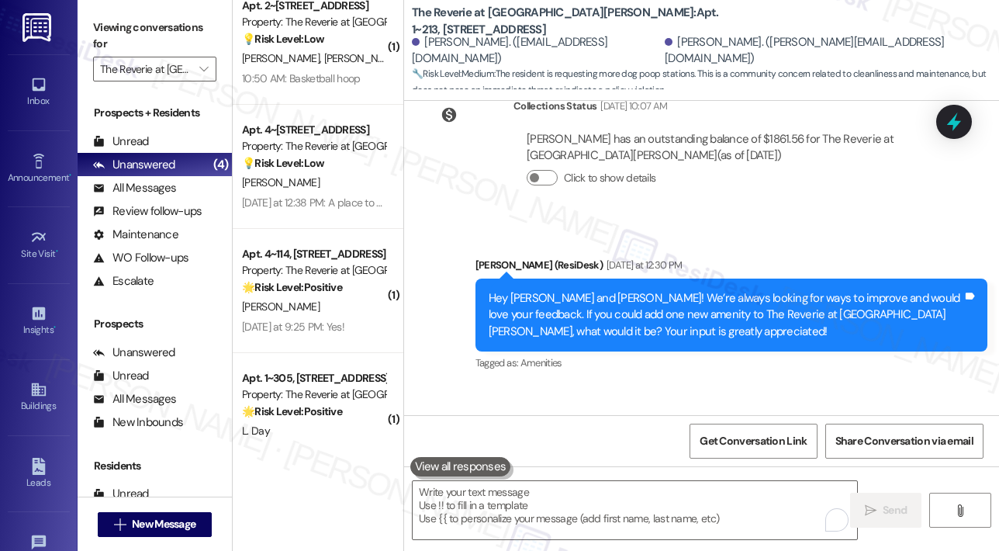
scroll to position [1164, 0]
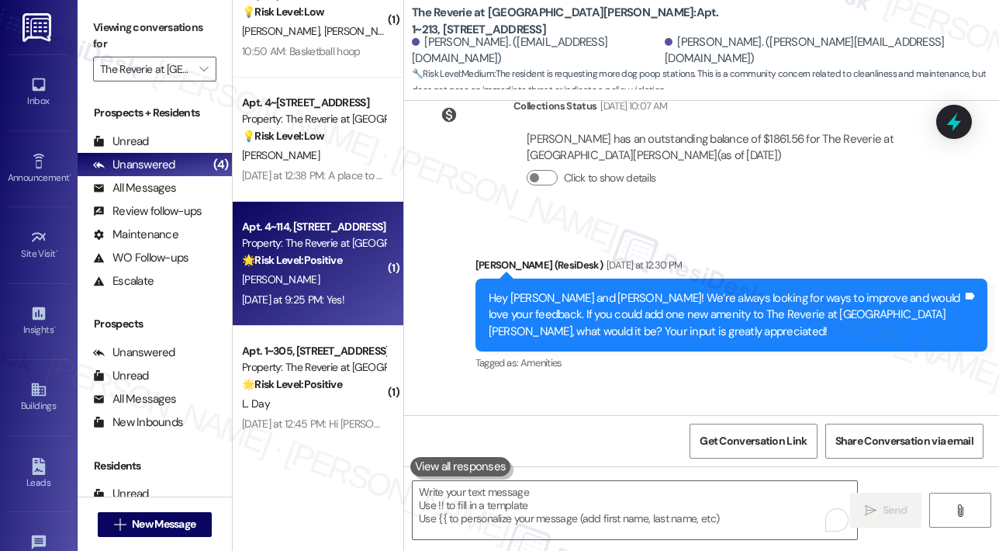
click at [338, 262] on strong "🌟 Risk Level: Positive" at bounding box center [292, 260] width 100 height 14
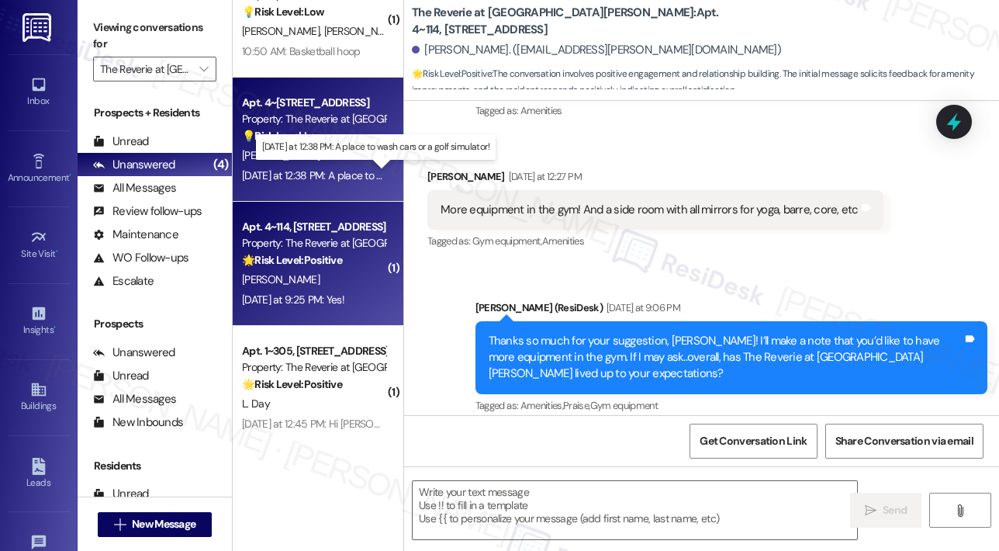
click at [339, 176] on div "Yesterday at 12:38 PM: A place to wash cars or a golf simulator! Yesterday at 1…" at bounding box center [374, 175] width 265 height 14
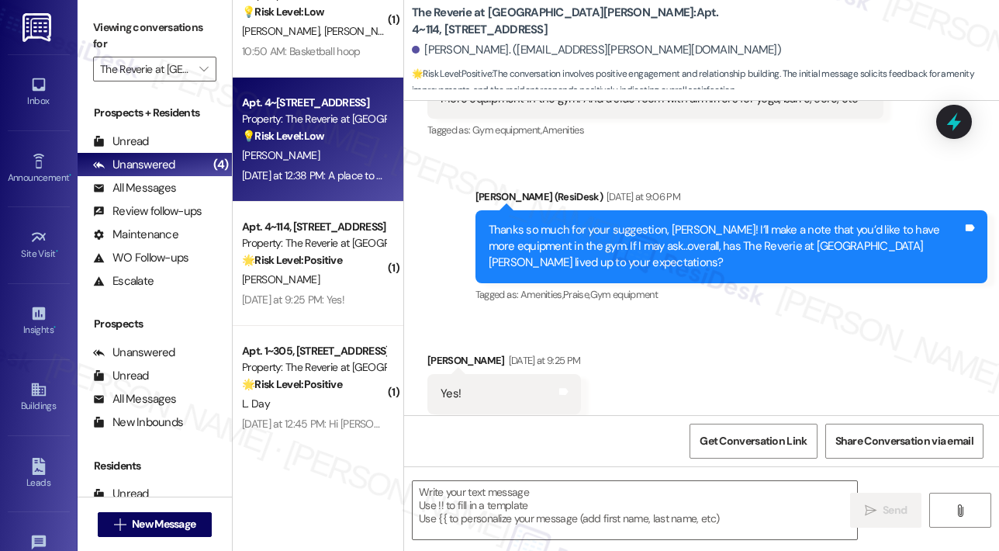
type textarea "Fetching suggested responses. Please feel free to read through the conversation…"
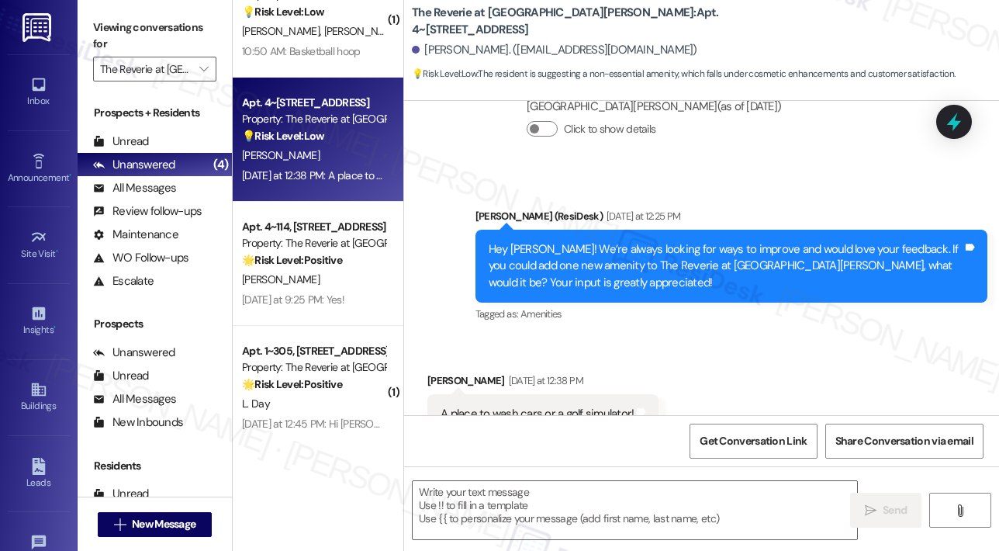
scroll to position [3792, 0]
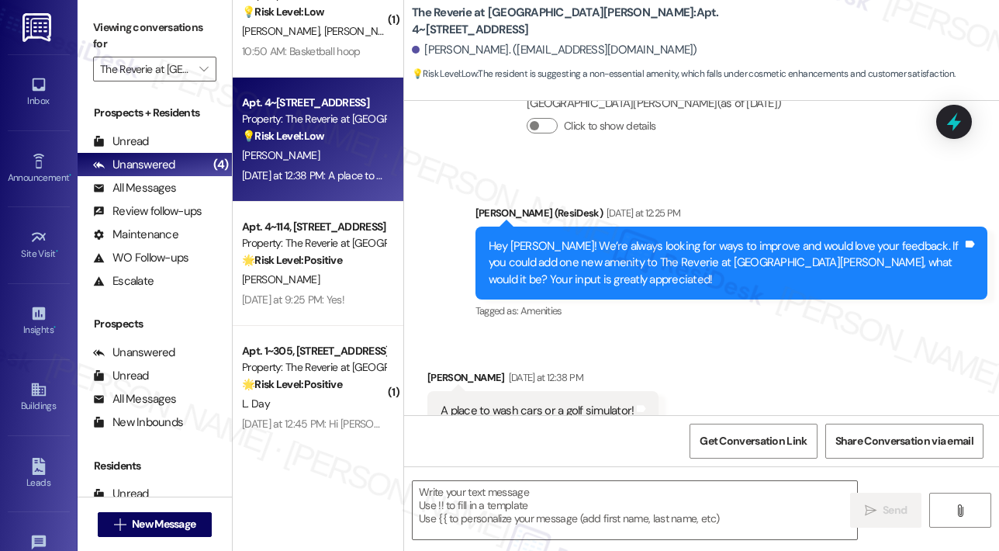
click at [748, 334] on div "Received via SMS Samuel Mussen Yesterday at 12:38 PM A place to wash cars or a …" at bounding box center [701, 399] width 595 height 131
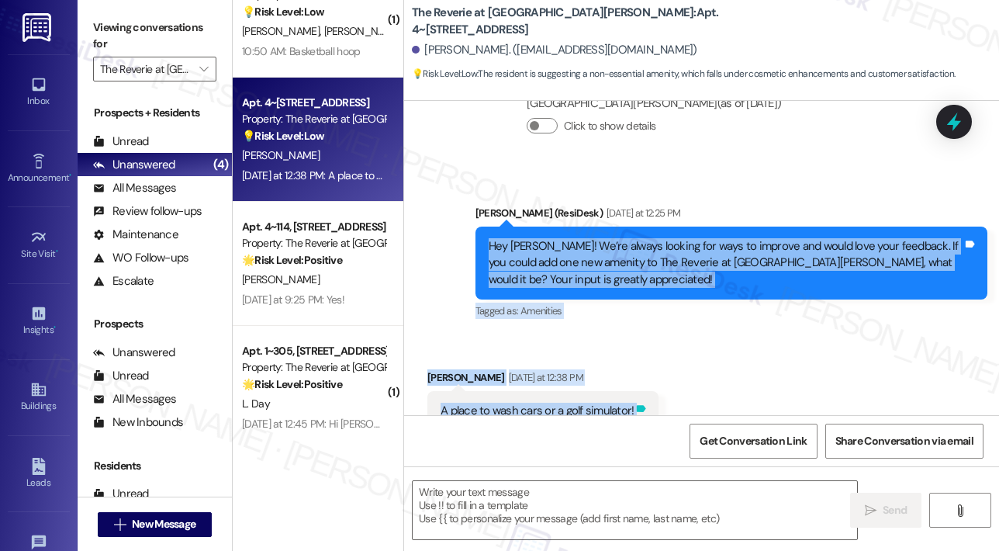
drag, startPoint x: 486, startPoint y: 197, endPoint x: 634, endPoint y: 365, distance: 223.1
click at [634, 365] on div "Survey, sent via SMS Residesk Automated Survey Aug 08, 2023 at 1:22 PM Hi Samue…" at bounding box center [701, 258] width 595 height 314
copy div "Hey Samuel! We’re always looking for ways to improve and would love your feedba…"
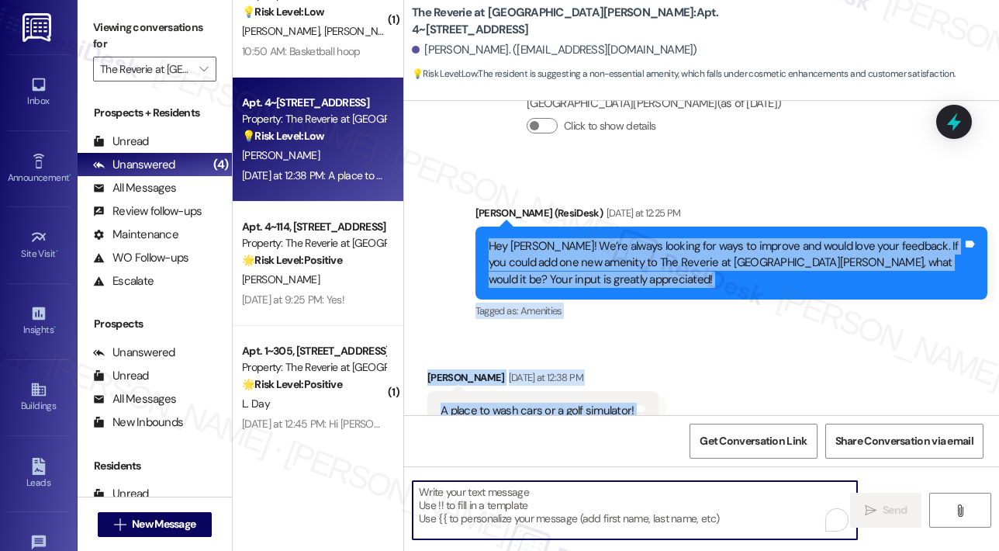
click at [503, 494] on textarea "To enrich screen reader interactions, please activate Accessibility in Grammarl…" at bounding box center [635, 510] width 444 height 58
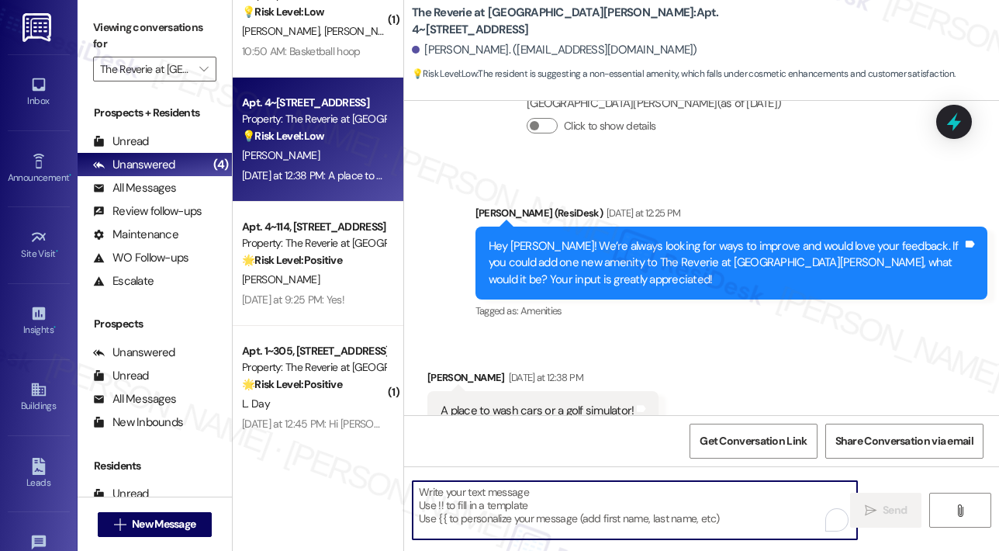
paste textarea "Thank you, Samuel, for sharing your suggestions! Between a car wash station and…"
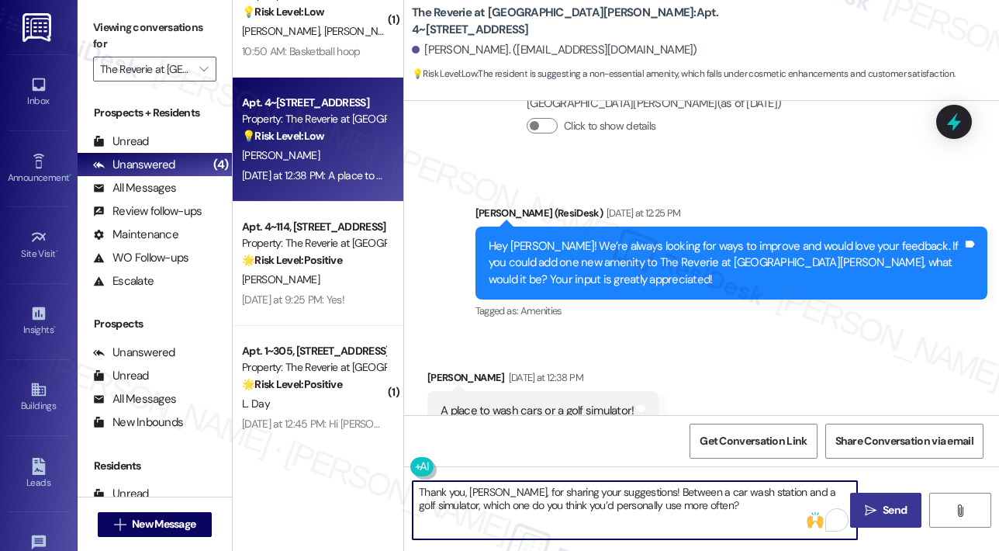
type textarea "Thank you, Samuel, for sharing your suggestions! Between a car wash station and…"
click at [873, 505] on icon "" at bounding box center [871, 510] width 12 height 12
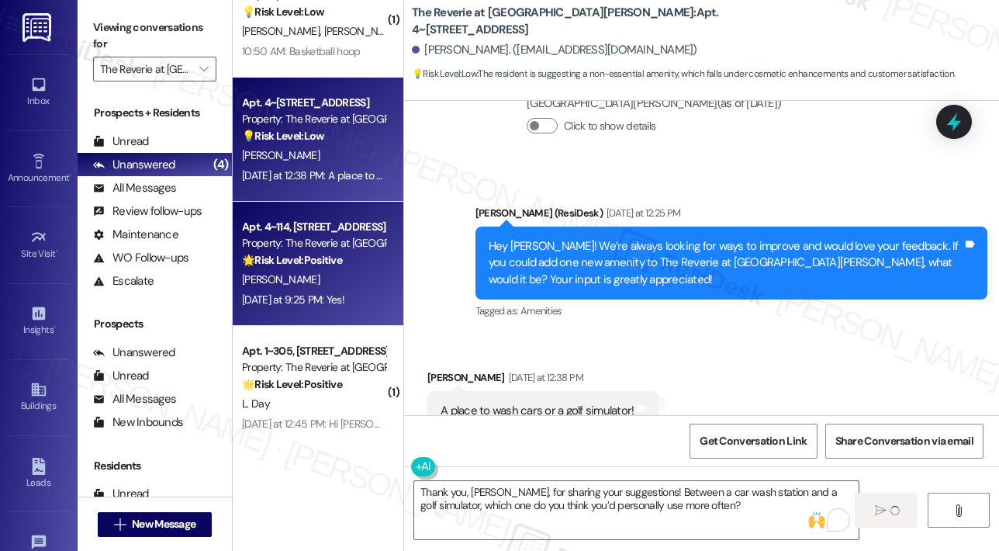
click at [326, 271] on div "J. Passuth" at bounding box center [313, 279] width 147 height 19
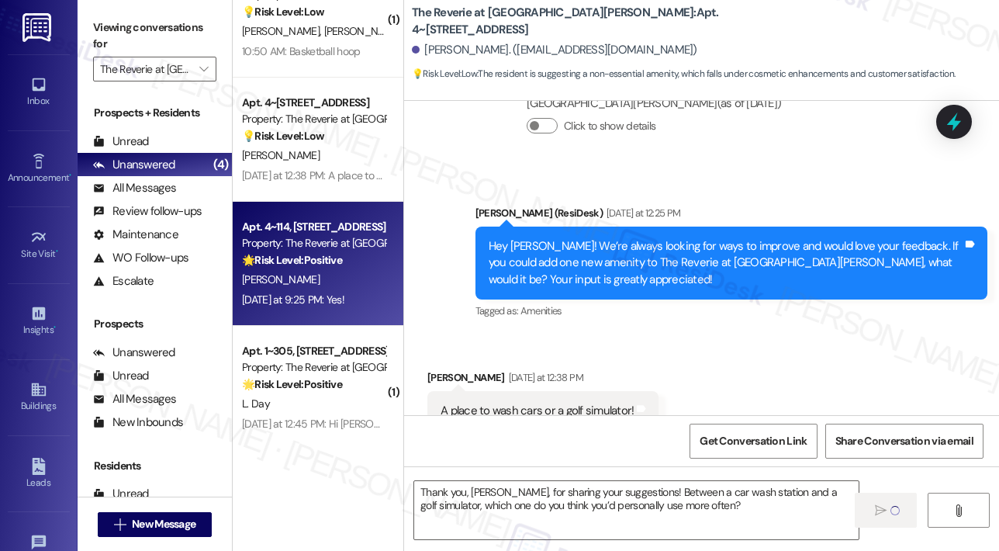
type textarea "Fetching suggested responses. Please feel free to read through the conversation…"
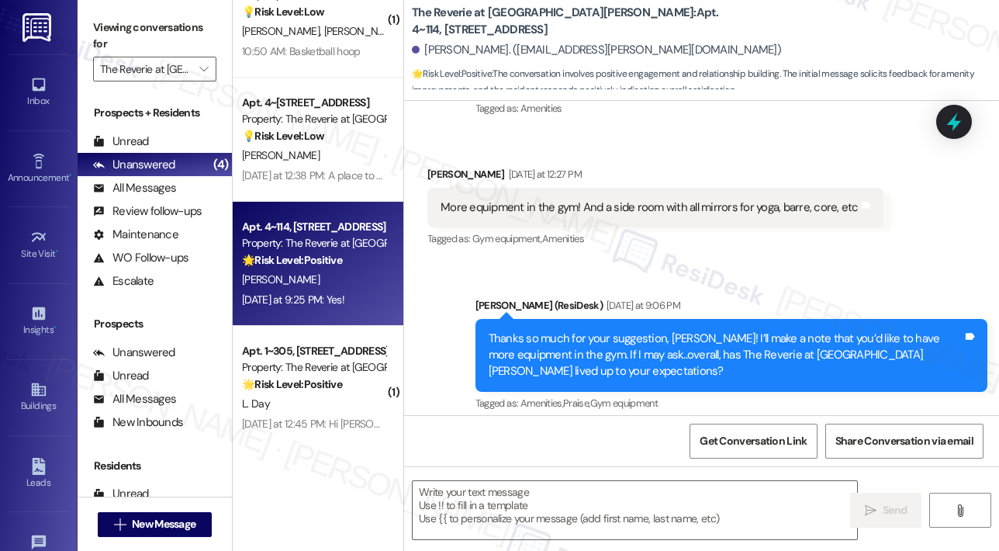
type textarea "Fetching suggested responses. Please feel free to read through the conversation…"
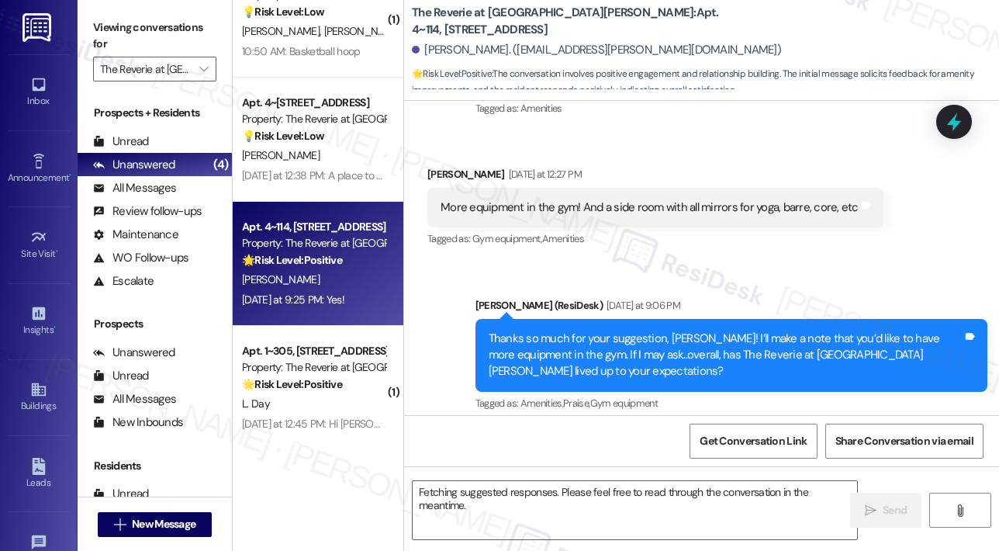
scroll to position [363, 0]
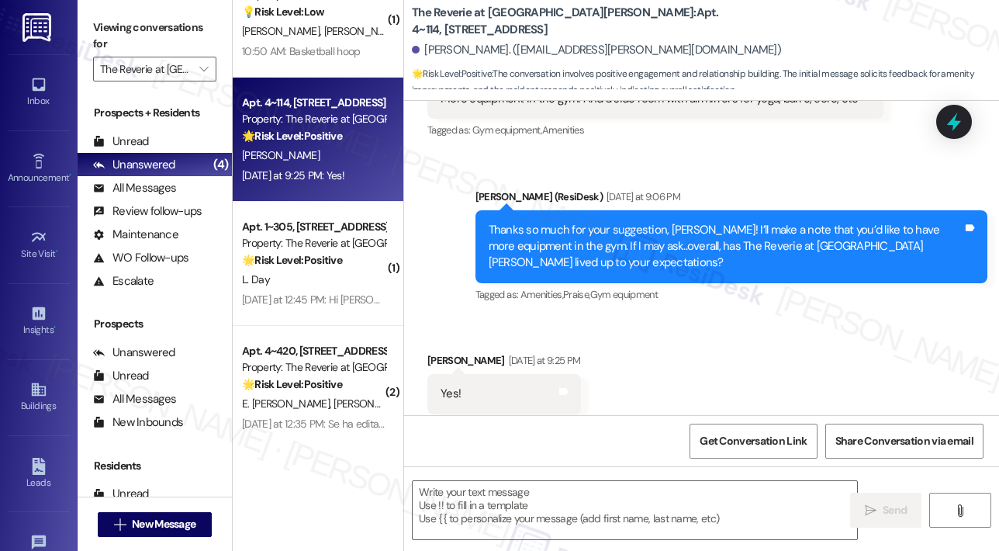
click at [731, 317] on div "Received via SMS Julia Passuth Yesterday at 9:25 PM Yes! Tags and notes Tagged …" at bounding box center [701, 382] width 595 height 131
click at [515, 496] on textarea at bounding box center [635, 510] width 444 height 58
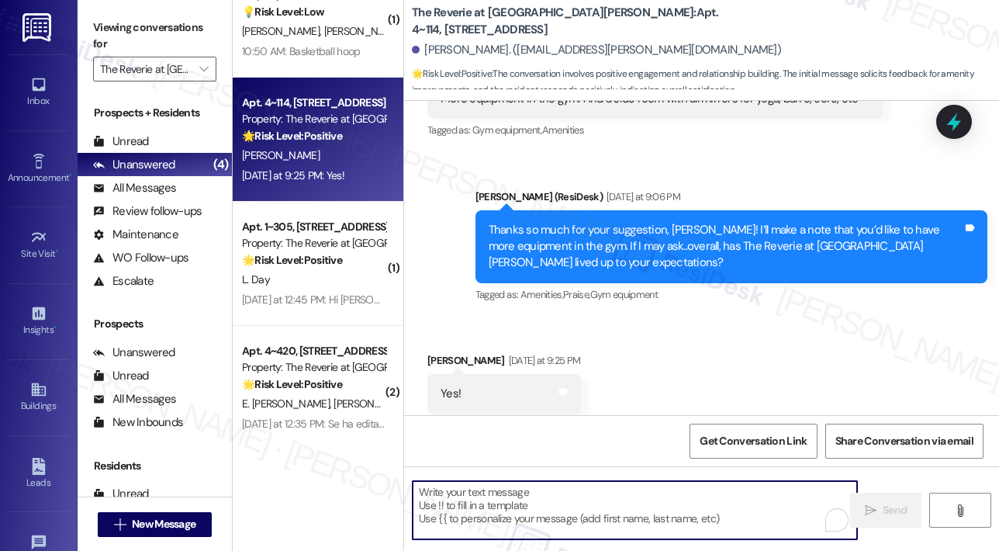
paste textarea "Awesome! ❤️ Can I ask a quick favor...would you mind writing us a Google review…"
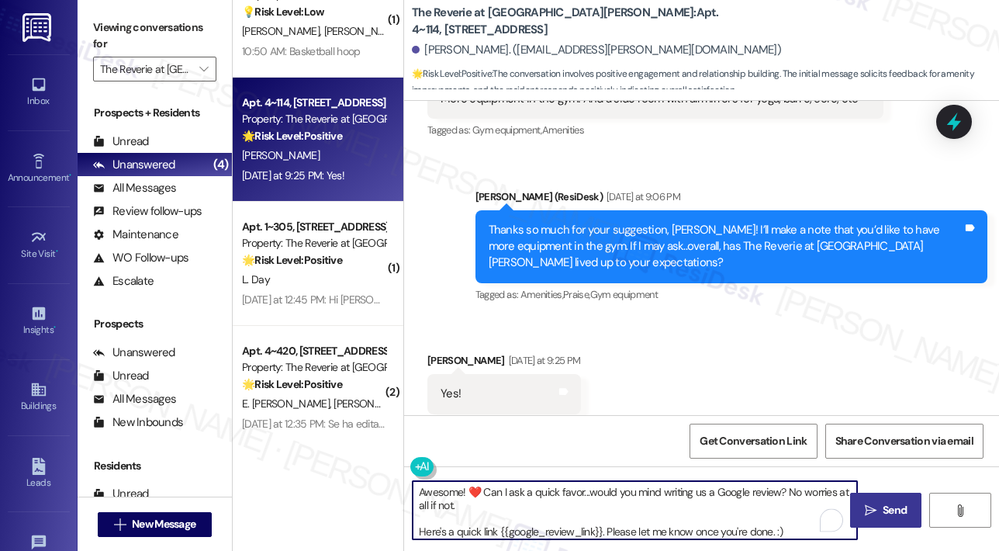
type textarea "Awesome! ❤️ Can I ask a quick favor...would you mind writing us a Google review…"
click at [895, 501] on button " Send" at bounding box center [885, 510] width 71 height 35
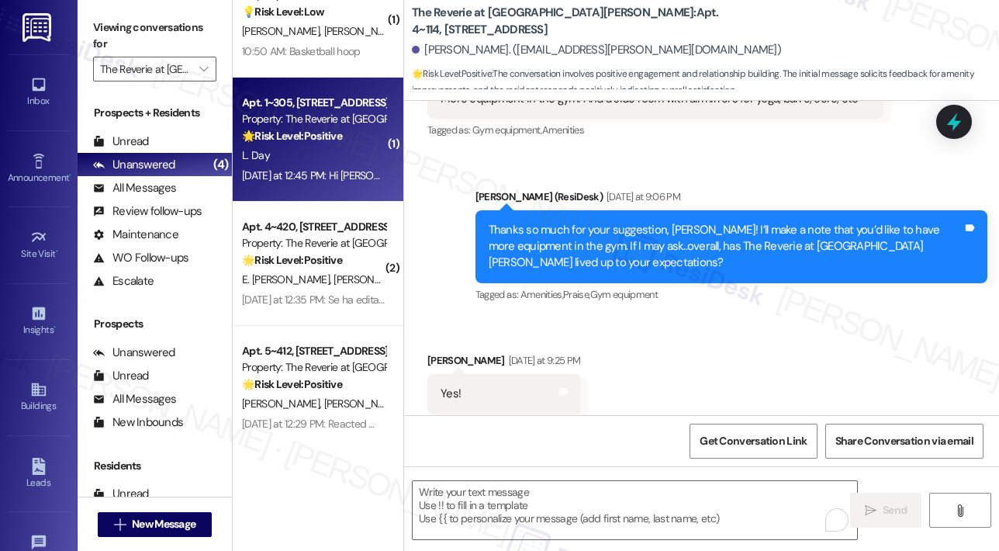
click at [339, 159] on div "L. Day" at bounding box center [313, 155] width 147 height 19
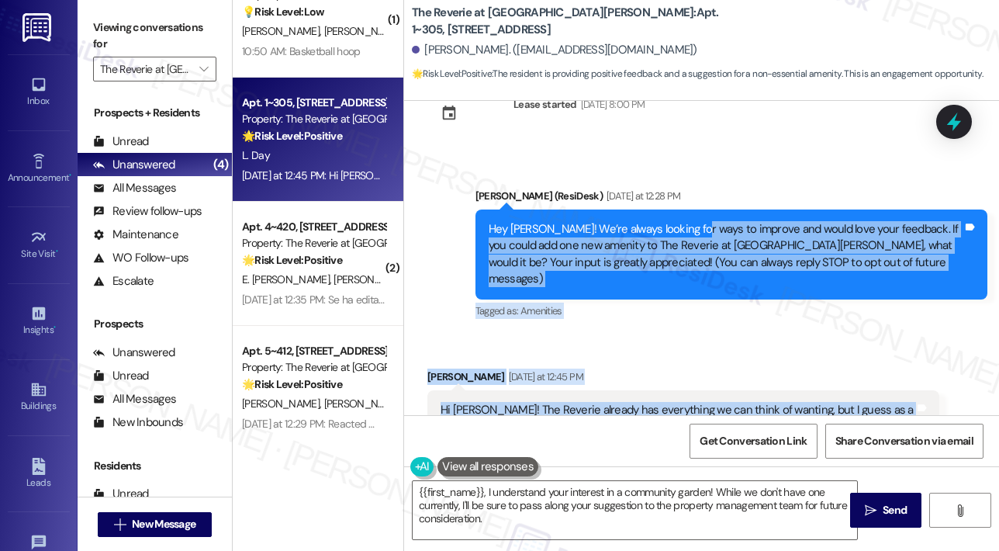
scroll to position [51, 0]
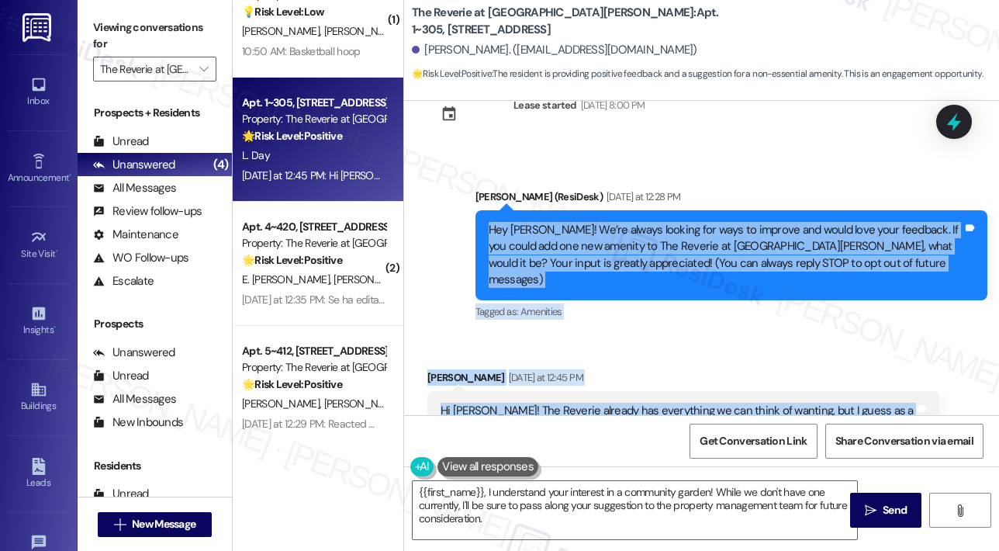
drag, startPoint x: 766, startPoint y: 258, endPoint x: 486, endPoint y: 226, distance: 281.1
click at [486, 226] on div "Lease started Jul 22, 2024 at 8:00 PM Announcement, sent via SMS Sarah (ResiDes…" at bounding box center [701, 258] width 595 height 314
copy div "Hey Lauren! We’re always looking for ways to improve and would love your feedba…"
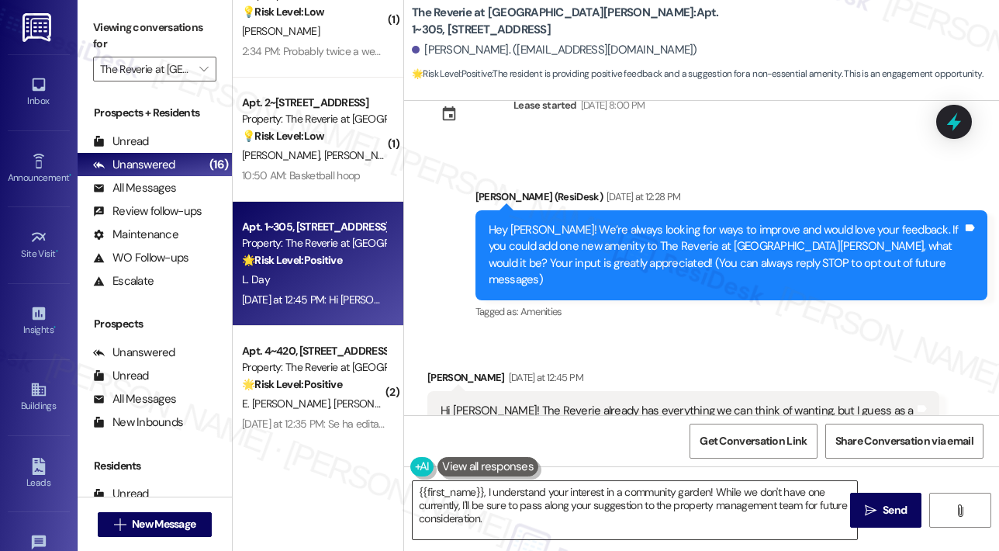
click at [469, 499] on textarea "{{first_name}}, I understand your interest in a community garden! While we don'…" at bounding box center [635, 510] width 444 height 58
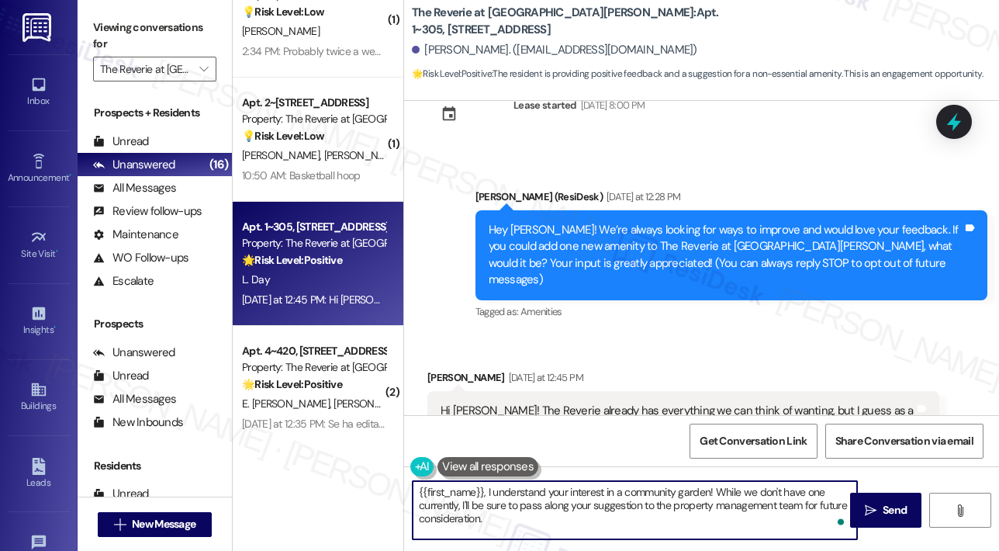
paste textarea "Thanks so much for your feedback, Lauren! A community garden sounds like a grea…"
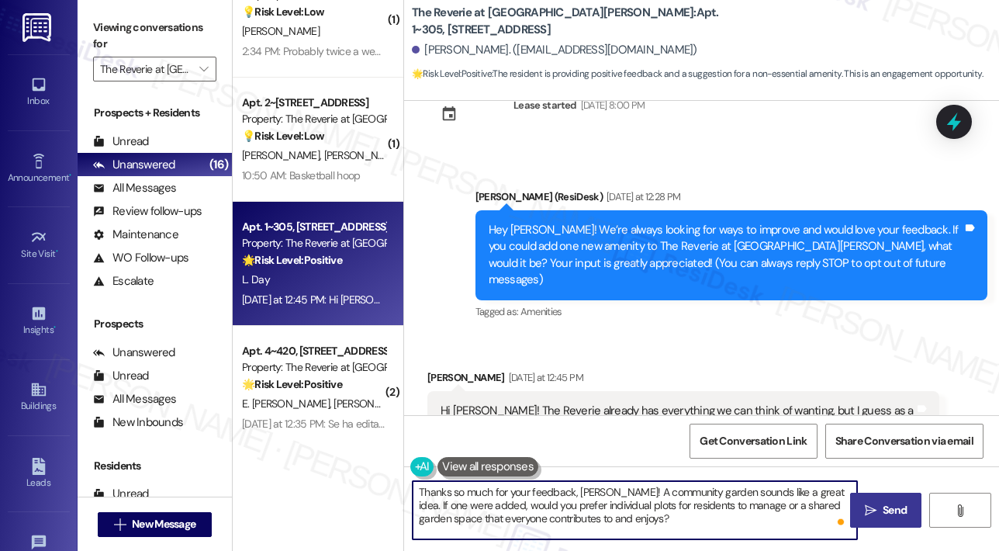
type textarea "Thanks so much for your feedback, Lauren! A community garden sounds like a grea…"
click at [884, 509] on span "Send" at bounding box center [895, 510] width 24 height 16
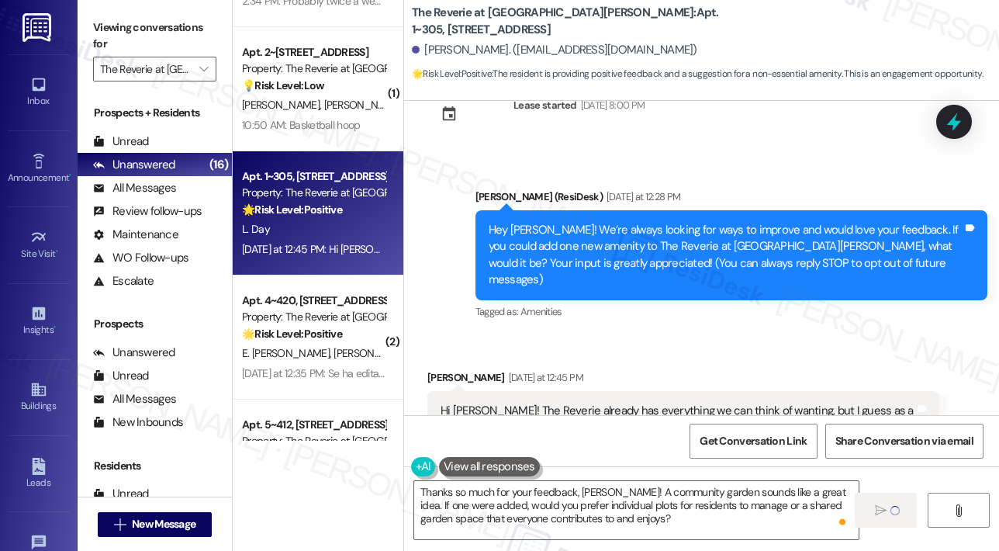
scroll to position [1241, 0]
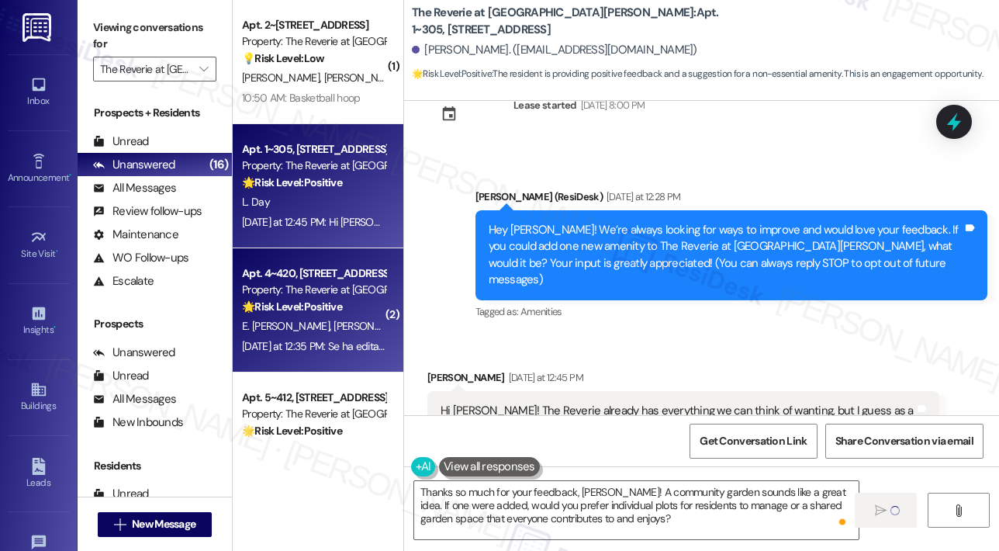
click at [337, 287] on div "Property: The Reverie at [GEOGRAPHIC_DATA][PERSON_NAME]" at bounding box center [314, 290] width 144 height 16
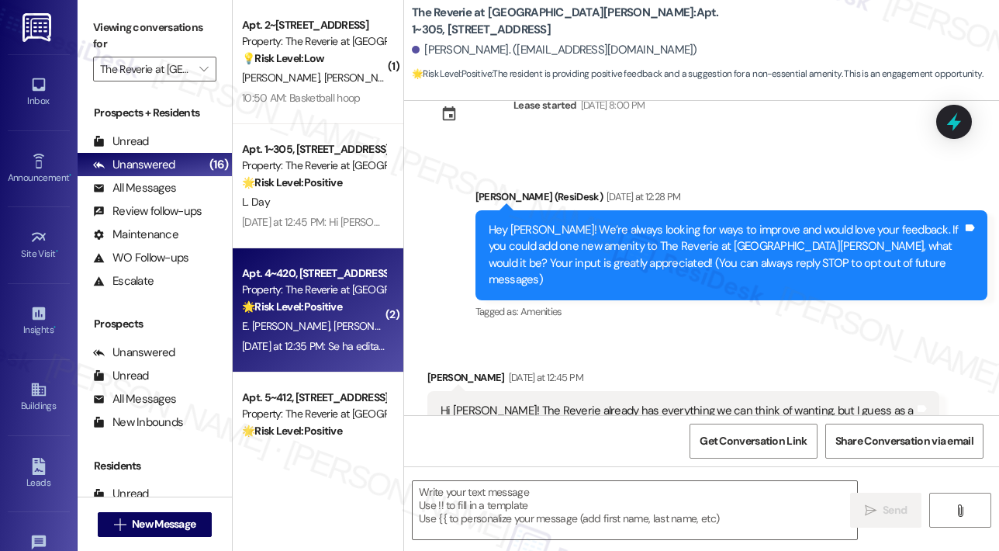
type textarea "Fetching suggested responses. Please feel free to read through the conversation…"
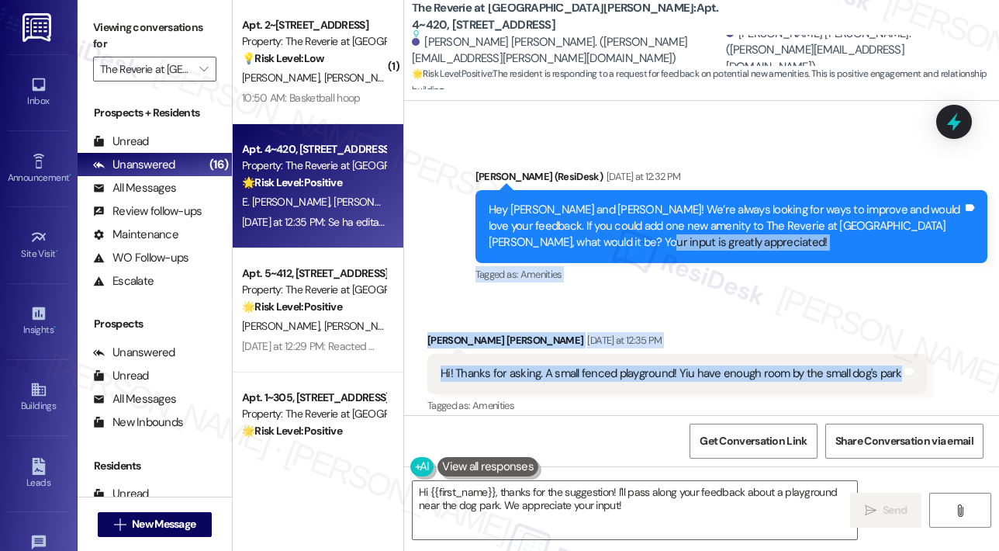
scroll to position [5751, 0]
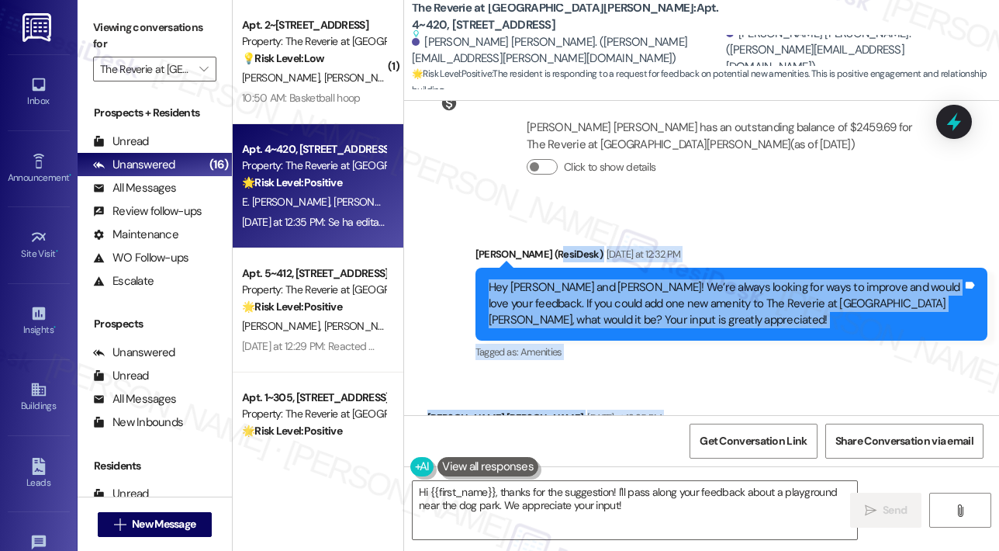
drag, startPoint x: 892, startPoint y: 198, endPoint x: 829, endPoint y: 160, distance: 73.4
click at [829, 160] on div "Survey, sent via SMS Residesk Automated Survey Aug 08, 2023 at 1:18 PM Hi Guill…" at bounding box center [701, 258] width 595 height 314
click at [492, 279] on div "Hey Guillermo and Elena! We’re always looking for ways to improve and would lov…" at bounding box center [726, 304] width 474 height 50
click at [489, 279] on div "Hey Guillermo and Elena! We’re always looking for ways to improve and would lov…" at bounding box center [726, 304] width 474 height 50
copy div "Hey Guillermo and Elena! We’re always looking for ways to improve and would lov…"
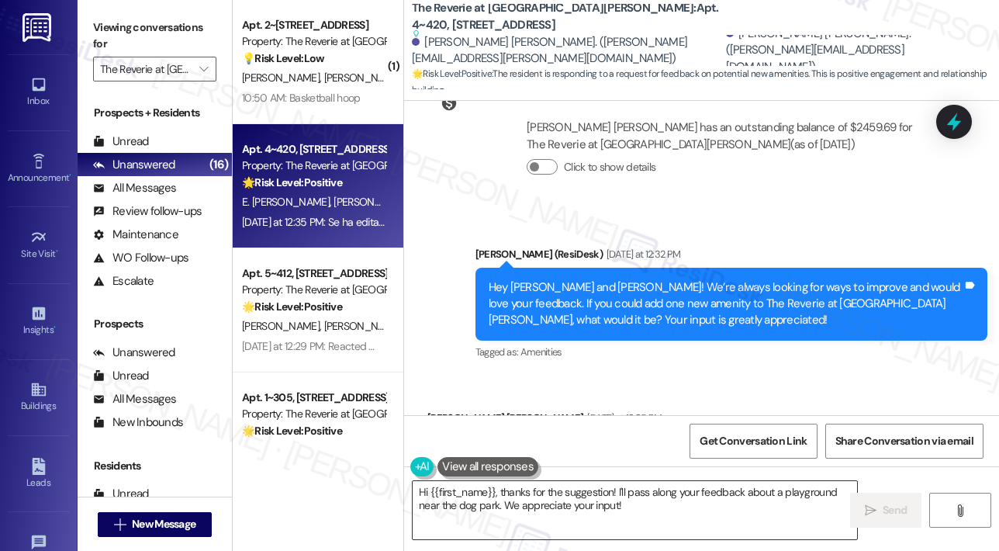
click at [525, 497] on textarea "Hi {{first_name}}, thanks for the suggestion! I'll pass along your feedback abo…" at bounding box center [635, 510] width 444 height 58
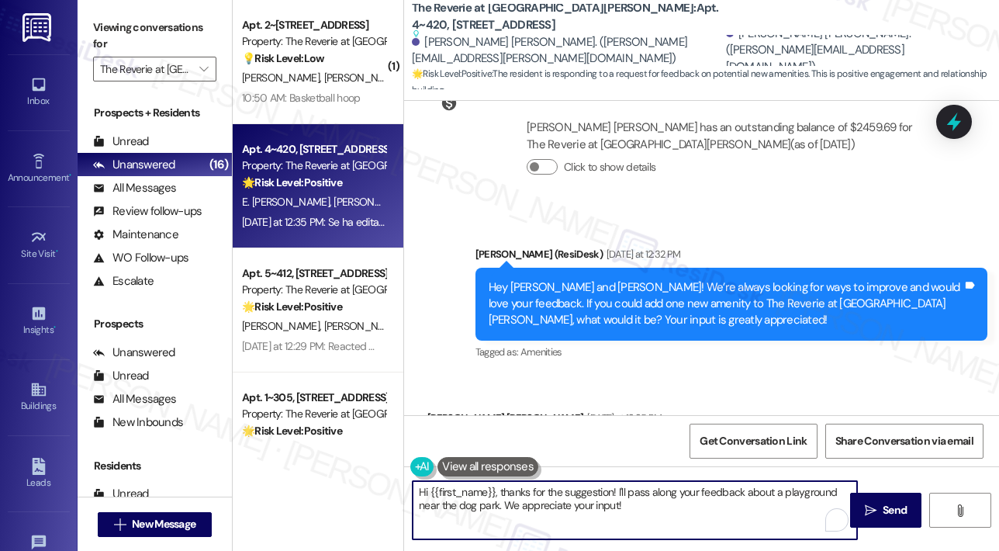
paste textarea "Thanks so much for sharing, Guillermo and Elena! A small fenced playground soun…"
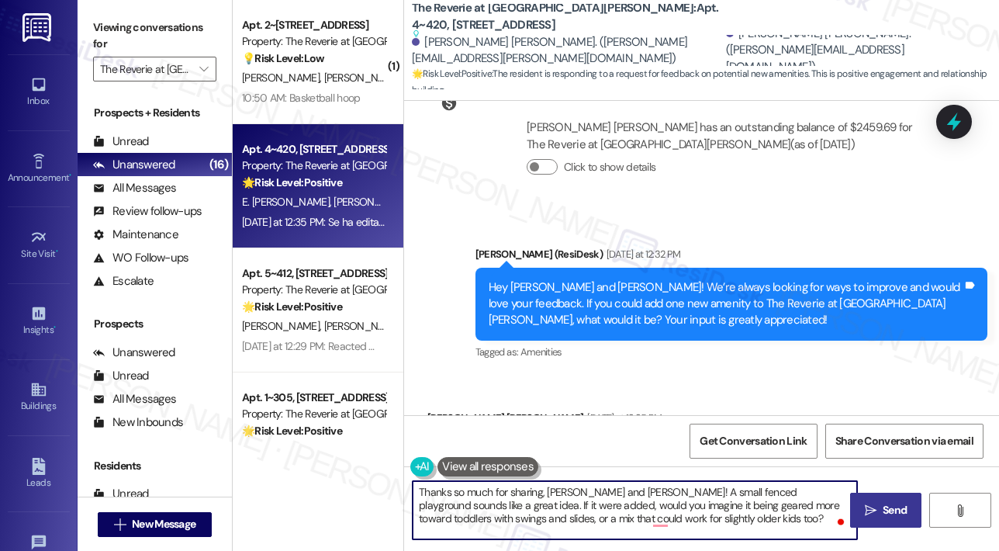
type textarea "Thanks so much for sharing, Guillermo and Elena! A small fenced playground soun…"
click at [876, 510] on icon "" at bounding box center [871, 510] width 12 height 12
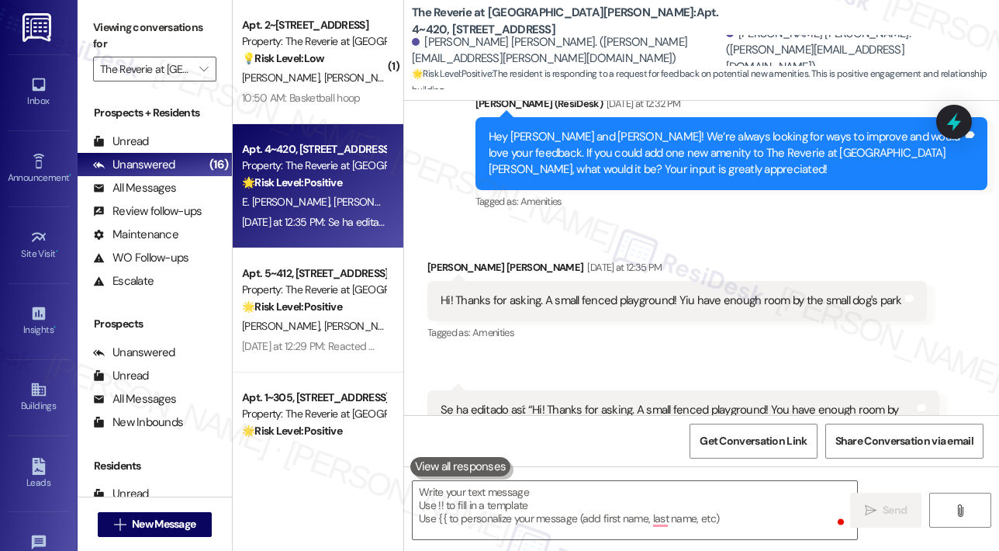
scroll to position [5906, 0]
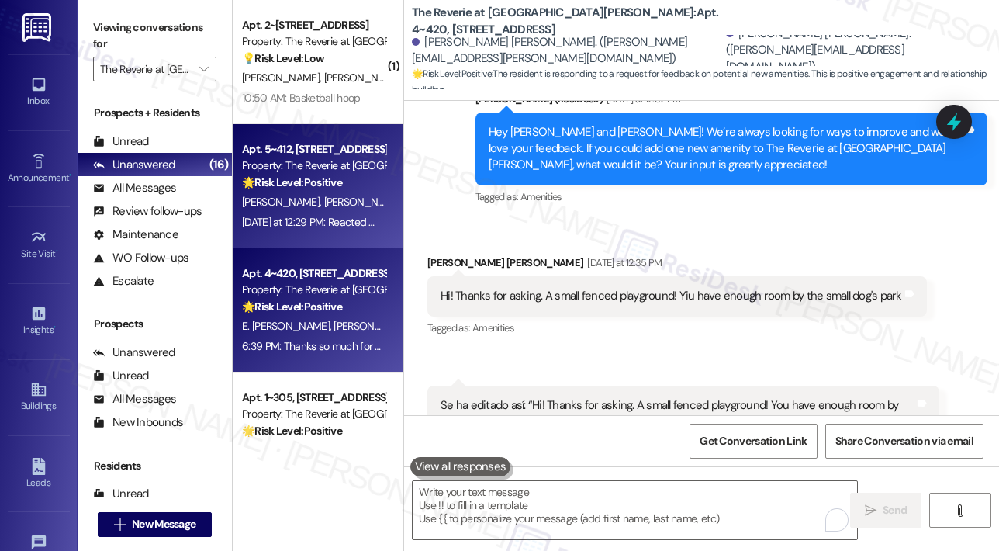
click at [342, 210] on div "N. Vilbrun C. Vilbrun" at bounding box center [313, 201] width 147 height 19
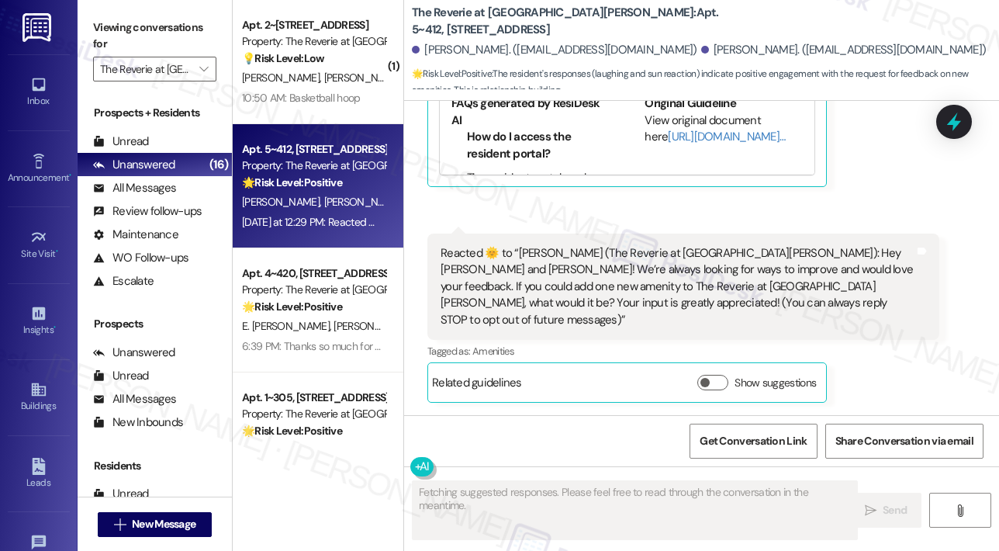
scroll to position [596, 0]
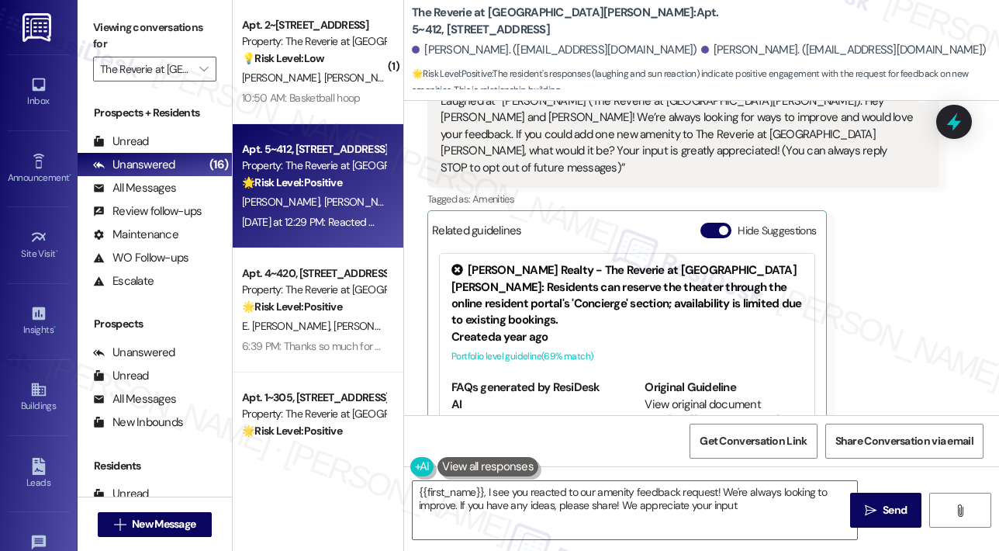
type textarea "{{first_name}}, I see you reacted to our amenity feedback request! We're always…"
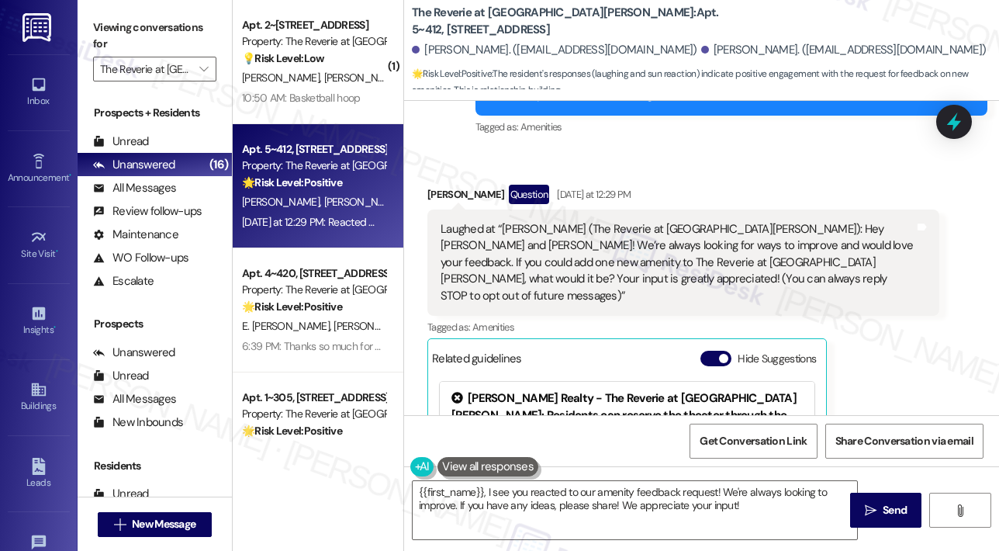
scroll to position [209, 0]
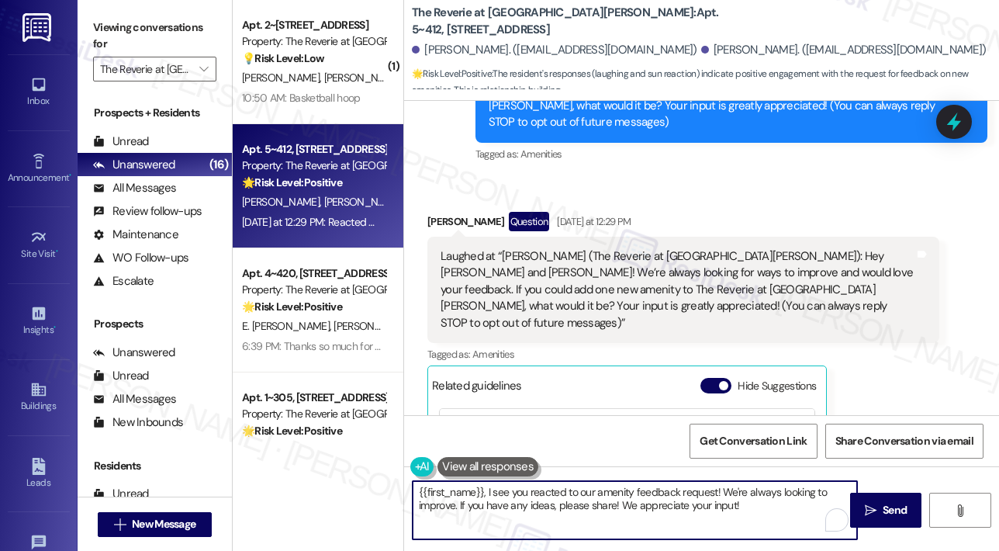
click at [670, 513] on textarea "{{first_name}}, I see you reacted to our amenity feedback request! We're always…" at bounding box center [635, 510] width 444 height 58
click at [669, 512] on textarea "{{first_name}}, I see you reacted to our amenity feedback request! We're always…" at bounding box center [635, 510] width 444 height 58
click at [787, 513] on textarea "{{first_name}}, I see you reacted to our amenity feedback request! We're always…" at bounding box center [635, 510] width 444 height 58
click at [883, 514] on span "Send" at bounding box center [895, 510] width 24 height 16
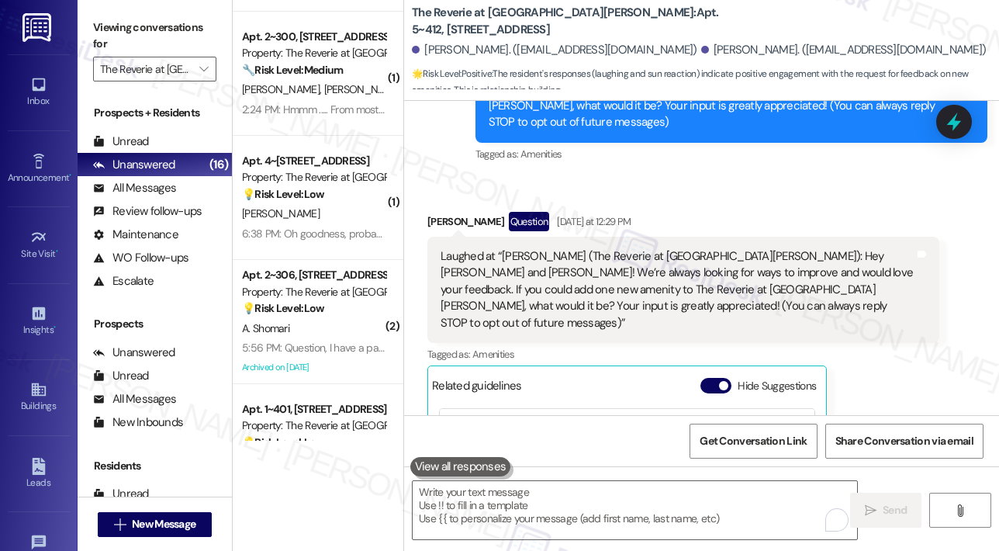
scroll to position [71, 0]
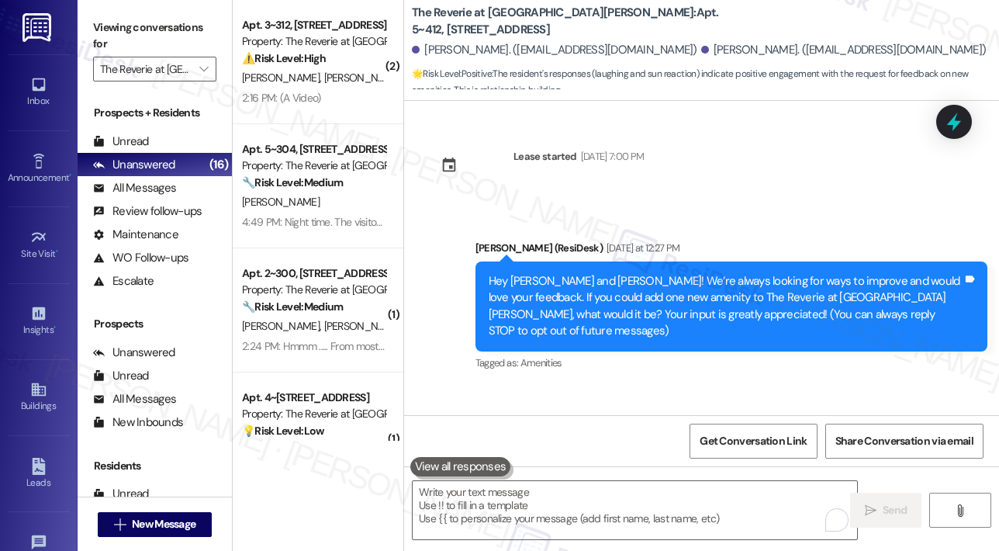
click at [205, 74] on icon "" at bounding box center [203, 69] width 9 height 12
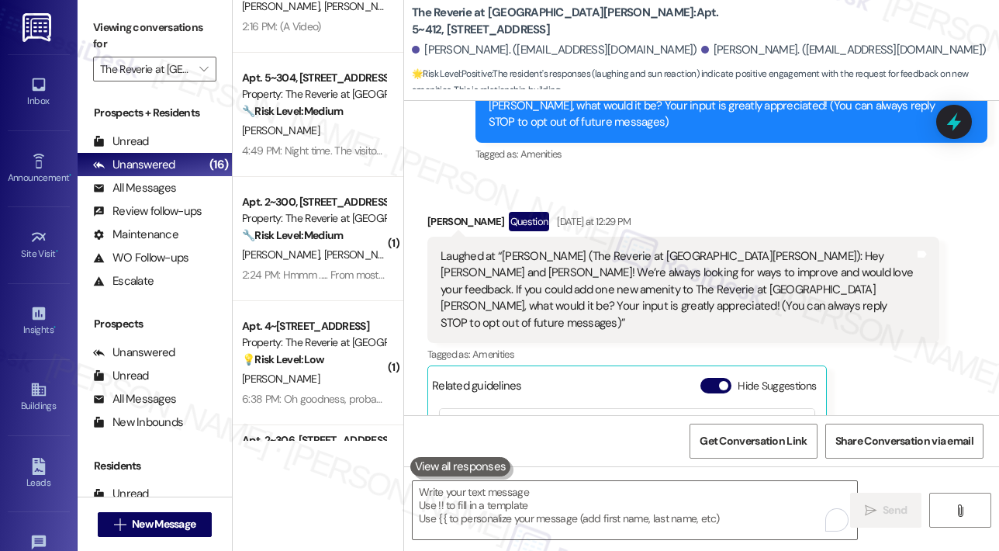
scroll to position [0, 26]
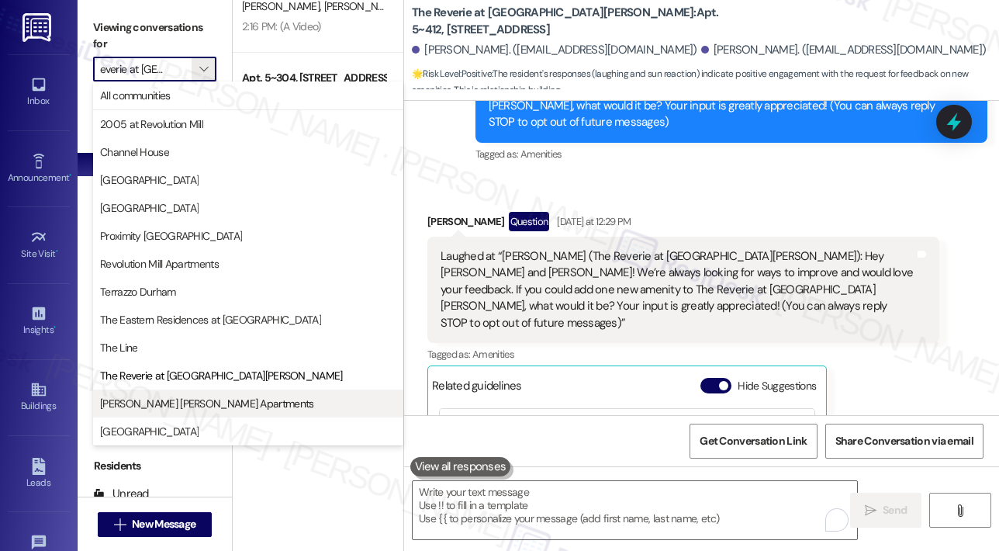
click at [171, 399] on span "[PERSON_NAME] [PERSON_NAME] Apartments" at bounding box center [206, 404] width 213 height 16
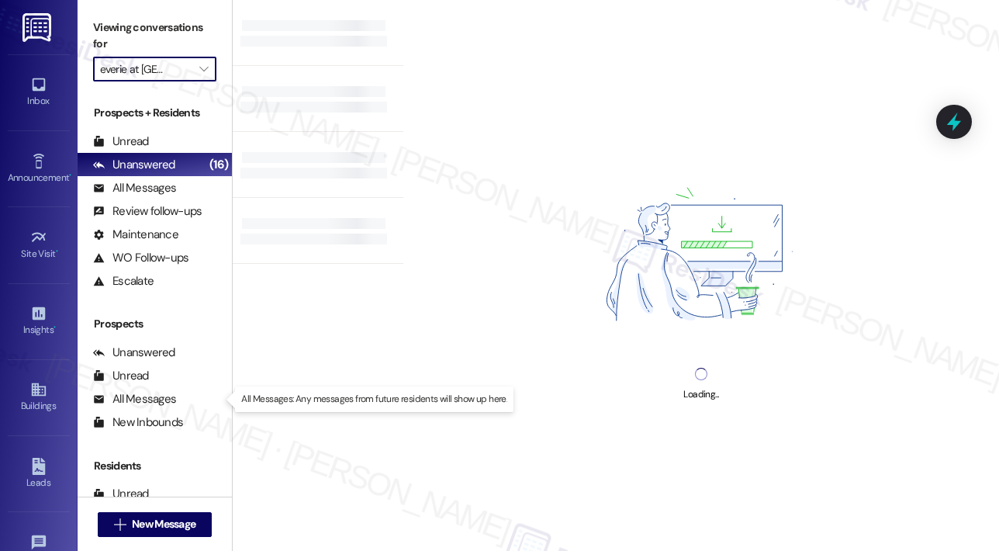
type input "[PERSON_NAME] [PERSON_NAME] Apartments"
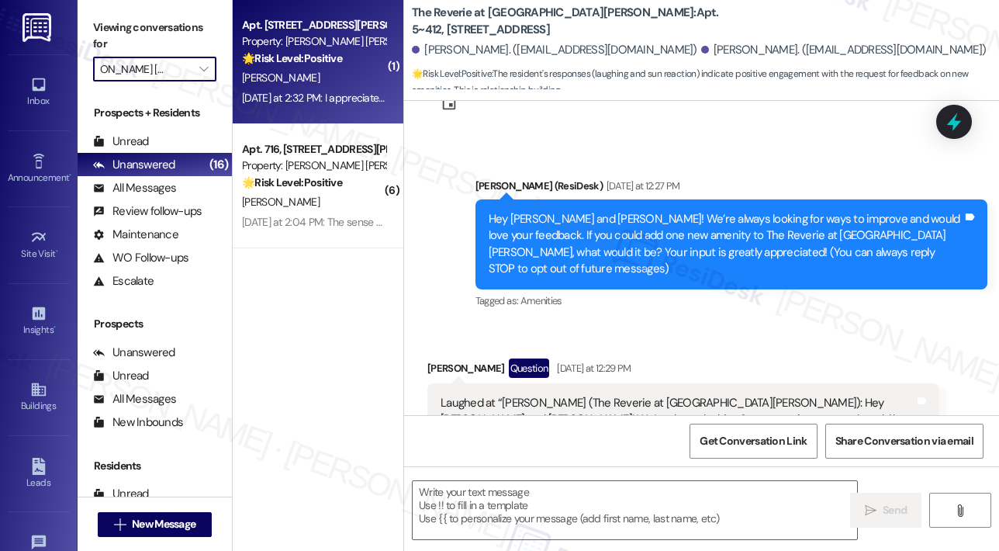
scroll to position [410, 0]
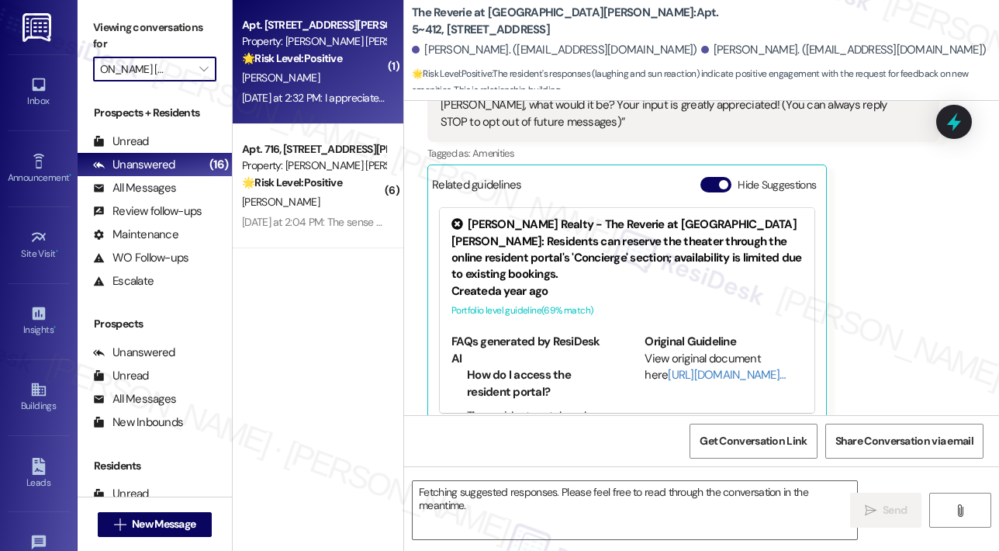
click at [317, 74] on div "[PERSON_NAME]" at bounding box center [313, 77] width 147 height 19
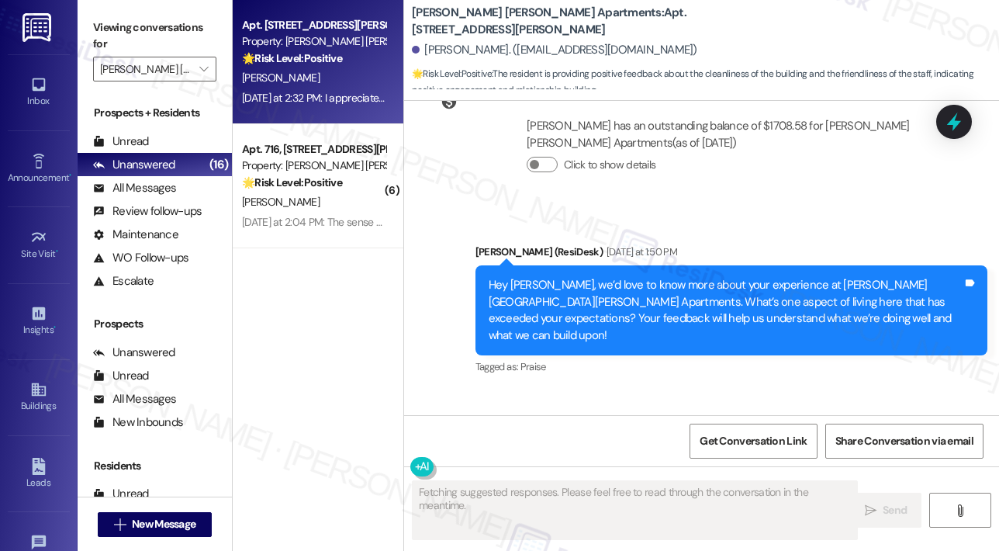
scroll to position [3692, 0]
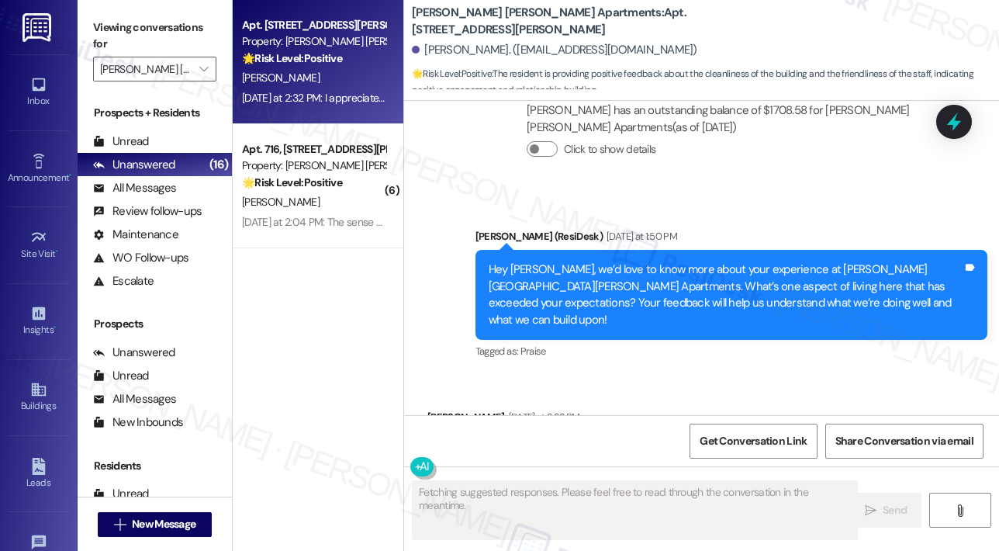
click at [751, 397] on div "Received via SMS [PERSON_NAME] [DATE] at 2:32 PM I appreciate how clean the bui…" at bounding box center [596, 439] width 361 height 85
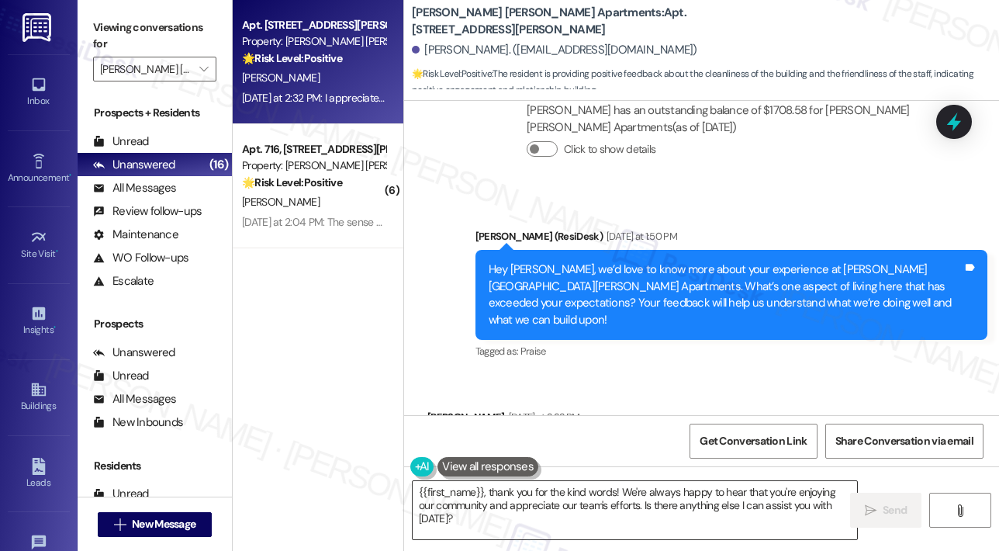
click at [761, 509] on textarea "{{first_name}}, thank you for the kind words! We're always happy to hear that y…" at bounding box center [635, 510] width 444 height 58
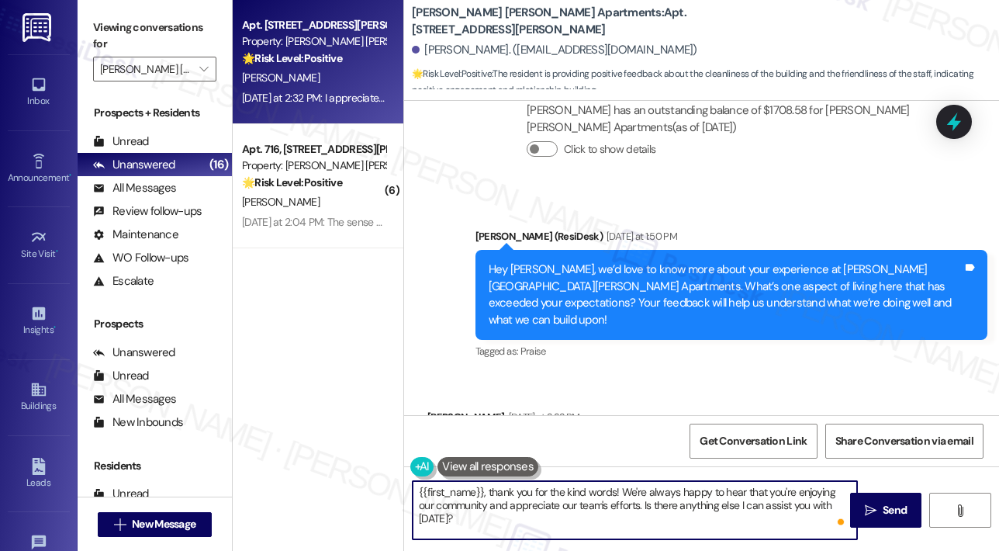
drag, startPoint x: 625, startPoint y: 505, endPoint x: 846, endPoint y: 505, distance: 221.1
click at [846, 505] on textarea "{{first_name}}, thank you for the kind words! We're always happy to hear that y…" at bounding box center [635, 510] width 444 height 58
type textarea "{{first_name}}, thank you for the kind words! We're always happy to hear that y…"
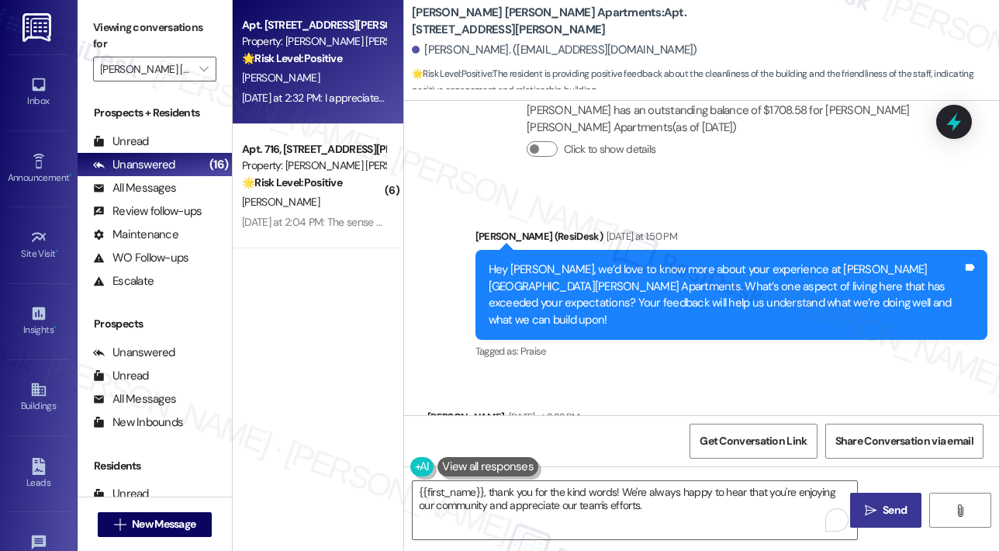
click at [908, 509] on span "Send" at bounding box center [895, 510] width 30 height 16
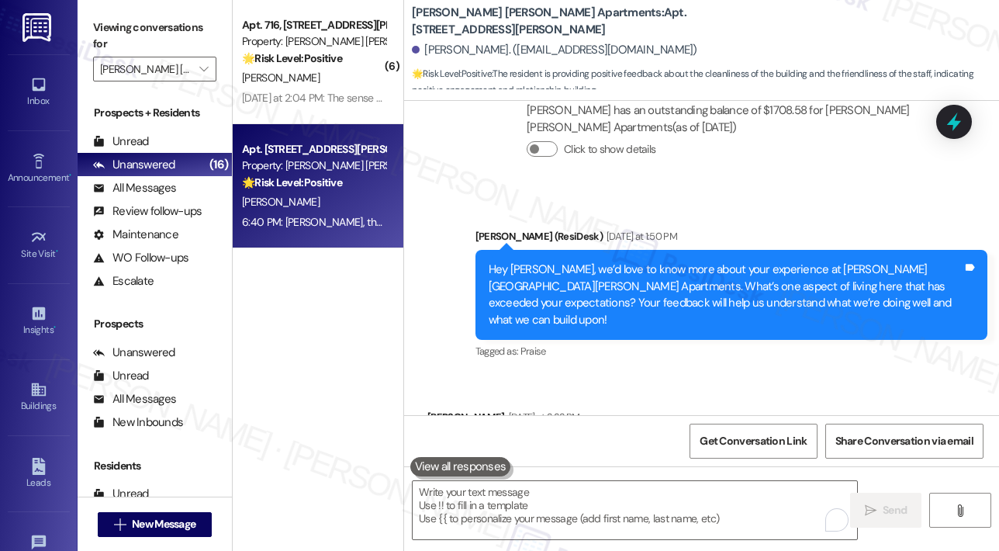
scroll to position [3818, 0]
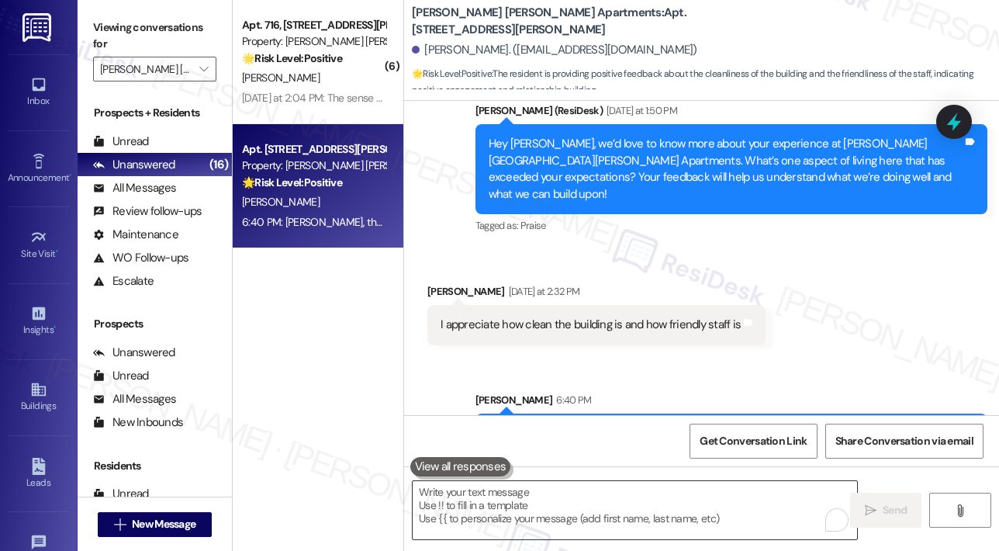
click at [527, 528] on textarea "To enrich screen reader interactions, please activate Accessibility in Grammarl…" at bounding box center [635, 510] width 444 height 58
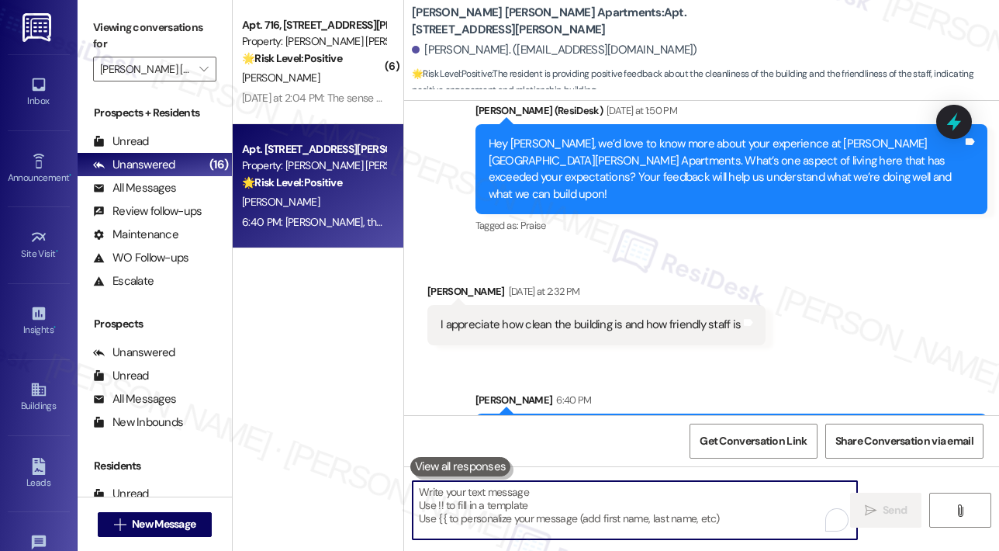
paste textarea "Can I ask a quick favor...would you mind writing us a Google review? No worries…"
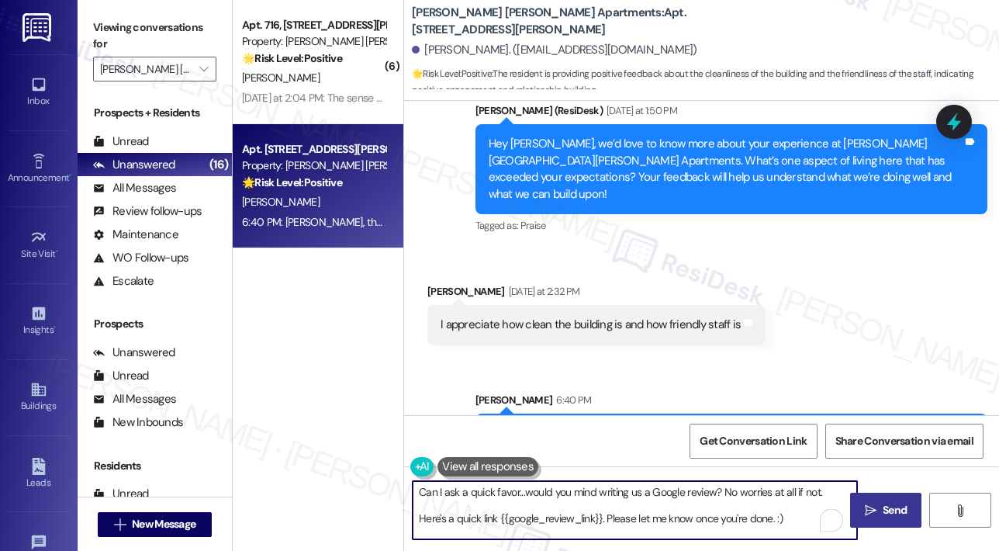
type textarea "Can I ask a quick favor...would you mind writing us a Google review? No worries…"
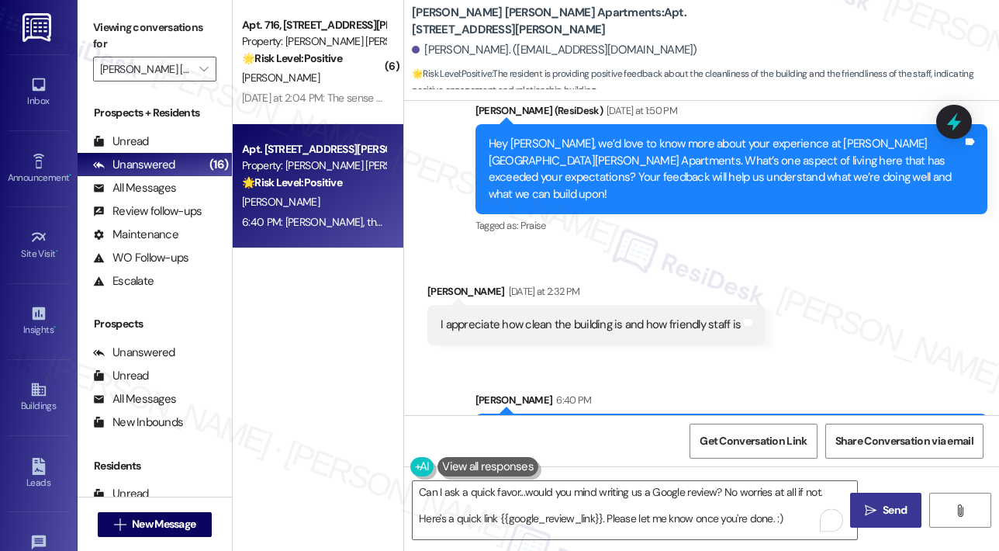
click at [870, 507] on icon "" at bounding box center [871, 510] width 12 height 12
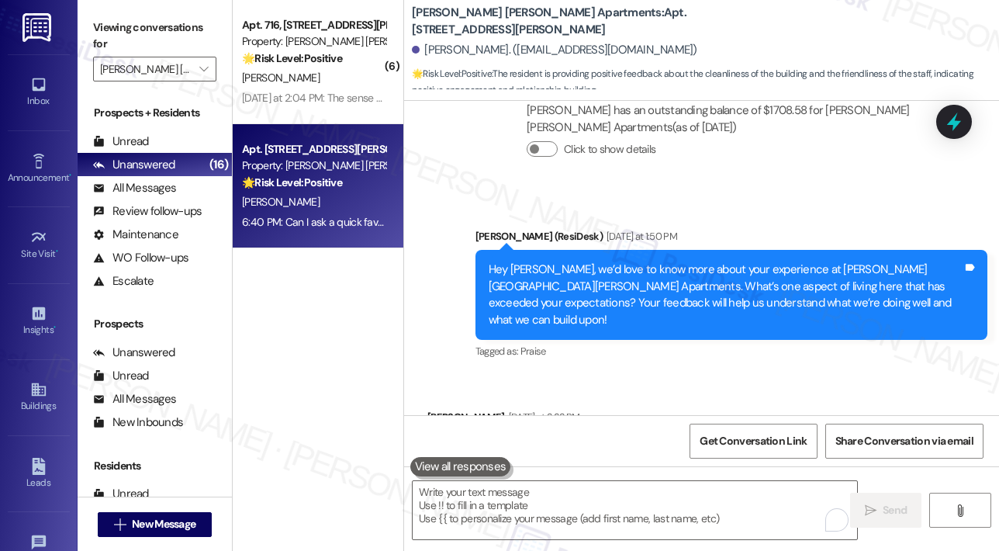
scroll to position [3975, 0]
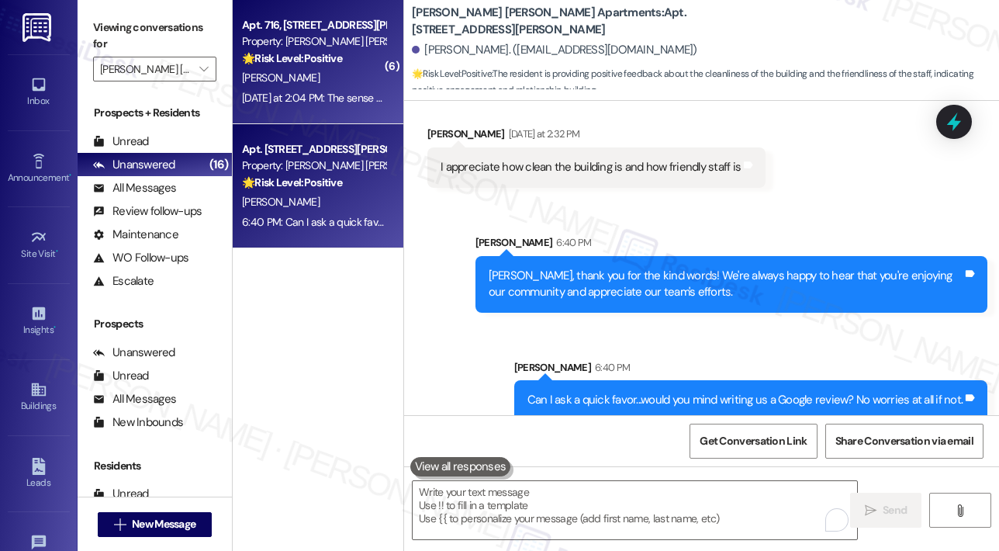
click at [341, 86] on div "[PERSON_NAME]" at bounding box center [313, 77] width 147 height 19
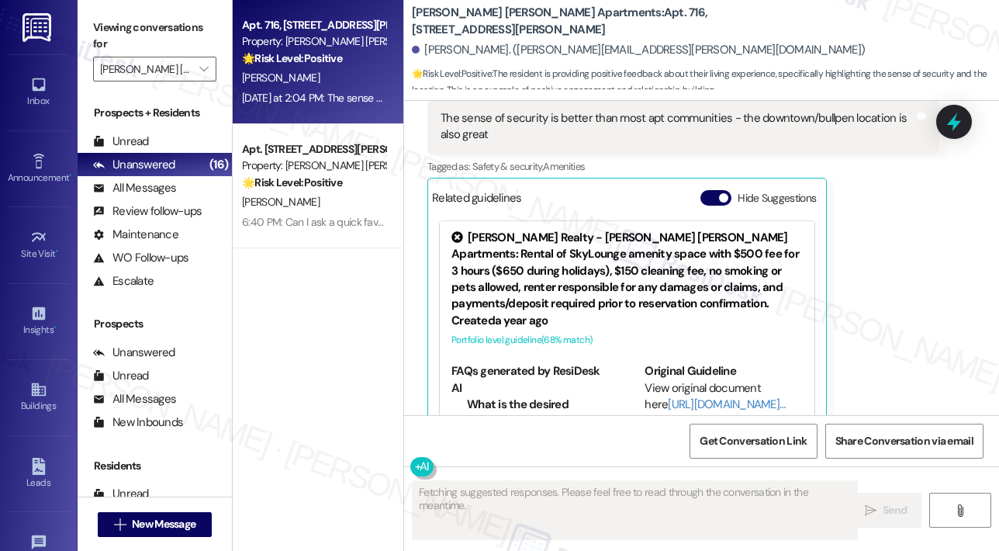
scroll to position [4707, 0]
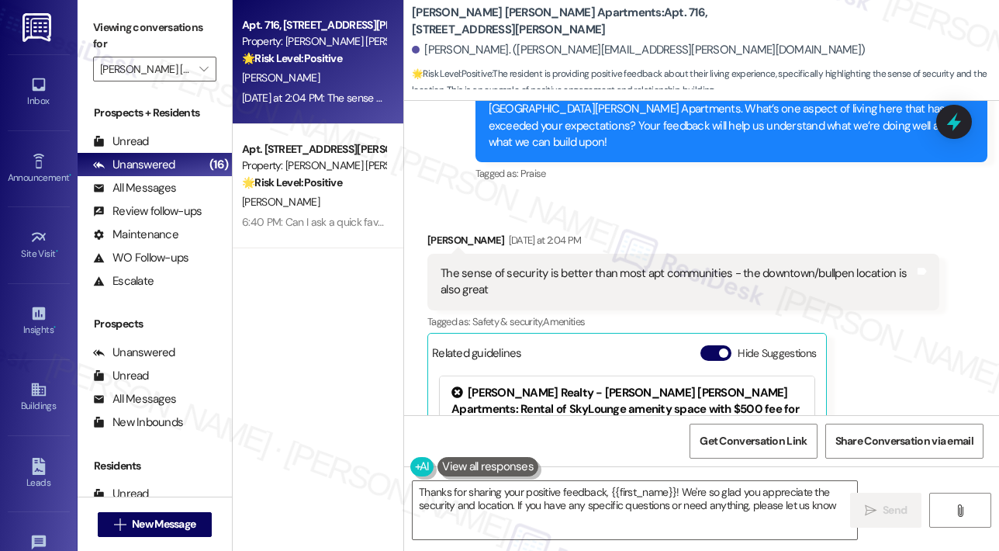
type textarea "Thanks for sharing your positive feedback, {{first_name}}! We're so glad you ap…"
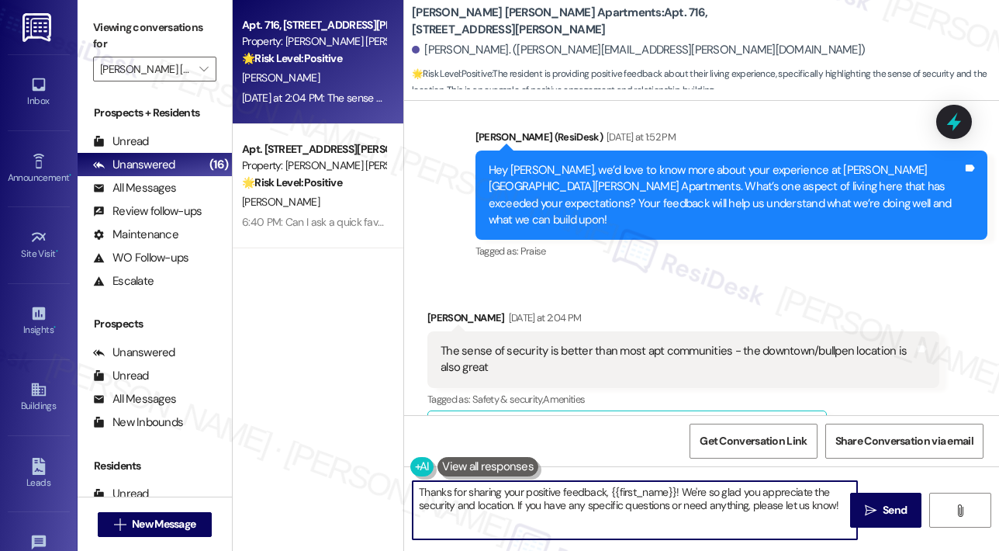
click at [723, 496] on textarea "Thanks for sharing your positive feedback, {{first_name}}! We're so glad you ap…" at bounding box center [635, 510] width 444 height 58
click at [797, 504] on textarea "Thanks for sharing your positive feedback, {{first_name}}! We're so glad you ap…" at bounding box center [635, 510] width 444 height 58
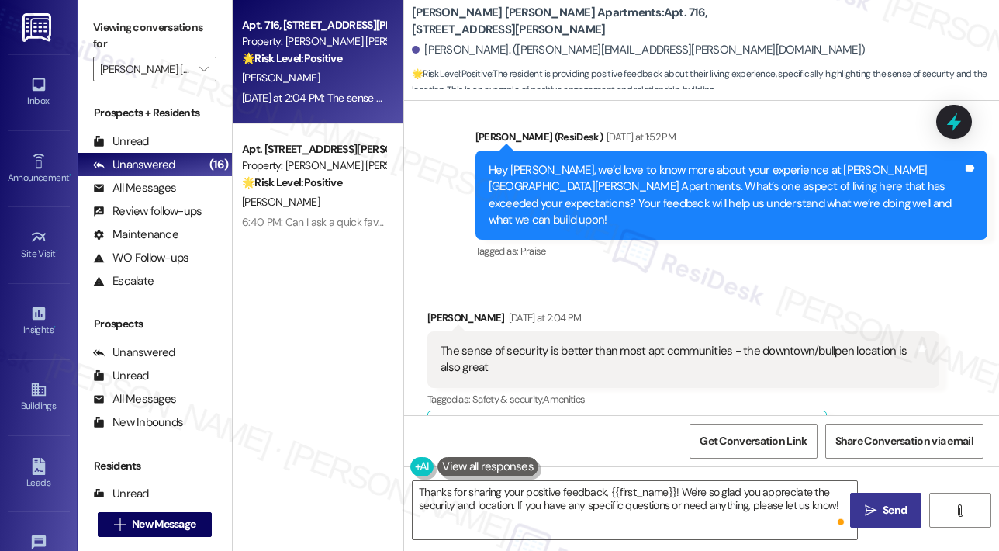
click at [866, 505] on icon "" at bounding box center [871, 510] width 12 height 12
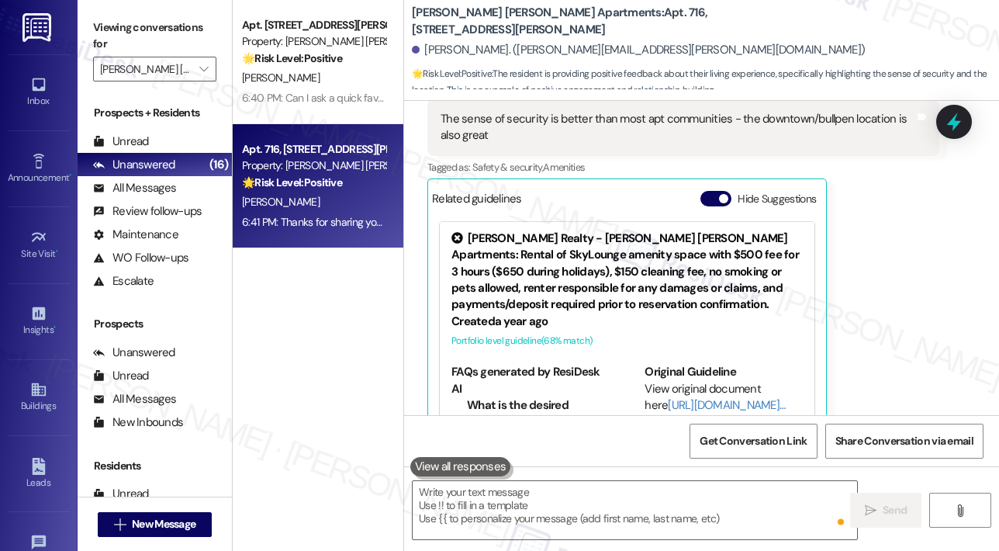
scroll to position [4986, 0]
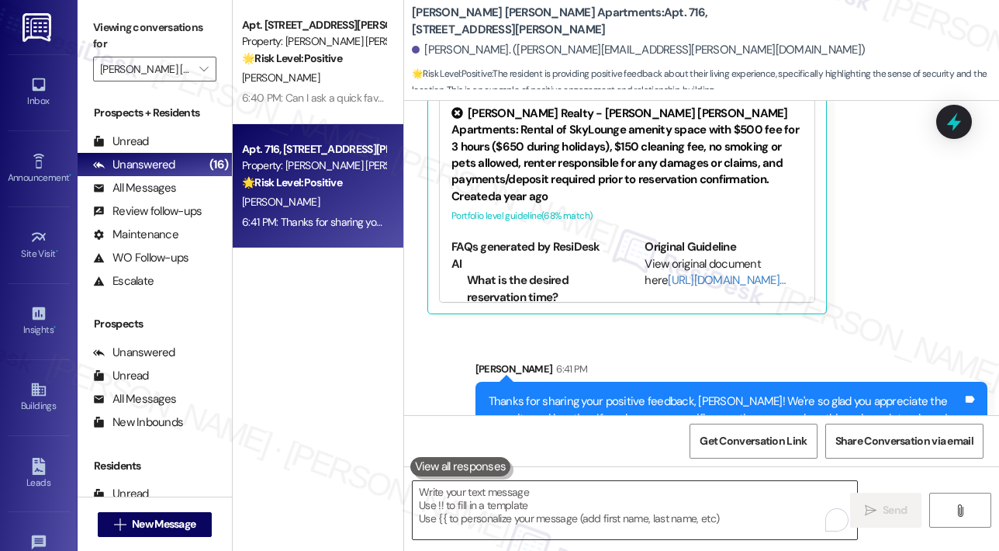
click at [687, 499] on textarea "To enrich screen reader interactions, please activate Accessibility in Grammarl…" at bounding box center [635, 510] width 444 height 58
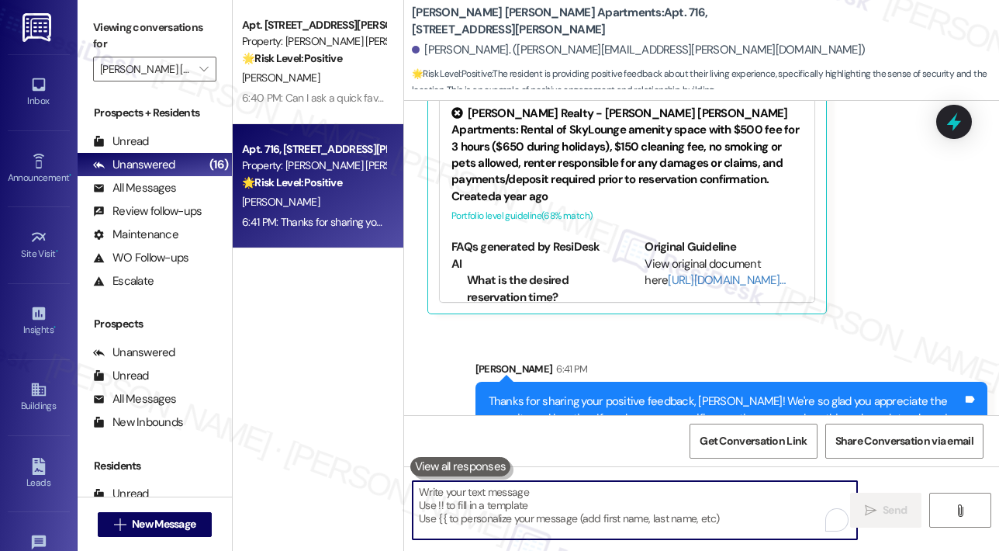
paste textarea "Can I ask a quick favor...would you mind writing us a Google review? No worries…"
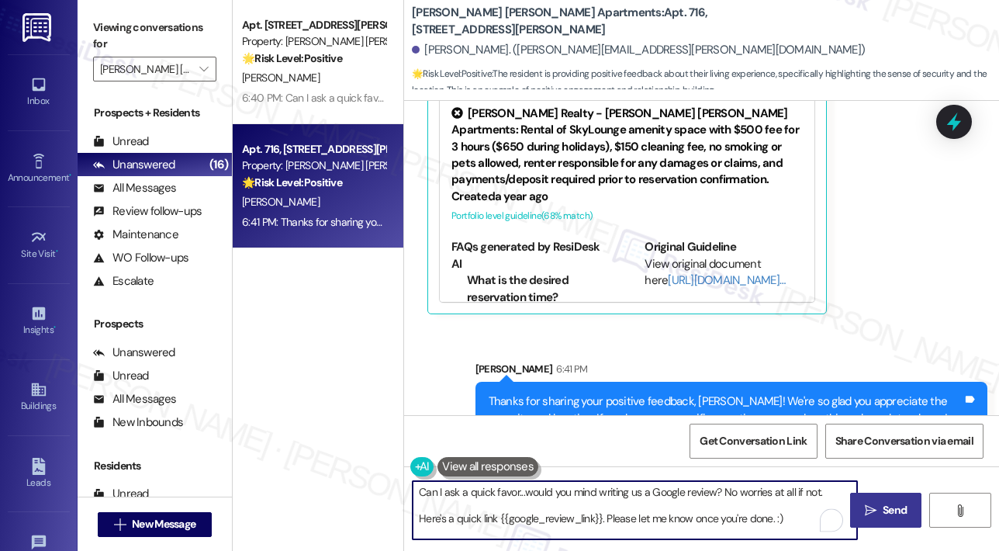
type textarea "Can I ask a quick favor...would you mind writing us a Google review? No worries…"
click at [867, 503] on span " Send" at bounding box center [886, 510] width 49 height 16
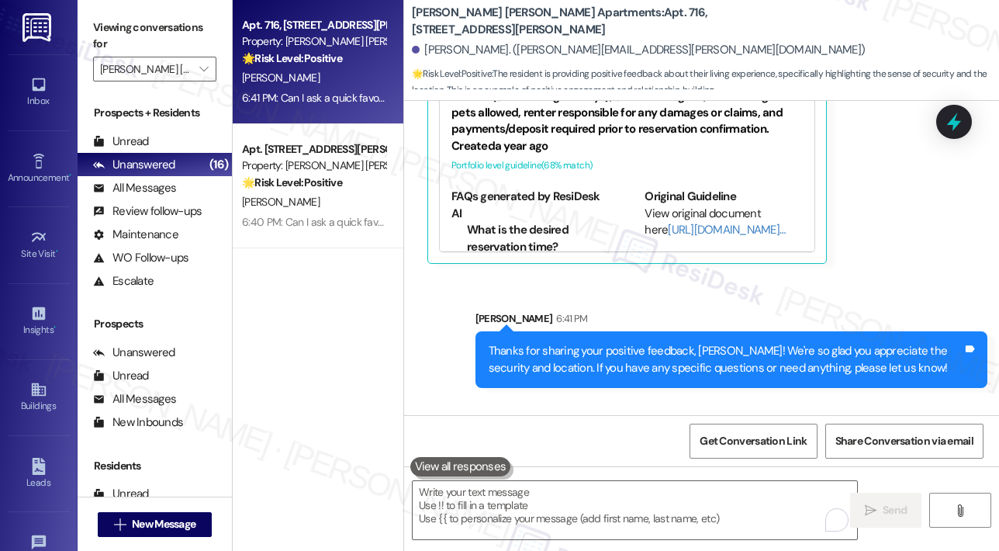
scroll to position [5144, 0]
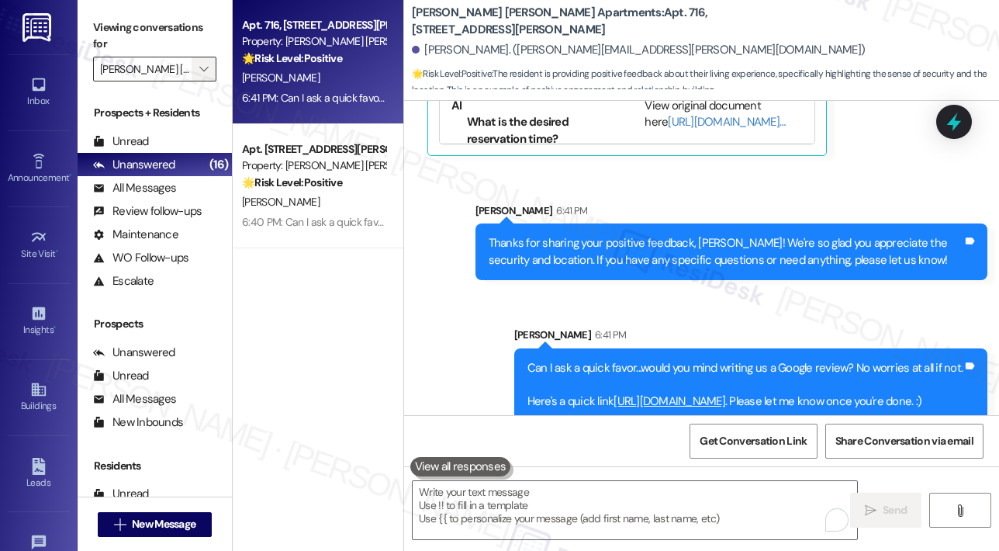
click at [202, 71] on icon "" at bounding box center [203, 69] width 9 height 12
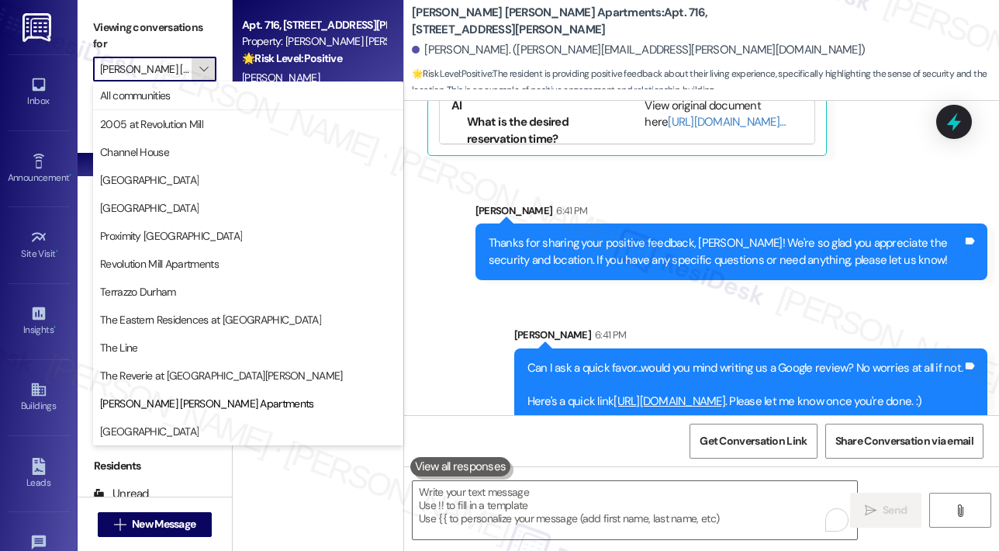
scroll to position [0, 40]
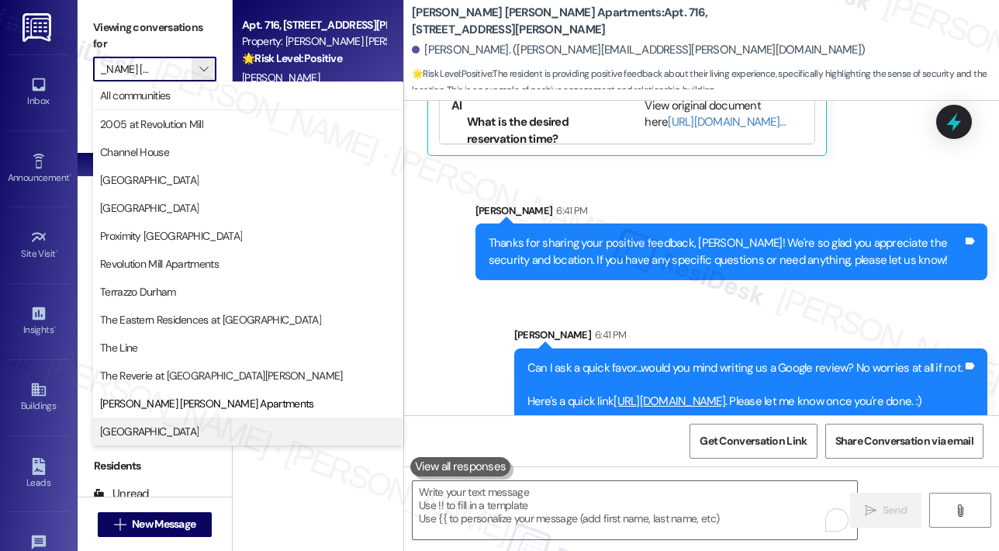
click at [173, 424] on span "[GEOGRAPHIC_DATA]" at bounding box center [248, 432] width 296 height 16
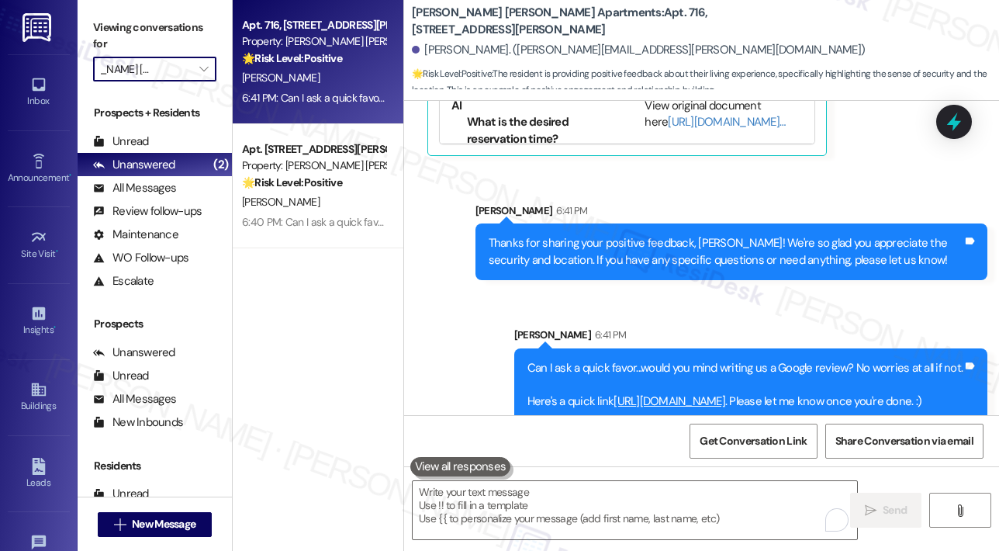
type input "[GEOGRAPHIC_DATA]"
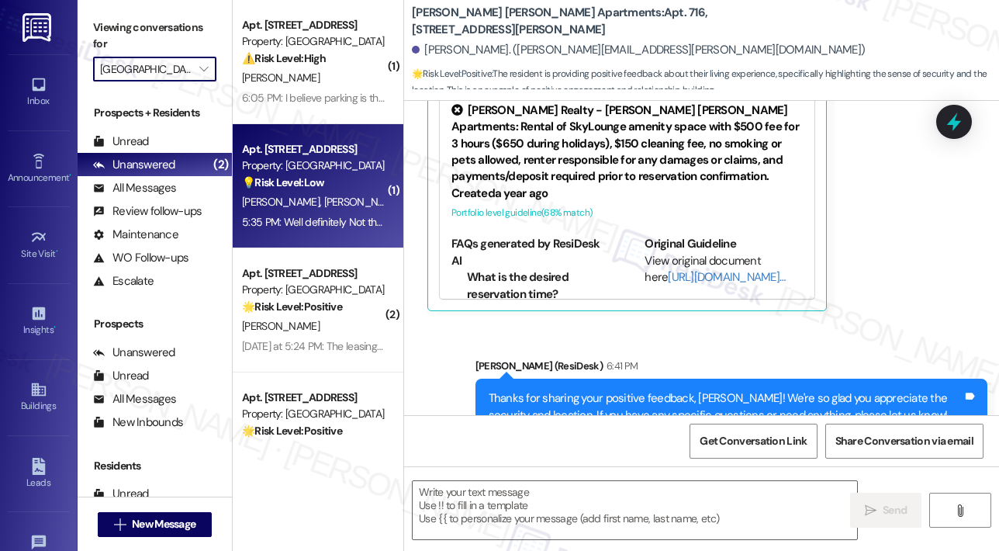
type textarea "Fetching suggested responses. Please feel free to read through the conversation…"
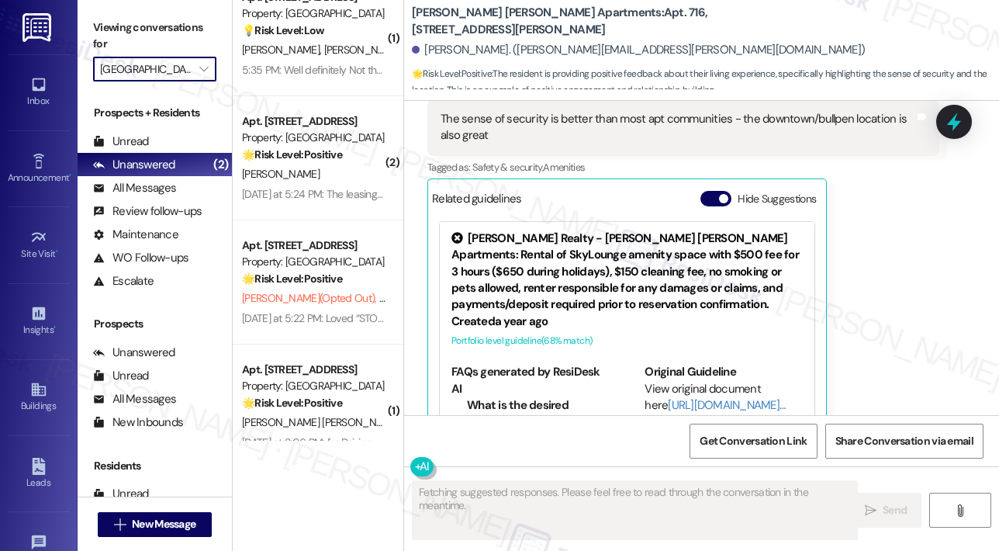
scroll to position [155, 0]
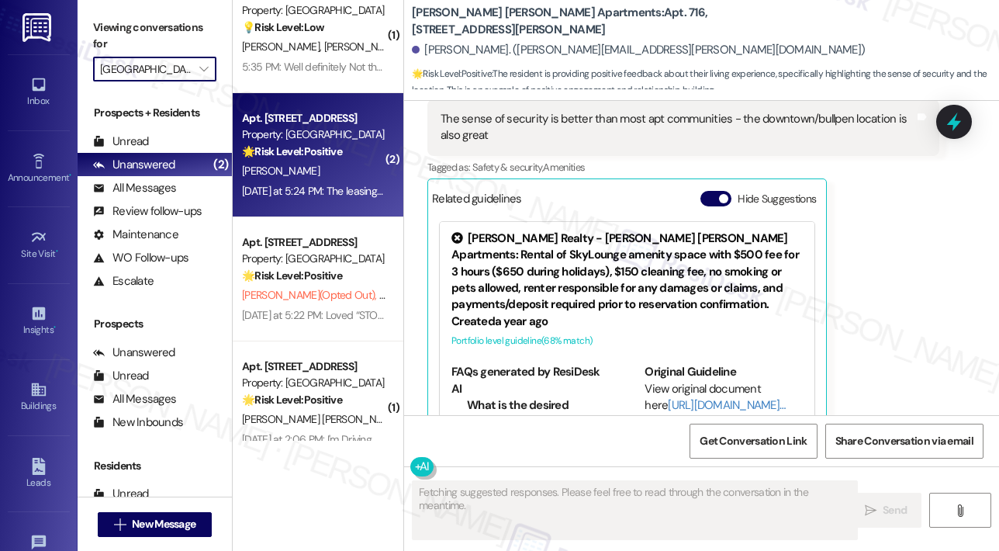
click at [327, 169] on div "[PERSON_NAME]" at bounding box center [313, 170] width 147 height 19
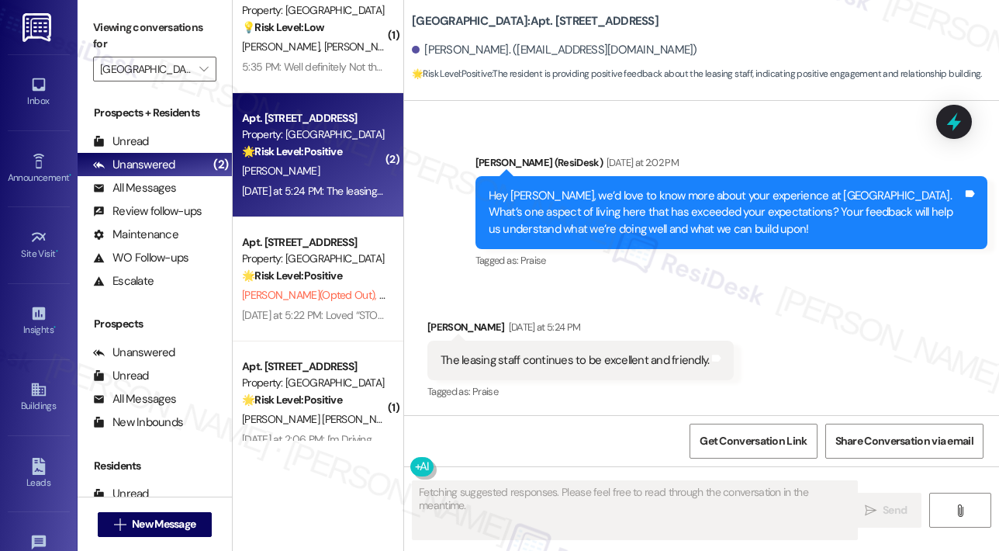
scroll to position [2951, 0]
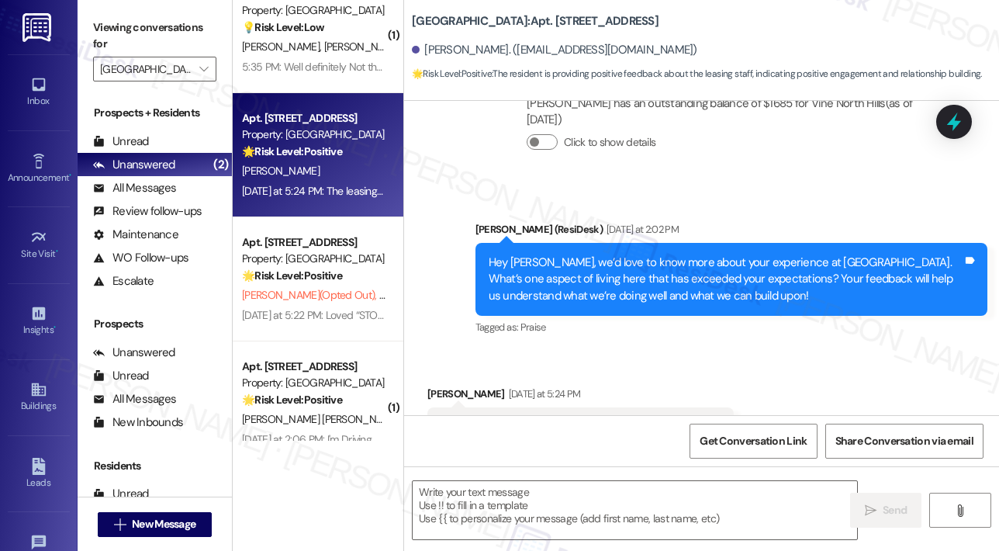
click at [811, 351] on div "Received via SMS [PERSON_NAME] [DATE] at 5:24 PM The leasing staff continues to…" at bounding box center [701, 416] width 595 height 131
click at [511, 488] on textarea at bounding box center [635, 510] width 444 height 58
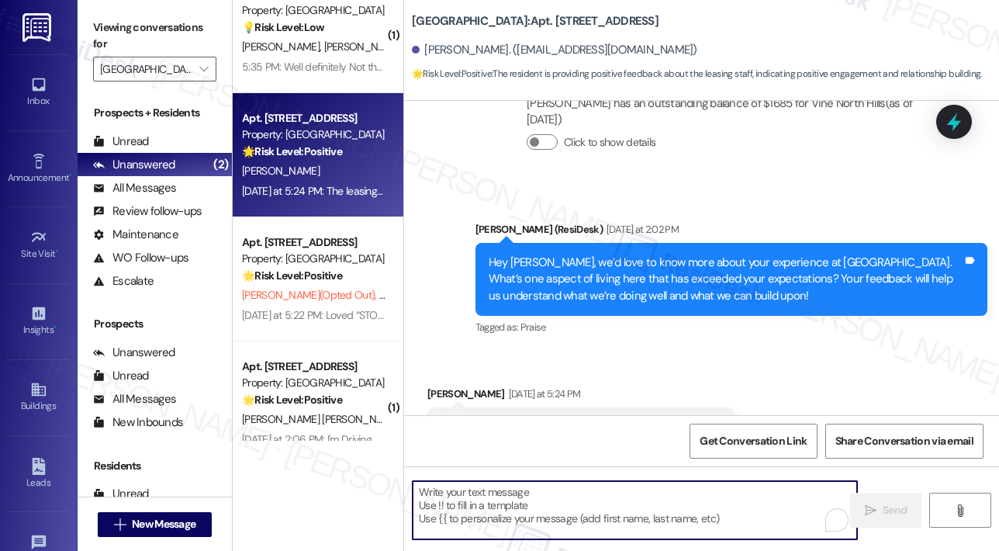
paste textarea "Awesome! ❤️ Can I ask a quick favor...would you mind writing us a Google review…"
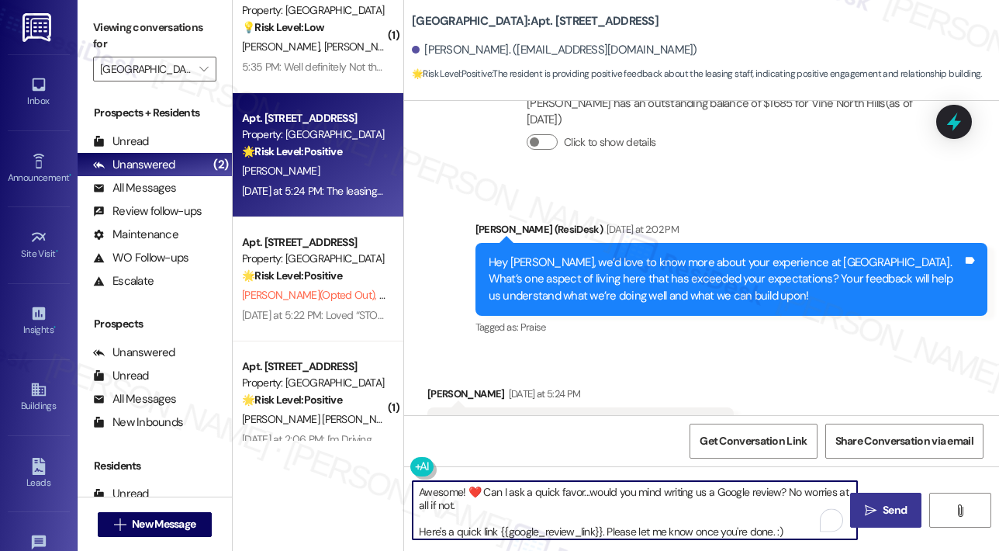
type textarea "Awesome! ❤️ Can I ask a quick favor...would you mind writing us a Google review…"
click at [876, 506] on icon "" at bounding box center [871, 510] width 12 height 12
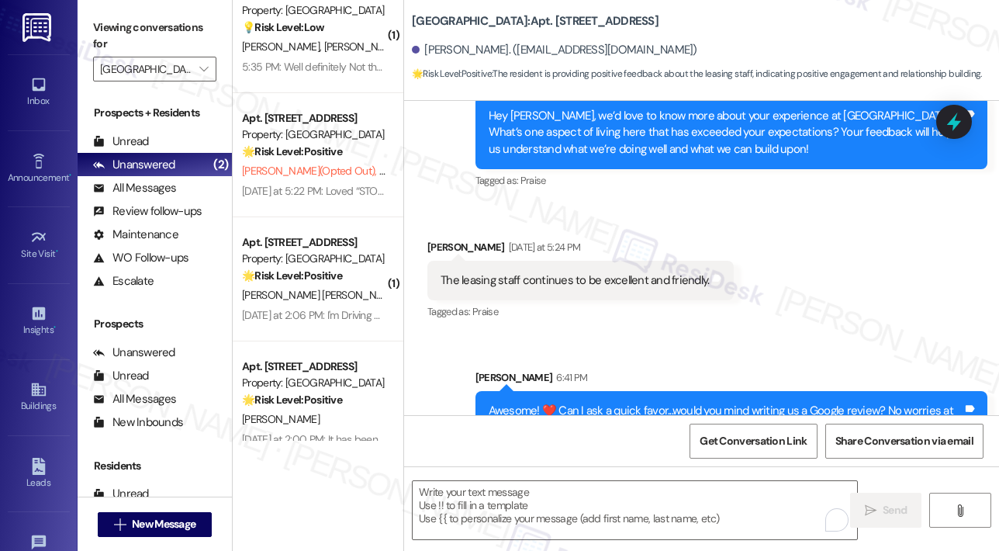
scroll to position [3126, 0]
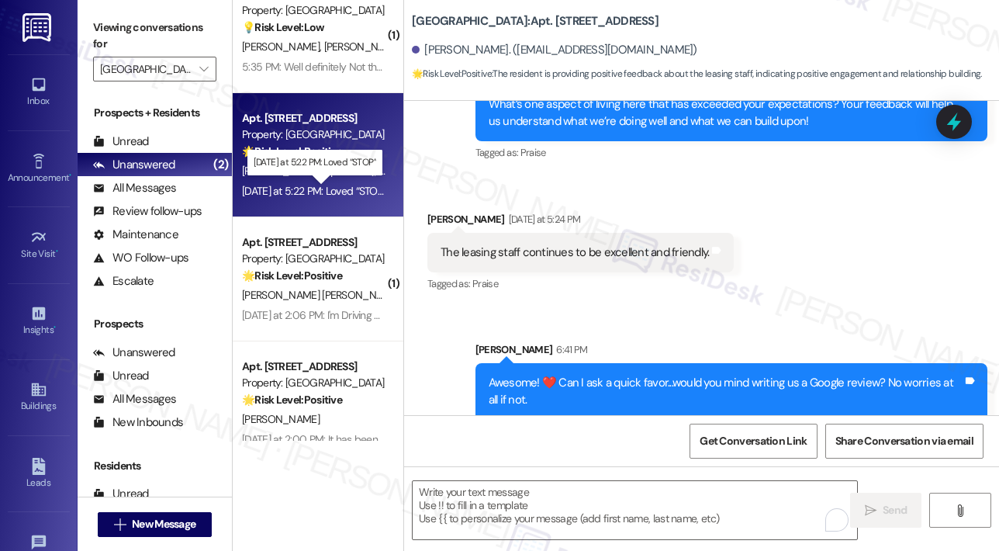
click at [354, 191] on div "[DATE] at 5:22 PM: Loved “STOP” [DATE] at 5:22 PM: Loved “STOP”" at bounding box center [314, 191] width 144 height 14
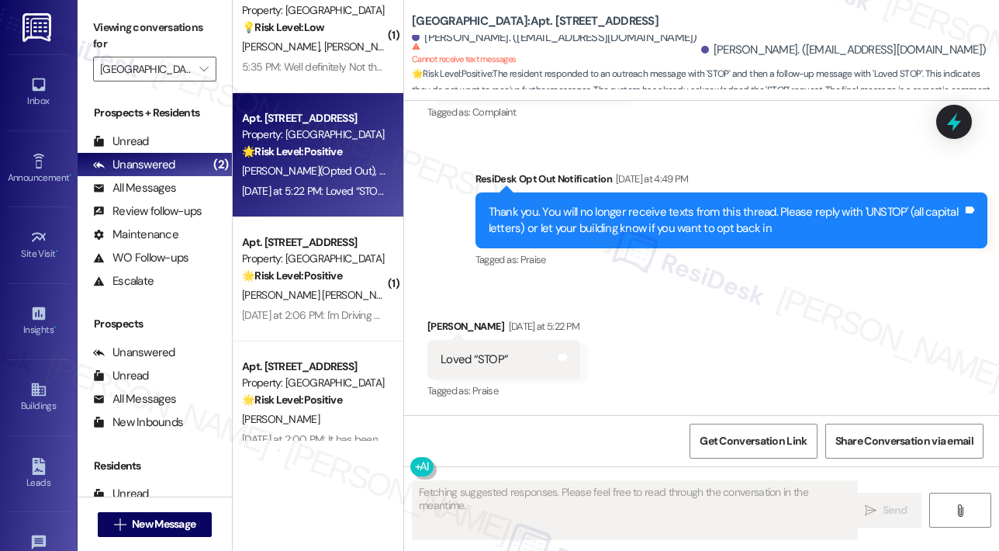
scroll to position [396, 0]
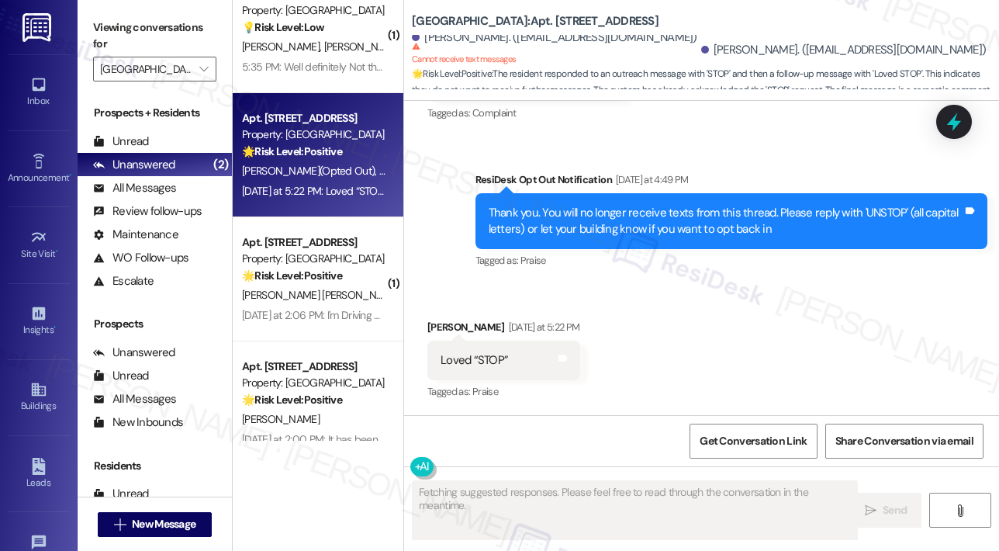
click at [721, 308] on div "Received via SMS [PERSON_NAME] [DATE] at 5:22 PM Loved “STOP” Tags and notes Ta…" at bounding box center [701, 349] width 595 height 131
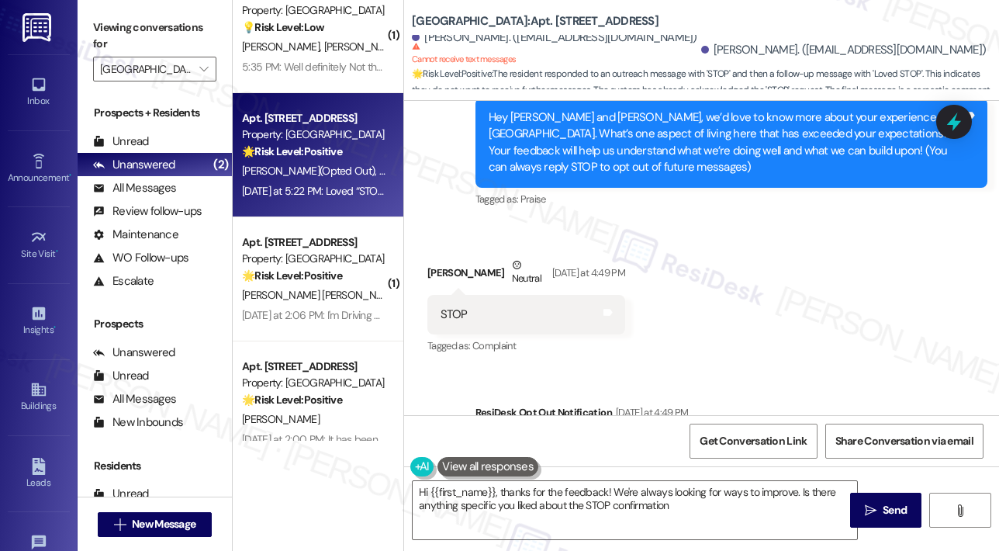
type textarea "Hi {{first_name}}, thanks for the feedback! We're always looking for ways to im…"
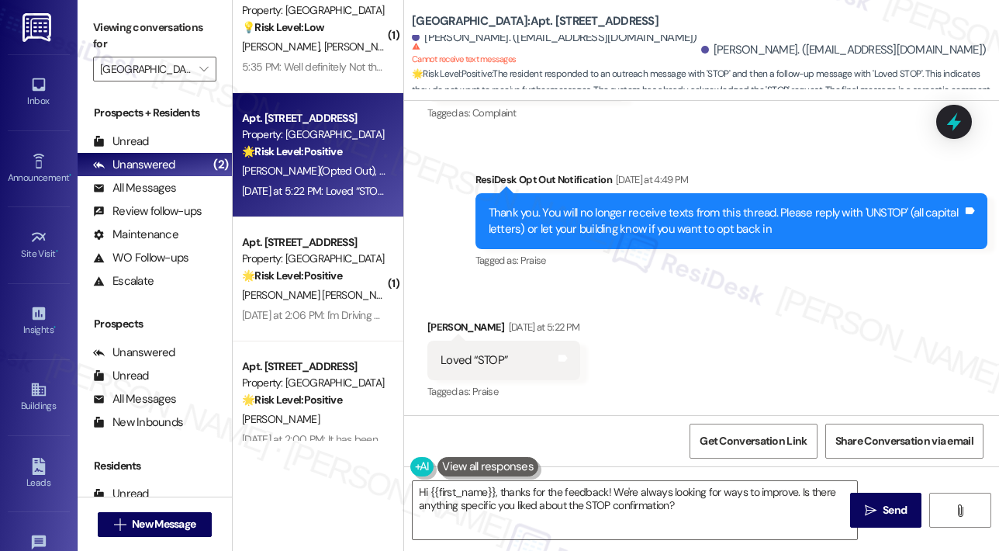
click at [718, 322] on div "Received via SMS [PERSON_NAME] [DATE] at 5:22 PM Loved “STOP” Tags and notes Ta…" at bounding box center [701, 349] width 595 height 131
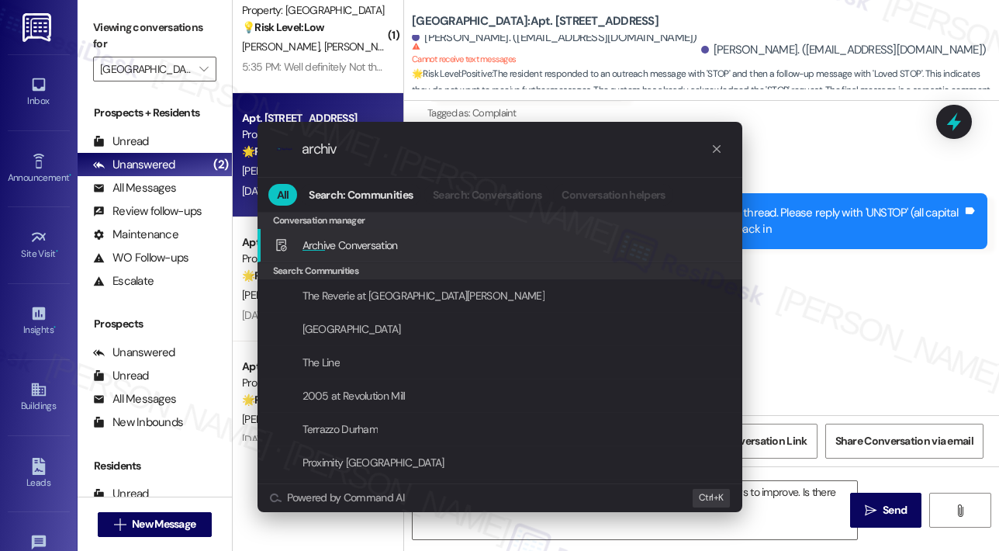
type input "archive"
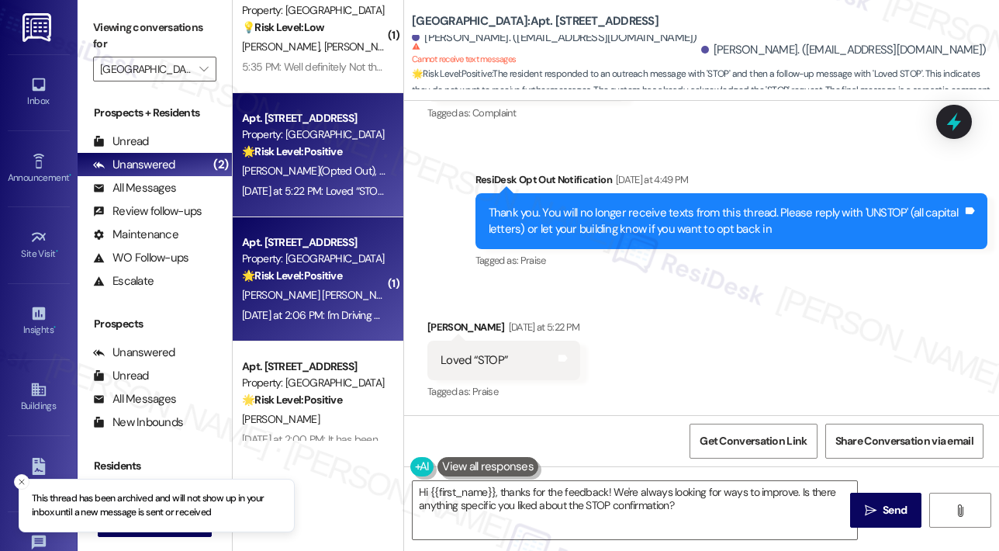
click at [357, 308] on div "[DATE] at 2:06 PM: I'm Driving - Sent from My Car [DATE] at 2:06 PM: I'm Drivin…" at bounding box center [352, 315] width 220 height 14
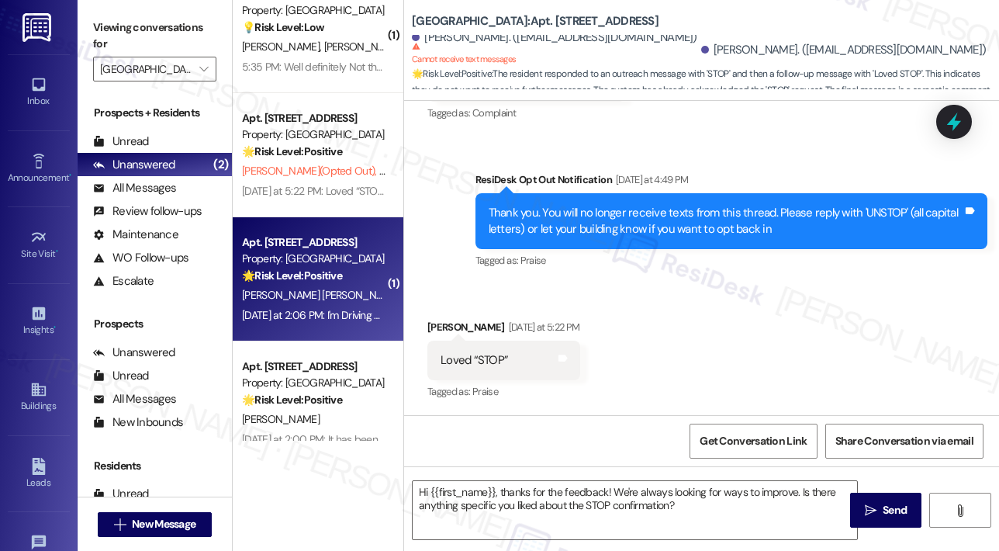
type textarea "Fetching suggested responses. Please feel free to read through the conversation…"
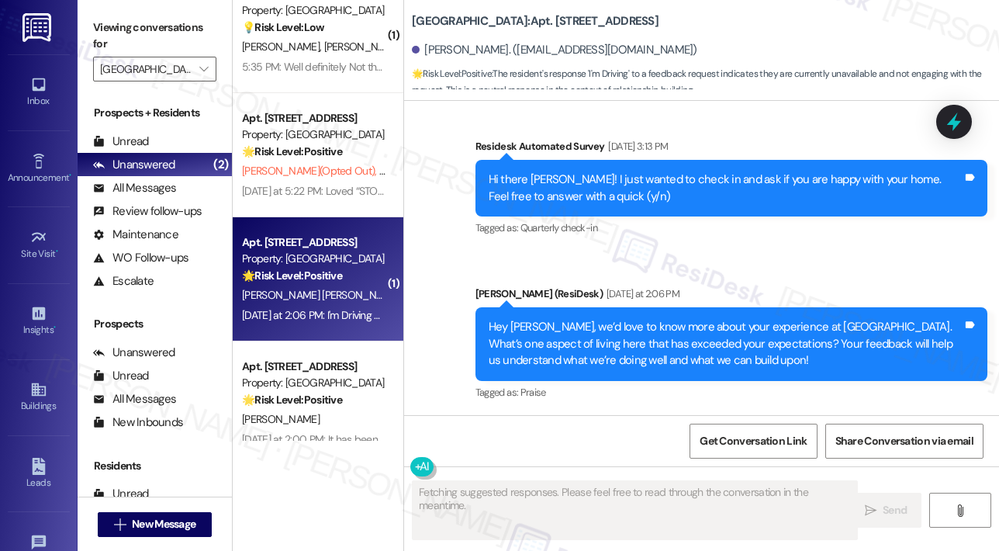
scroll to position [561, 0]
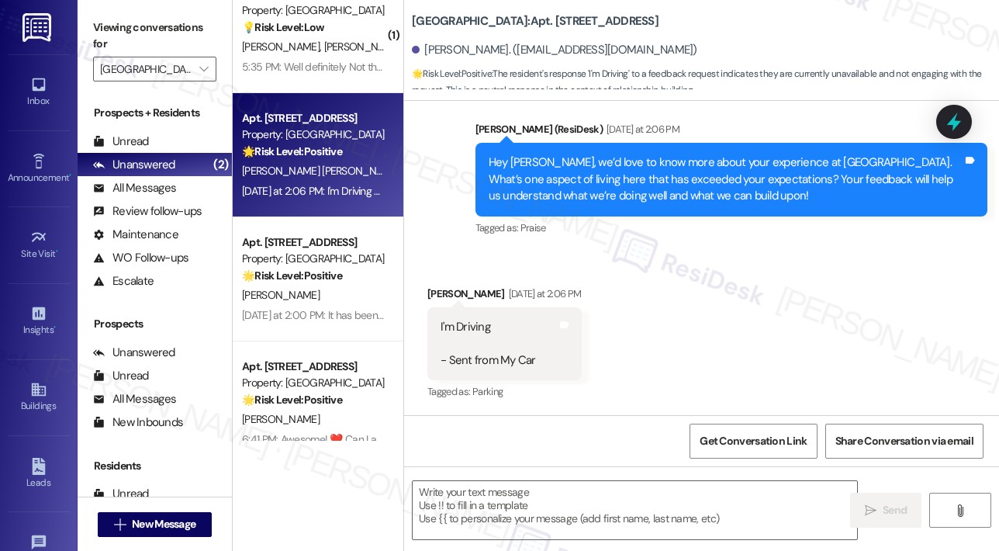
click at [735, 300] on div "Received via SMS [PERSON_NAME] [DATE] at 2:06 PM I'm Driving - Sent from My Car…" at bounding box center [701, 333] width 595 height 164
click at [735, 298] on div "Received via SMS [PERSON_NAME] [DATE] at 2:06 PM I'm Driving - Sent from My Car…" at bounding box center [701, 333] width 595 height 164
click at [524, 516] on textarea at bounding box center [635, 510] width 444 height 58
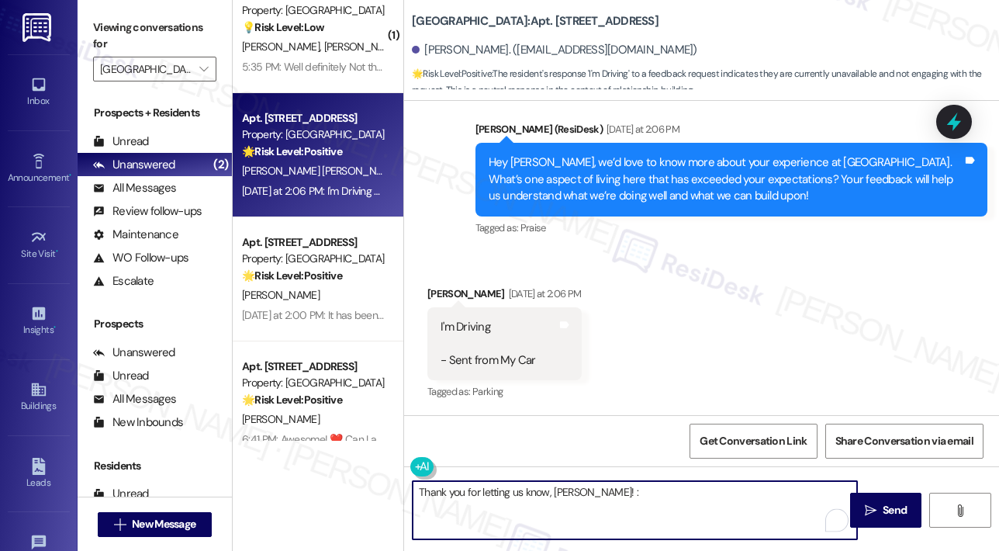
type textarea "Thank you for letting us know, [PERSON_NAME]! :)"
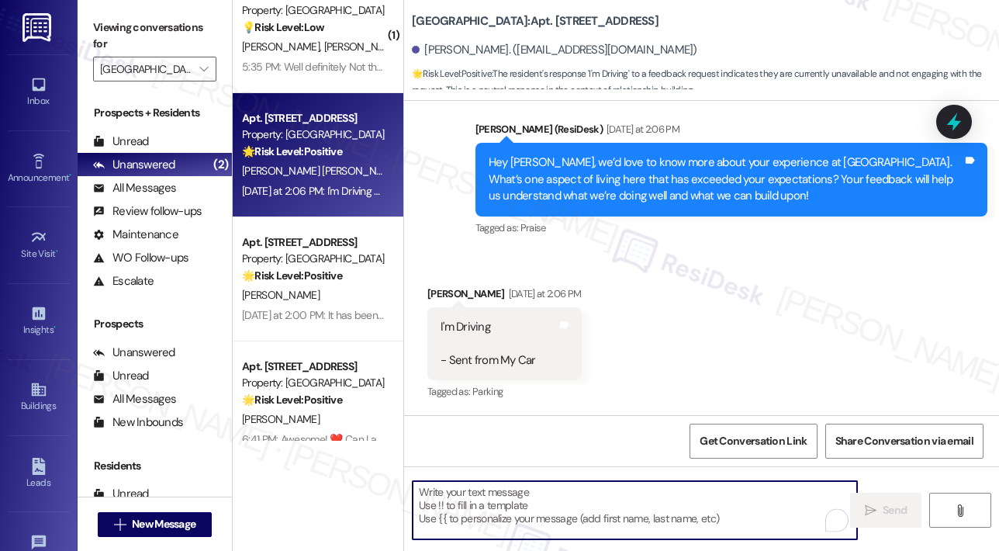
scroll to position [669, 0]
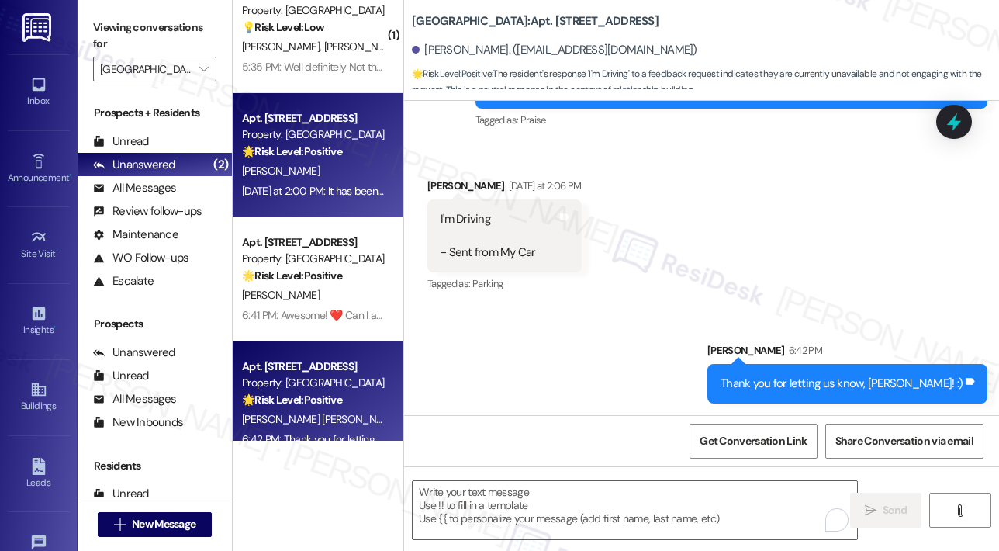
click at [323, 196] on div "[DATE] at 2:00 PM: It has been great so far. Our washing machine just broke [DA…" at bounding box center [756, 191] width 1029 height 14
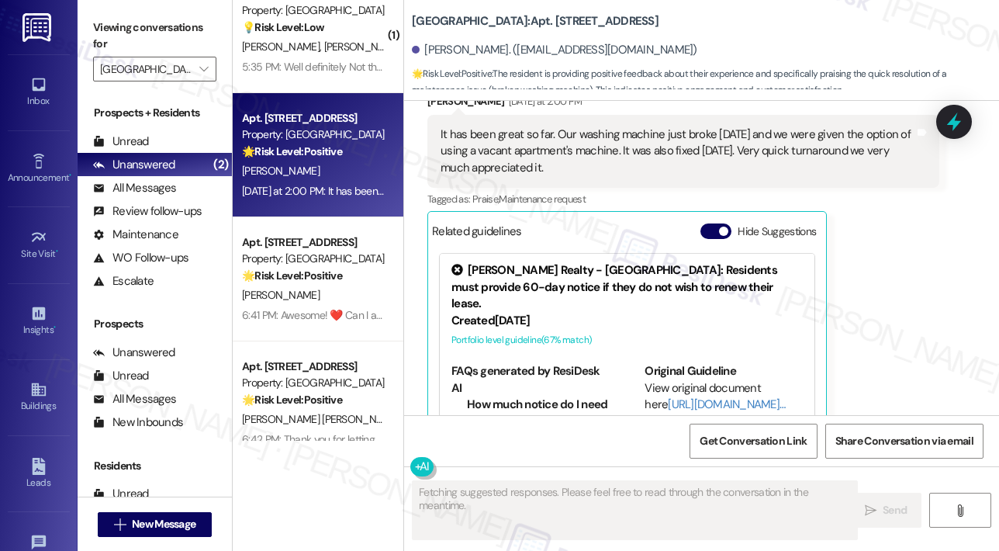
scroll to position [239, 0]
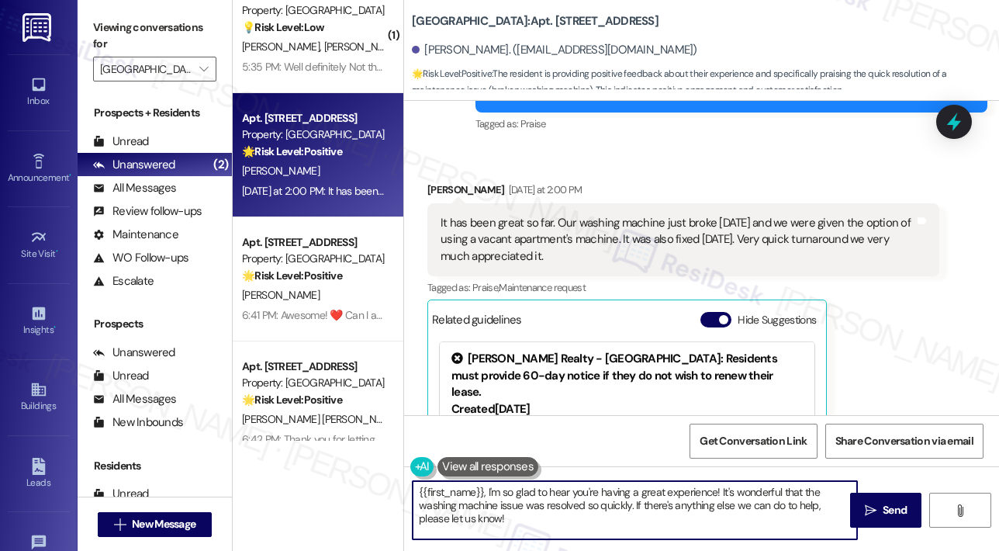
click at [566, 525] on textarea "{{first_name}}, I'm so glad to hear you're having a great experience! It's wond…" at bounding box center [635, 510] width 444 height 58
drag, startPoint x: 569, startPoint y: 536, endPoint x: 406, endPoint y: 489, distance: 169.6
click at [406, 489] on div "{{first_name}}, I'm so glad to hear you're having a great experience! It's wond…" at bounding box center [627, 510] width 446 height 60
paste textarea "Awesome! ❤️ Can I ask a quick favor...would you mind writing us a Google review…"
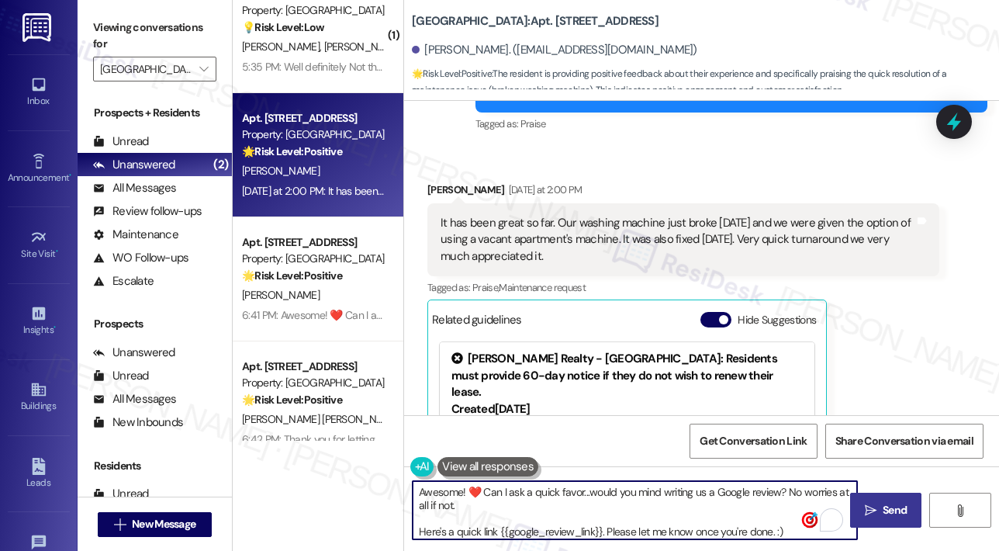
type textarea "Awesome! ❤️ Can I ask a quick favor...would you mind writing us a Google review…"
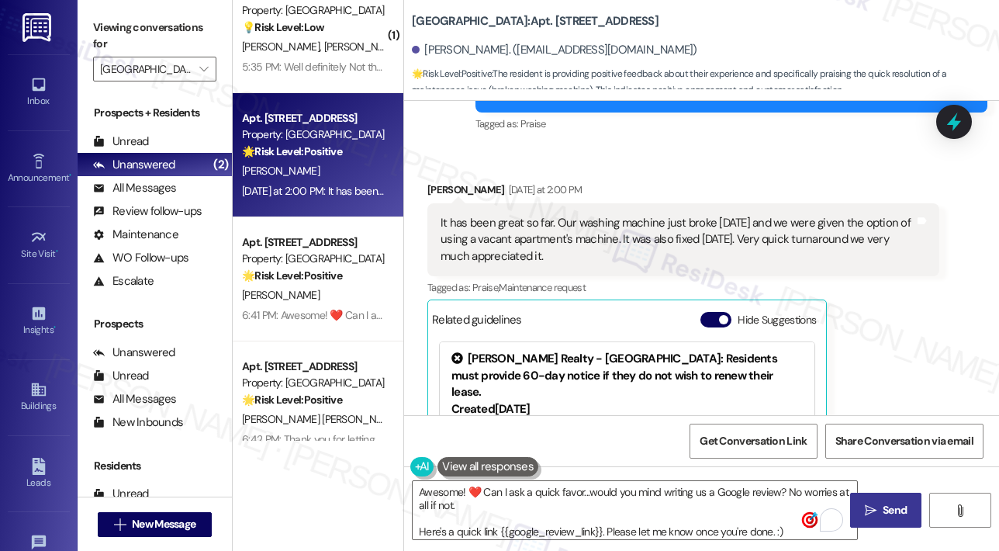
click at [875, 506] on icon "" at bounding box center [871, 510] width 12 height 12
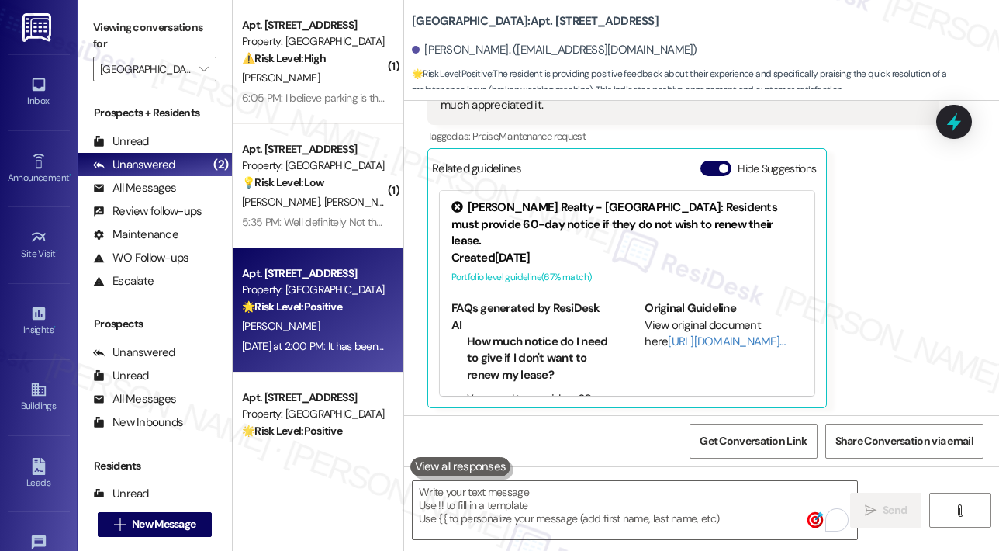
scroll to position [394, 0]
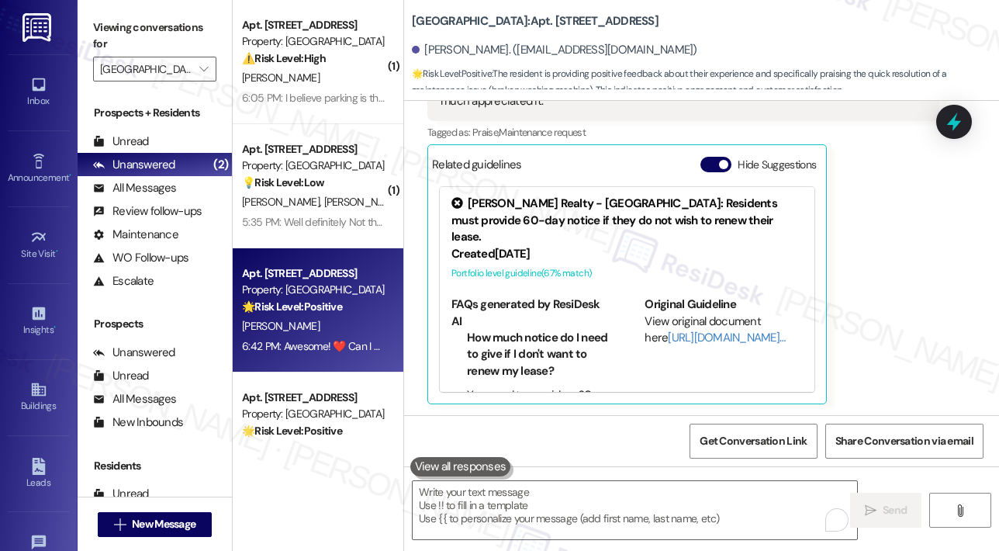
click at [894, 220] on div "[PERSON_NAME] [DATE] at 2:00 PM It has been great so far. Our washing machine j…" at bounding box center [683, 215] width 512 height 378
click at [200, 69] on icon "" at bounding box center [203, 69] width 9 height 12
